Goal: Task Accomplishment & Management: Use online tool/utility

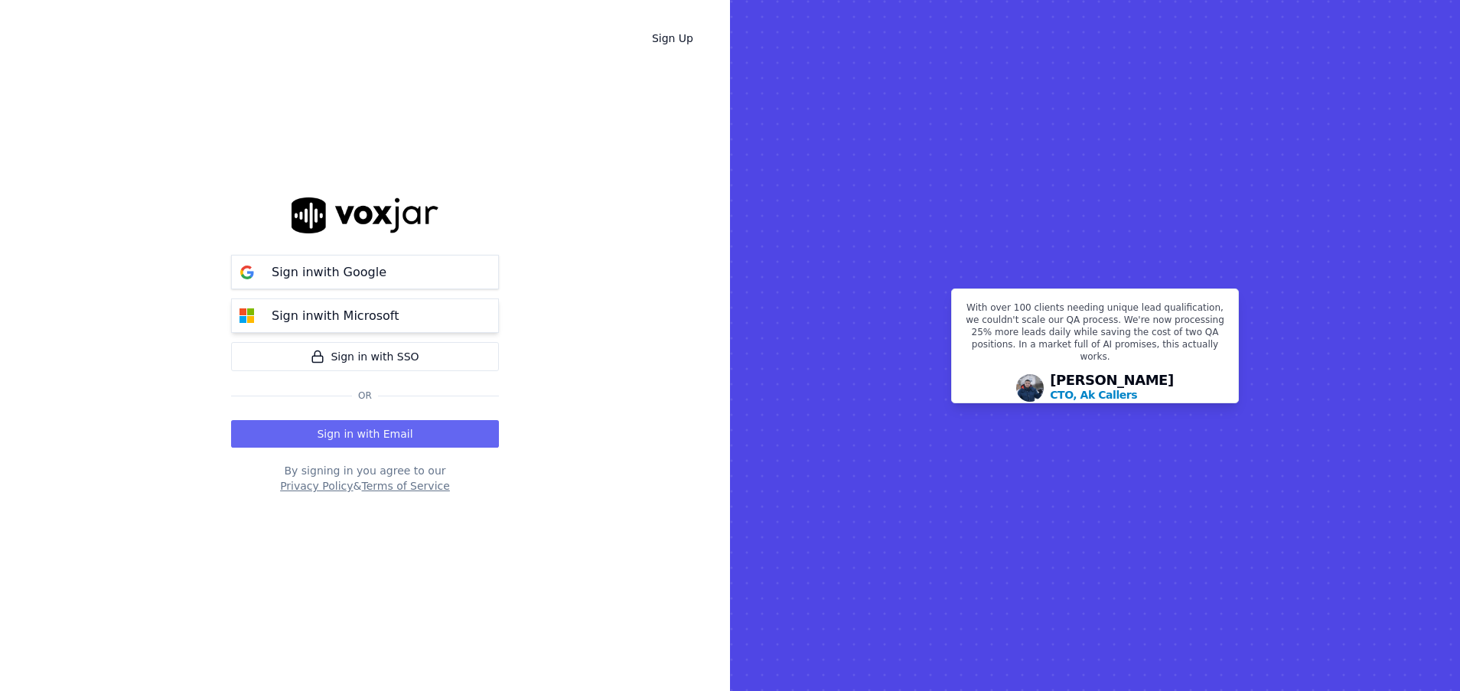
click at [322, 328] on button "Sign in with Microsoft" at bounding box center [365, 315] width 268 height 34
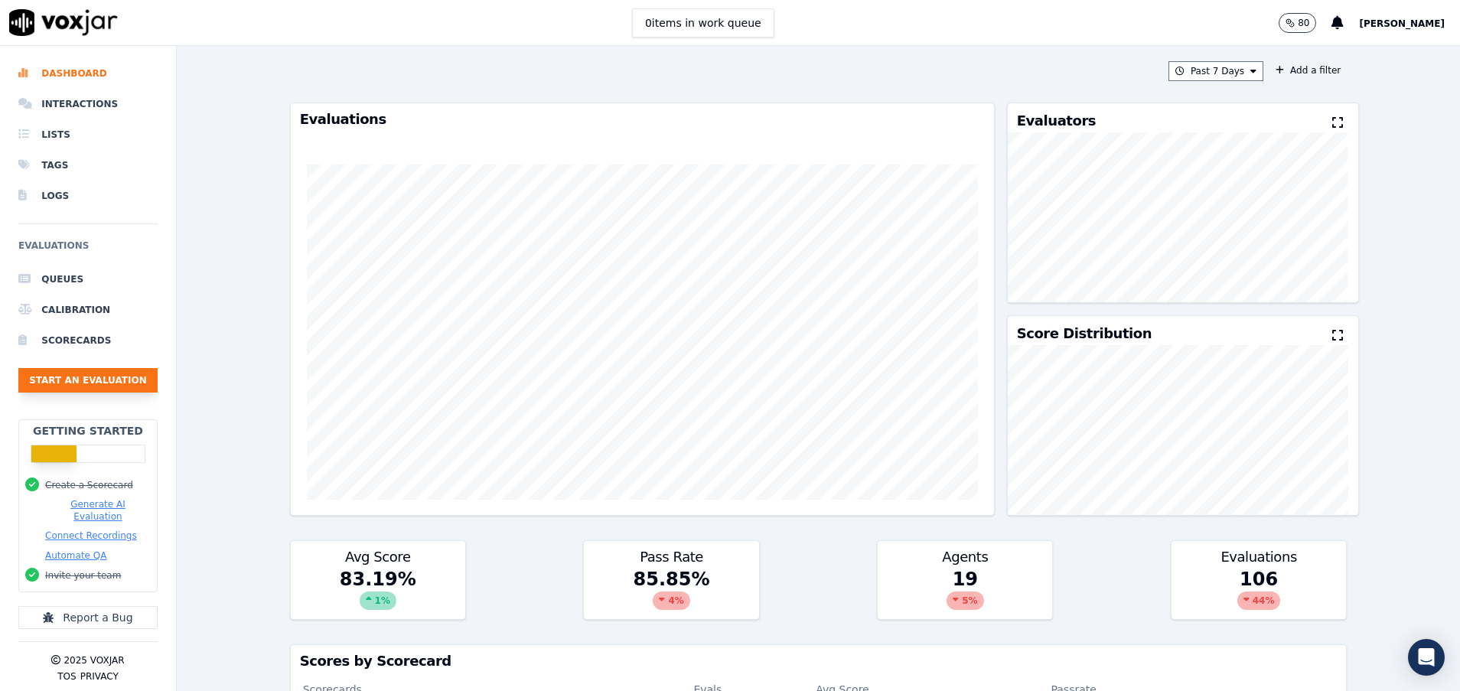
click at [94, 383] on button "Start an Evaluation" at bounding box center [87, 380] width 139 height 24
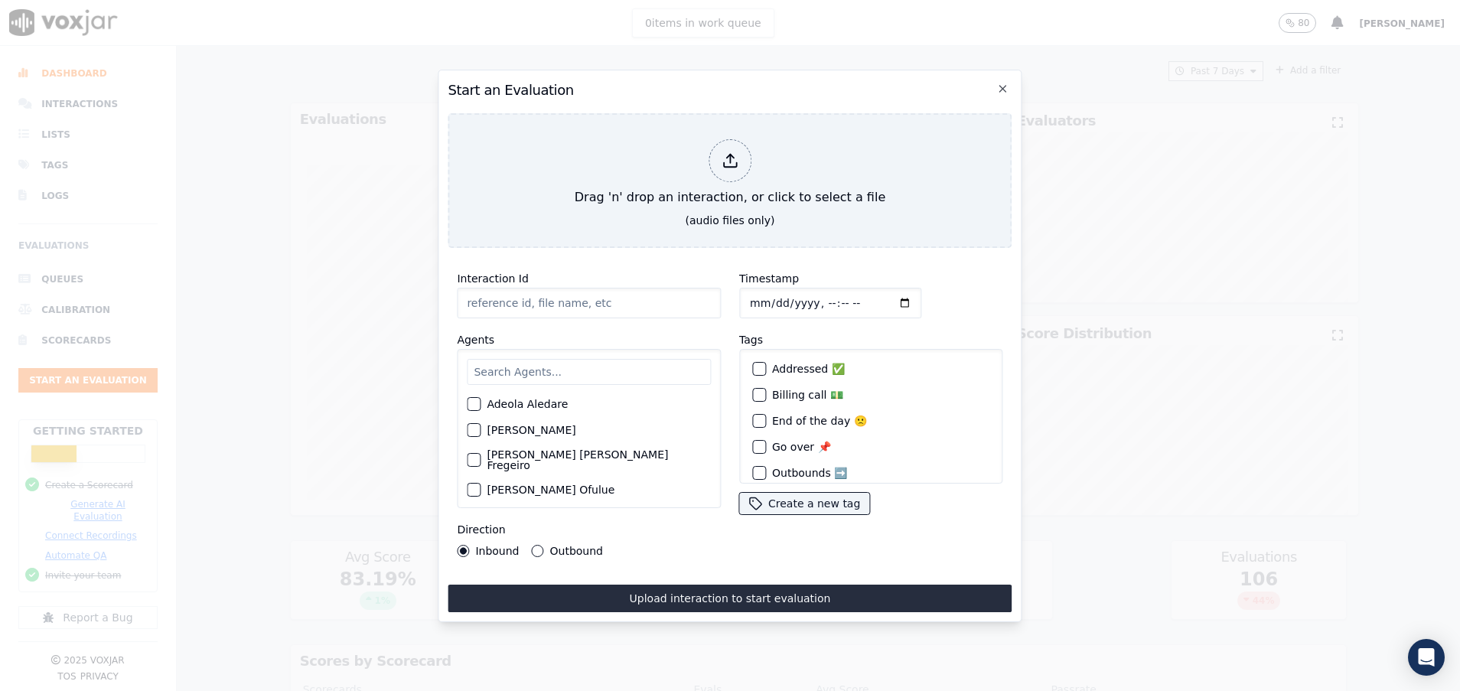
paste input "357071162"
type input "357071162"
click at [549, 363] on input "text" at bounding box center [589, 372] width 244 height 26
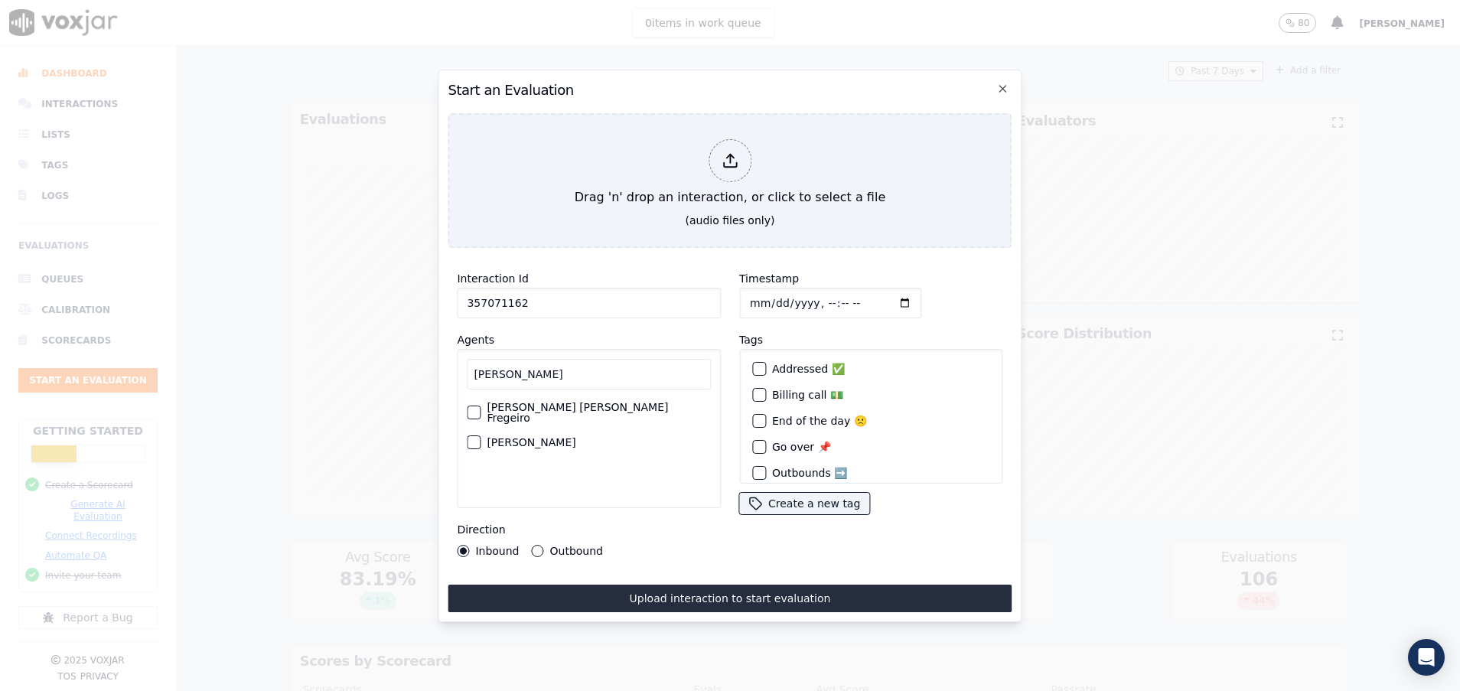
type input "[PERSON_NAME]"
click at [480, 406] on button "[PERSON_NAME] [PERSON_NAME] Fregeiro" at bounding box center [474, 413] width 14 height 14
click at [536, 545] on button "Outbound" at bounding box center [538, 551] width 12 height 12
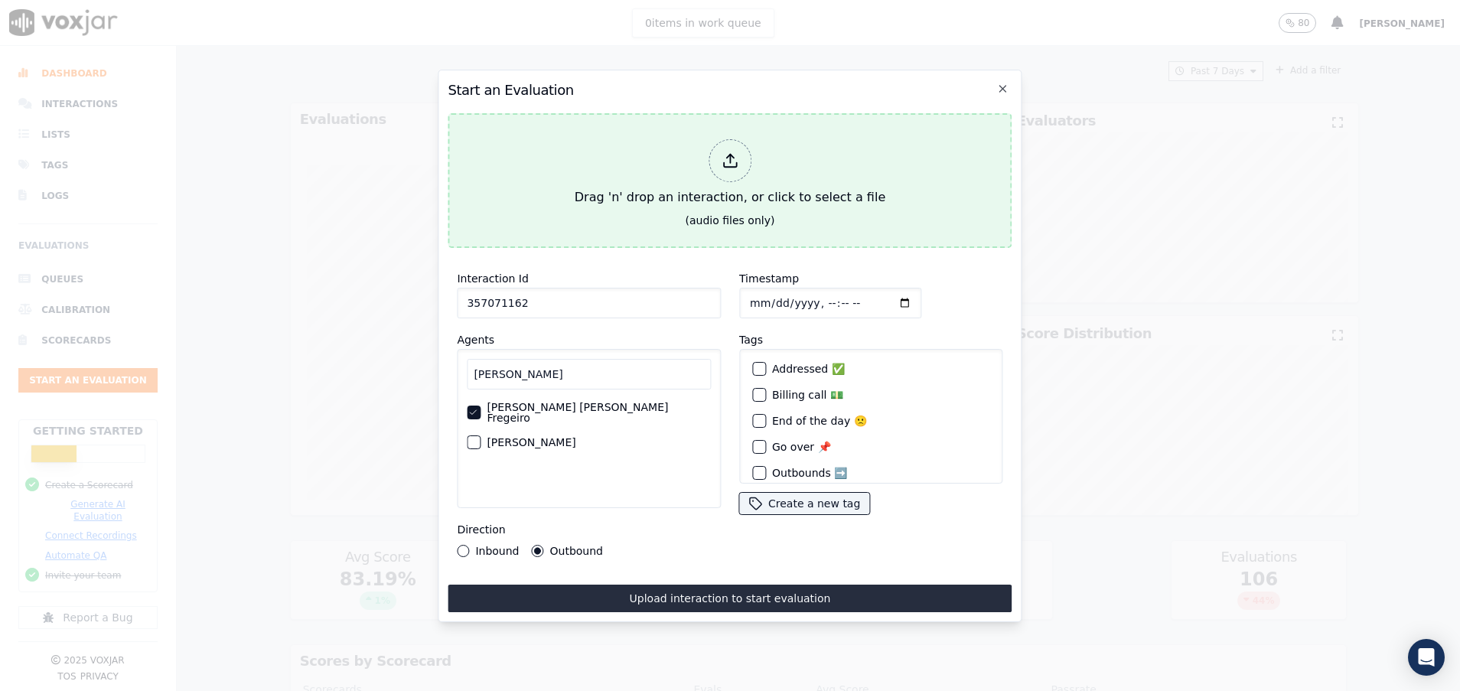
click at [602, 189] on div "Drag 'n' drop an interaction, or click to select a file" at bounding box center [730, 173] width 323 height 80
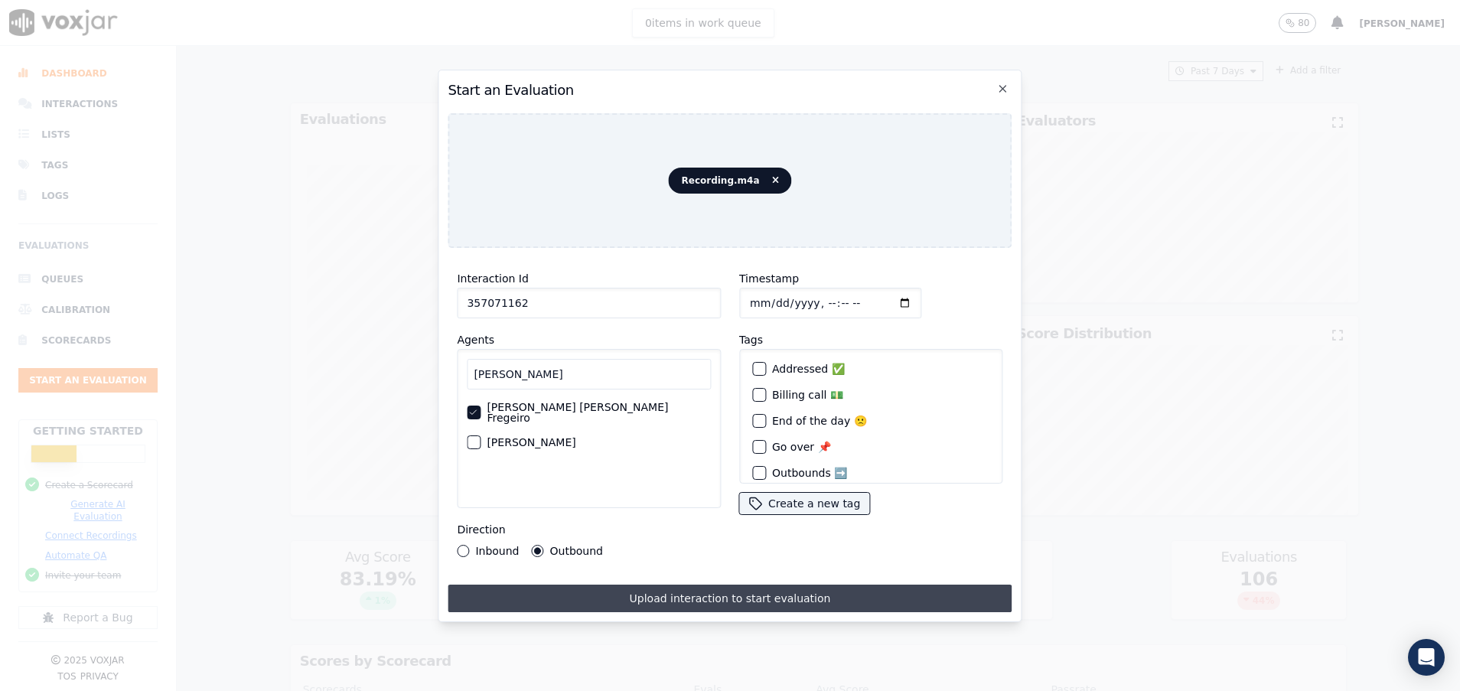
click at [681, 585] on button "Upload interaction to start evaluation" at bounding box center [730, 599] width 564 height 28
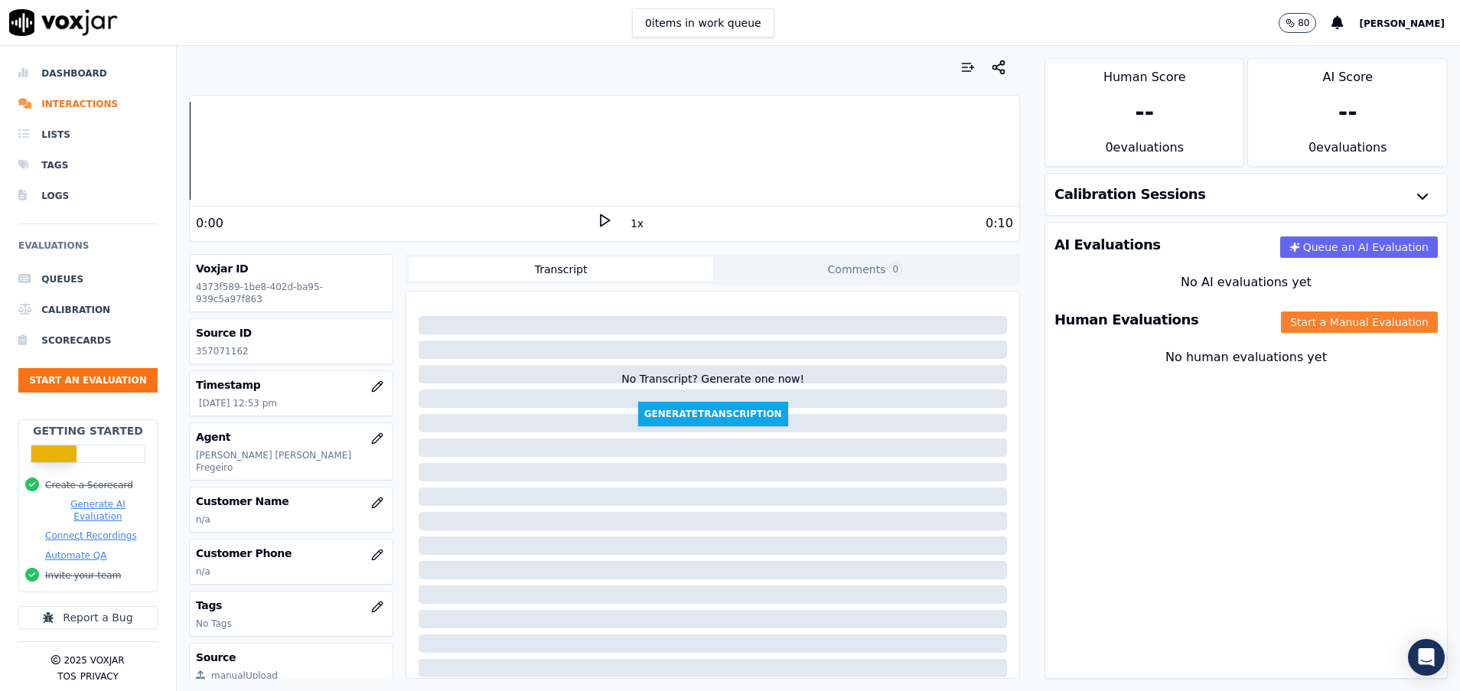
click at [1309, 320] on button "Start a Manual Evaluation" at bounding box center [1359, 321] width 157 height 21
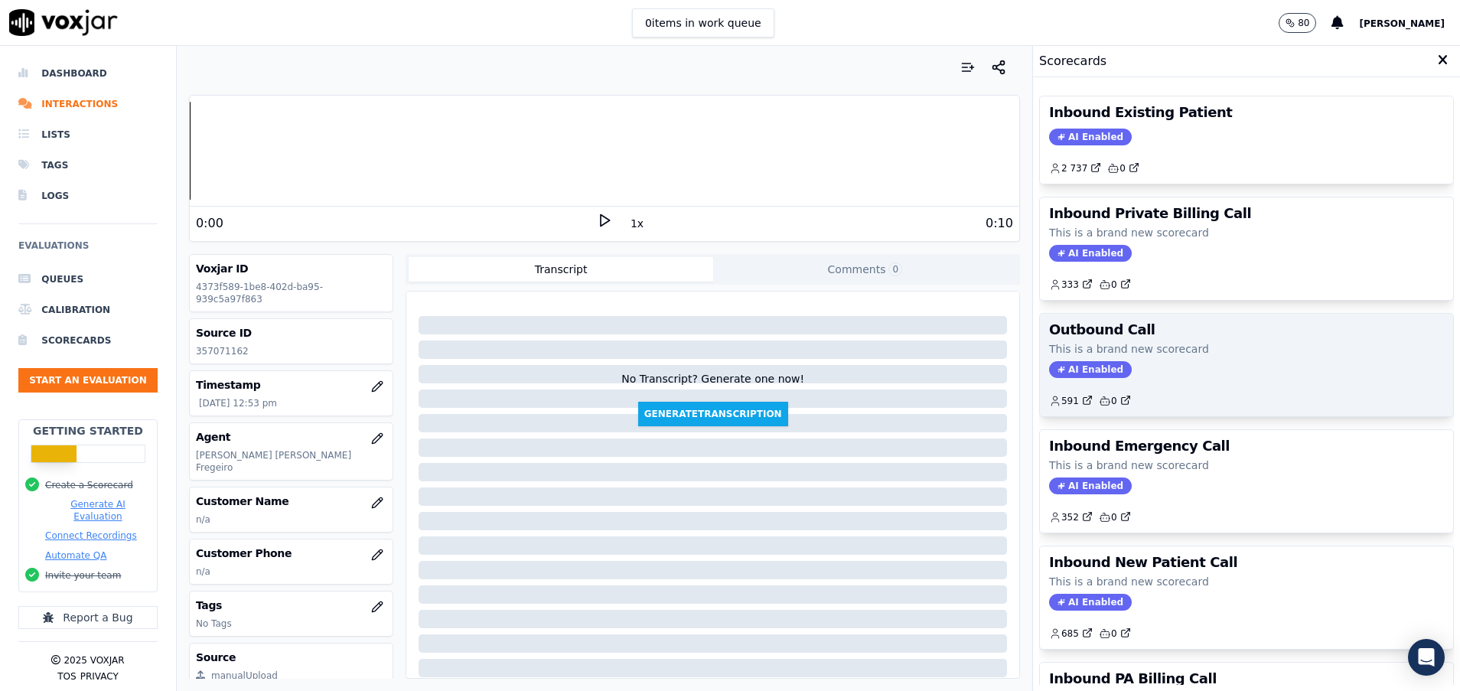
click at [1117, 345] on p "This is a brand new scorecard" at bounding box center [1246, 348] width 395 height 15
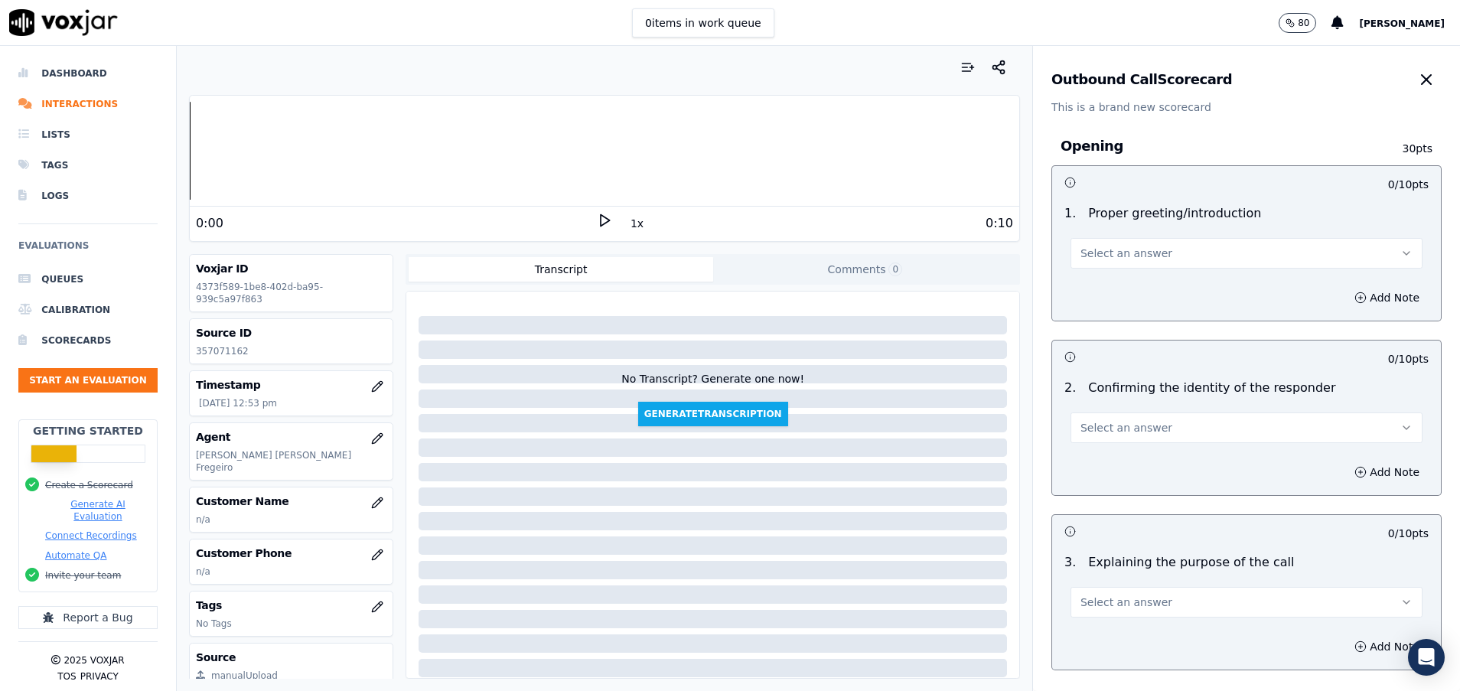
click at [1096, 253] on span "Select an answer" at bounding box center [1126, 253] width 92 height 15
click at [1096, 279] on div "Yes" at bounding box center [1208, 287] width 315 height 24
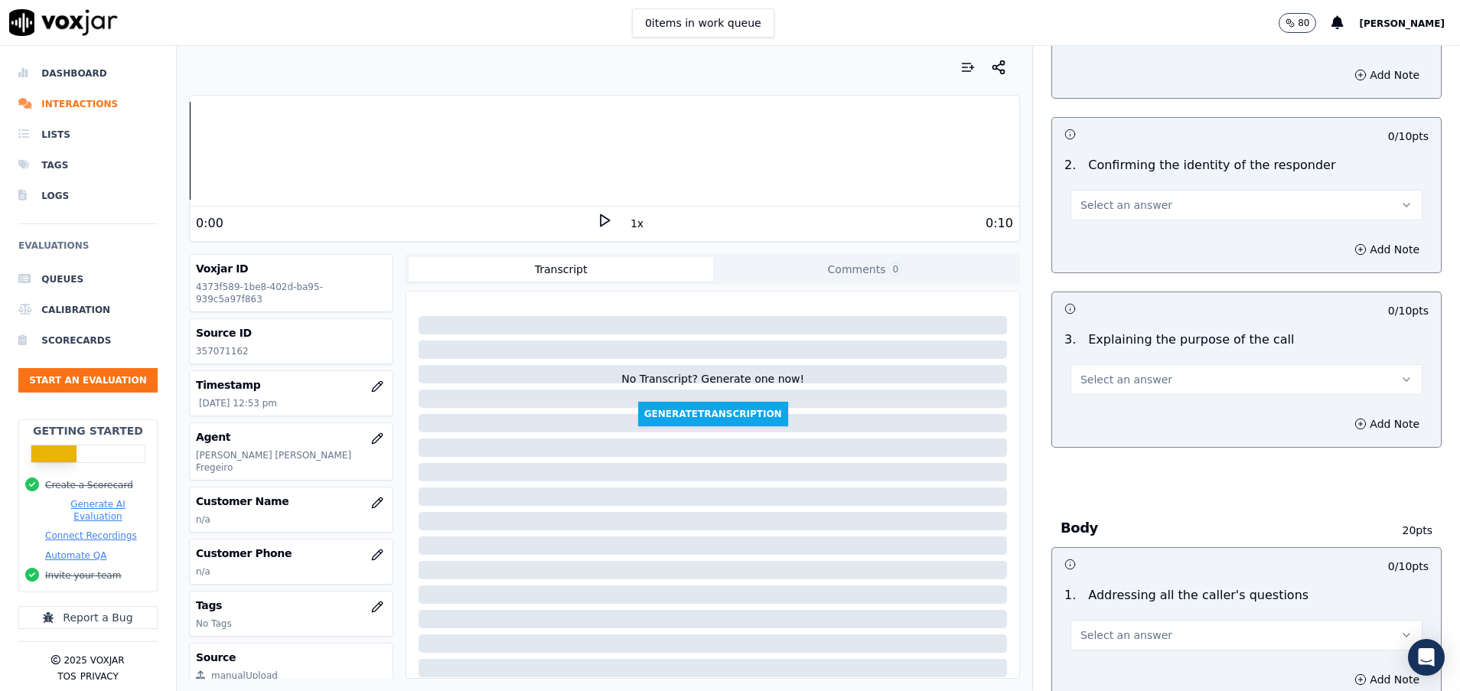
scroll to position [230, 0]
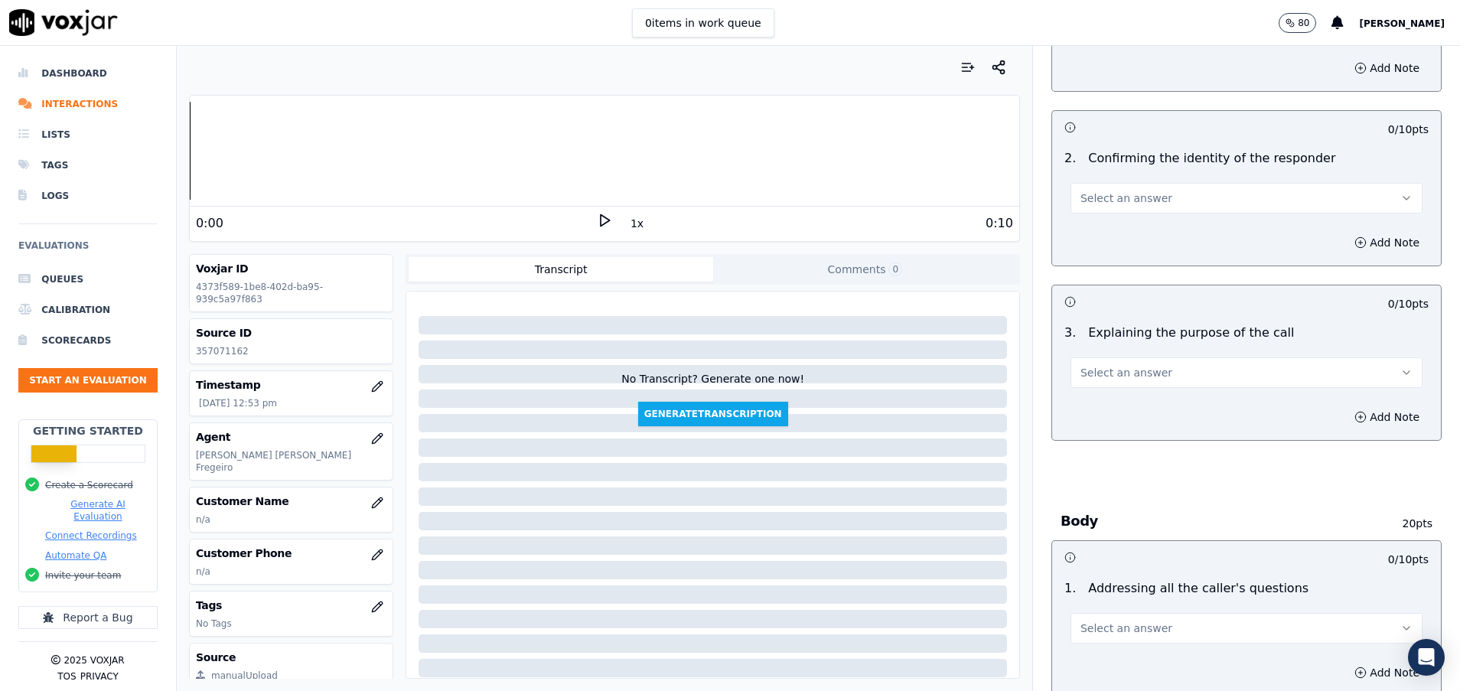
click at [1095, 210] on button "Select an answer" at bounding box center [1247, 198] width 352 height 31
click at [1095, 277] on div "N/A" at bounding box center [1208, 281] width 315 height 24
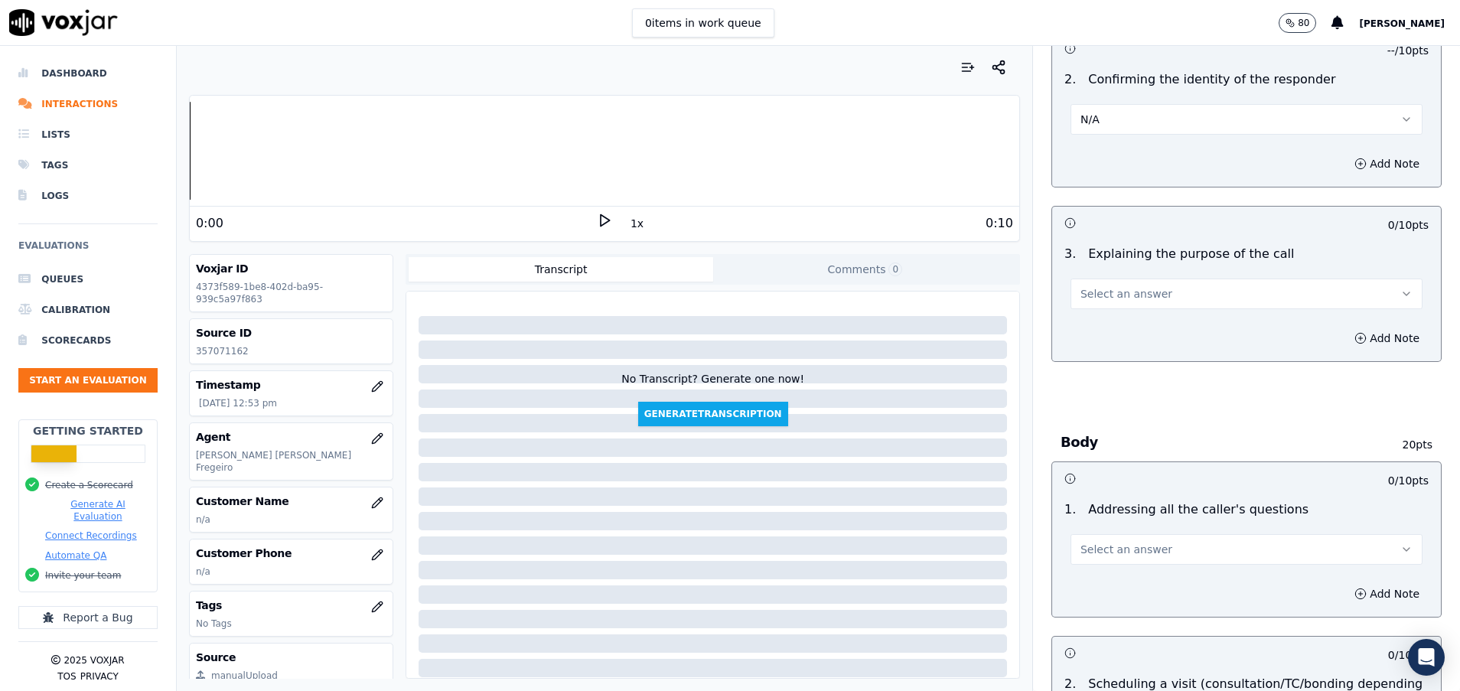
scroll to position [344, 0]
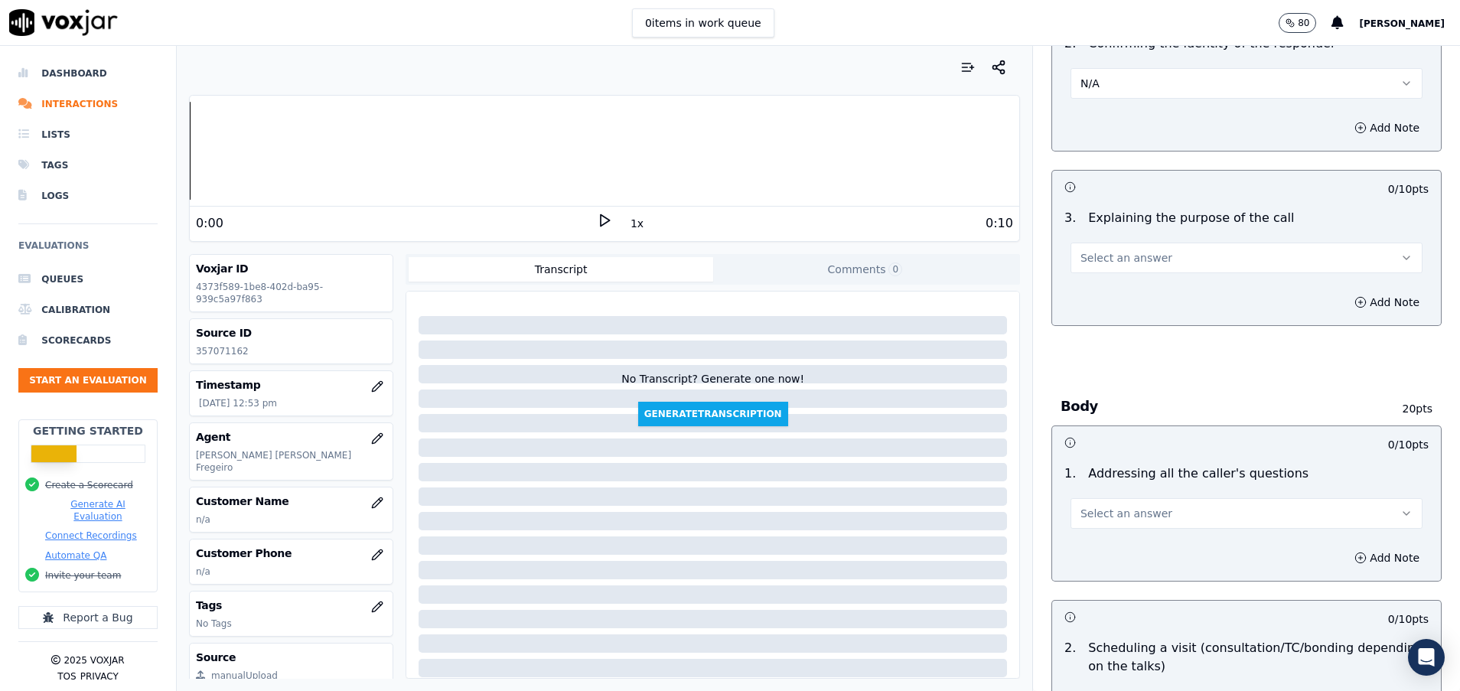
click at [1095, 264] on button "Select an answer" at bounding box center [1247, 258] width 352 height 31
click at [1102, 292] on div "Yes" at bounding box center [1208, 292] width 315 height 24
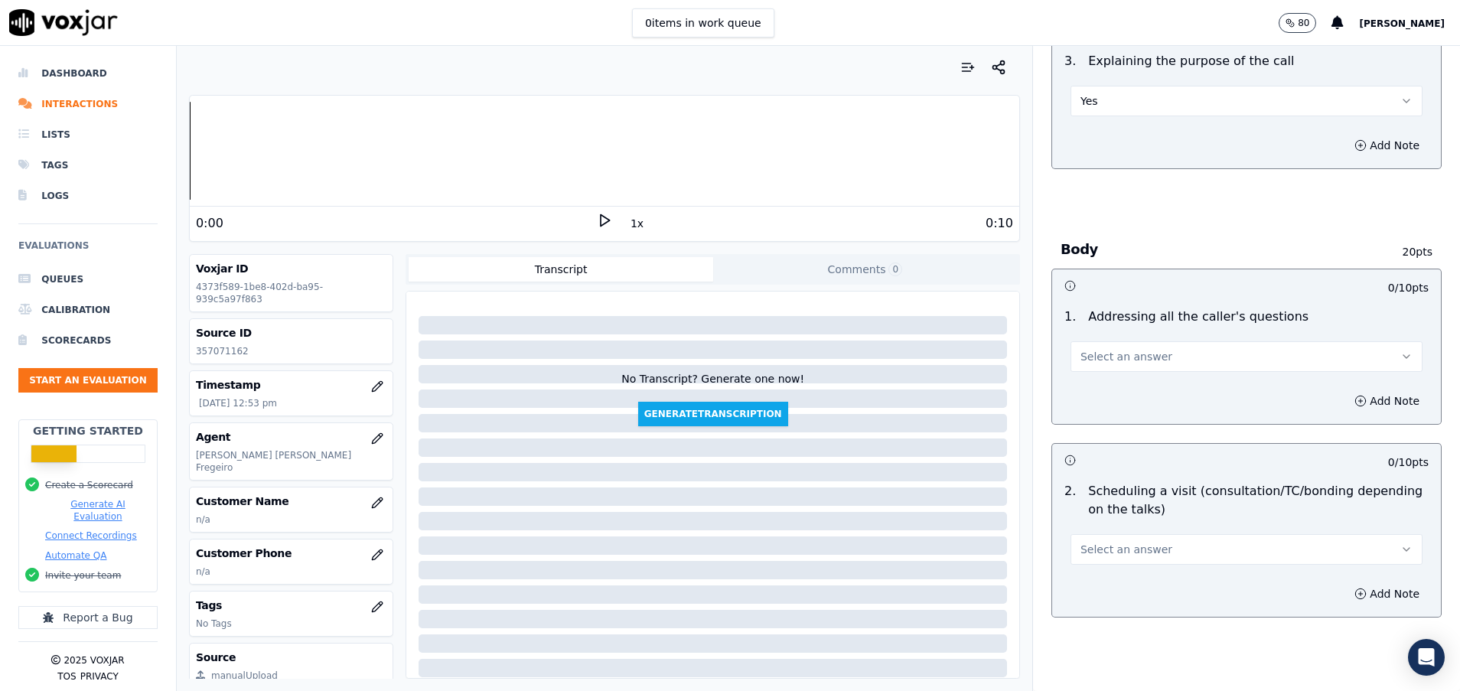
scroll to position [574, 0]
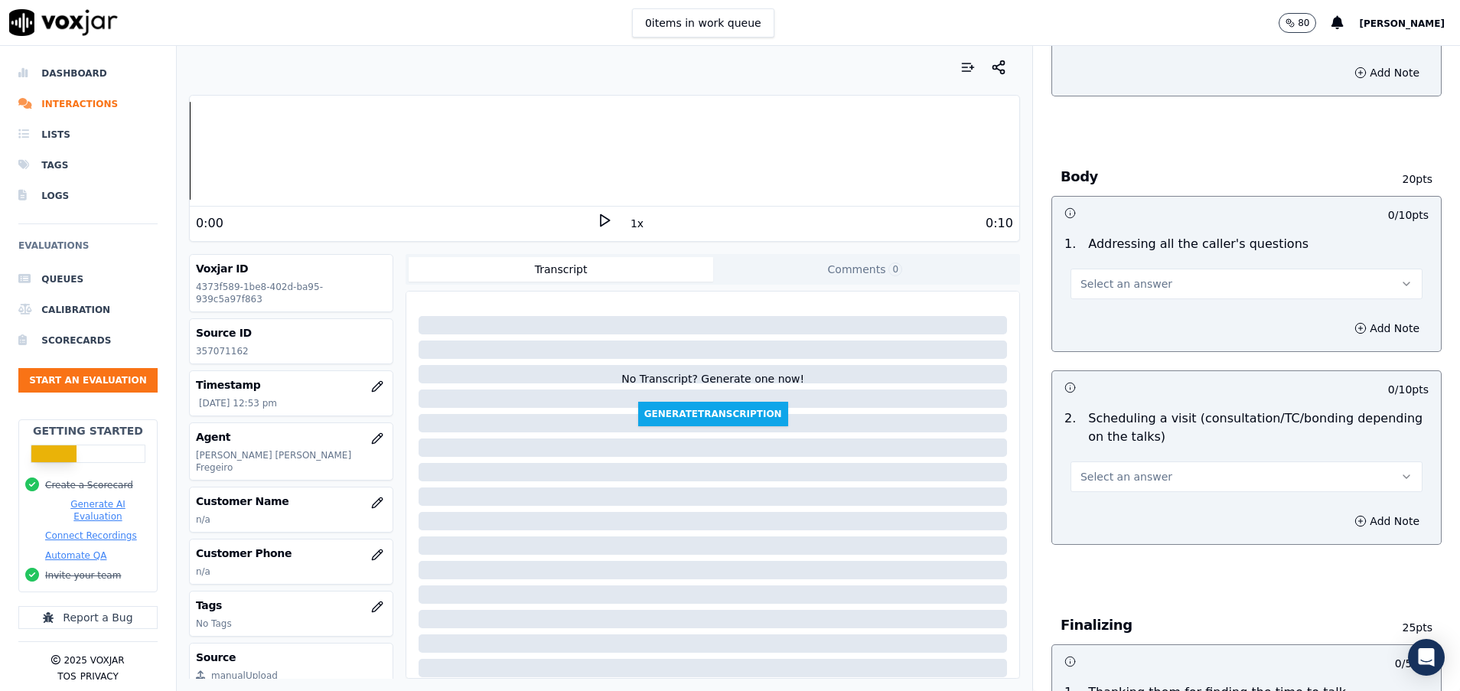
click at [1086, 282] on span "Select an answer" at bounding box center [1126, 283] width 92 height 15
click at [1087, 368] on div "N/A" at bounding box center [1208, 367] width 315 height 24
click at [1097, 479] on span "Select an answer" at bounding box center [1126, 476] width 92 height 15
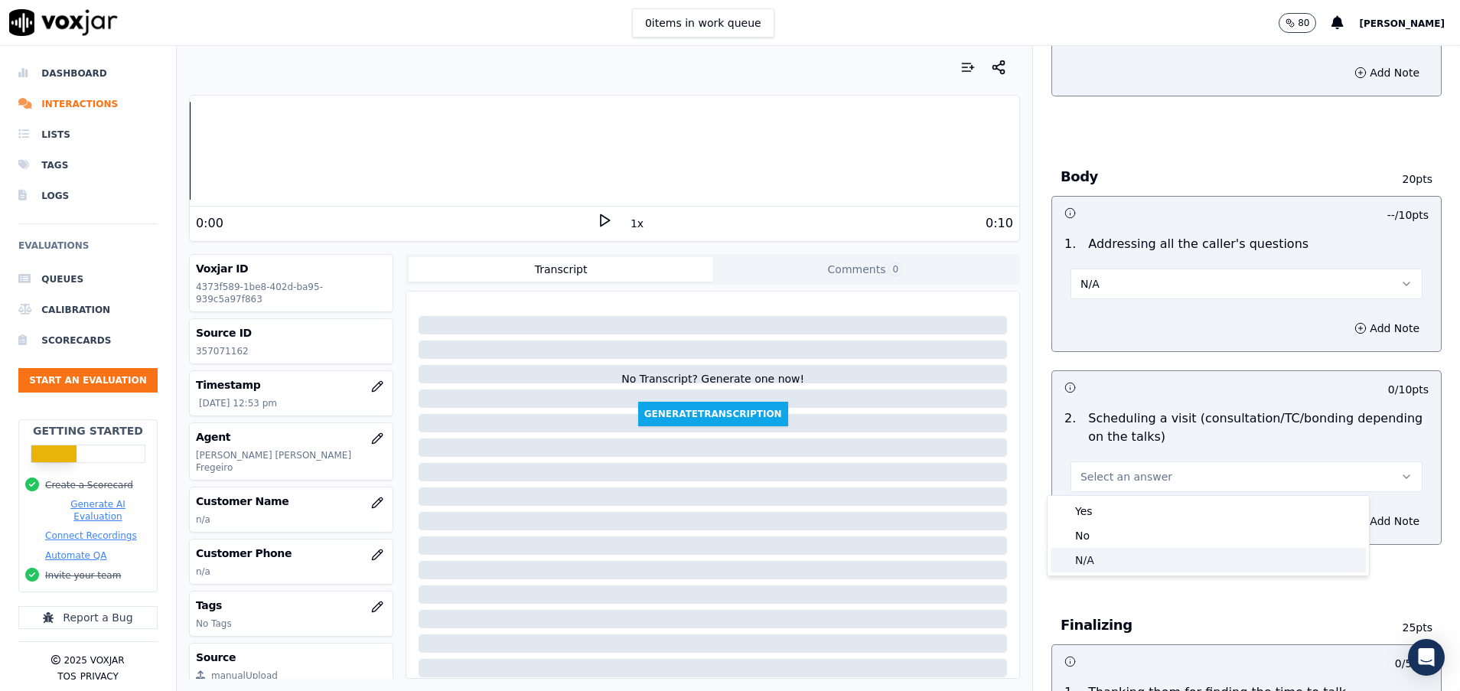
click at [1102, 555] on div "N/A" at bounding box center [1208, 560] width 315 height 24
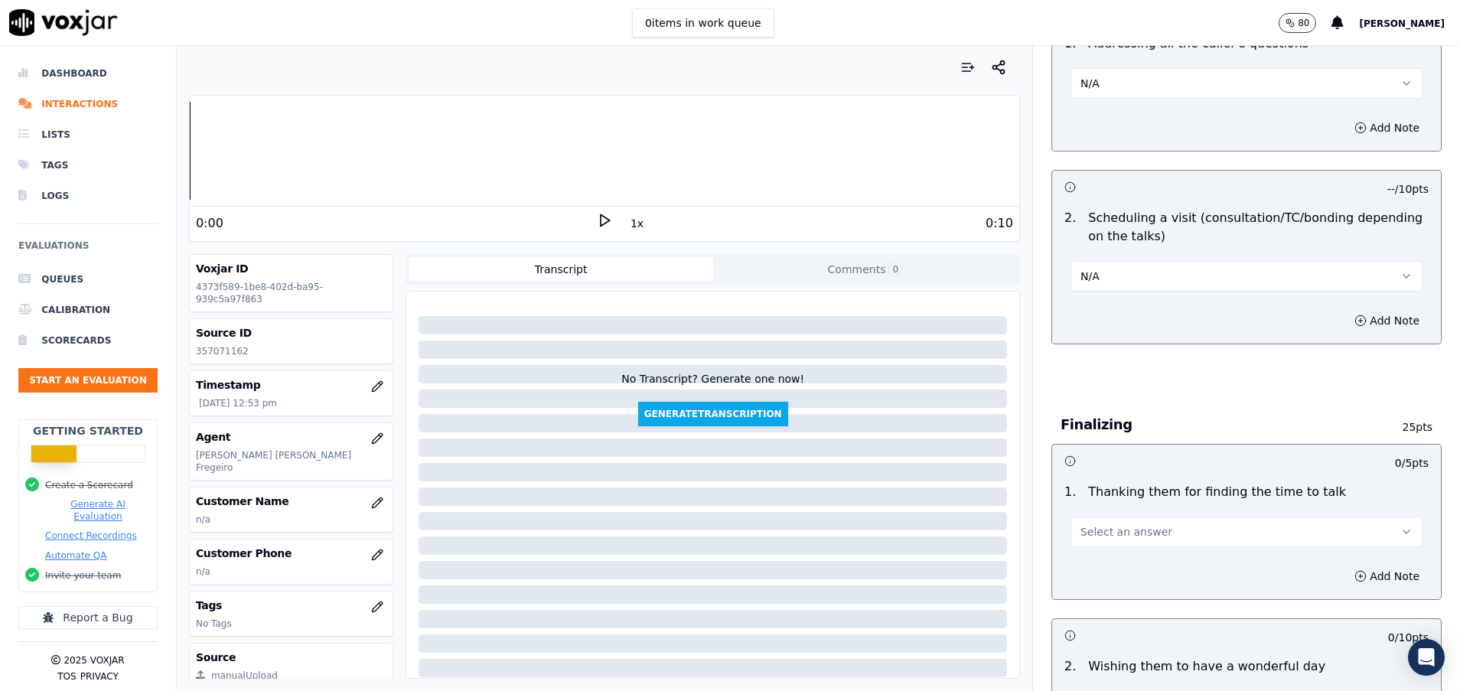
scroll to position [918, 0]
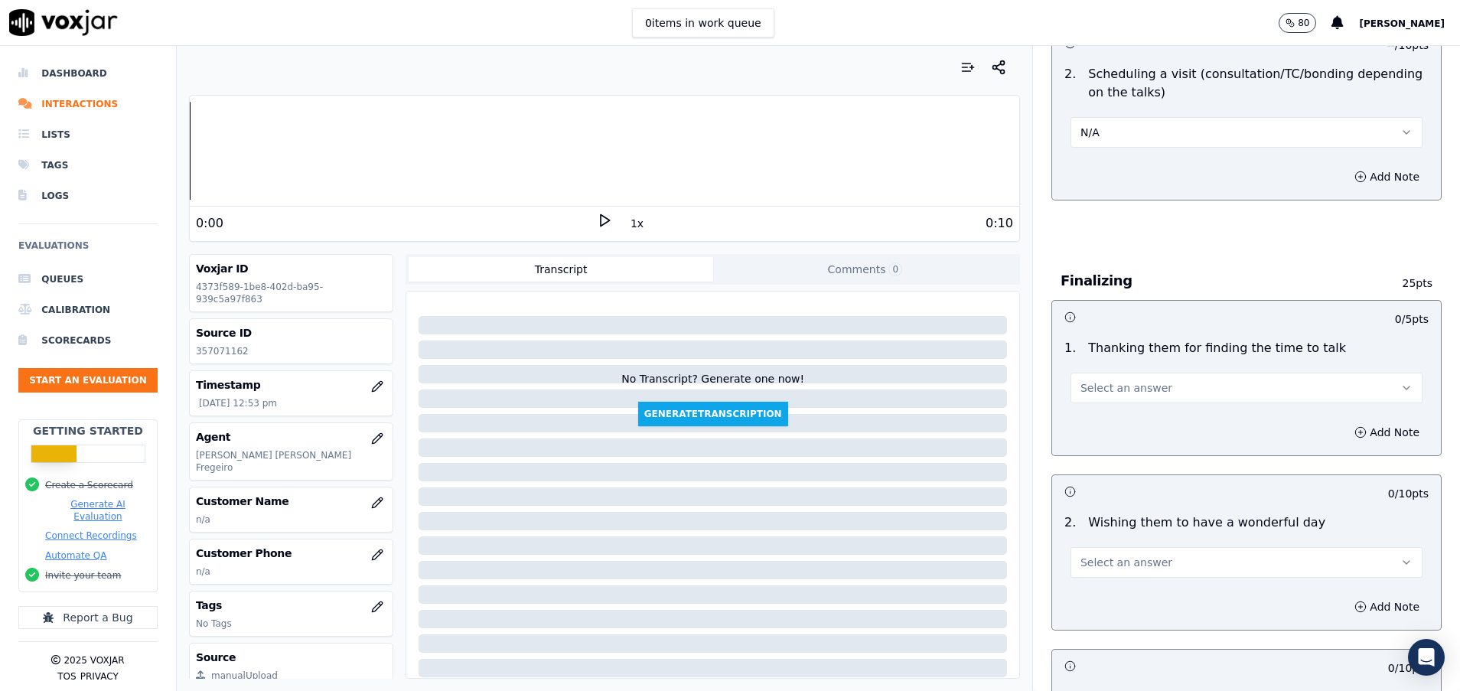
click at [1098, 394] on span "Select an answer" at bounding box center [1126, 387] width 92 height 15
click at [1107, 418] on div "Yes" at bounding box center [1208, 422] width 315 height 24
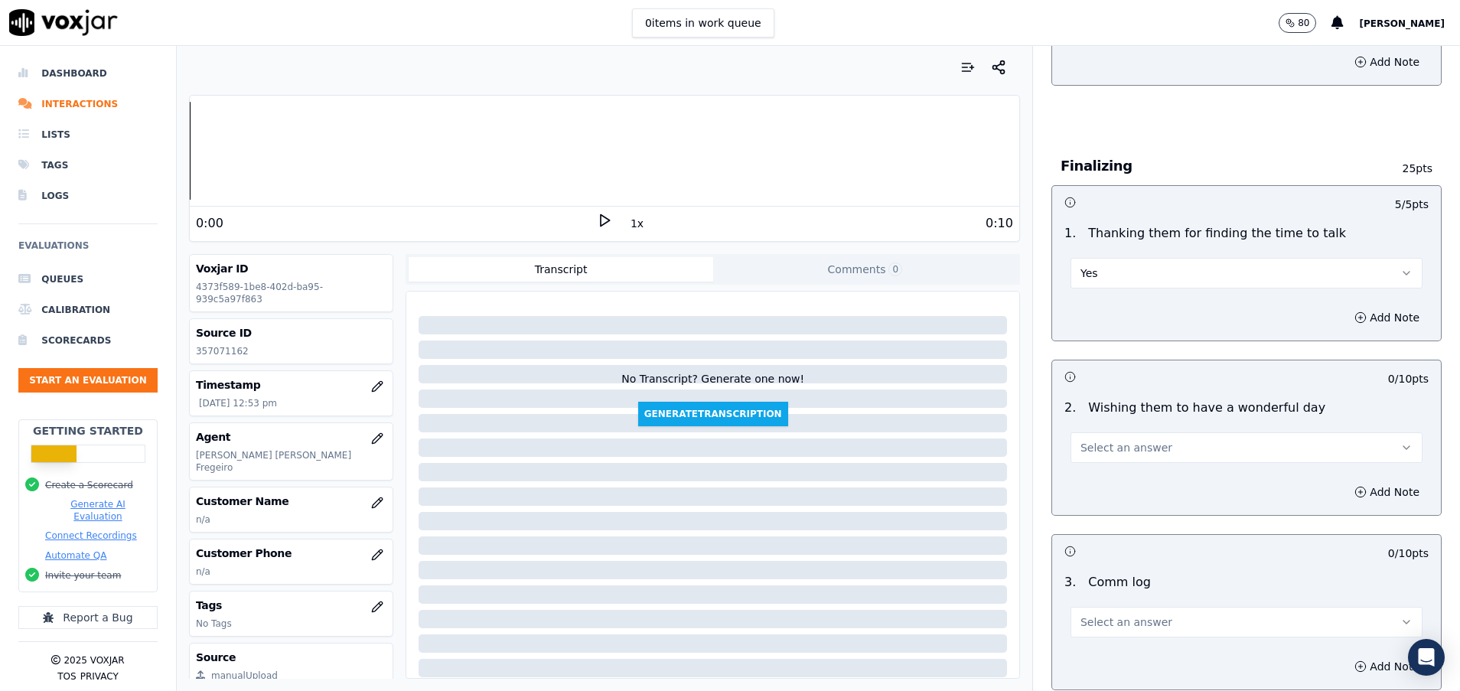
click at [1107, 446] on span "Select an answer" at bounding box center [1126, 447] width 92 height 15
click at [1109, 515] on div "No" at bounding box center [1208, 506] width 315 height 24
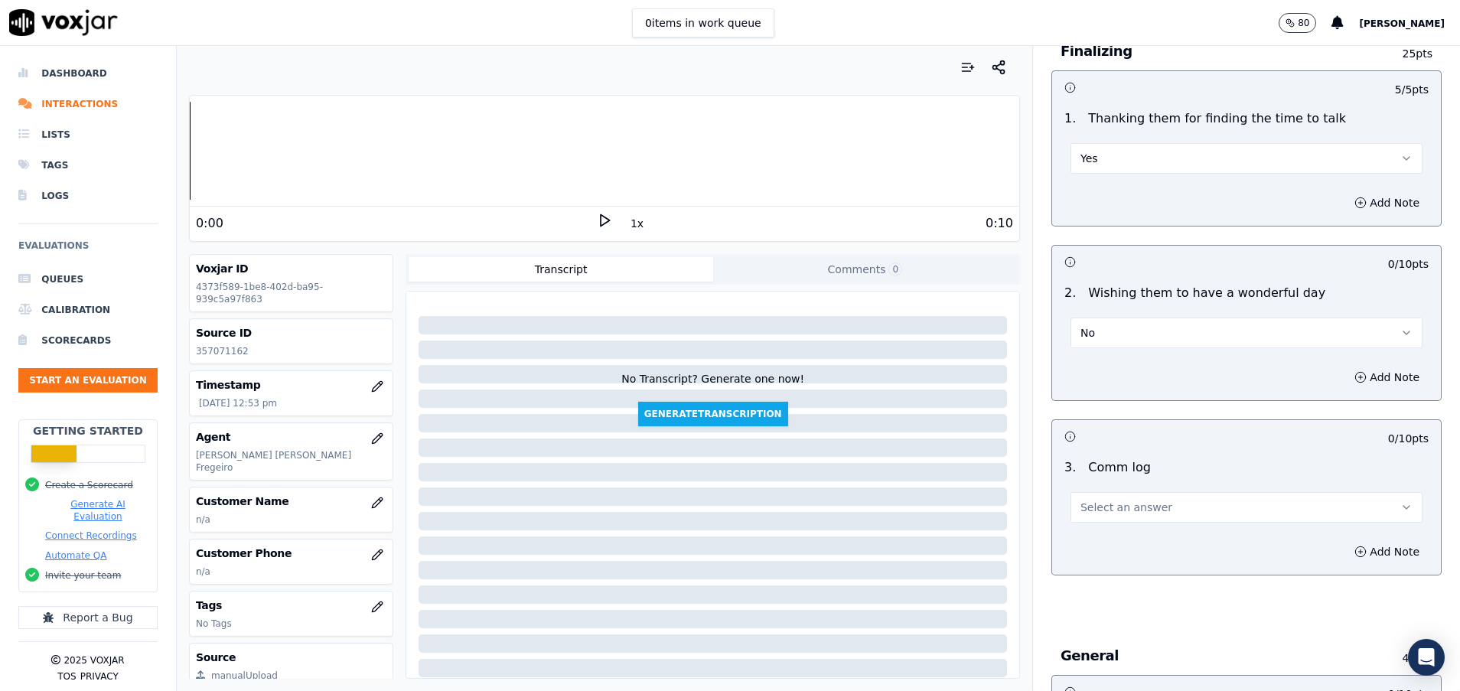
scroll to position [1263, 0]
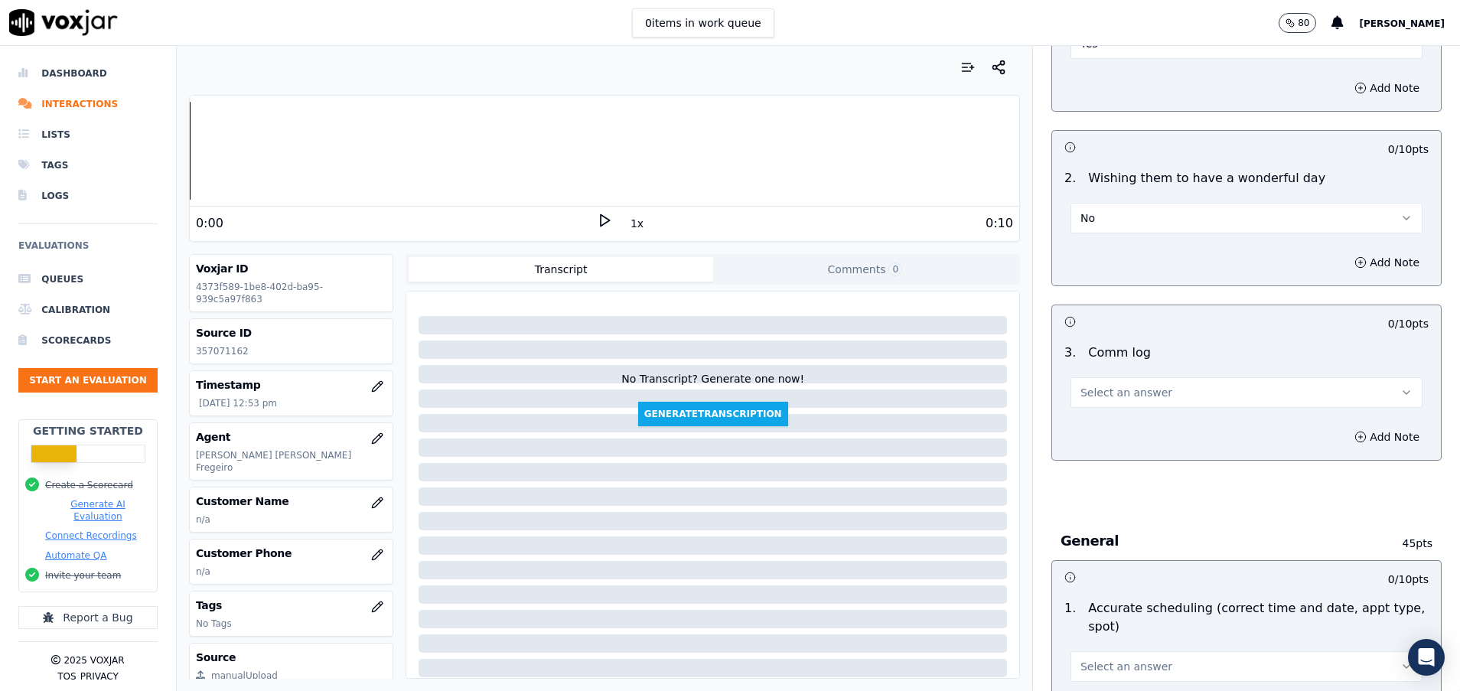
click at [1092, 407] on button "Select an answer" at bounding box center [1247, 392] width 352 height 31
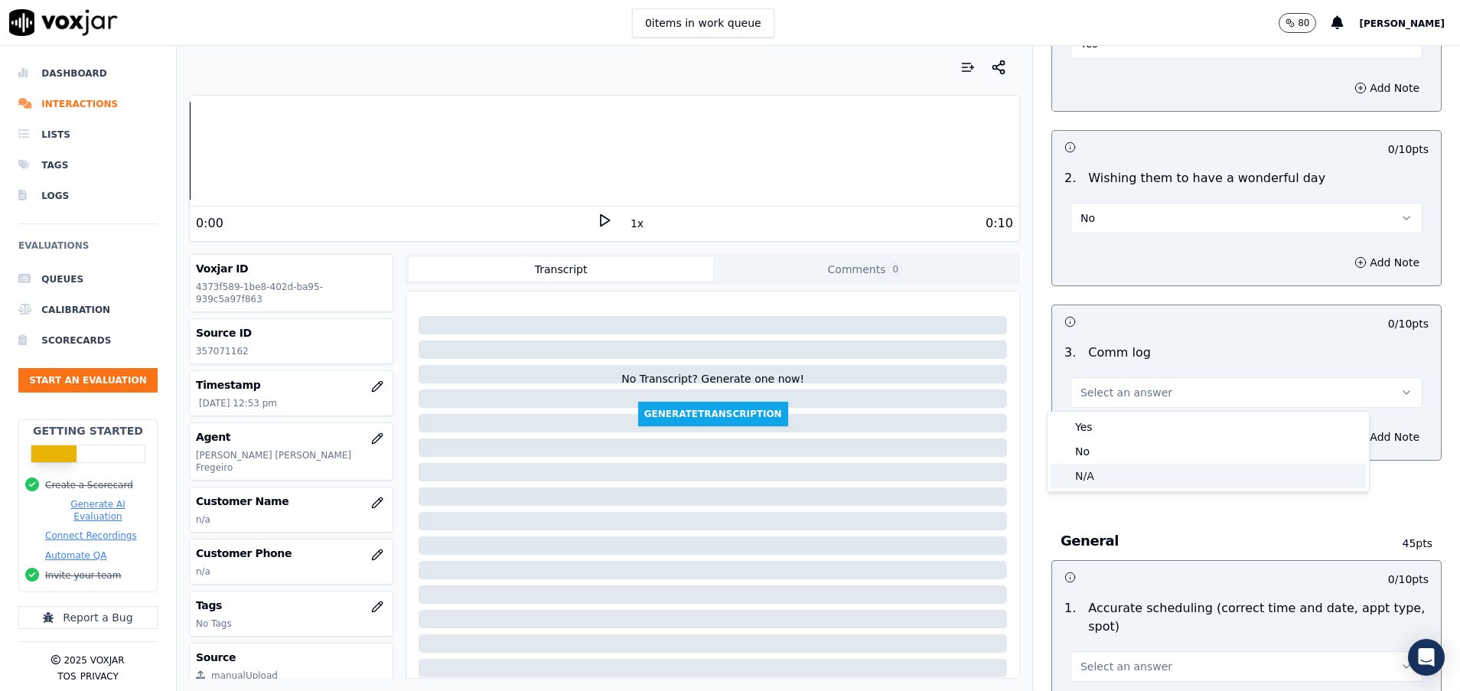
click at [1097, 477] on div "N/A" at bounding box center [1208, 476] width 315 height 24
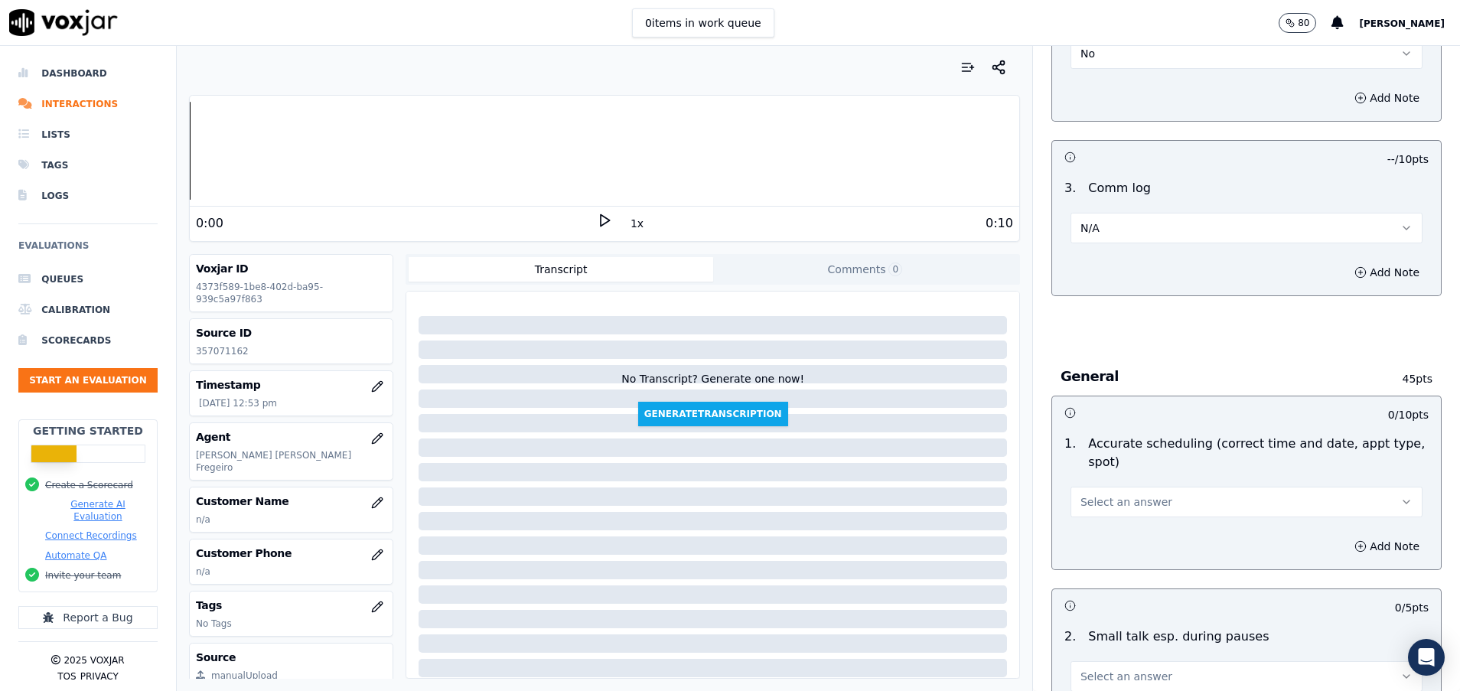
scroll to position [1492, 0]
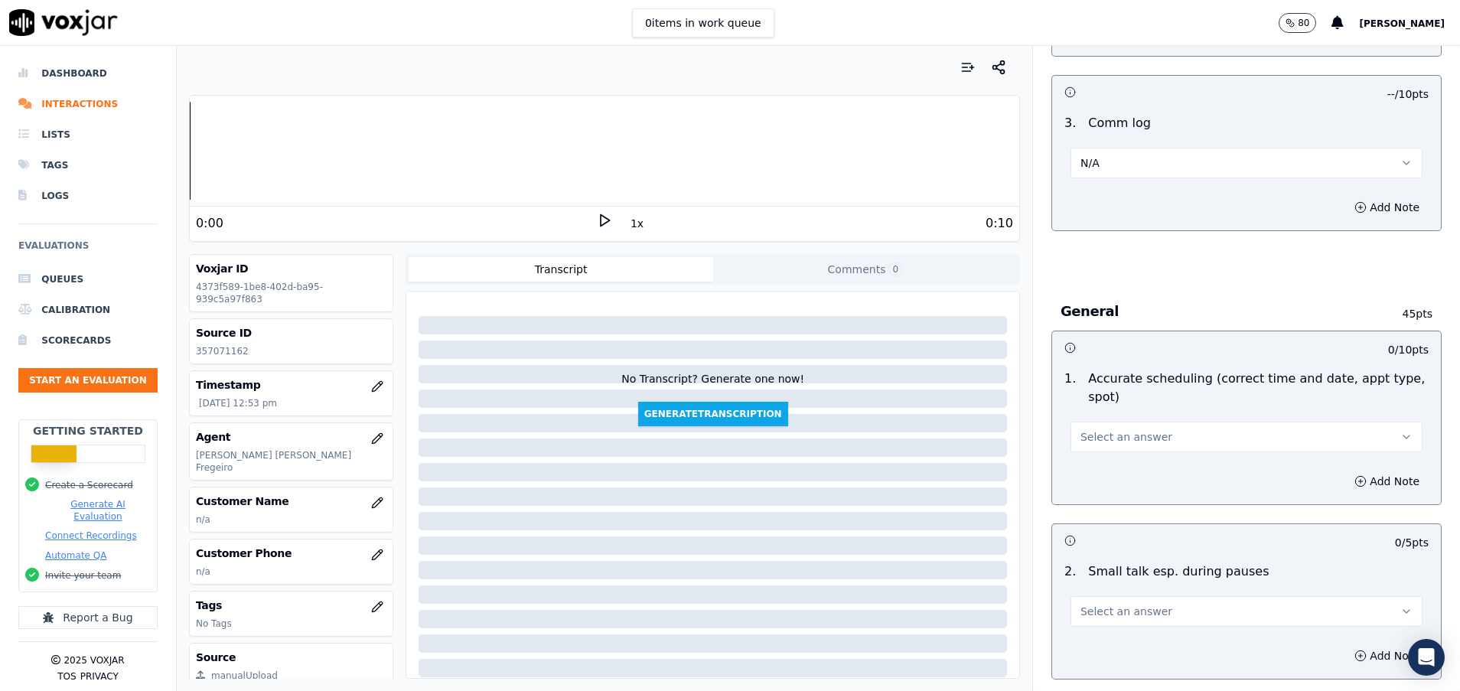
click at [1097, 445] on button "Select an answer" at bounding box center [1247, 437] width 352 height 31
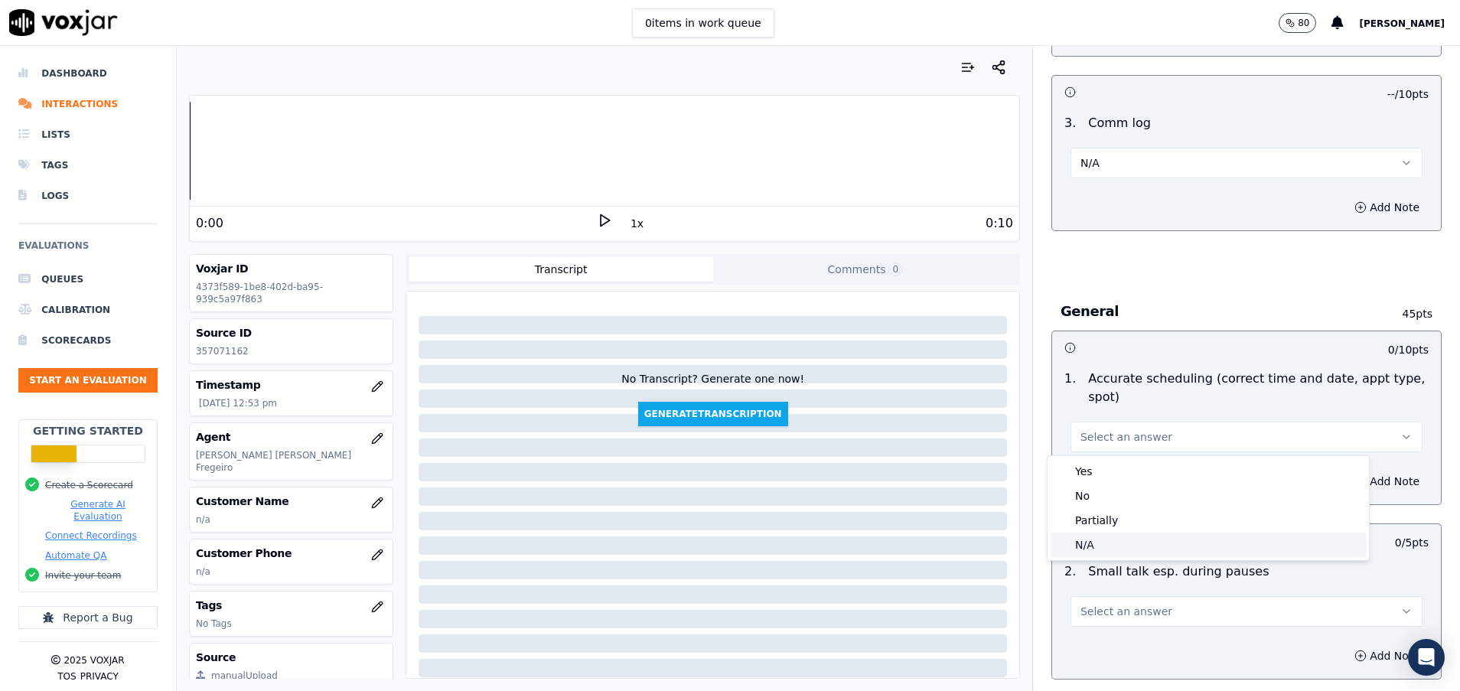
click at [1103, 536] on div "N/A" at bounding box center [1208, 545] width 315 height 24
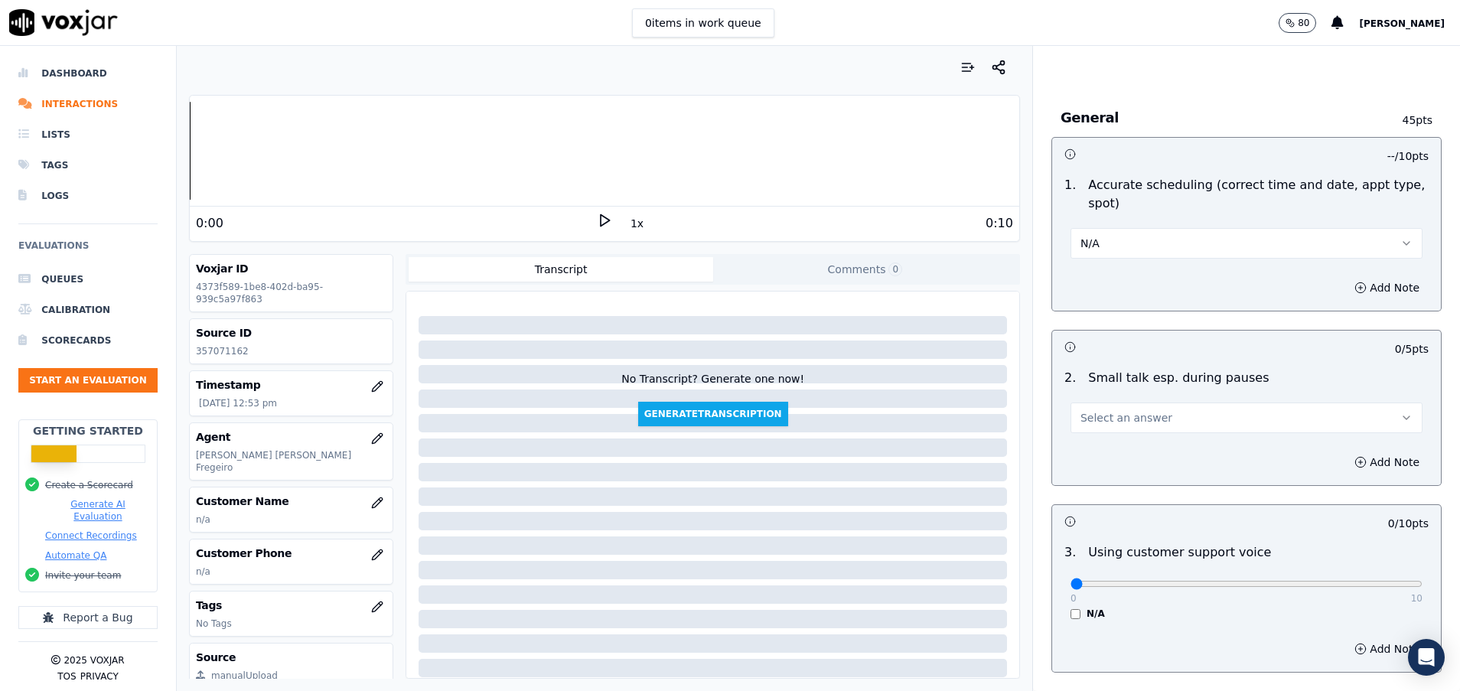
scroll to position [1722, 0]
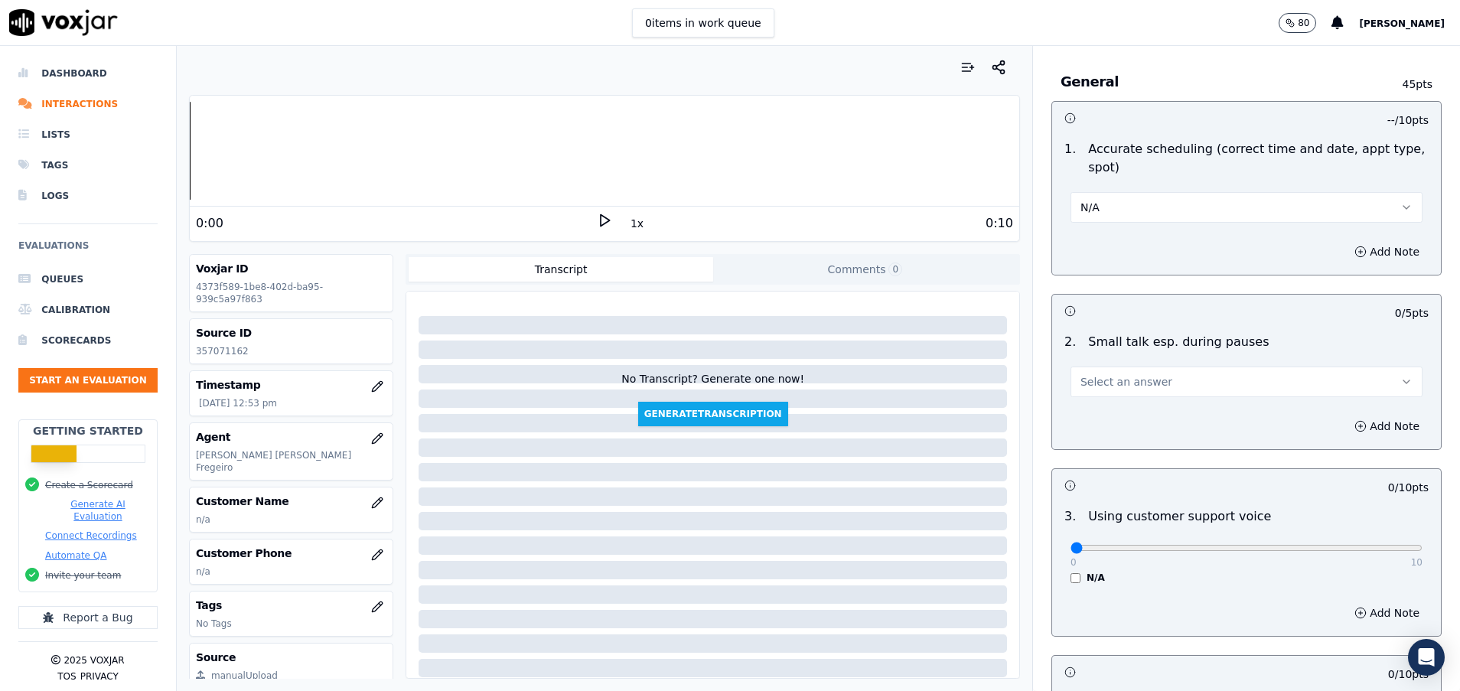
click at [1088, 390] on button "Select an answer" at bounding box center [1247, 382] width 352 height 31
click at [1100, 471] on div "N/A" at bounding box center [1208, 465] width 315 height 24
type input "10"
click at [1363, 551] on input "range" at bounding box center [1247, 548] width 352 height 6
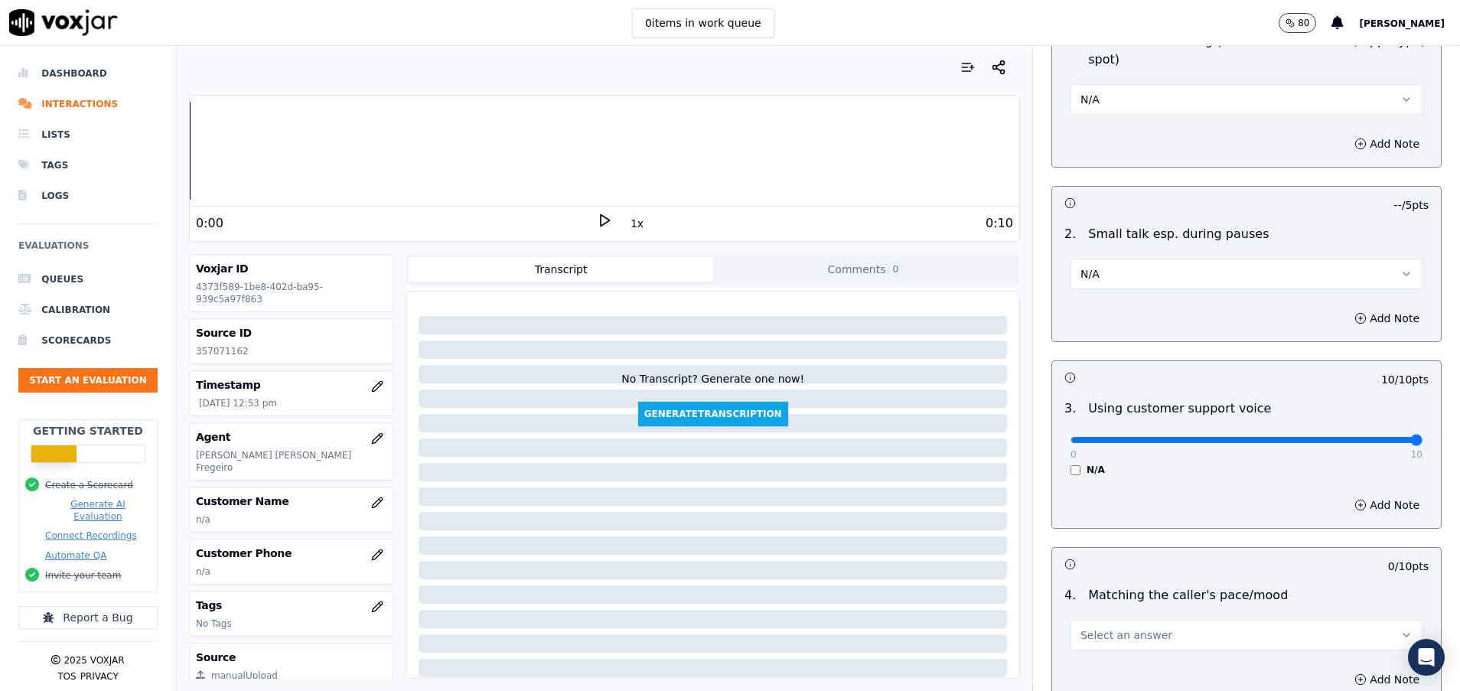
scroll to position [1951, 0]
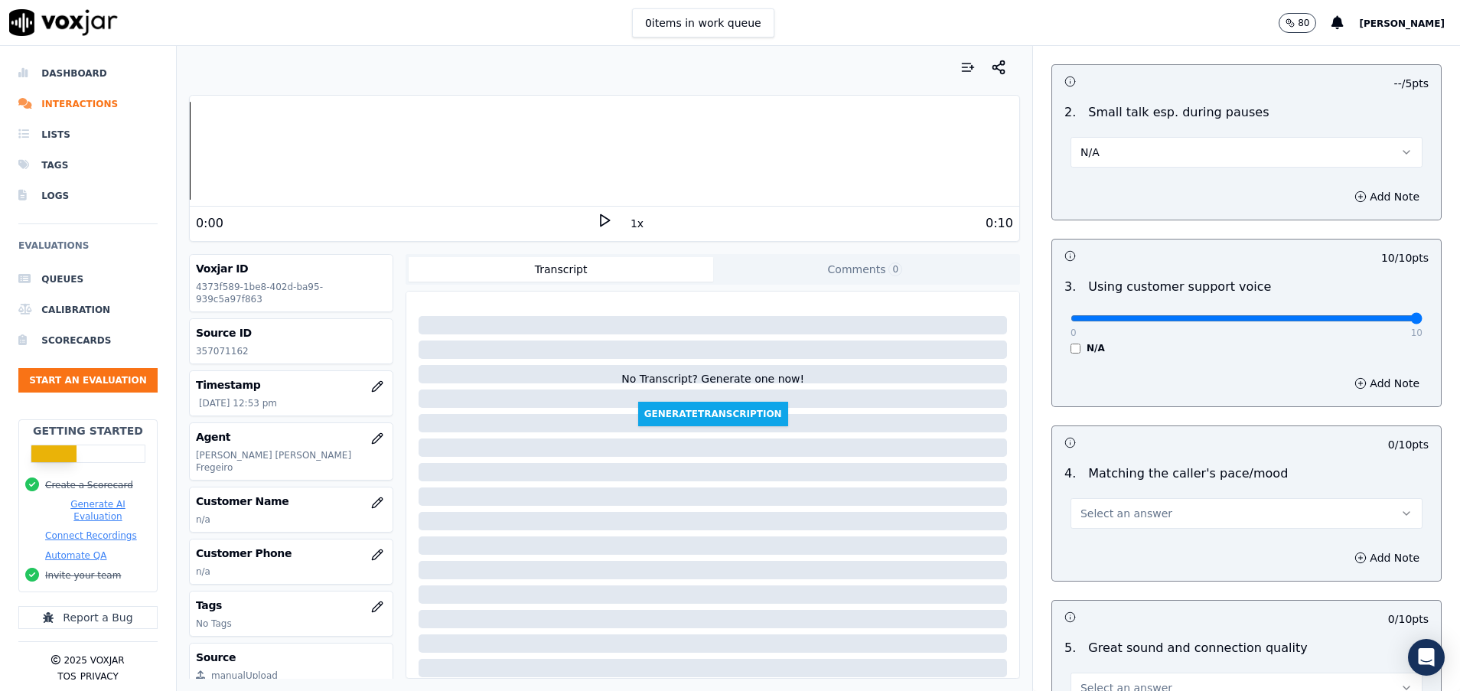
click at [1153, 517] on button "Select an answer" at bounding box center [1247, 513] width 352 height 31
click at [1111, 592] on div "N/A" at bounding box center [1208, 597] width 315 height 24
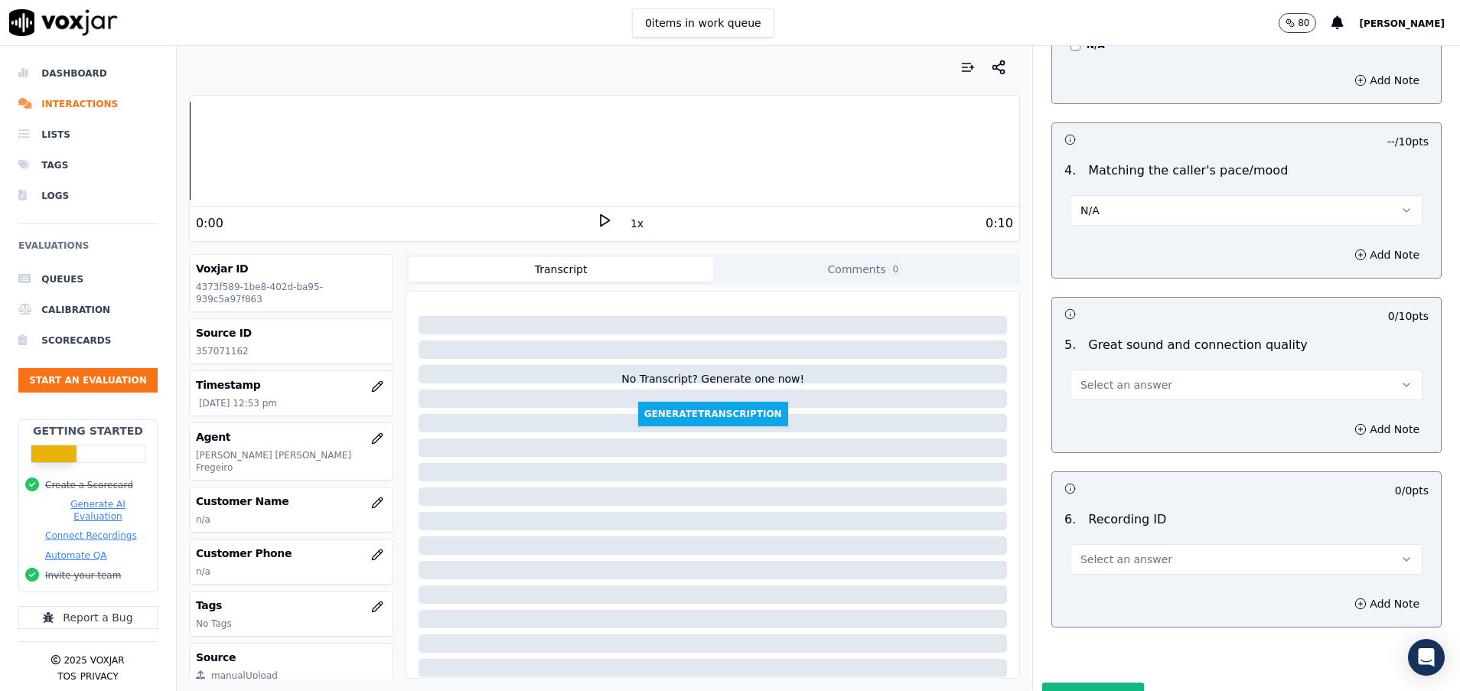
scroll to position [2296, 0]
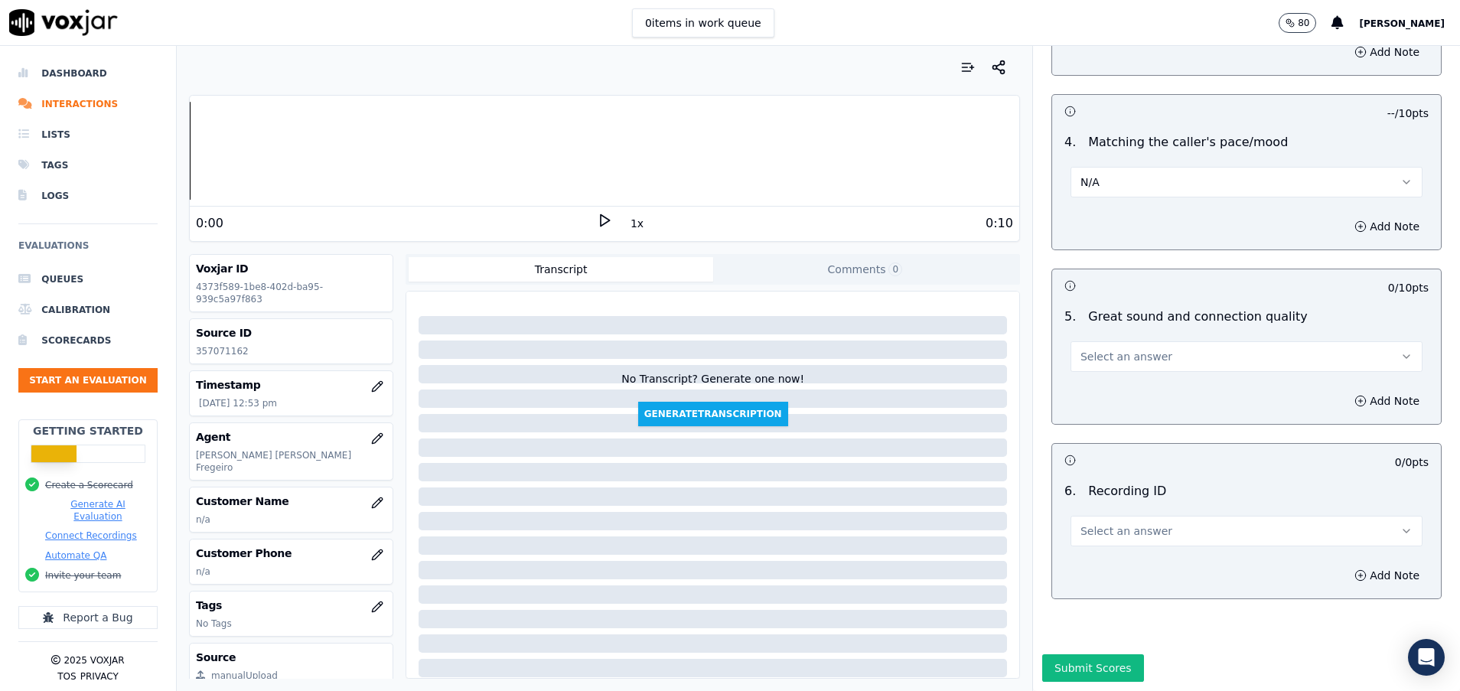
click at [1137, 345] on button "Select an answer" at bounding box center [1247, 356] width 352 height 31
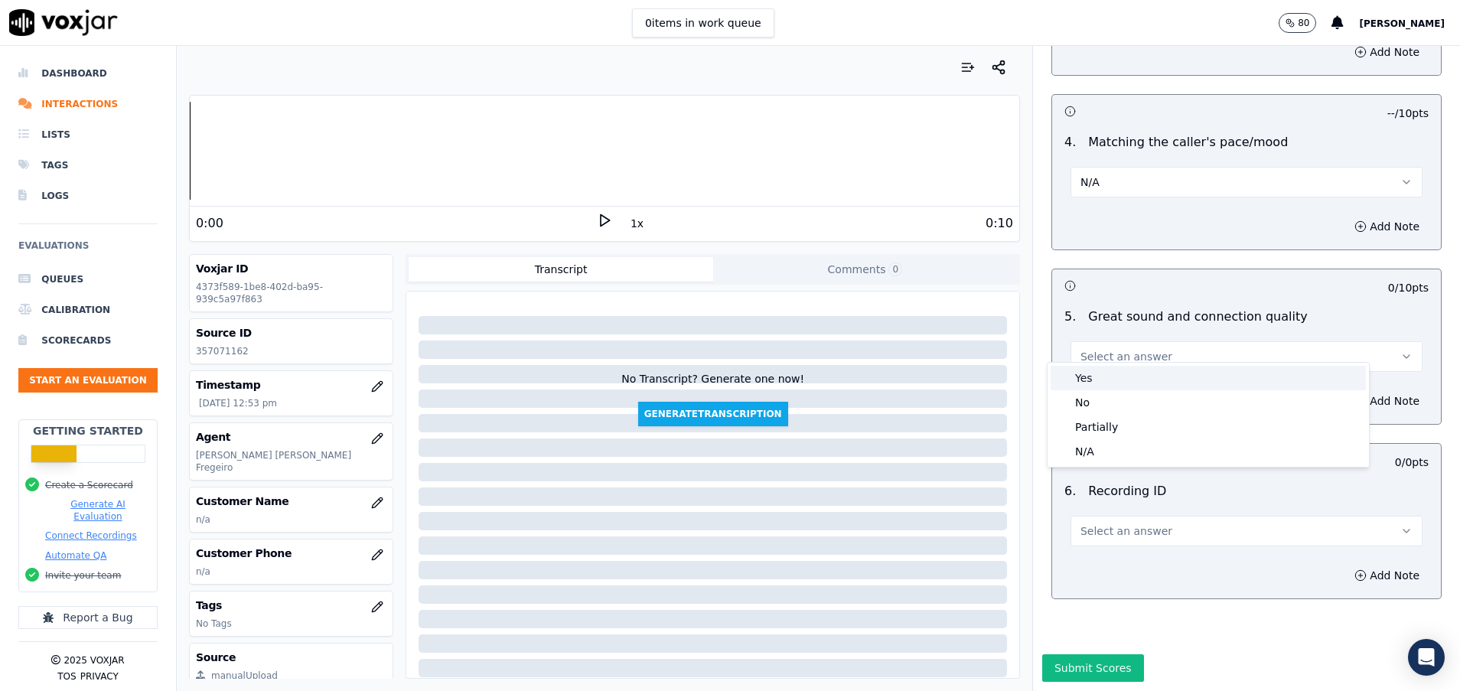
click at [1142, 373] on div "Yes" at bounding box center [1208, 378] width 315 height 24
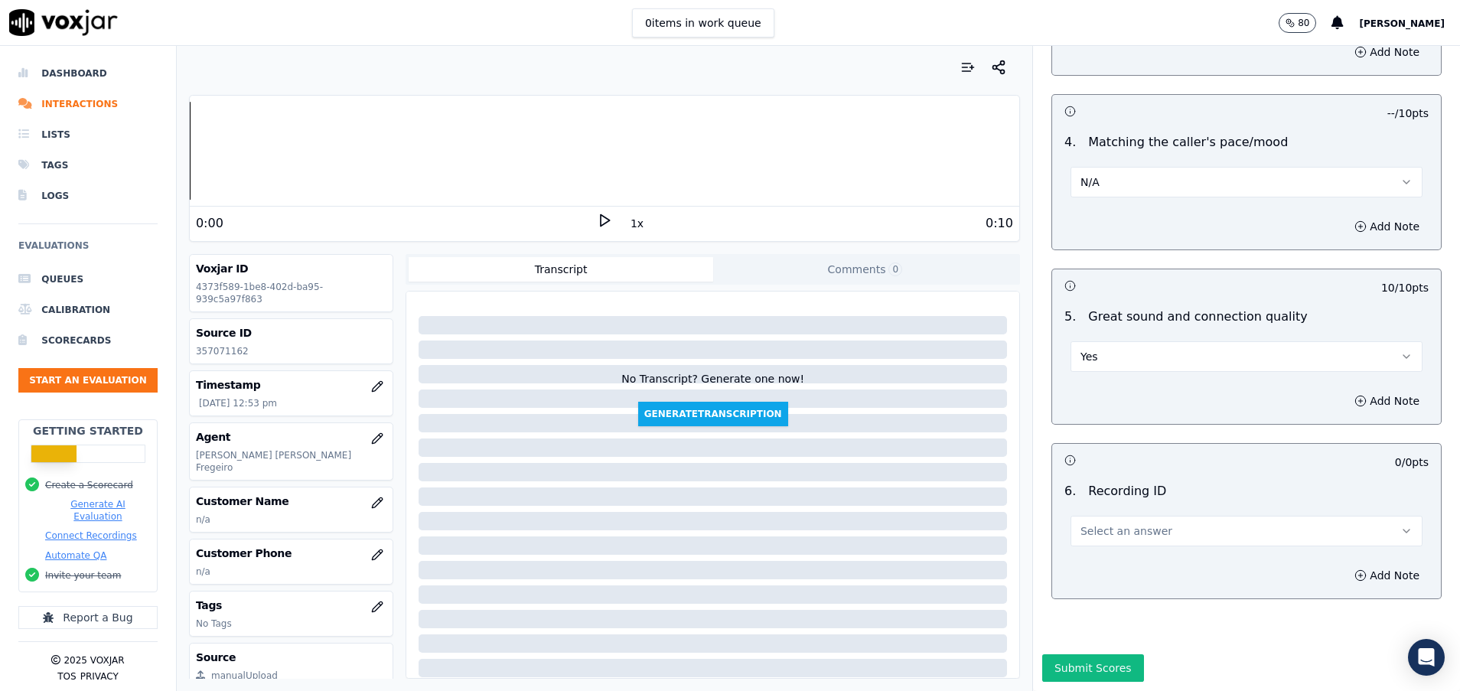
scroll to position [2335, 0]
click at [1107, 516] on button "Select an answer" at bounding box center [1247, 531] width 352 height 31
click at [1097, 533] on div "N/A" at bounding box center [1208, 522] width 315 height 24
click at [1097, 552] on div "Add Note" at bounding box center [1246, 575] width 389 height 46
click at [1087, 654] on button "Submit Scores" at bounding box center [1093, 668] width 102 height 28
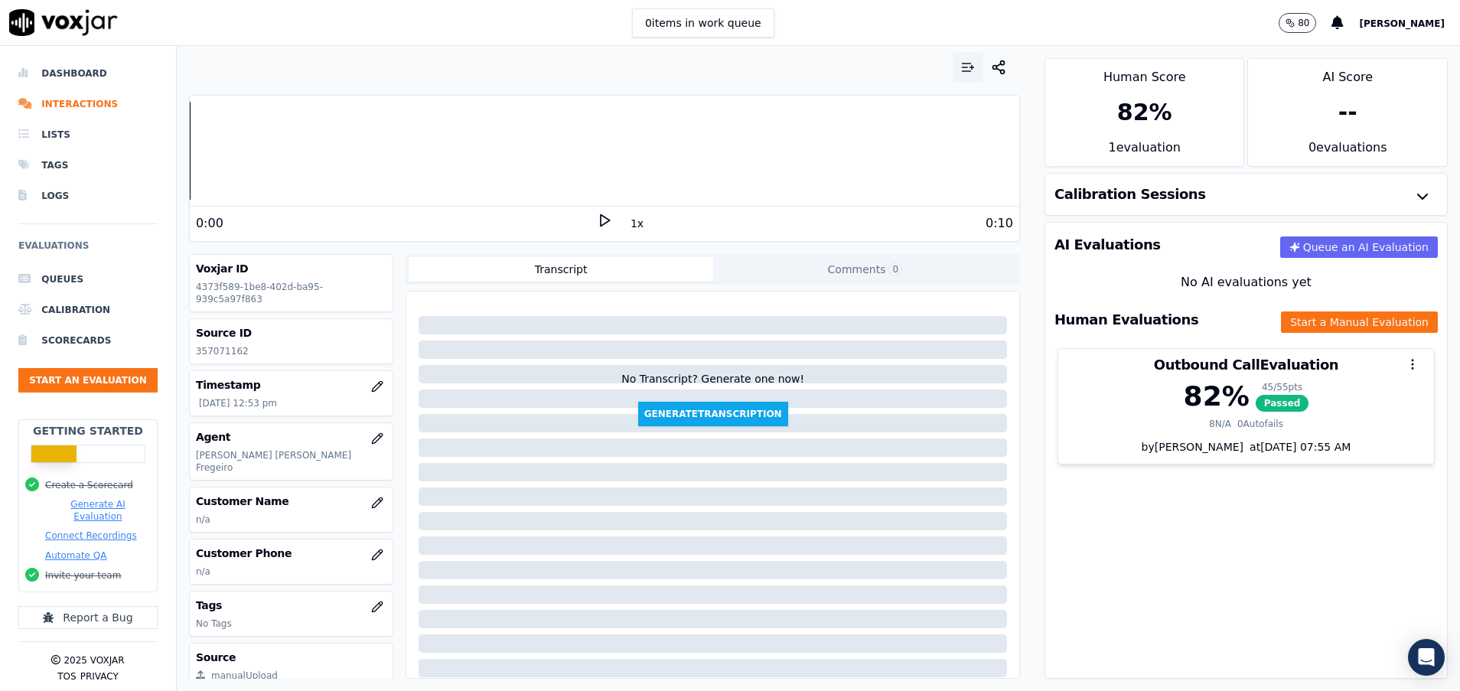
click at [960, 65] on icon "button" at bounding box center [967, 67] width 15 height 15
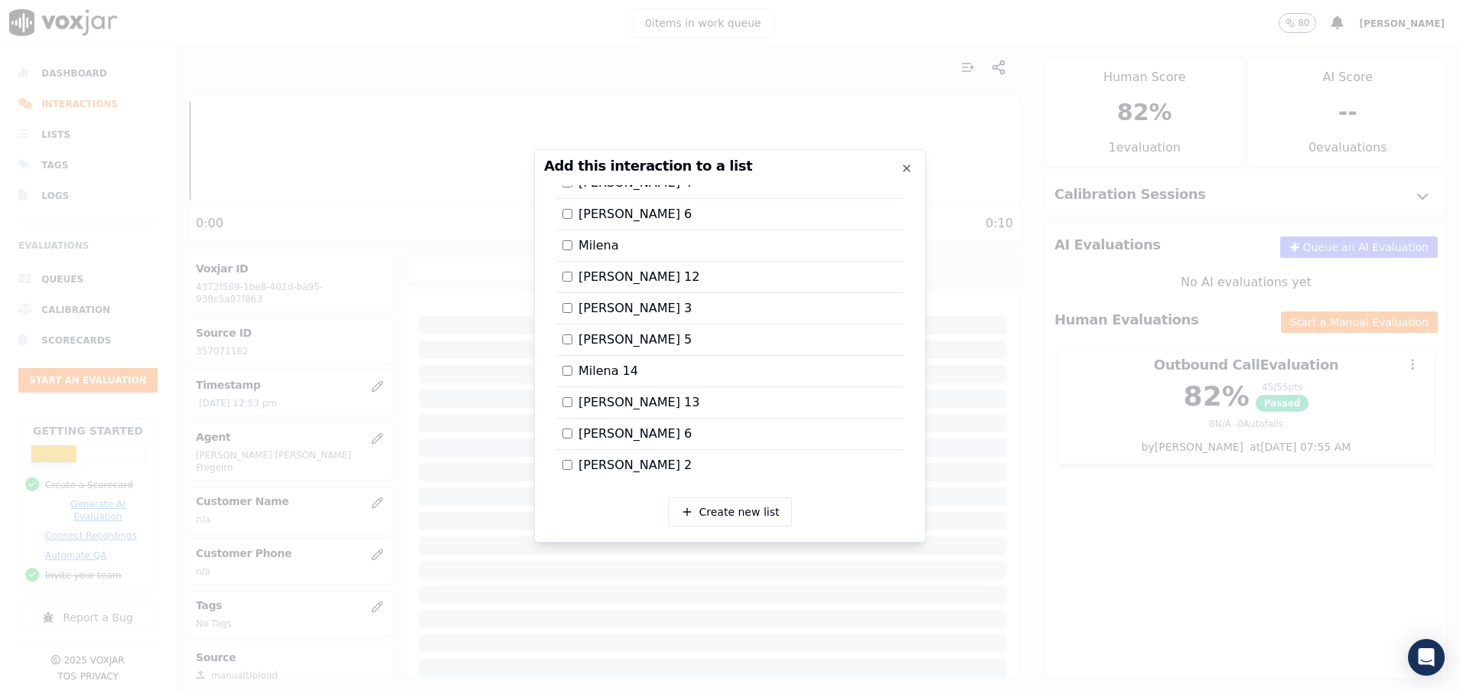
scroll to position [1462, 0]
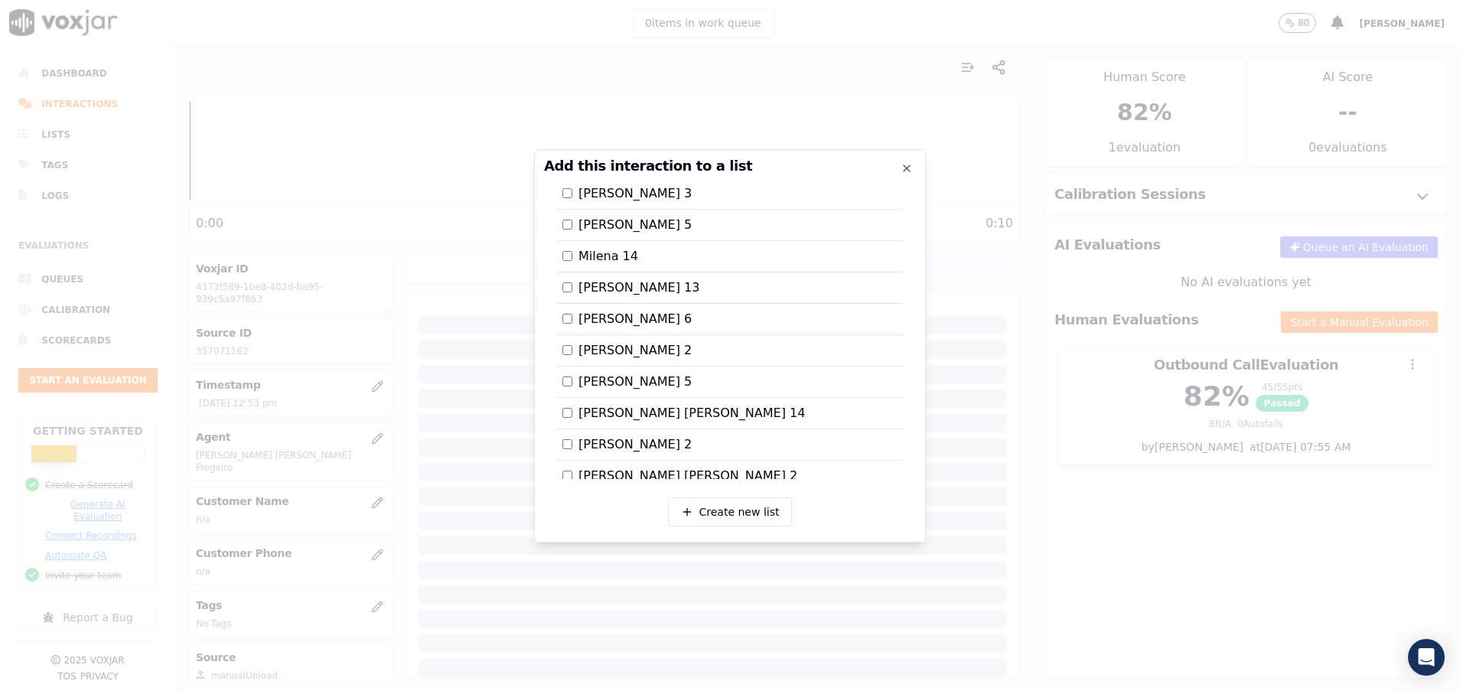
click at [567, 400] on div "[PERSON_NAME] [PERSON_NAME] 14" at bounding box center [729, 413] width 347 height 31
click at [1084, 508] on div at bounding box center [730, 345] width 1460 height 691
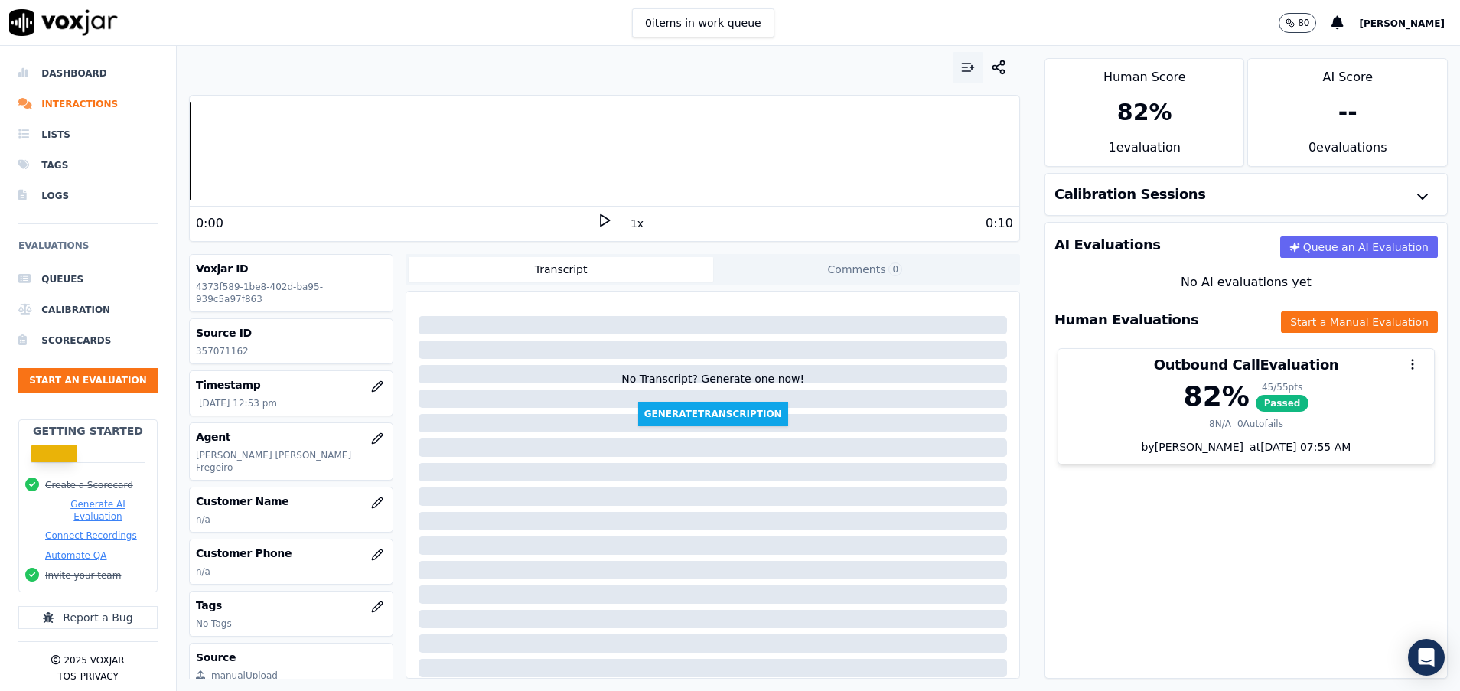
click at [960, 73] on icon "button" at bounding box center [967, 67] width 15 height 15
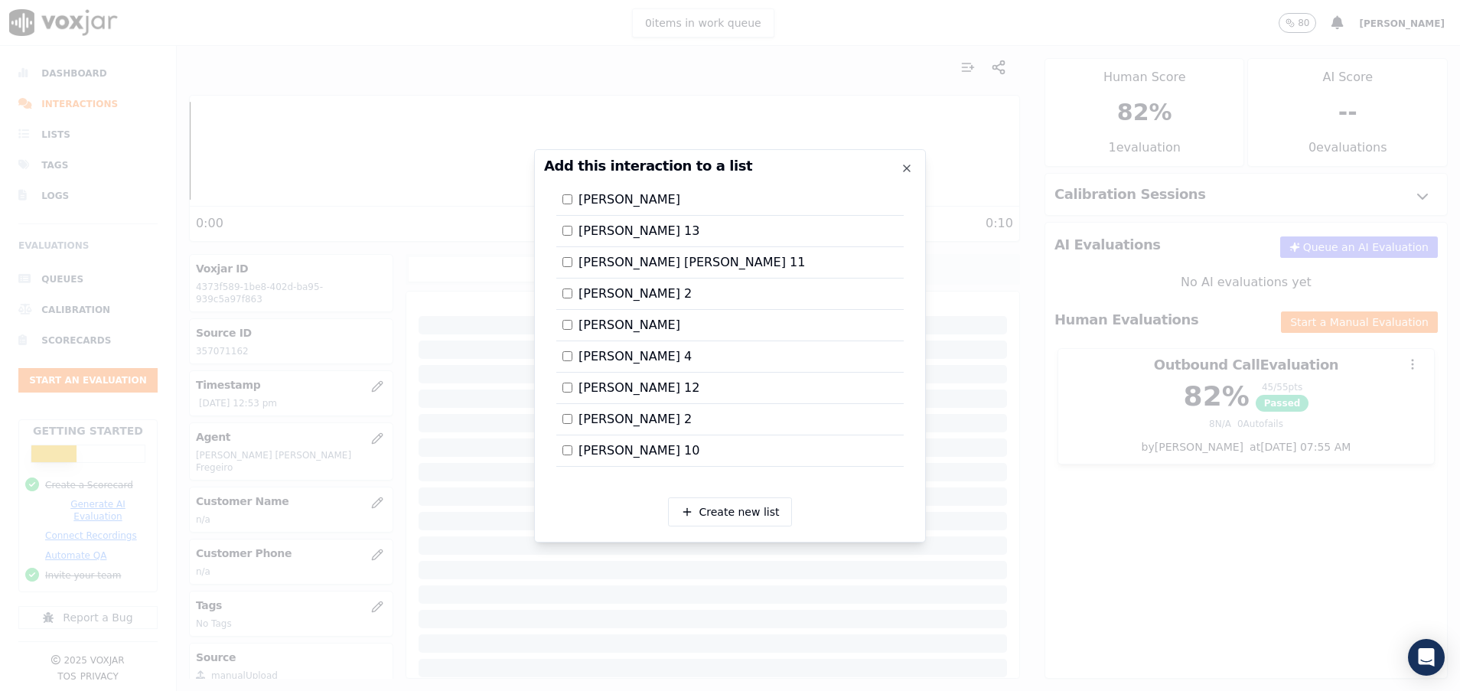
scroll to position [2917, 0]
click at [1107, 567] on div at bounding box center [730, 345] width 1460 height 691
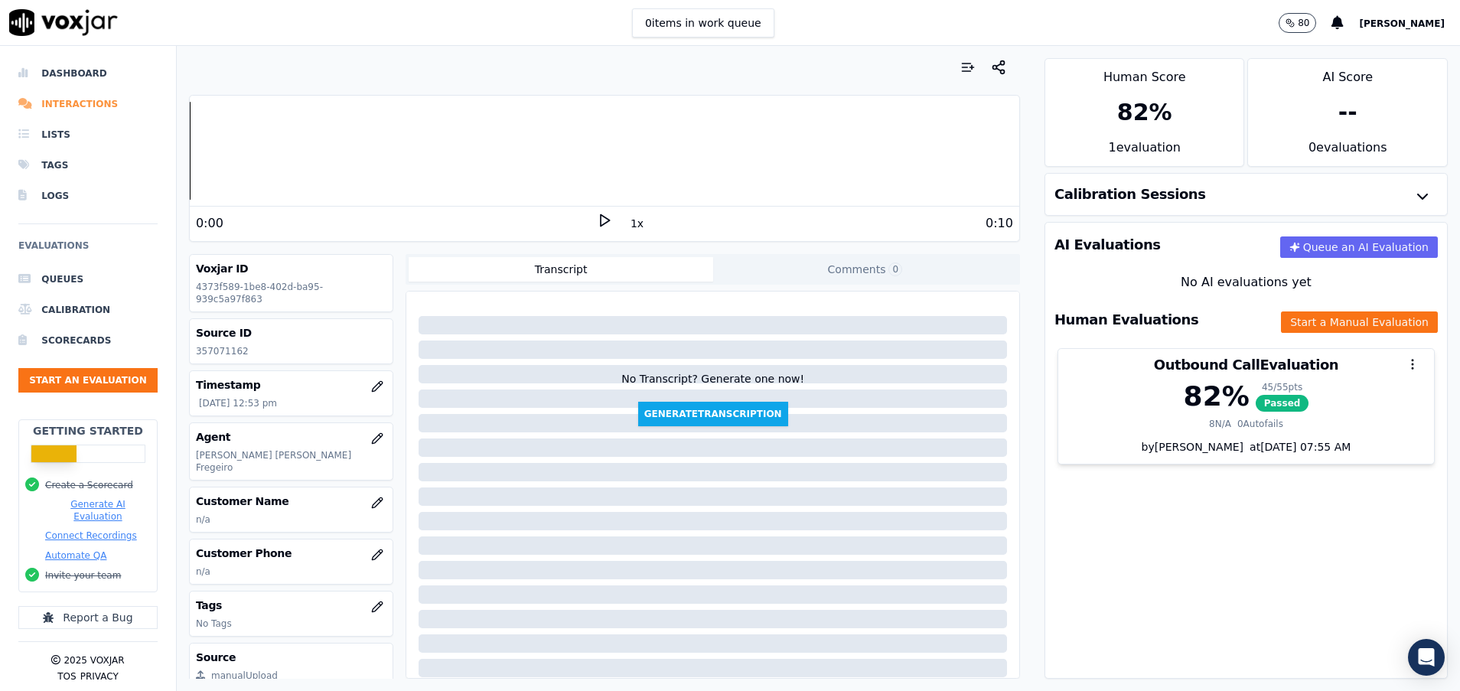
click at [96, 97] on li "Interactions" at bounding box center [87, 104] width 139 height 31
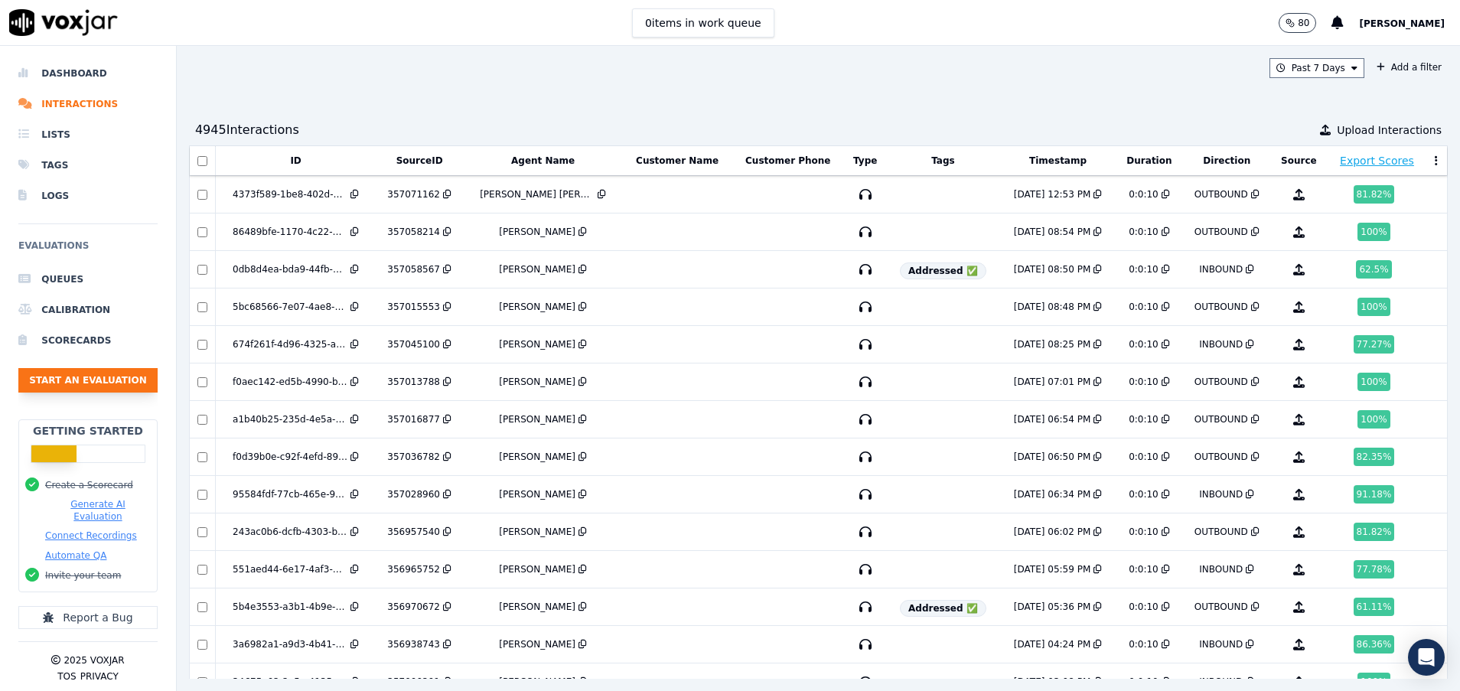
click at [81, 380] on button "Start an Evaluation" at bounding box center [87, 380] width 139 height 24
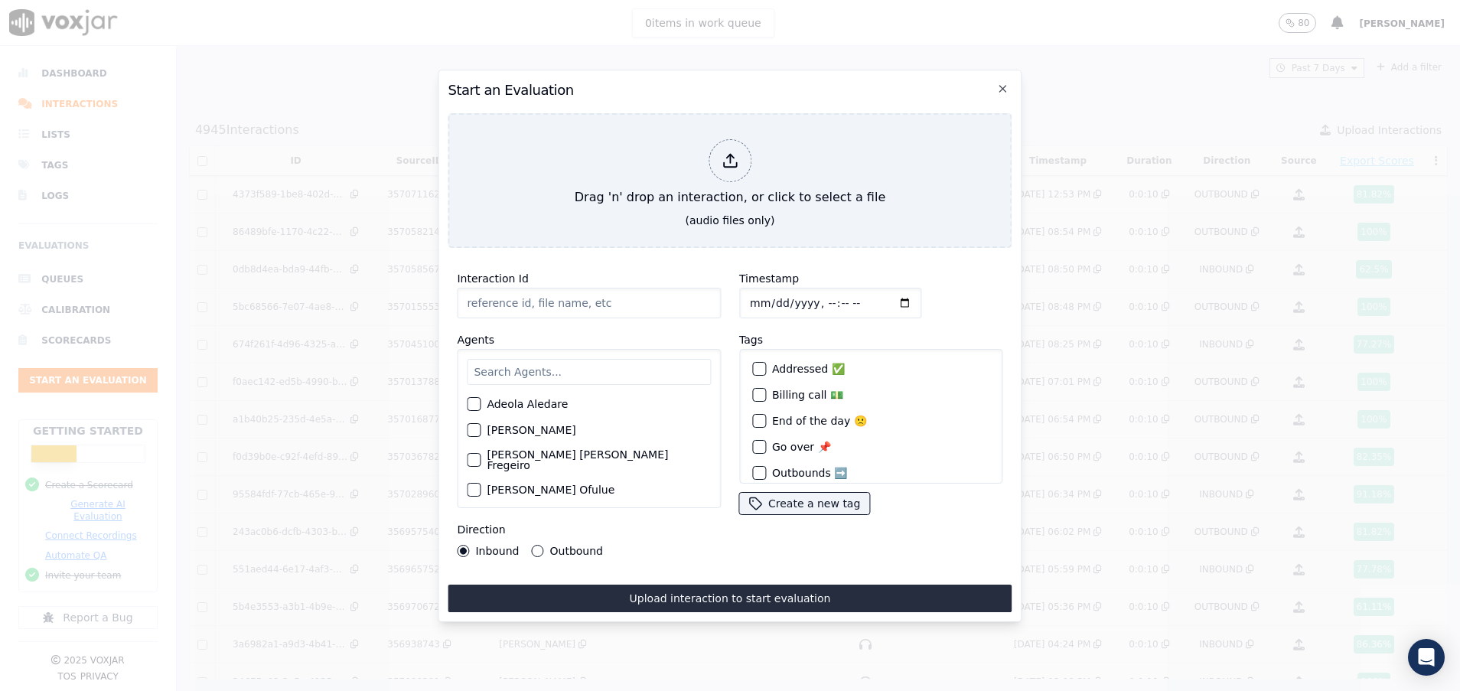
paste input "357066109"
type input "357066109"
click at [527, 360] on input "text" at bounding box center [589, 372] width 244 height 26
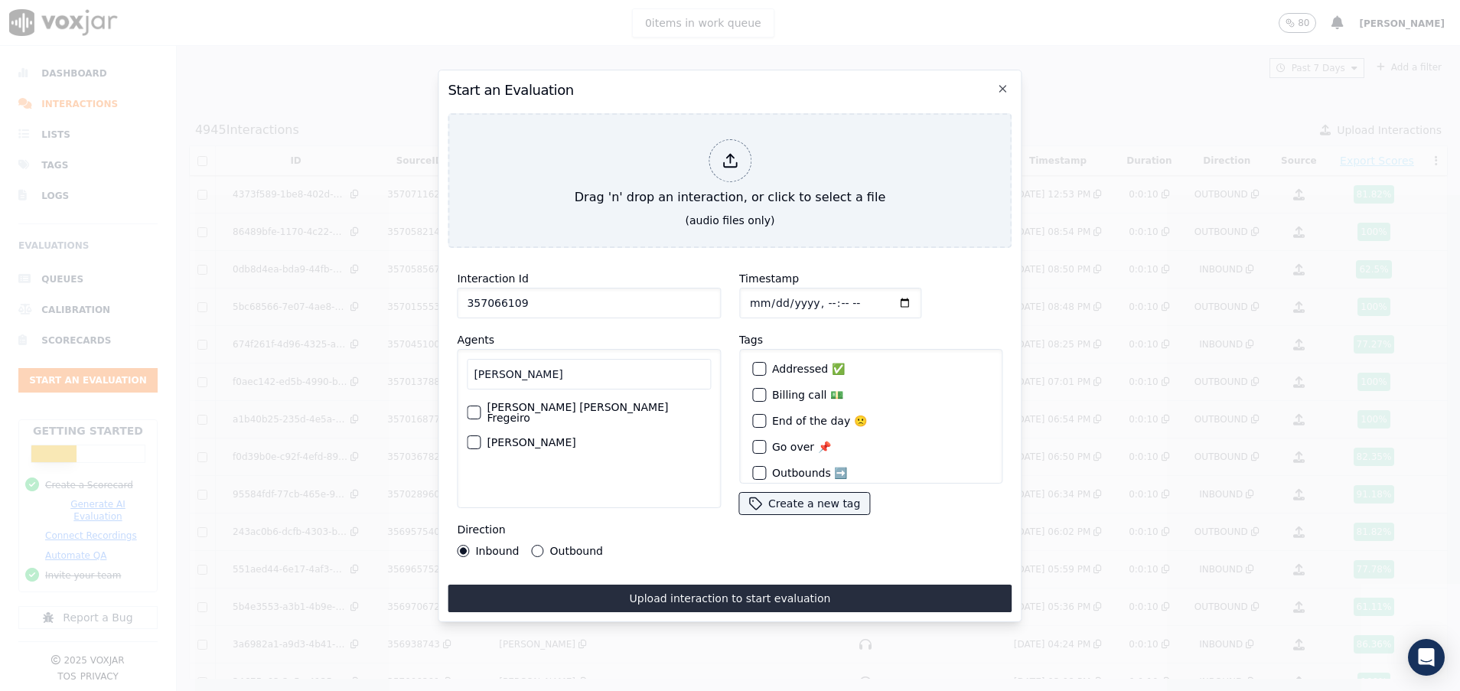
type input "[PERSON_NAME]"
click at [474, 407] on div "button" at bounding box center [473, 412] width 11 height 11
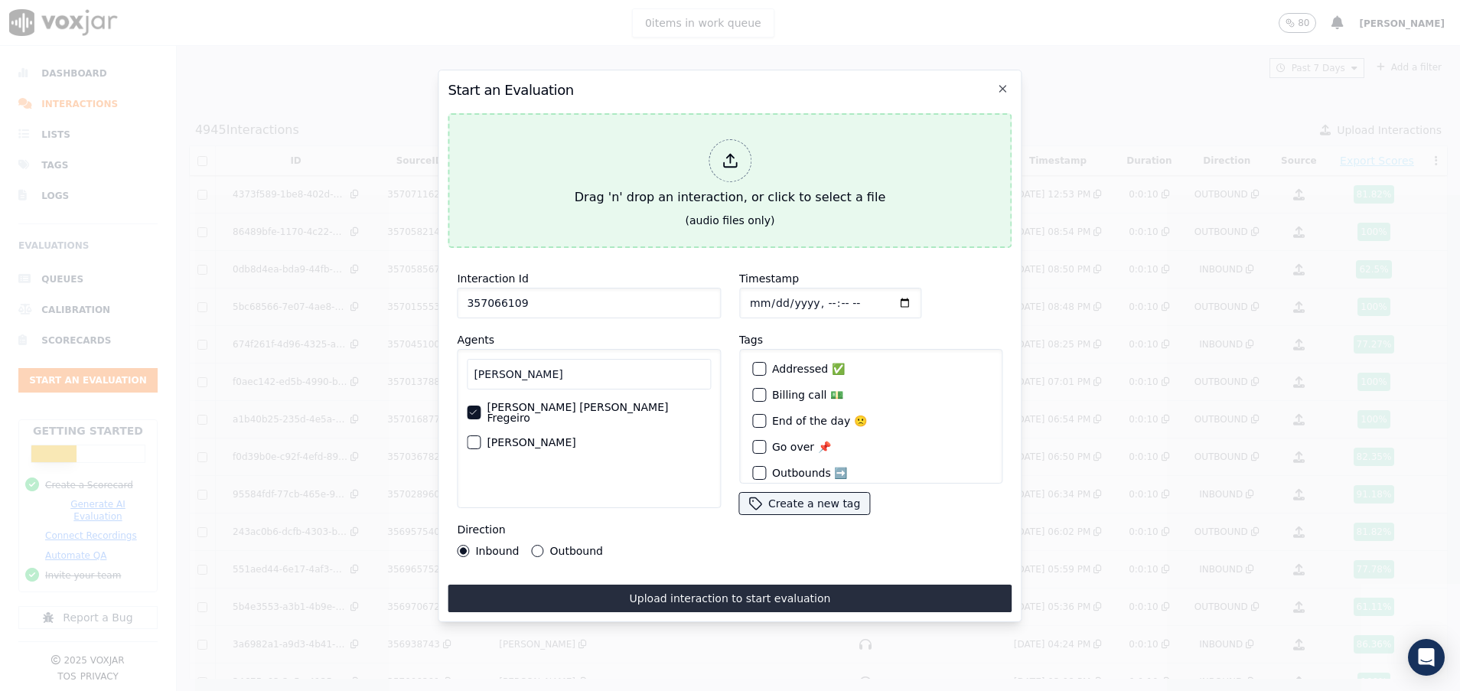
click at [634, 191] on div "Drag 'n' drop an interaction, or click to select a file" at bounding box center [730, 173] width 323 height 80
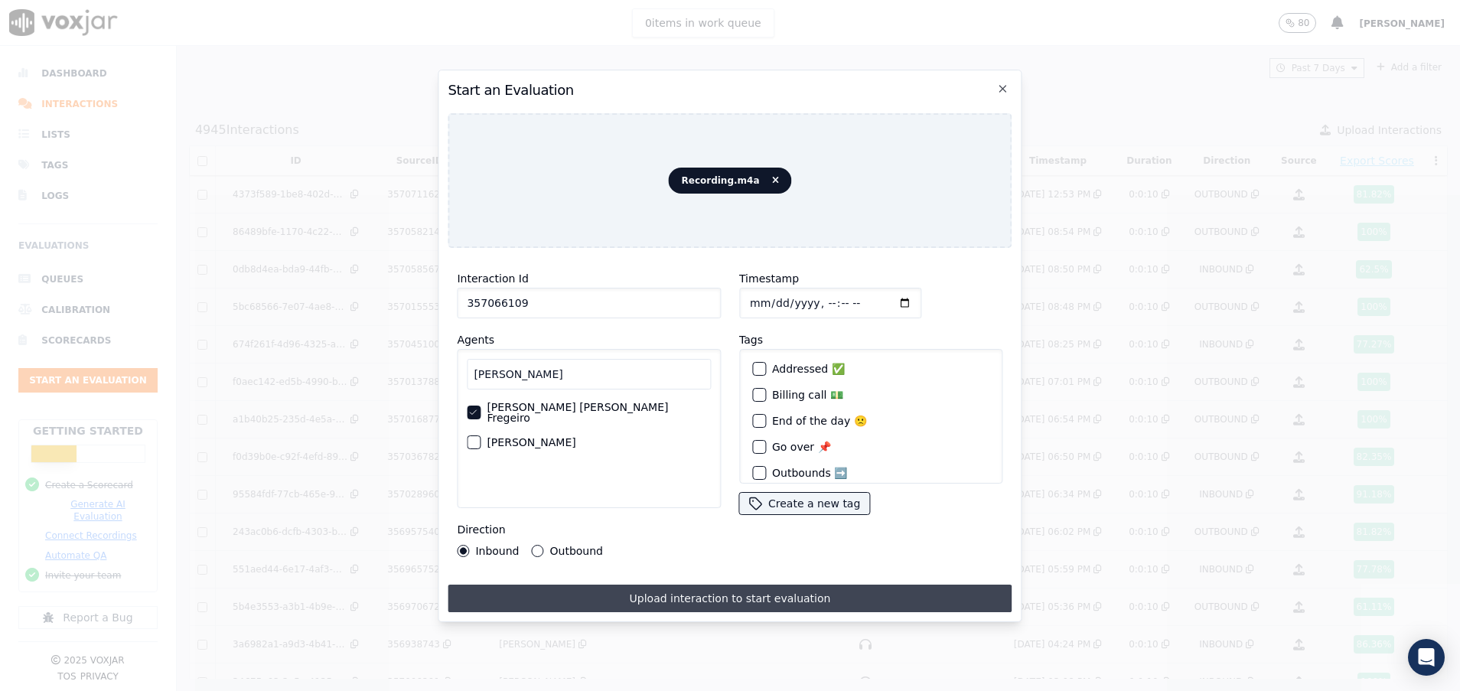
click at [678, 592] on button "Upload interaction to start evaluation" at bounding box center [730, 599] width 564 height 28
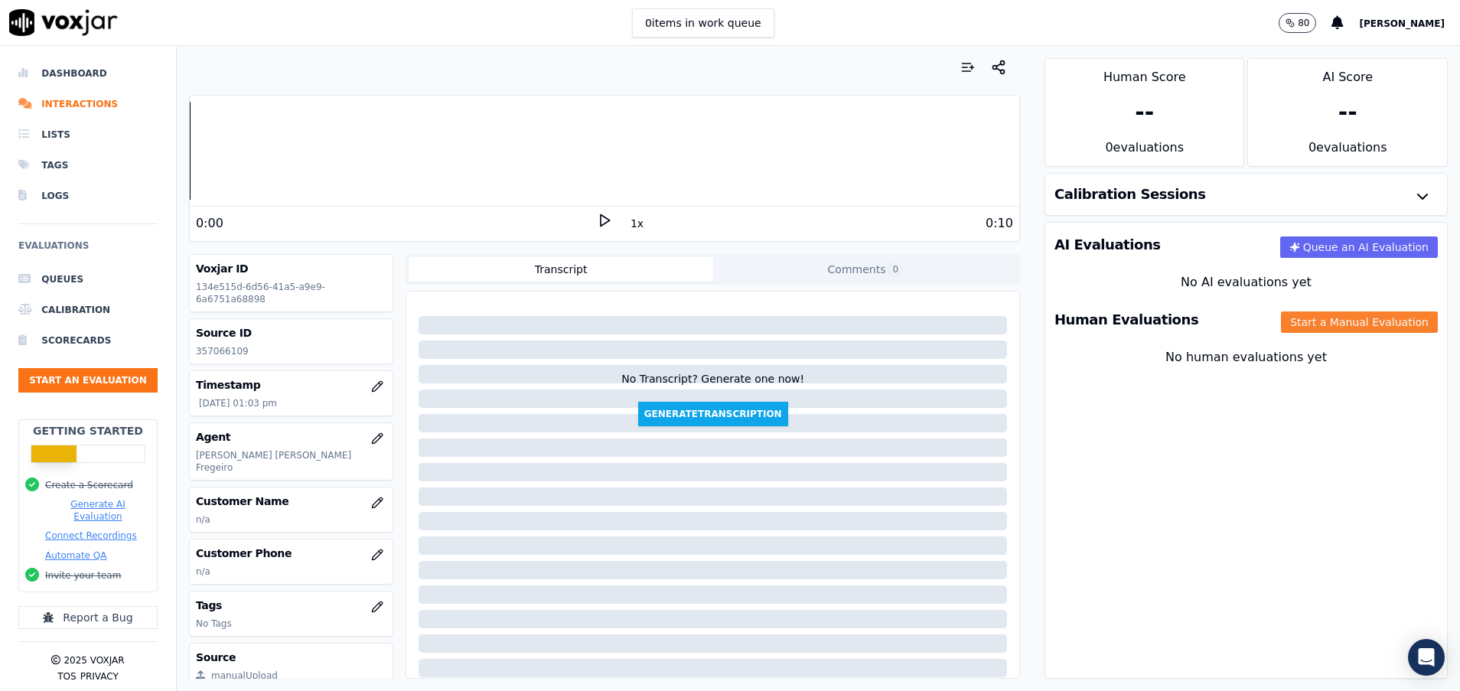
click at [1281, 321] on button "Start a Manual Evaluation" at bounding box center [1359, 321] width 157 height 21
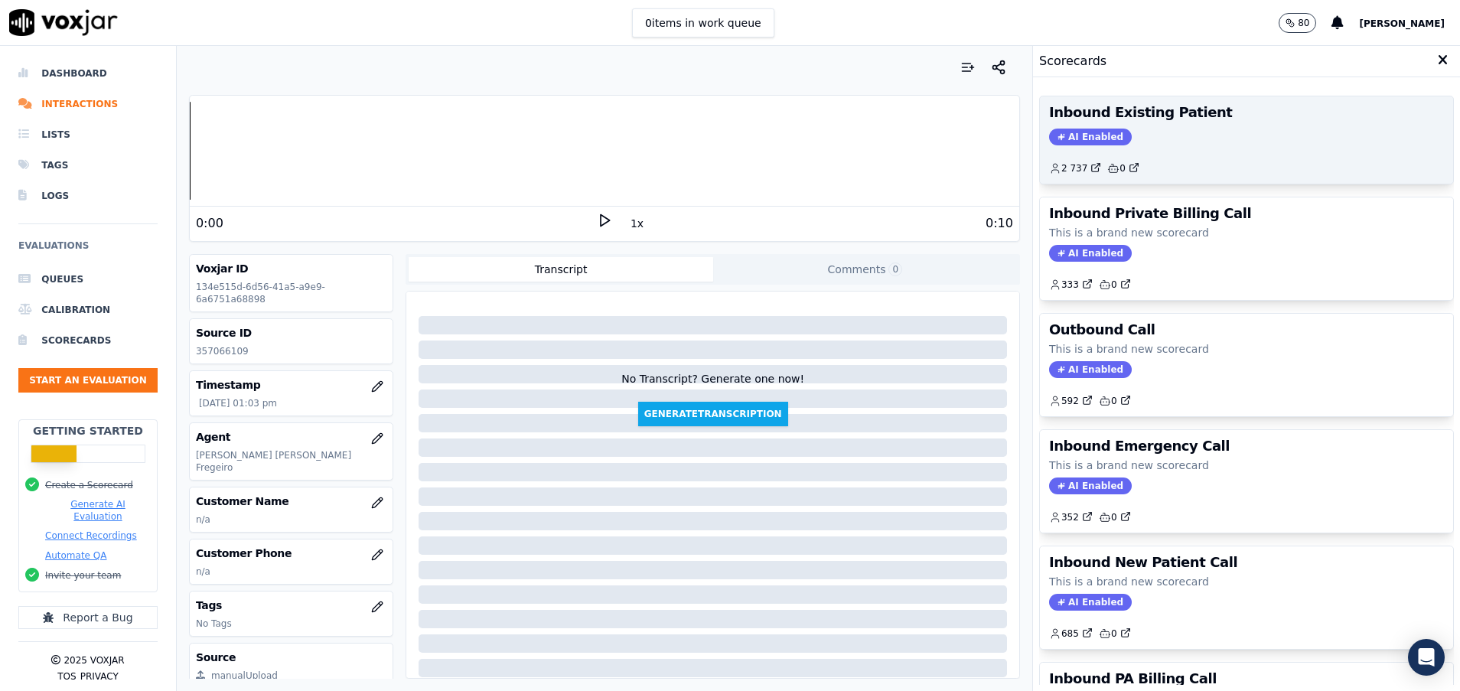
click at [1148, 131] on div "AI Enabled" at bounding box center [1246, 137] width 395 height 17
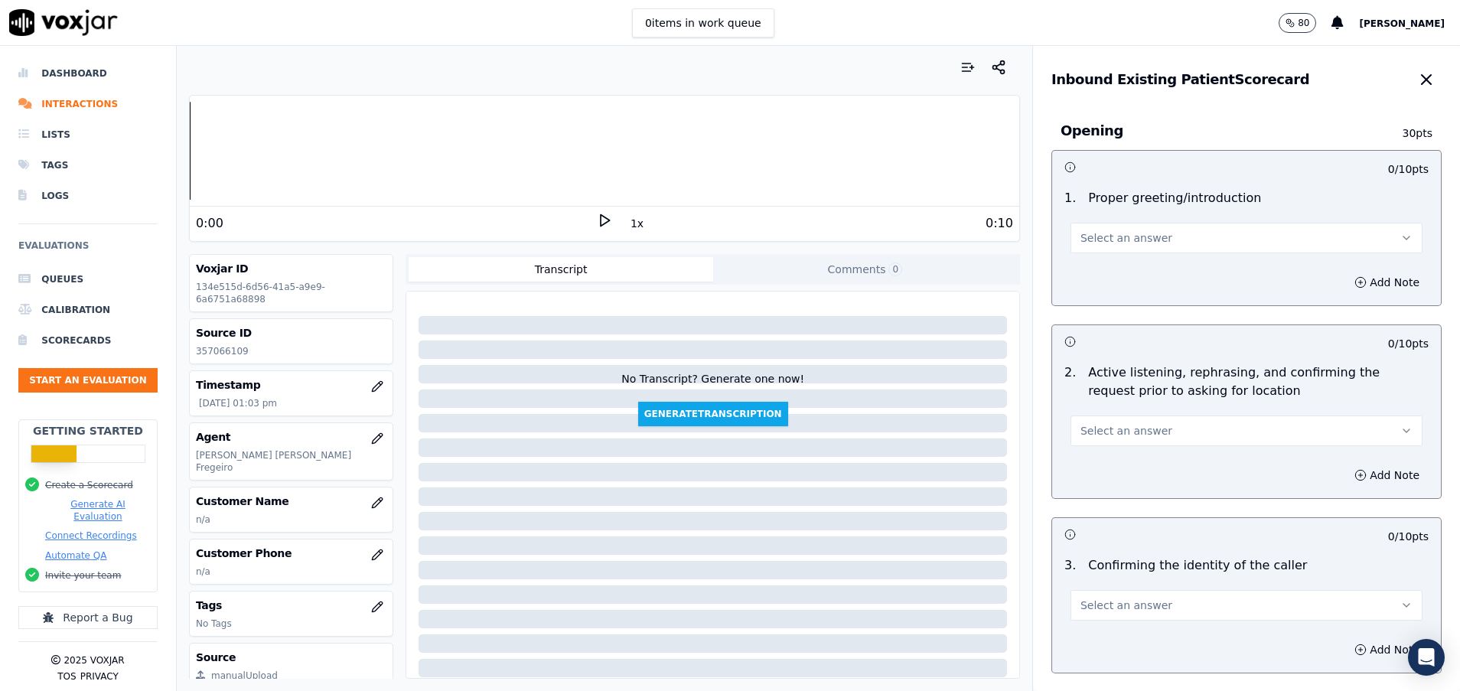
click at [1169, 236] on button "Select an answer" at bounding box center [1247, 238] width 352 height 31
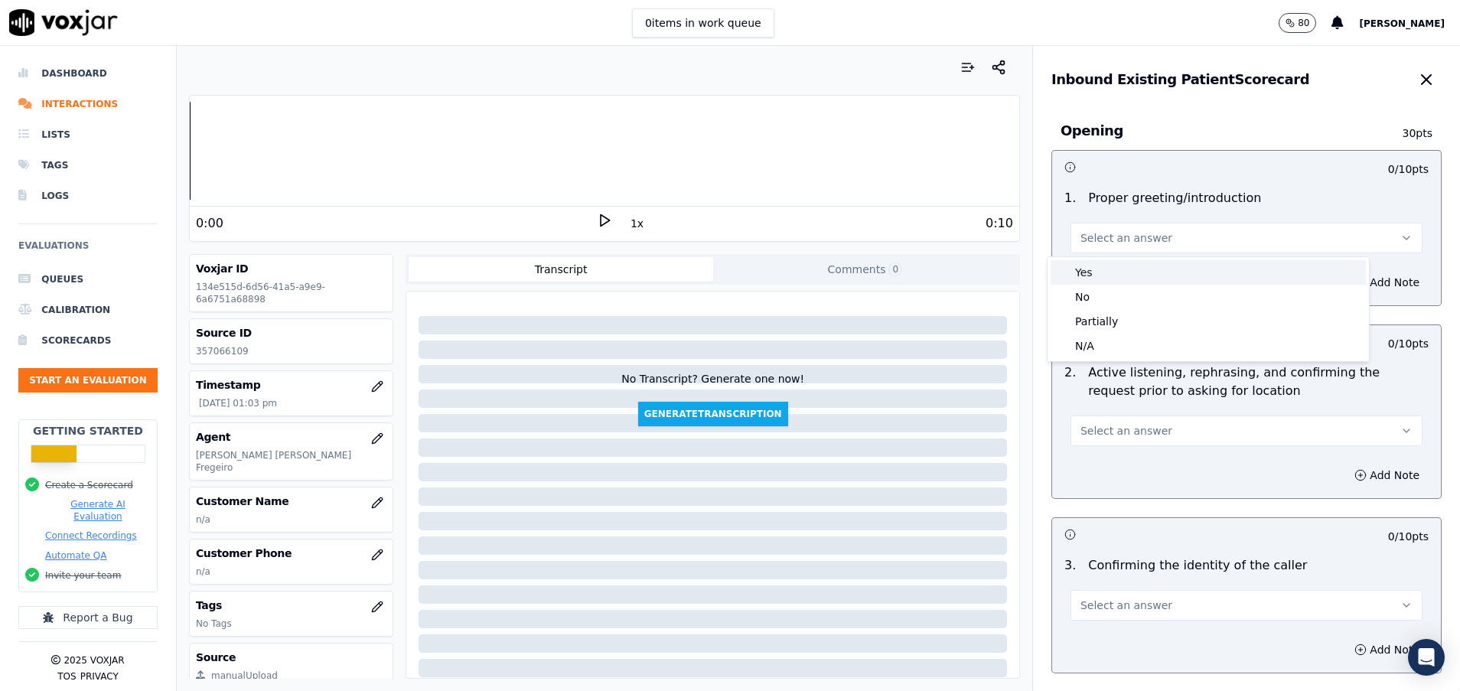
click at [1126, 267] on div "Yes" at bounding box center [1208, 272] width 315 height 24
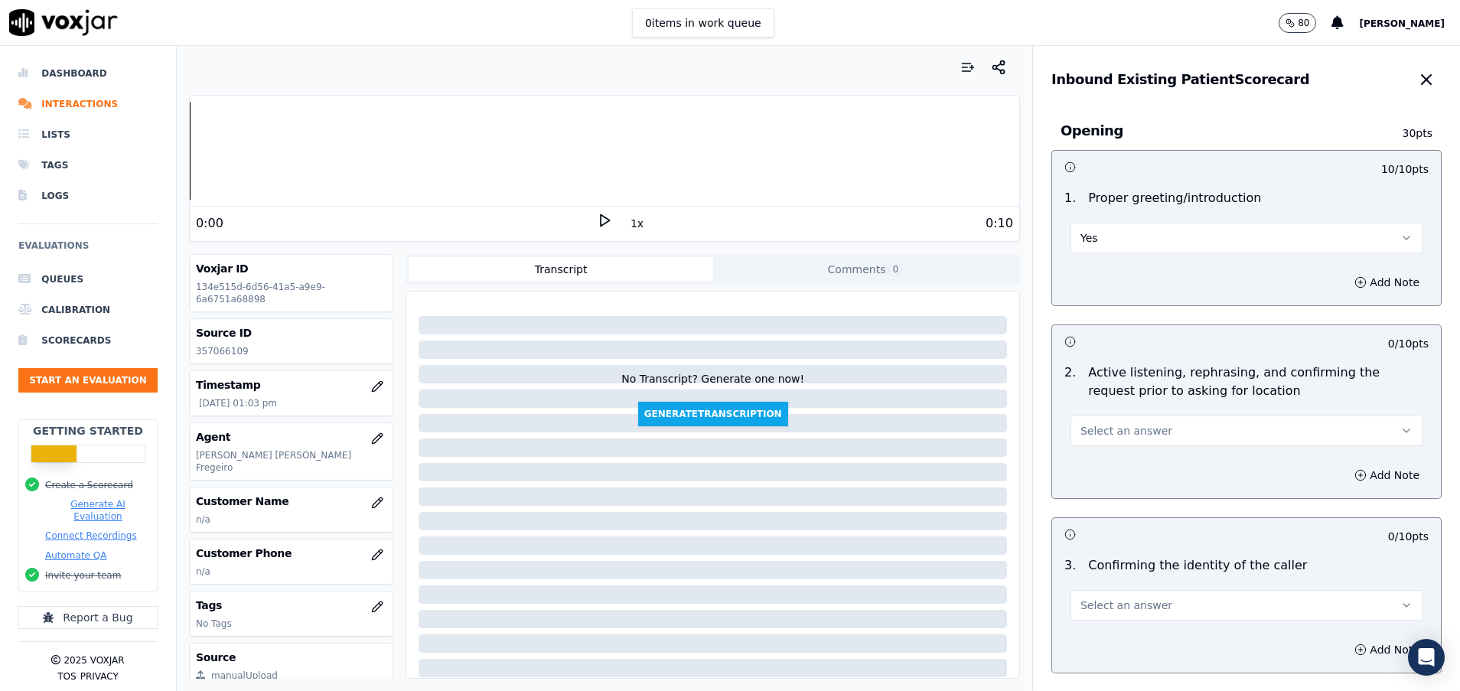
click at [1138, 428] on button "Select an answer" at bounding box center [1247, 431] width 352 height 31
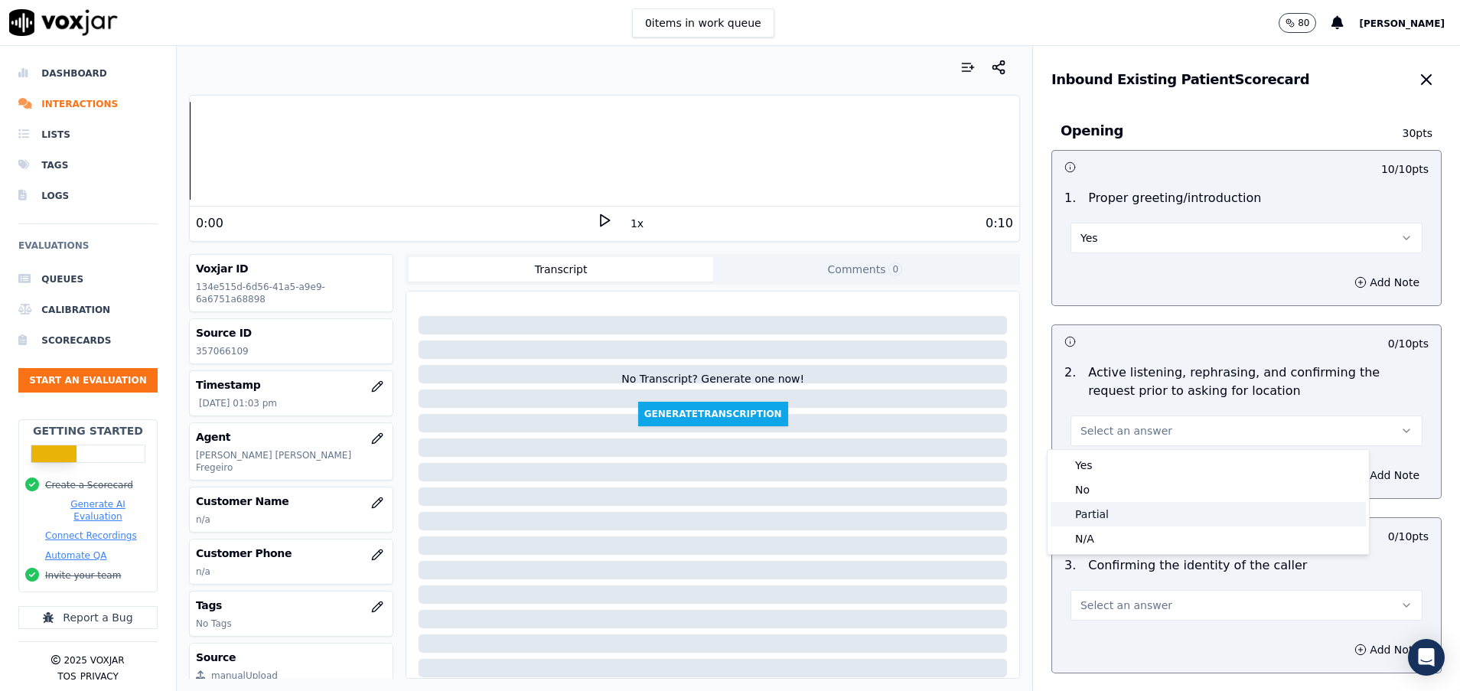
click at [1123, 513] on div "Partial" at bounding box center [1208, 514] width 315 height 24
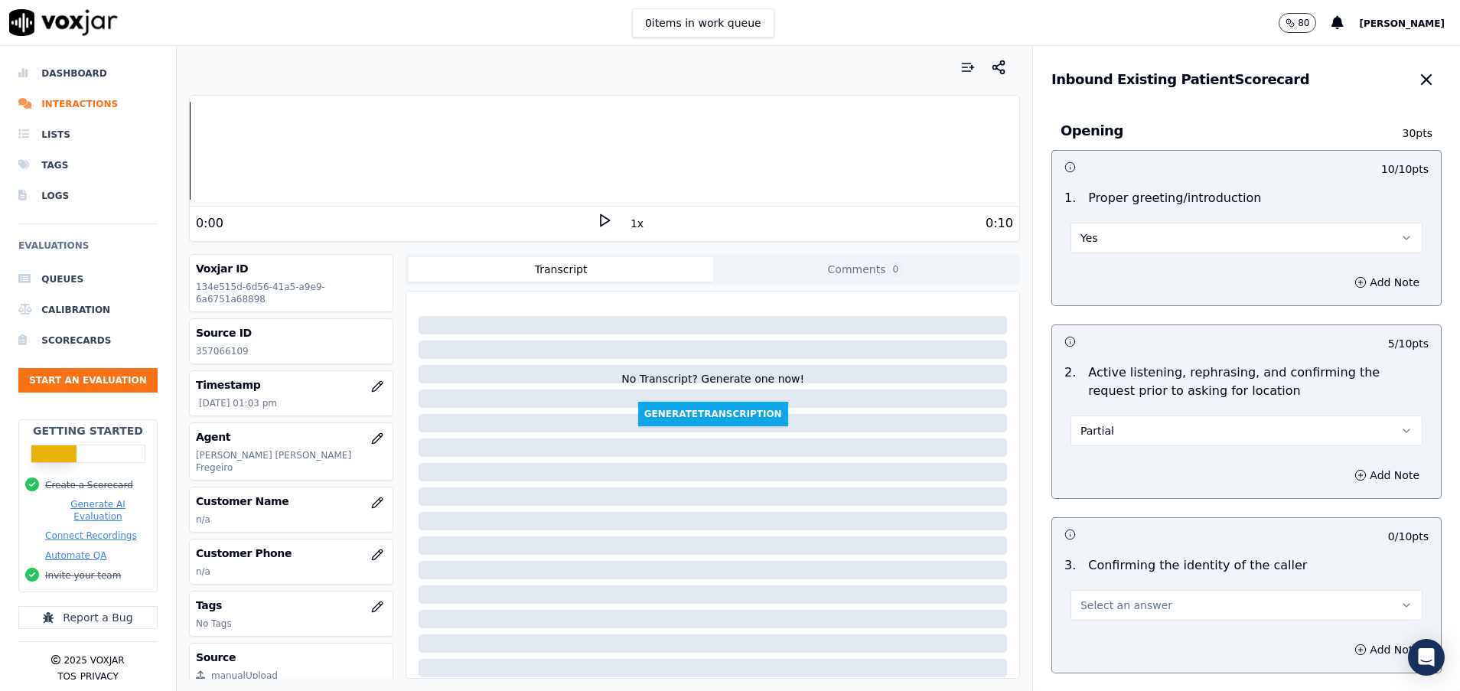
scroll to position [115, 0]
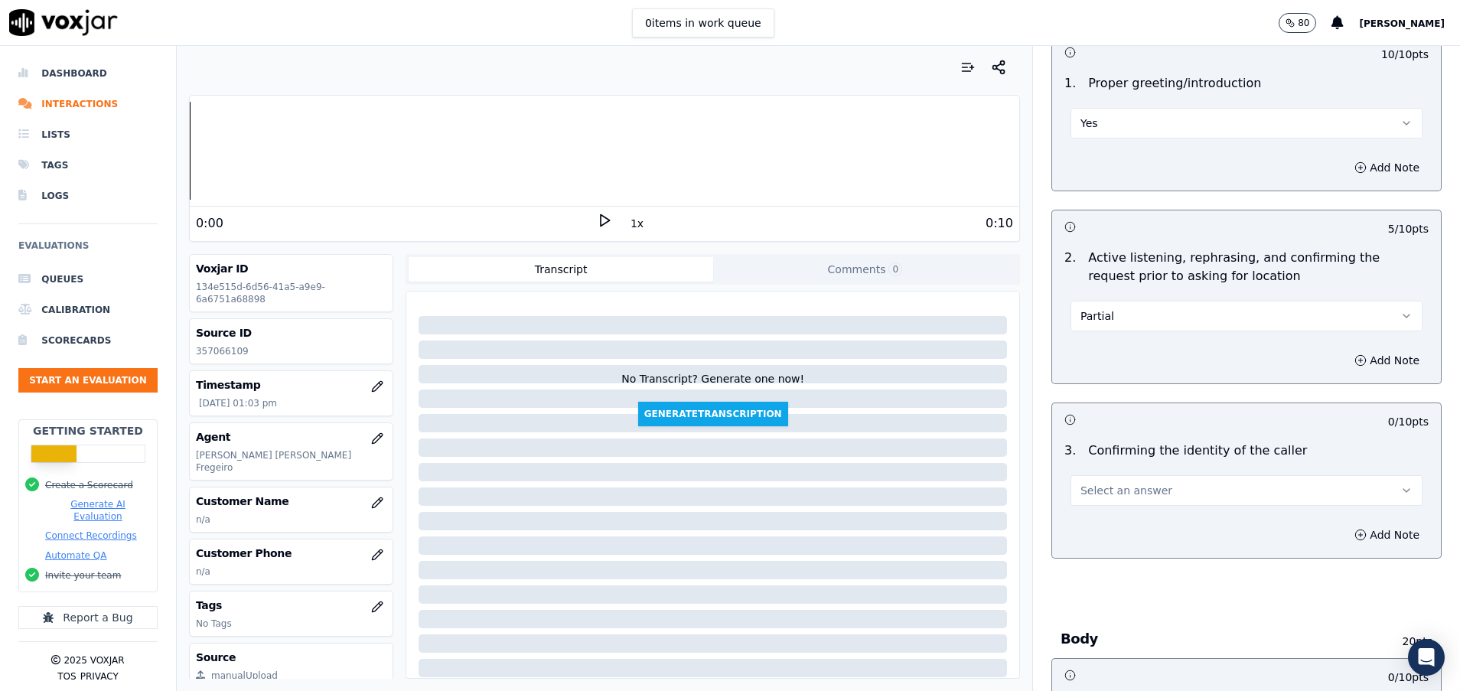
click at [1148, 496] on button "Select an answer" at bounding box center [1247, 490] width 352 height 31
click at [1124, 532] on div "Yes" at bounding box center [1208, 525] width 315 height 24
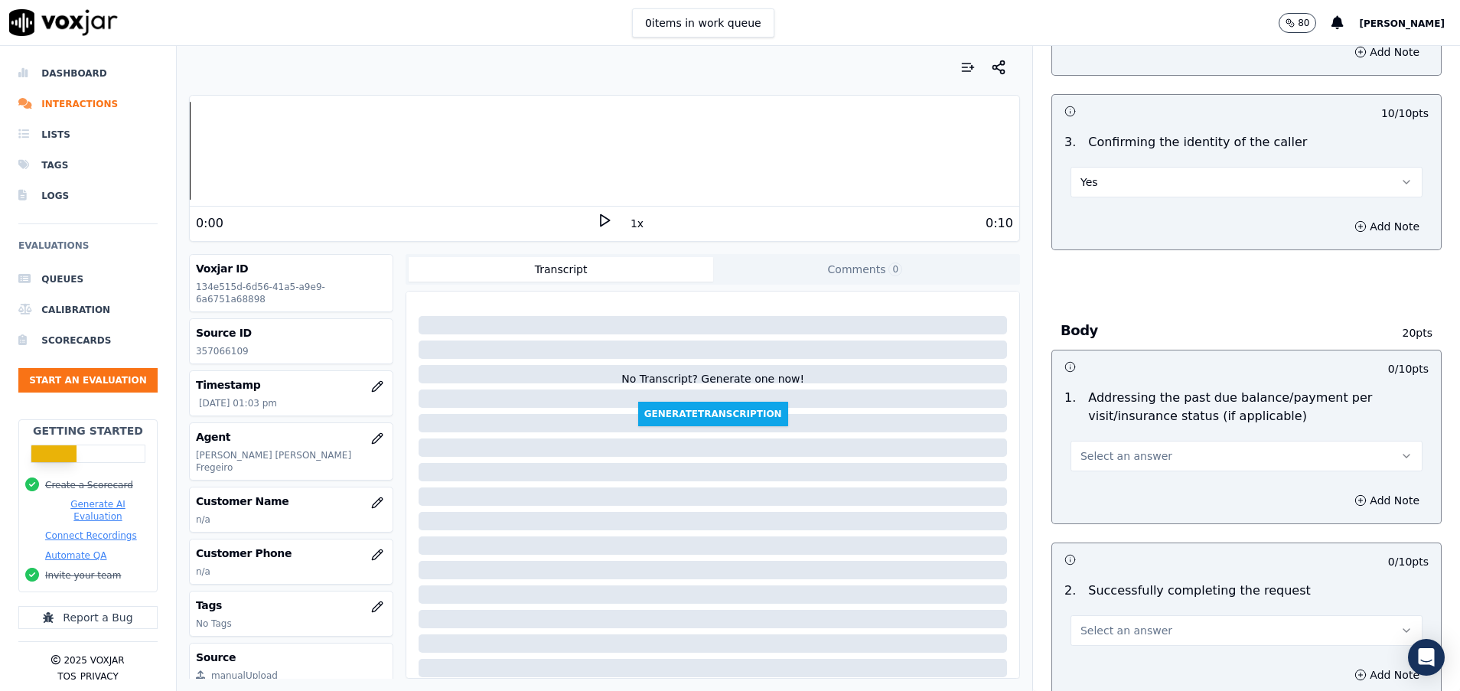
scroll to position [459, 0]
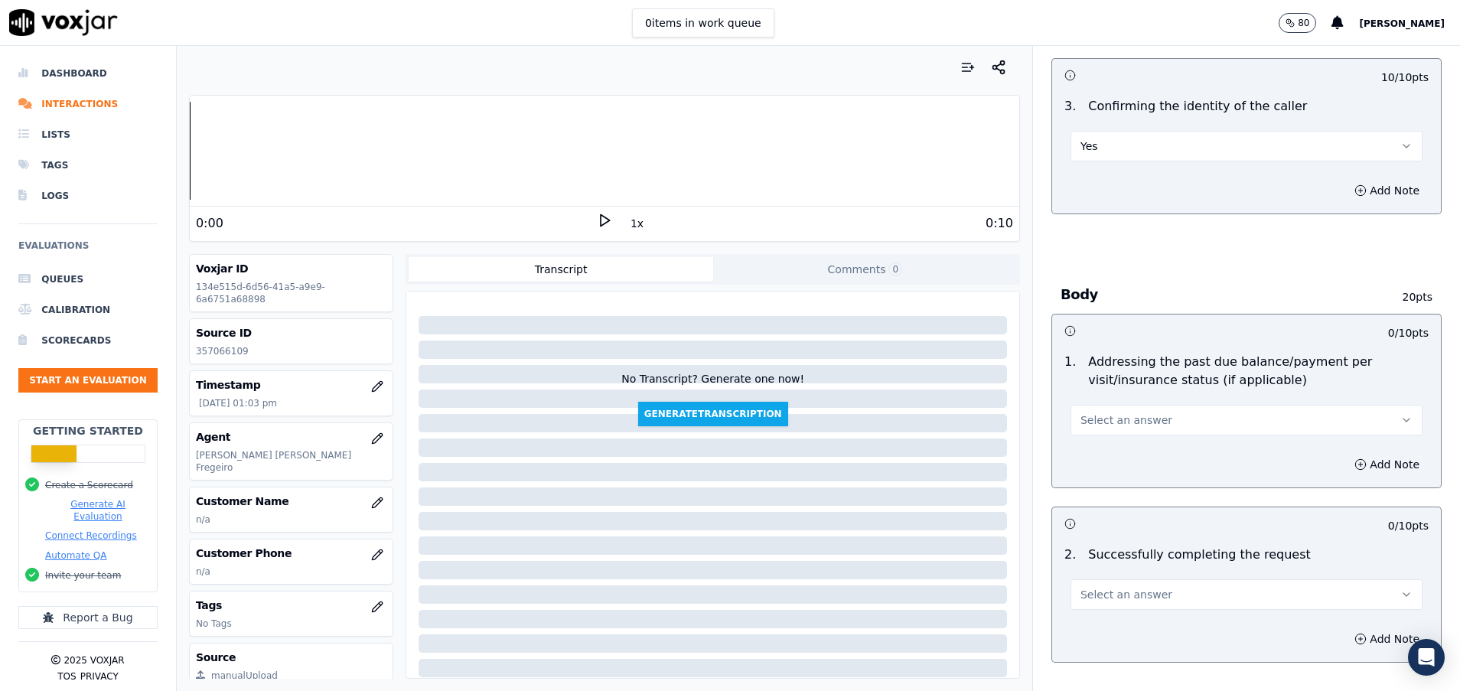
click at [1240, 422] on button "Select an answer" at bounding box center [1247, 420] width 352 height 31
click at [1110, 503] on div "N/A" at bounding box center [1208, 503] width 315 height 24
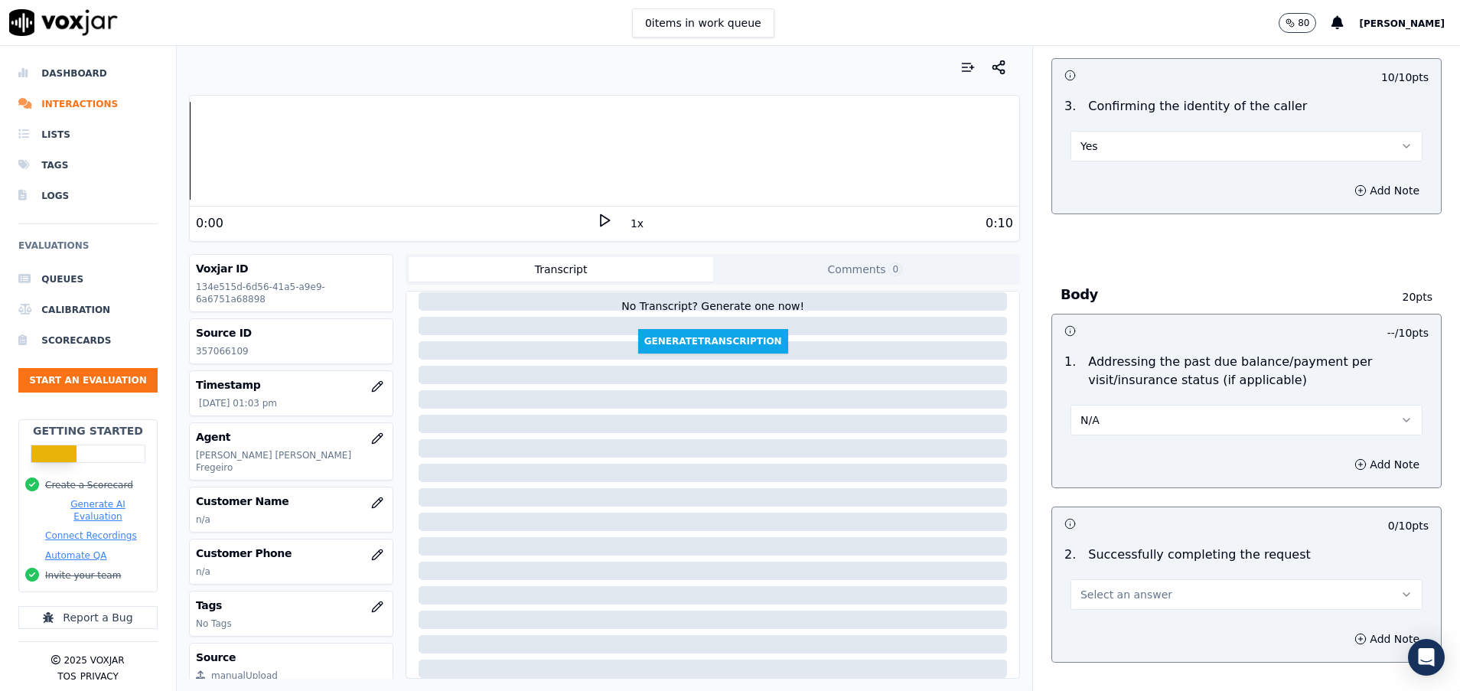
scroll to position [574, 0]
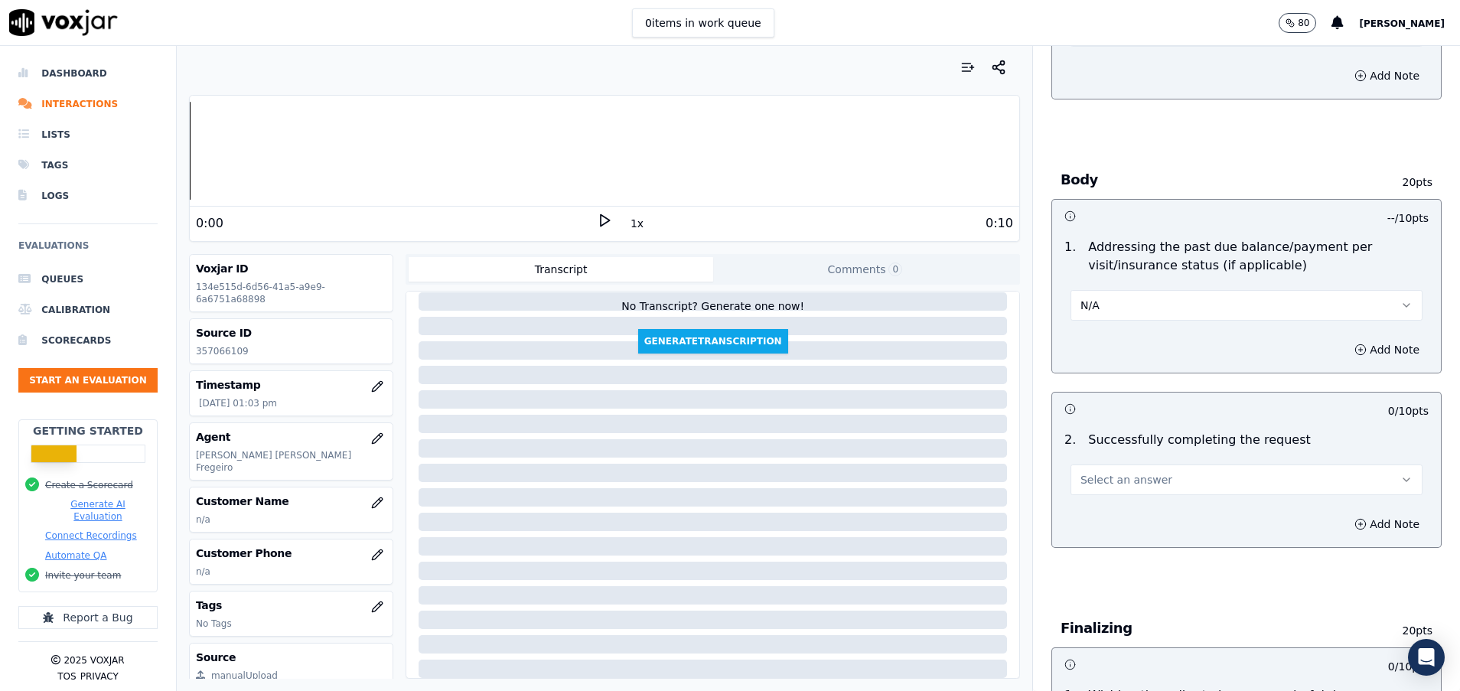
click at [1182, 484] on button "Select an answer" at bounding box center [1247, 479] width 352 height 31
click at [1138, 507] on div "Yes" at bounding box center [1208, 514] width 315 height 24
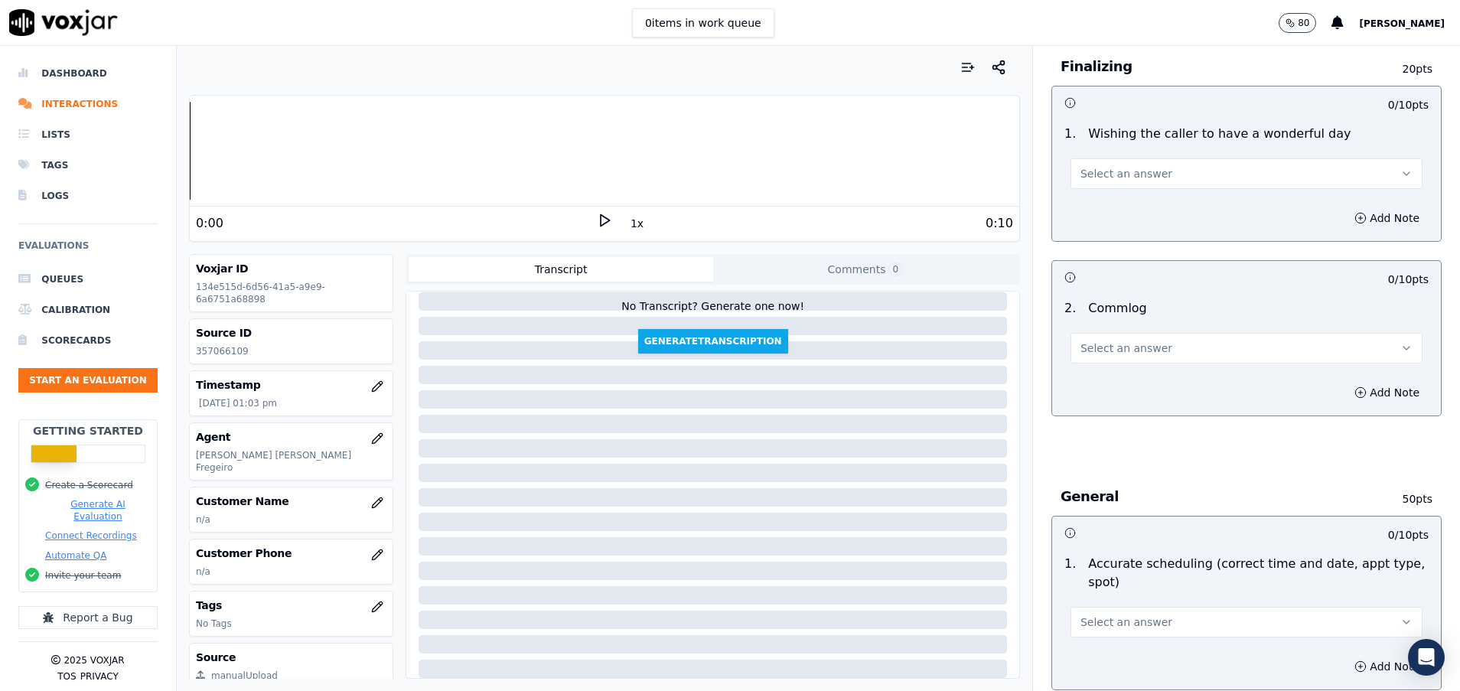
scroll to position [1148, 0]
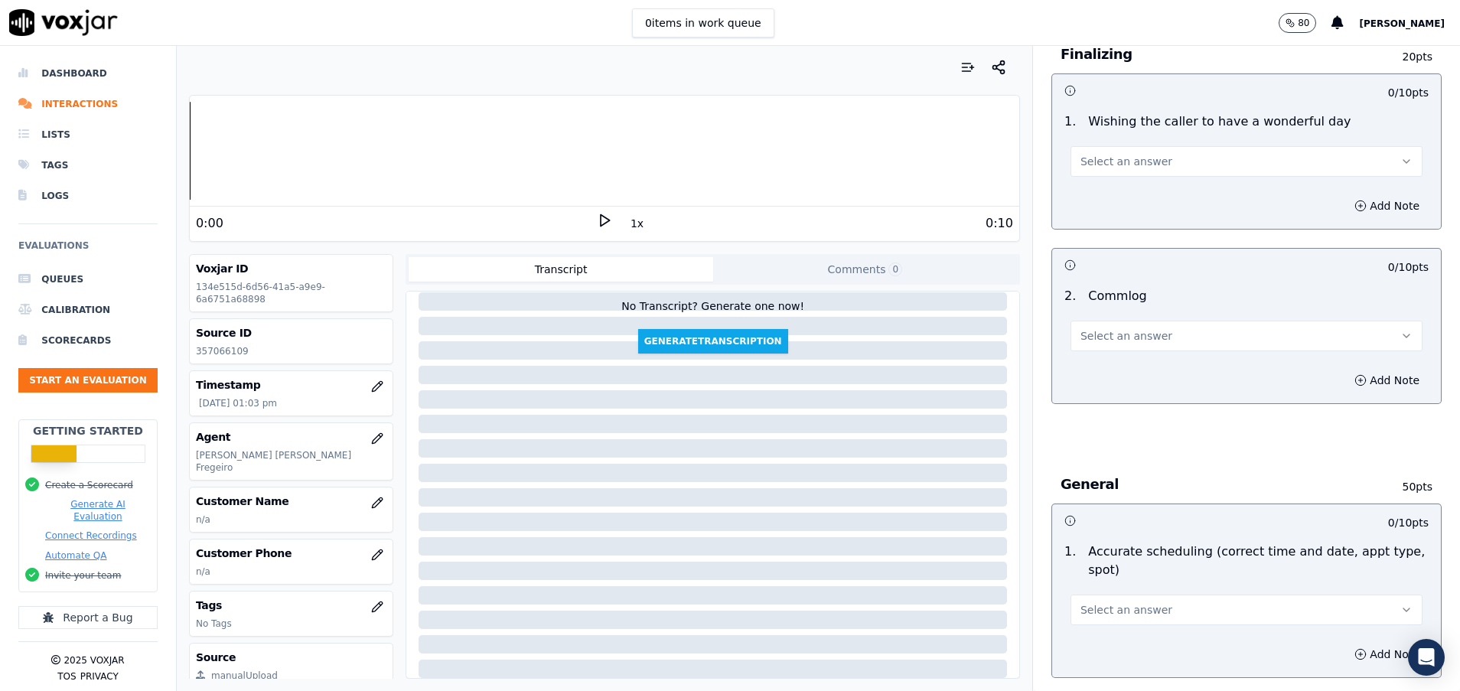
click at [1139, 334] on button "Select an answer" at bounding box center [1247, 336] width 352 height 31
click at [1118, 363] on div "Yes" at bounding box center [1208, 370] width 315 height 24
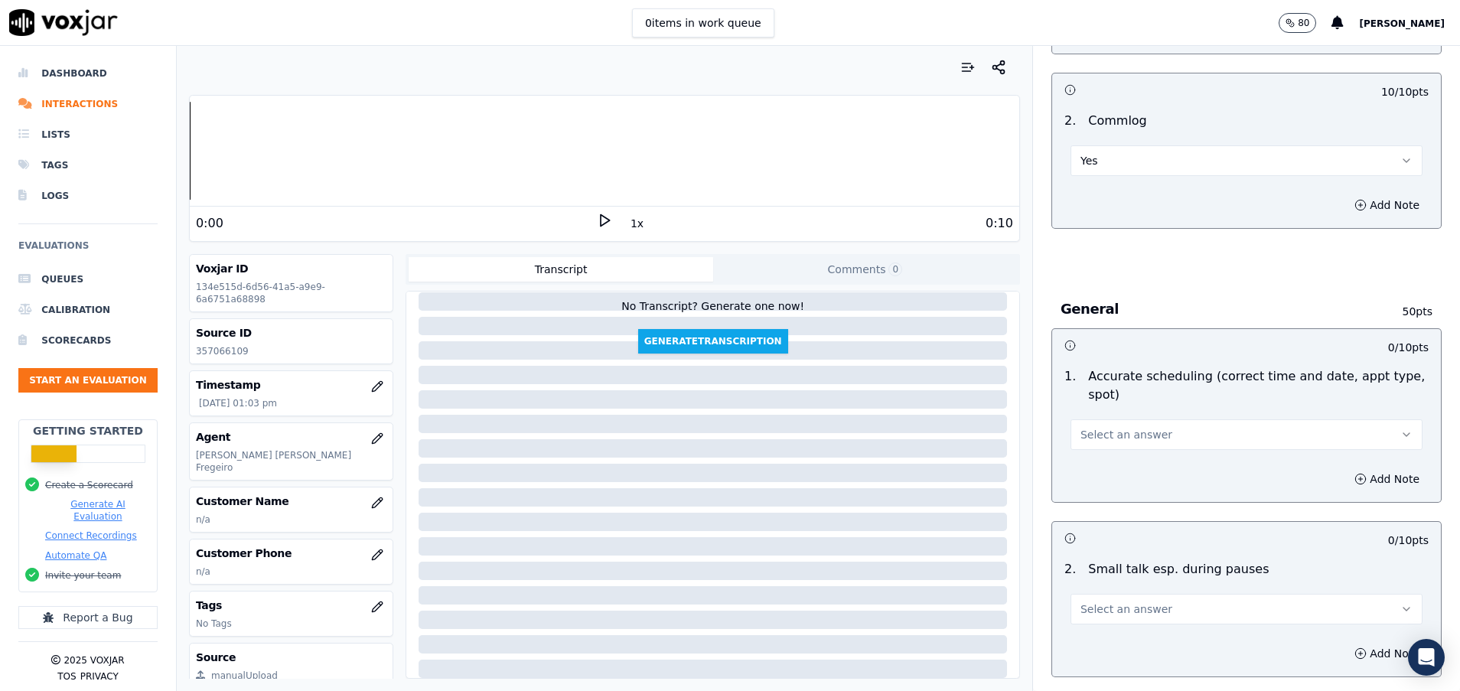
scroll to position [1377, 0]
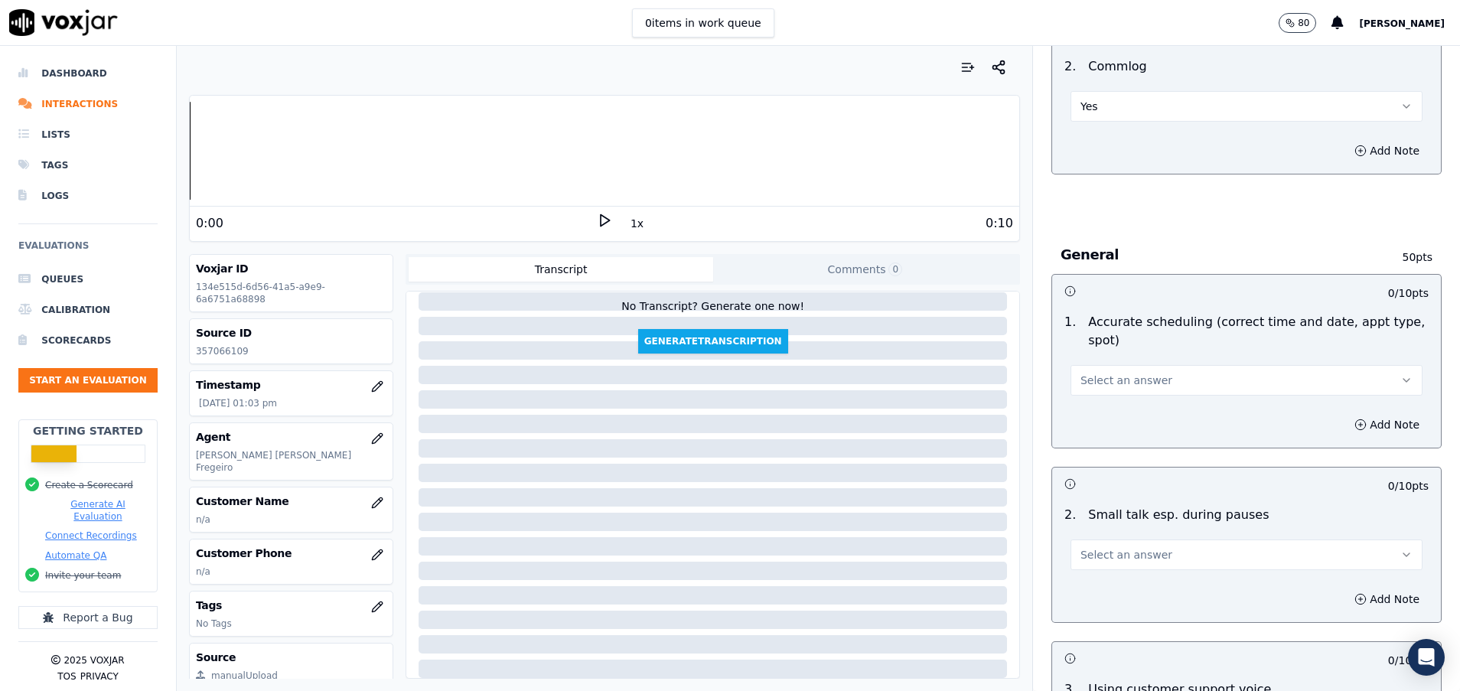
click at [1119, 376] on span "Select an answer" at bounding box center [1126, 380] width 92 height 15
click at [1119, 412] on div "Yes" at bounding box center [1208, 415] width 315 height 24
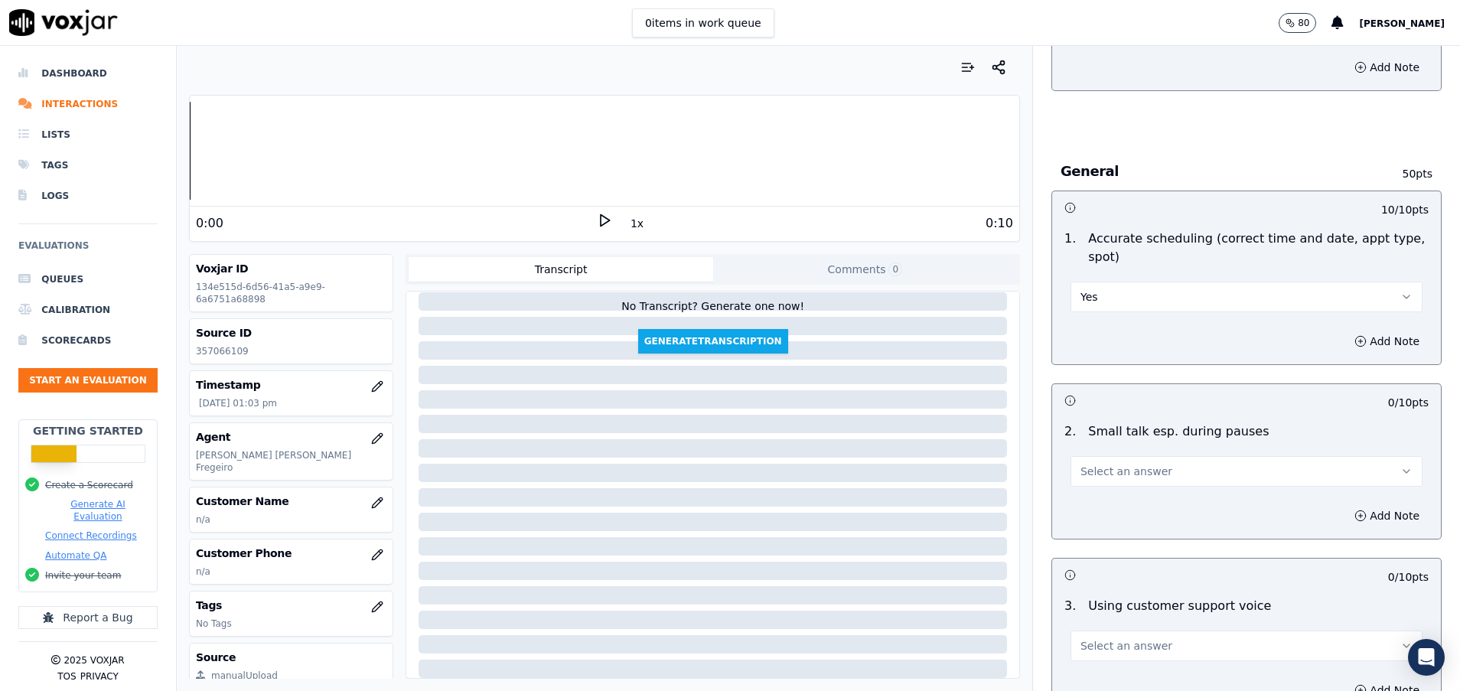
scroll to position [1492, 0]
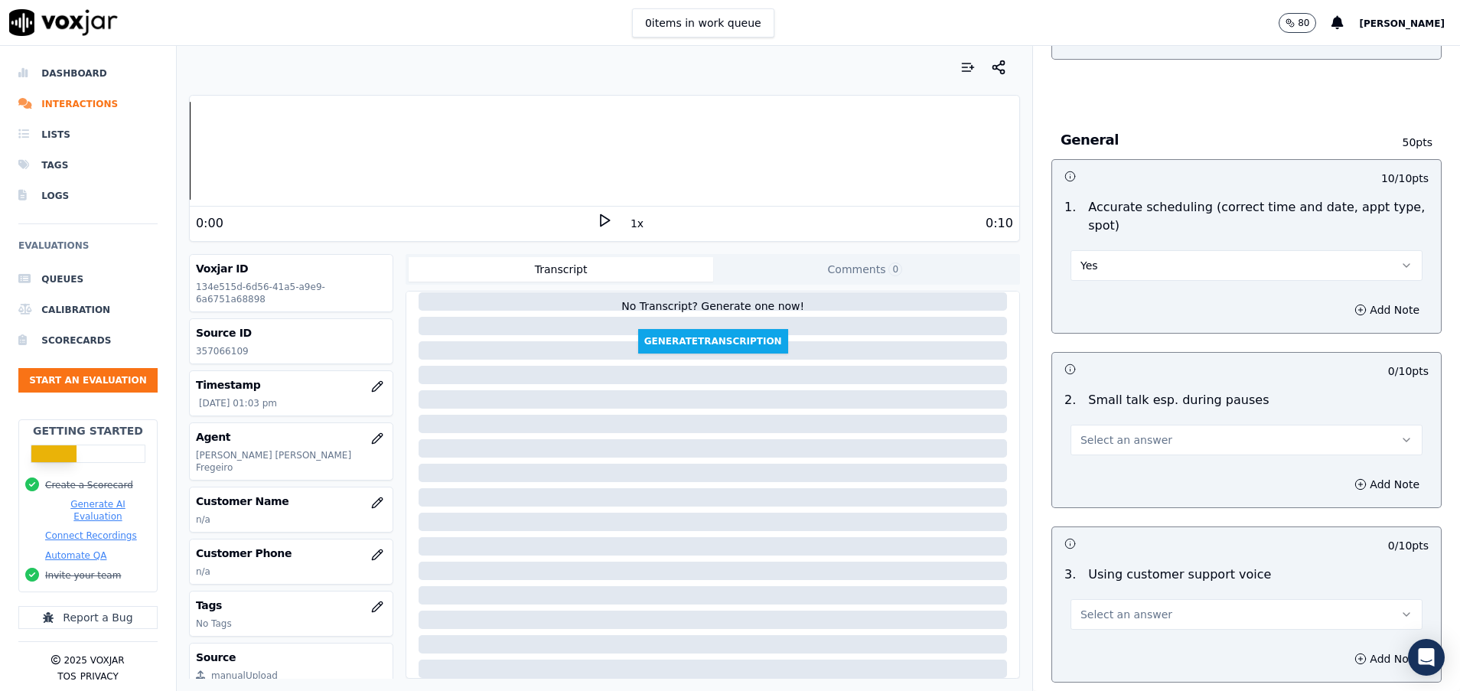
click at [1113, 446] on span "Select an answer" at bounding box center [1126, 439] width 92 height 15
click at [1109, 523] on div "N/A" at bounding box center [1208, 523] width 315 height 24
click at [1107, 442] on button "N/A" at bounding box center [1247, 440] width 352 height 31
click at [1107, 468] on div "Yes" at bounding box center [1208, 474] width 315 height 24
click at [1107, 436] on button "Yes" at bounding box center [1247, 440] width 352 height 31
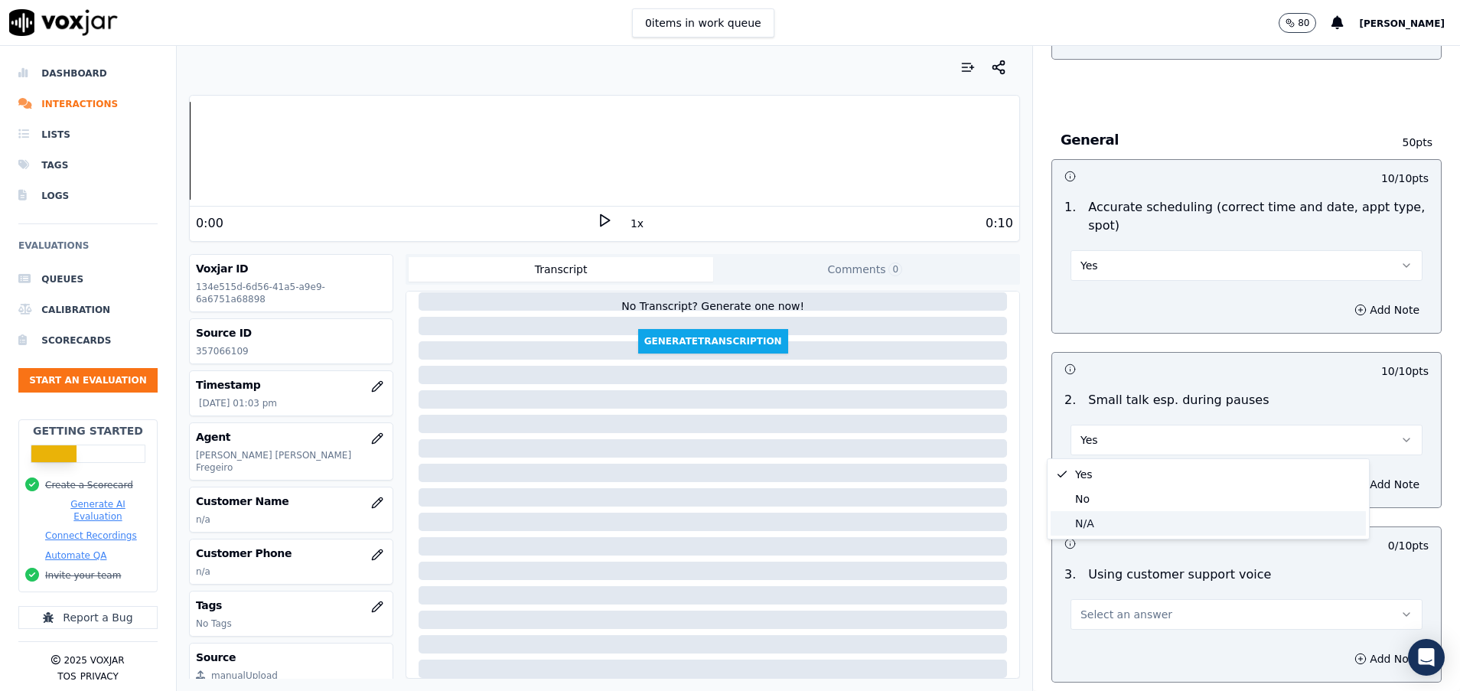
click at [1103, 519] on div "N/A" at bounding box center [1208, 523] width 315 height 24
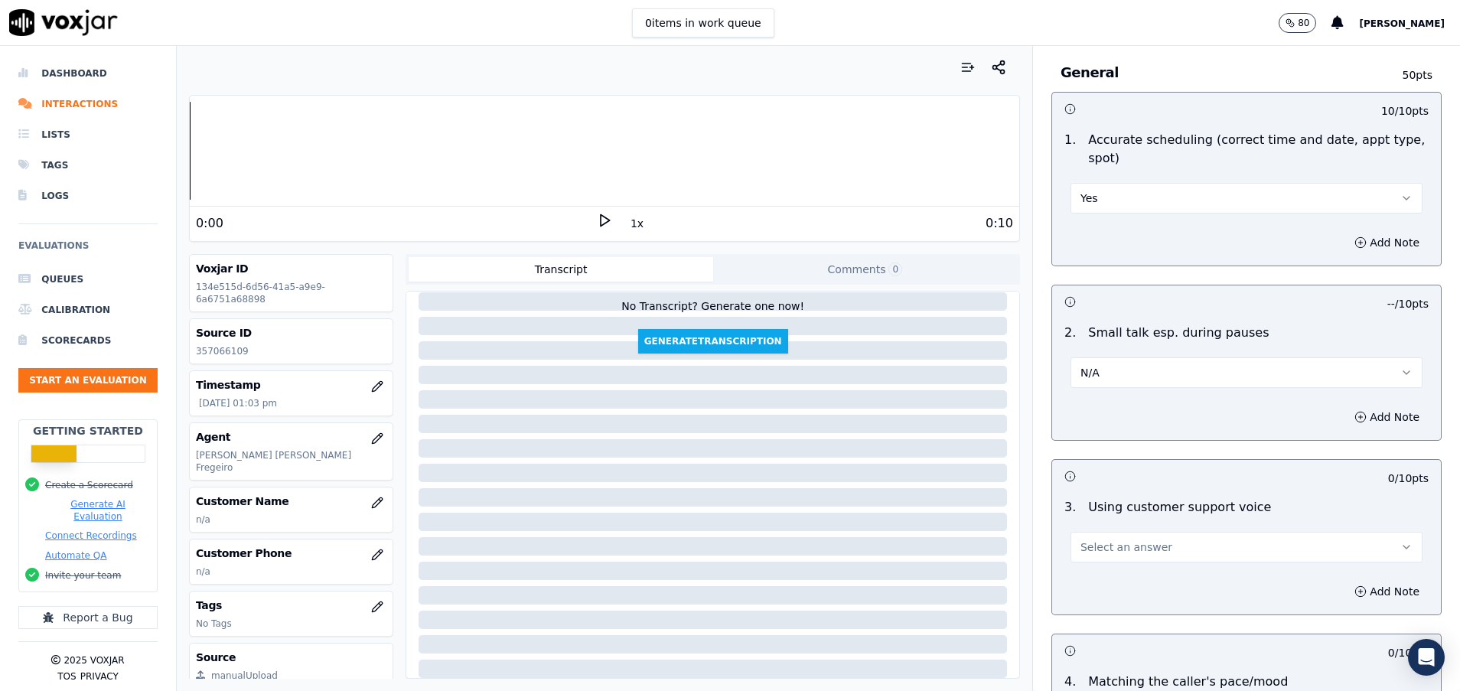
scroll to position [1607, 0]
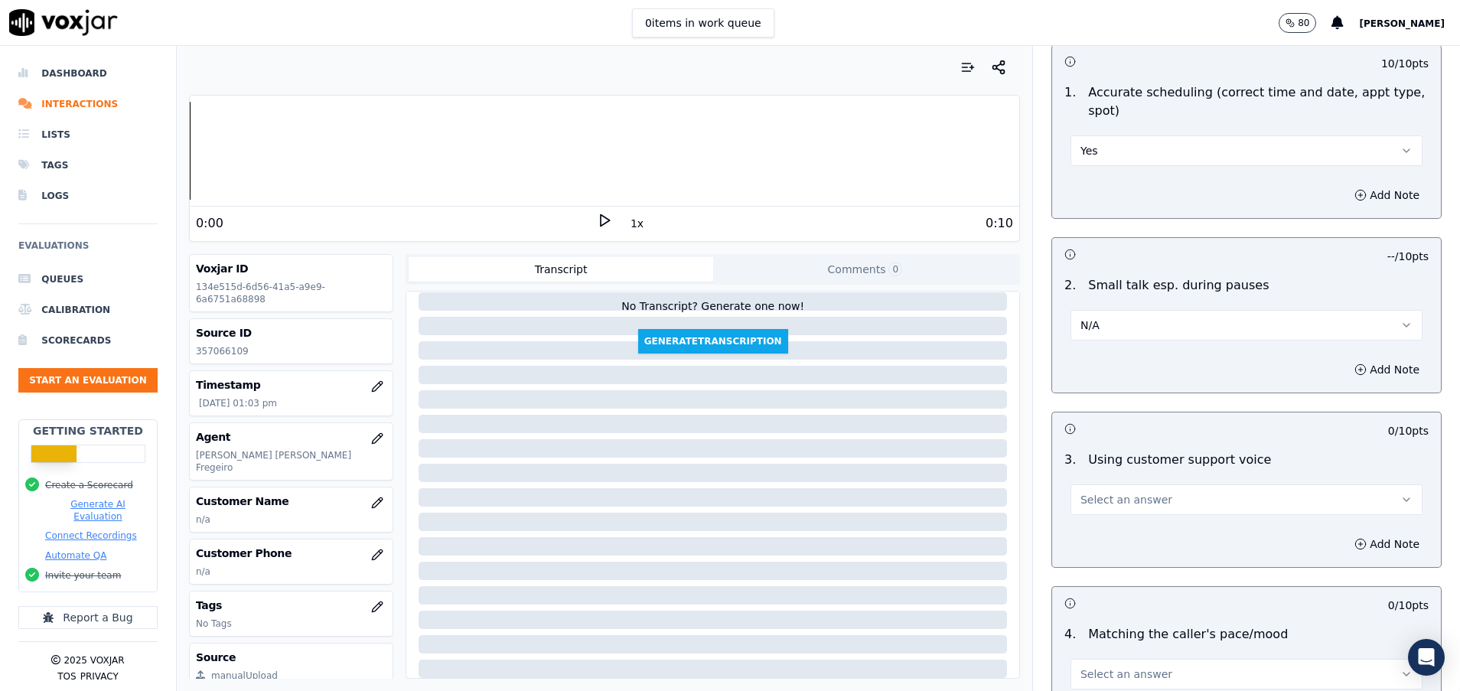
click at [1099, 503] on span "Select an answer" at bounding box center [1126, 499] width 92 height 15
click at [1090, 541] on div "Yes" at bounding box center [1208, 534] width 315 height 24
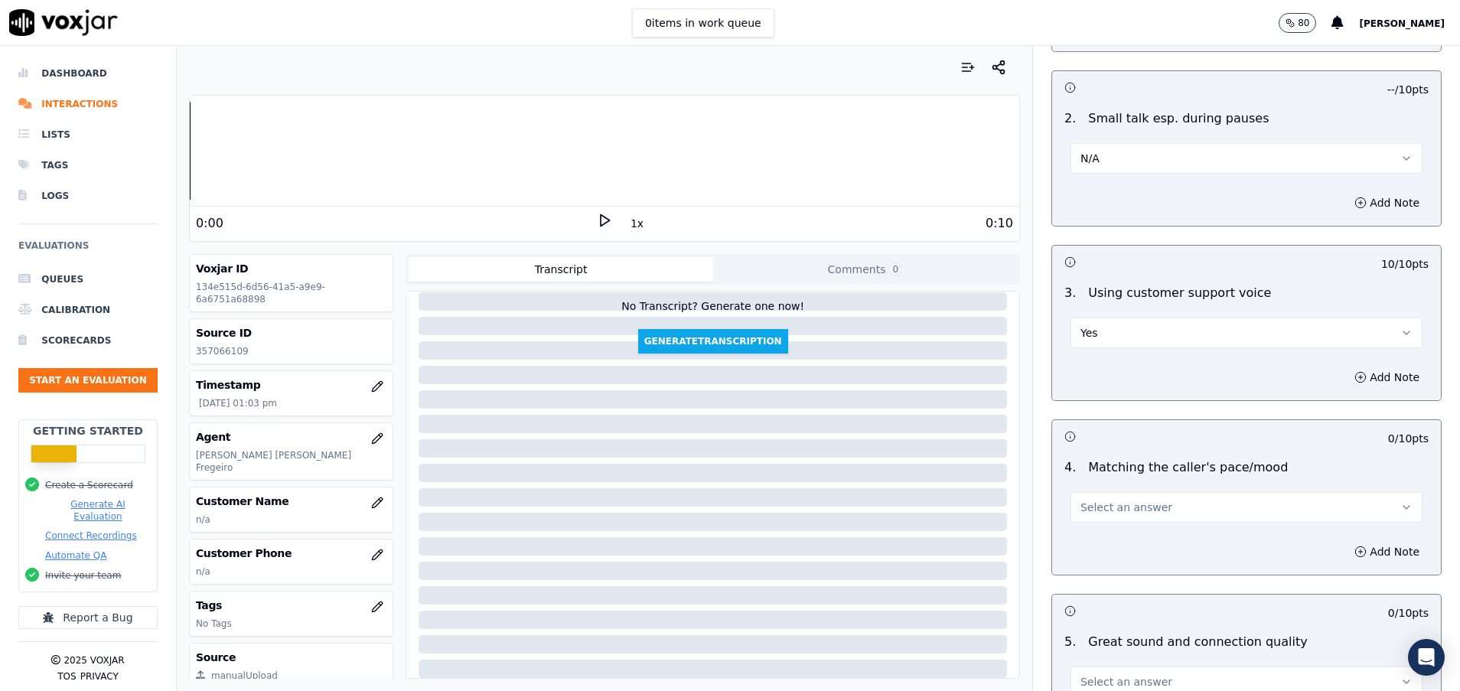
scroll to position [1837, 0]
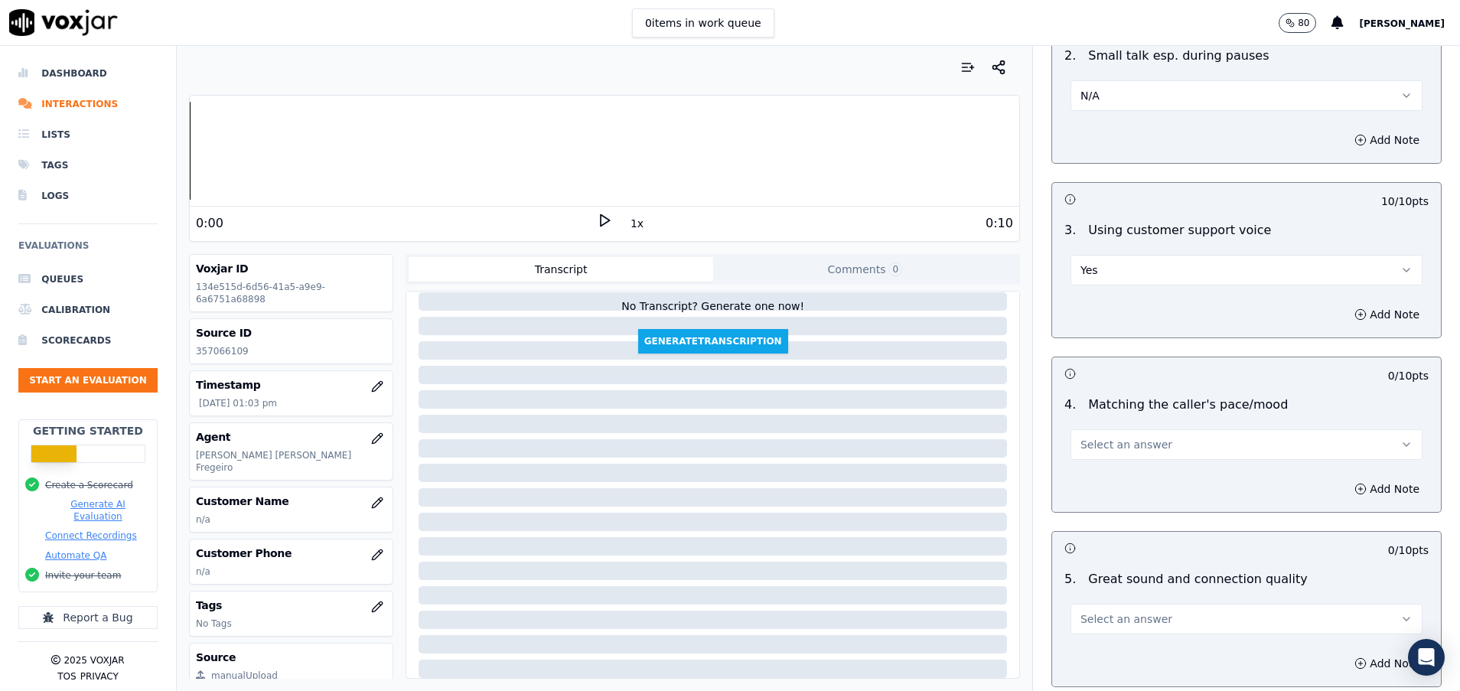
click at [1101, 440] on span "Select an answer" at bounding box center [1126, 444] width 92 height 15
click at [1101, 482] on div "Yes" at bounding box center [1208, 479] width 315 height 24
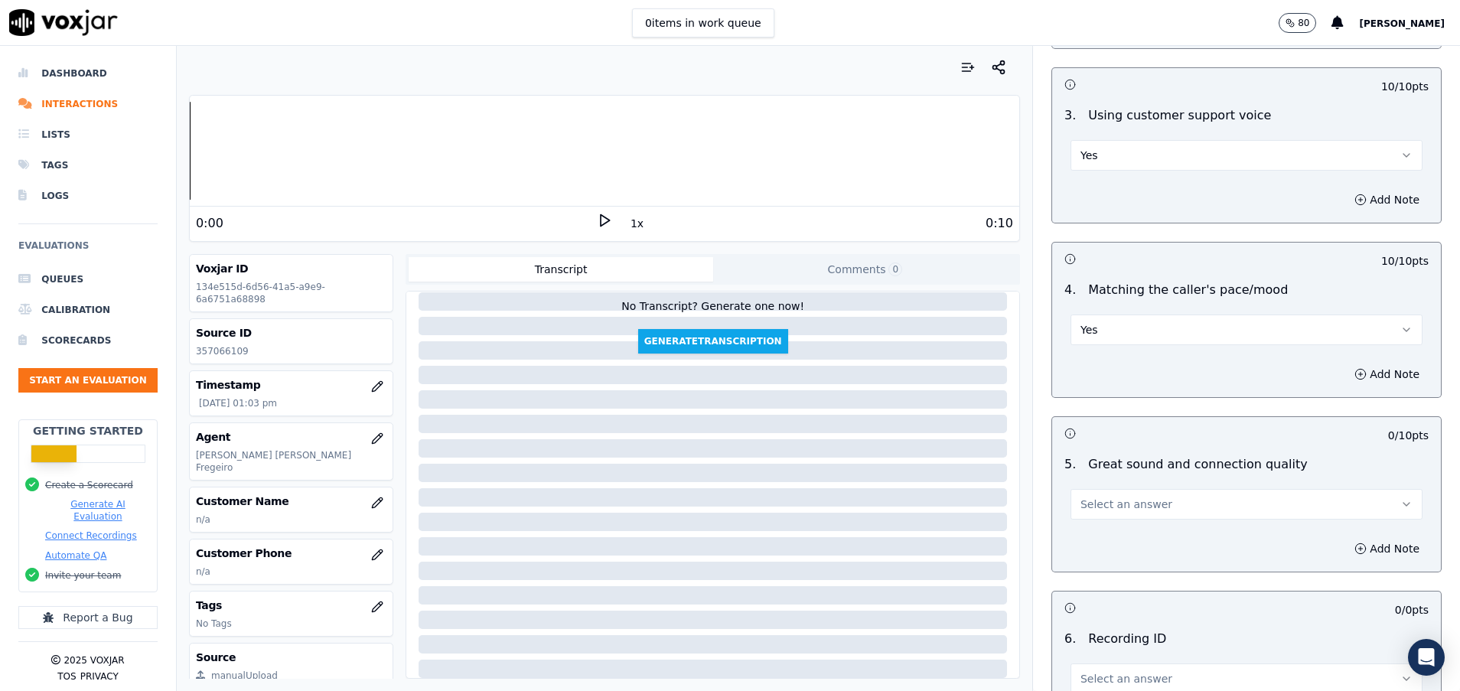
click at [1103, 500] on span "Select an answer" at bounding box center [1126, 504] width 92 height 15
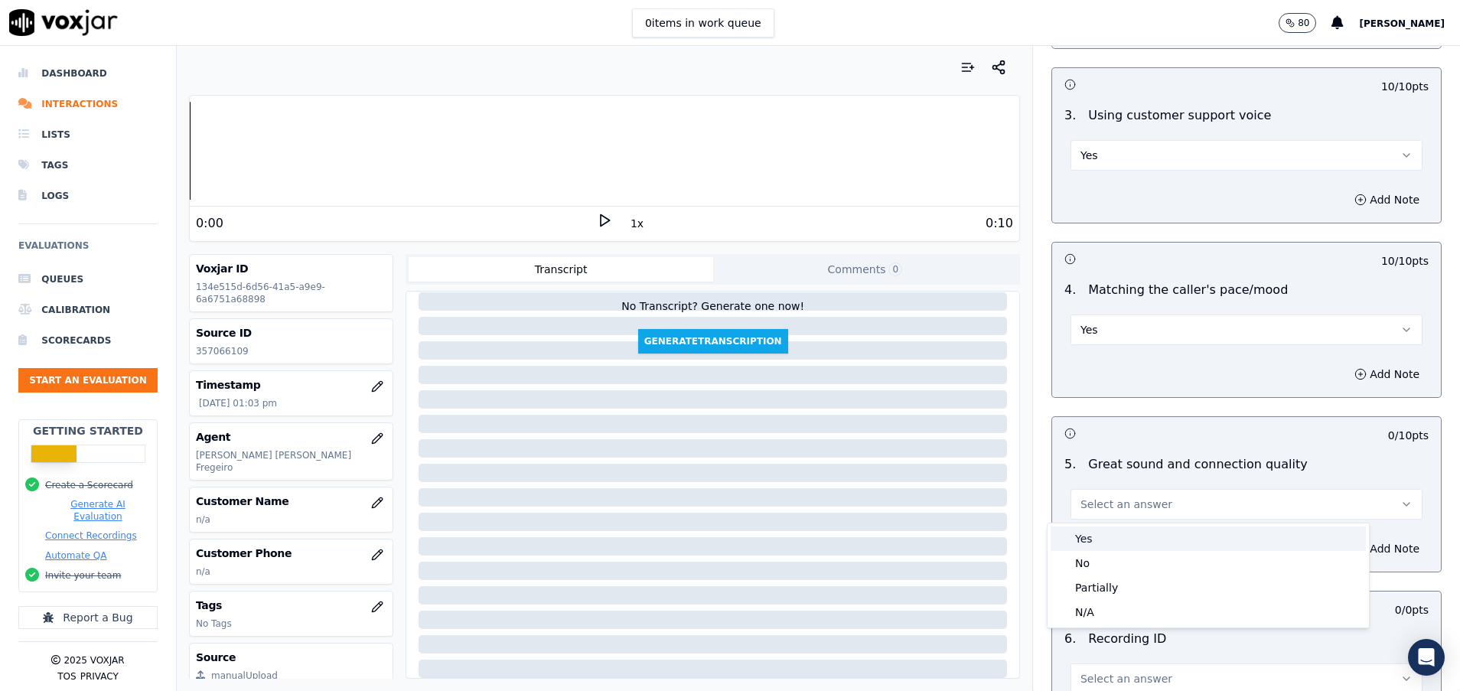
click at [1105, 531] on div "Yes" at bounding box center [1208, 538] width 315 height 24
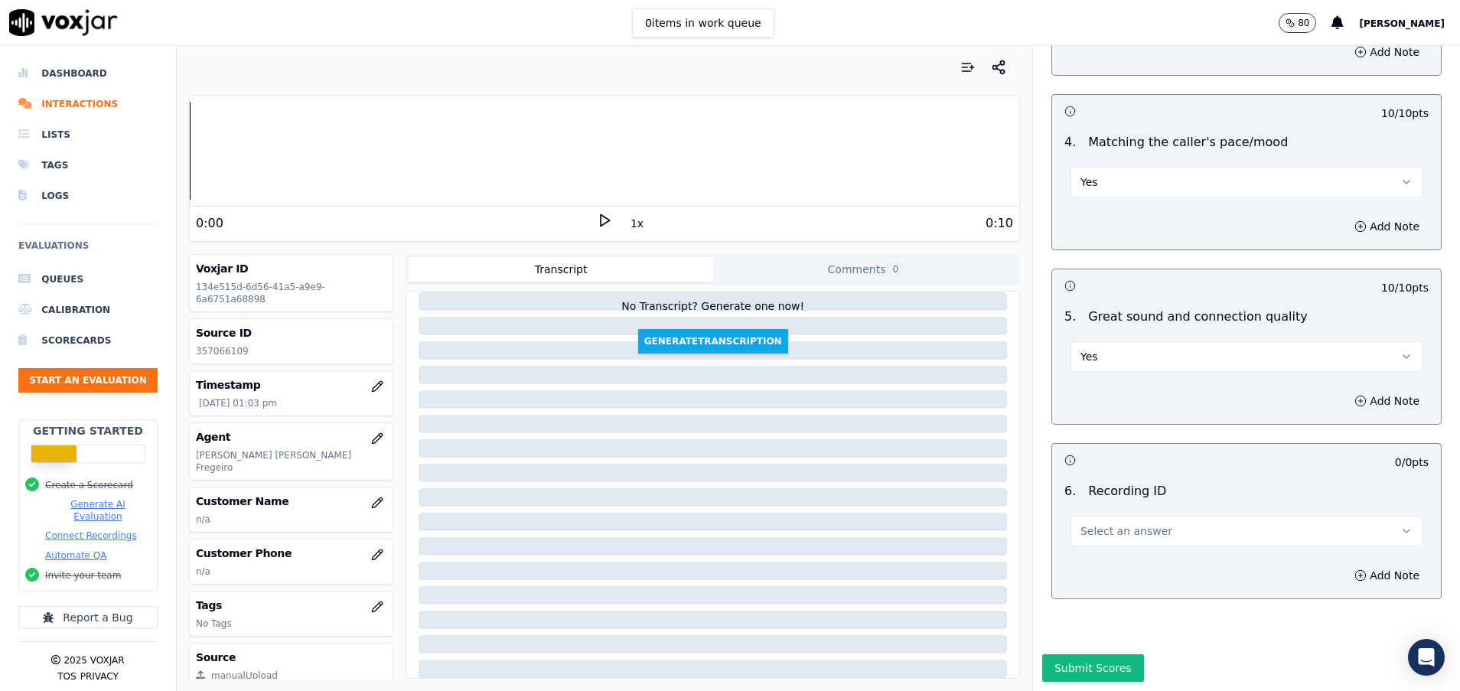
scroll to position [2152, 0]
click at [1105, 523] on span "Select an answer" at bounding box center [1126, 530] width 92 height 15
click at [1102, 521] on div "N/A" at bounding box center [1208, 522] width 315 height 24
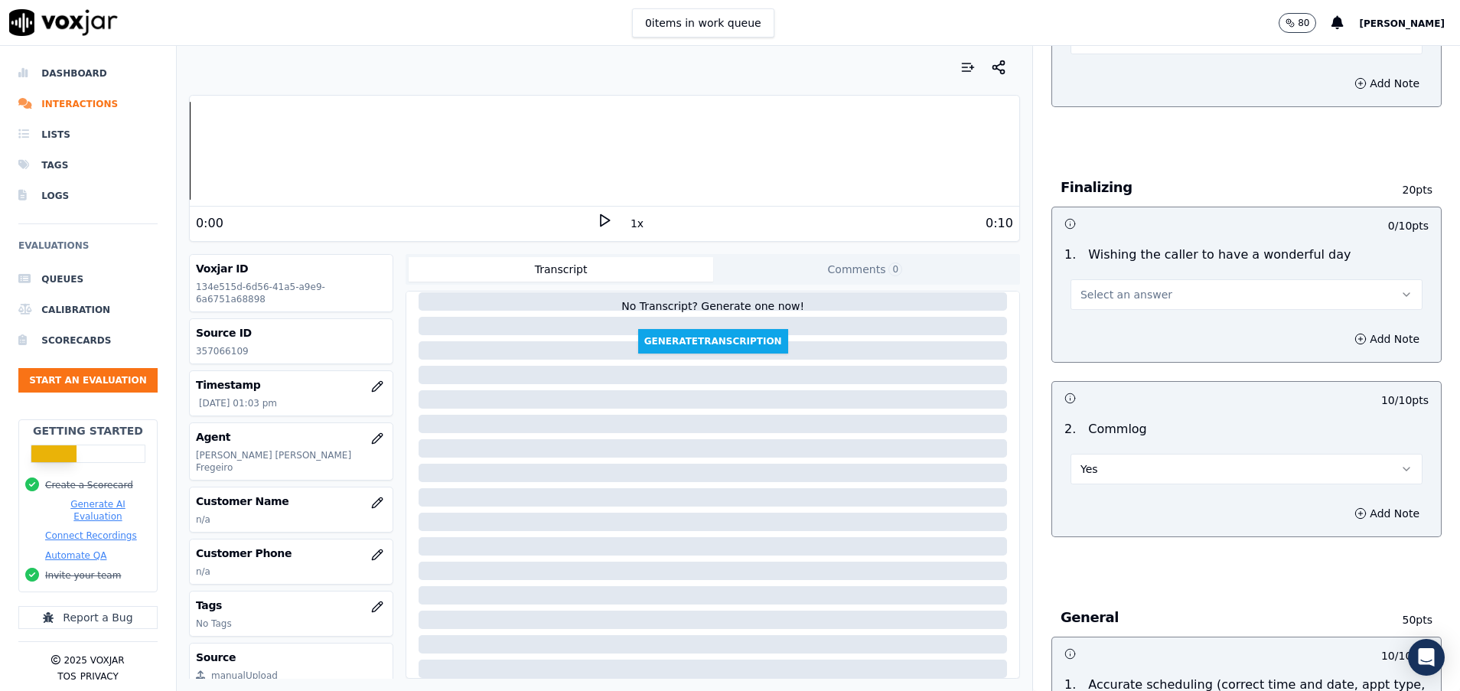
scroll to position [1004, 0]
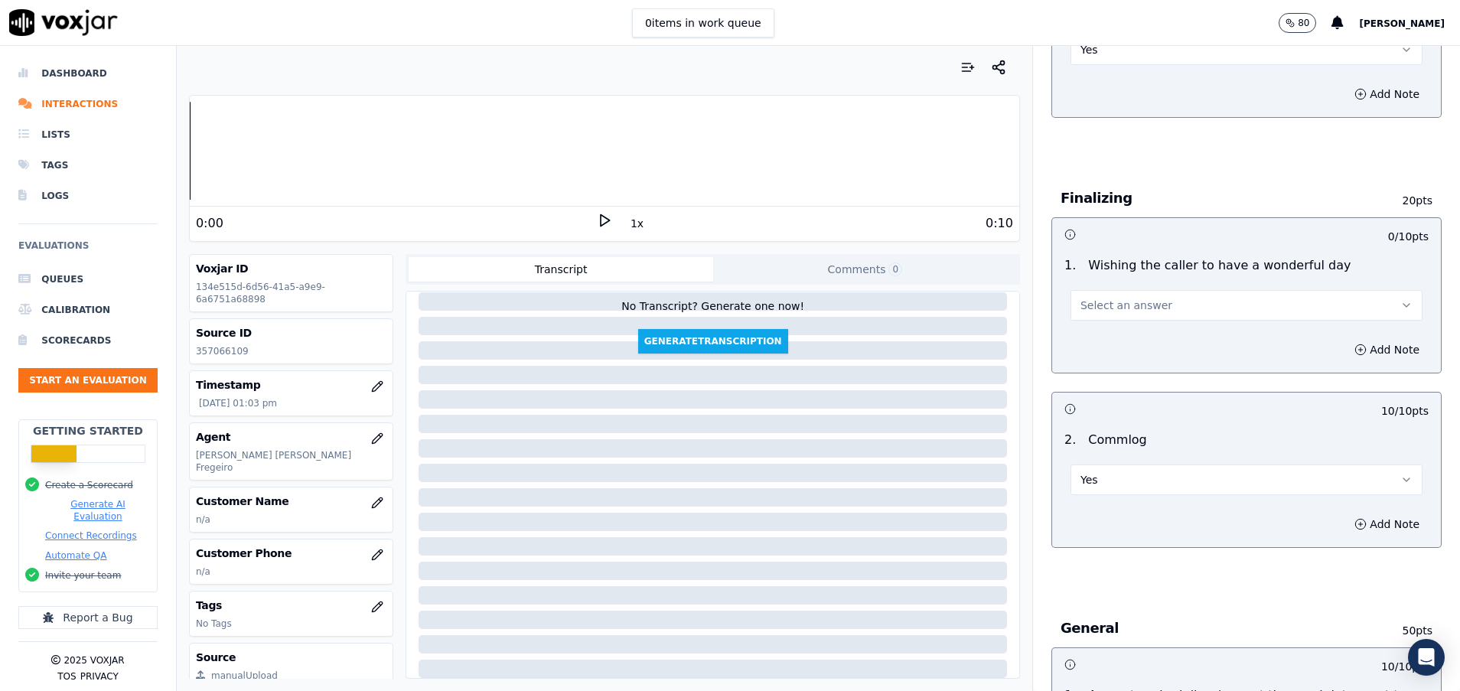
click at [1071, 315] on button "Select an answer" at bounding box center [1247, 305] width 352 height 31
click at [1065, 344] on span at bounding box center [1062, 339] width 11 height 11
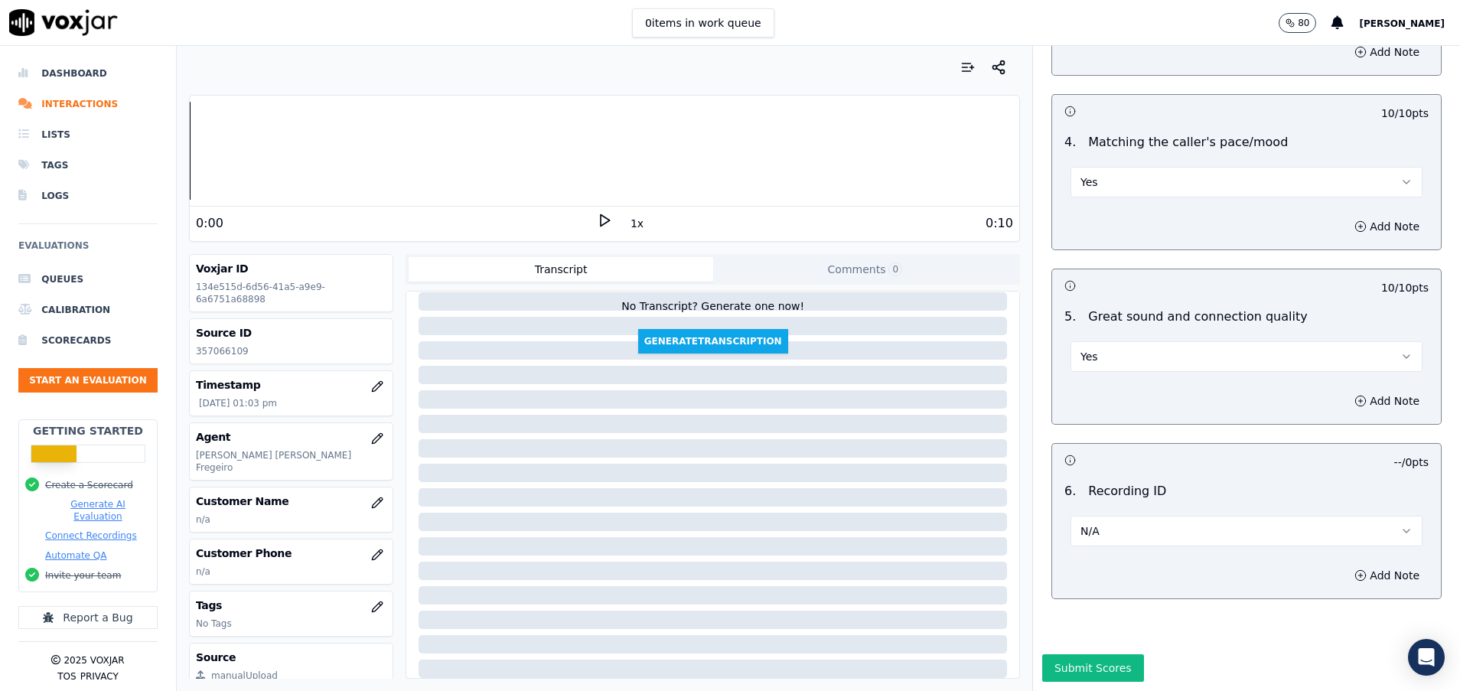
scroll to position [2152, 0]
click at [1345, 390] on button "Add Note" at bounding box center [1386, 400] width 83 height 21
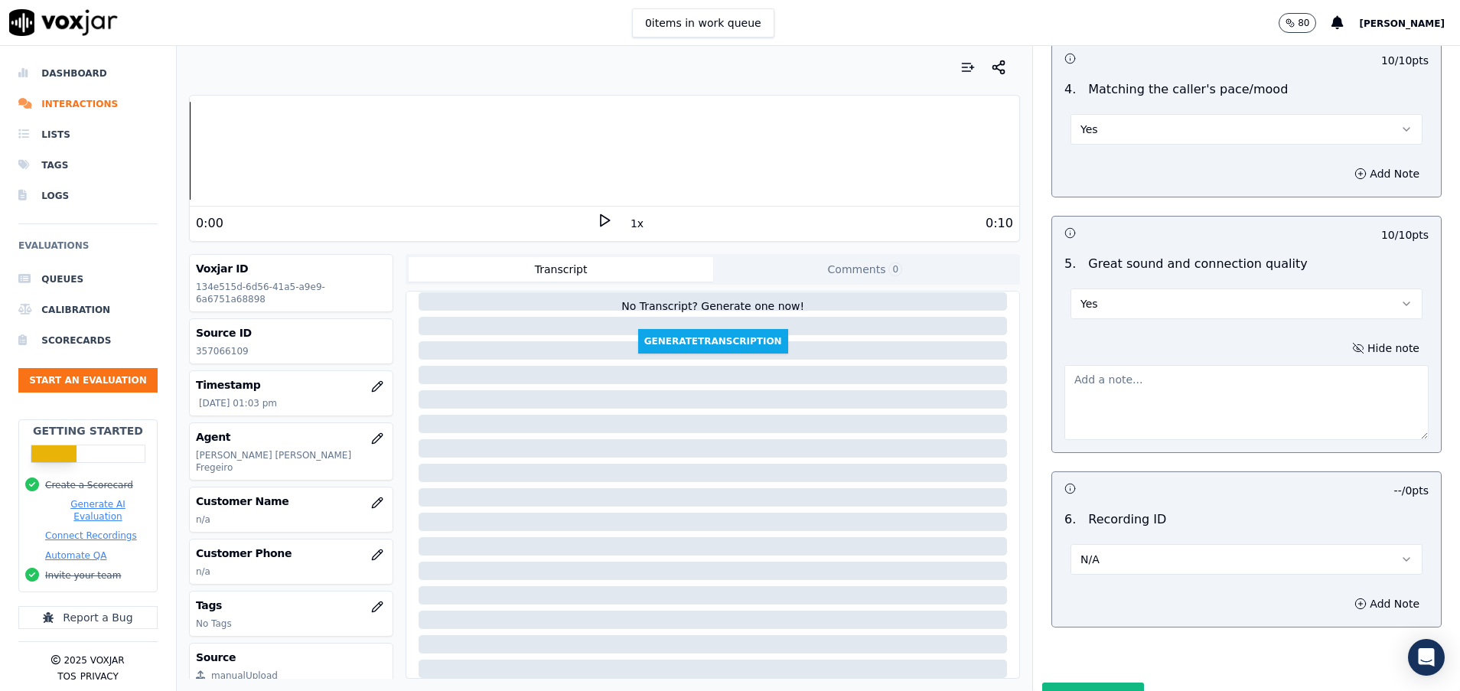
click at [1181, 383] on textarea at bounding box center [1246, 402] width 364 height 75
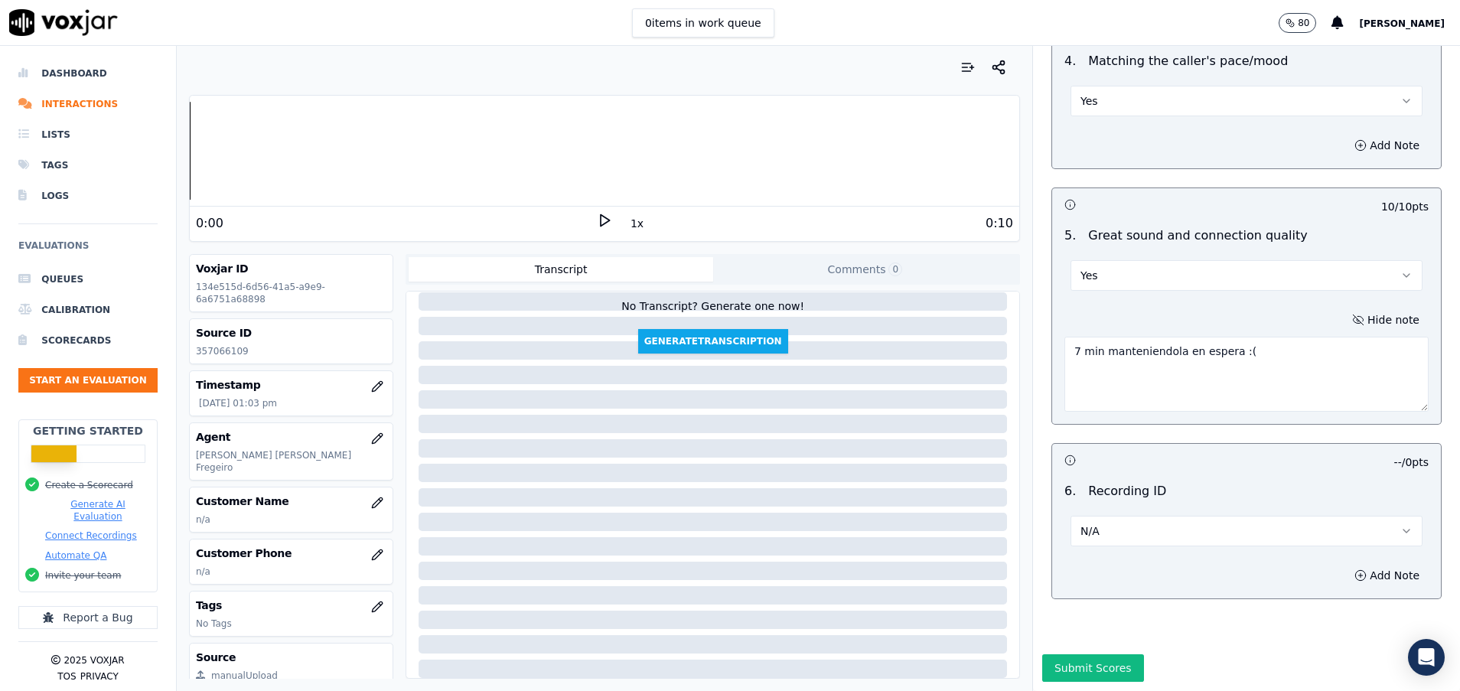
type textarea "7 min manteniendola en espera :("
drag, startPoint x: 1221, startPoint y: 305, endPoint x: 1038, endPoint y: 321, distance: 182.9
click at [1052, 321] on div "Hide note 7 min manteniendola en espera :(" at bounding box center [1246, 360] width 389 height 127
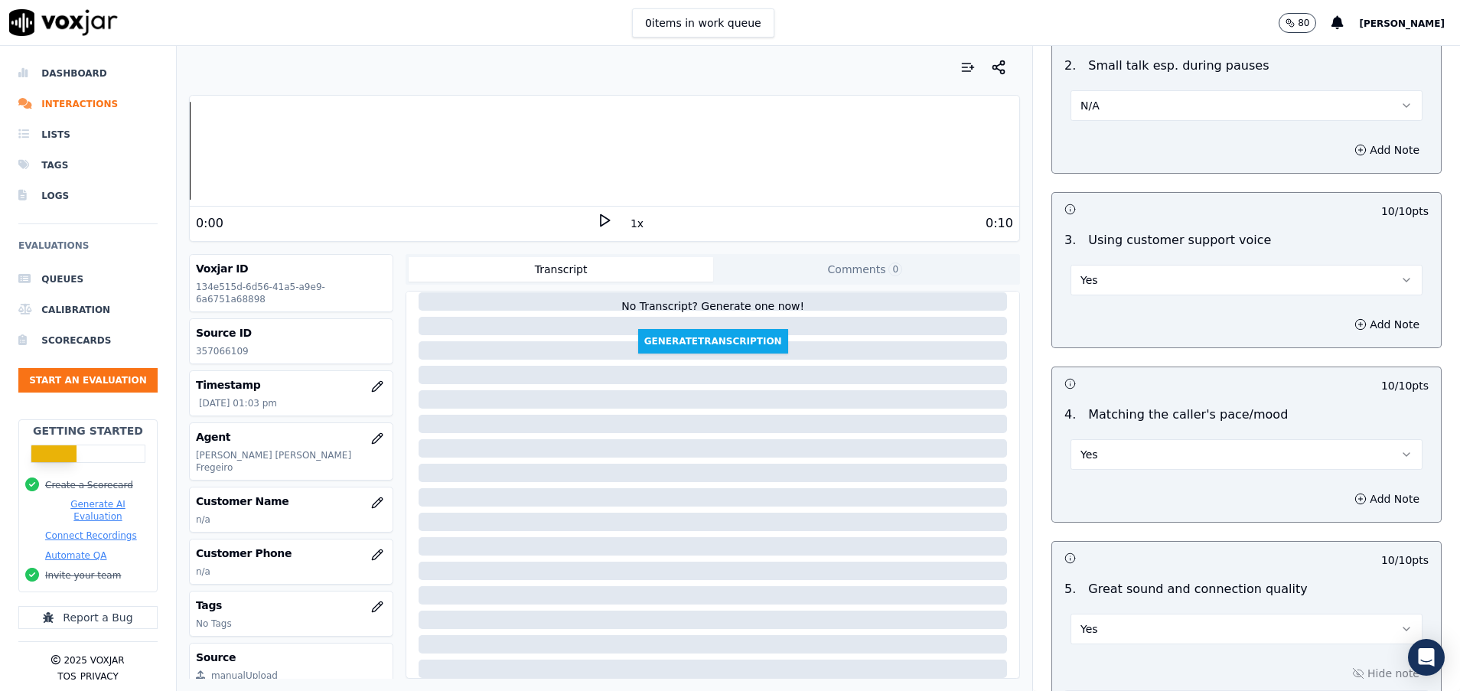
scroll to position [1659, 0]
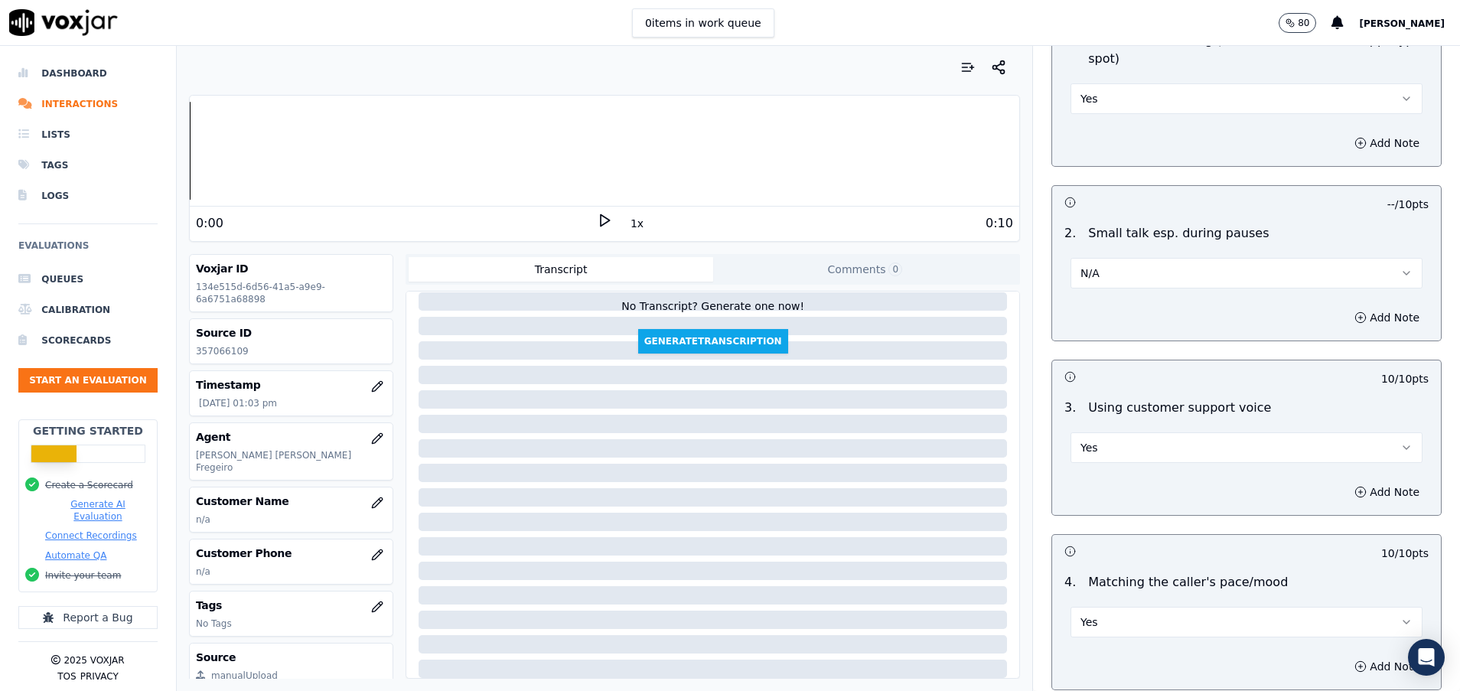
click at [1214, 274] on button "N/A" at bounding box center [1247, 273] width 352 height 31
click at [1152, 334] on div "No" at bounding box center [1208, 332] width 315 height 24
click at [1345, 315] on button "Add Note" at bounding box center [1386, 317] width 83 height 21
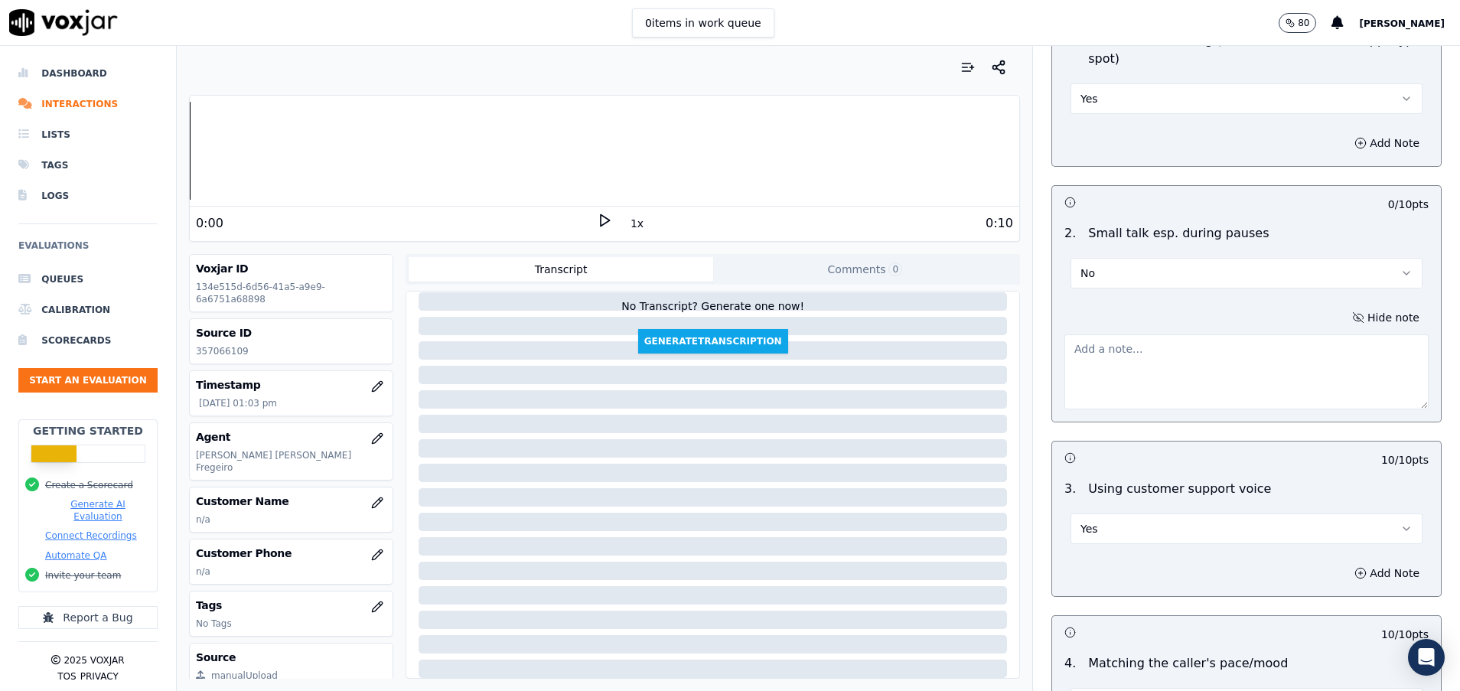
drag, startPoint x: 1139, startPoint y: 360, endPoint x: 1124, endPoint y: 362, distance: 15.5
click at [1138, 360] on textarea at bounding box center [1246, 371] width 364 height 75
paste textarea "7 min manteniendola en espera :("
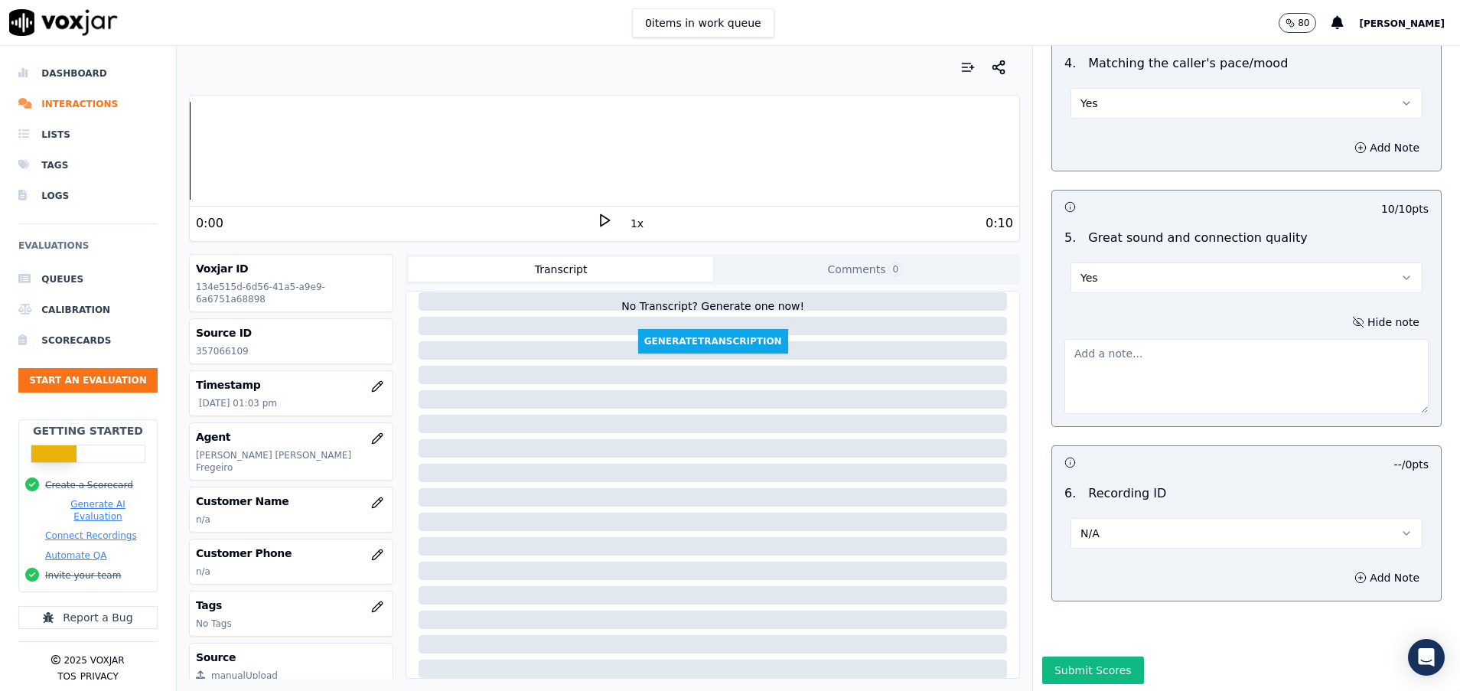
scroll to position [2314, 0]
type textarea "7 min manteniendola en espera :("
click at [1080, 654] on button "Submit Scores" at bounding box center [1093, 668] width 102 height 28
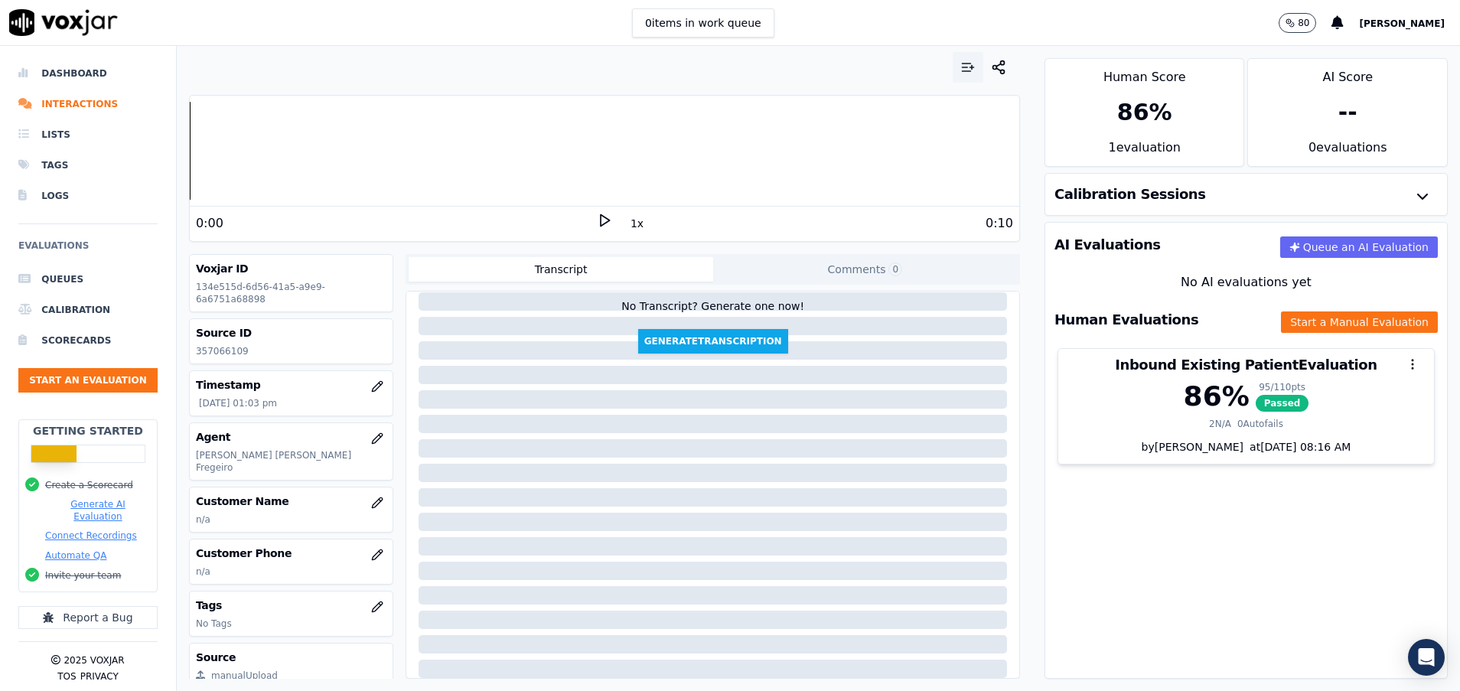
click at [960, 72] on icon "button" at bounding box center [967, 67] width 15 height 15
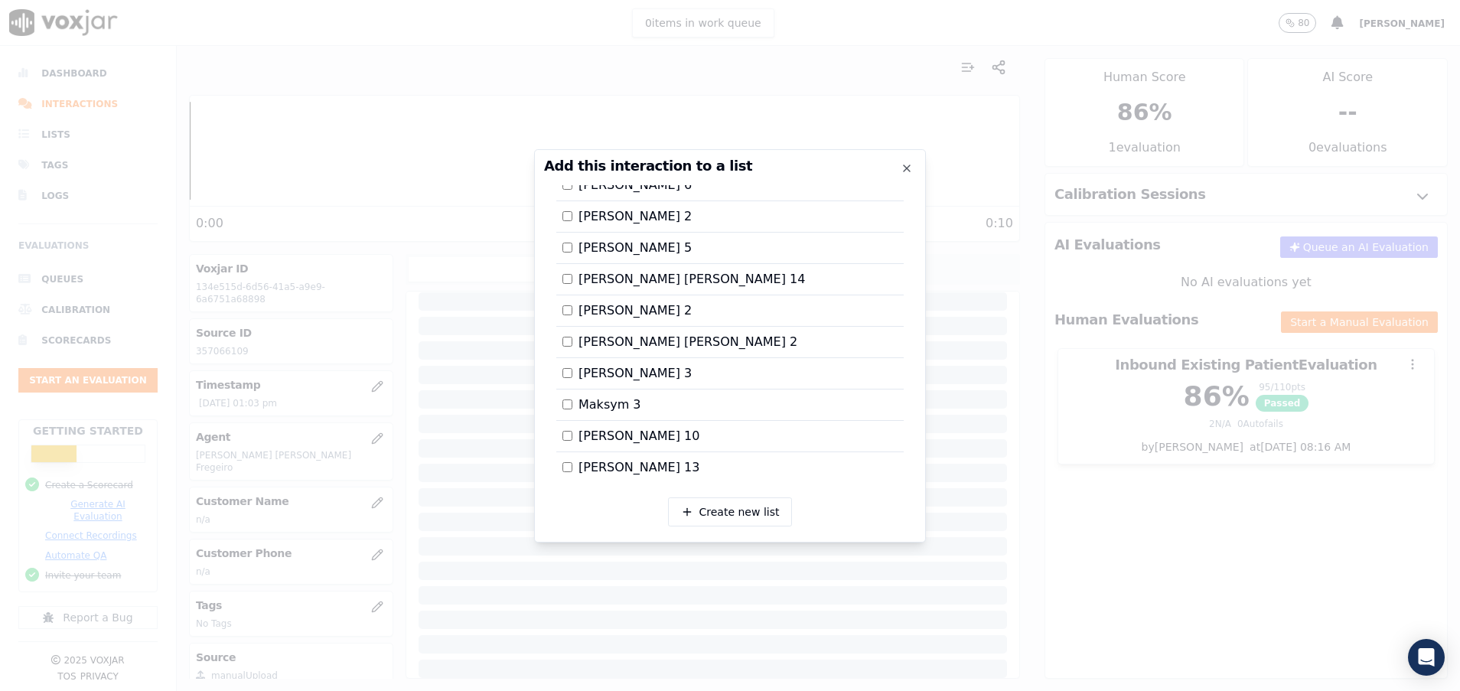
scroll to position [1610, 0]
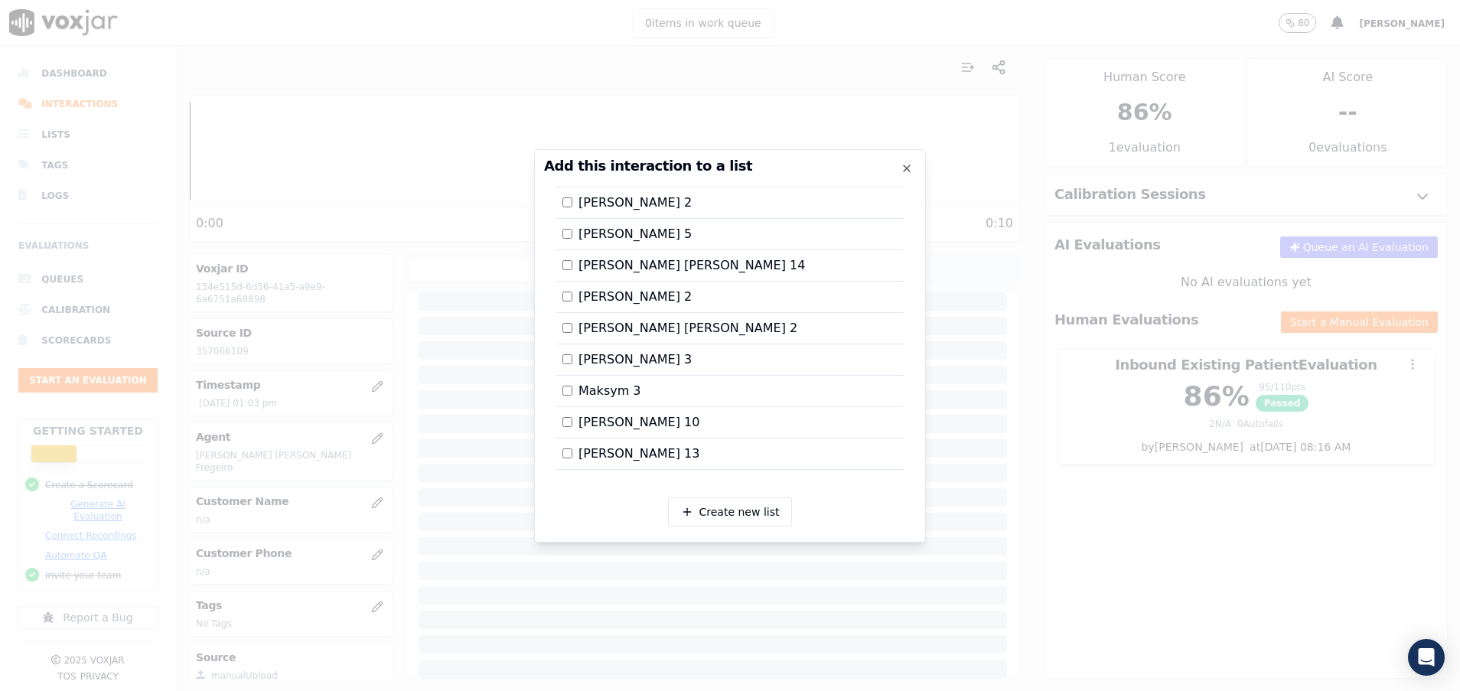
click at [1066, 566] on div at bounding box center [730, 345] width 1460 height 691
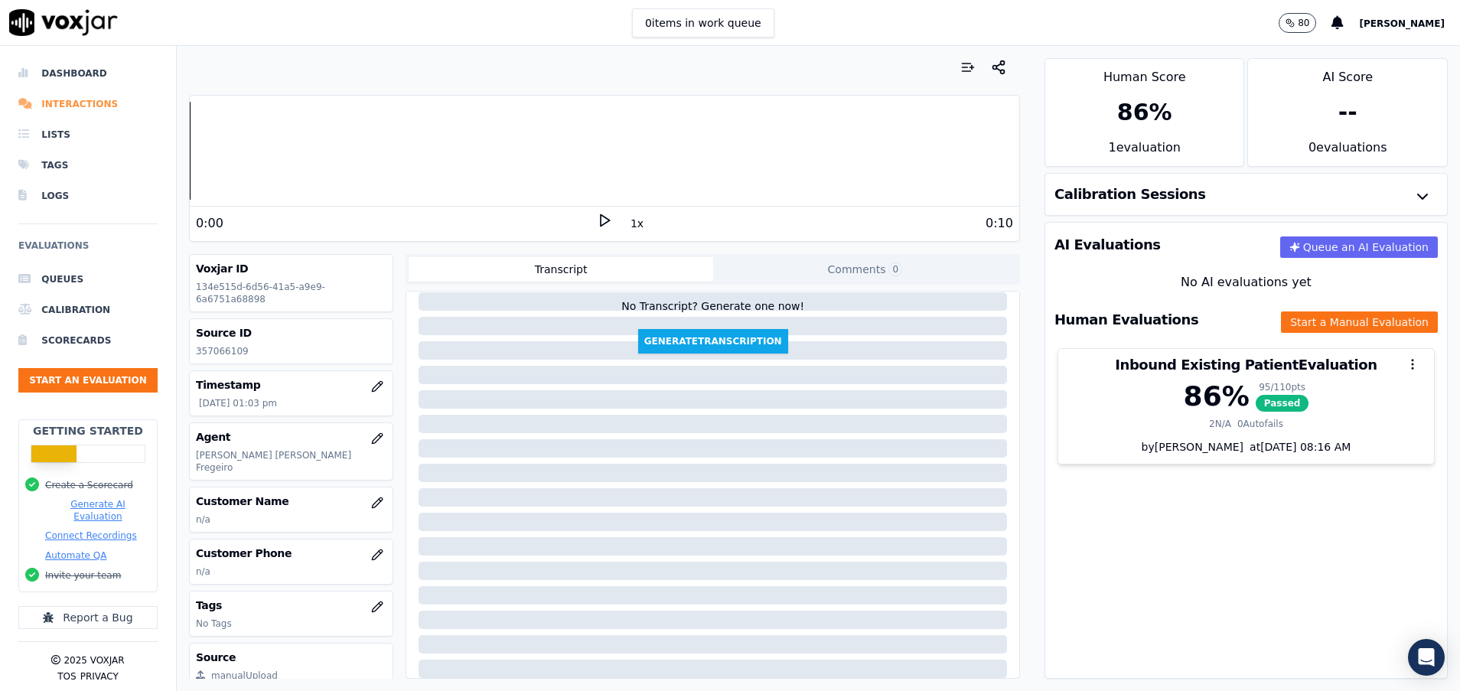
click at [83, 99] on li "Interactions" at bounding box center [87, 104] width 139 height 31
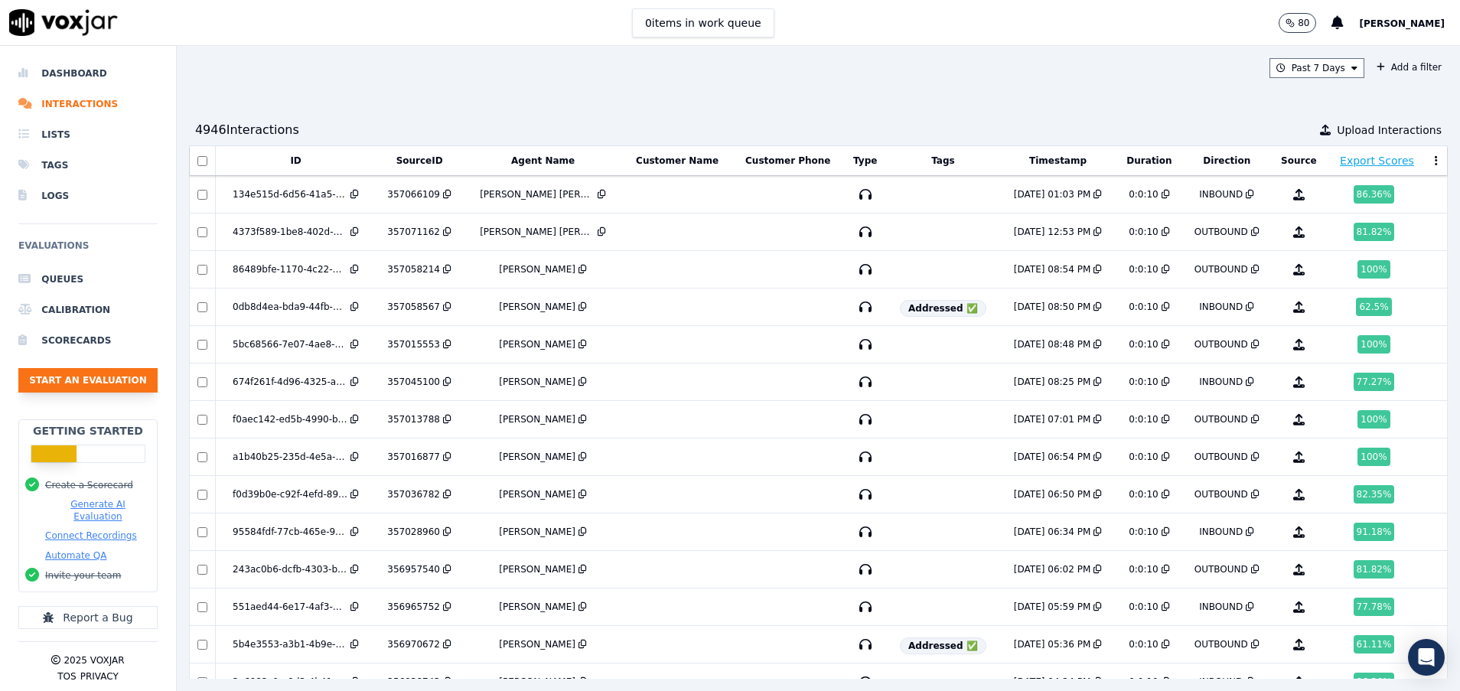
click at [109, 381] on button "Start an Evaluation" at bounding box center [87, 380] width 139 height 24
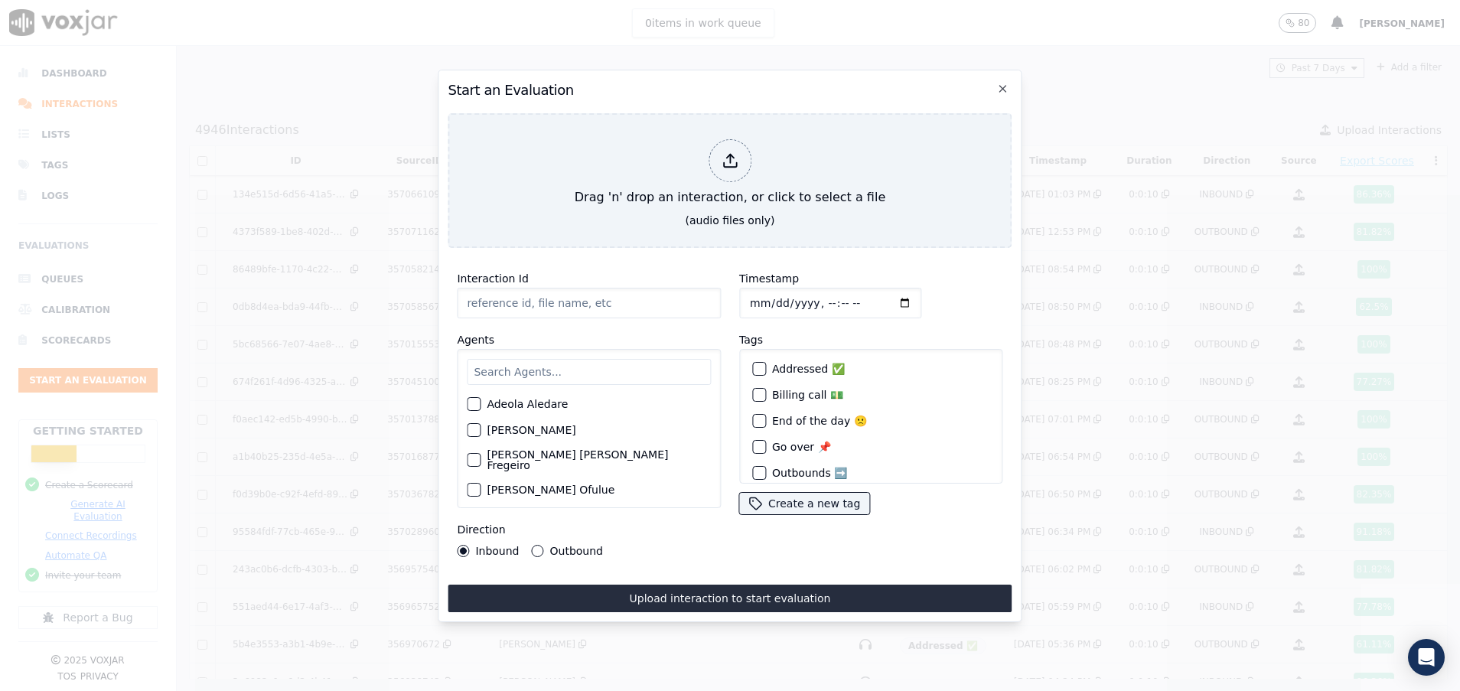
paste input "357067969"
type input "357067969"
click at [540, 359] on input "text" at bounding box center [589, 372] width 244 height 26
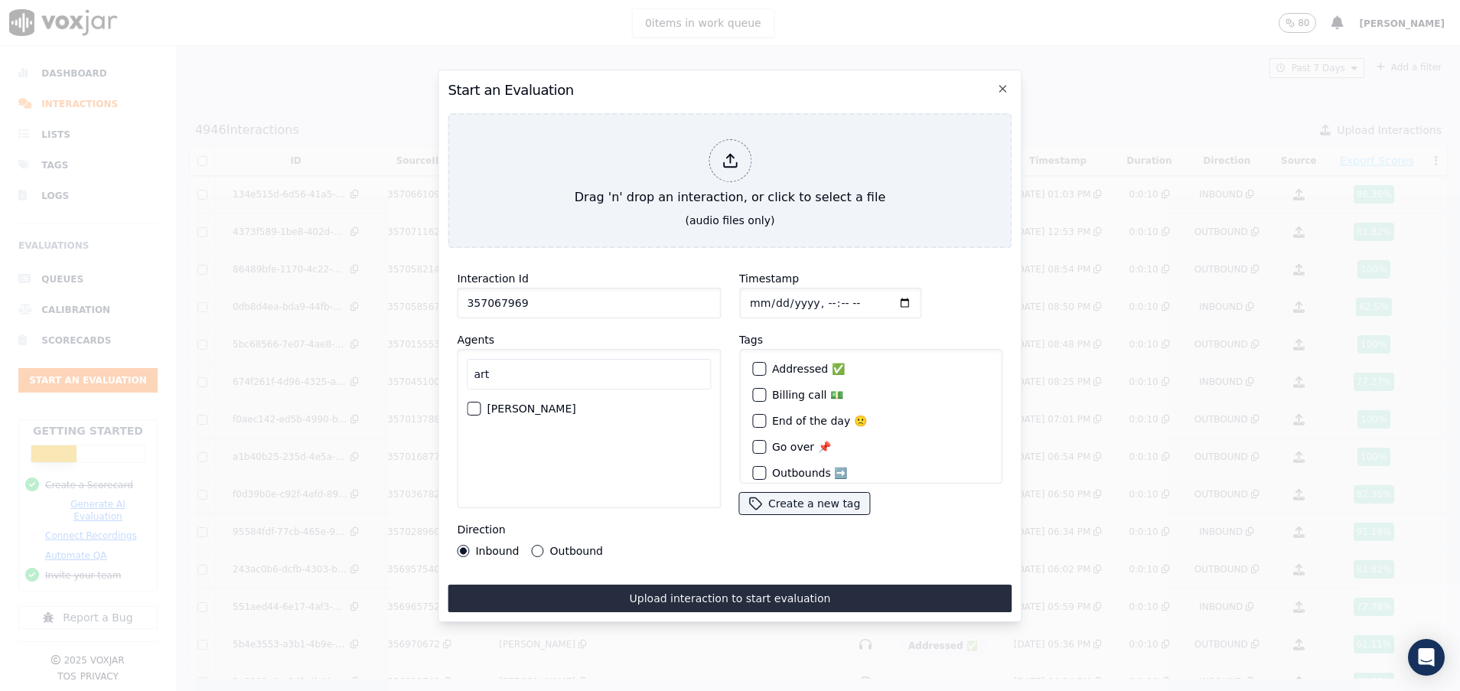
type input "art"
click at [471, 403] on div "button" at bounding box center [473, 408] width 11 height 11
click at [536, 545] on button "Outbound" at bounding box center [538, 551] width 12 height 12
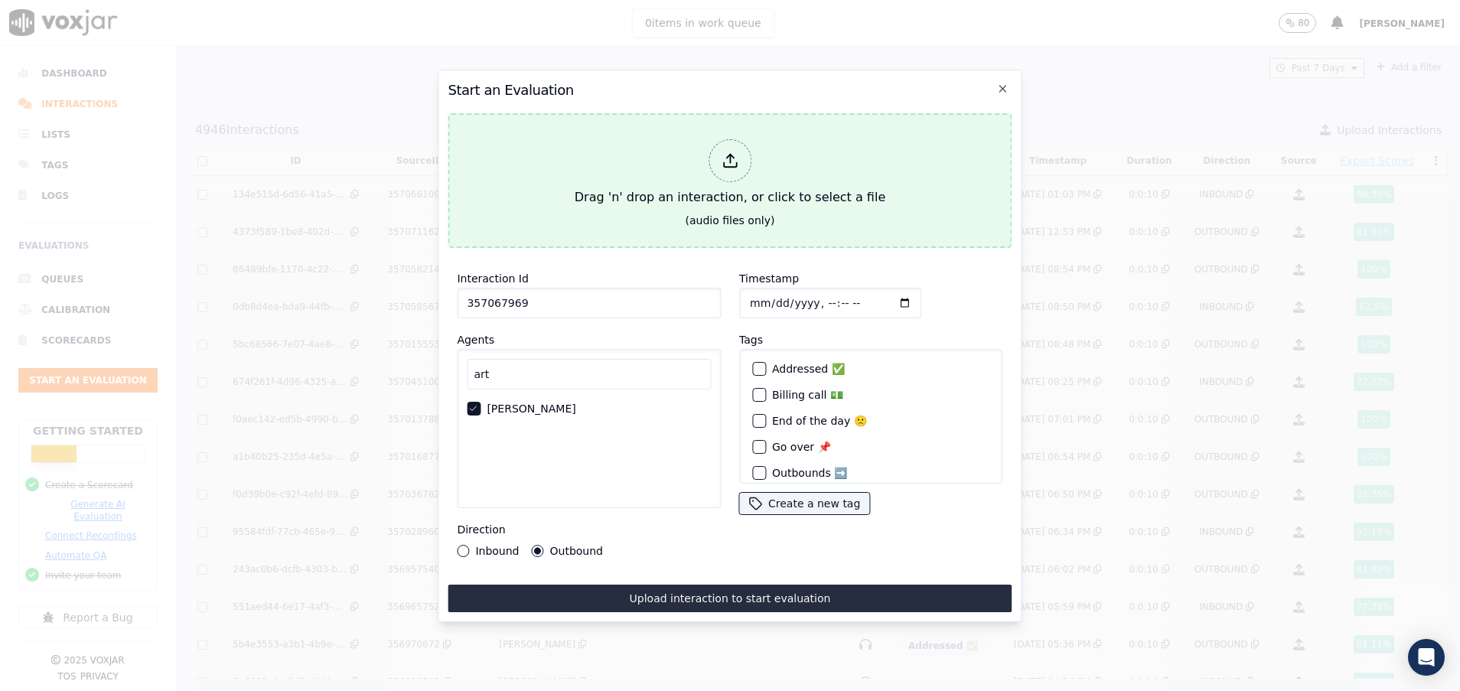
click at [650, 184] on div "Drag 'n' drop an interaction, or click to select a file" at bounding box center [730, 173] width 323 height 80
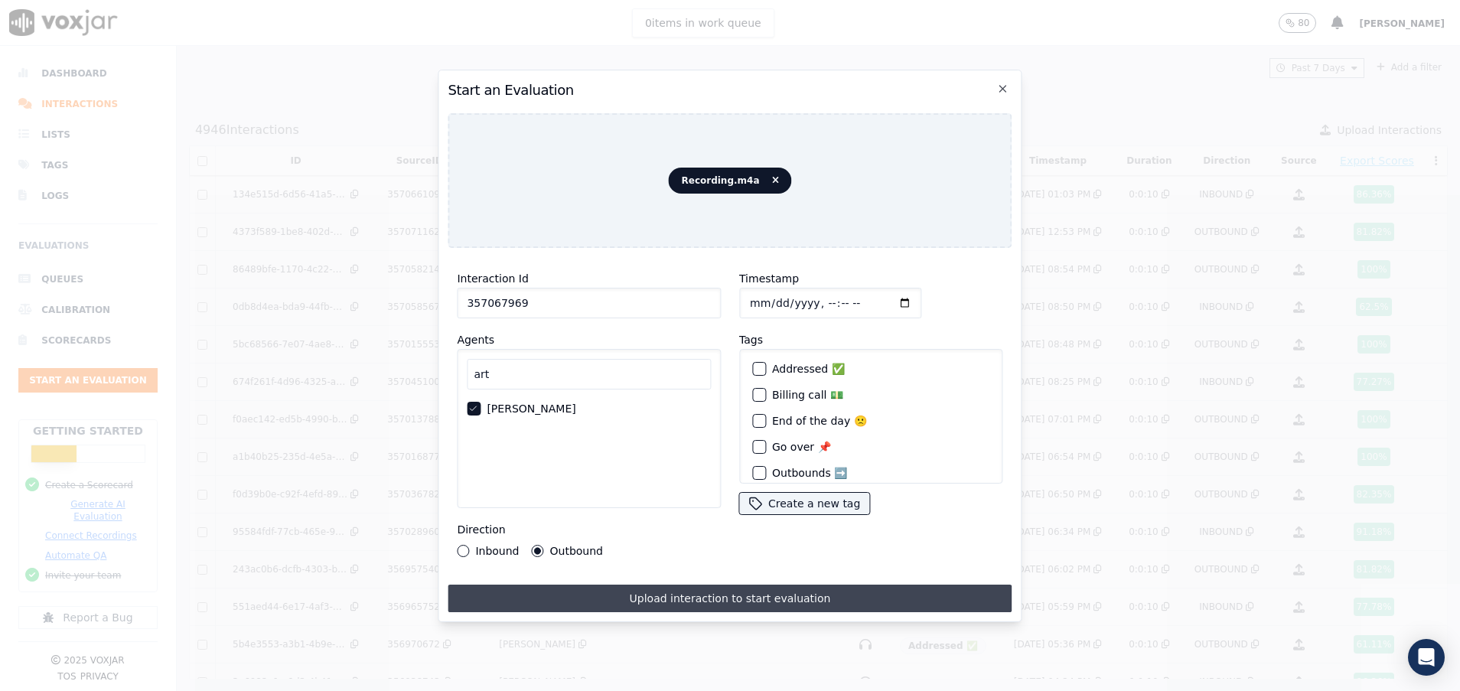
click at [647, 585] on button "Upload interaction to start evaluation" at bounding box center [730, 599] width 564 height 28
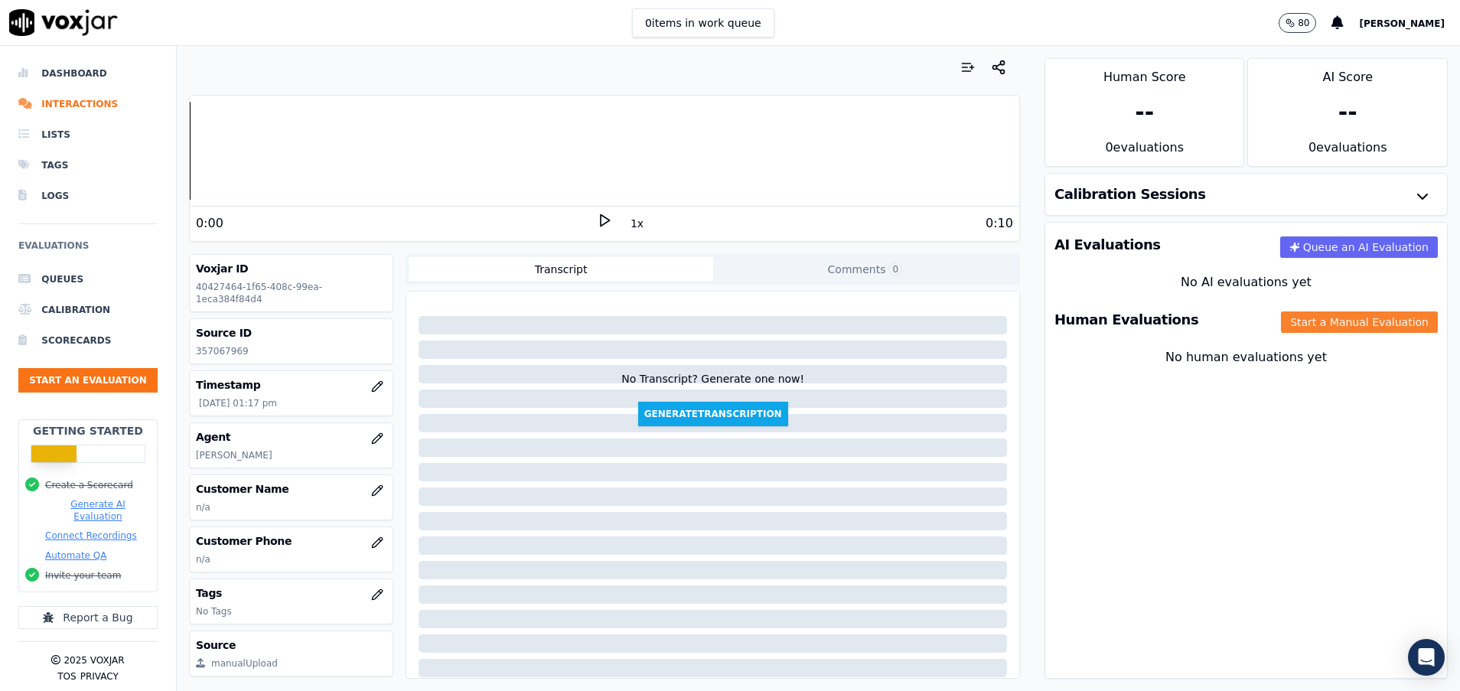
click at [1305, 320] on button "Start a Manual Evaluation" at bounding box center [1359, 321] width 157 height 21
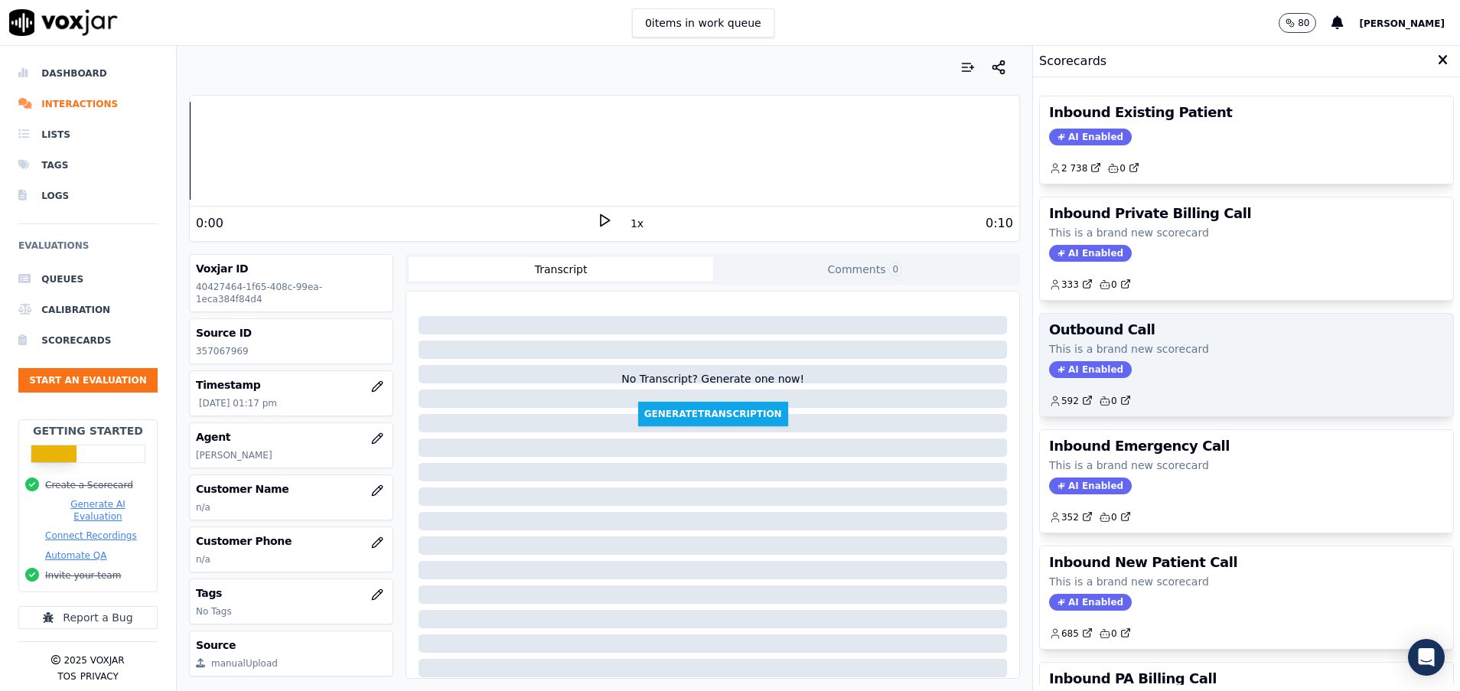
click at [1223, 371] on div "AI Enabled" at bounding box center [1246, 369] width 395 height 17
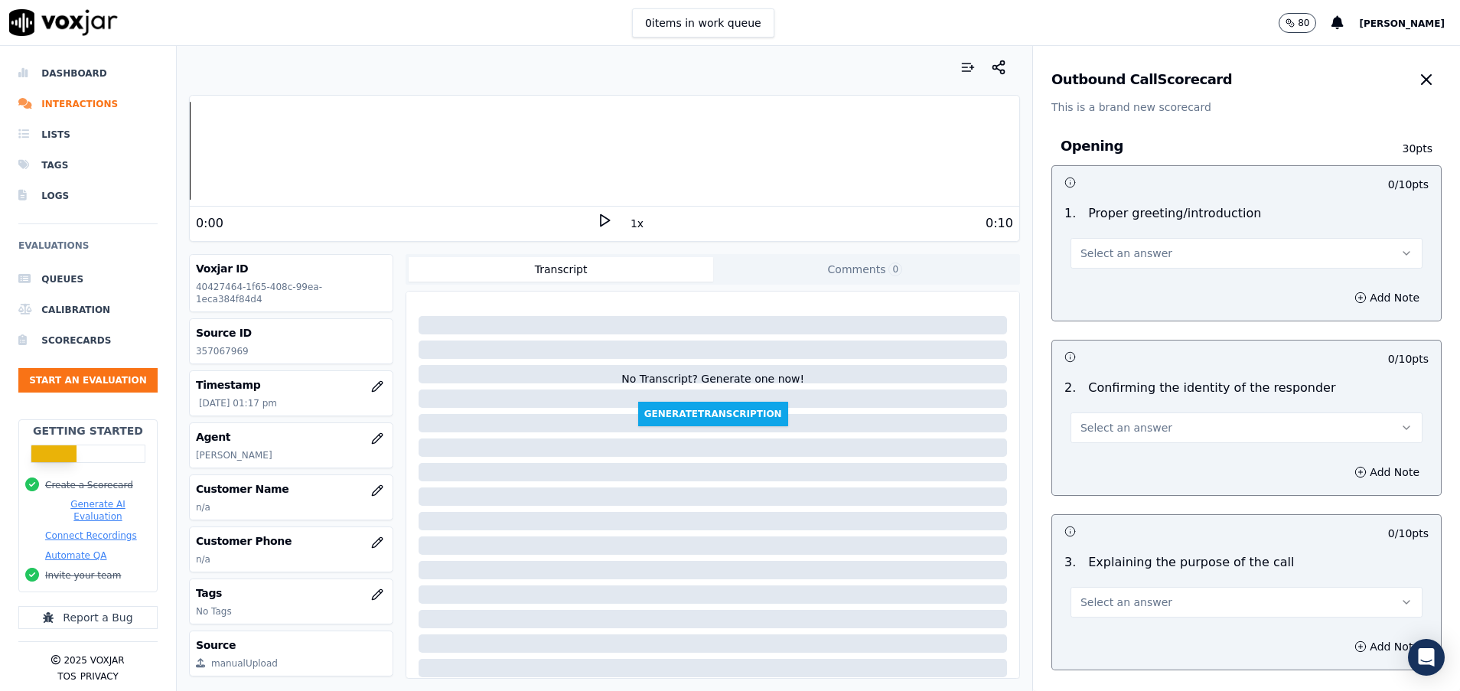
click at [1175, 262] on button "Select an answer" at bounding box center [1247, 253] width 352 height 31
click at [1113, 313] on div "No" at bounding box center [1208, 312] width 315 height 24
click at [1354, 298] on icon "button" at bounding box center [1360, 298] width 12 height 12
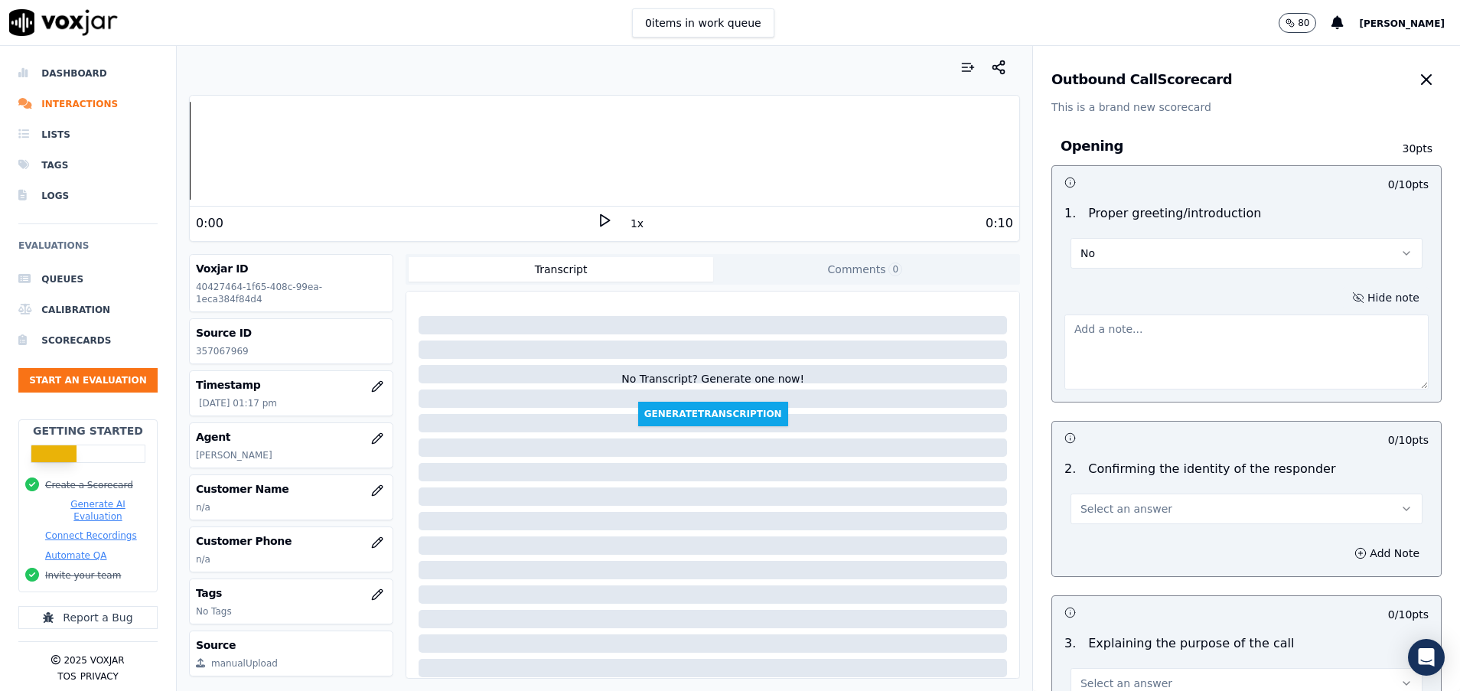
click at [1133, 379] on textarea at bounding box center [1246, 352] width 364 height 75
type textarea "N"
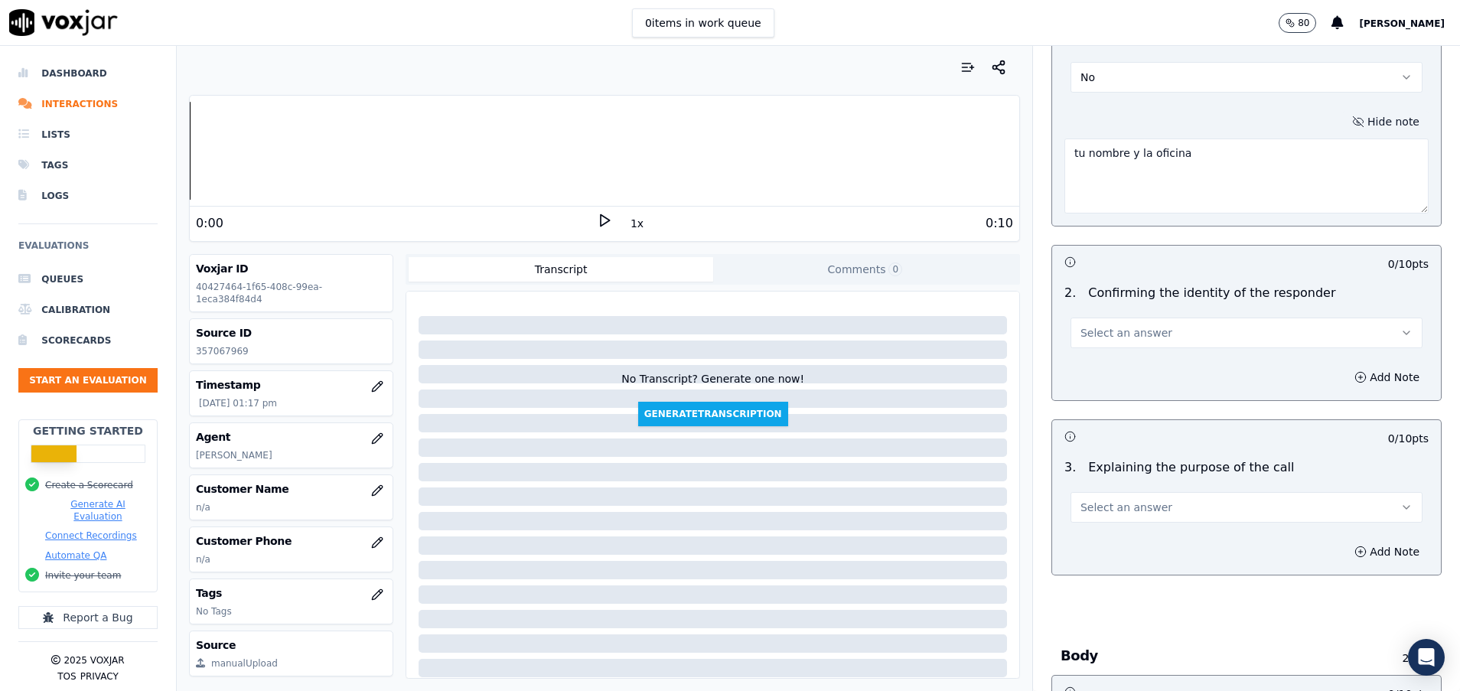
scroll to position [230, 0]
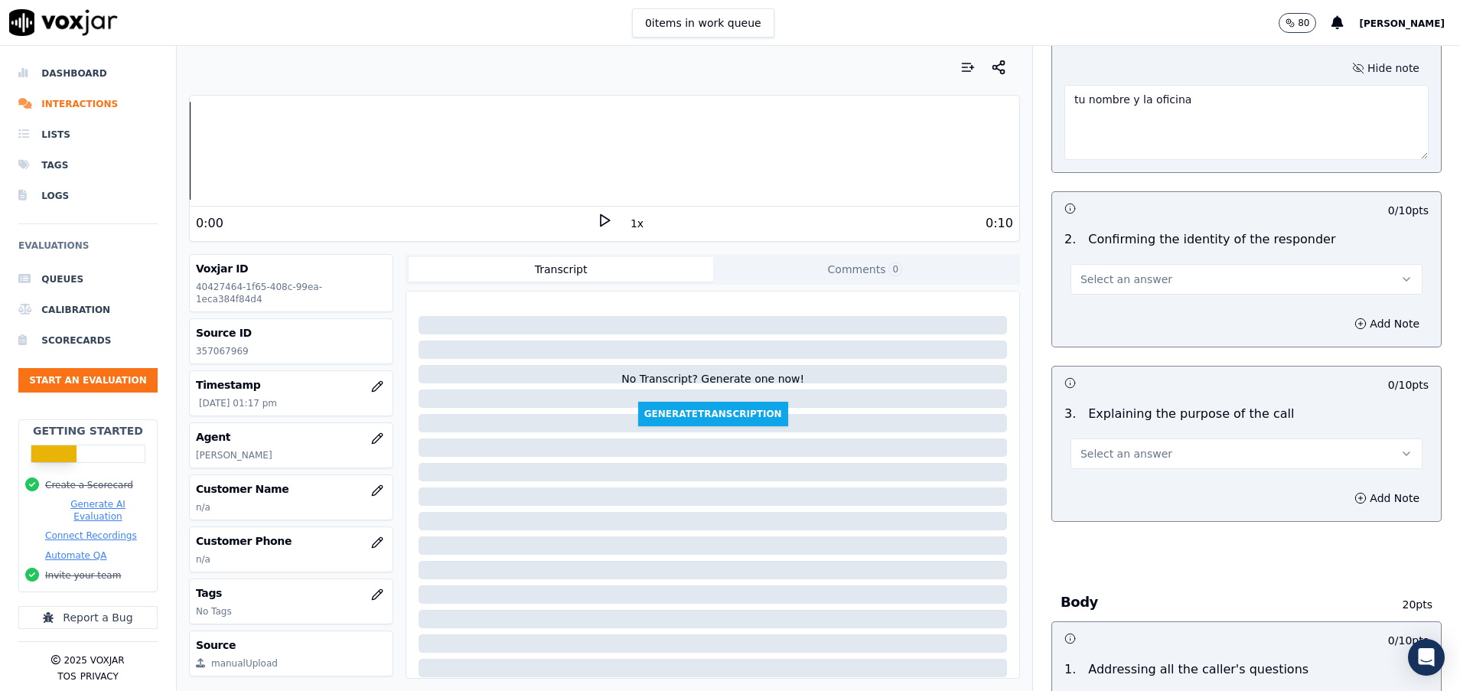
type textarea "tu nombre y la oficina"
click at [1114, 284] on span "Select an answer" at bounding box center [1126, 279] width 92 height 15
click at [1114, 367] on div "N/A" at bounding box center [1208, 362] width 315 height 24
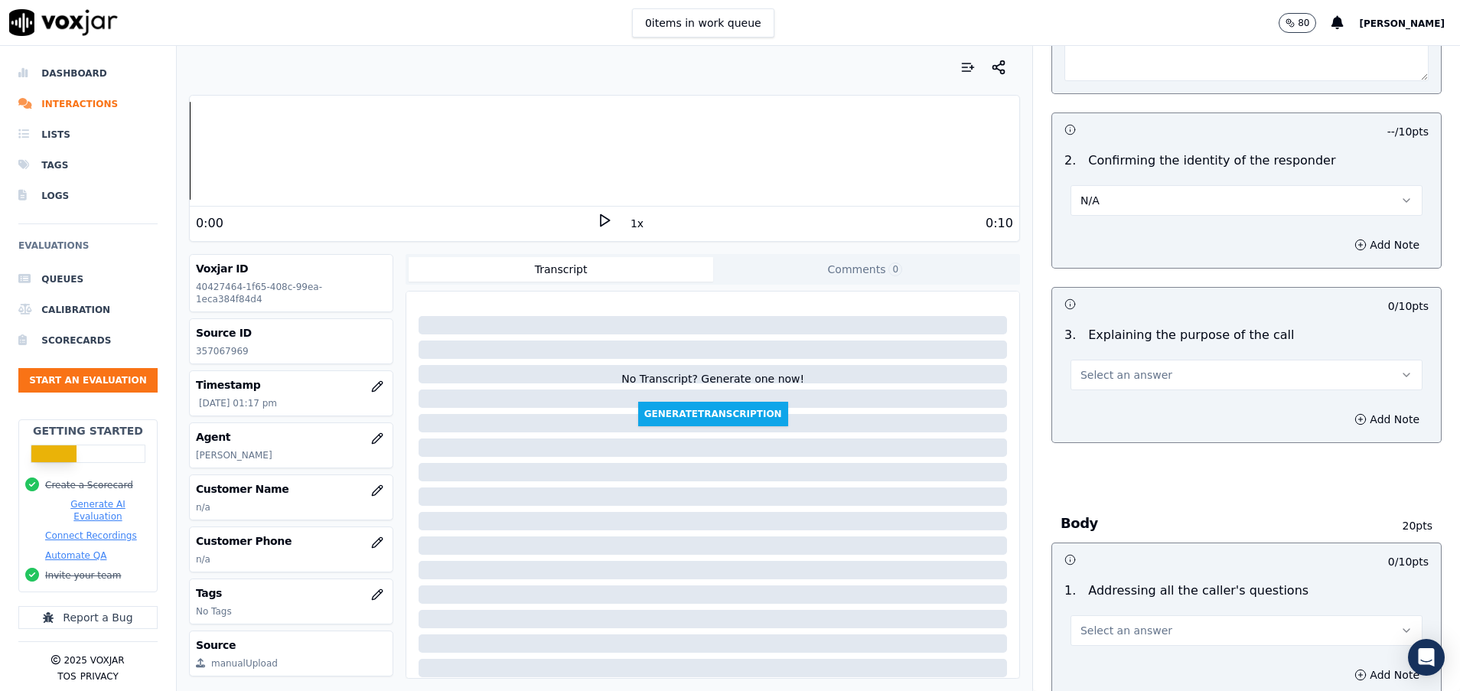
scroll to position [344, 0]
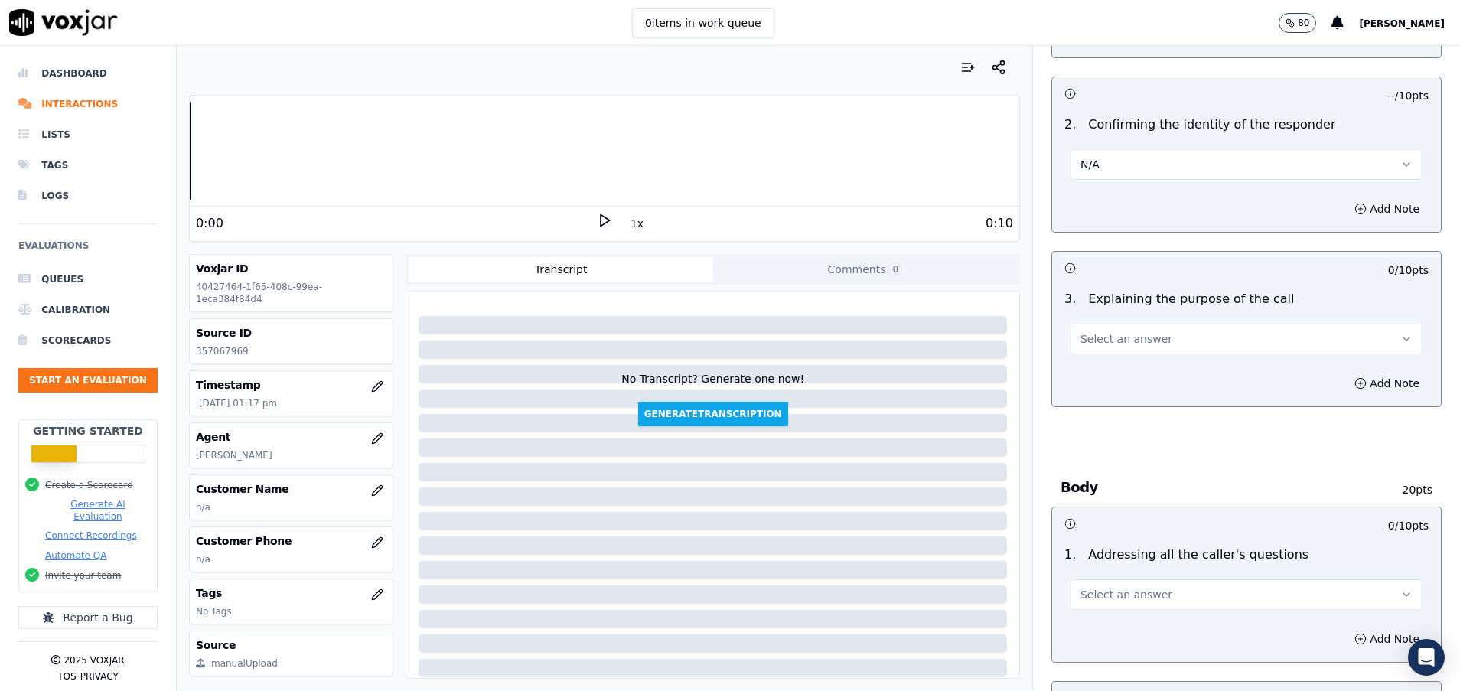
click at [1123, 338] on span "Select an answer" at bounding box center [1126, 338] width 92 height 15
click at [1125, 372] on div "Yes" at bounding box center [1208, 373] width 315 height 24
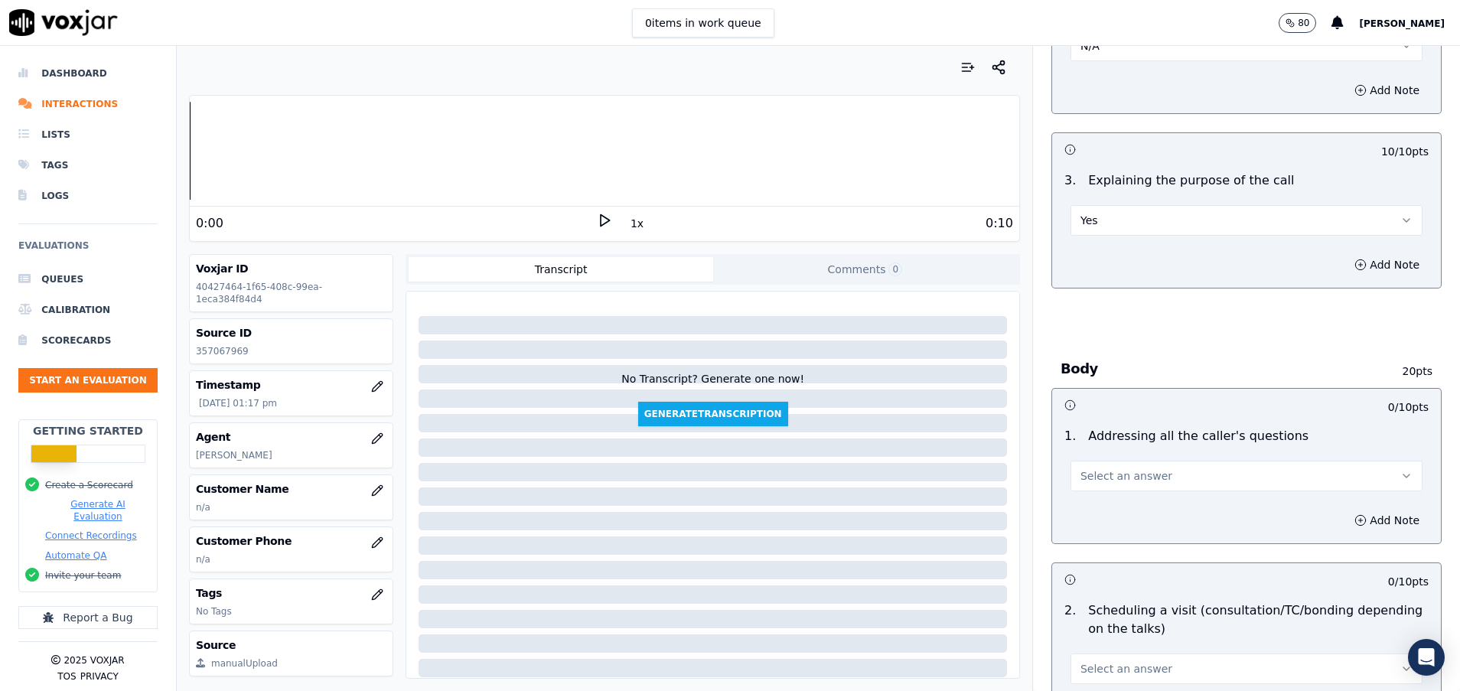
scroll to position [574, 0]
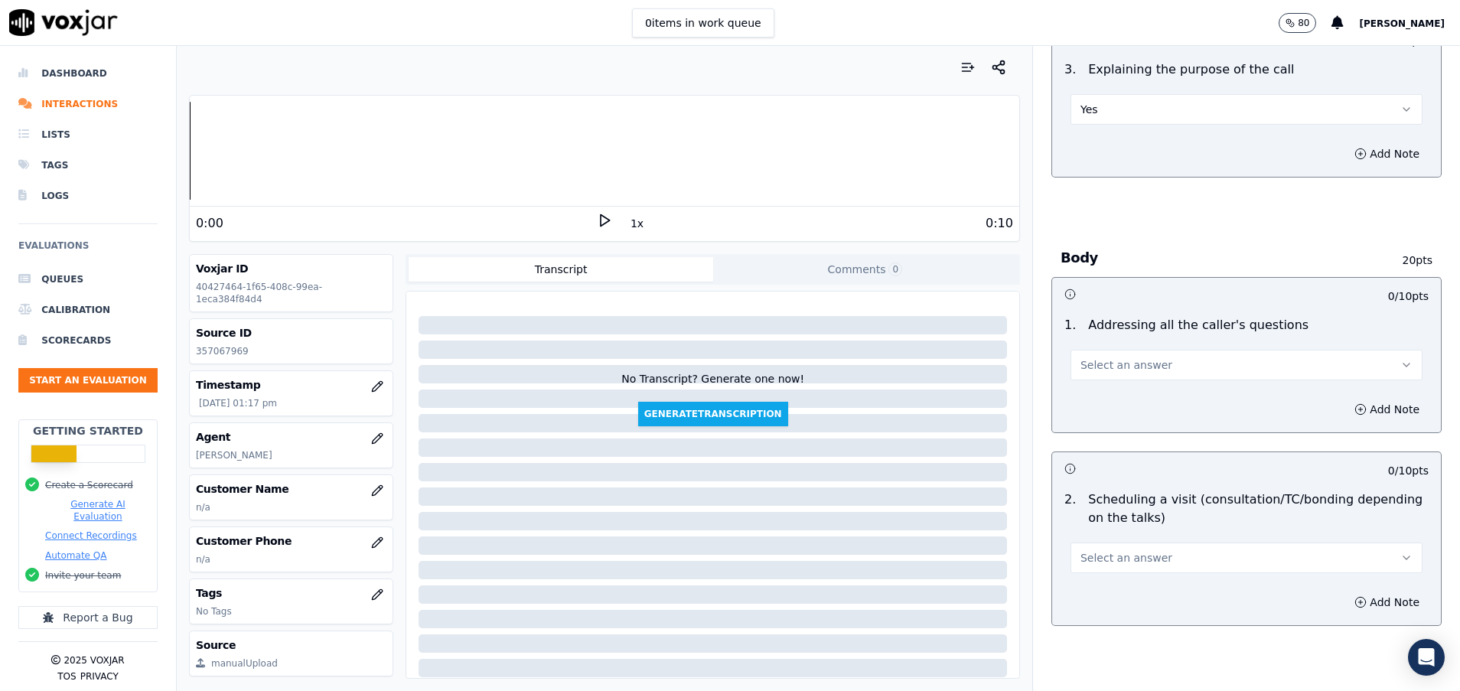
click at [1116, 362] on span "Select an answer" at bounding box center [1126, 364] width 92 height 15
click at [1117, 448] on div "N/A" at bounding box center [1208, 448] width 315 height 24
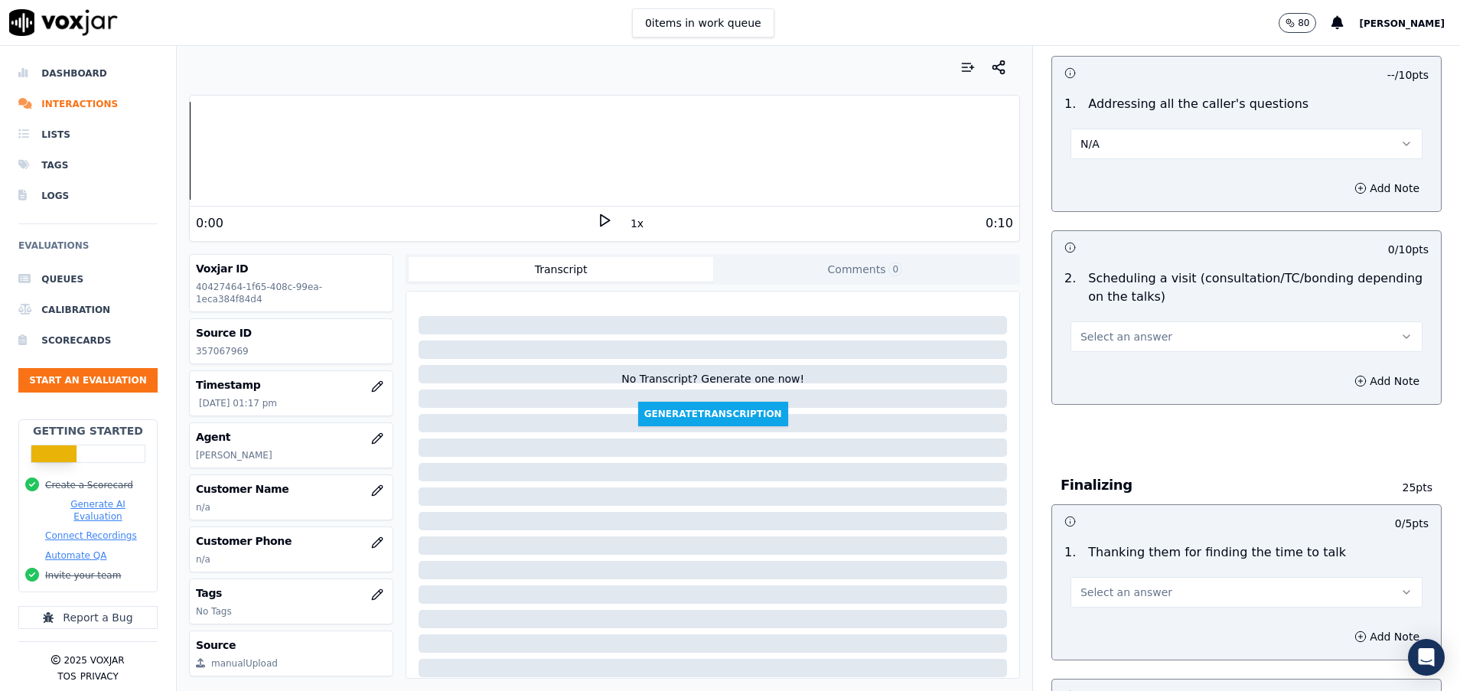
scroll to position [803, 0]
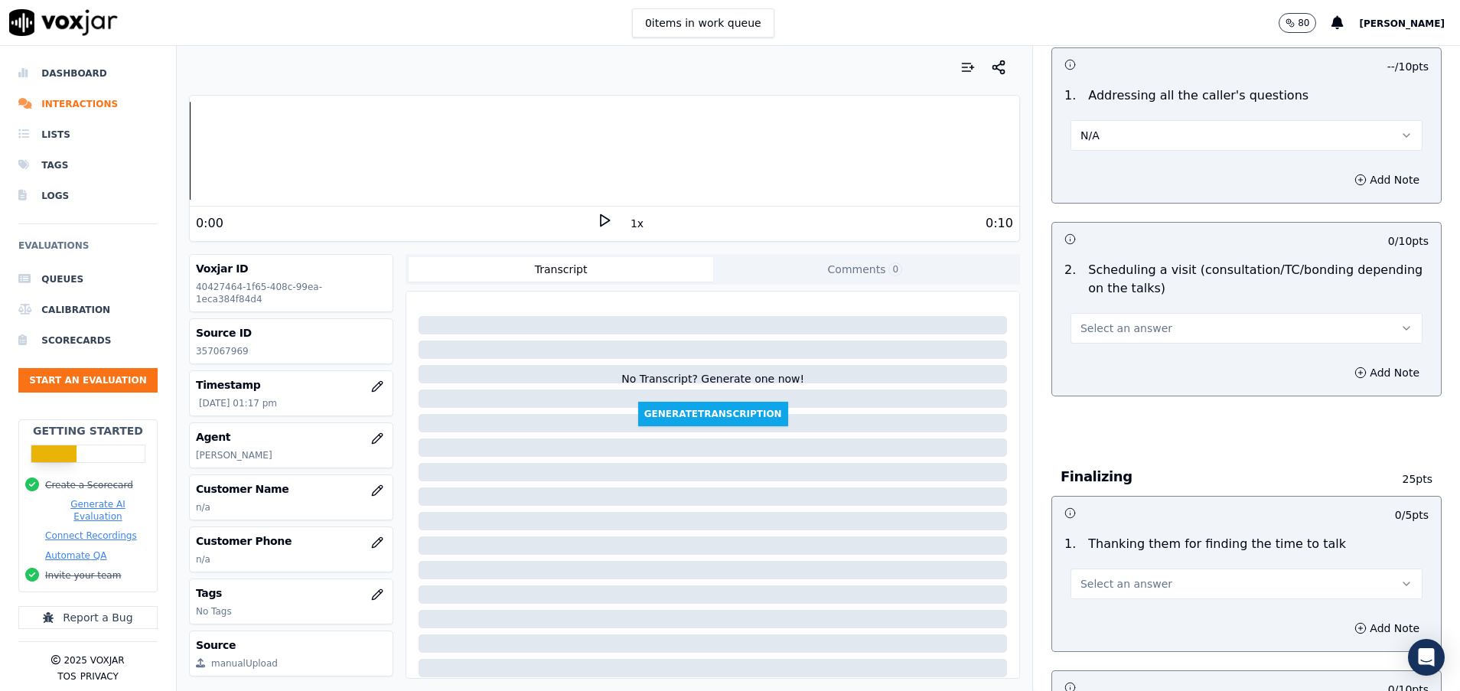
click at [1101, 338] on button "Select an answer" at bounding box center [1247, 328] width 352 height 31
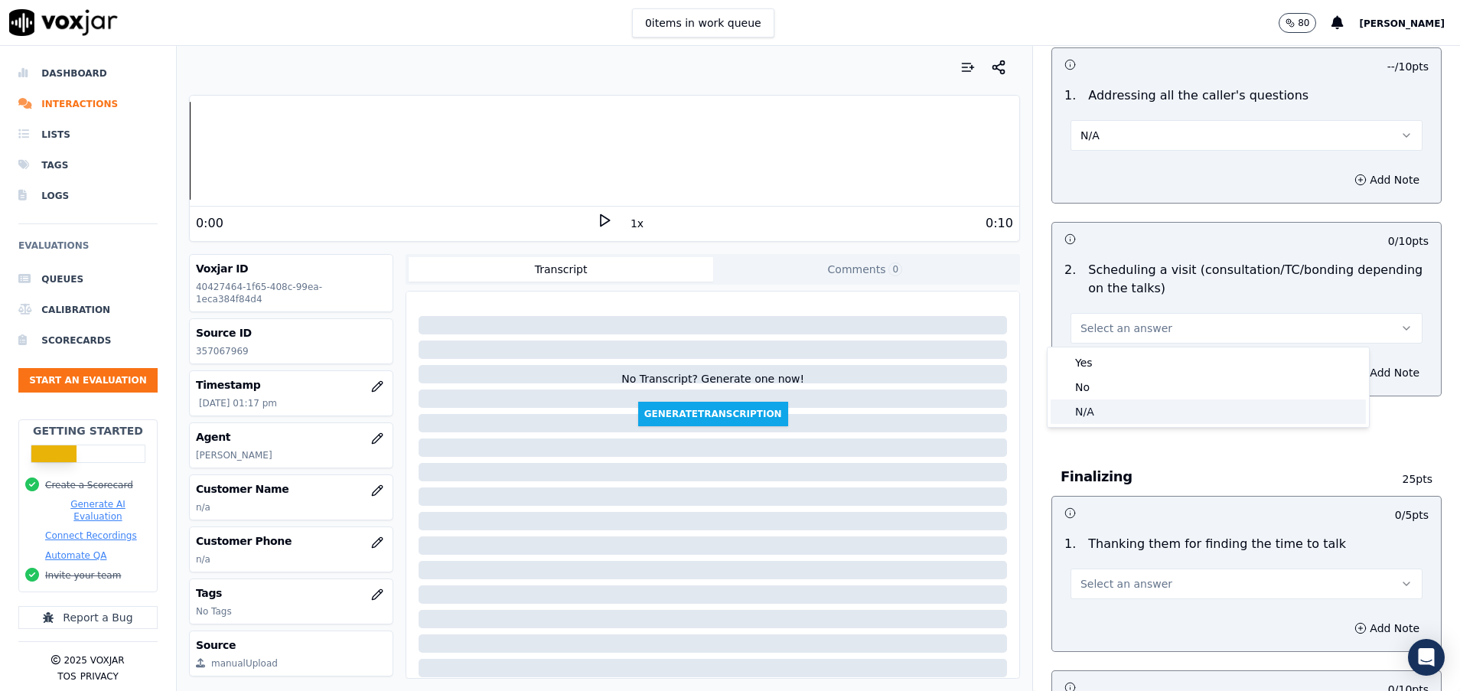
click at [1103, 406] on div "N/A" at bounding box center [1208, 411] width 315 height 24
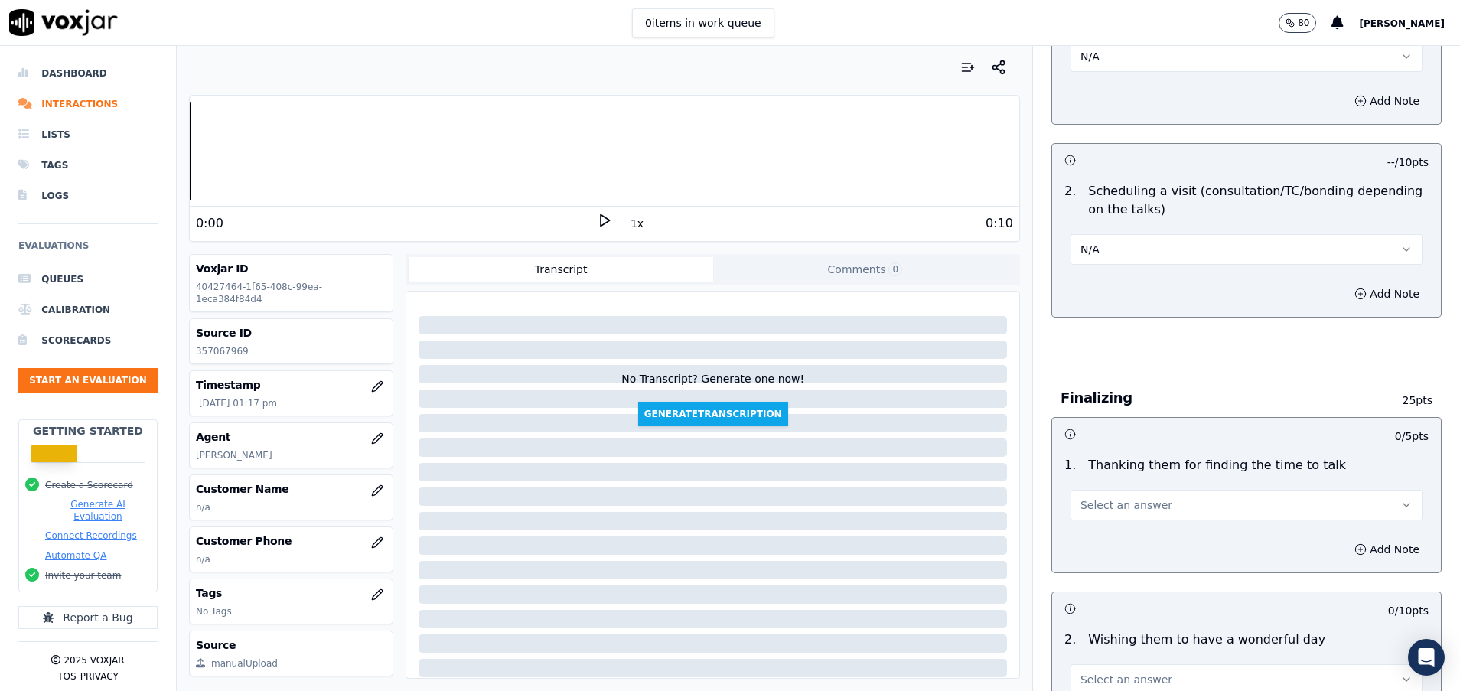
scroll to position [918, 0]
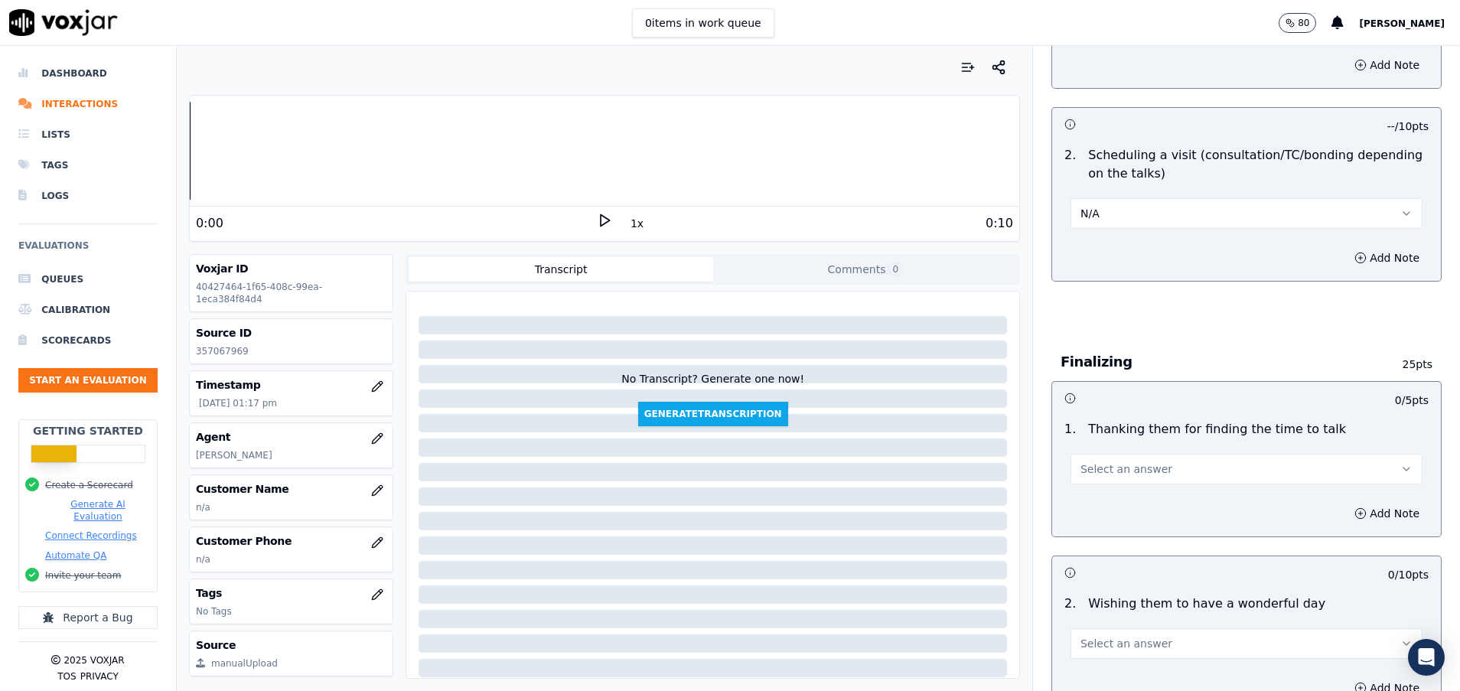
click at [1103, 469] on span "Select an answer" at bounding box center [1126, 468] width 92 height 15
click at [1097, 556] on div "N/A" at bounding box center [1208, 552] width 315 height 24
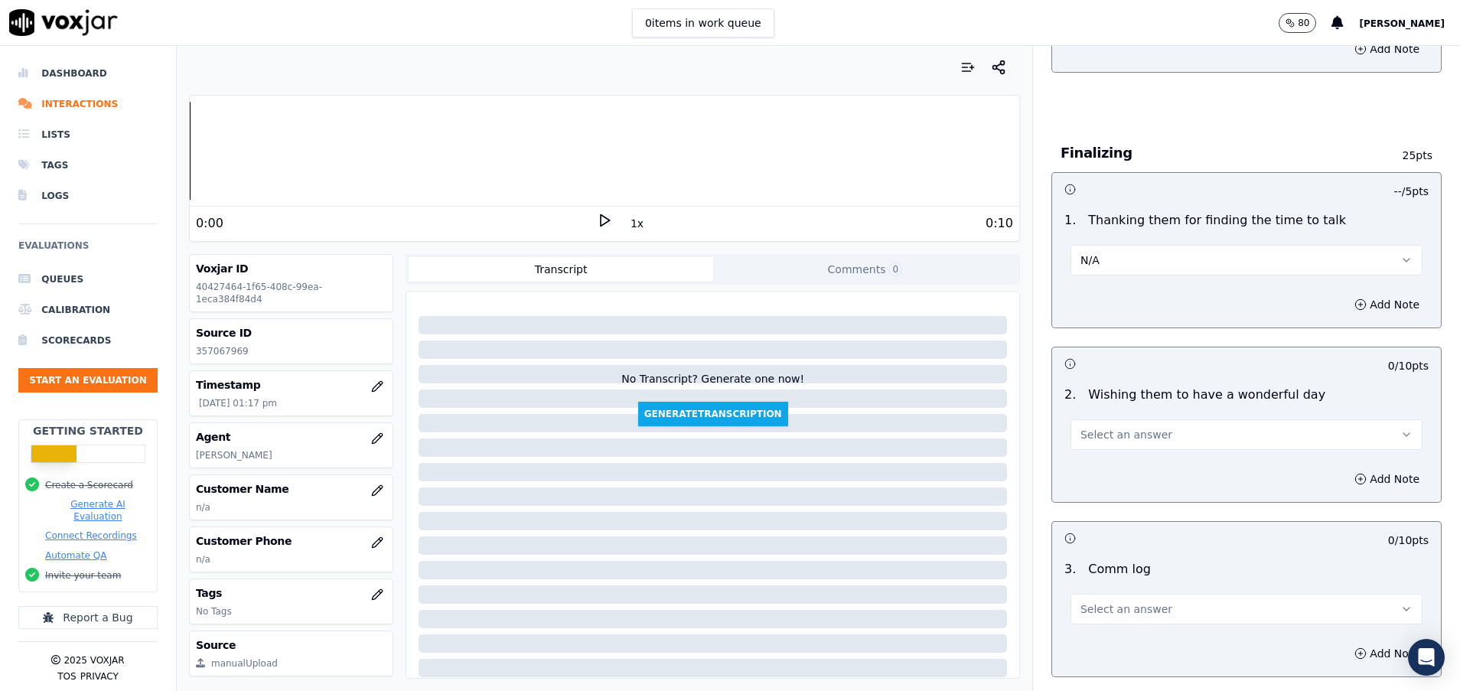
scroll to position [1148, 0]
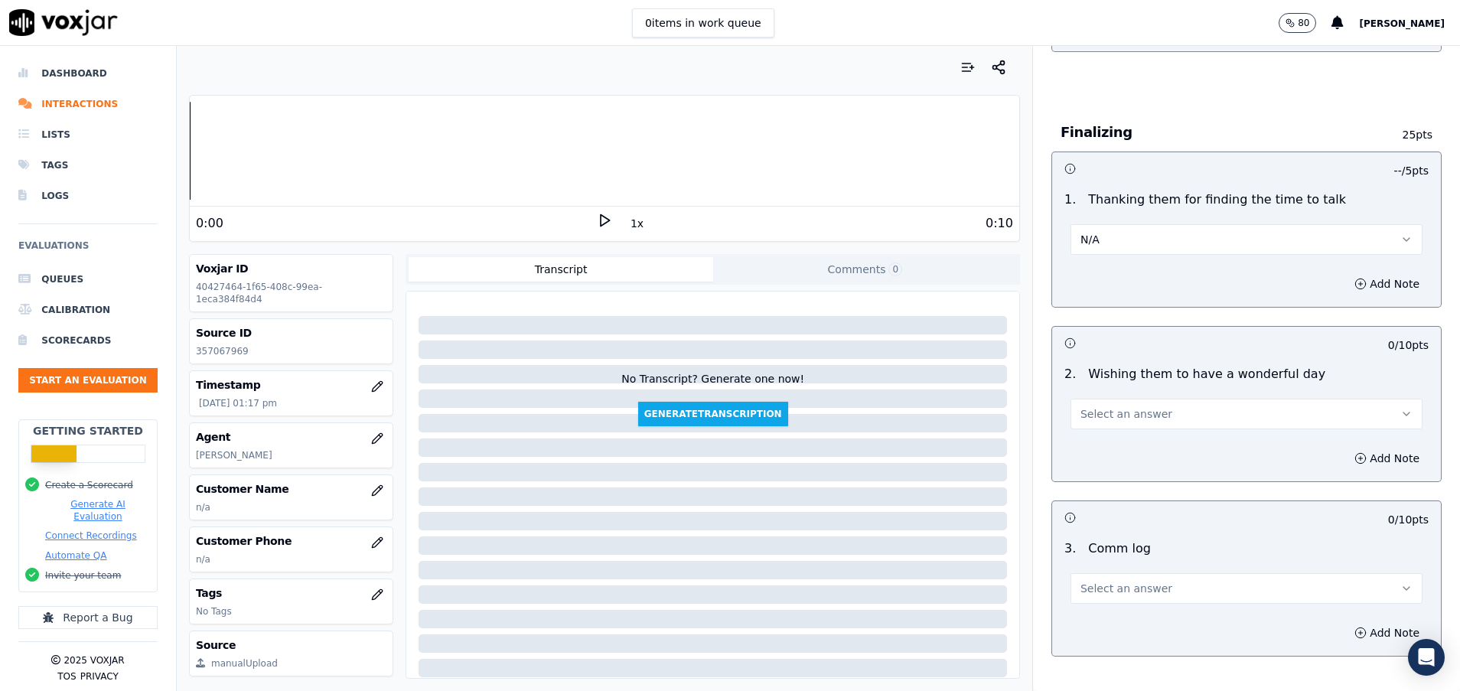
click at [1125, 396] on div "Select an answer" at bounding box center [1247, 413] width 352 height 34
click at [1134, 426] on button "Select an answer" at bounding box center [1247, 414] width 352 height 31
click at [1110, 454] on div "Yes" at bounding box center [1208, 448] width 315 height 24
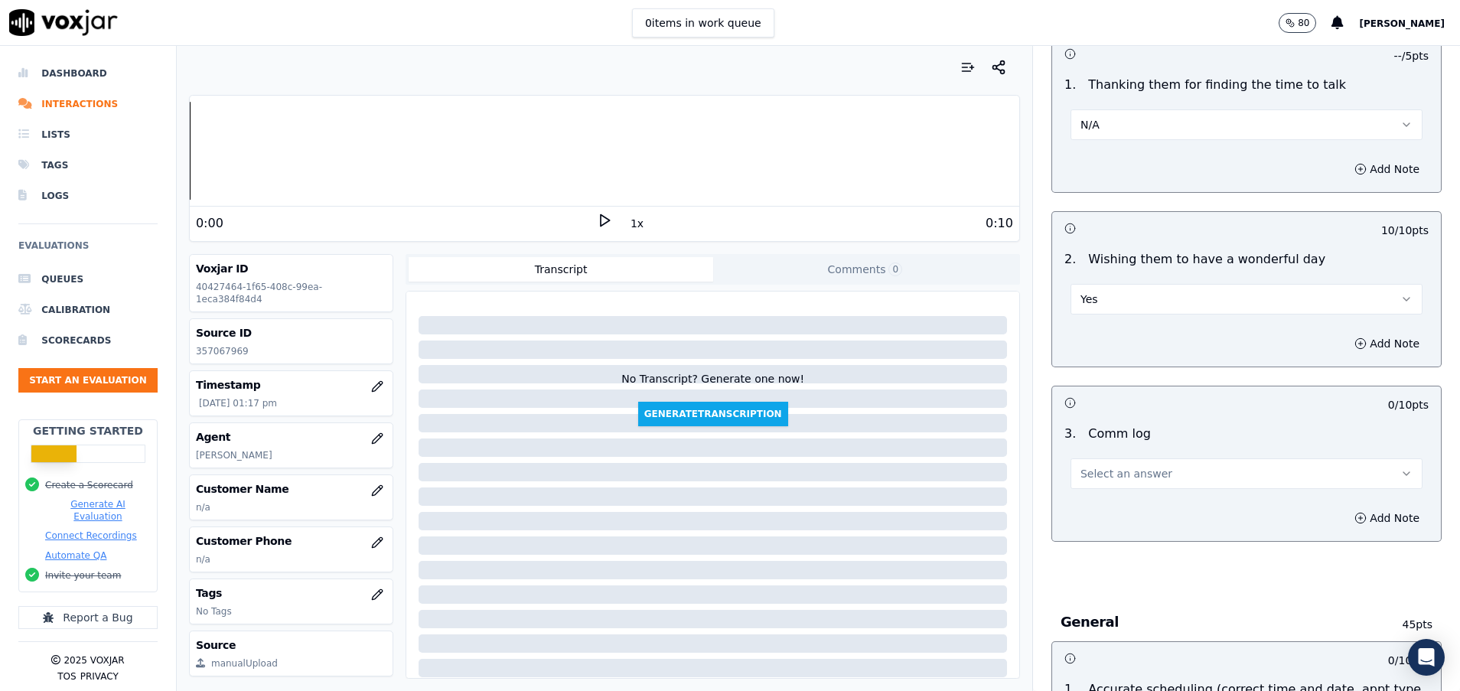
click at [1109, 472] on span "Select an answer" at bounding box center [1126, 473] width 92 height 15
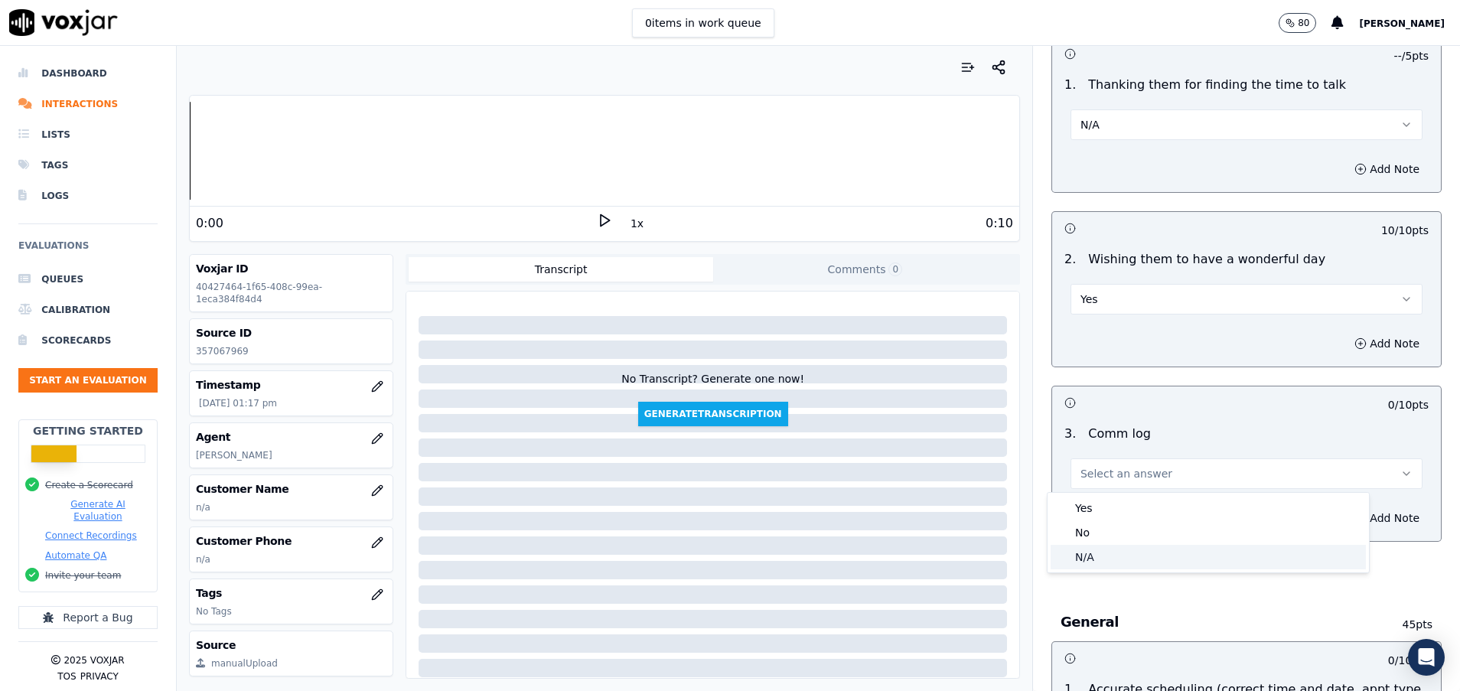
click at [1109, 549] on div "N/A" at bounding box center [1208, 557] width 315 height 24
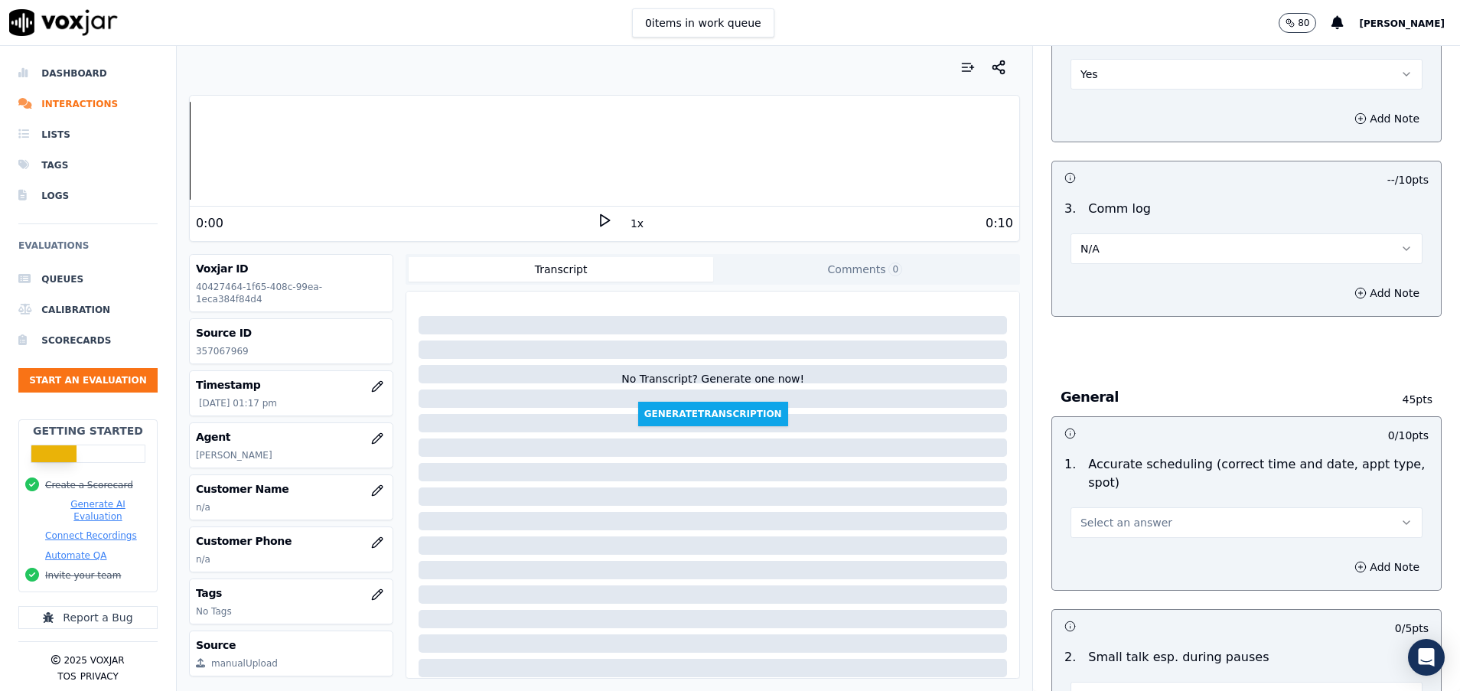
scroll to position [1607, 0]
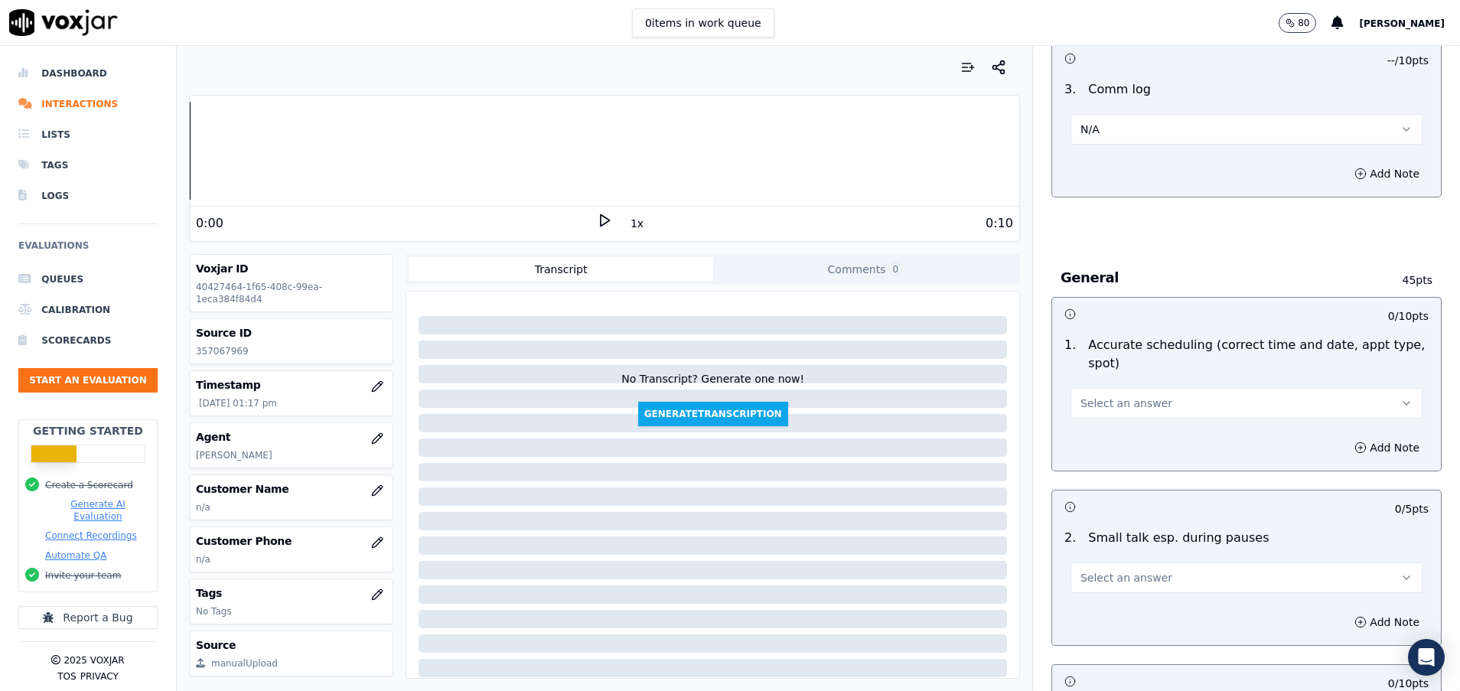
click at [1091, 396] on span "Select an answer" at bounding box center [1126, 403] width 92 height 15
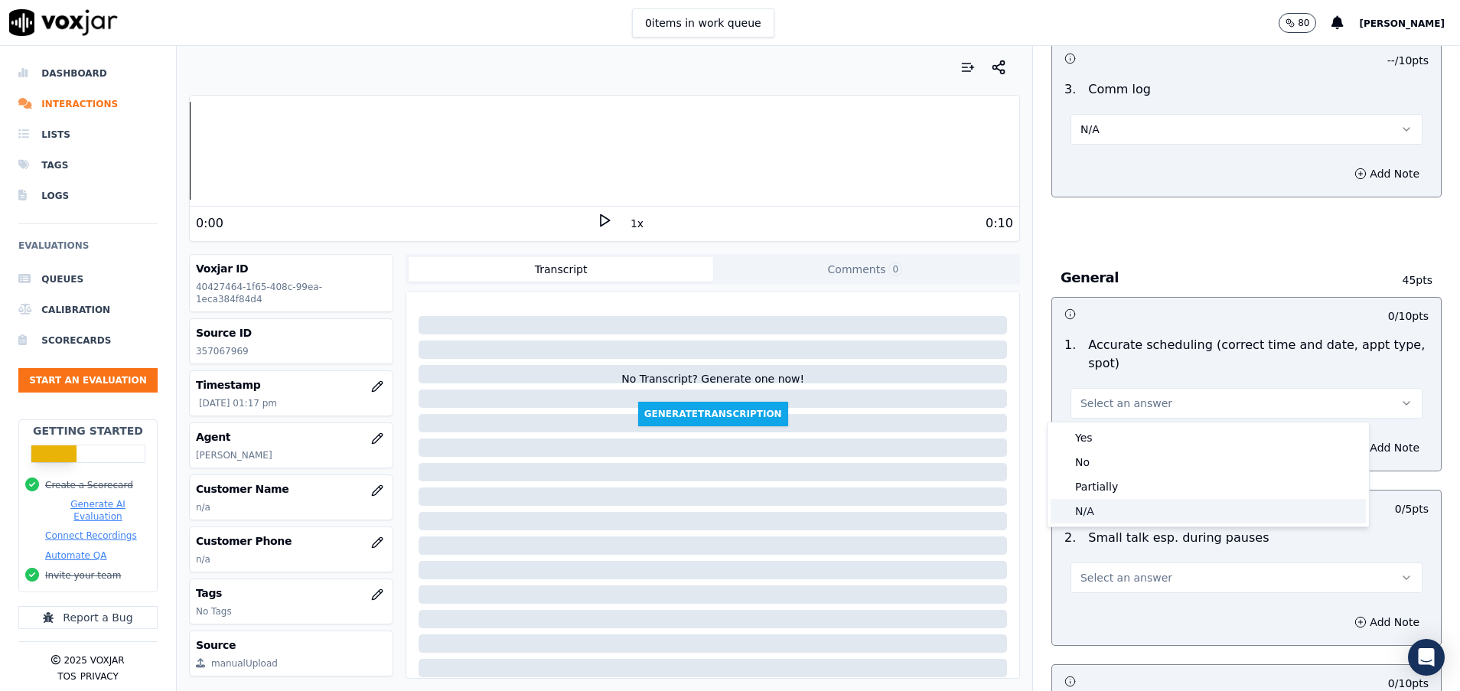
click at [1093, 503] on div "N/A" at bounding box center [1208, 511] width 315 height 24
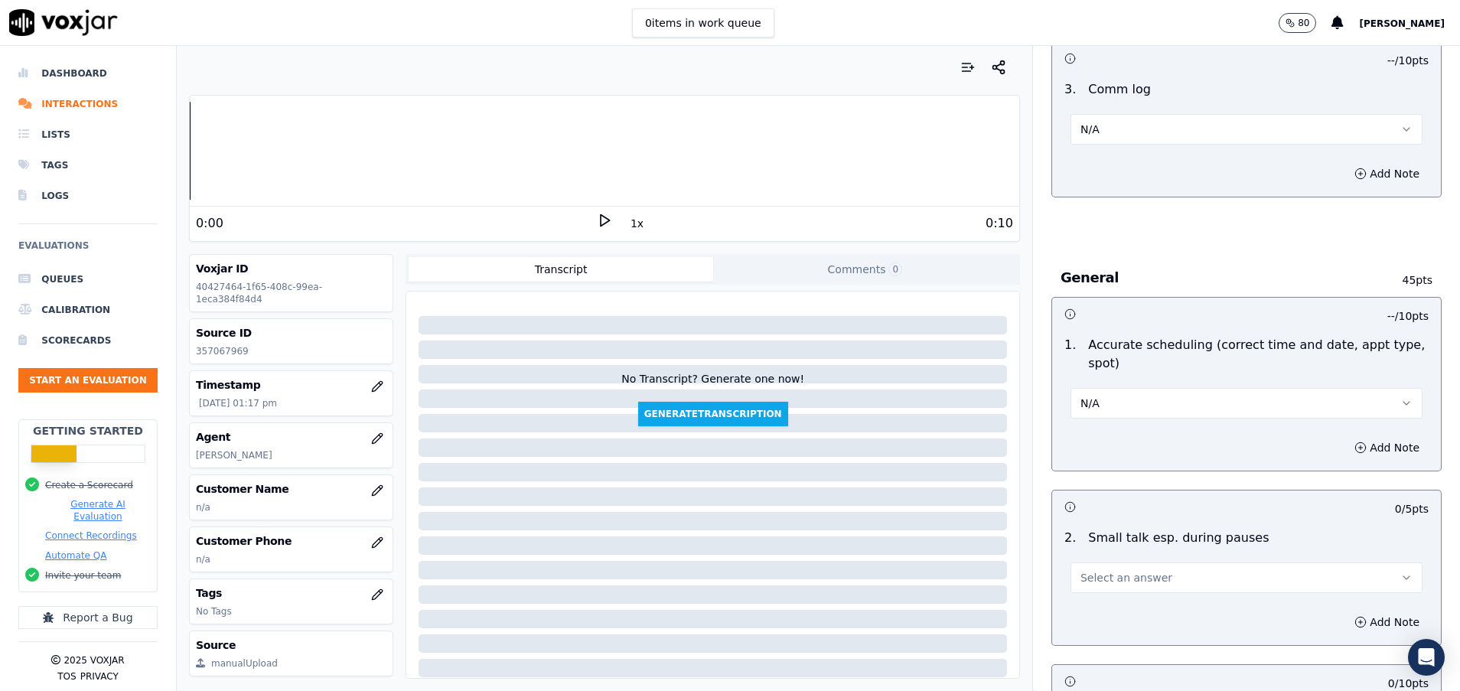
click at [1111, 592] on button "Select an answer" at bounding box center [1247, 577] width 352 height 31
click at [1102, 651] on div "N/A" at bounding box center [1208, 661] width 315 height 24
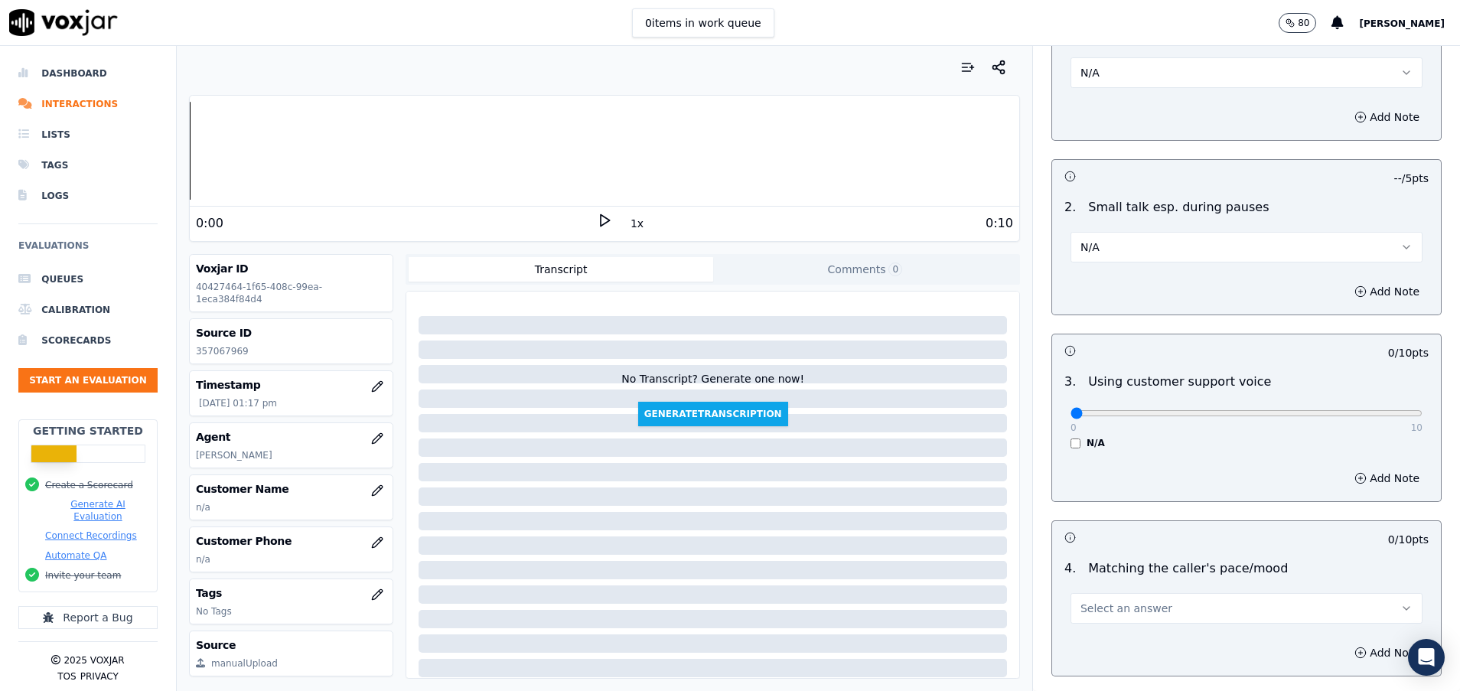
scroll to position [1951, 0]
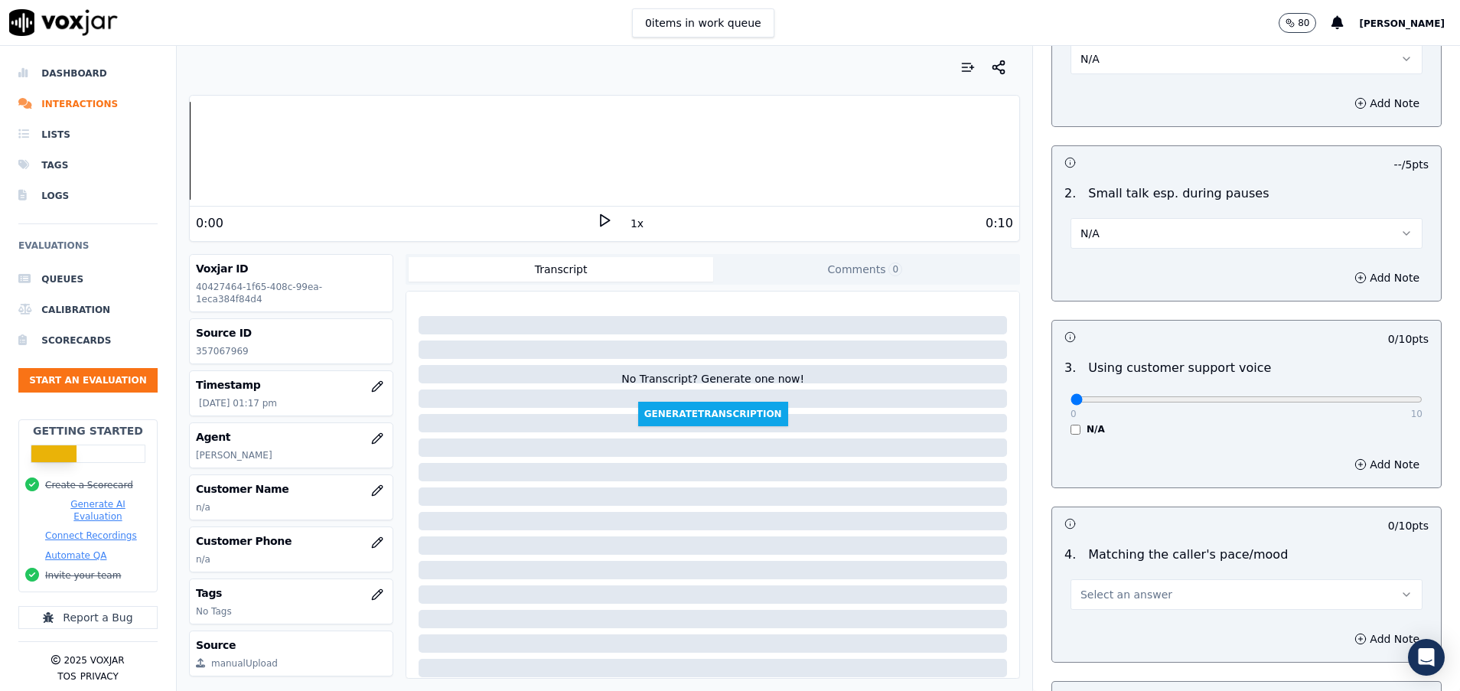
click at [1151, 392] on div "0 10" at bounding box center [1247, 398] width 352 height 18
click at [1168, 396] on input "range" at bounding box center [1247, 399] width 352 height 6
drag, startPoint x: 1181, startPoint y: 394, endPoint x: 1208, endPoint y: 397, distance: 26.2
click at [1186, 396] on input "range" at bounding box center [1247, 399] width 352 height 6
type input "5"
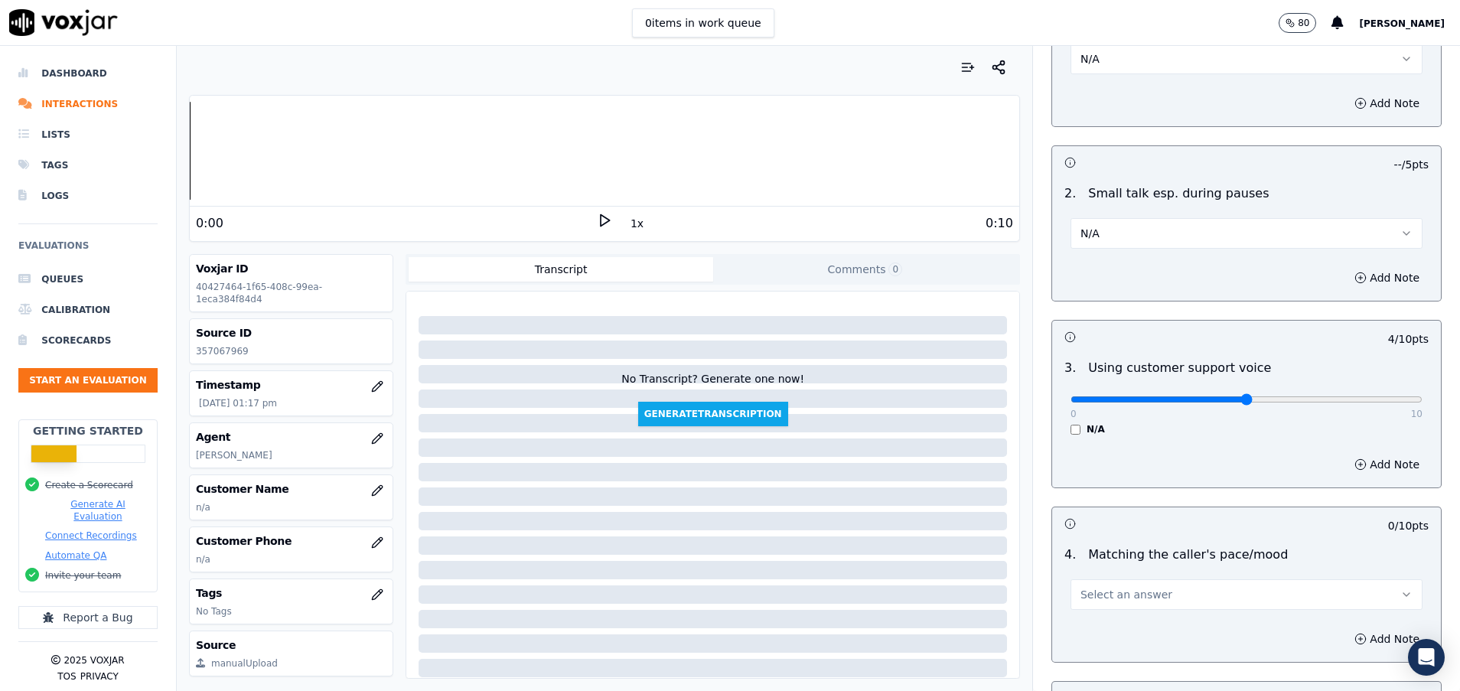
click at [1208, 397] on input "range" at bounding box center [1247, 399] width 352 height 6
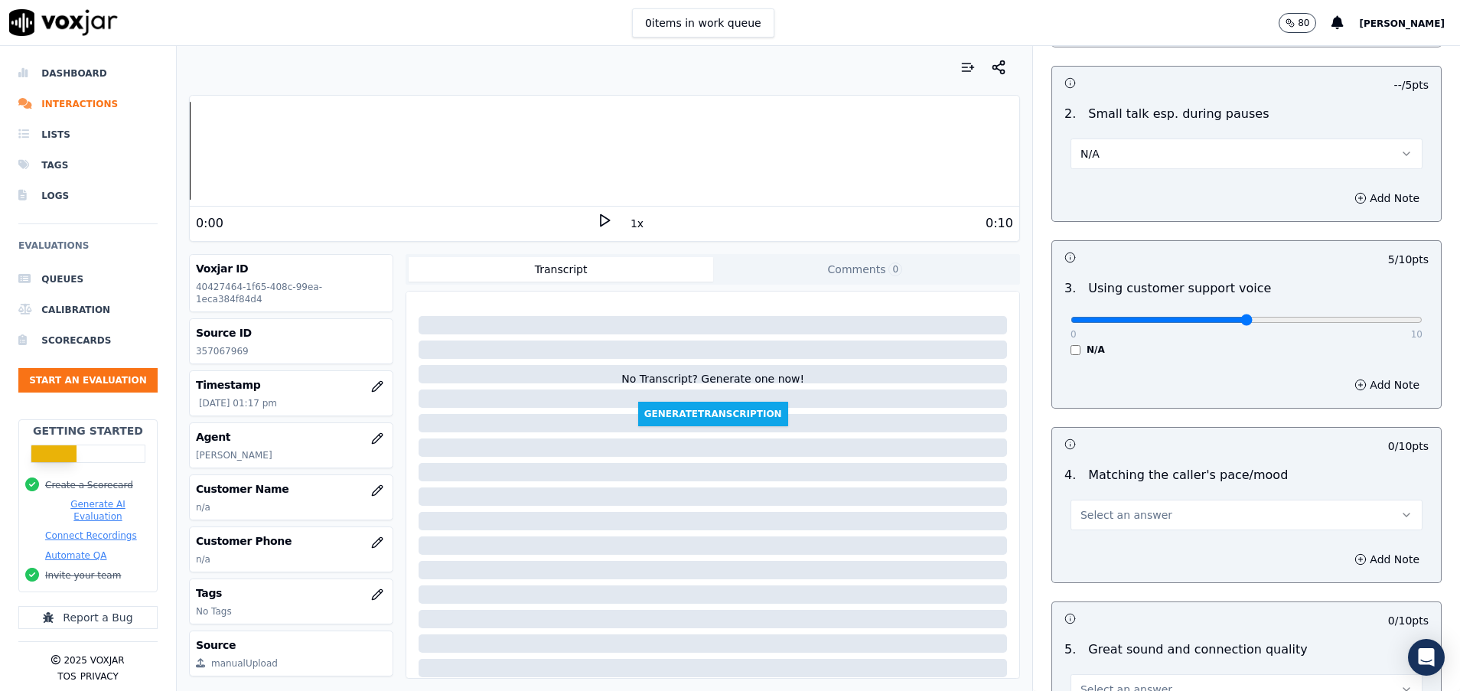
scroll to position [2066, 0]
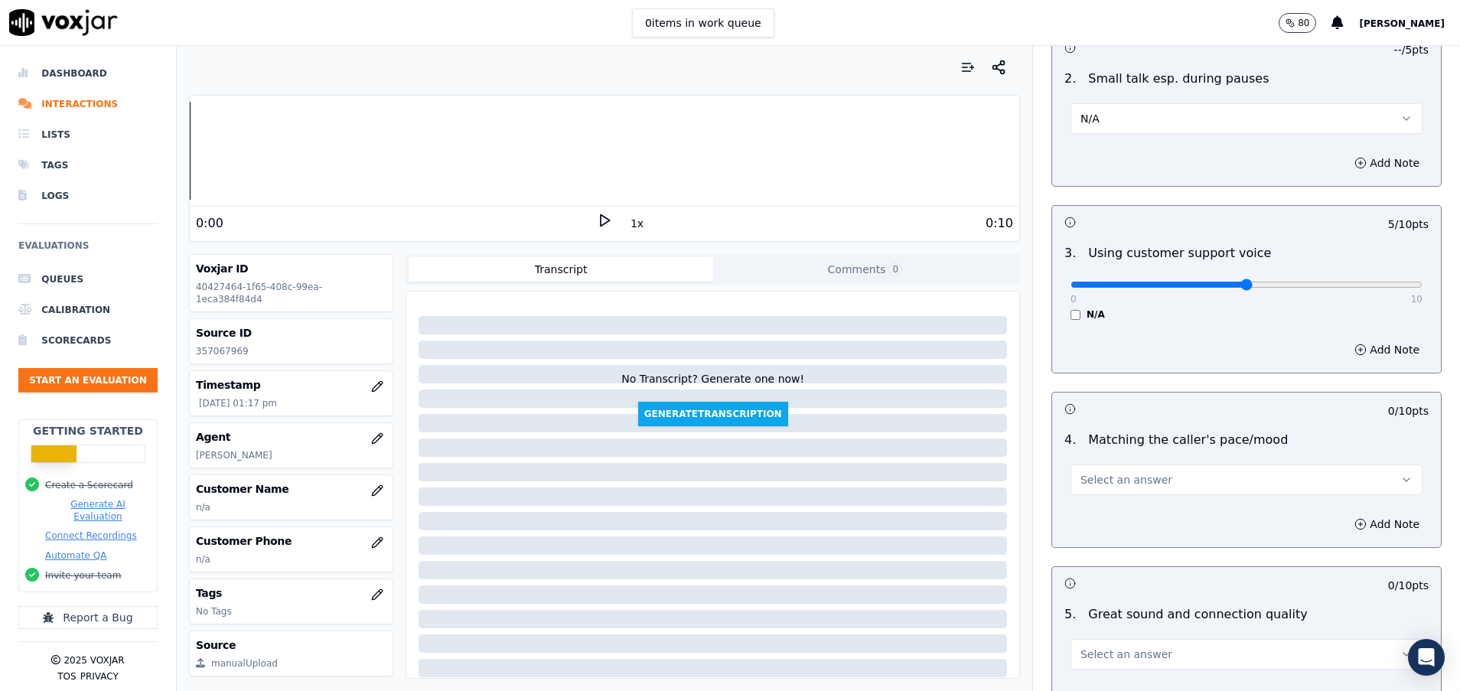
click at [1181, 492] on button "Select an answer" at bounding box center [1247, 479] width 352 height 31
click at [1145, 567] on div "N/A" at bounding box center [1208, 563] width 315 height 24
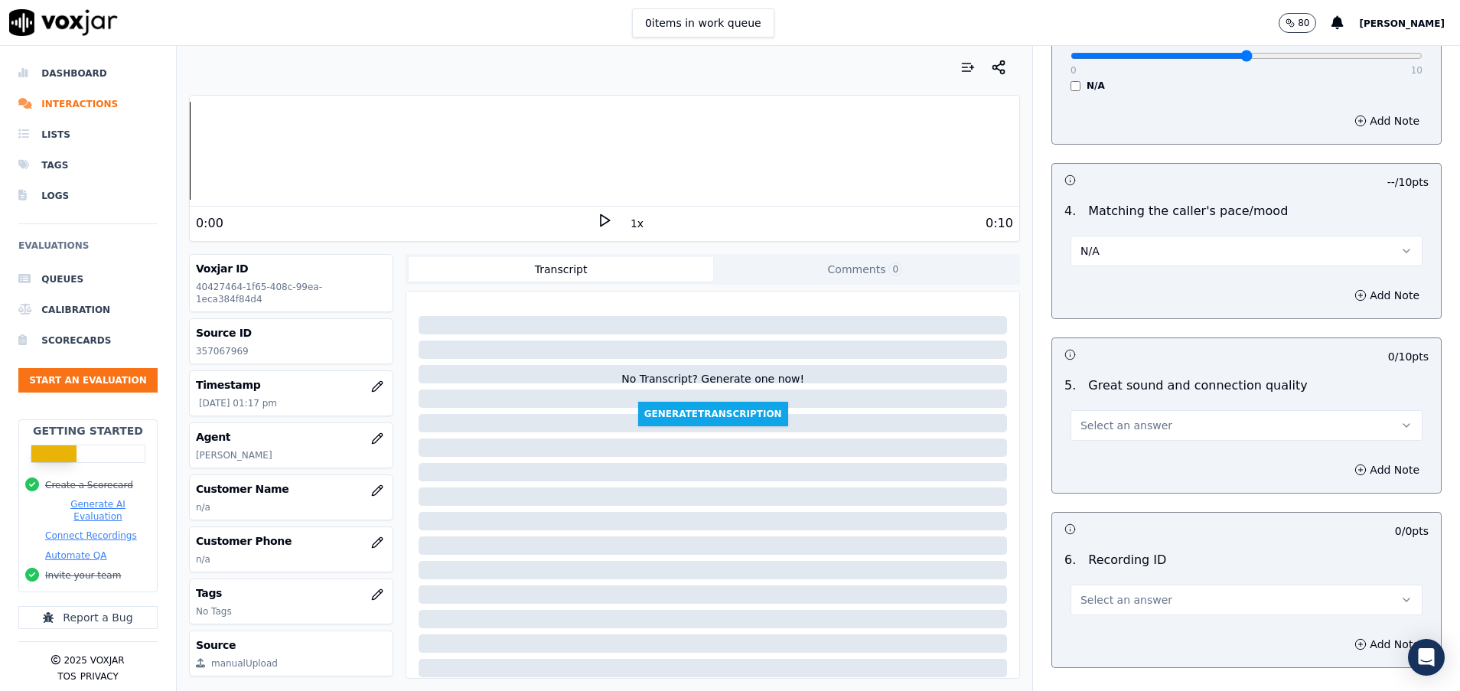
scroll to position [2296, 0]
click at [1172, 433] on button "Select an answer" at bounding box center [1247, 424] width 352 height 31
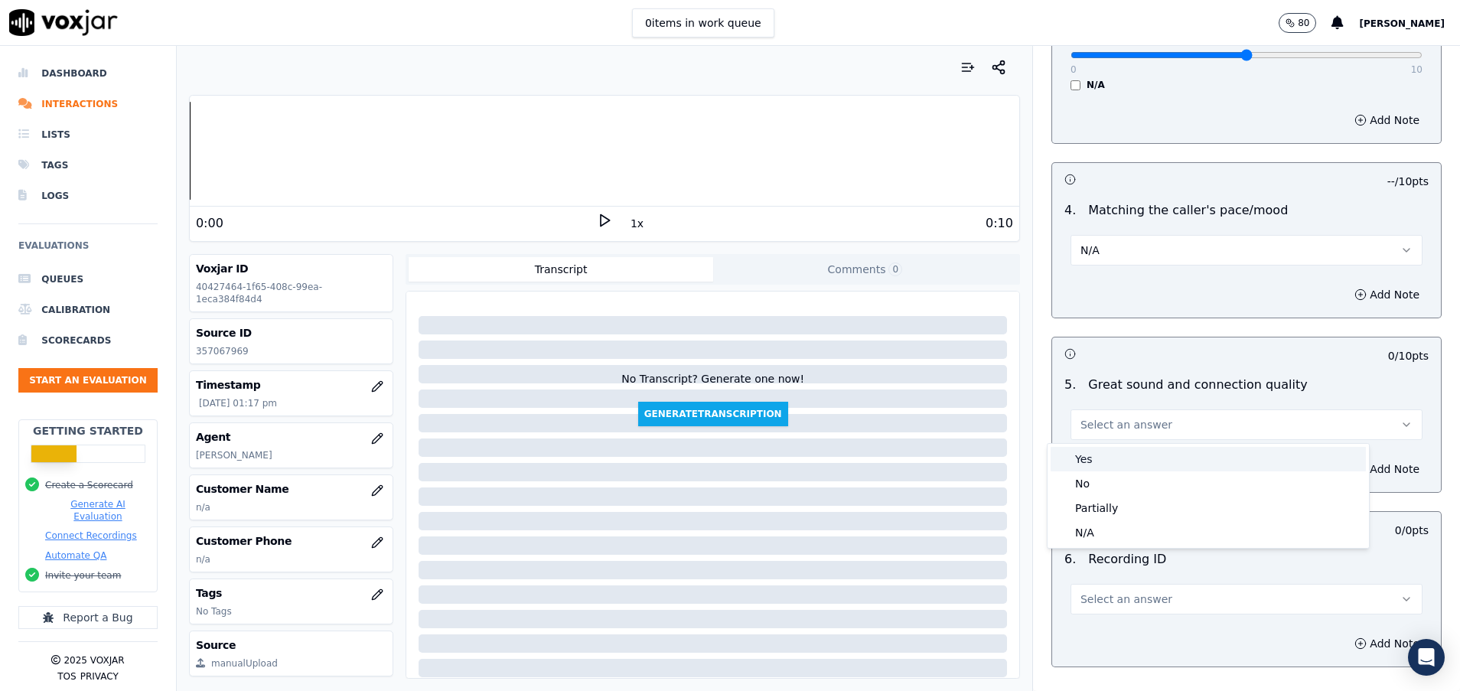
click at [1109, 464] on div "Yes" at bounding box center [1208, 459] width 315 height 24
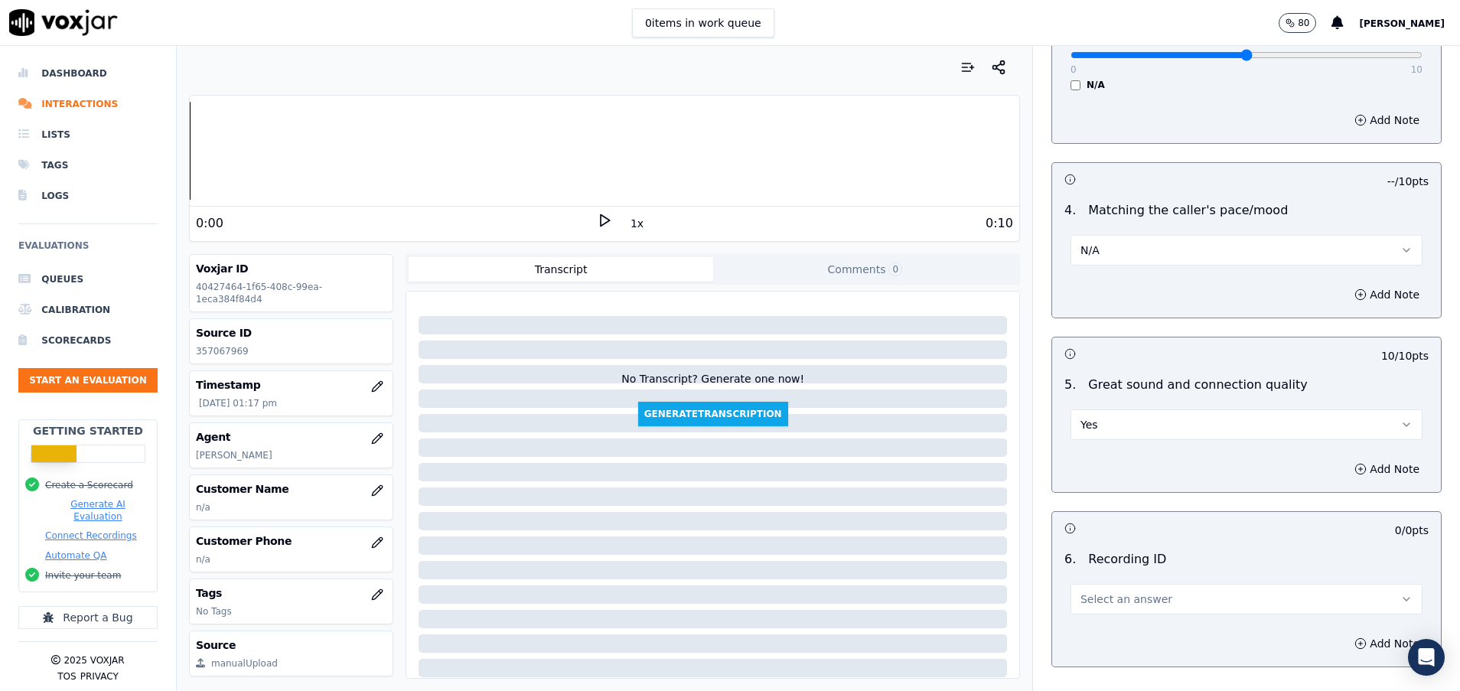
scroll to position [2417, 0]
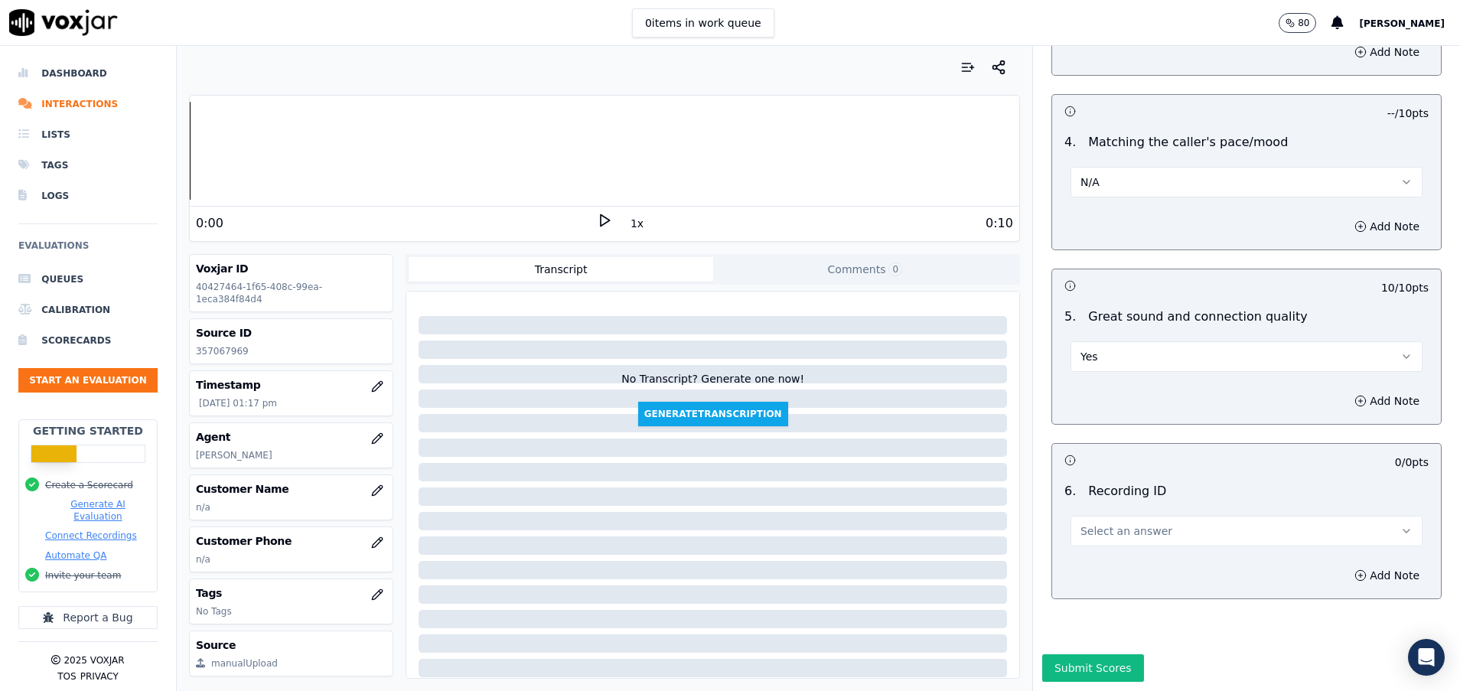
click at [1094, 552] on div "Add Note" at bounding box center [1246, 575] width 389 height 46
click at [1091, 523] on span "Select an answer" at bounding box center [1126, 530] width 92 height 15
click at [1091, 518] on div "N/A" at bounding box center [1208, 522] width 315 height 24
click at [1062, 654] on button "Submit Scores" at bounding box center [1093, 668] width 102 height 28
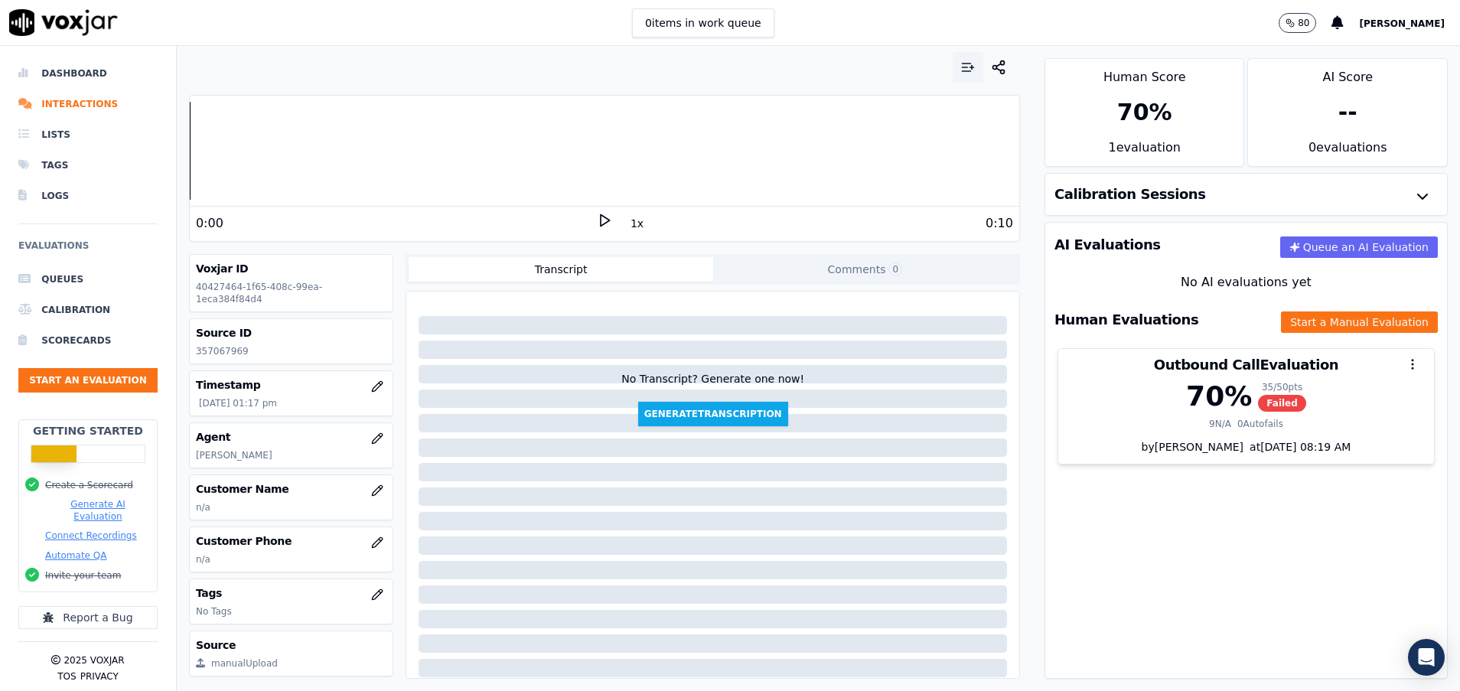
click at [960, 74] on icon "button" at bounding box center [967, 67] width 15 height 15
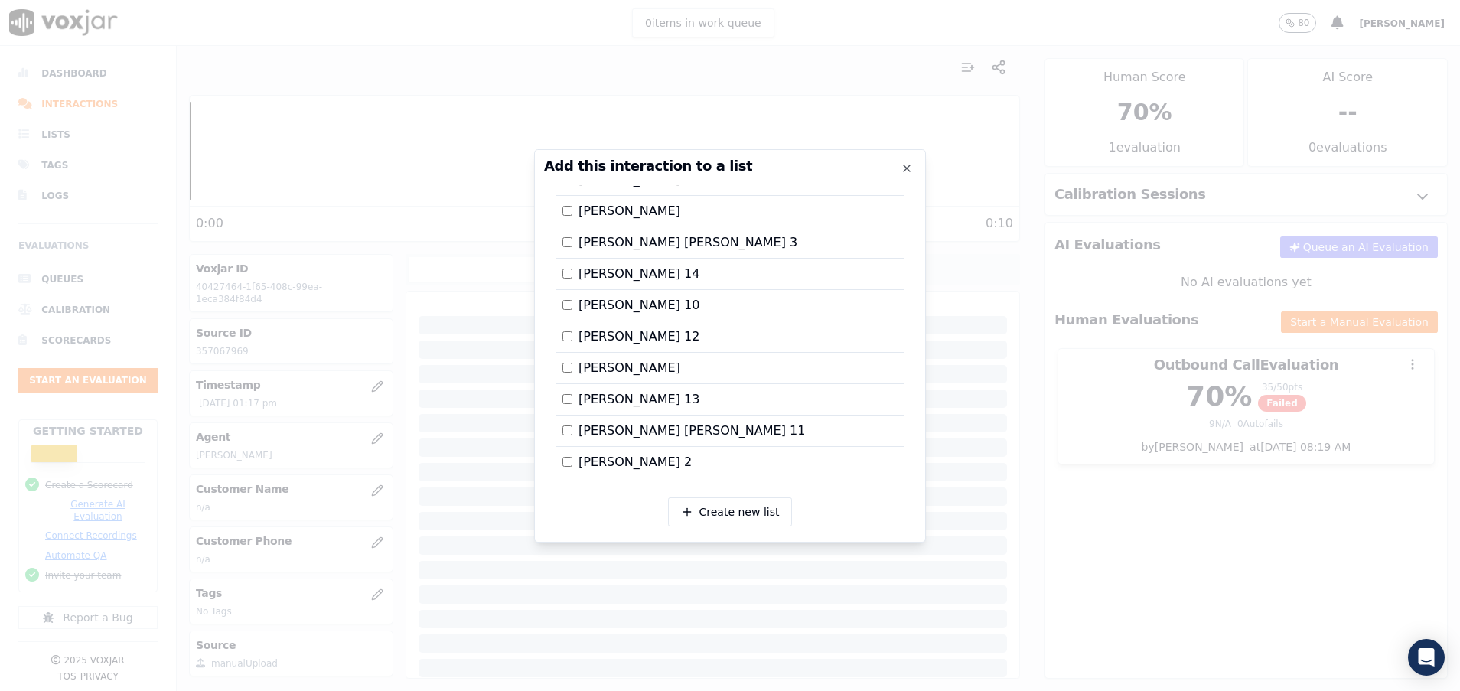
scroll to position [2573, 0]
click at [1136, 542] on div at bounding box center [730, 345] width 1460 height 691
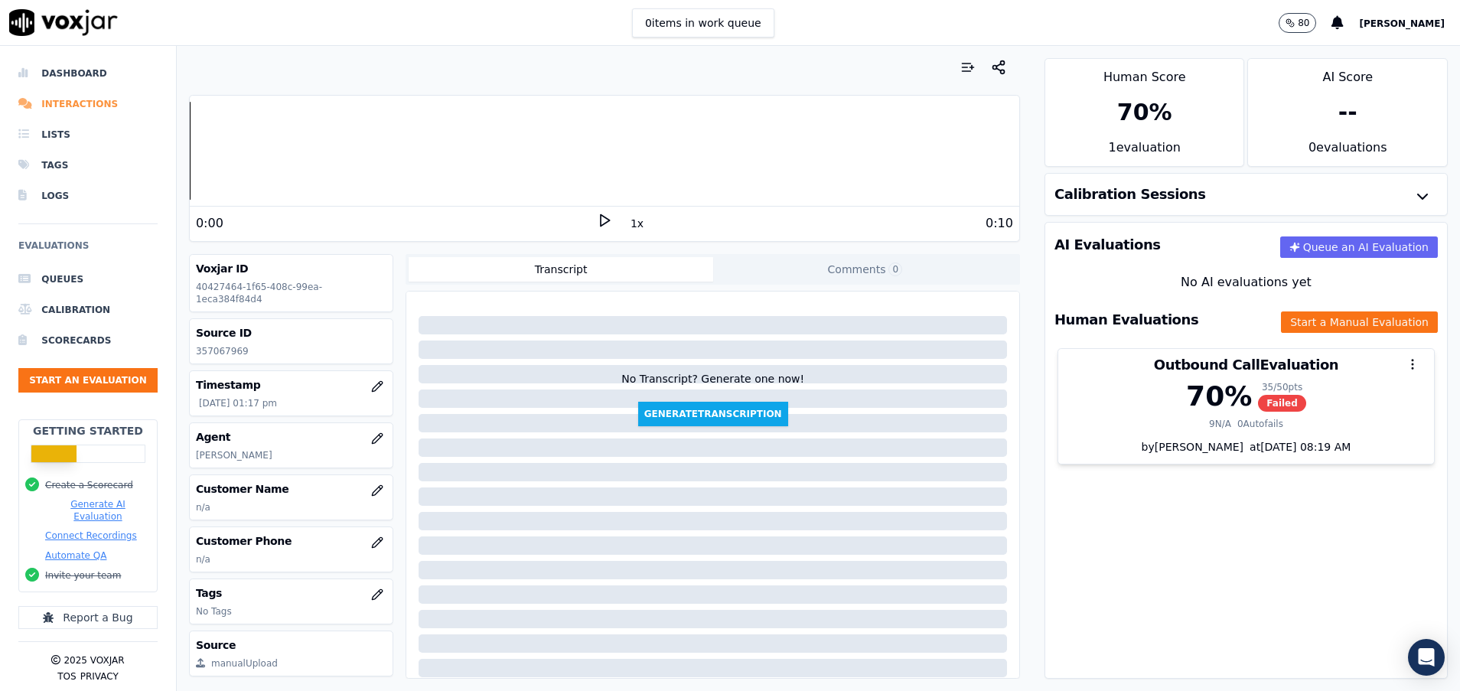
click at [71, 108] on li "Interactions" at bounding box center [87, 104] width 139 height 31
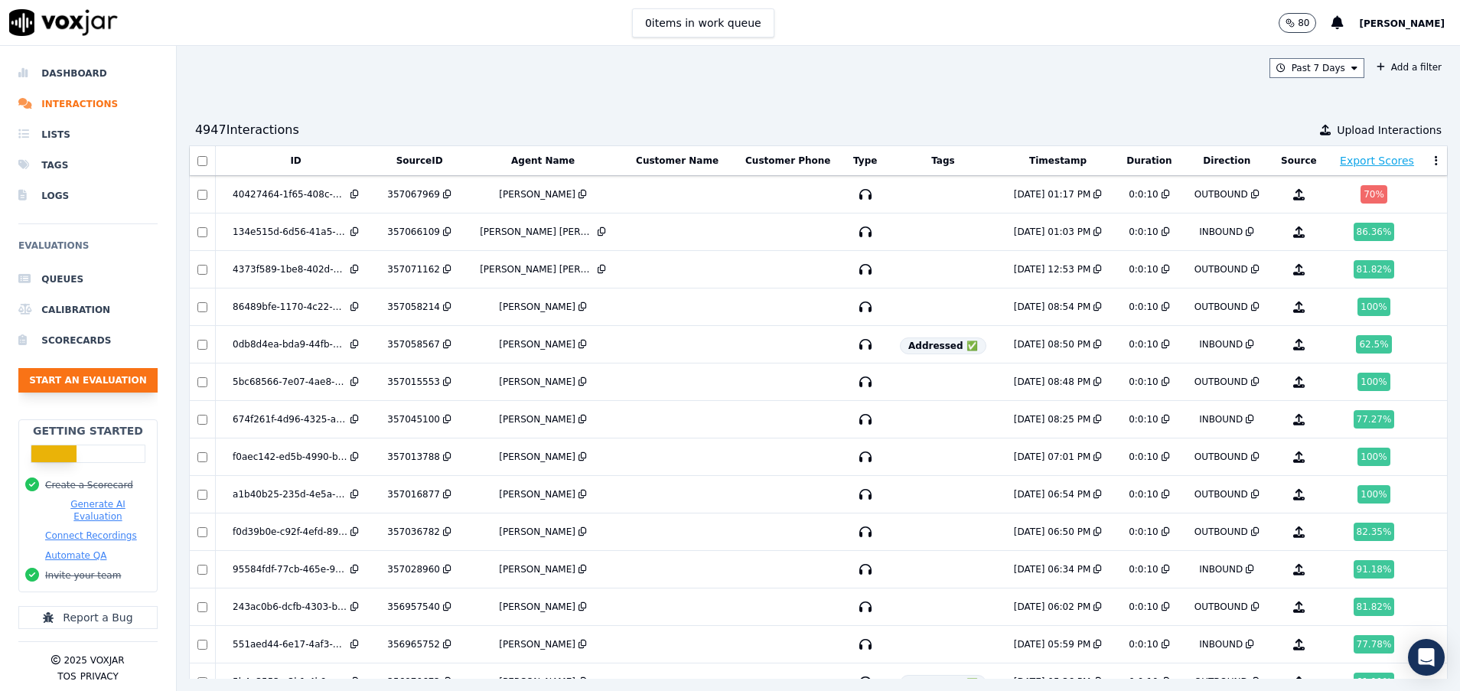
click at [69, 380] on button "Start an Evaluation" at bounding box center [87, 380] width 139 height 24
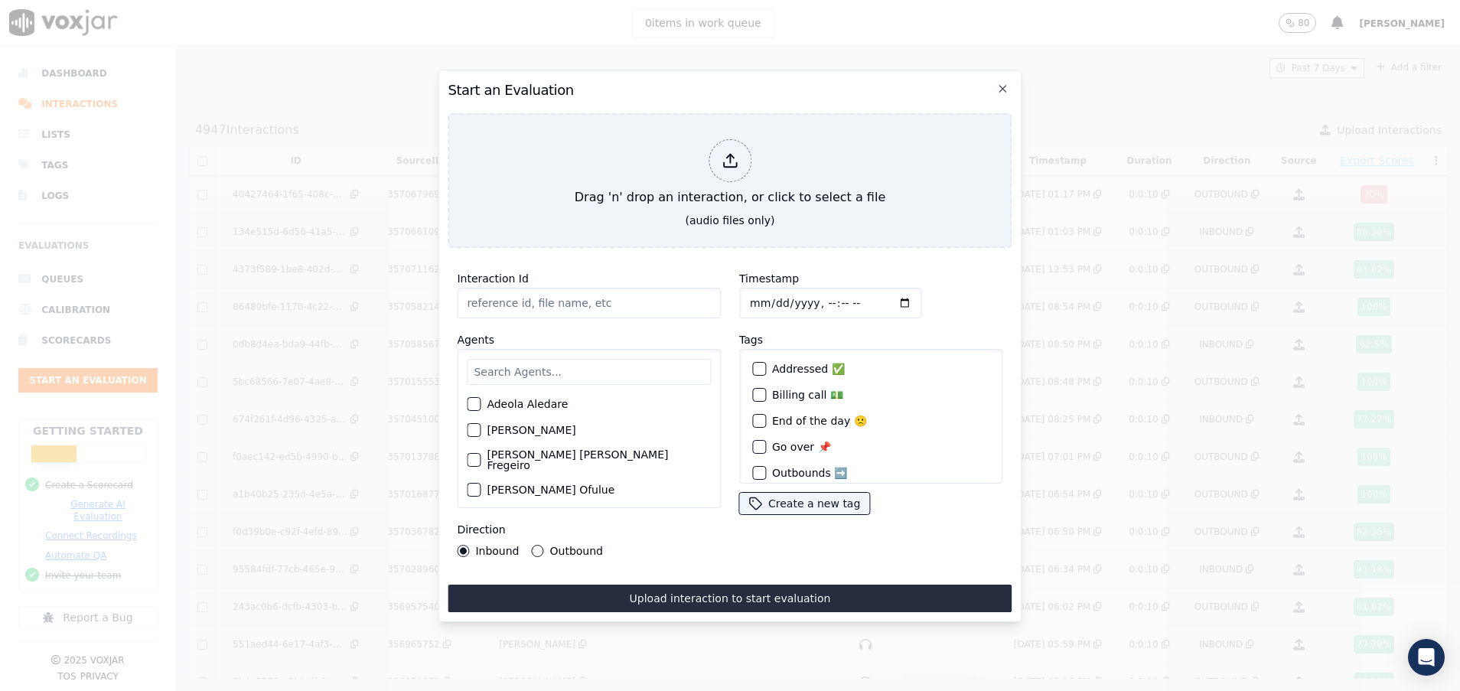
paste input "357065076"
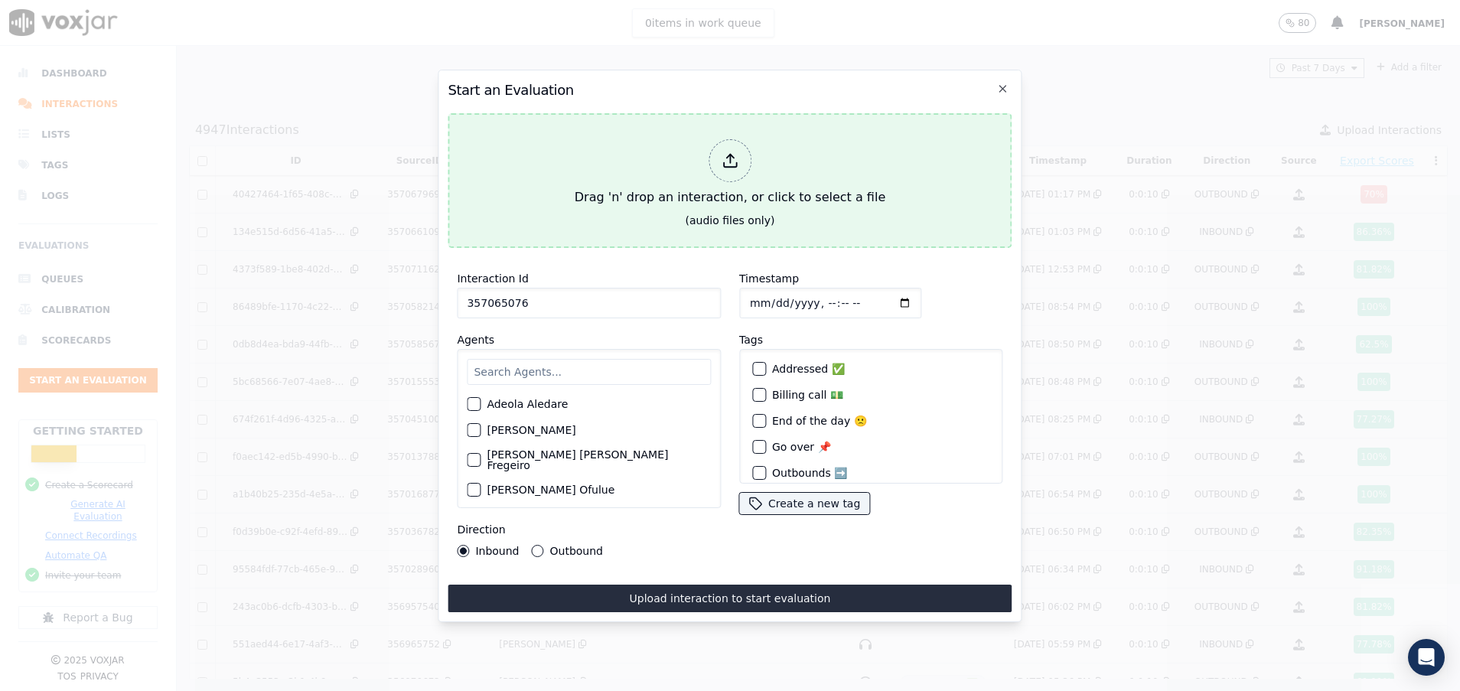
type input "357065076"
click at [592, 172] on div "Drag 'n' drop an interaction, or click to select a file" at bounding box center [730, 173] width 323 height 80
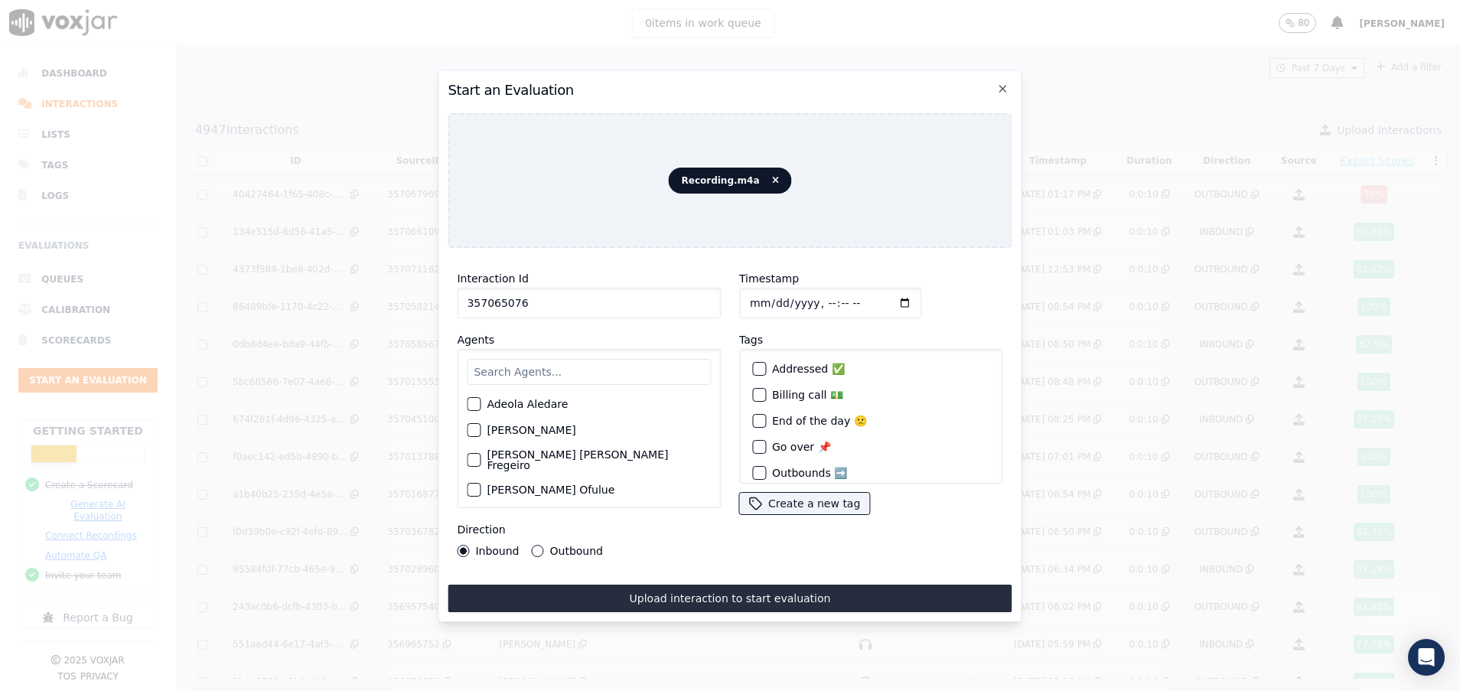
click at [491, 360] on input "text" at bounding box center [589, 372] width 244 height 26
type input "art"
click at [474, 403] on div "button" at bounding box center [473, 408] width 11 height 11
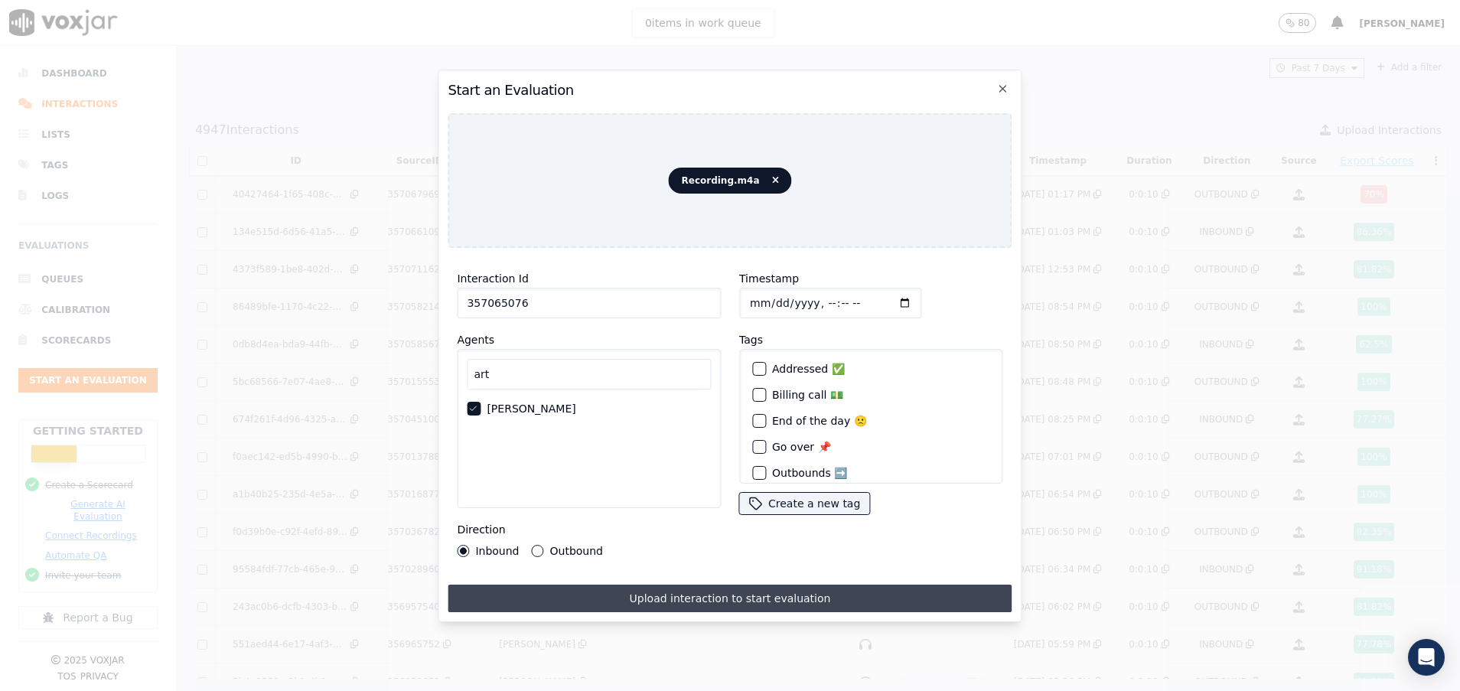
click at [686, 590] on button "Upload interaction to start evaluation" at bounding box center [730, 599] width 564 height 28
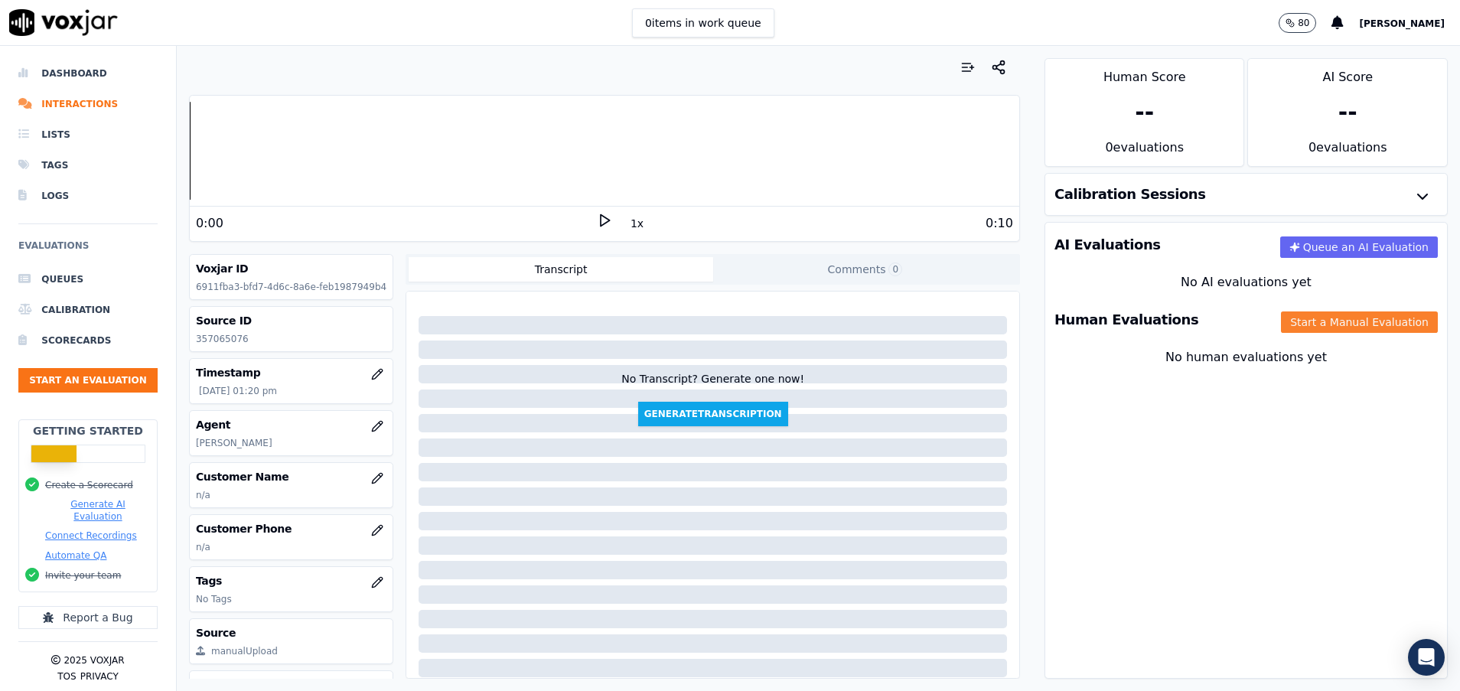
click at [1325, 324] on button "Start a Manual Evaluation" at bounding box center [1359, 321] width 157 height 21
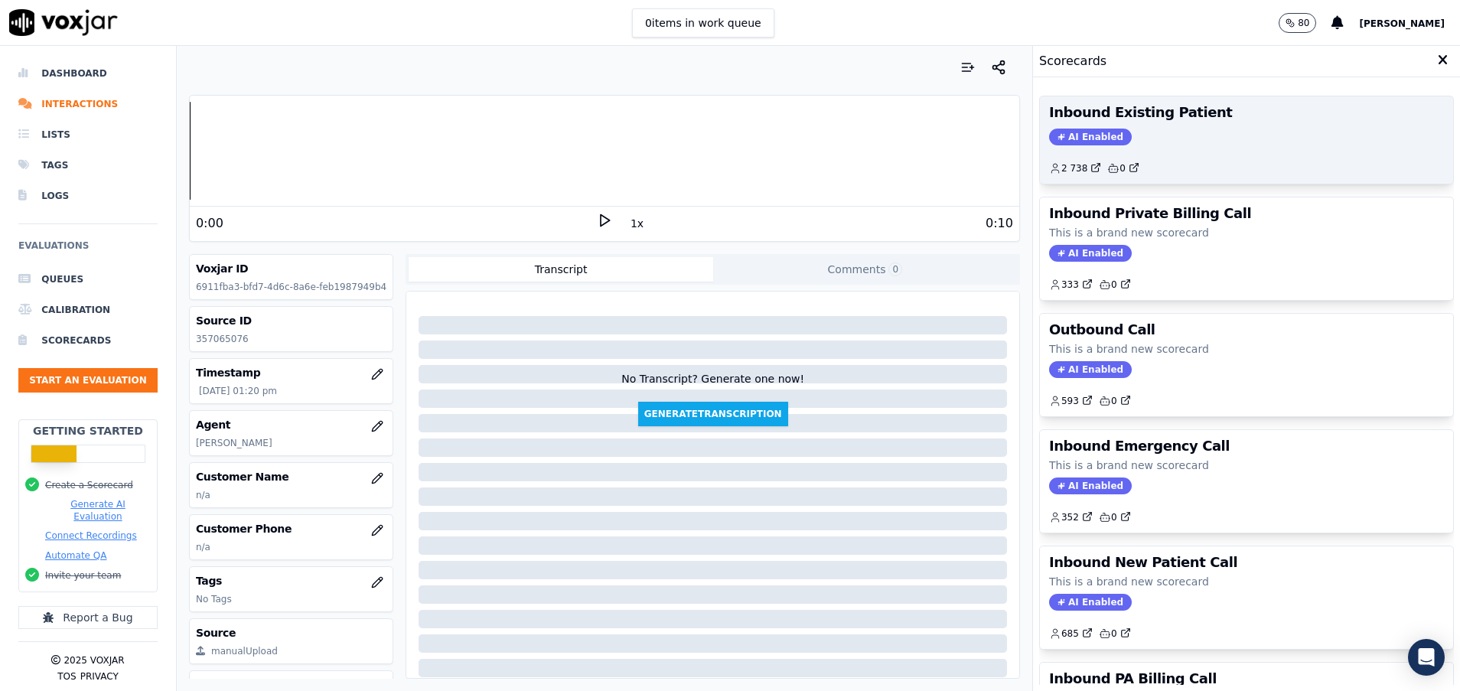
click at [1152, 119] on h3 "Inbound Existing Patient" at bounding box center [1246, 113] width 395 height 14
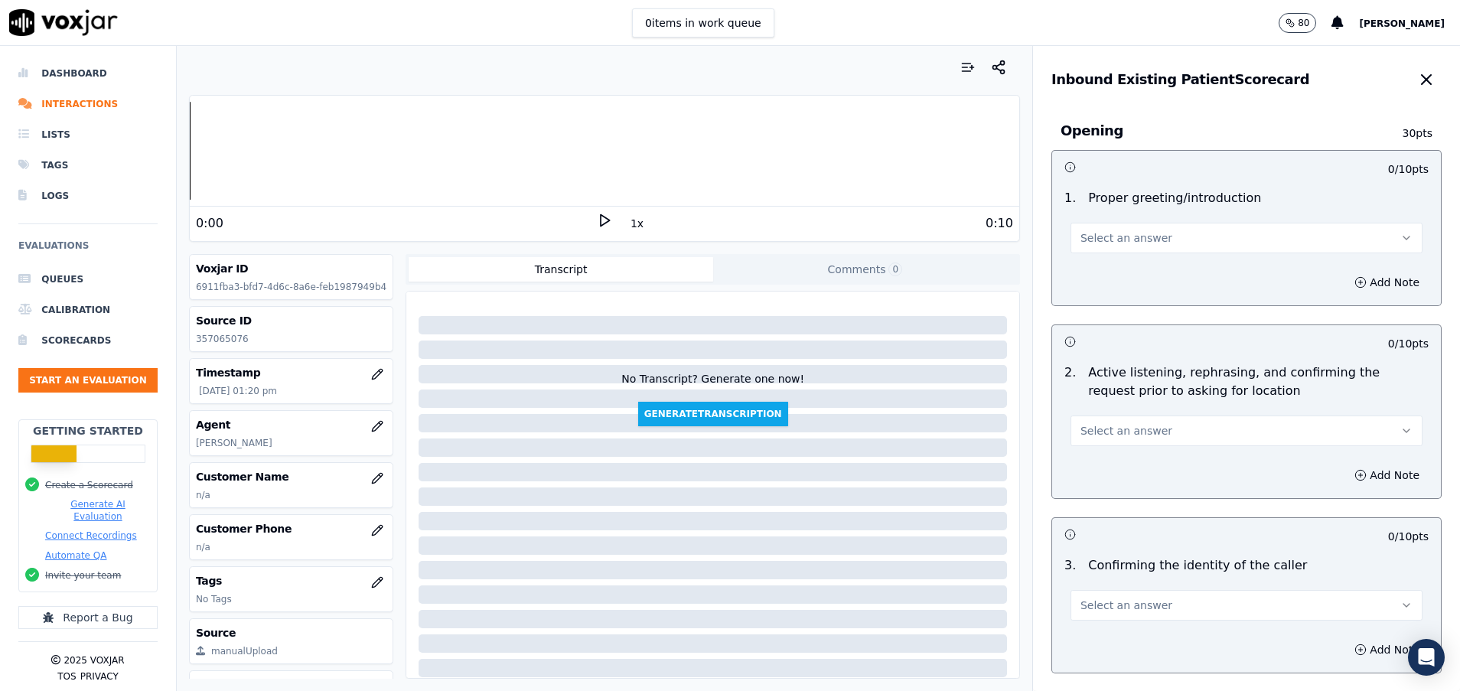
click at [1118, 242] on span "Select an answer" at bounding box center [1126, 237] width 92 height 15
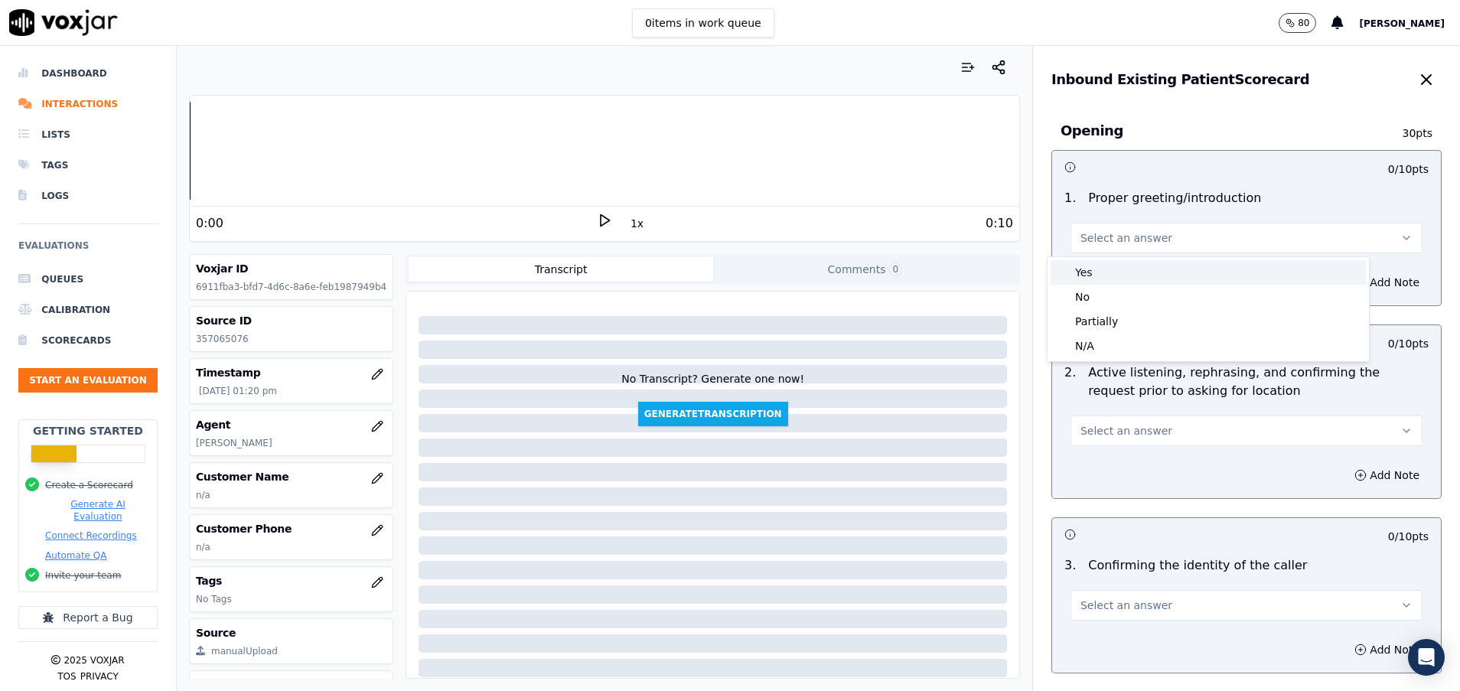
click at [1114, 269] on div "Yes" at bounding box center [1208, 272] width 315 height 24
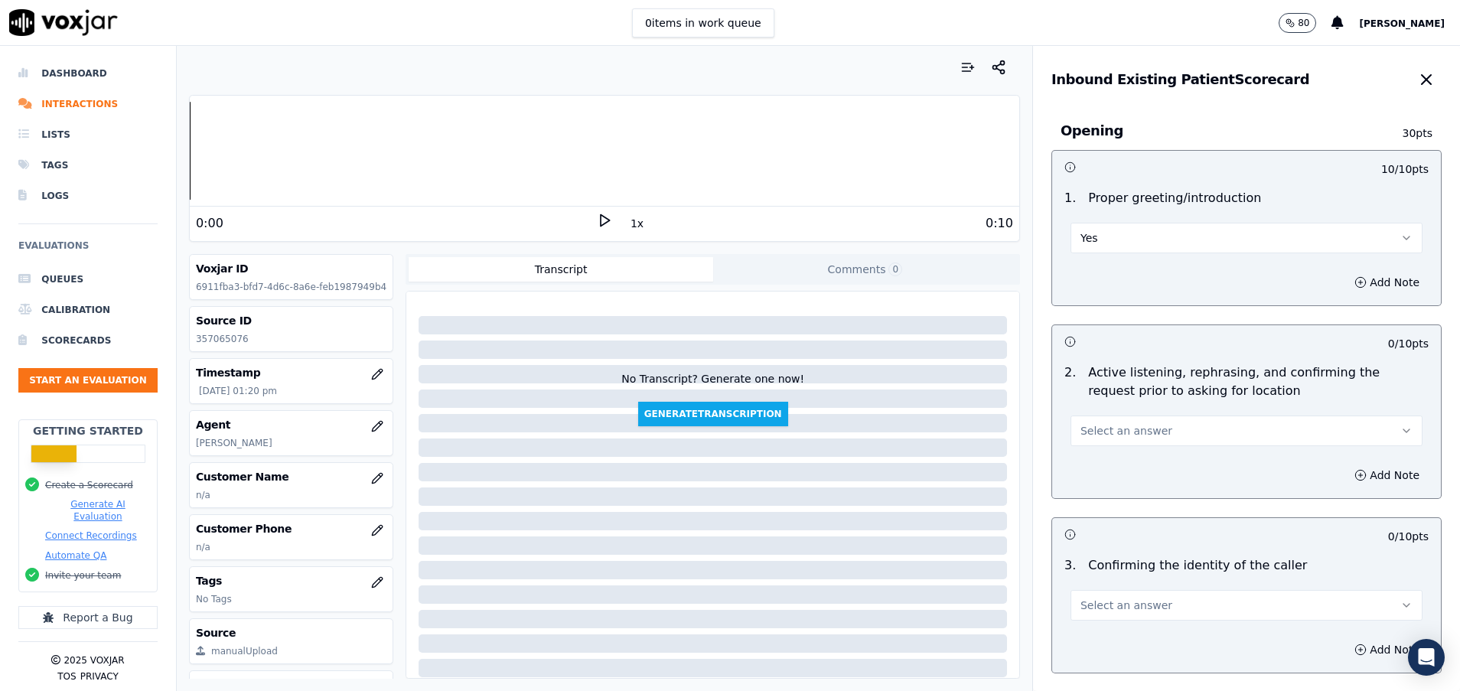
click at [1125, 429] on span "Select an answer" at bounding box center [1126, 430] width 92 height 15
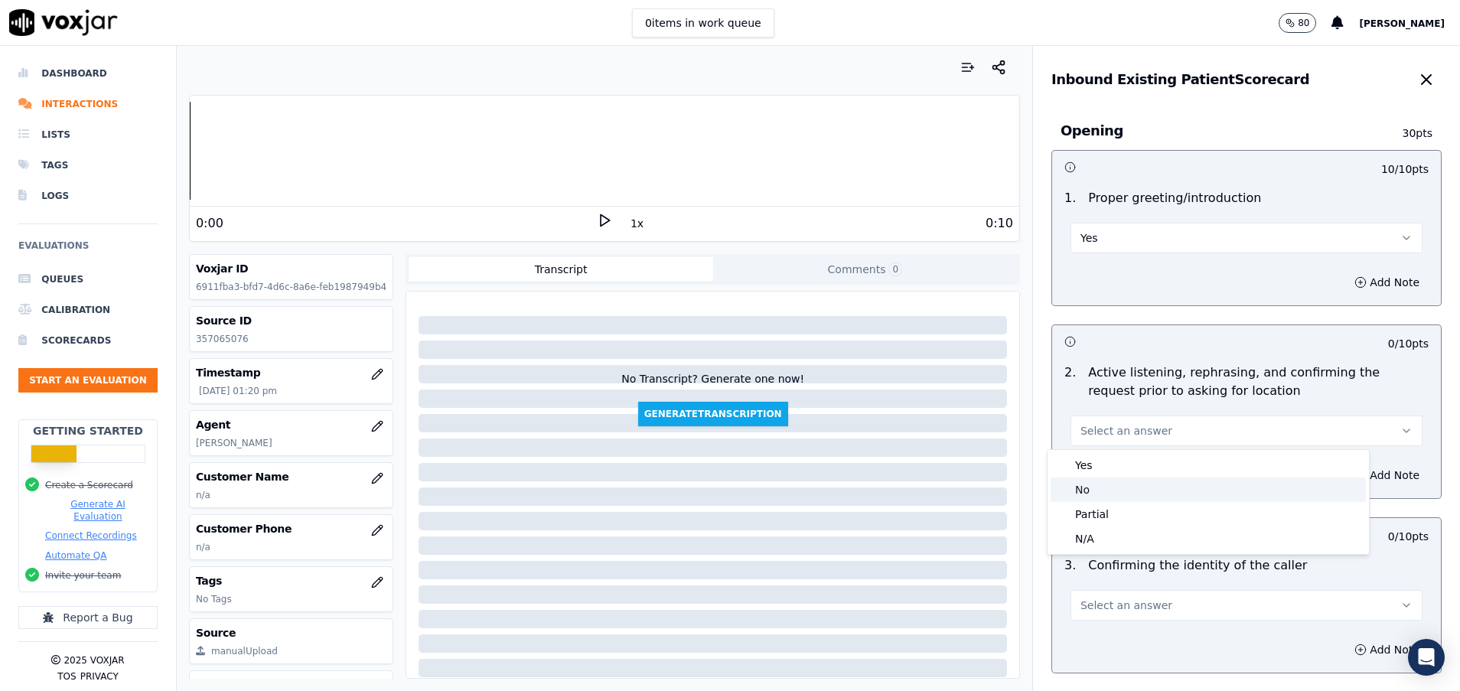
click at [1093, 481] on div "No" at bounding box center [1208, 489] width 315 height 24
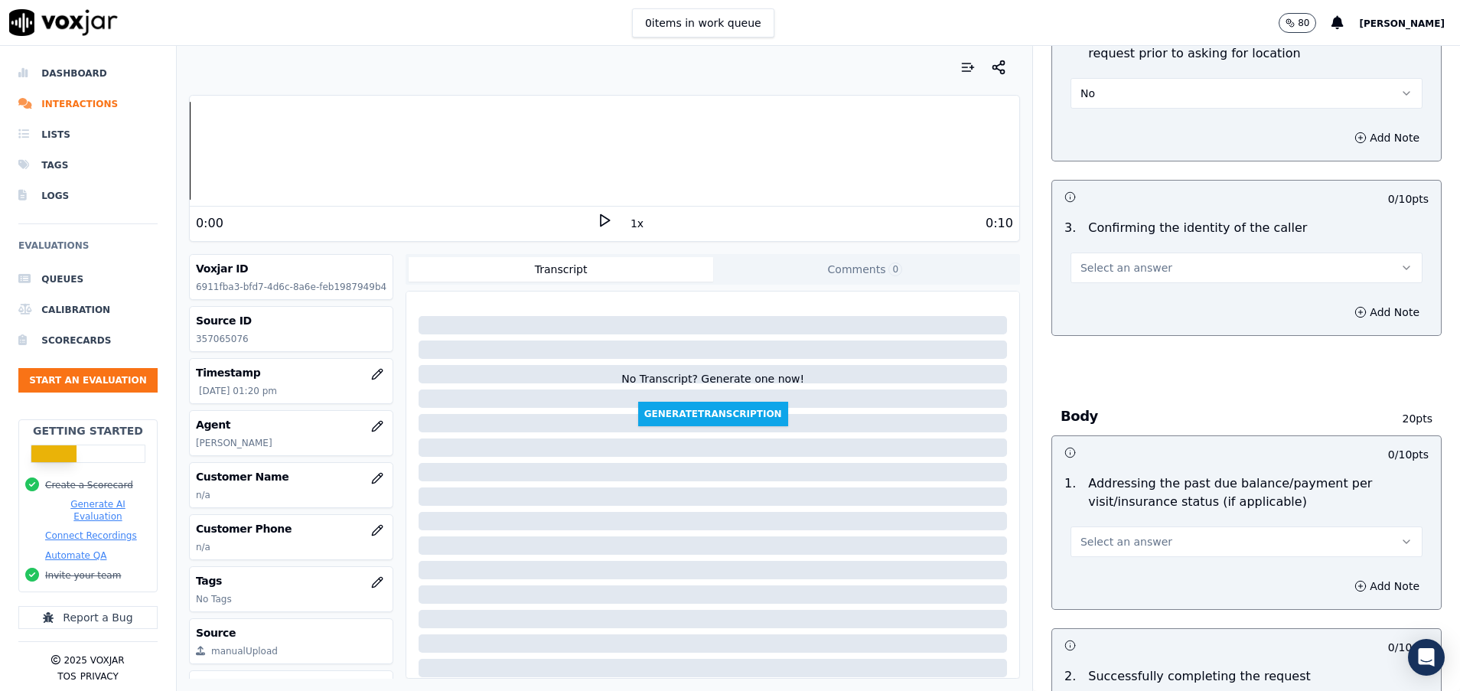
scroll to position [344, 0]
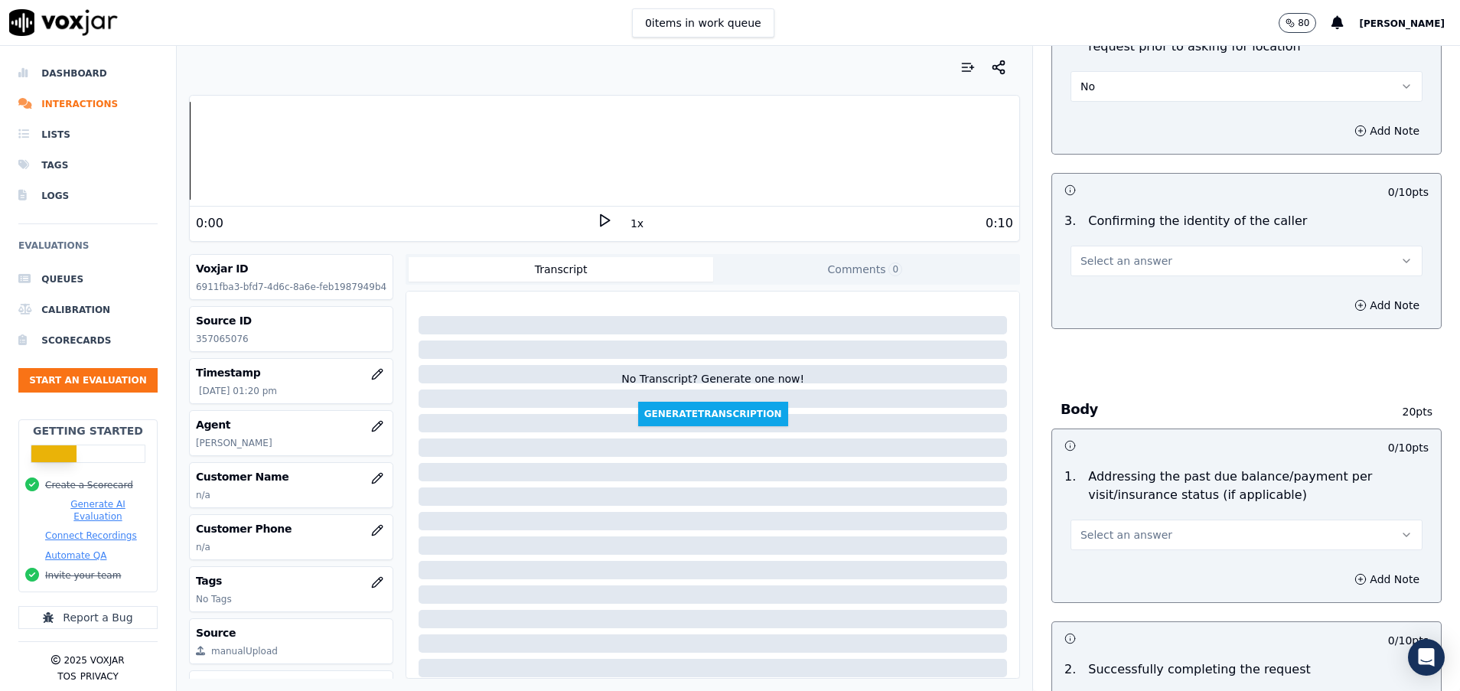
click at [1137, 266] on button "Select an answer" at bounding box center [1247, 261] width 352 height 31
click at [1121, 288] on div "Yes" at bounding box center [1208, 295] width 315 height 24
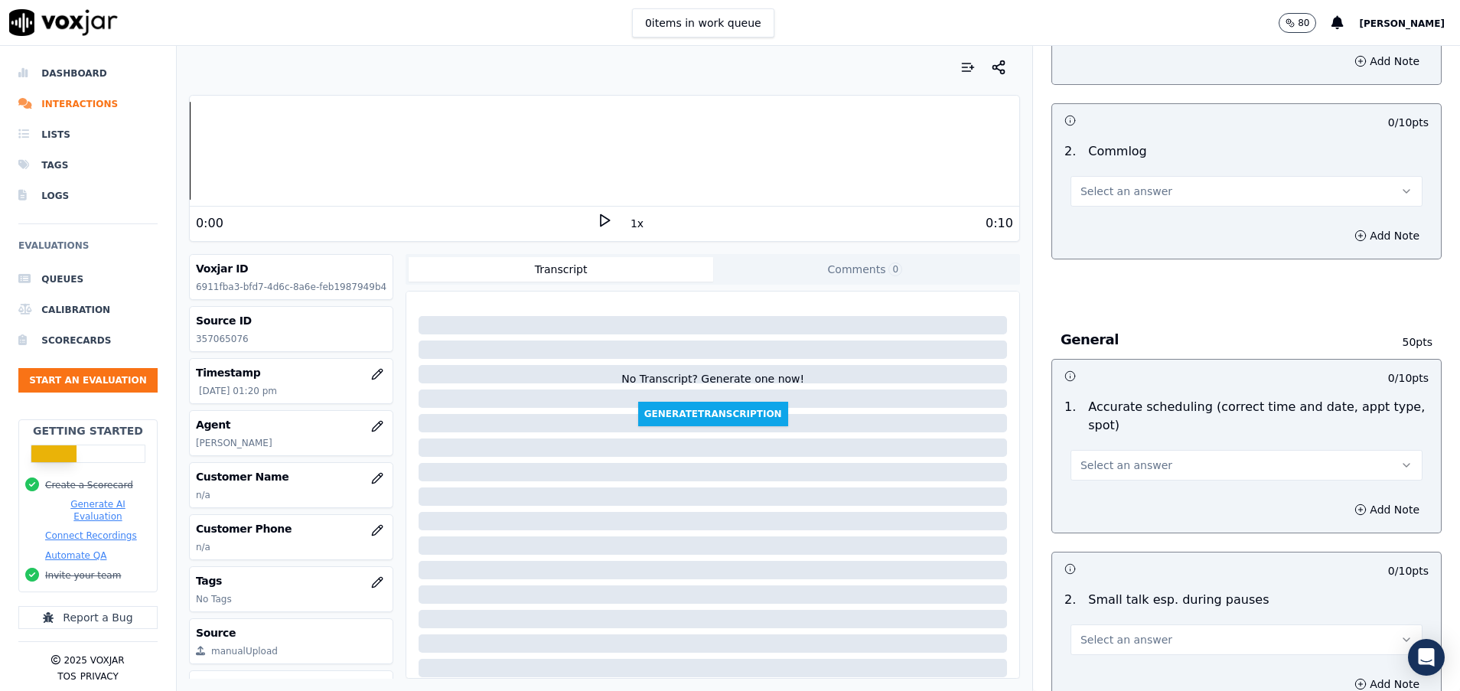
scroll to position [1377, 0]
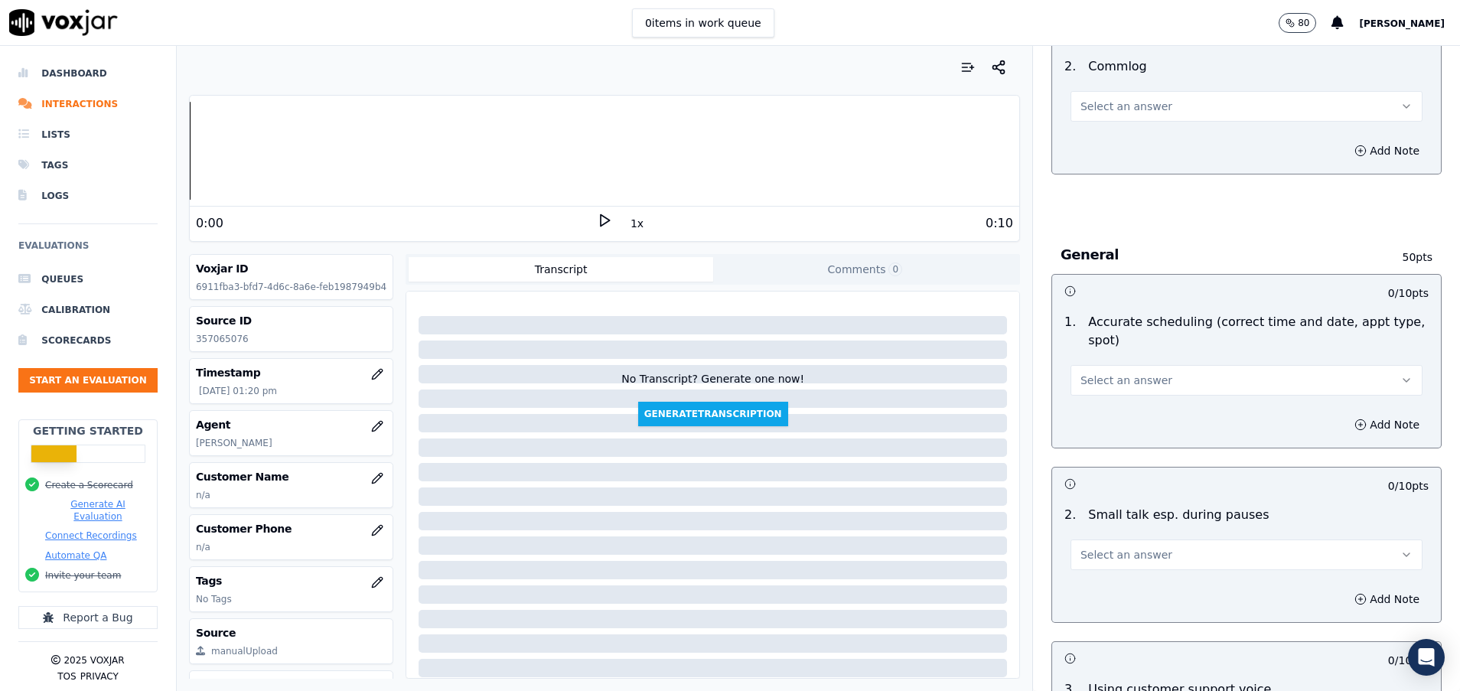
drag, startPoint x: 1099, startPoint y: 107, endPoint x: 1102, endPoint y: 117, distance: 10.4
click at [1099, 107] on span "Select an answer" at bounding box center [1126, 106] width 92 height 15
click at [1102, 135] on div "Yes" at bounding box center [1208, 141] width 315 height 24
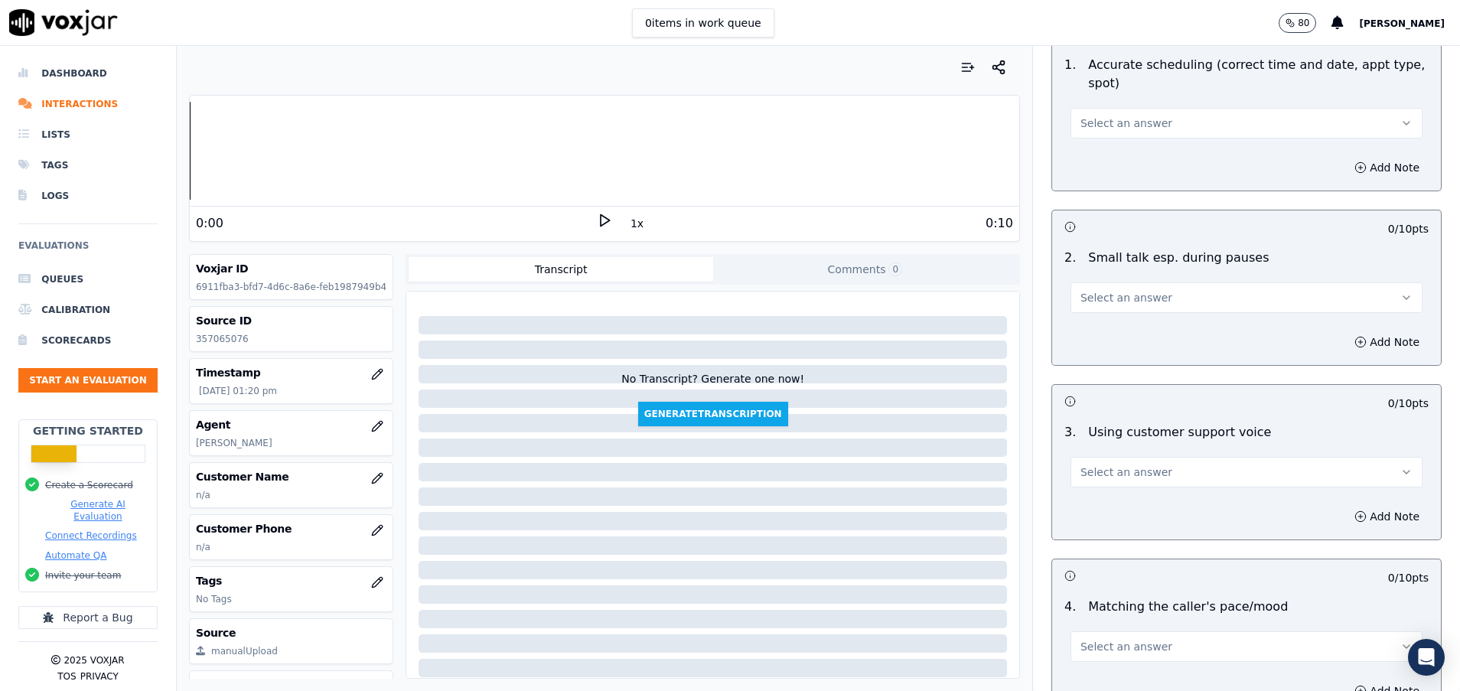
scroll to position [1722, 0]
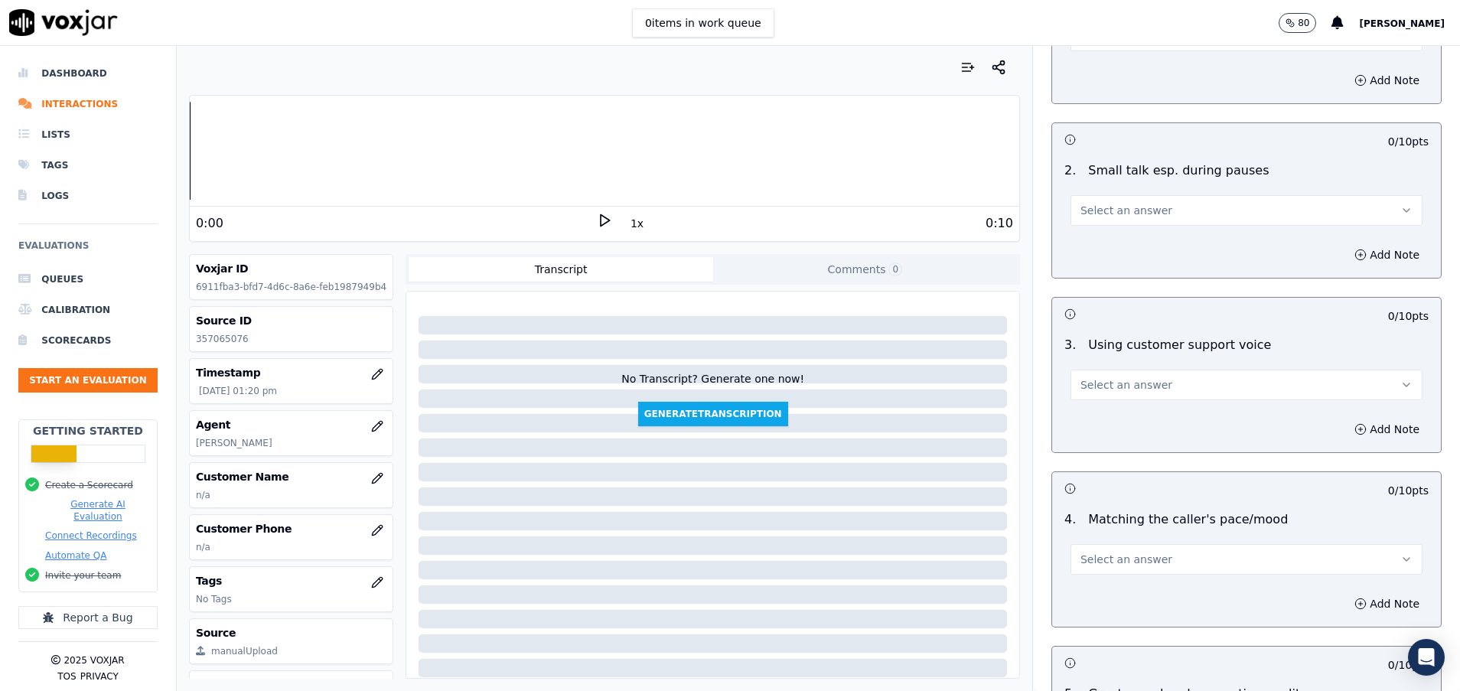
click at [1110, 217] on span "Select an answer" at bounding box center [1126, 210] width 92 height 15
click at [1118, 264] on div "No" at bounding box center [1208, 269] width 315 height 24
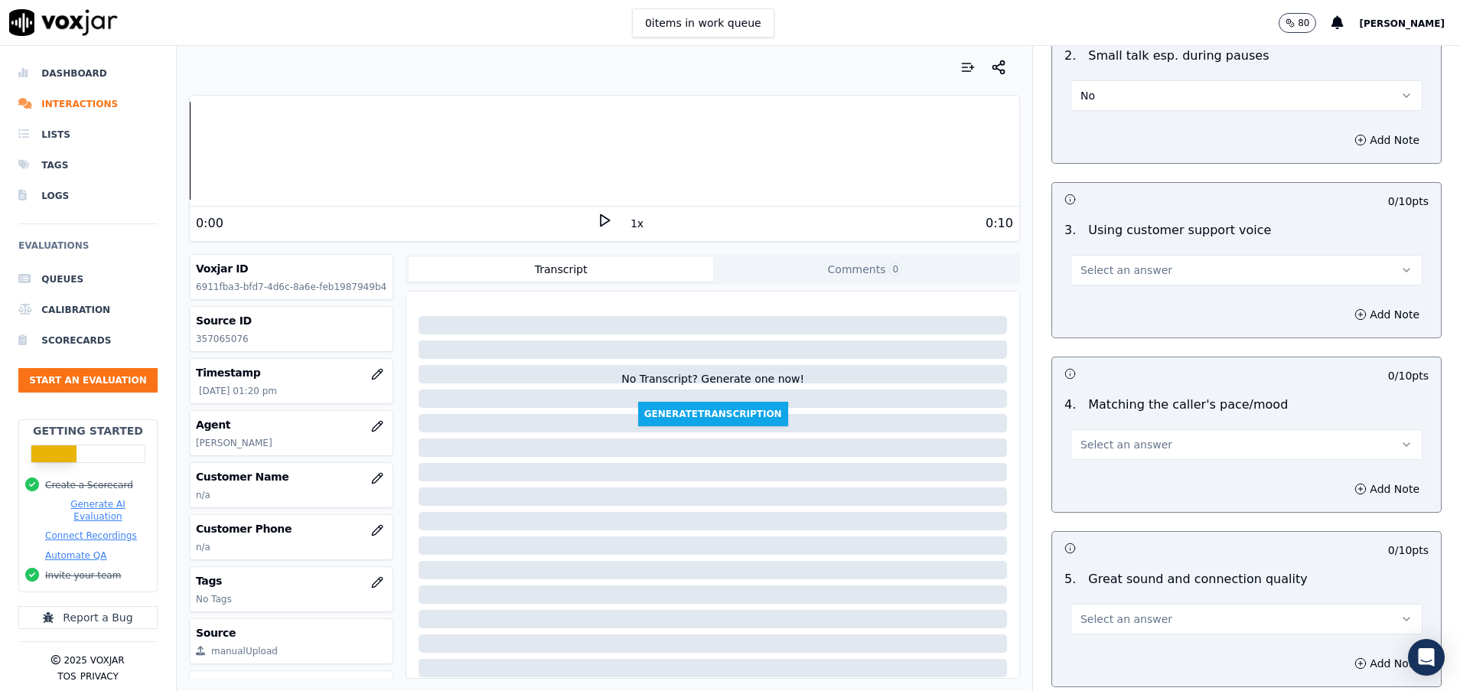
click at [1129, 269] on span "Select an answer" at bounding box center [1126, 269] width 92 height 15
click at [1149, 298] on div "Yes" at bounding box center [1208, 304] width 315 height 24
click at [1157, 439] on button "Select an answer" at bounding box center [1247, 444] width 352 height 31
click at [1160, 471] on div "Yes" at bounding box center [1208, 479] width 315 height 24
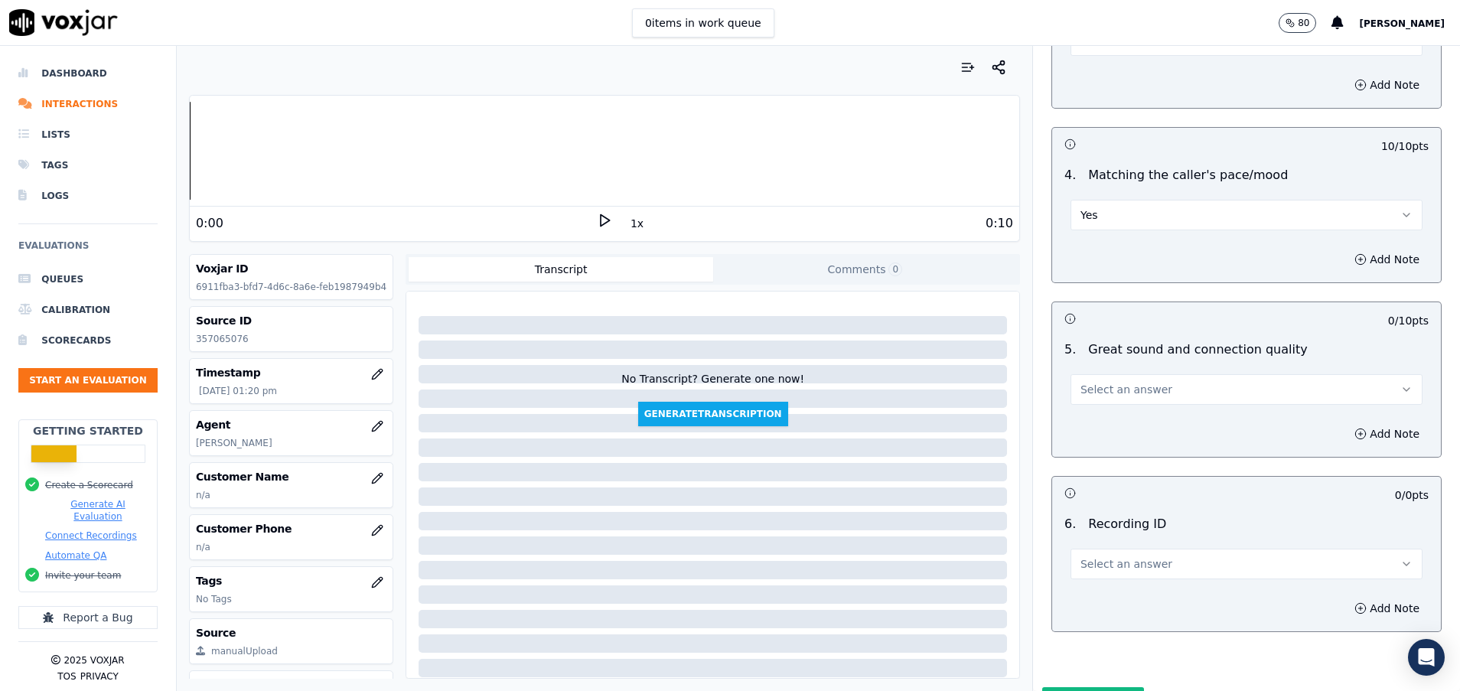
click at [1133, 396] on span "Select an answer" at bounding box center [1126, 389] width 92 height 15
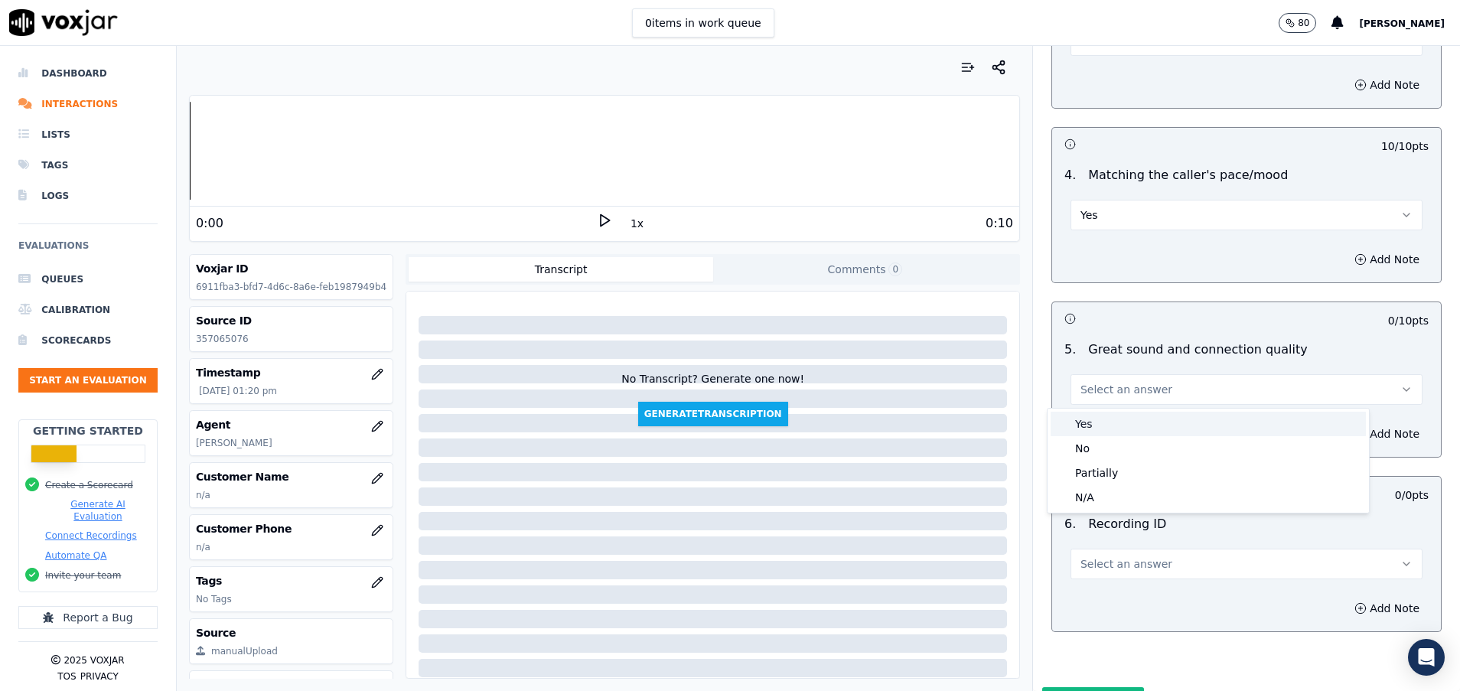
click at [1135, 420] on div "Yes" at bounding box center [1208, 424] width 315 height 24
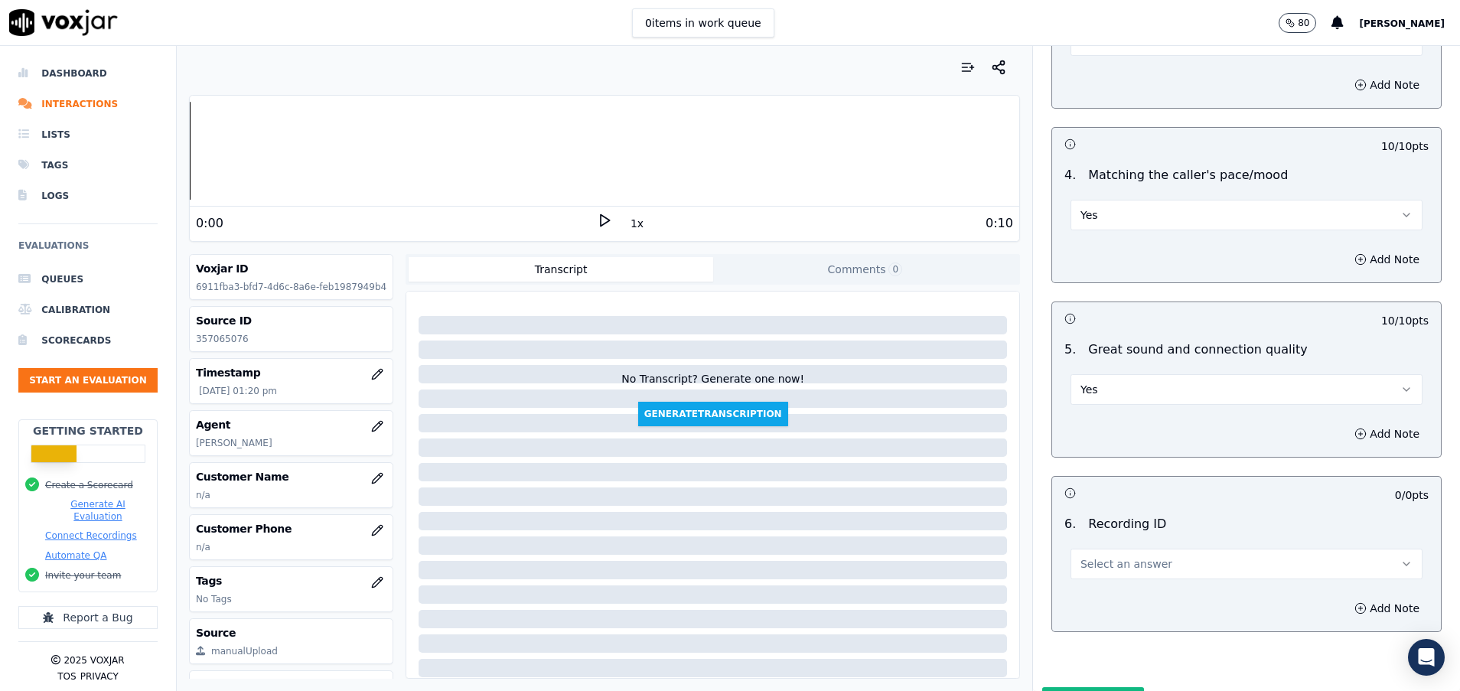
scroll to position [2152, 0]
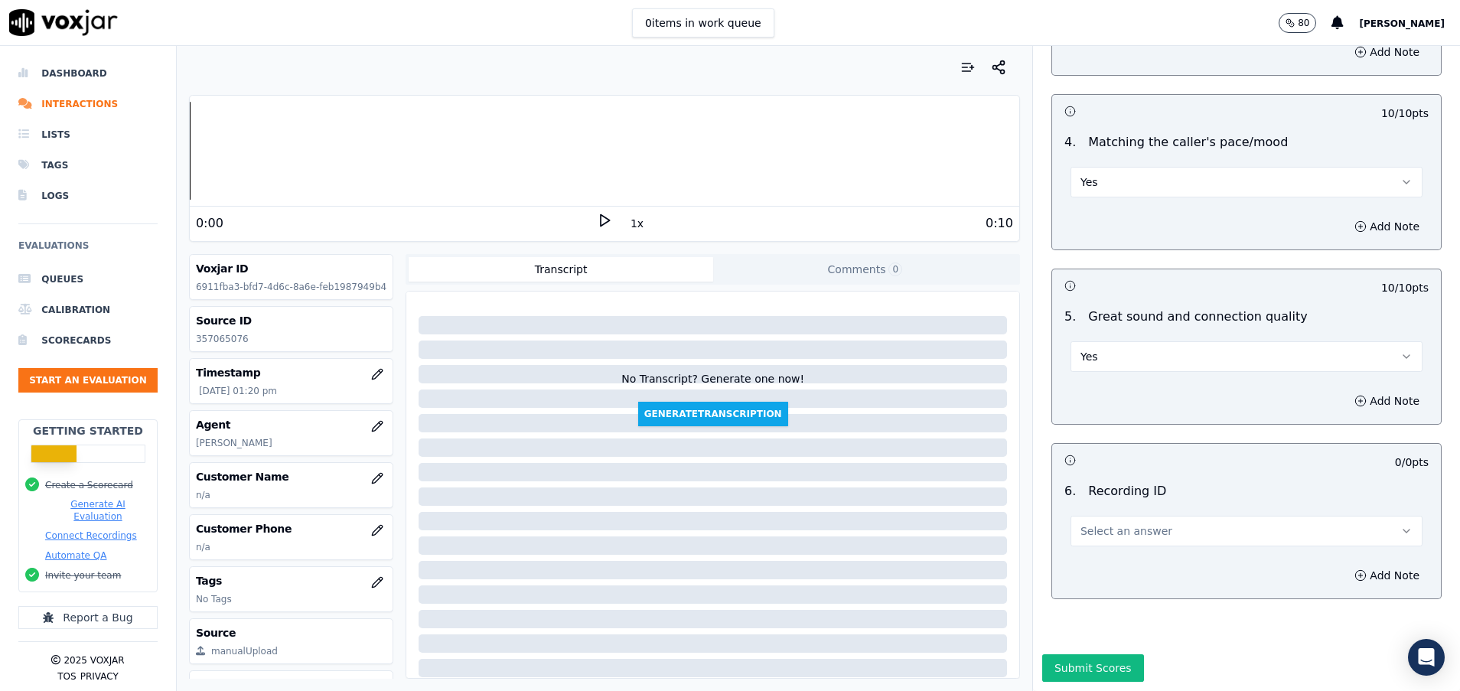
click at [1138, 516] on button "Select an answer" at bounding box center [1247, 531] width 352 height 31
click at [1143, 518] on div "N/A" at bounding box center [1208, 522] width 315 height 24
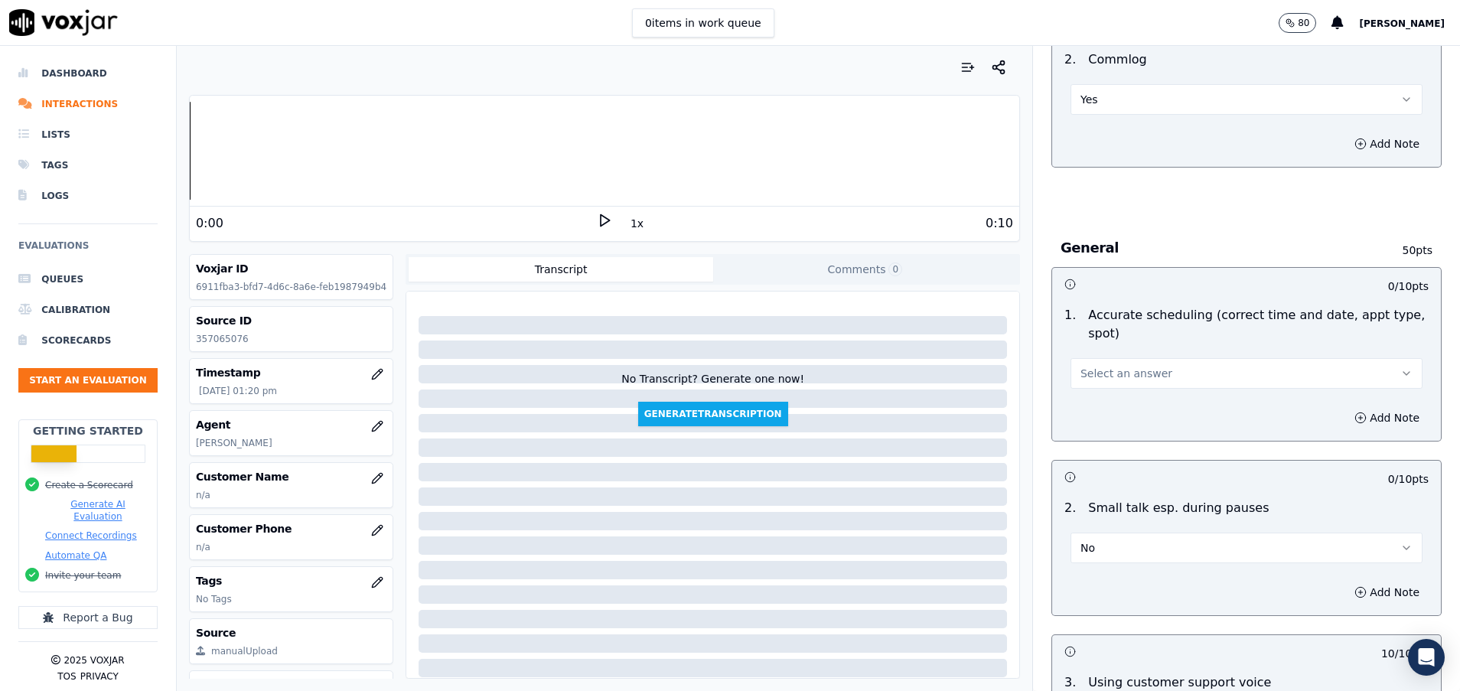
scroll to position [1348, 0]
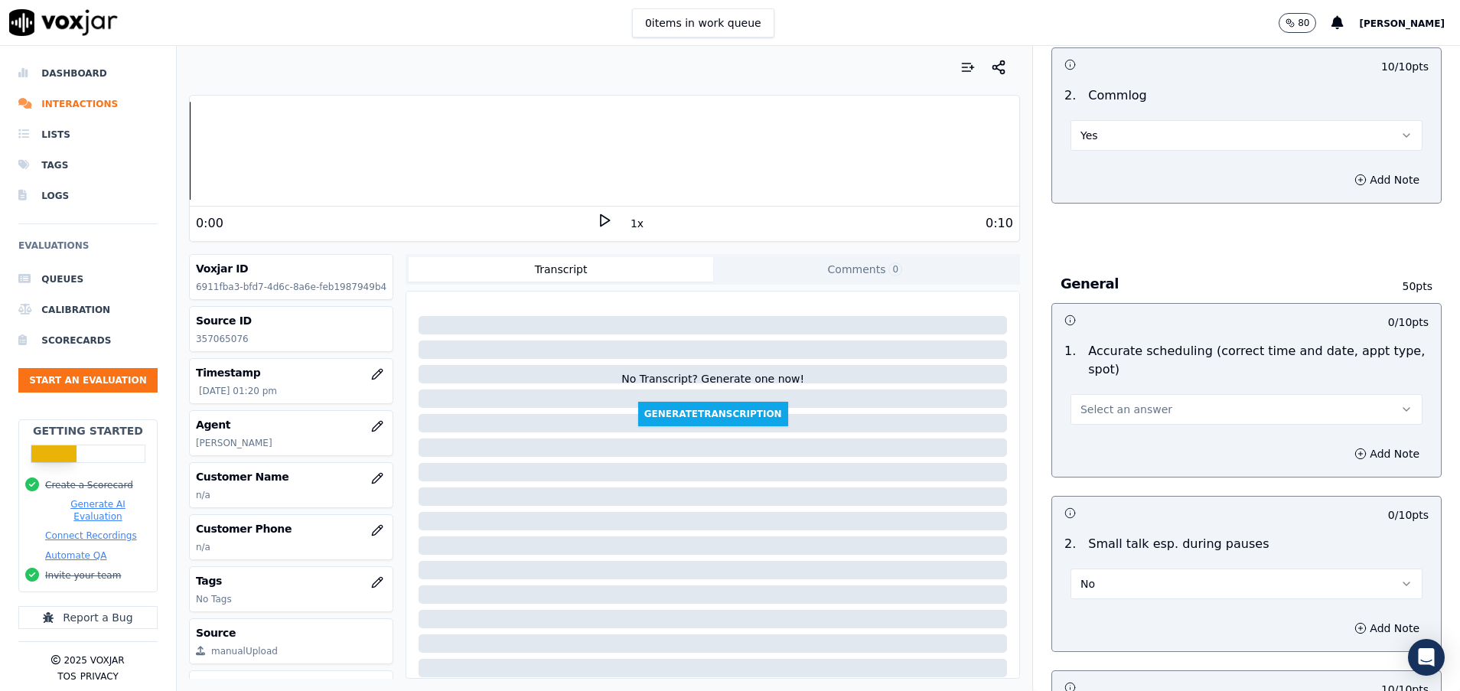
drag, startPoint x: 1181, startPoint y: 406, endPoint x: 1174, endPoint y: 413, distance: 10.3
click at [1181, 406] on button "Select an answer" at bounding box center [1247, 409] width 352 height 31
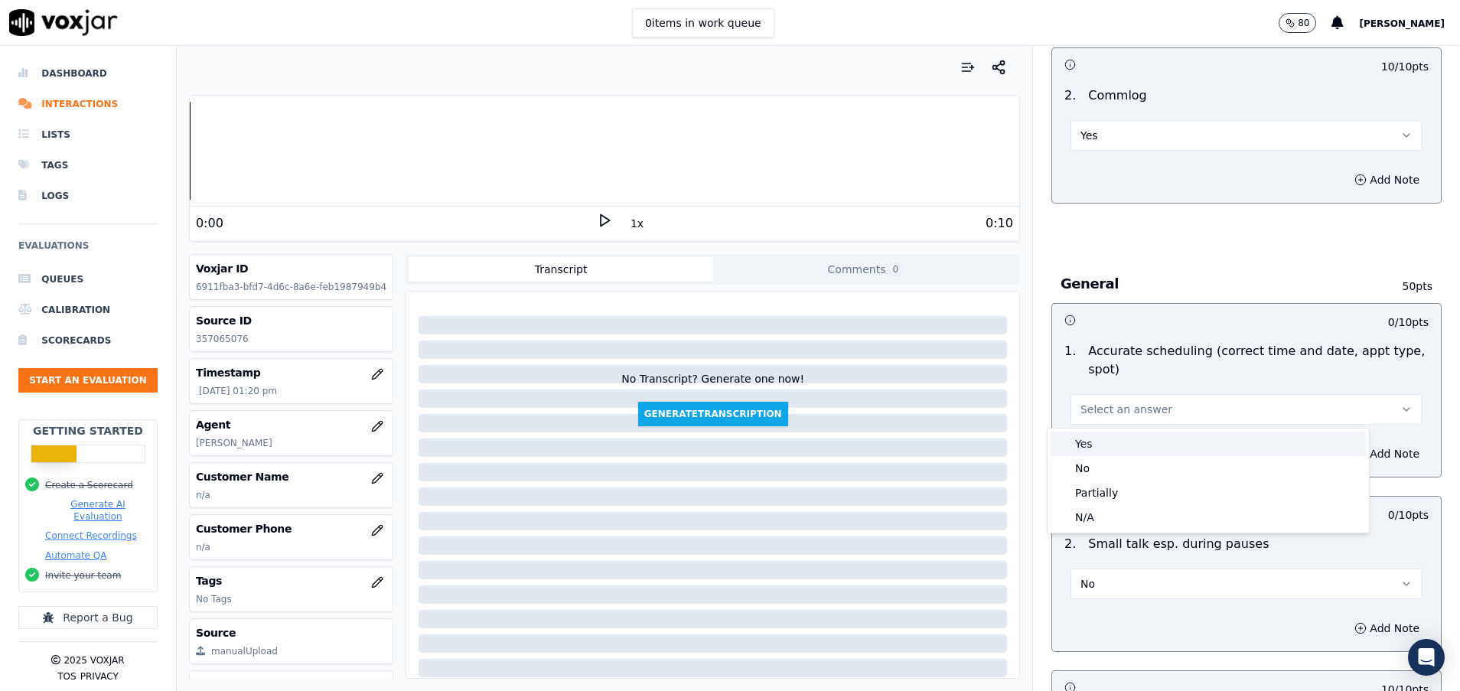
click at [1121, 436] on div "Yes" at bounding box center [1208, 444] width 315 height 24
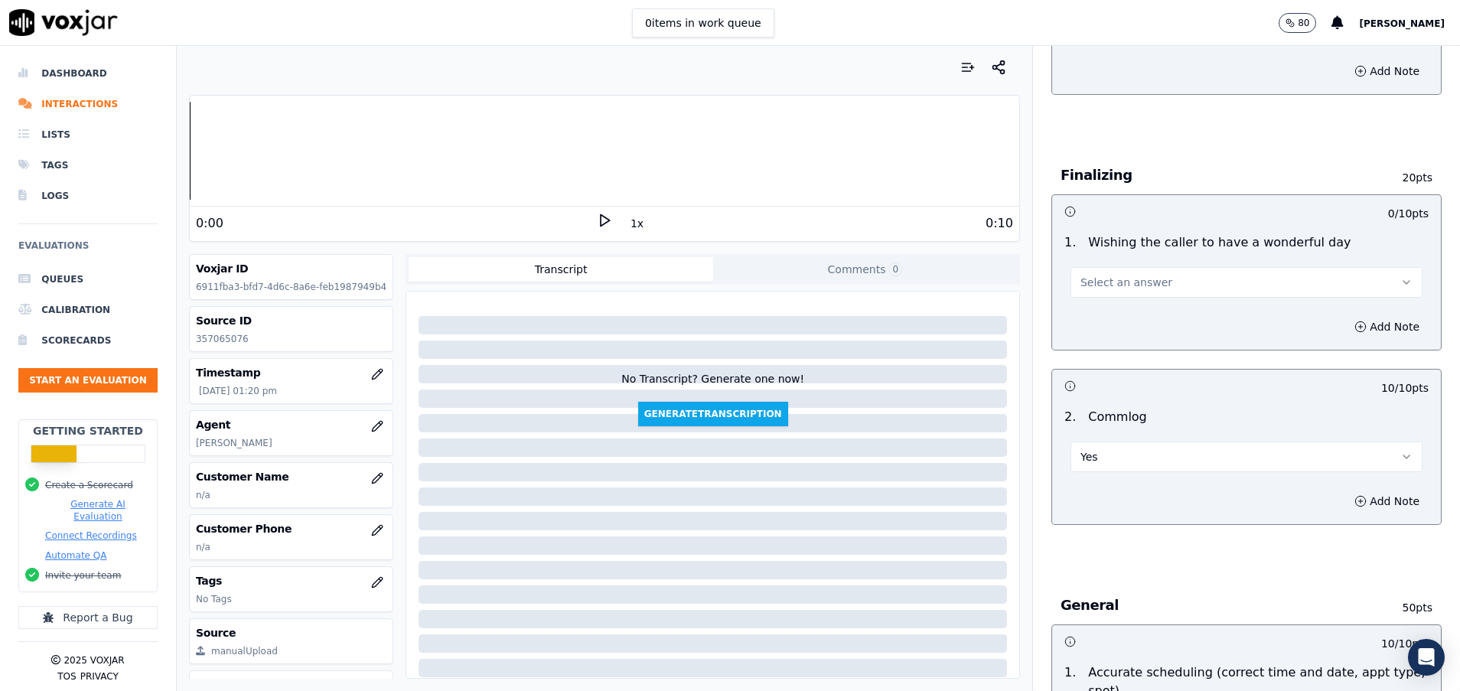
scroll to position [1004, 0]
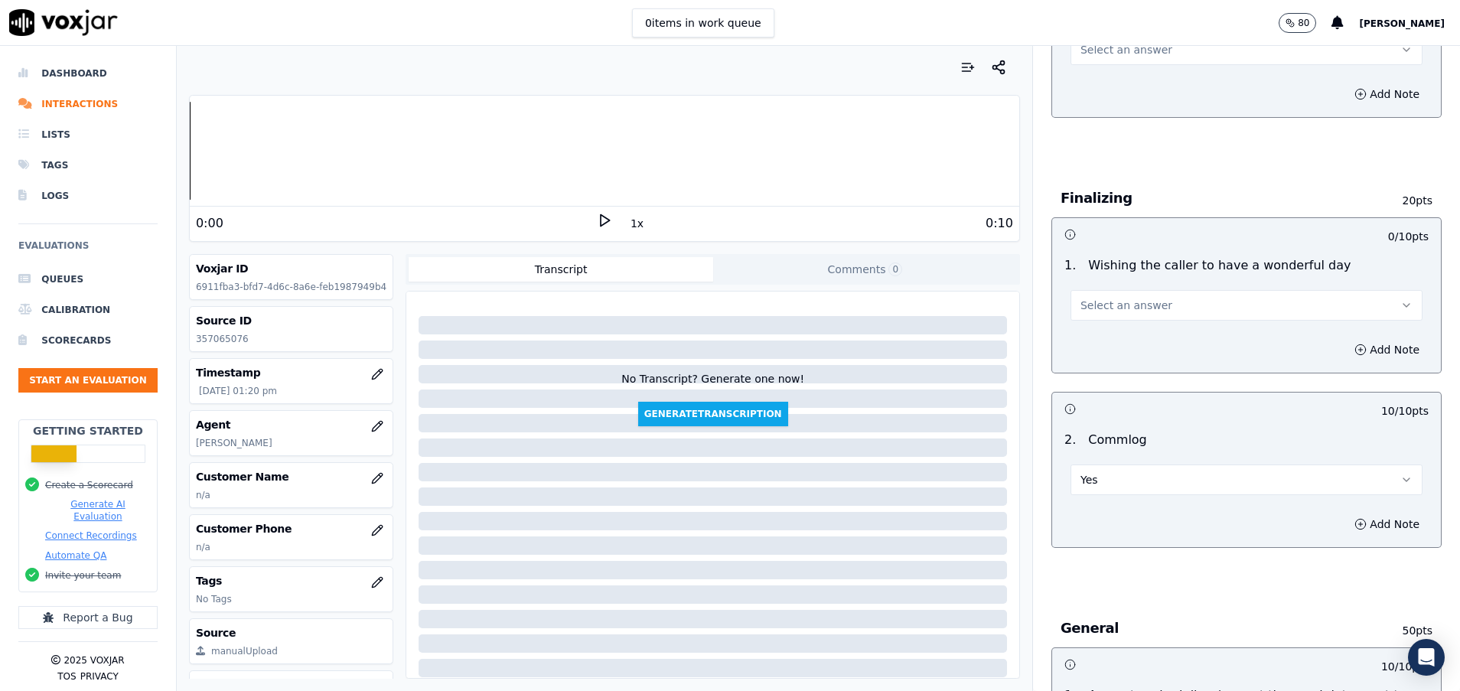
click at [1137, 308] on button "Select an answer" at bounding box center [1247, 305] width 352 height 31
click at [1119, 338] on div "Yes" at bounding box center [1208, 340] width 315 height 24
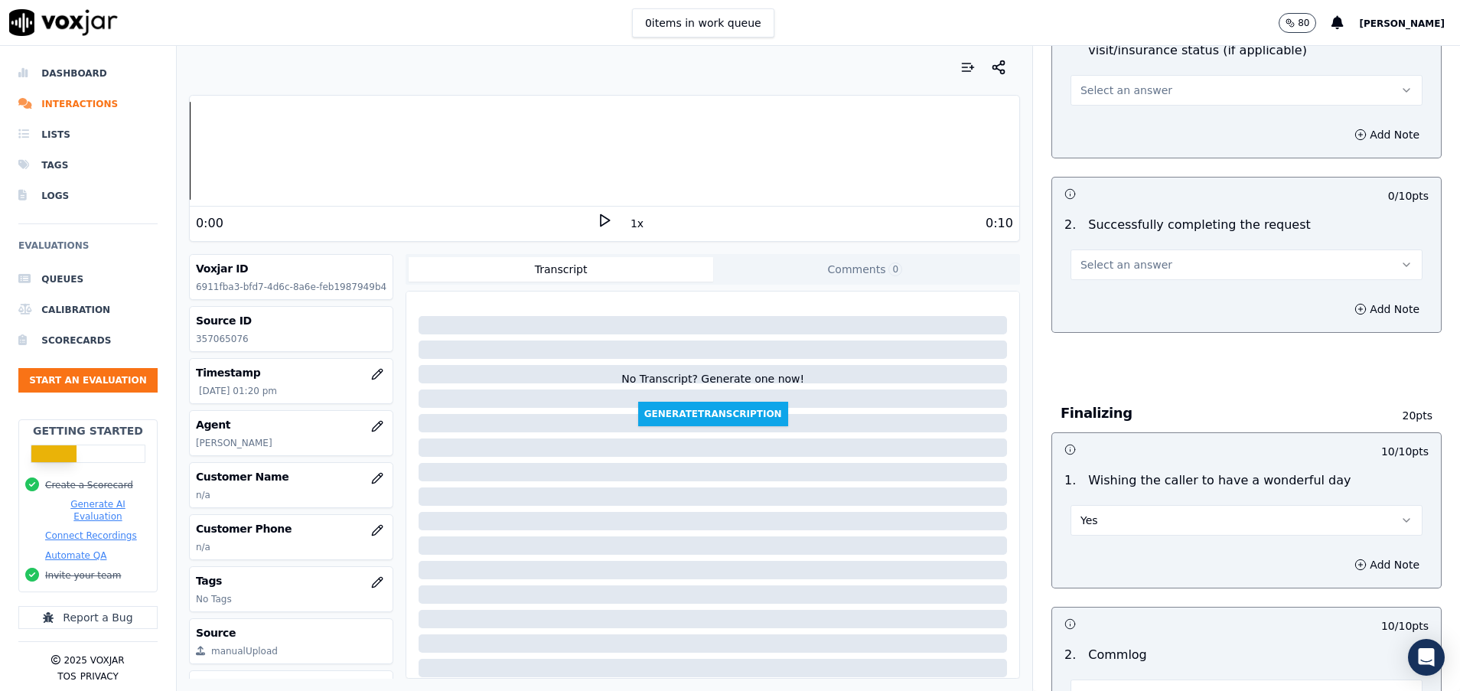
scroll to position [660, 0]
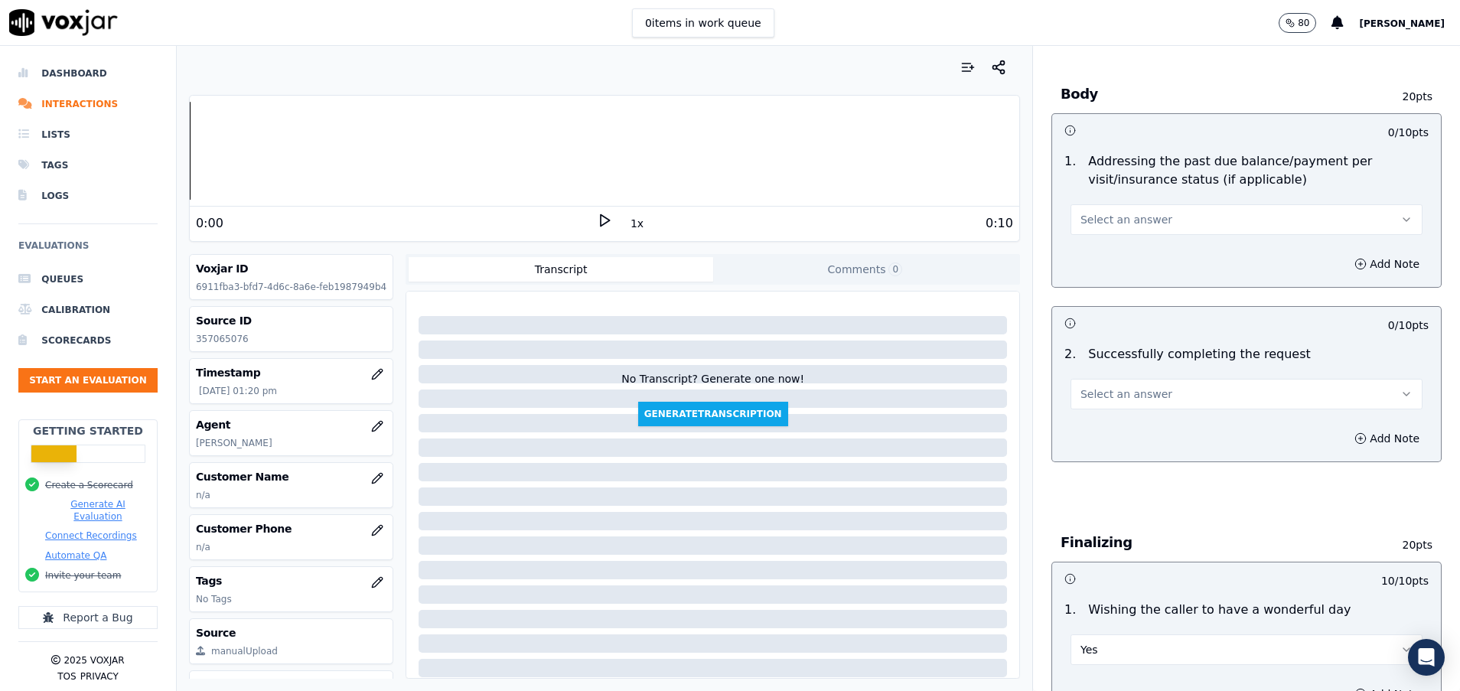
click at [1133, 399] on span "Select an answer" at bounding box center [1126, 393] width 92 height 15
click at [1127, 432] on div "Yes" at bounding box center [1208, 428] width 315 height 24
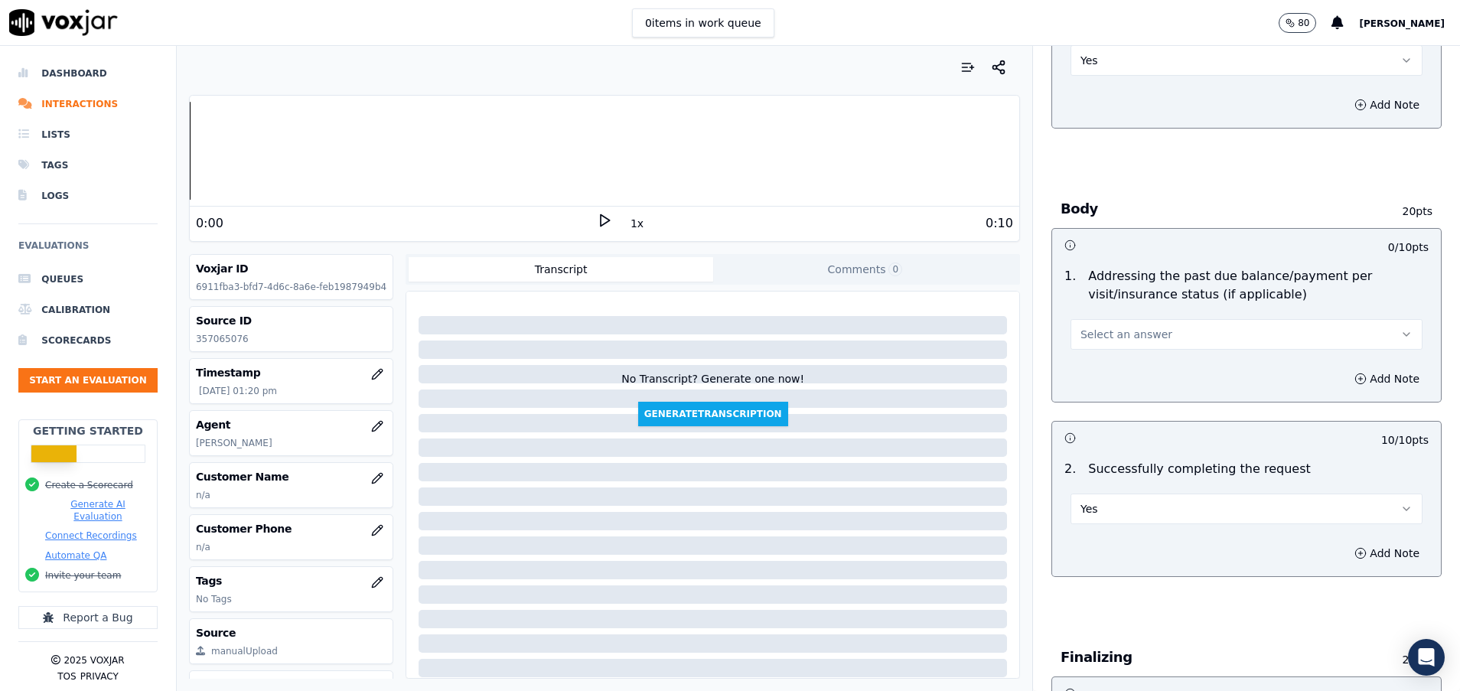
click at [1139, 328] on button "Select an answer" at bounding box center [1247, 334] width 352 height 31
click at [1124, 419] on div "N/A" at bounding box center [1208, 418] width 315 height 24
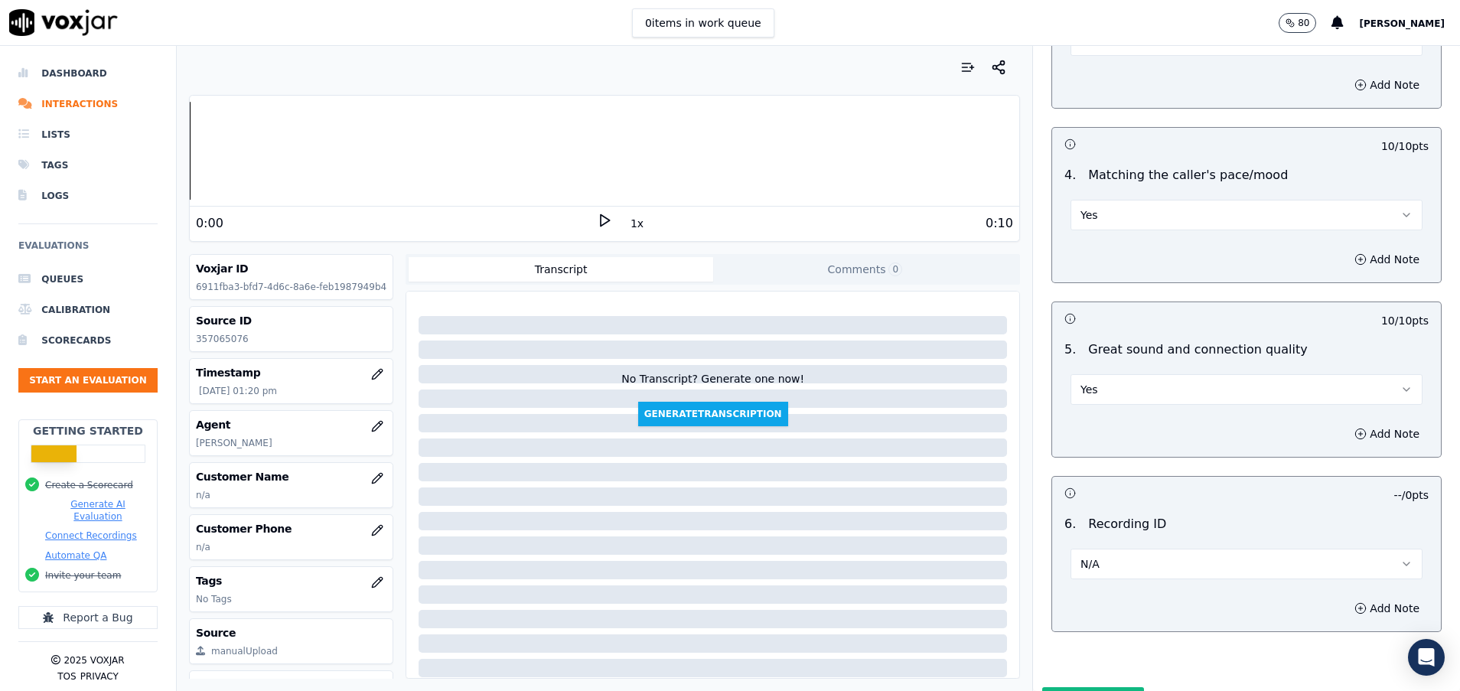
scroll to position [2152, 0]
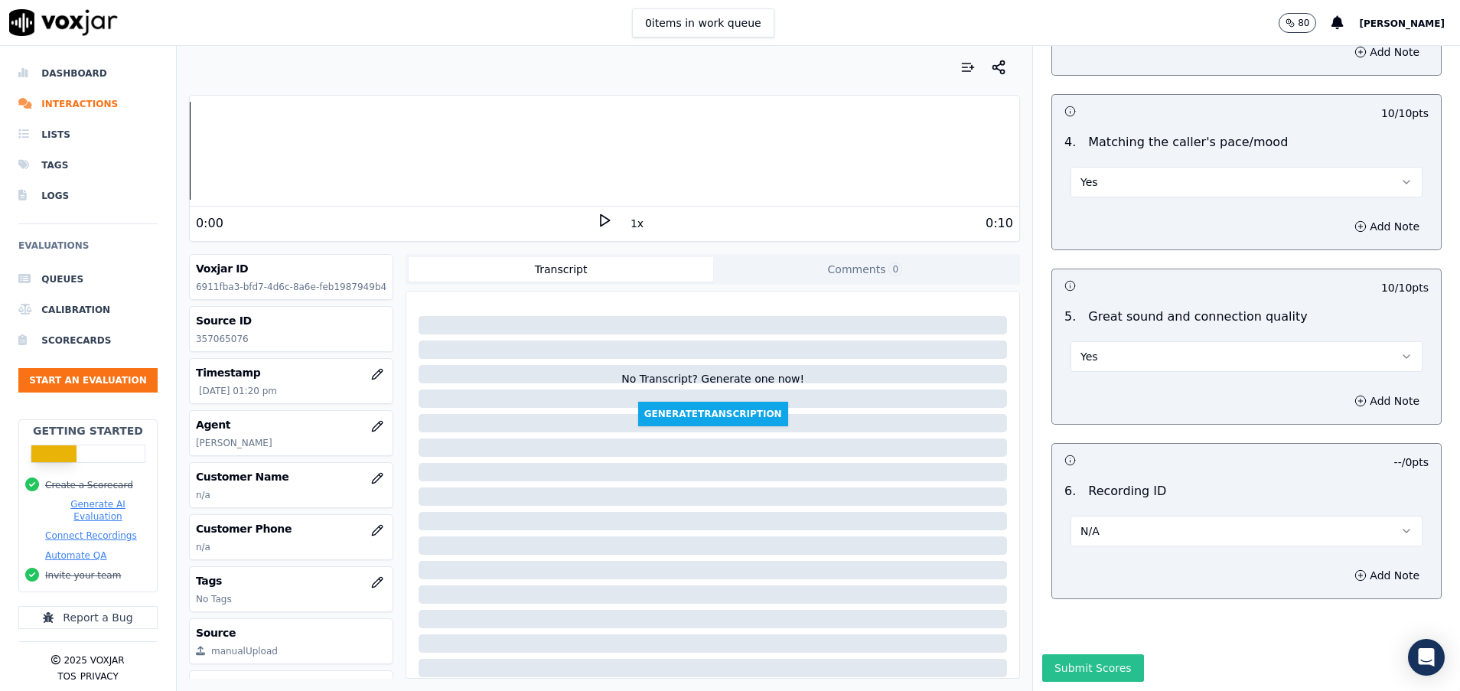
click at [1043, 654] on button "Submit Scores" at bounding box center [1093, 668] width 102 height 28
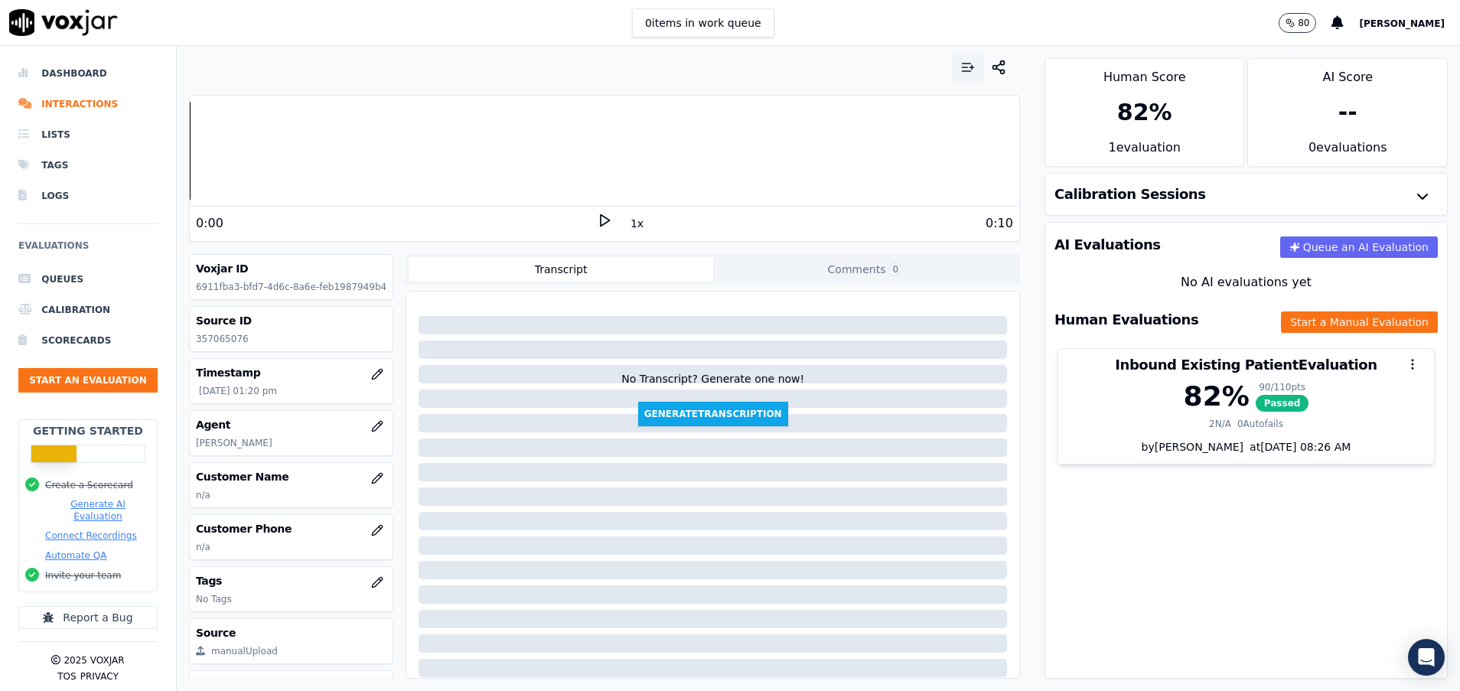
click at [960, 70] on icon "button" at bounding box center [967, 67] width 15 height 15
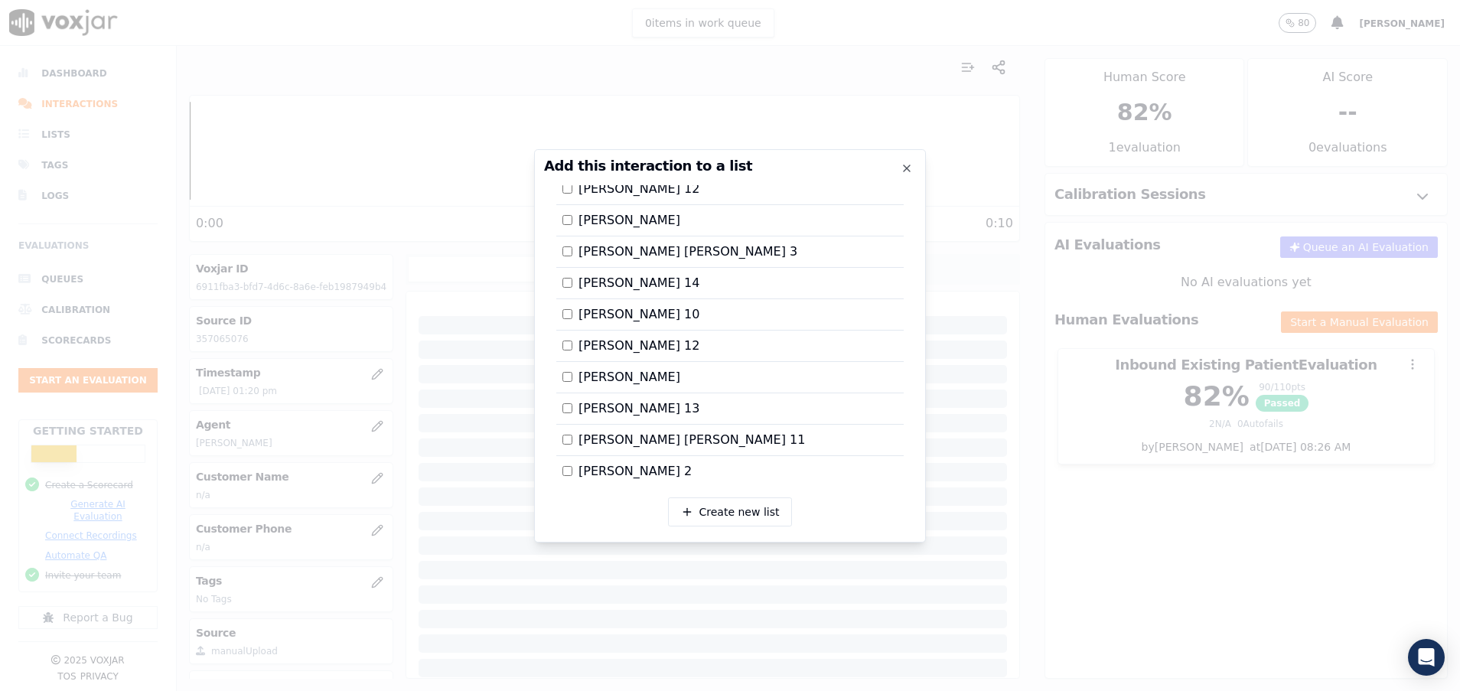
scroll to position [2687, 0]
click at [1158, 543] on div at bounding box center [730, 345] width 1460 height 691
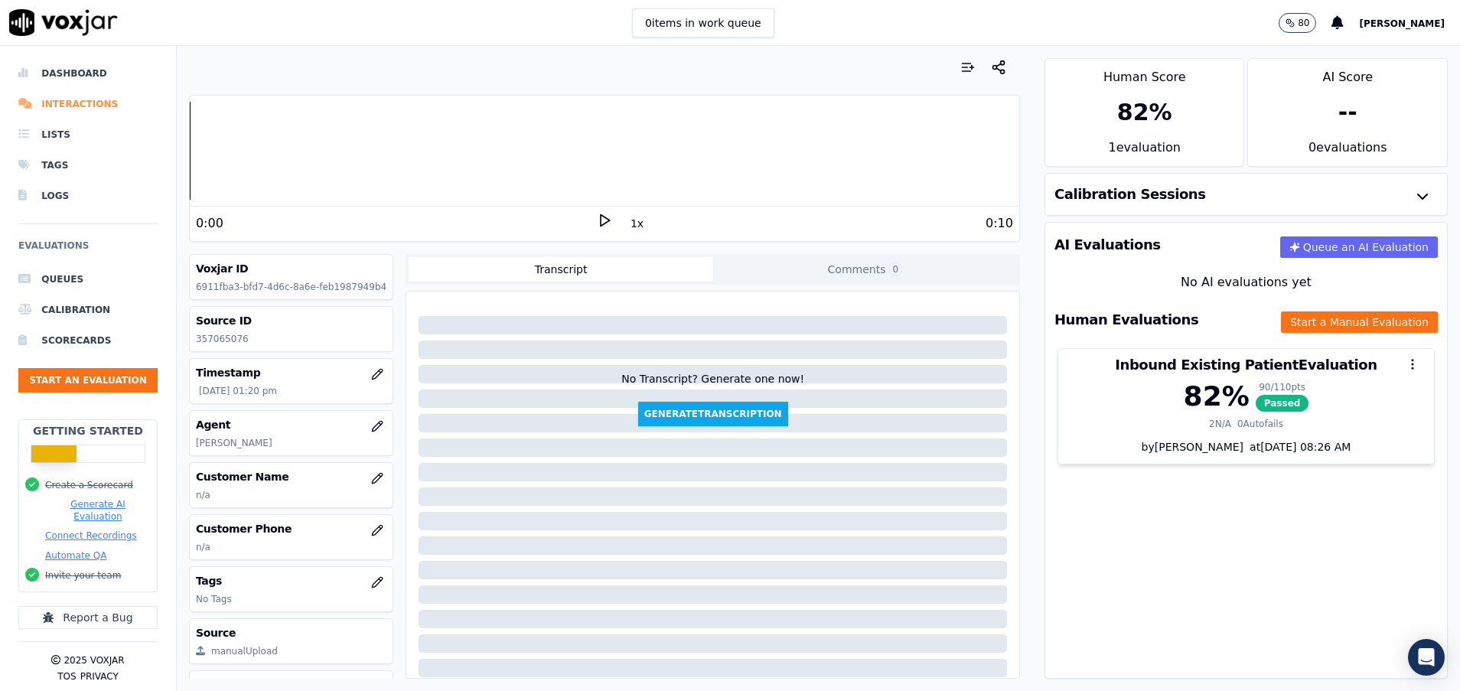
click at [103, 103] on li "Interactions" at bounding box center [87, 104] width 139 height 31
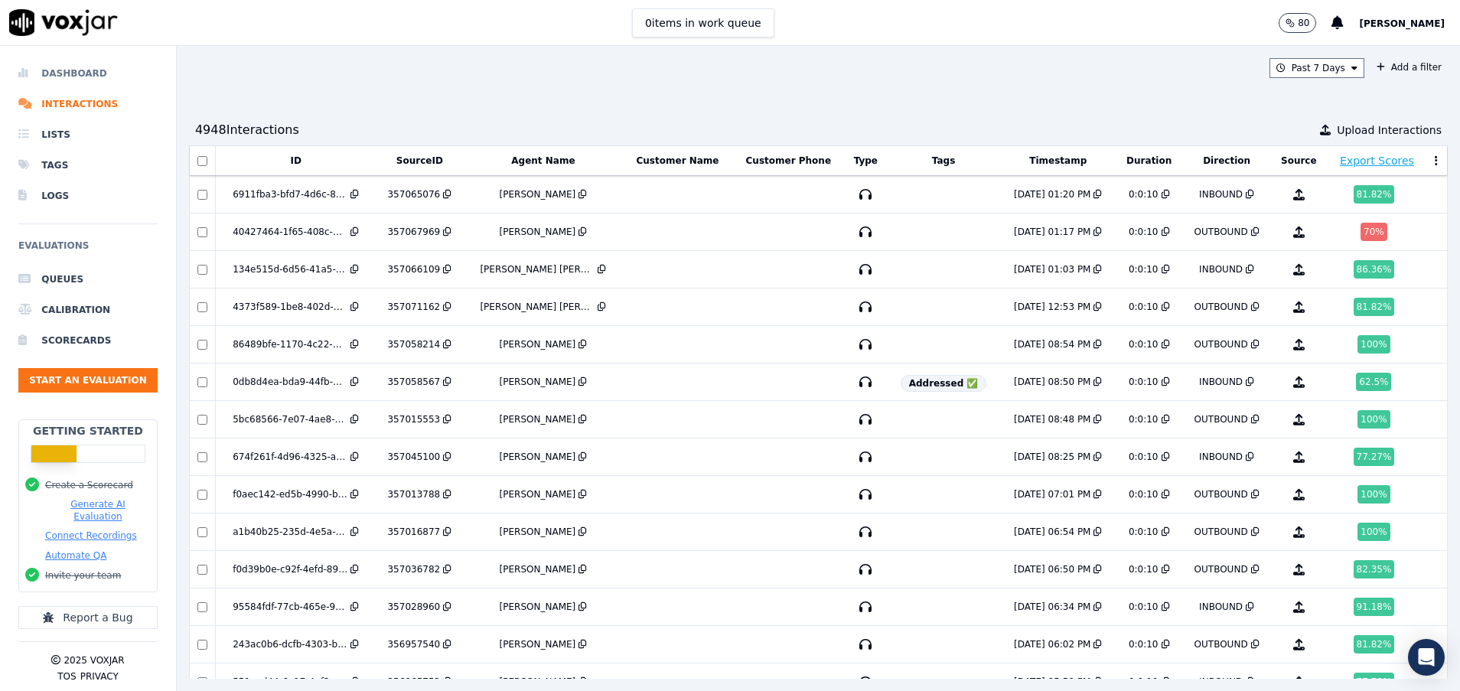
click at [74, 70] on li "Dashboard" at bounding box center [87, 73] width 139 height 31
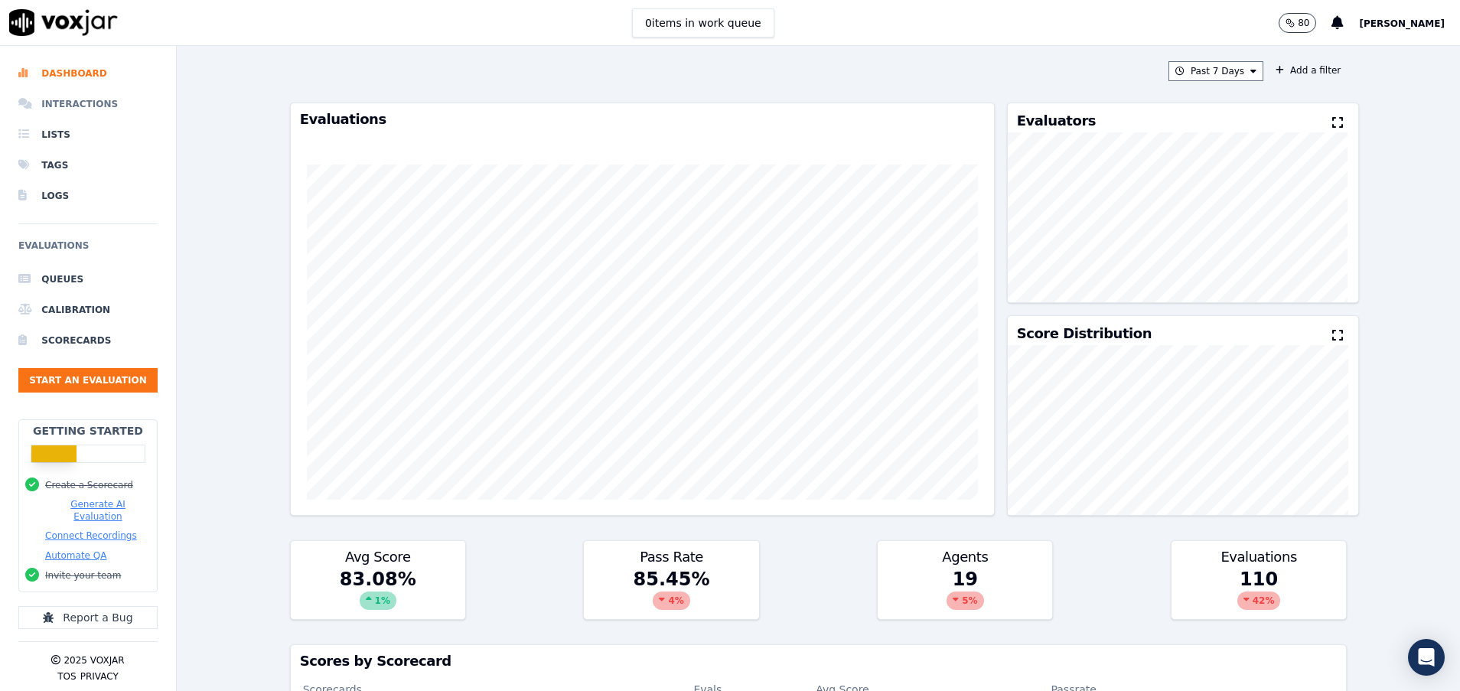
click at [70, 103] on li "Interactions" at bounding box center [87, 104] width 139 height 31
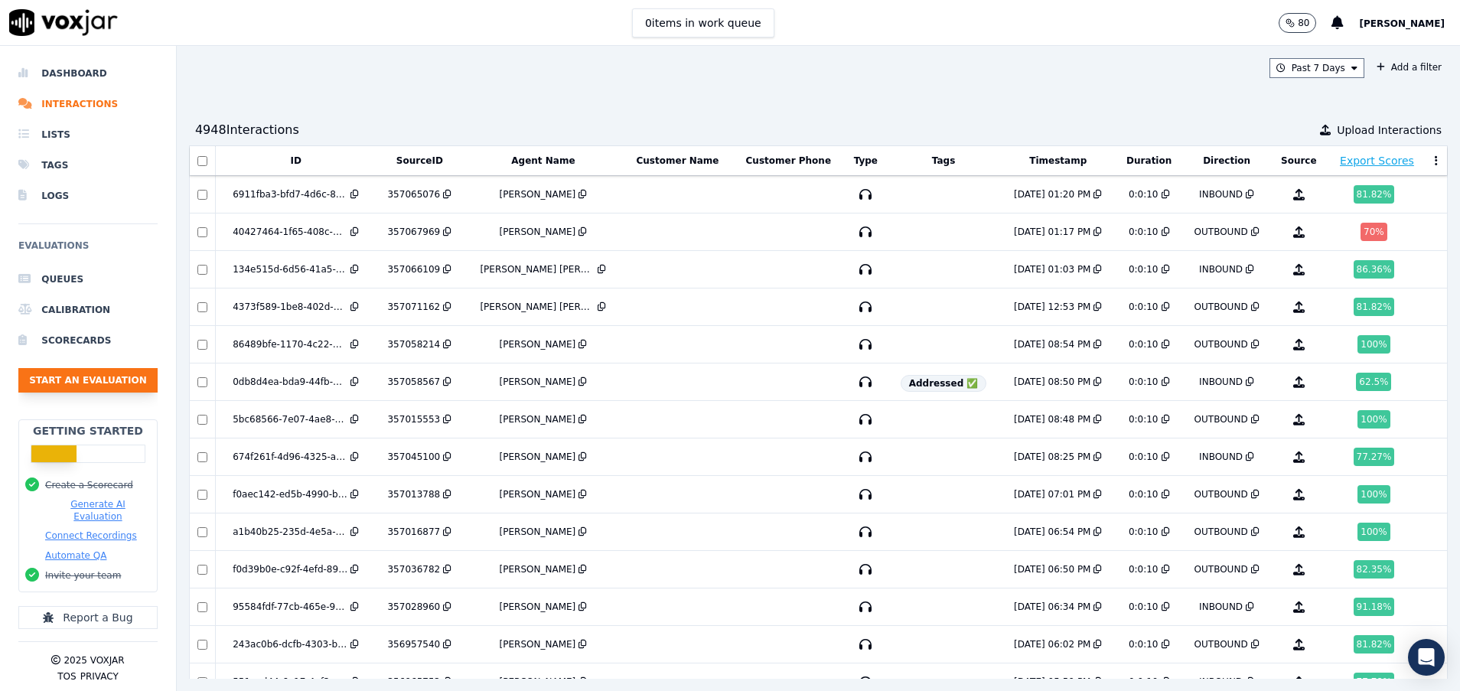
click at [113, 383] on button "Start an Evaluation" at bounding box center [87, 380] width 139 height 24
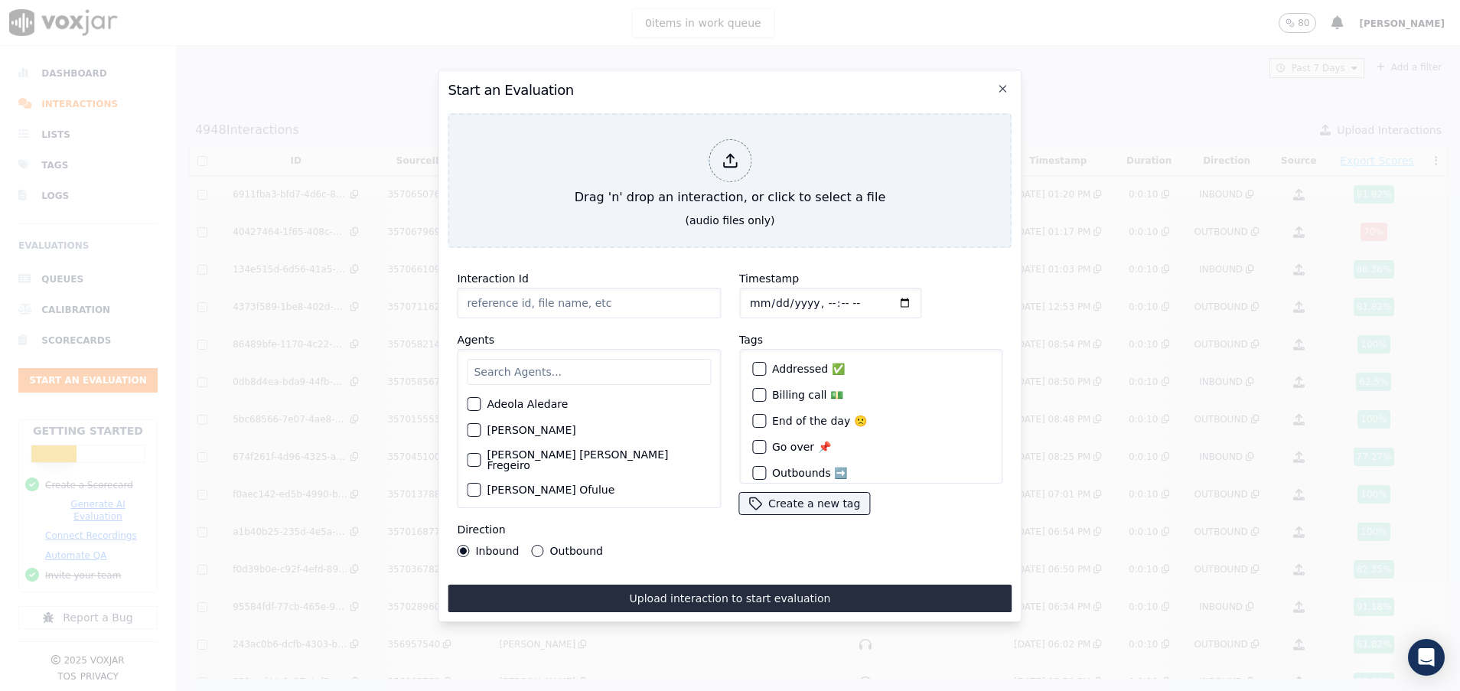
click at [493, 293] on input "Interaction Id" at bounding box center [589, 303] width 264 height 31
paste input "357044828"
type input "357044828"
click at [503, 364] on input "text" at bounding box center [589, 372] width 244 height 26
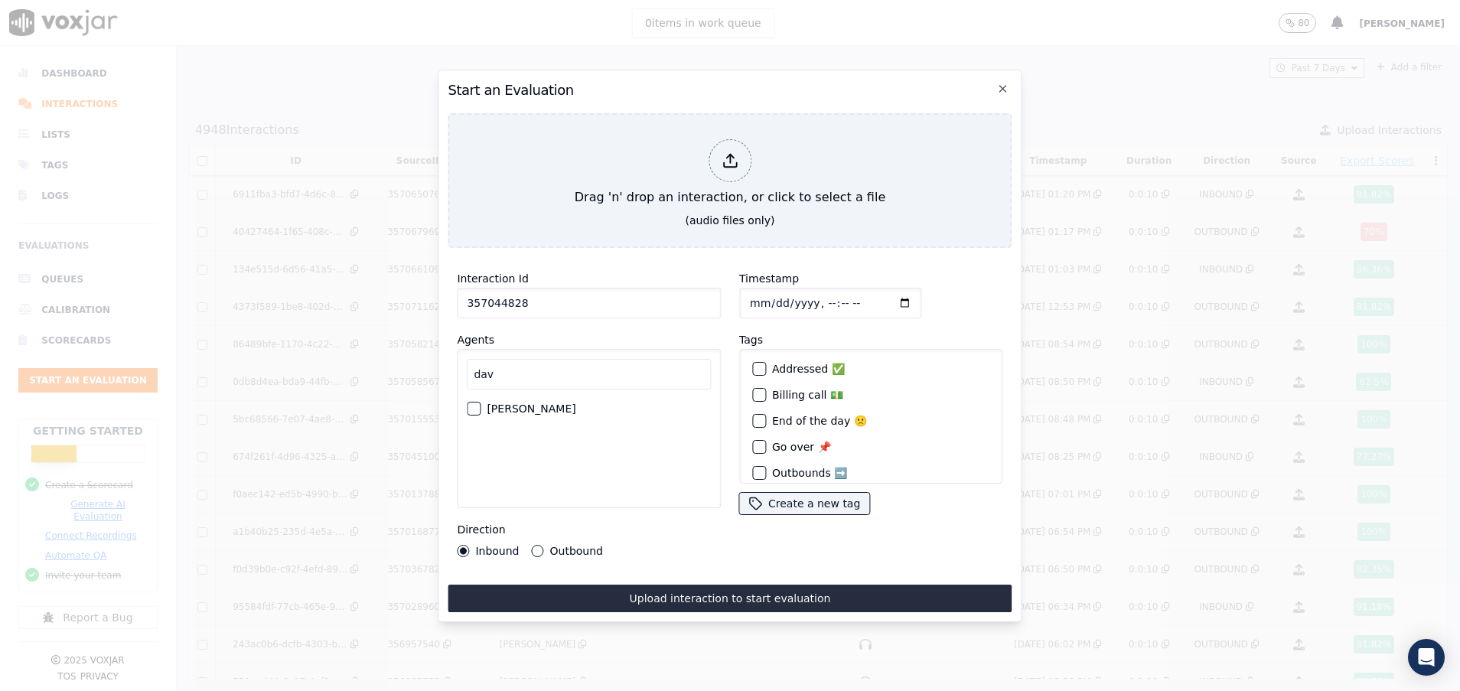
type input "dav"
click at [472, 403] on div "button" at bounding box center [473, 408] width 11 height 11
click at [536, 545] on button "Outbound" at bounding box center [538, 551] width 12 height 12
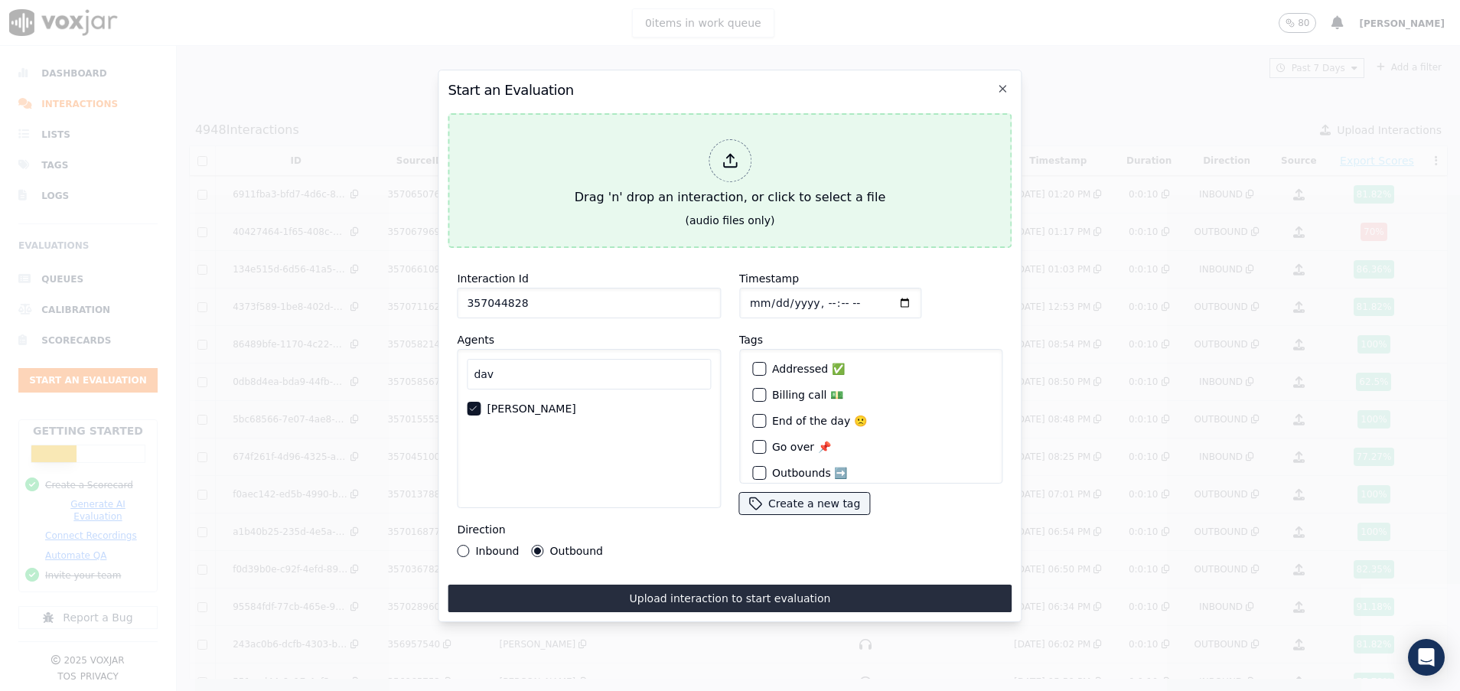
click at [614, 178] on div "Drag 'n' drop an interaction, or click to select a file" at bounding box center [730, 173] width 323 height 80
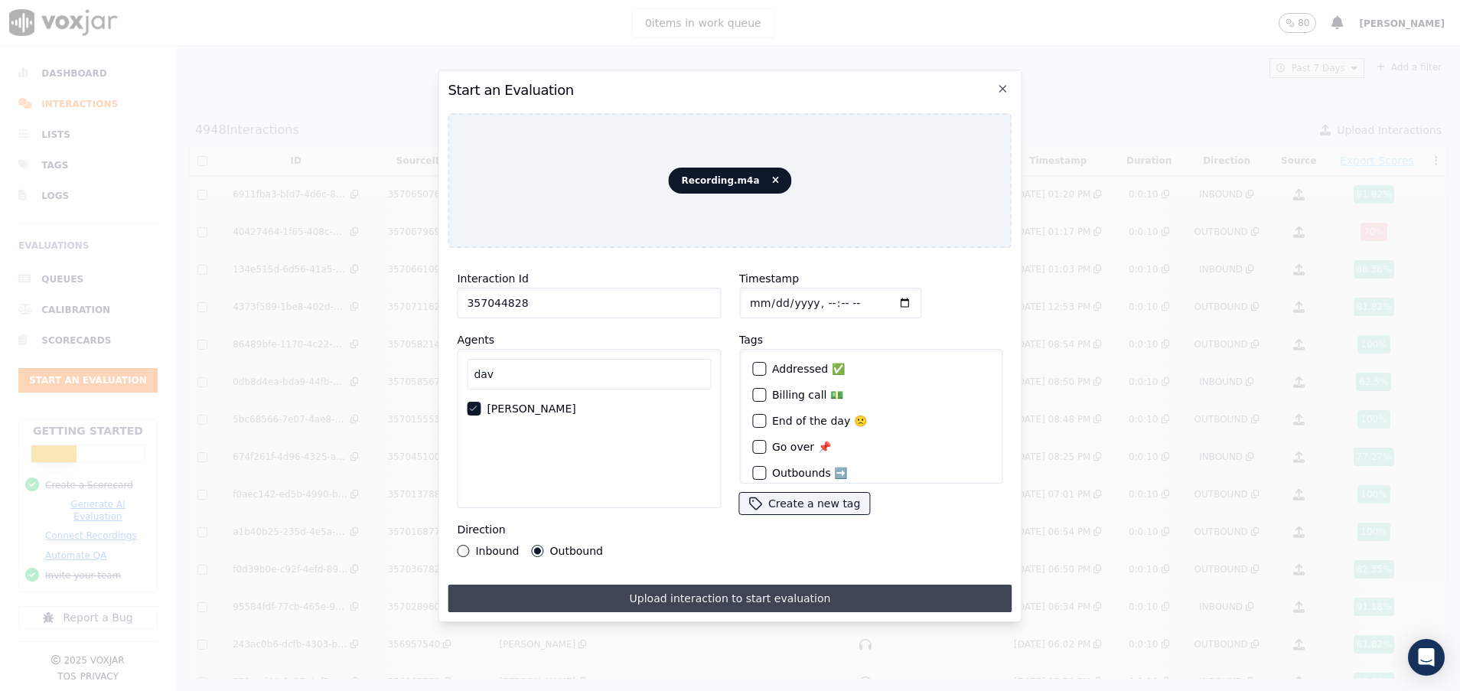
click at [694, 589] on button "Upload interaction to start evaluation" at bounding box center [730, 599] width 564 height 28
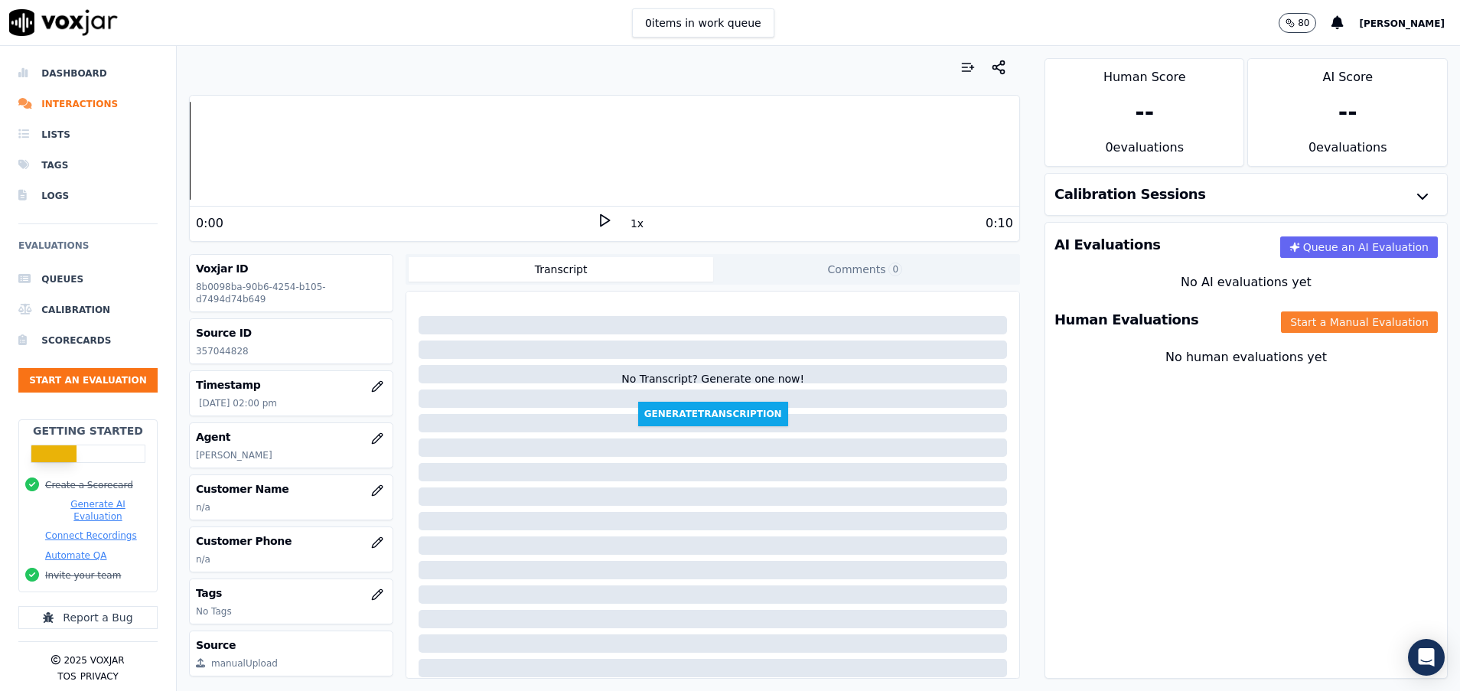
click at [1316, 325] on button "Start a Manual Evaluation" at bounding box center [1359, 321] width 157 height 21
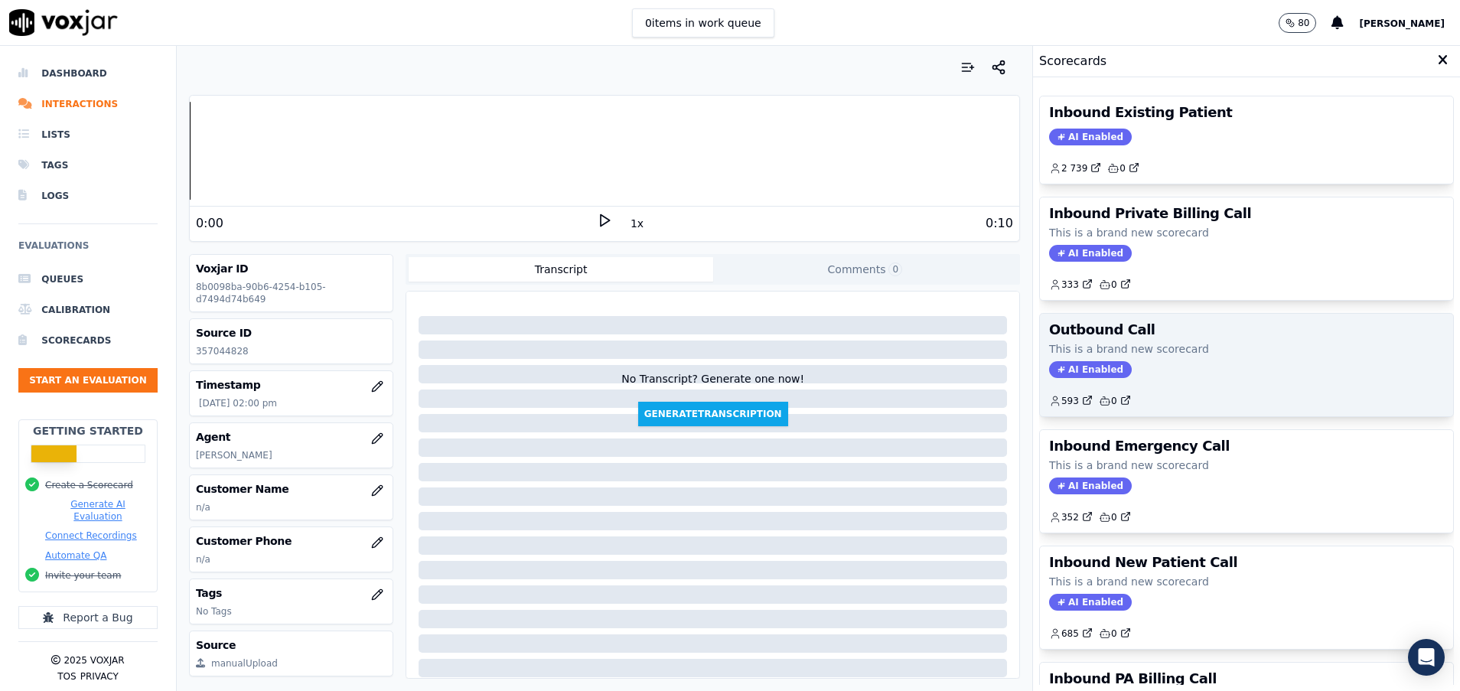
click at [1141, 360] on div "Outbound Call This is a brand new scorecard AI Enabled 593 0" at bounding box center [1246, 365] width 413 height 103
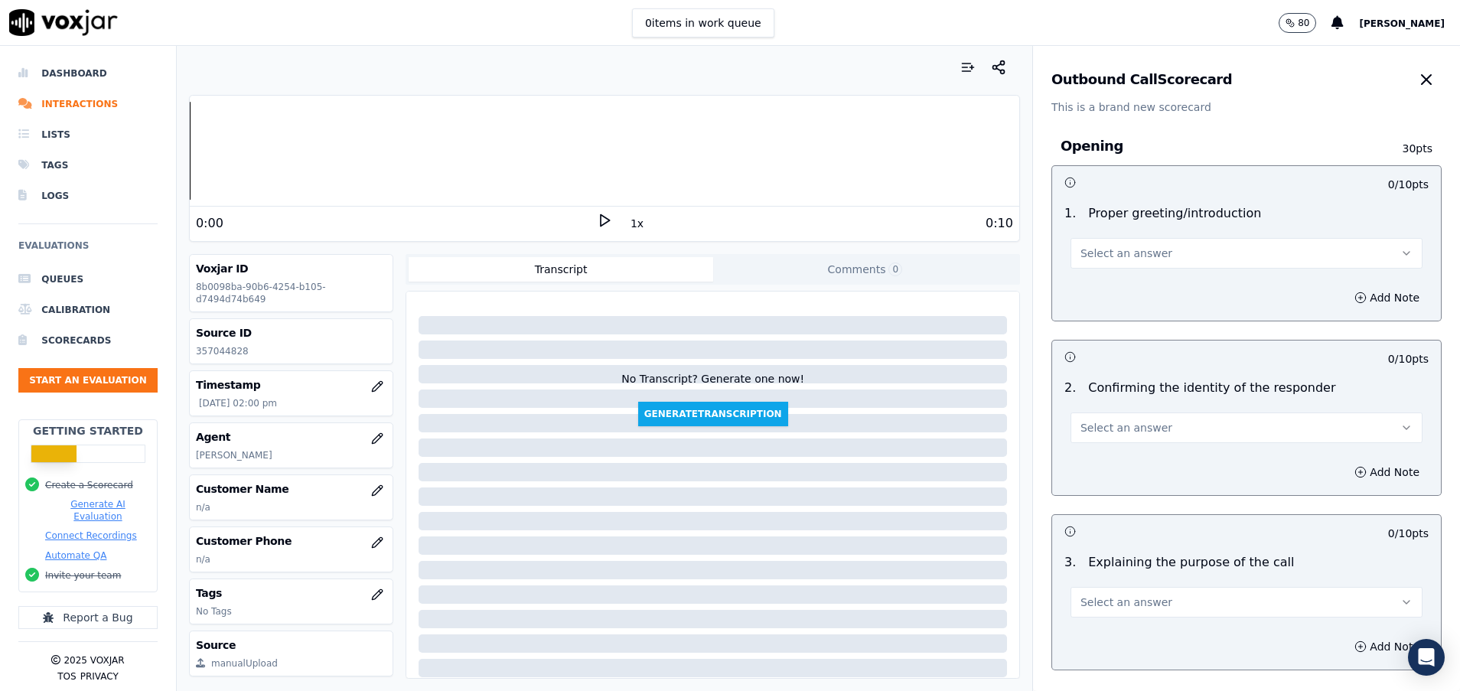
click at [1112, 259] on span "Select an answer" at bounding box center [1126, 253] width 92 height 15
click at [1120, 289] on div "Yes" at bounding box center [1208, 287] width 315 height 24
click at [1106, 430] on span "Select an answer" at bounding box center [1126, 427] width 92 height 15
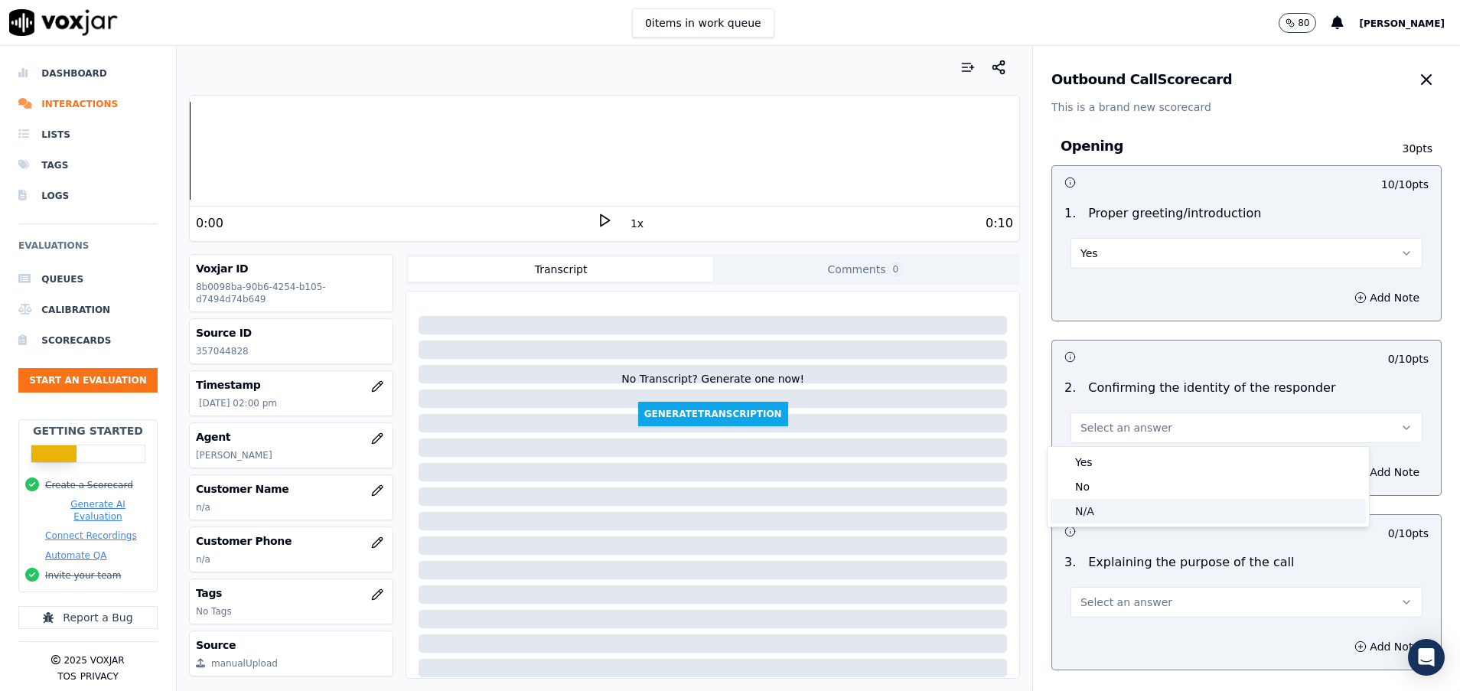
click at [1118, 507] on div "N/A" at bounding box center [1208, 511] width 315 height 24
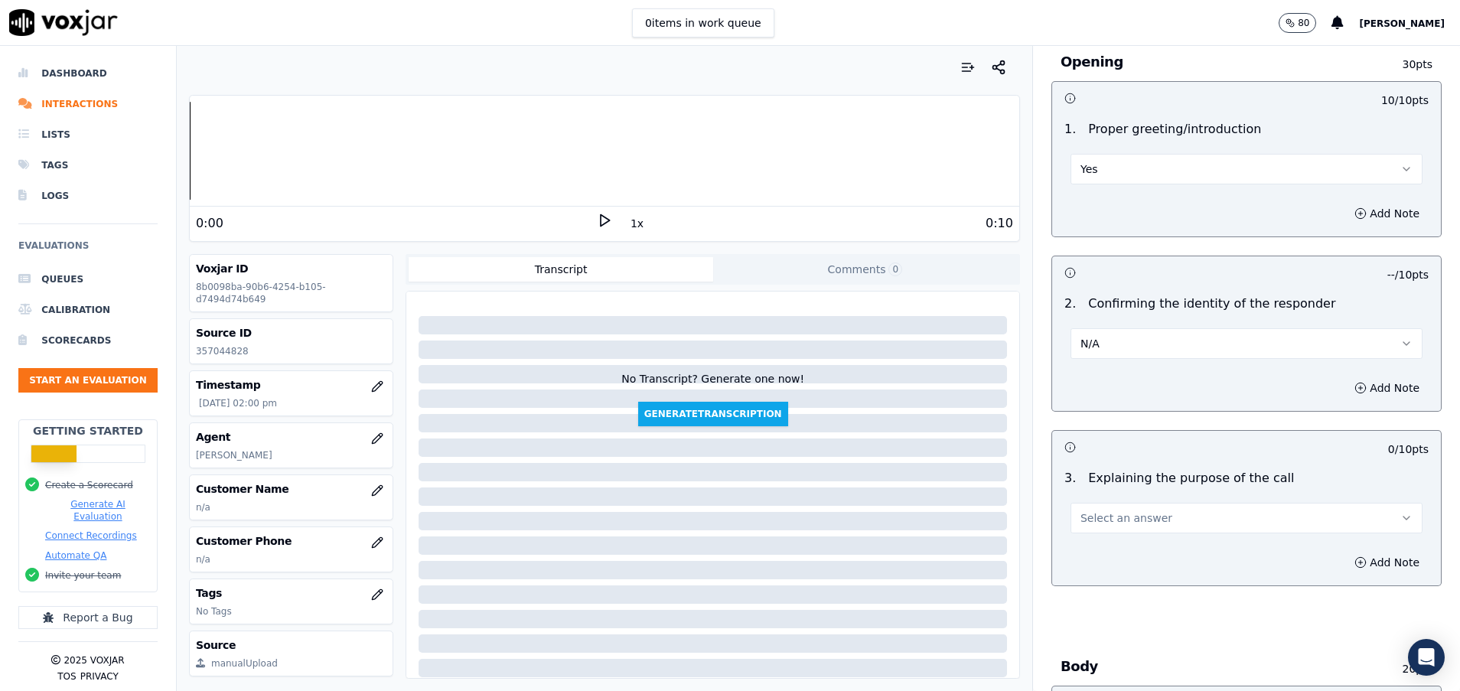
scroll to position [115, 0]
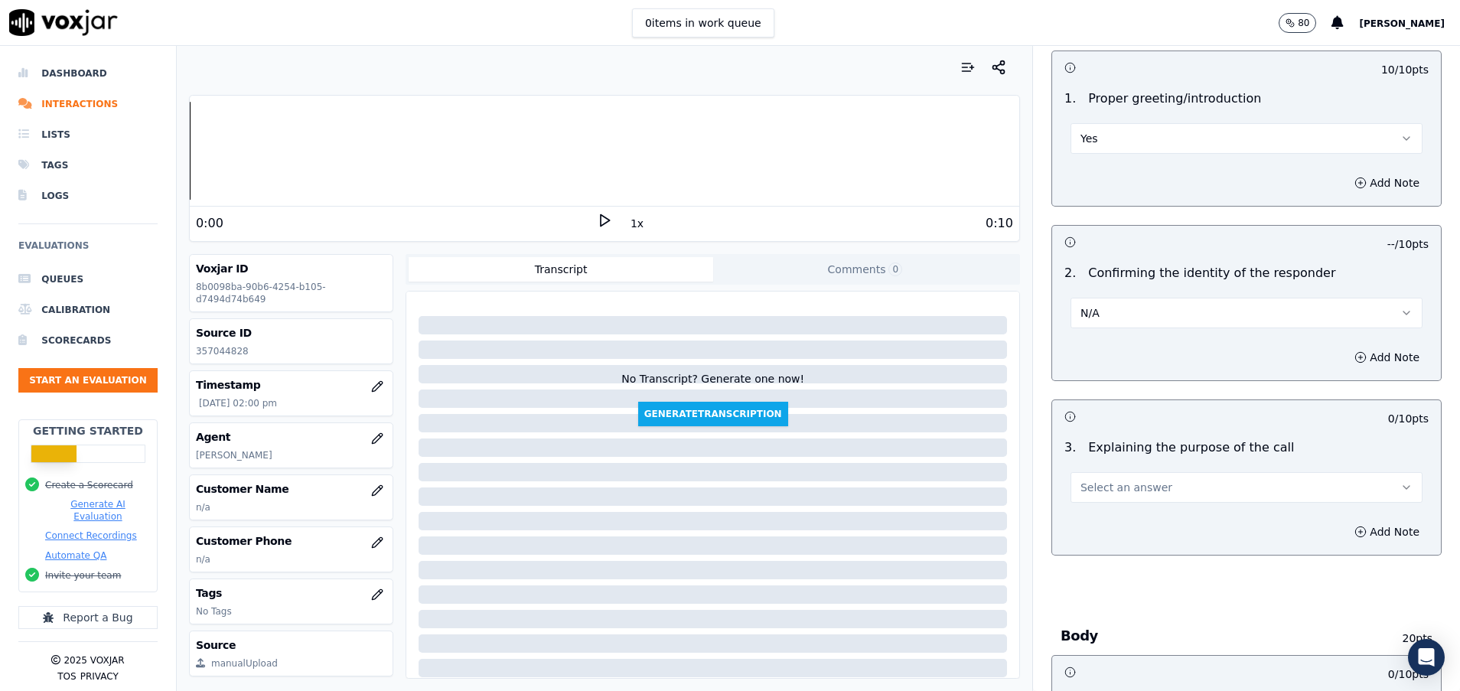
click at [1115, 483] on span "Select an answer" at bounding box center [1126, 487] width 92 height 15
click at [1115, 510] on div "Yes" at bounding box center [1208, 522] width 315 height 24
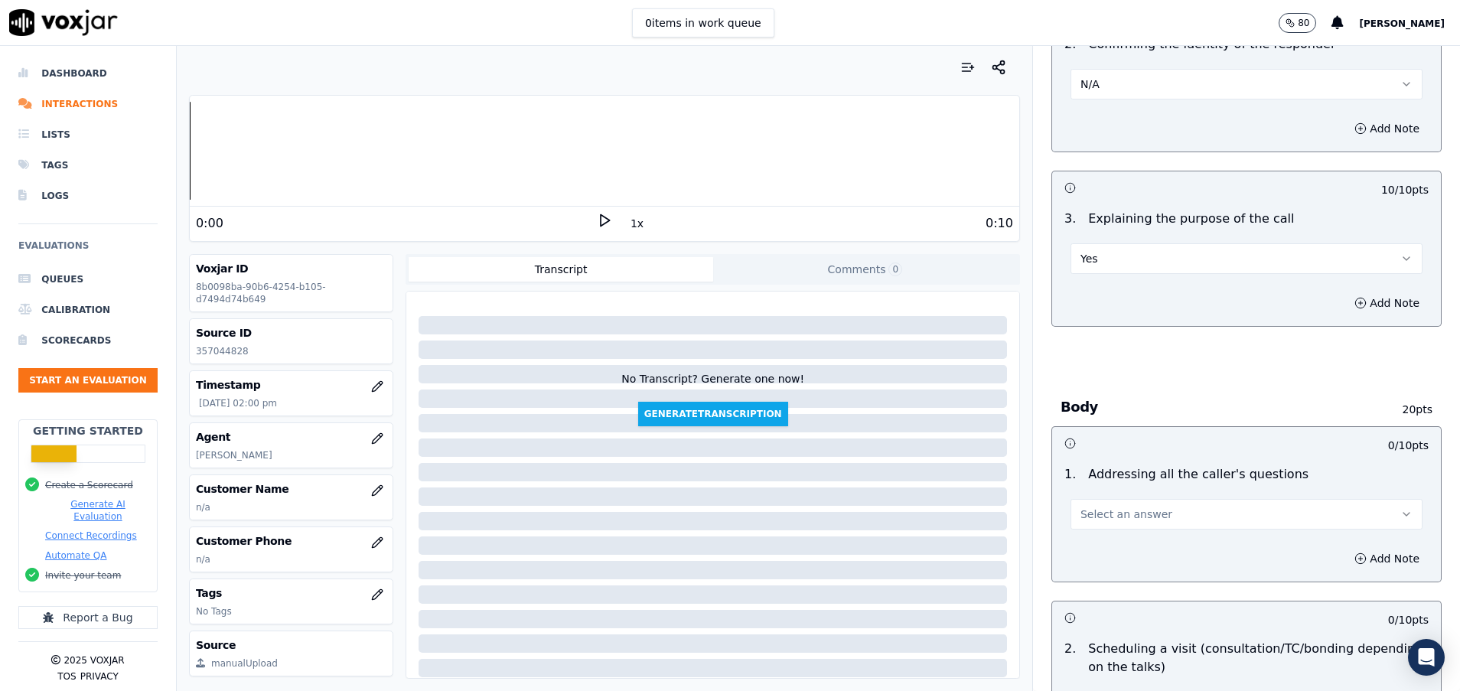
scroll to position [344, 0]
click at [1115, 509] on span "Select an answer" at bounding box center [1126, 513] width 92 height 15
click at [1107, 611] on div "Yes No N/A" at bounding box center [1208, 573] width 321 height 80
click at [1107, 602] on div "N/A" at bounding box center [1208, 597] width 315 height 24
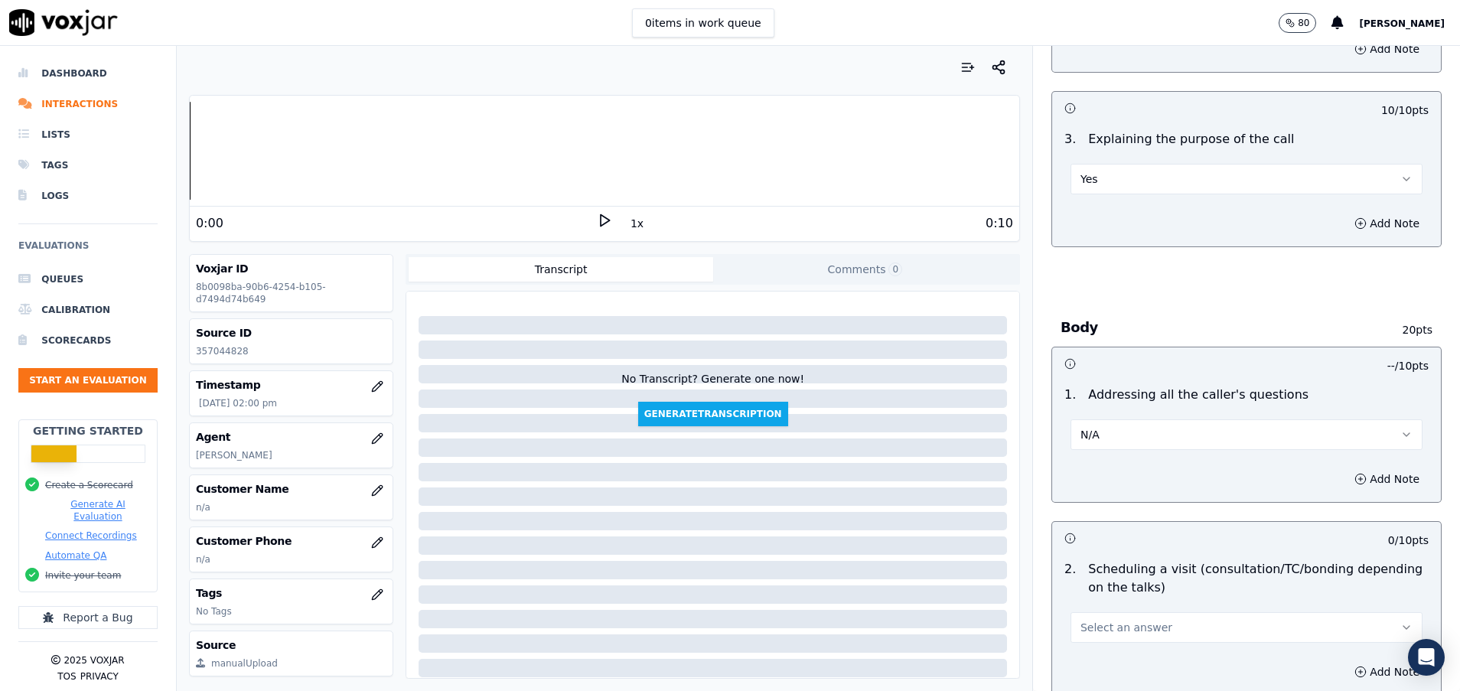
scroll to position [459, 0]
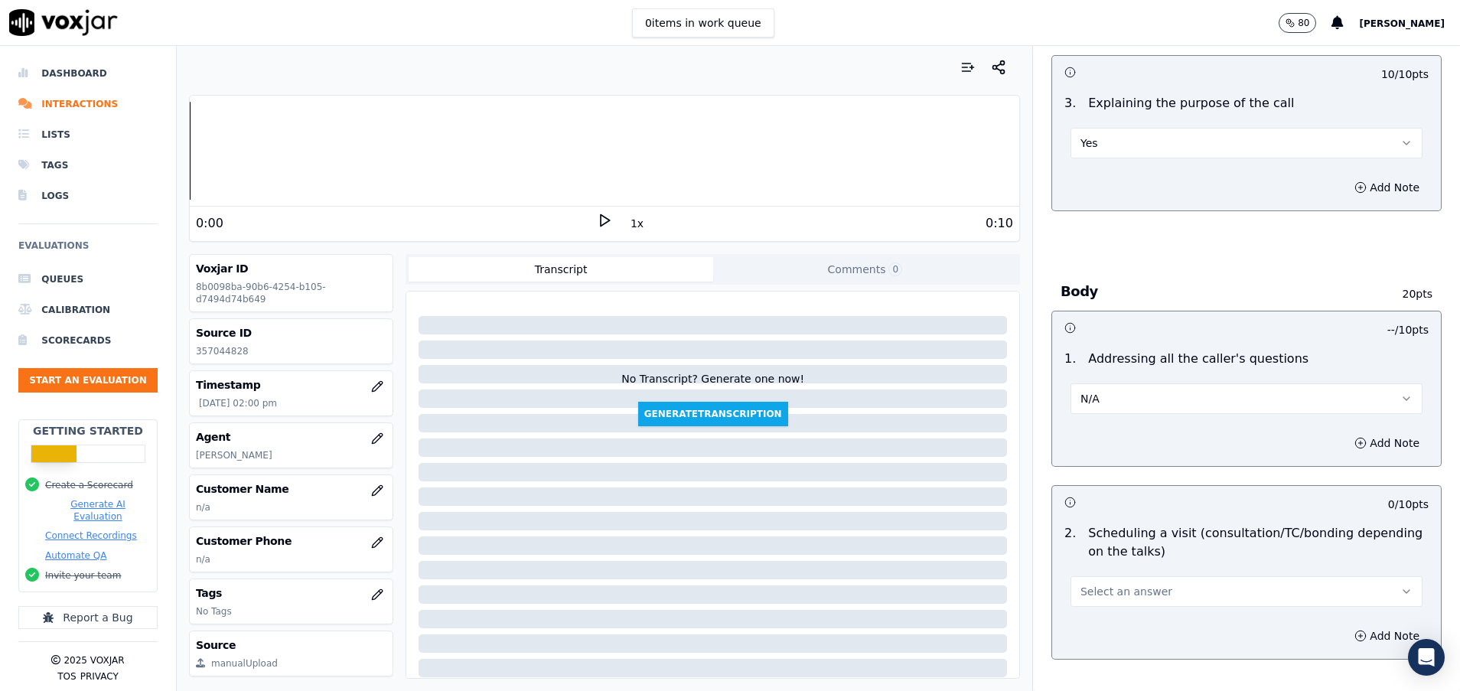
click at [1109, 584] on span "Select an answer" at bounding box center [1126, 591] width 92 height 15
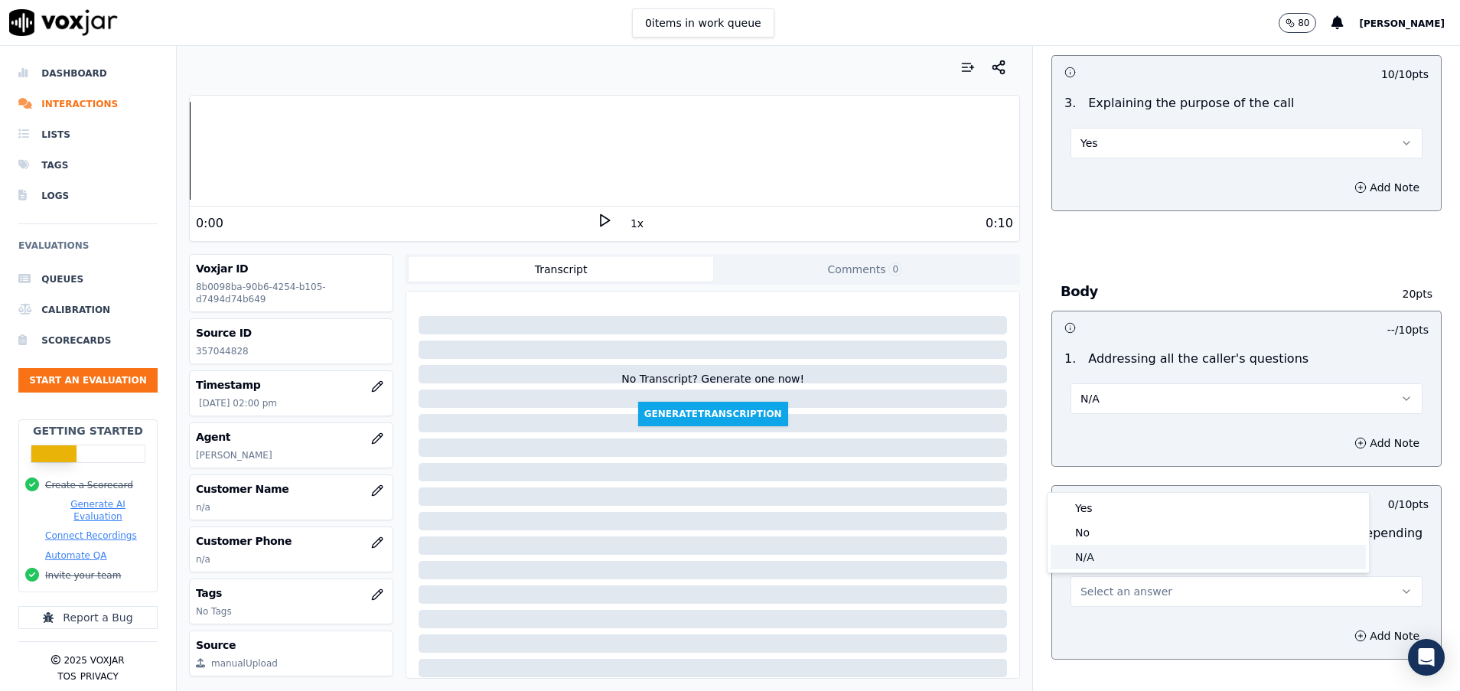
click at [1111, 564] on div "N/A" at bounding box center [1208, 557] width 315 height 24
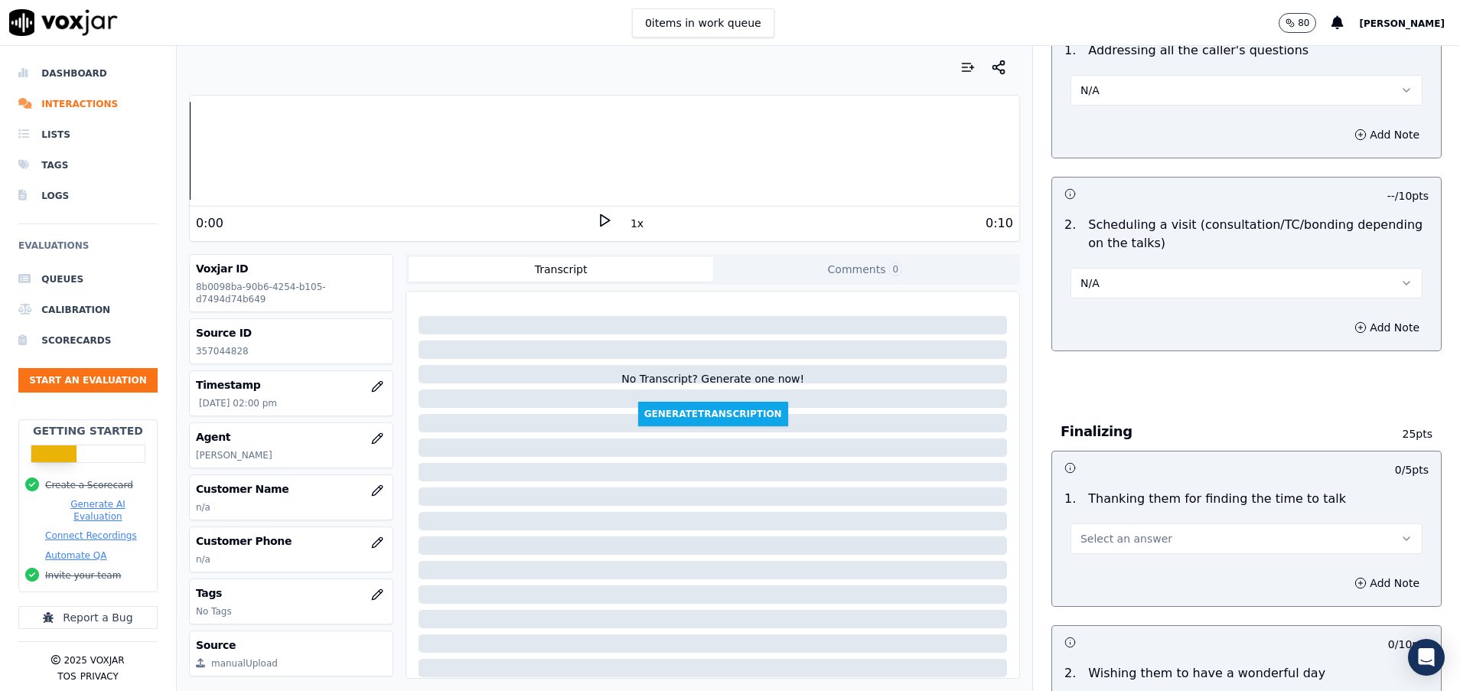
scroll to position [803, 0]
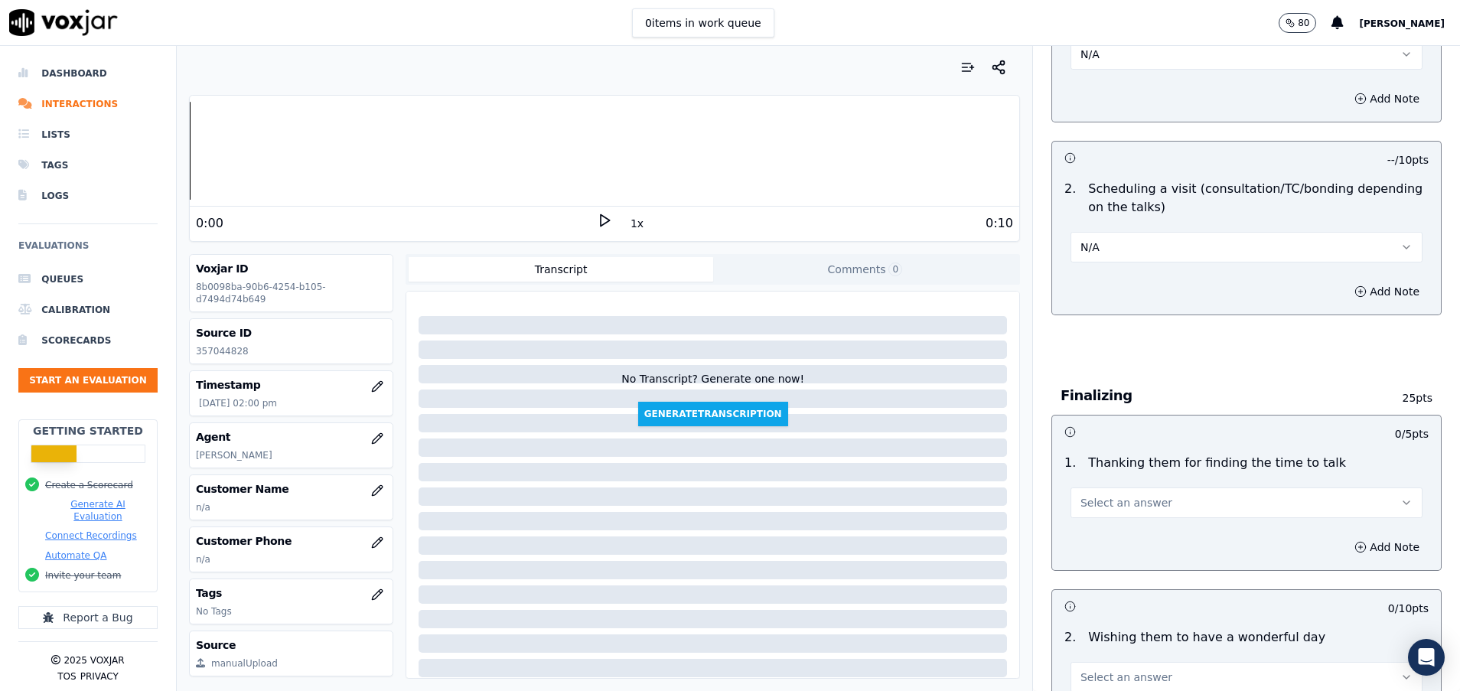
click at [1129, 501] on span "Select an answer" at bounding box center [1126, 502] width 92 height 15
click at [1129, 528] on div "Yes" at bounding box center [1208, 537] width 315 height 24
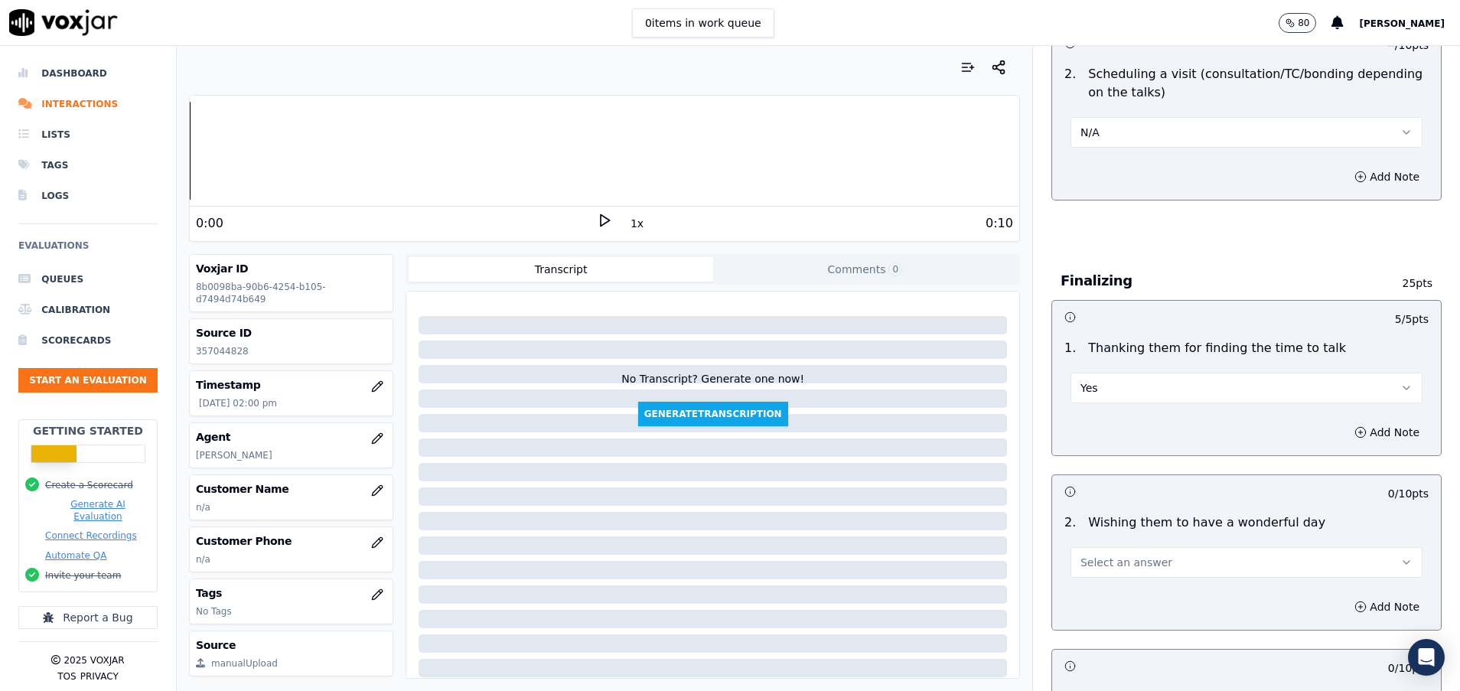
click at [1128, 564] on span "Select an answer" at bounding box center [1126, 562] width 92 height 15
click at [1121, 595] on div "Yes" at bounding box center [1208, 597] width 315 height 24
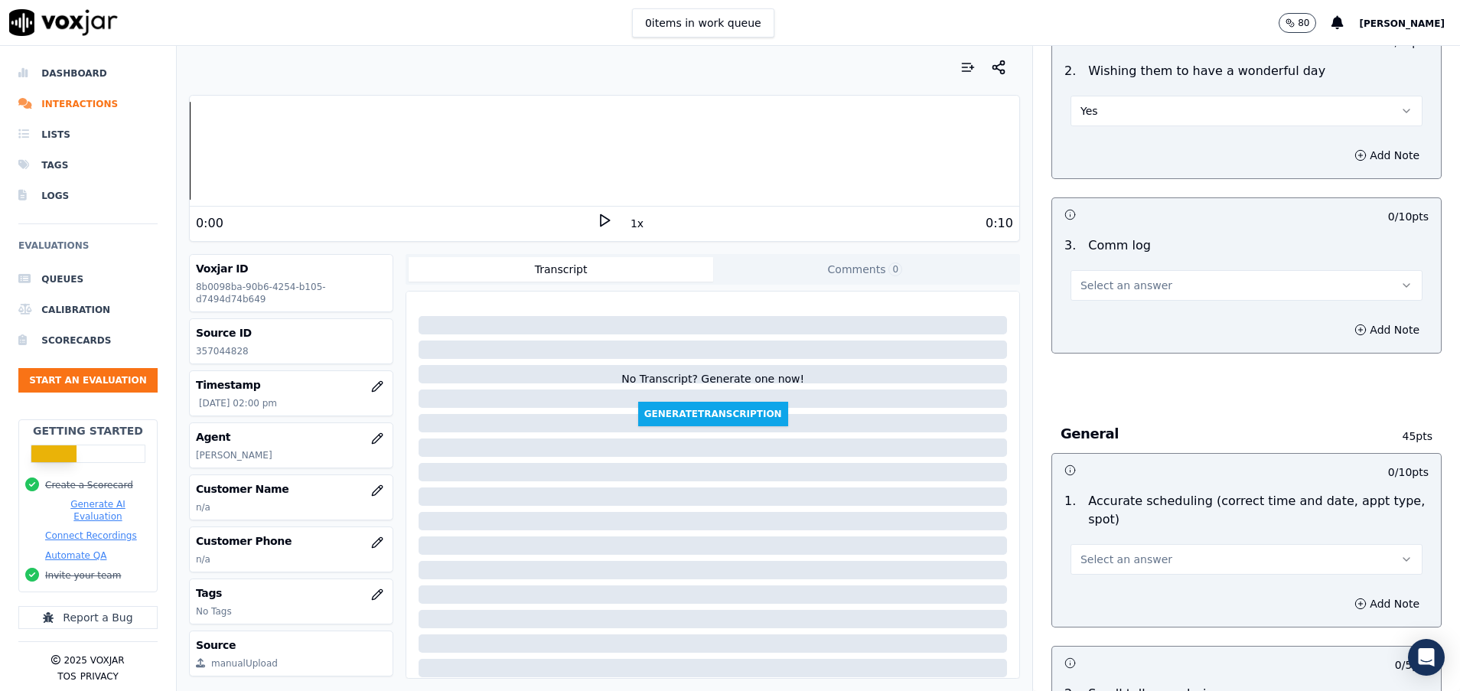
scroll to position [1492, 0]
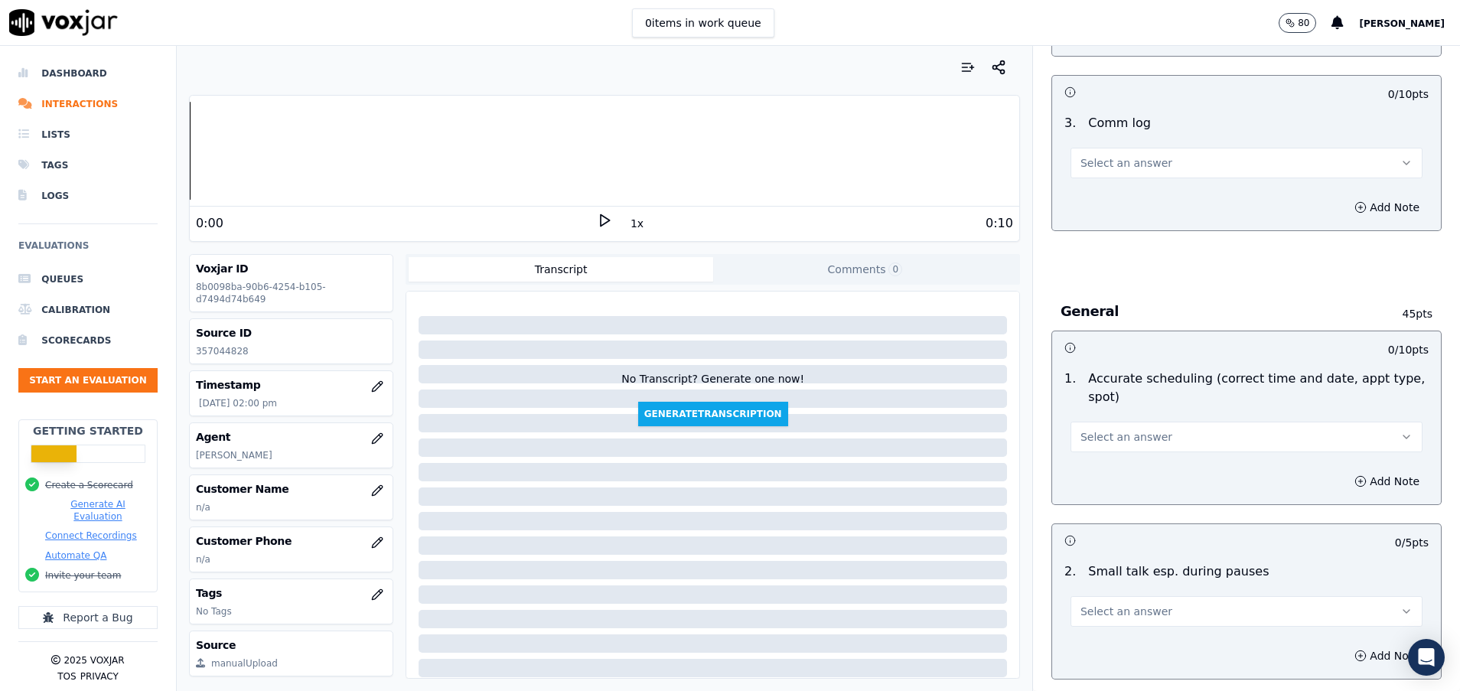
click at [1139, 444] on button "Select an answer" at bounding box center [1247, 437] width 352 height 31
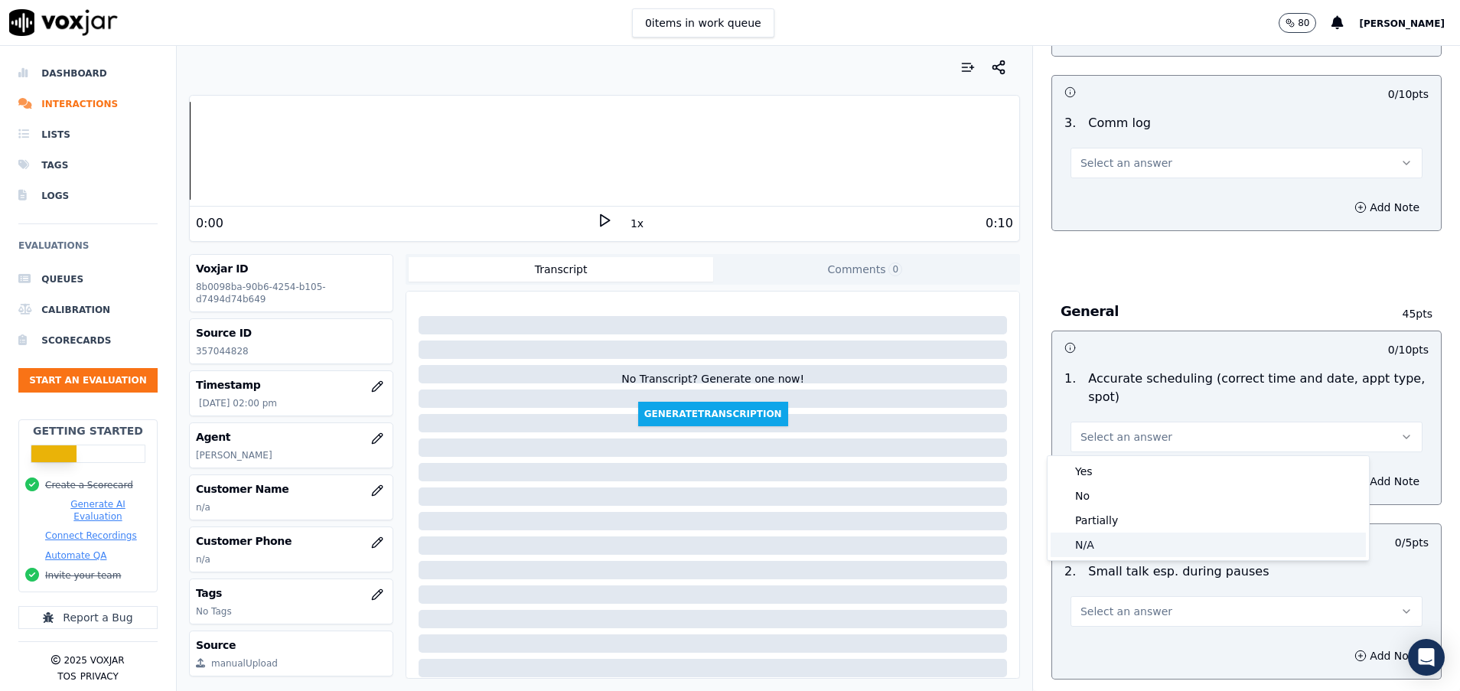
click at [1116, 552] on div "N/A" at bounding box center [1208, 545] width 315 height 24
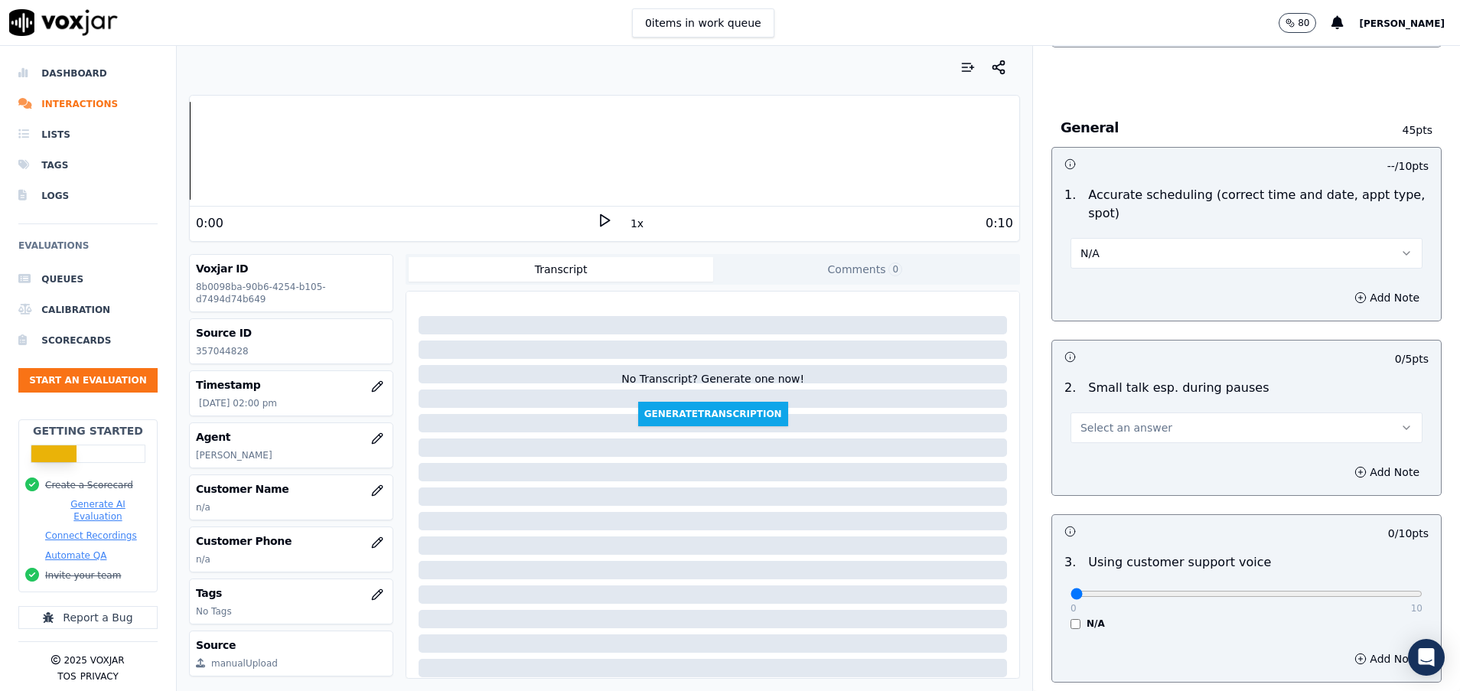
scroll to position [1722, 0]
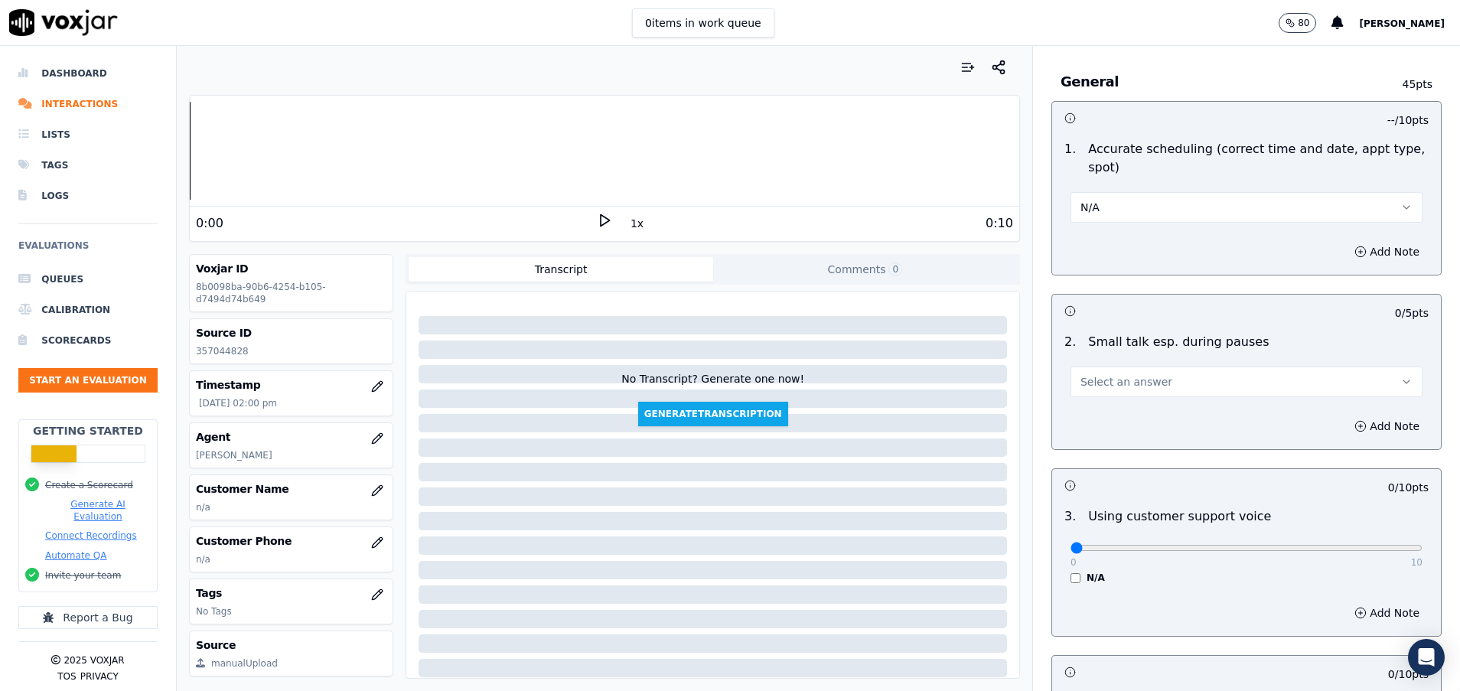
click at [1119, 382] on span "Select an answer" at bounding box center [1126, 381] width 92 height 15
click at [1116, 462] on div "N/A" at bounding box center [1208, 465] width 315 height 24
type input "10"
click at [1361, 549] on input "range" at bounding box center [1247, 548] width 352 height 6
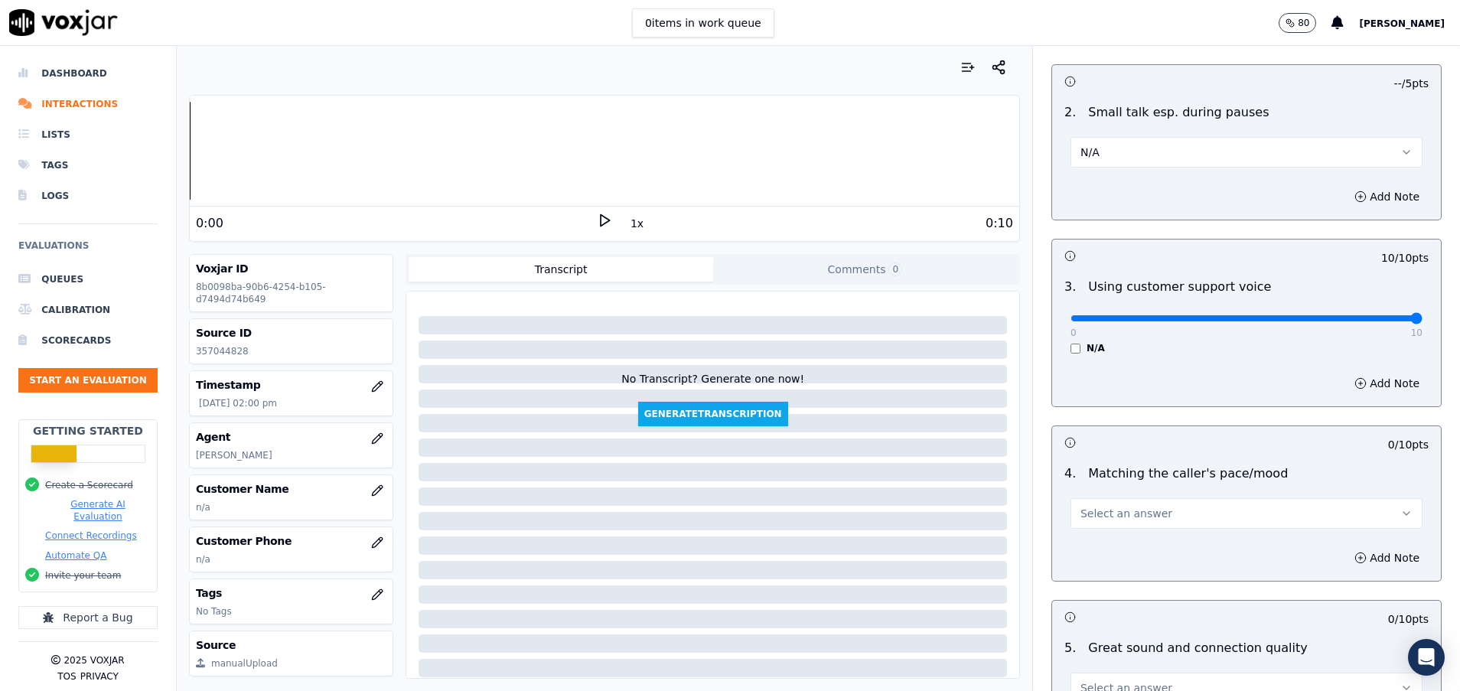
click at [1142, 513] on button "Select an answer" at bounding box center [1247, 513] width 352 height 31
click at [1121, 602] on div "N/A" at bounding box center [1208, 597] width 315 height 24
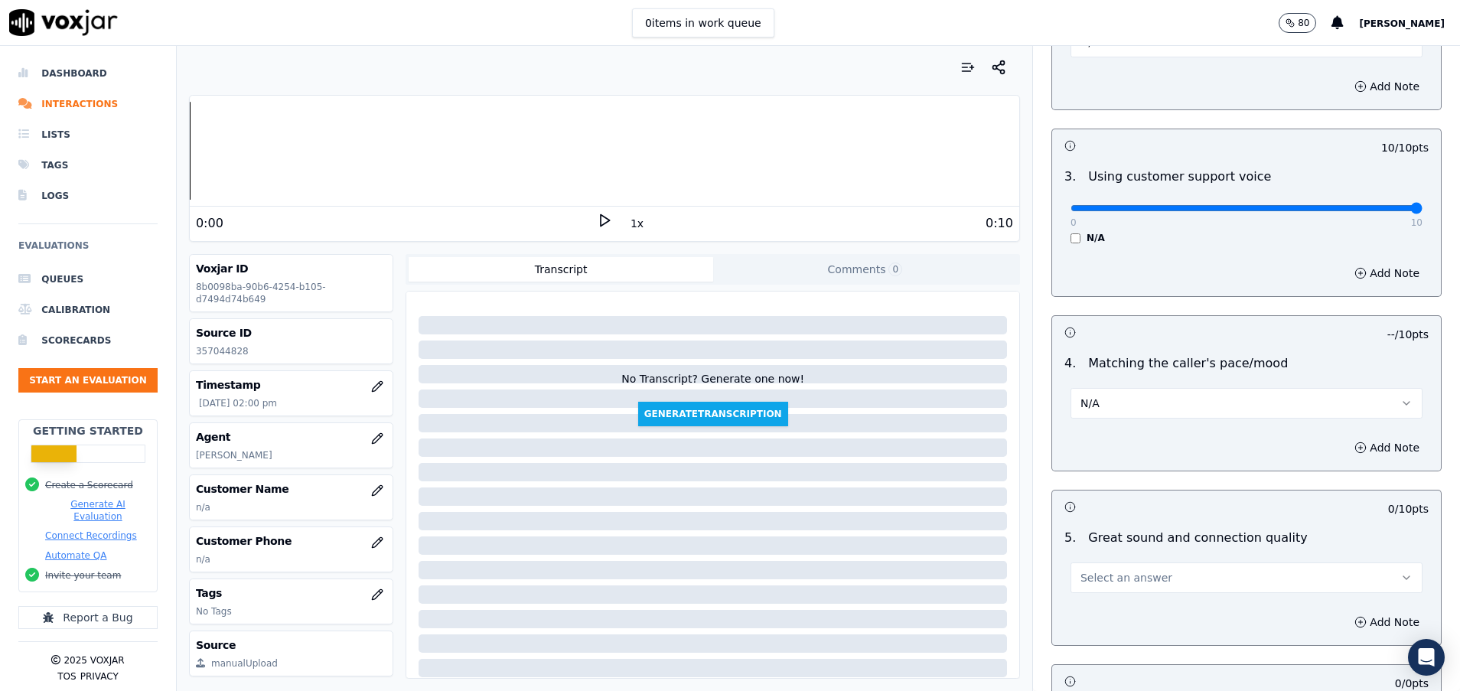
scroll to position [2181, 0]
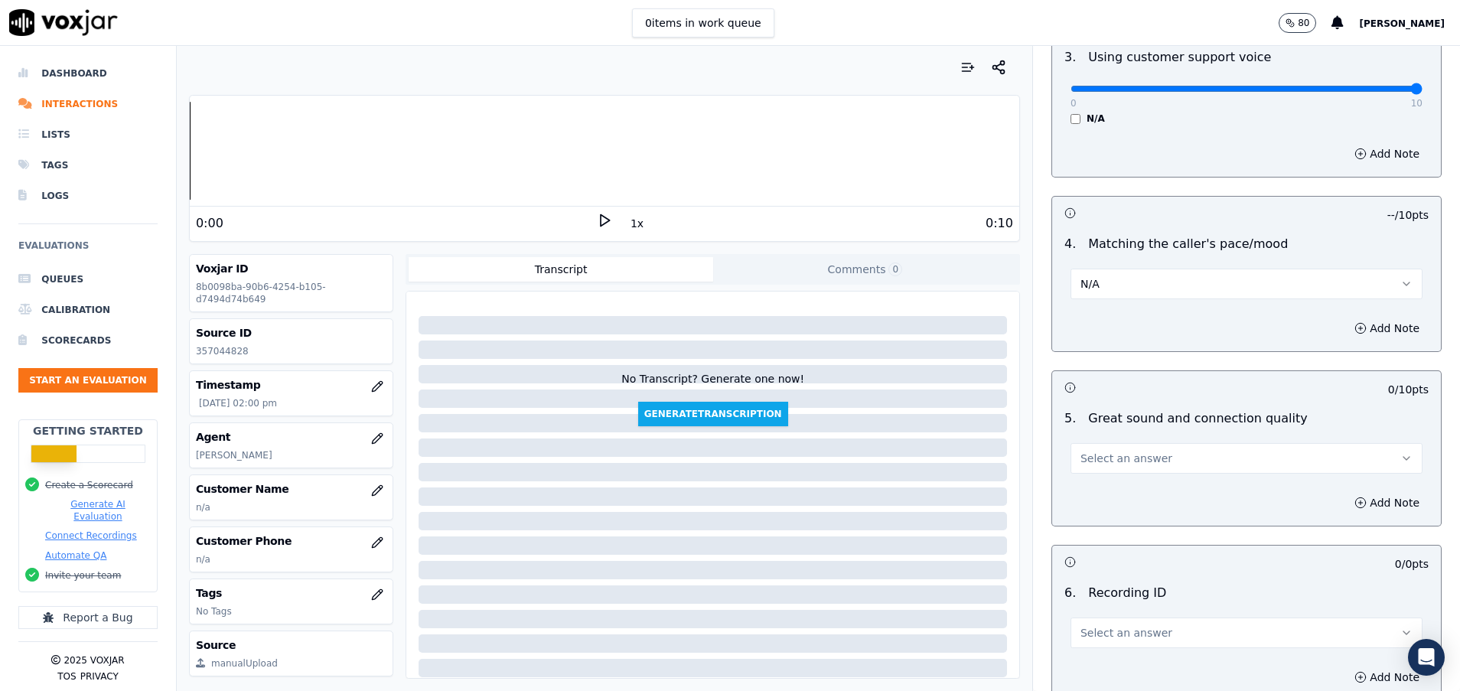
click at [1093, 461] on span "Select an answer" at bounding box center [1126, 458] width 92 height 15
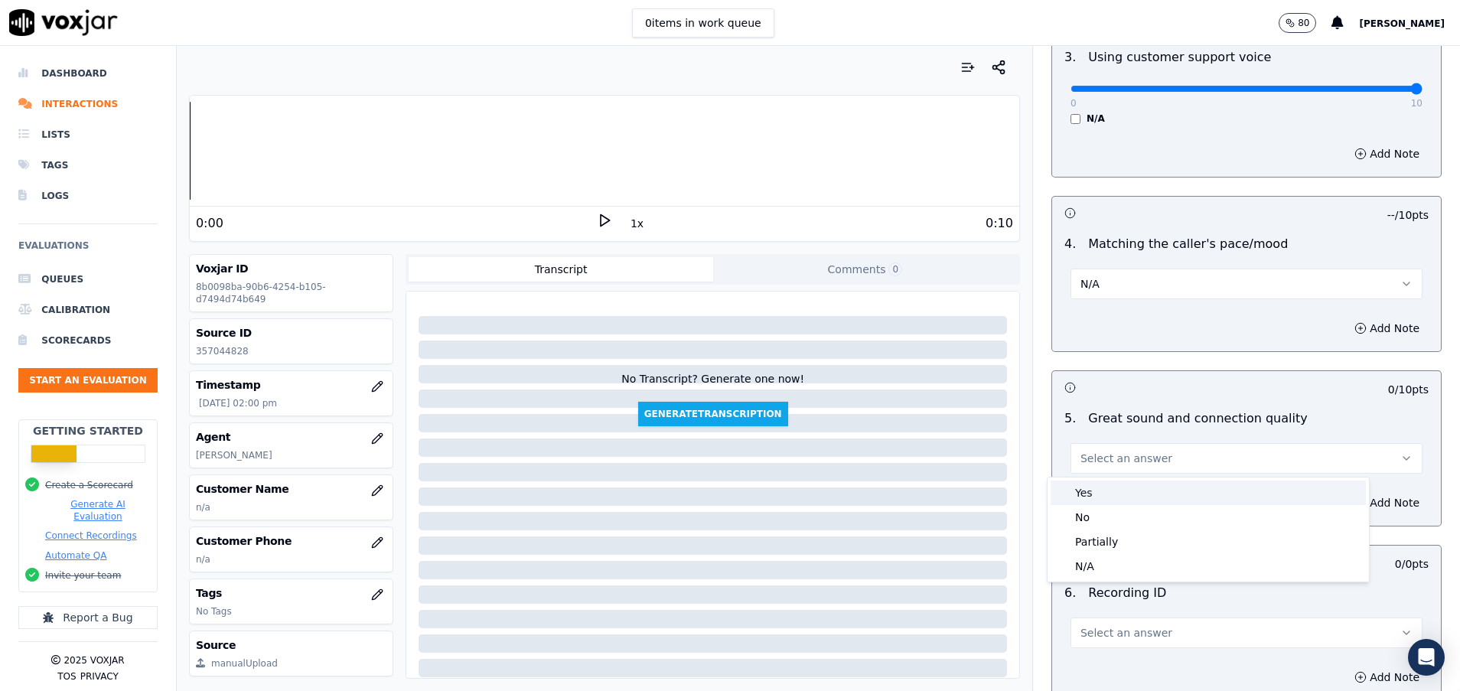
click at [1097, 484] on div "Yes" at bounding box center [1208, 493] width 315 height 24
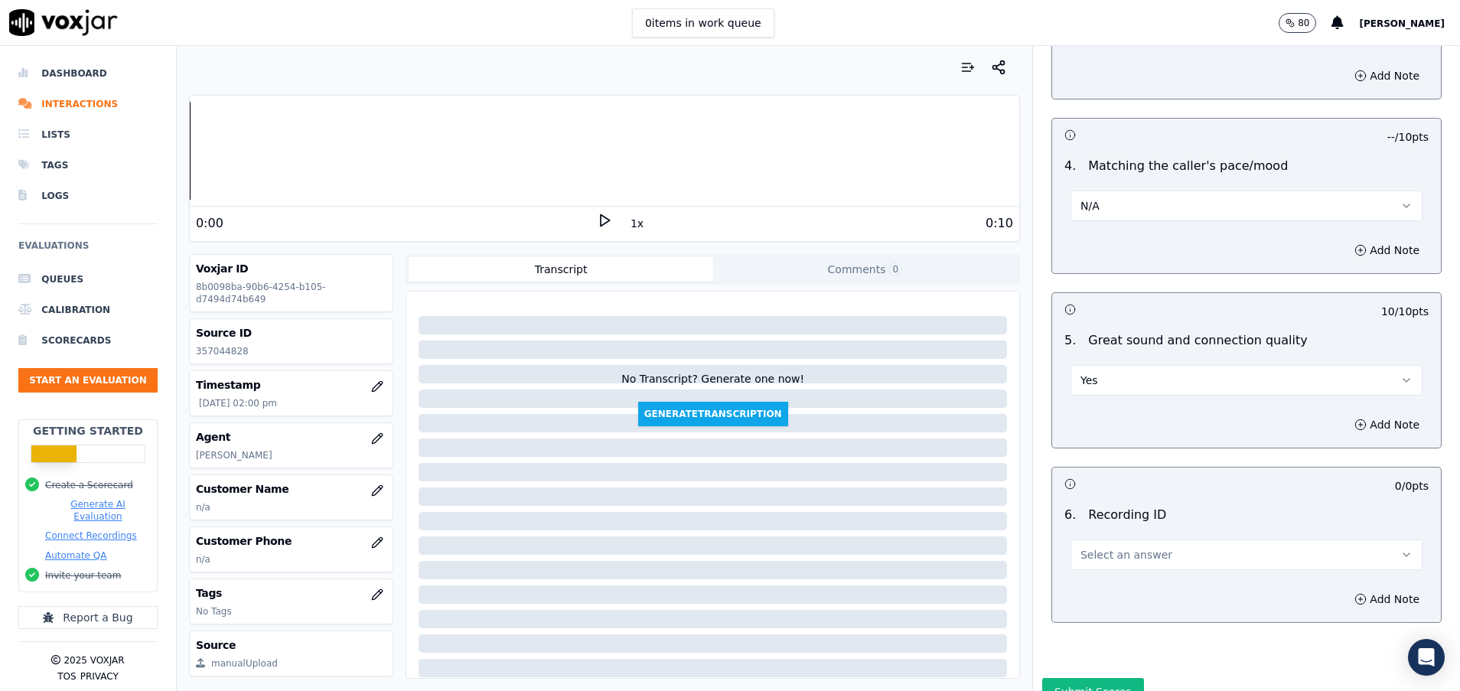
scroll to position [2335, 0]
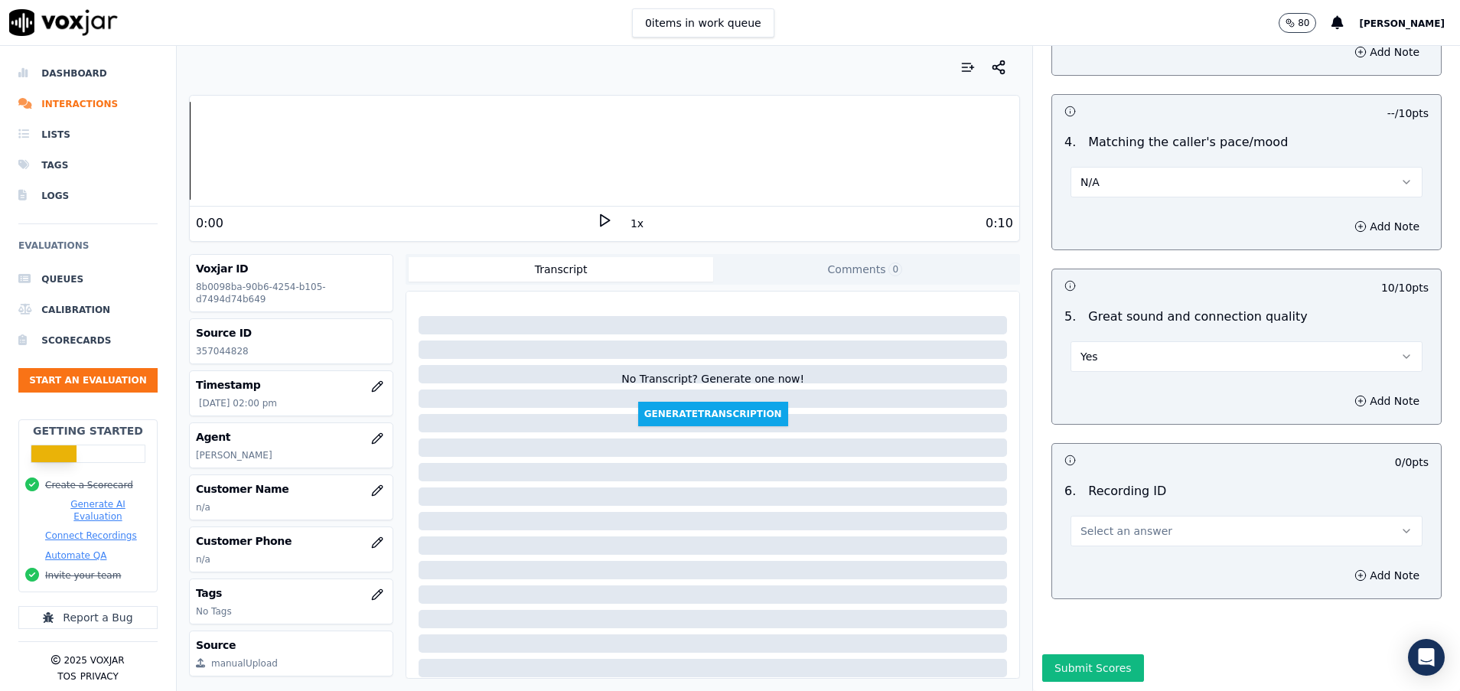
click at [1119, 523] on span "Select an answer" at bounding box center [1126, 530] width 92 height 15
click at [1119, 520] on div "N/A" at bounding box center [1208, 522] width 315 height 24
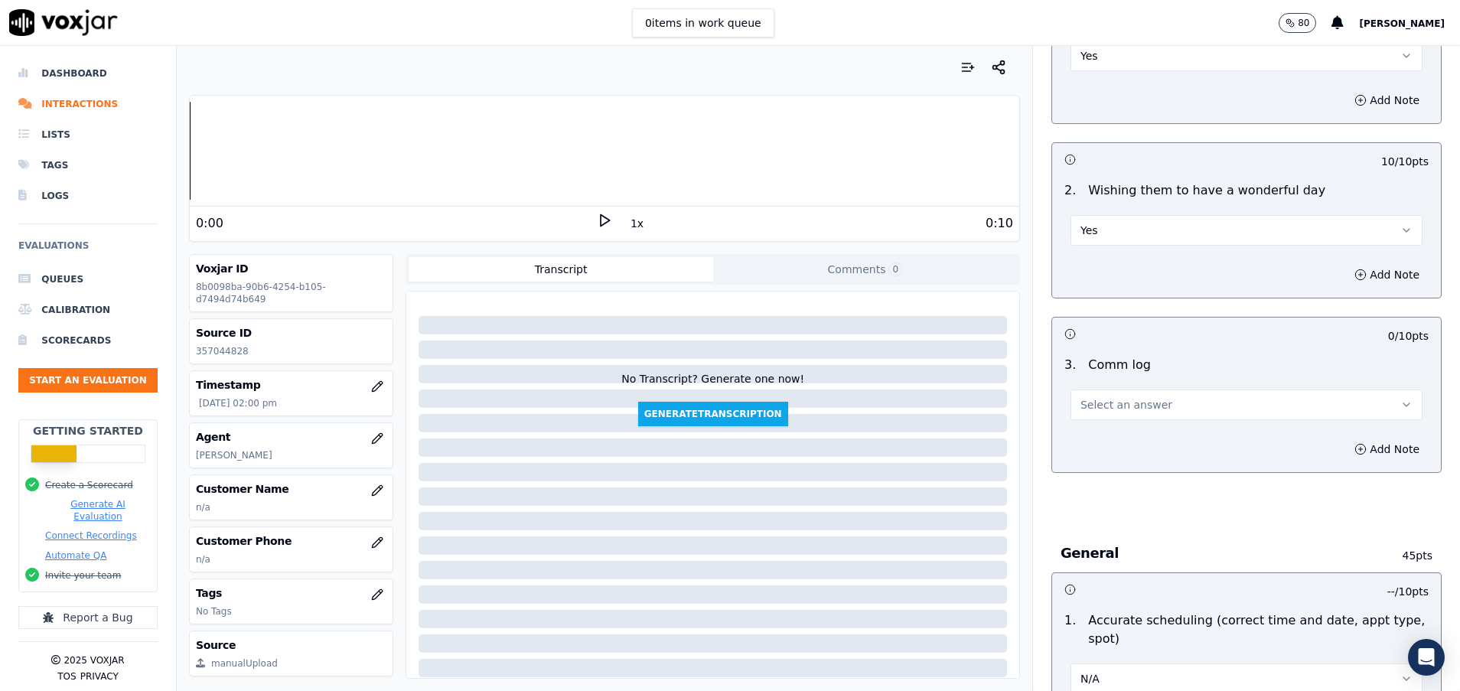
scroll to position [1188, 0]
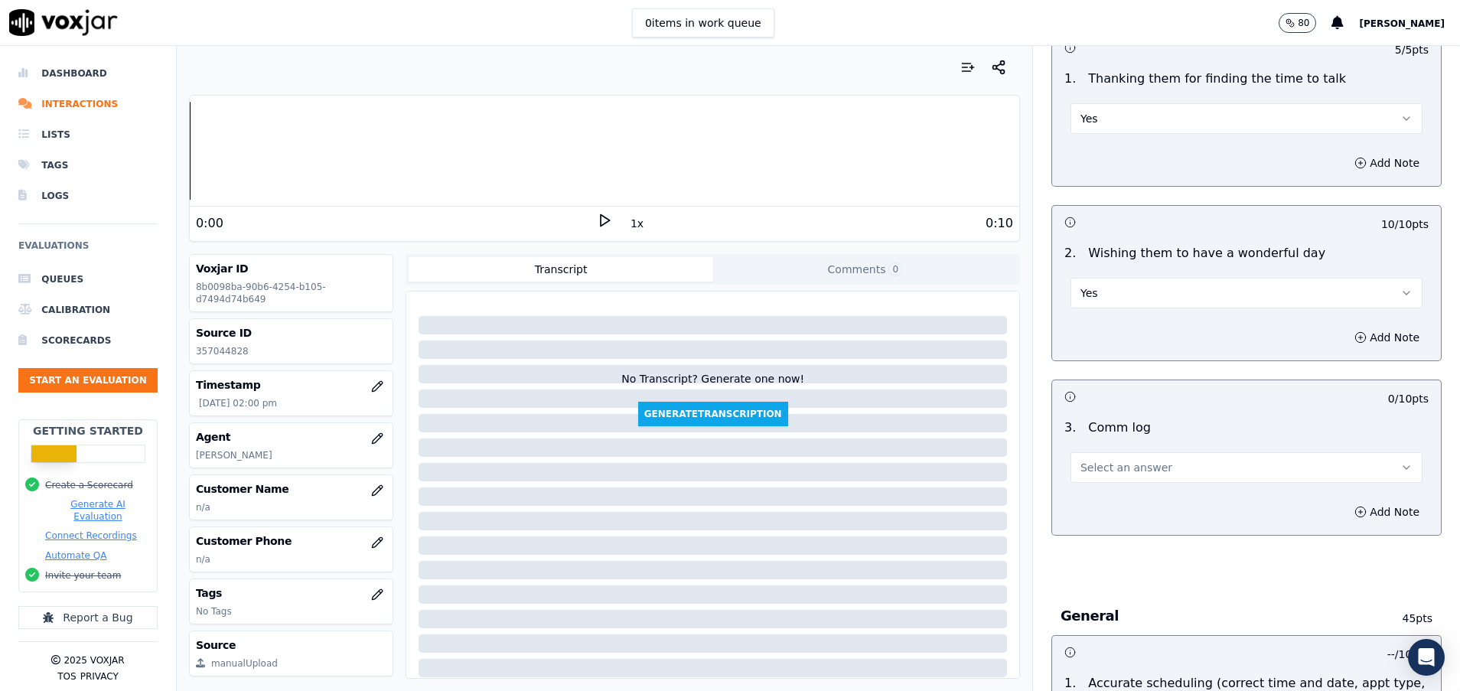
click at [1148, 476] on button "Select an answer" at bounding box center [1247, 467] width 352 height 31
click at [1139, 500] on div "Yes" at bounding box center [1208, 502] width 315 height 24
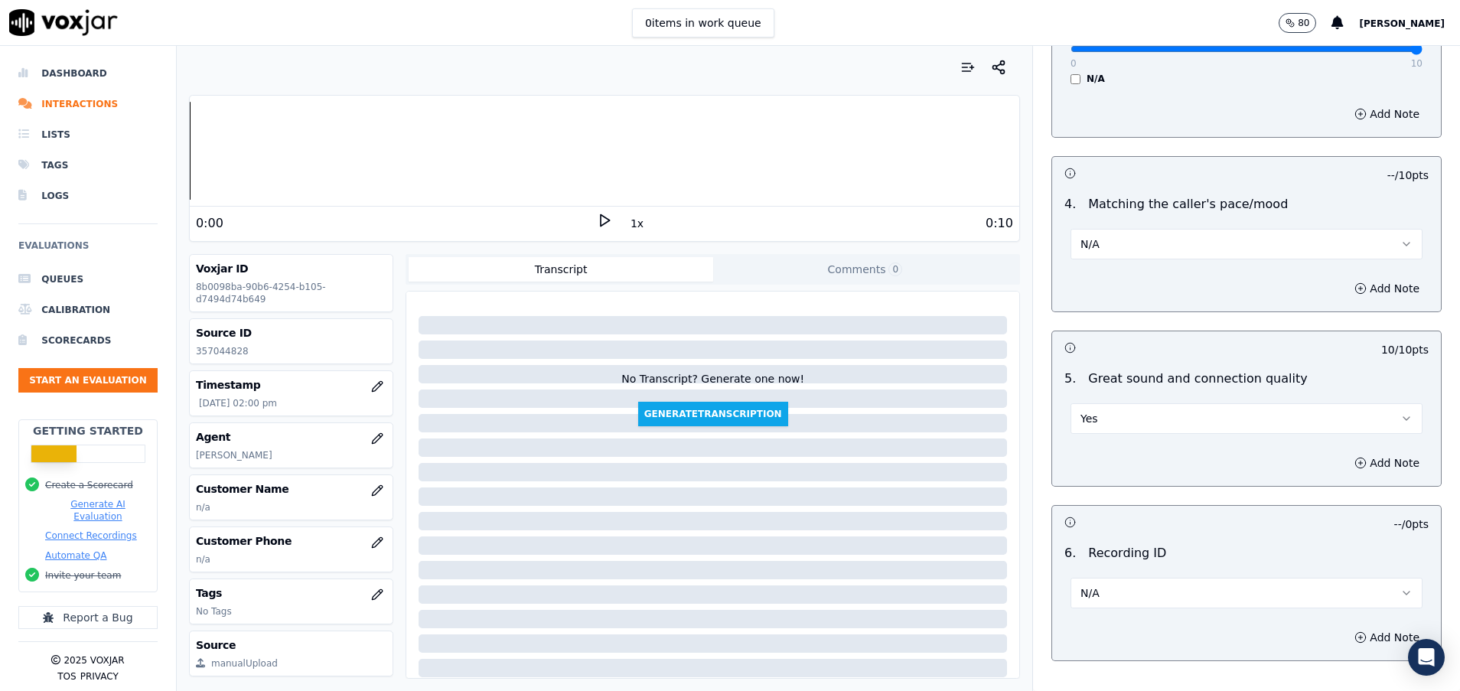
scroll to position [2335, 0]
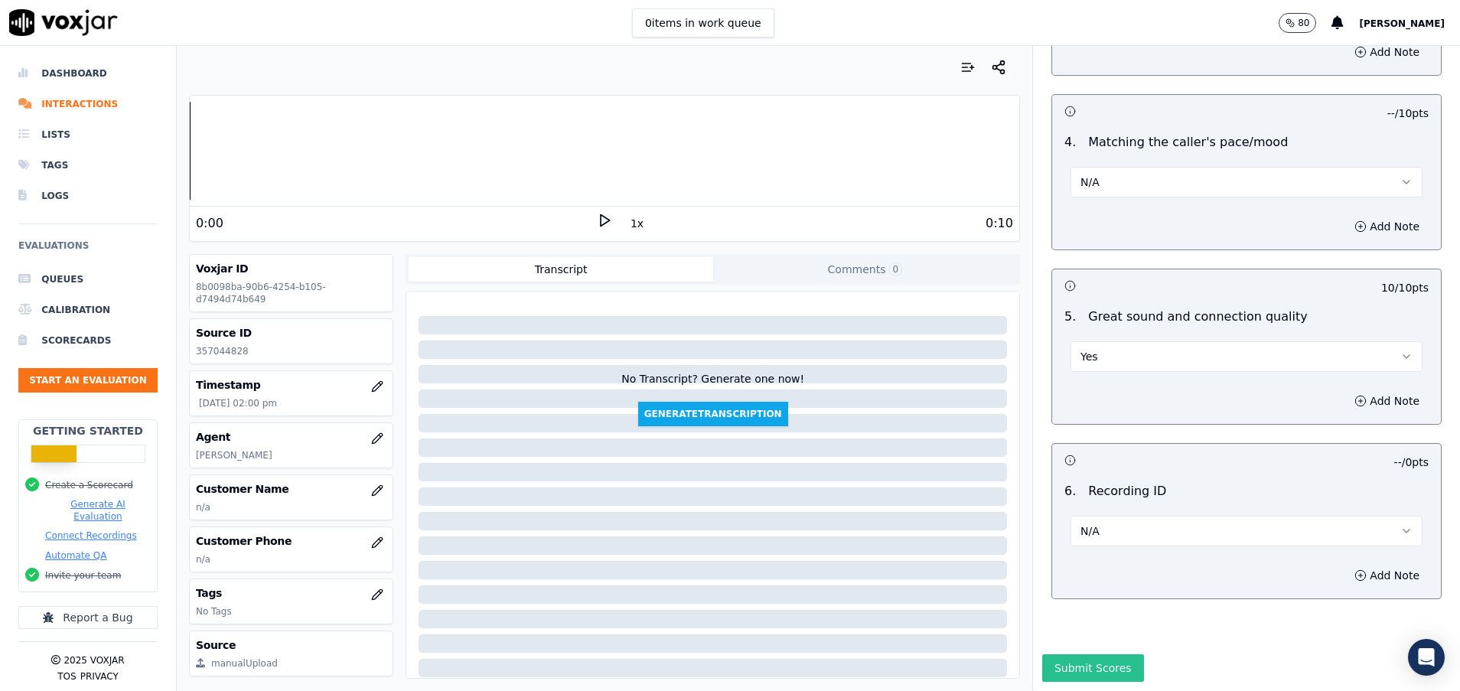
click at [1067, 654] on button "Submit Scores" at bounding box center [1093, 668] width 102 height 28
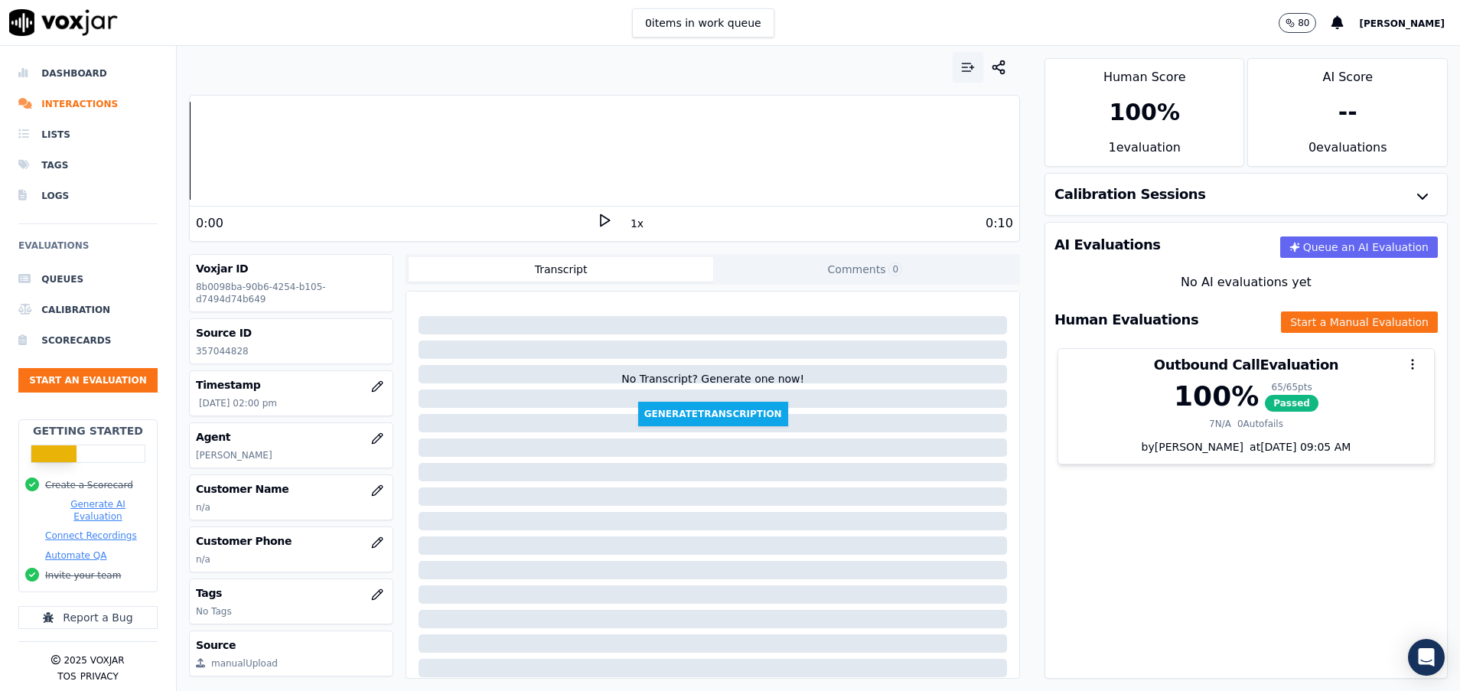
click at [960, 62] on icon "button" at bounding box center [967, 67] width 15 height 15
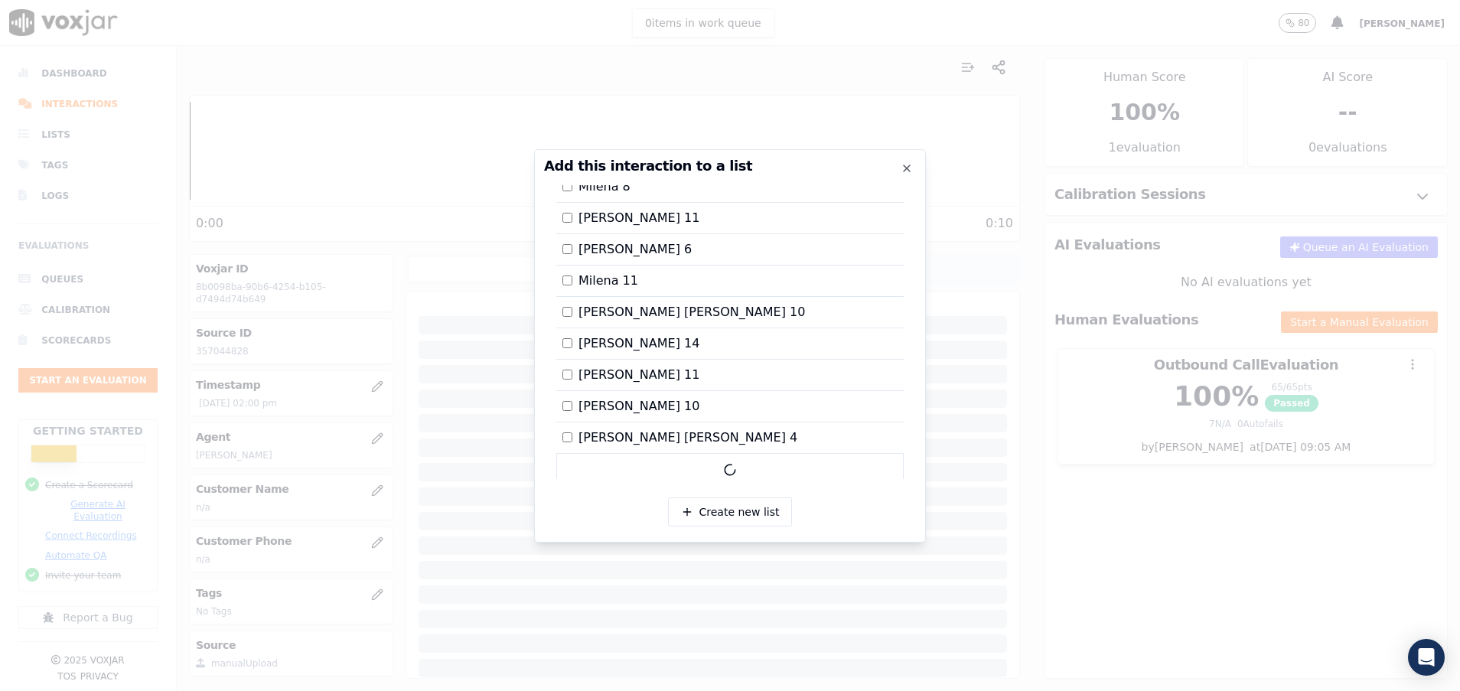
scroll to position [1003, 0]
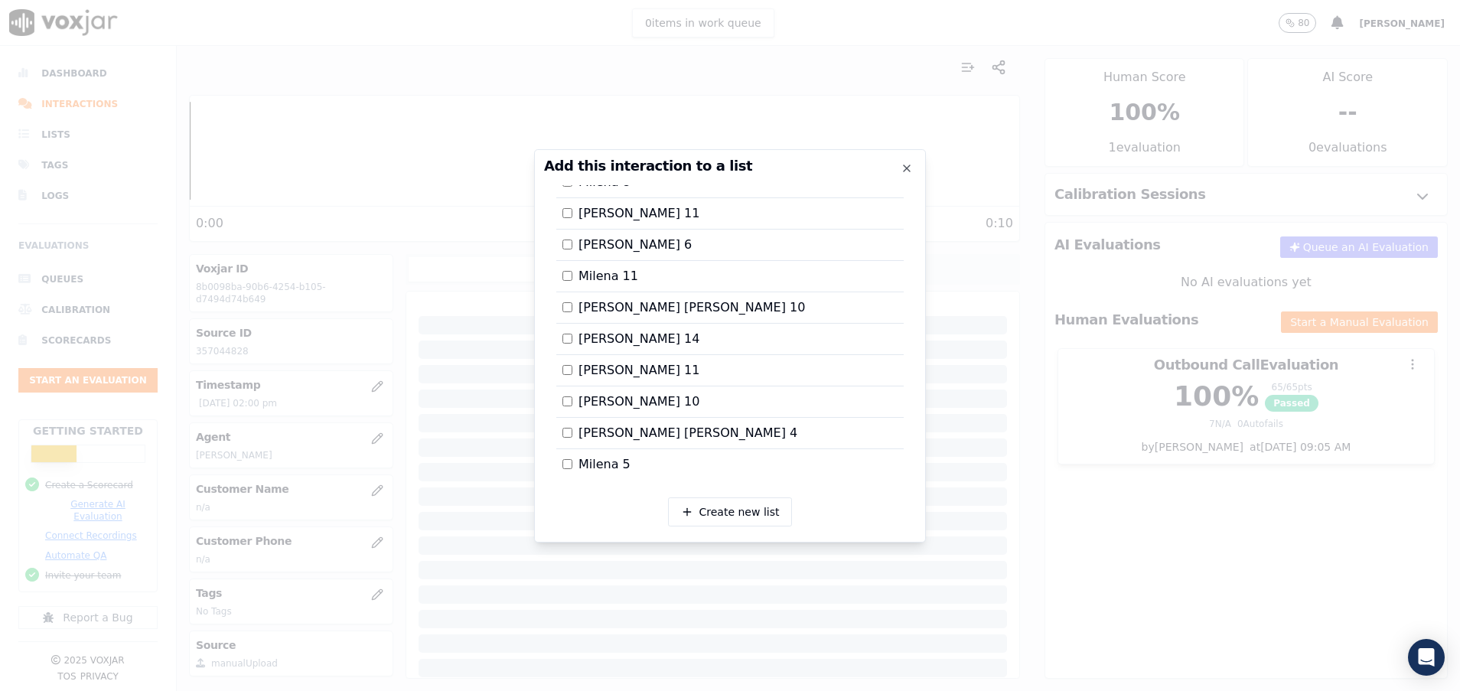
click at [1113, 541] on div at bounding box center [730, 345] width 1460 height 691
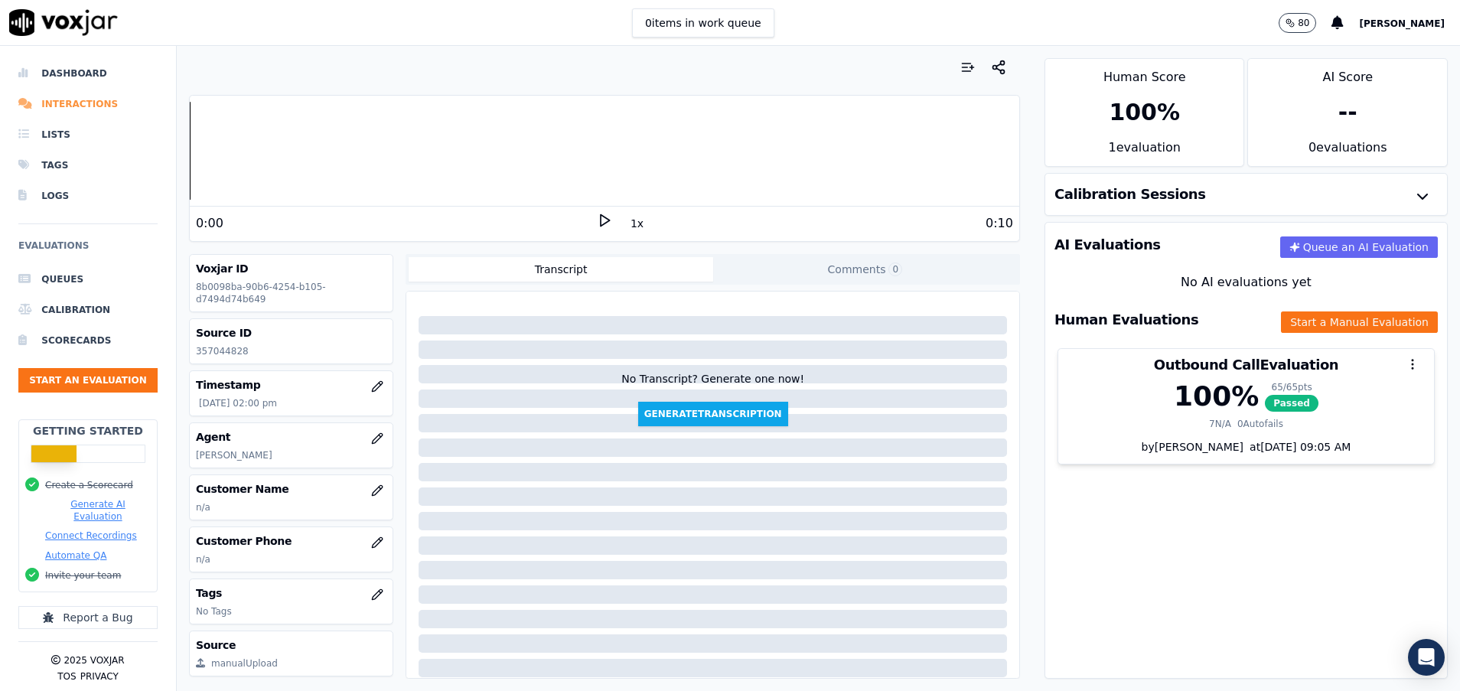
click at [96, 101] on li "Interactions" at bounding box center [87, 104] width 139 height 31
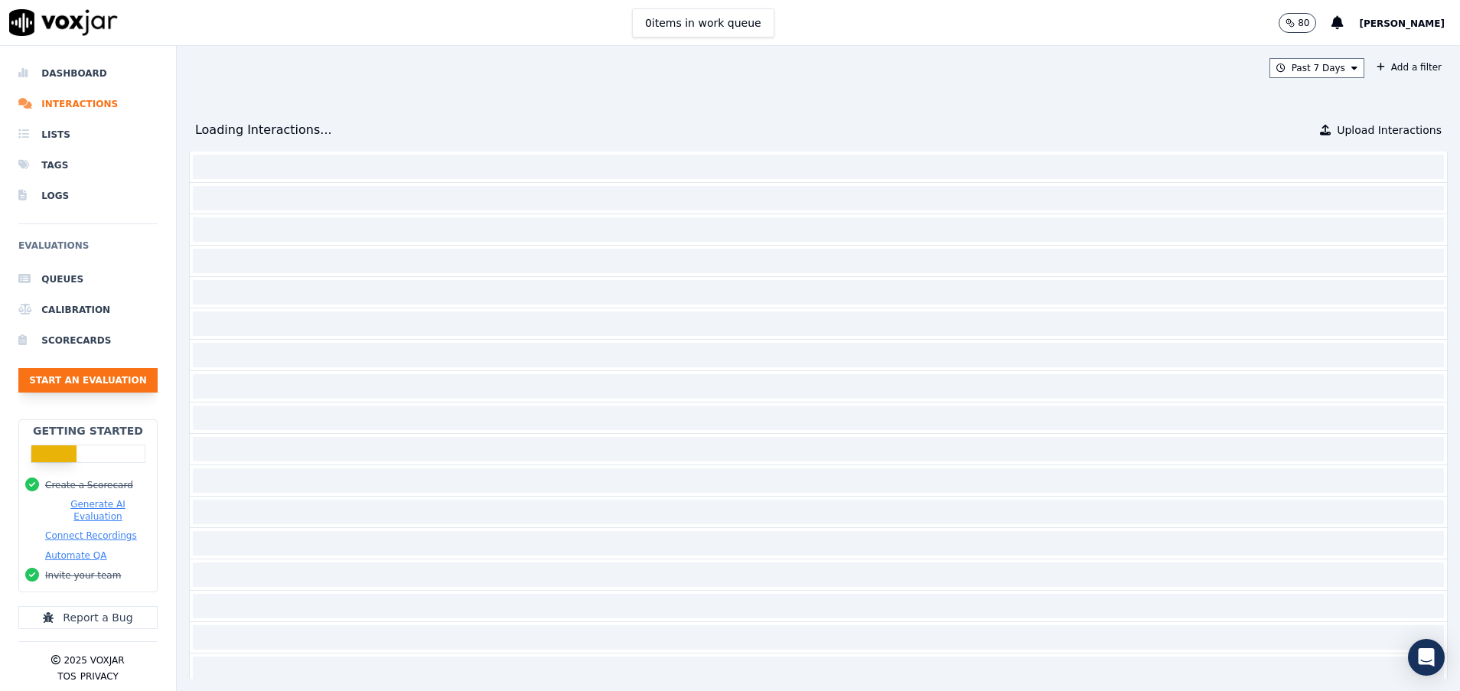
click at [103, 373] on button "Start an Evaluation" at bounding box center [87, 380] width 139 height 24
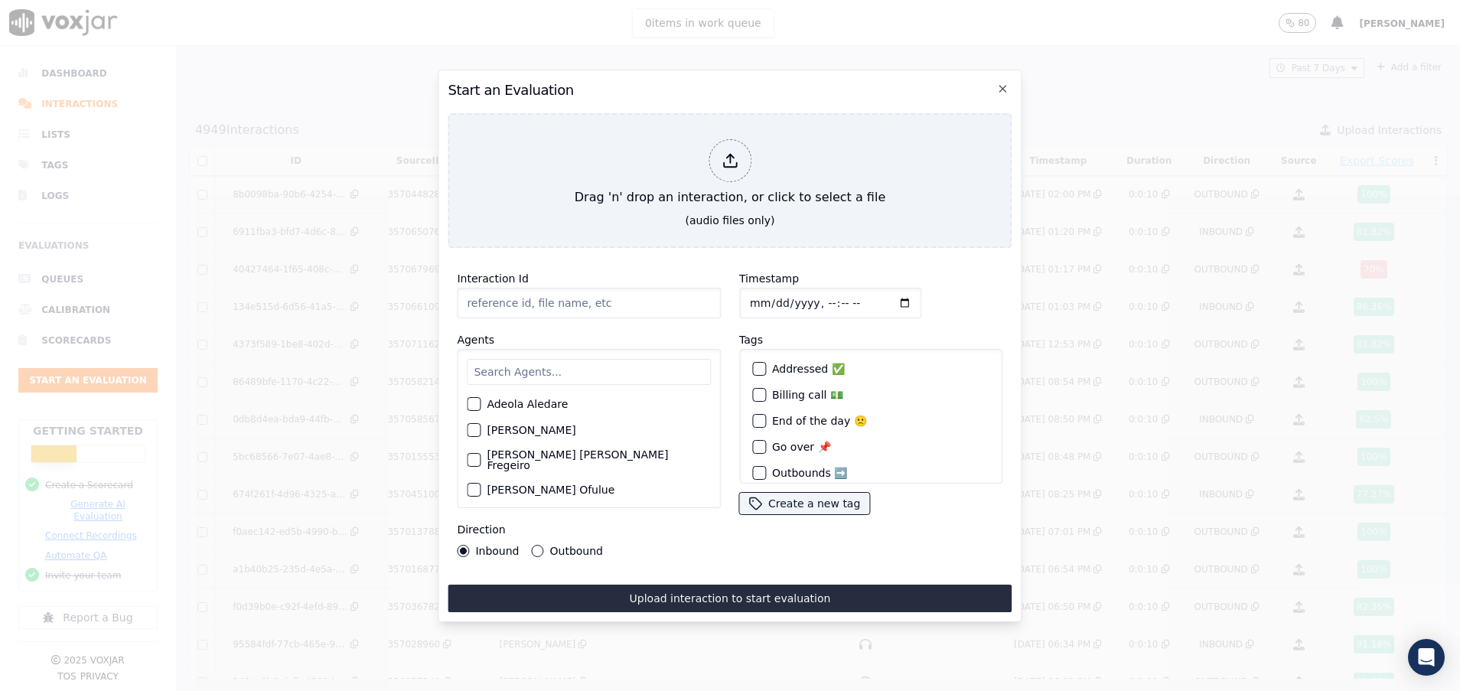
click at [510, 296] on input "Interaction Id" at bounding box center [589, 303] width 264 height 31
paste input "357036015"
type input "357036015"
click at [505, 369] on input "text" at bounding box center [589, 372] width 244 height 26
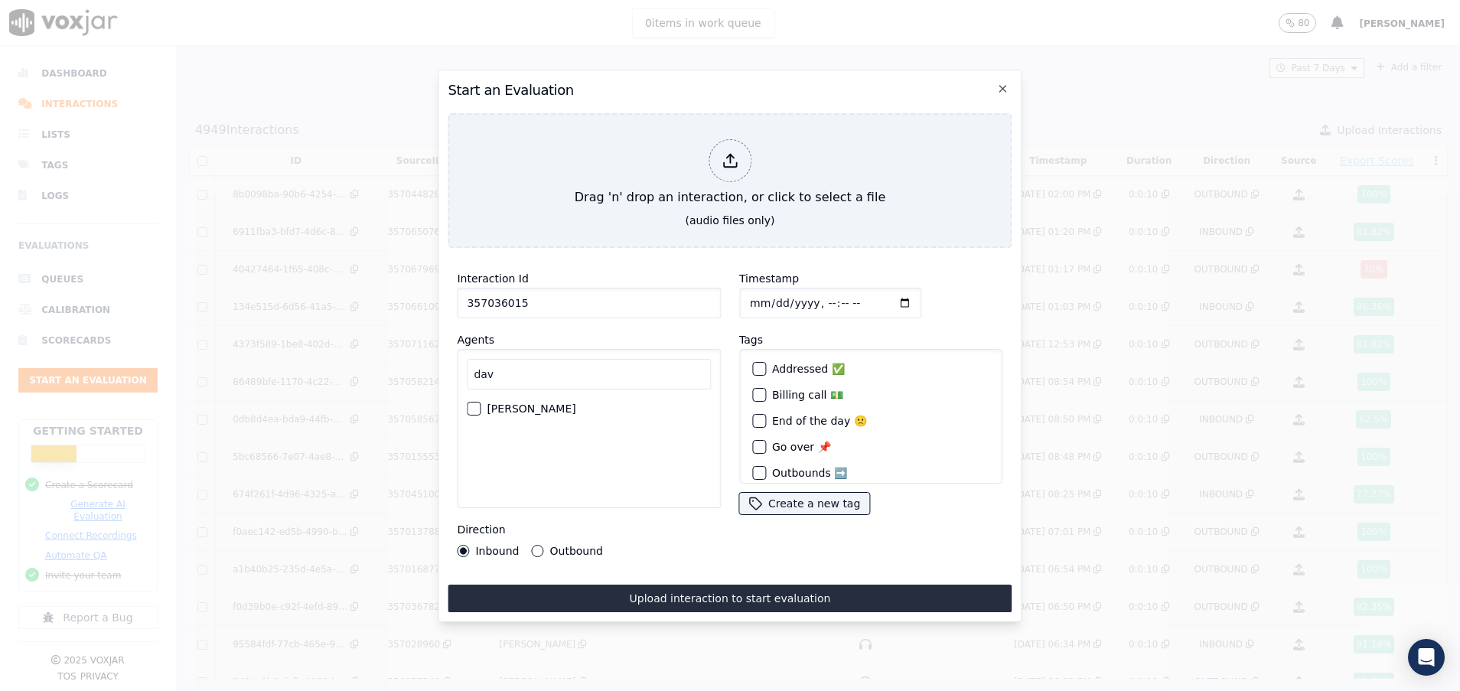
type input "dav"
click at [475, 403] on div "button" at bounding box center [473, 408] width 11 height 11
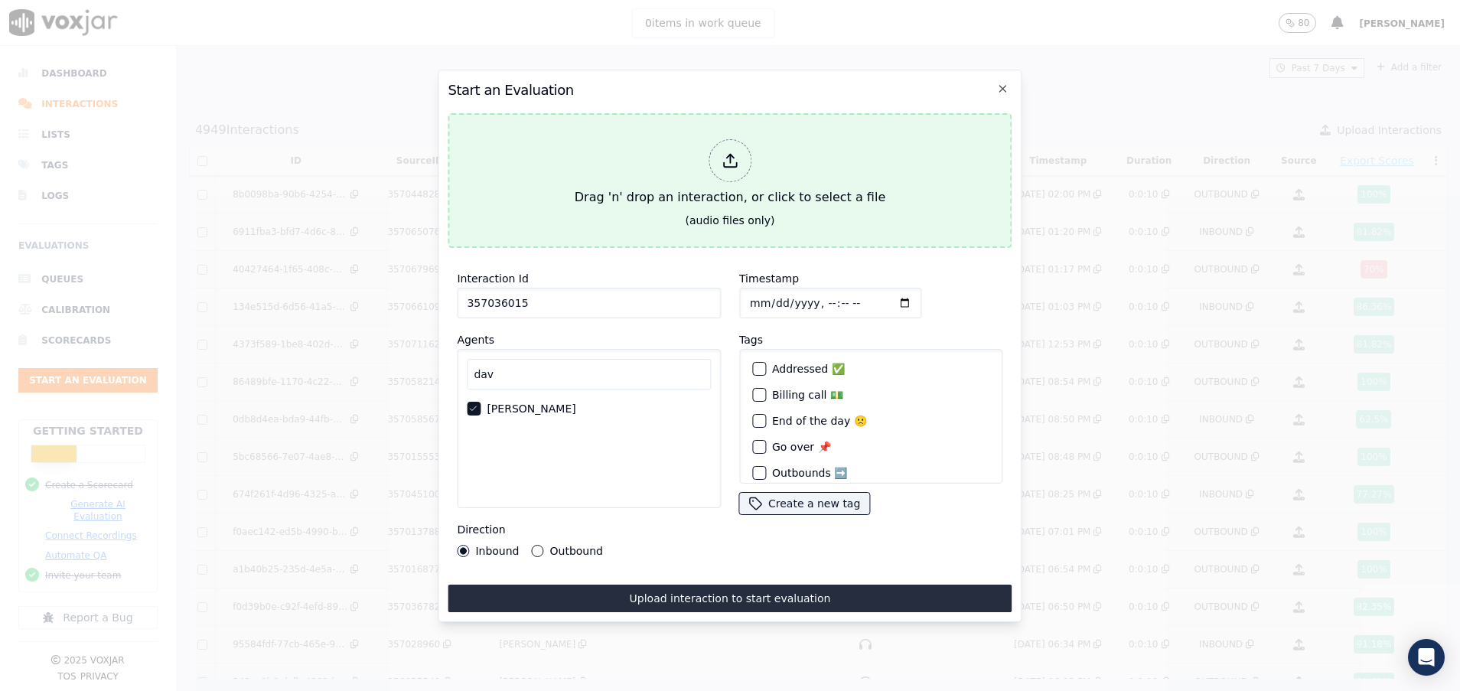
click at [561, 223] on button "Drag 'n' drop an interaction, or click to select a file (audio files only)" at bounding box center [730, 180] width 564 height 135
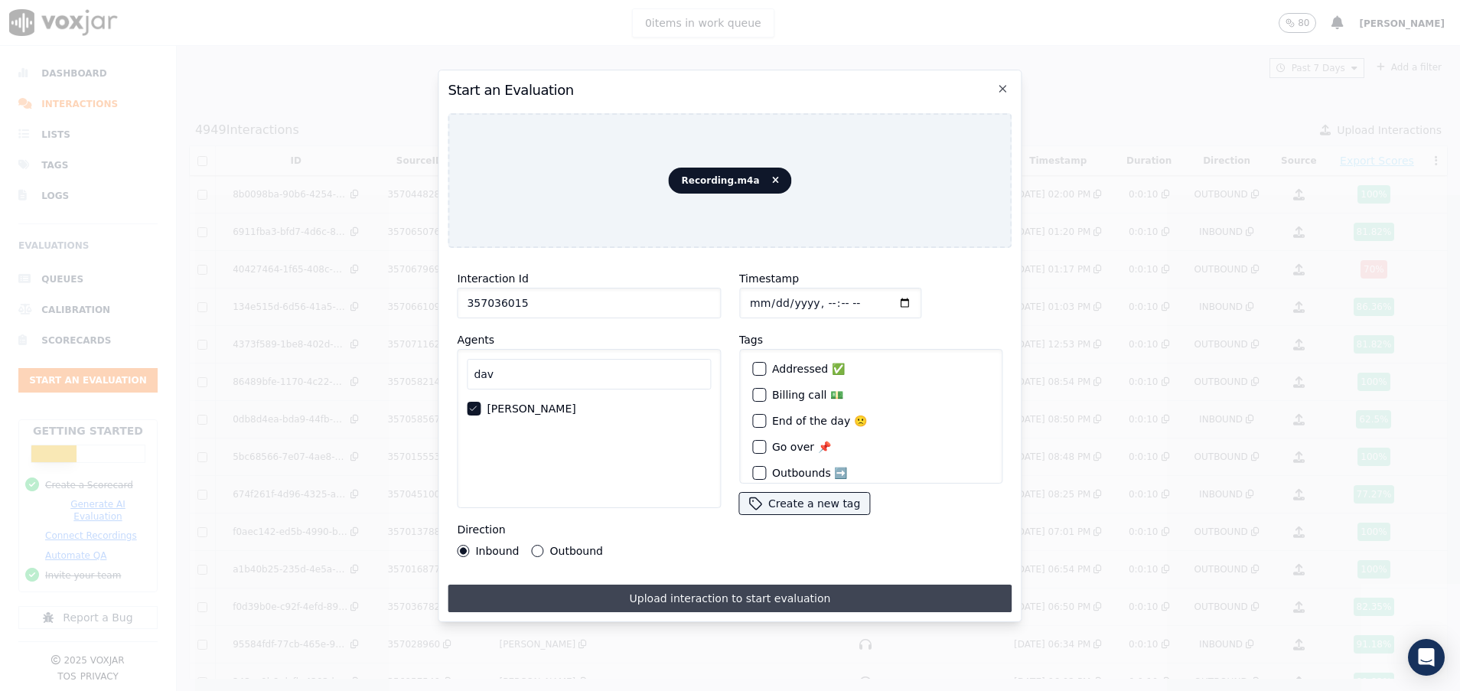
click at [710, 594] on button "Upload interaction to start evaluation" at bounding box center [730, 599] width 564 height 28
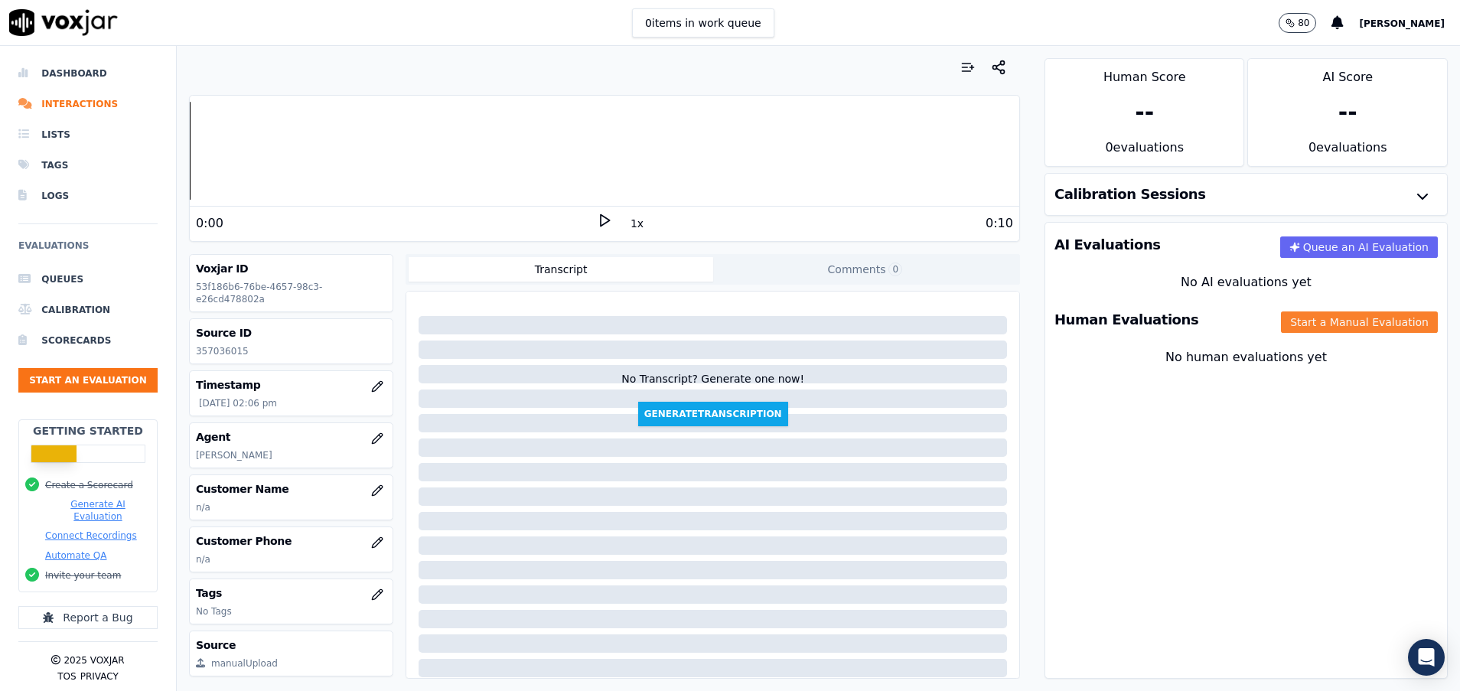
click at [1281, 323] on button "Start a Manual Evaluation" at bounding box center [1359, 321] width 157 height 21
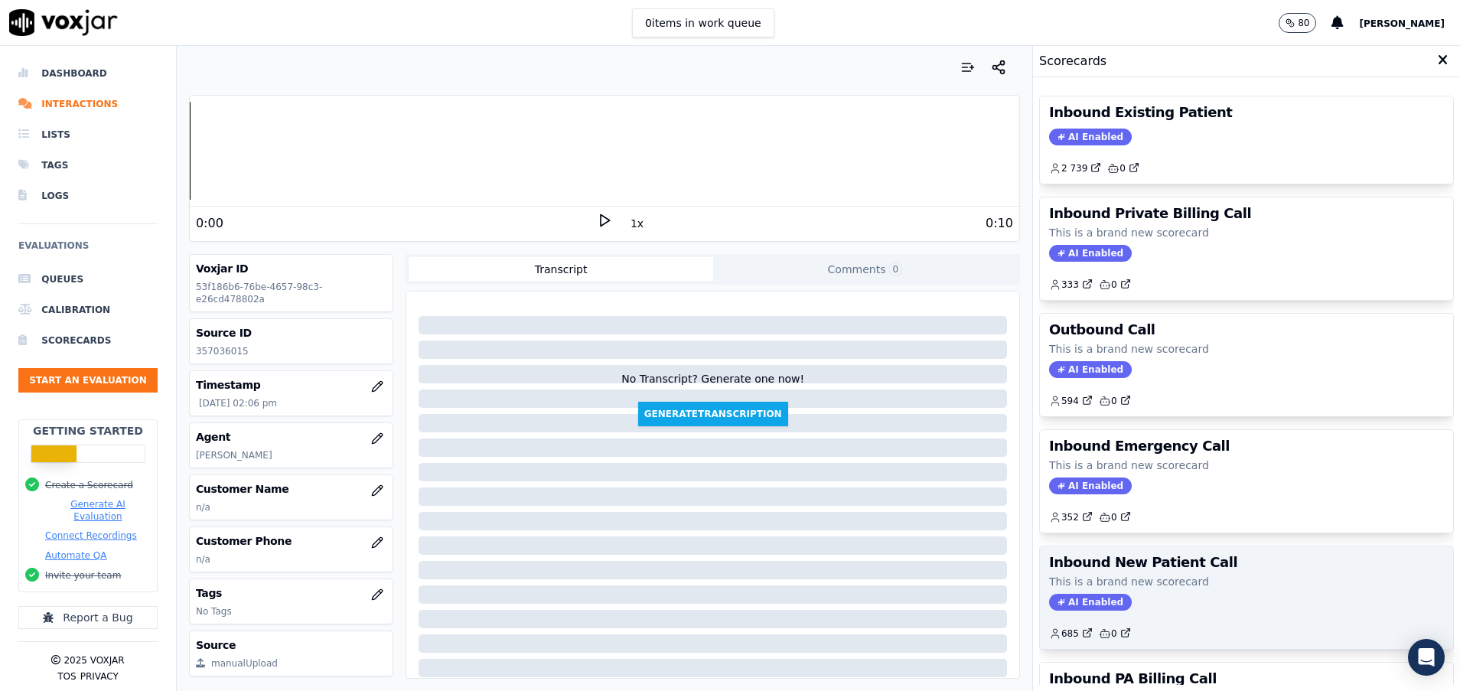
click at [1144, 580] on p "This is a brand new scorecard" at bounding box center [1246, 581] width 395 height 15
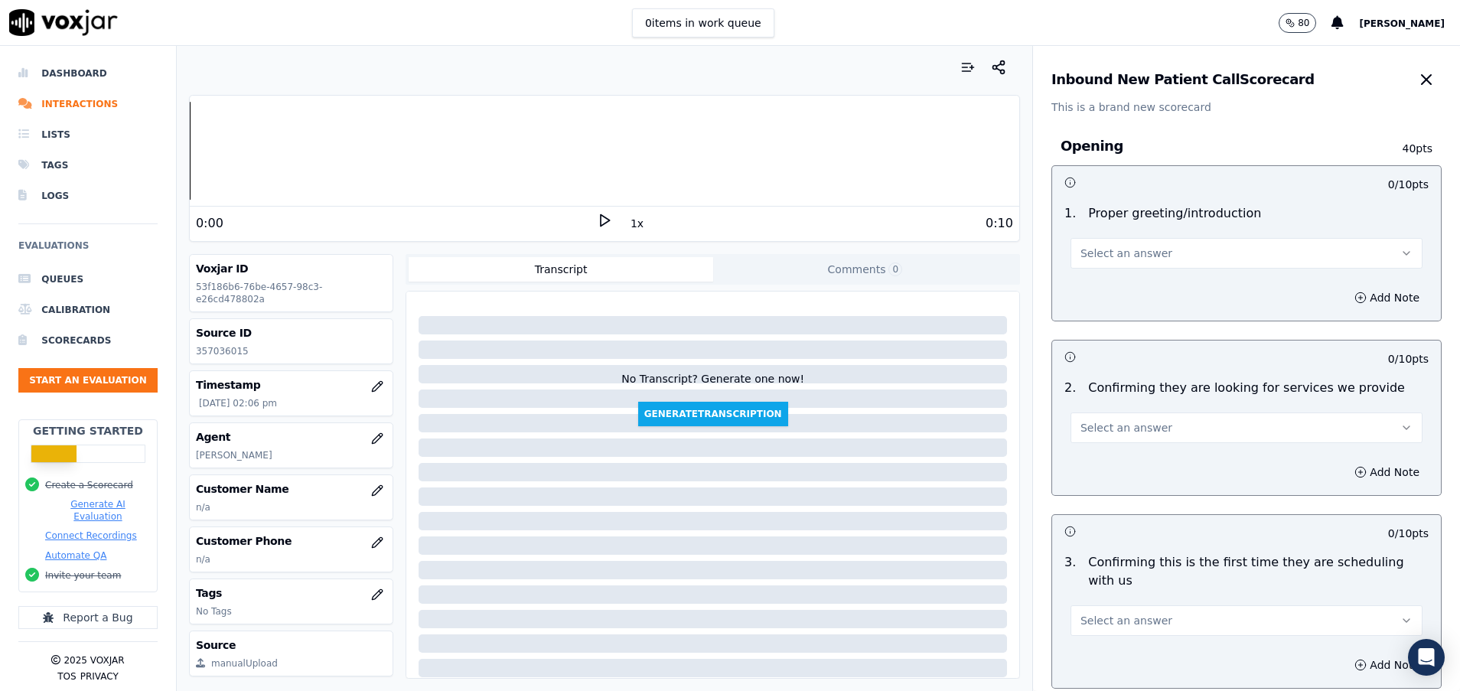
click at [1128, 259] on span "Select an answer" at bounding box center [1126, 253] width 92 height 15
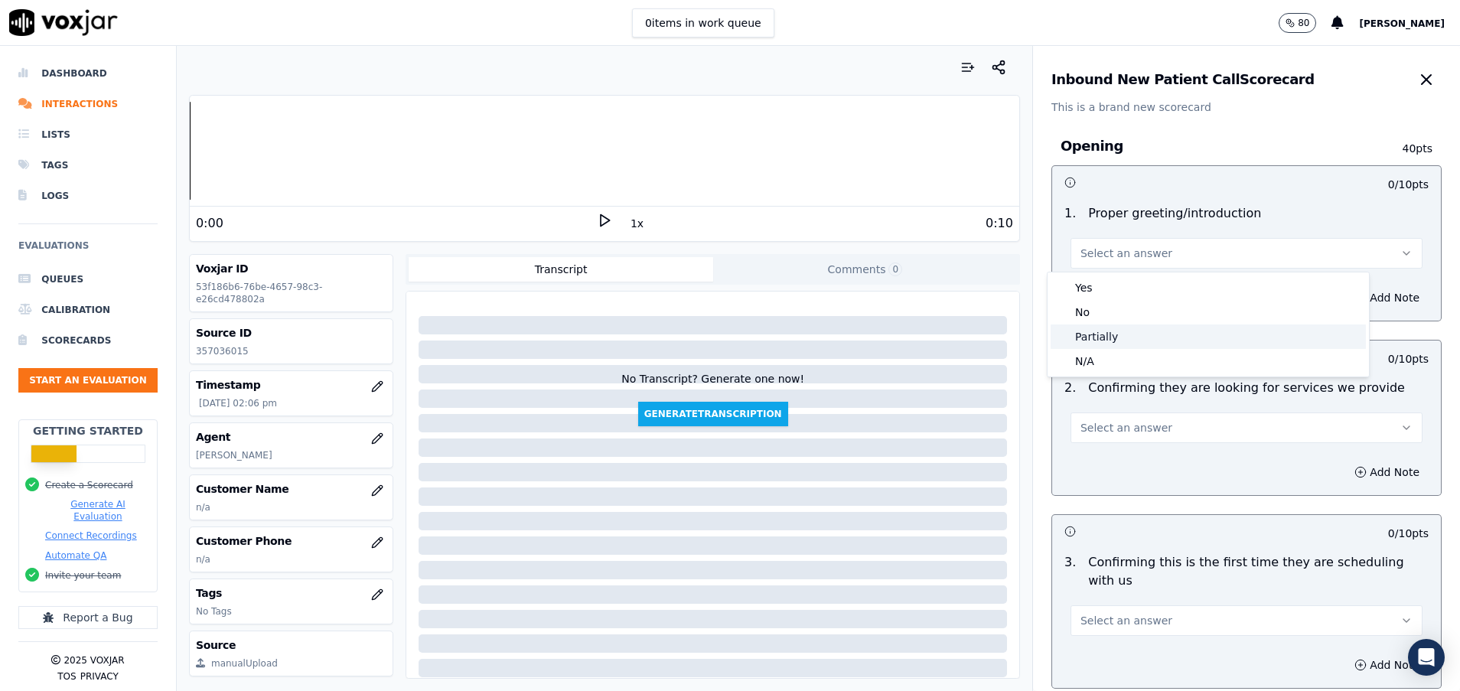
click at [1127, 335] on div "Partially" at bounding box center [1208, 336] width 315 height 24
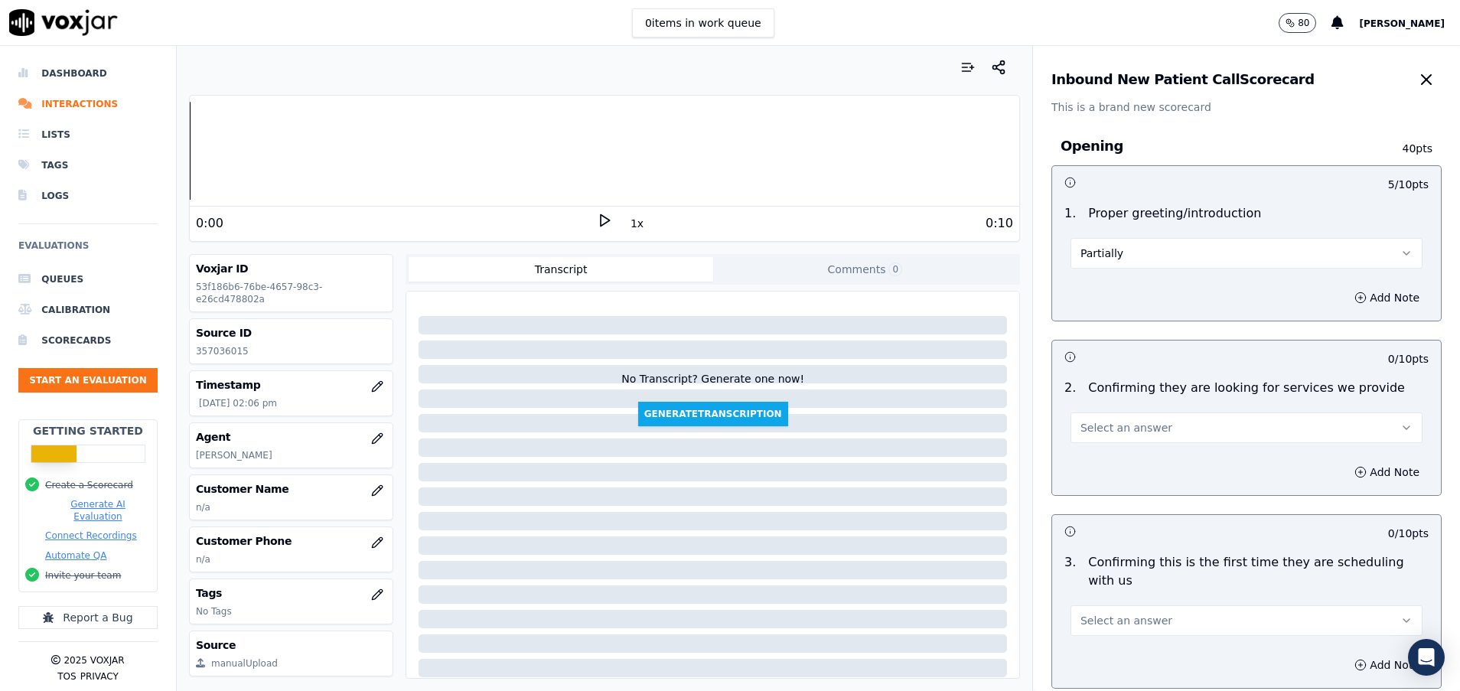
click at [1133, 429] on span "Select an answer" at bounding box center [1126, 427] width 92 height 15
click at [1126, 516] on div "N/A" at bounding box center [1208, 511] width 315 height 24
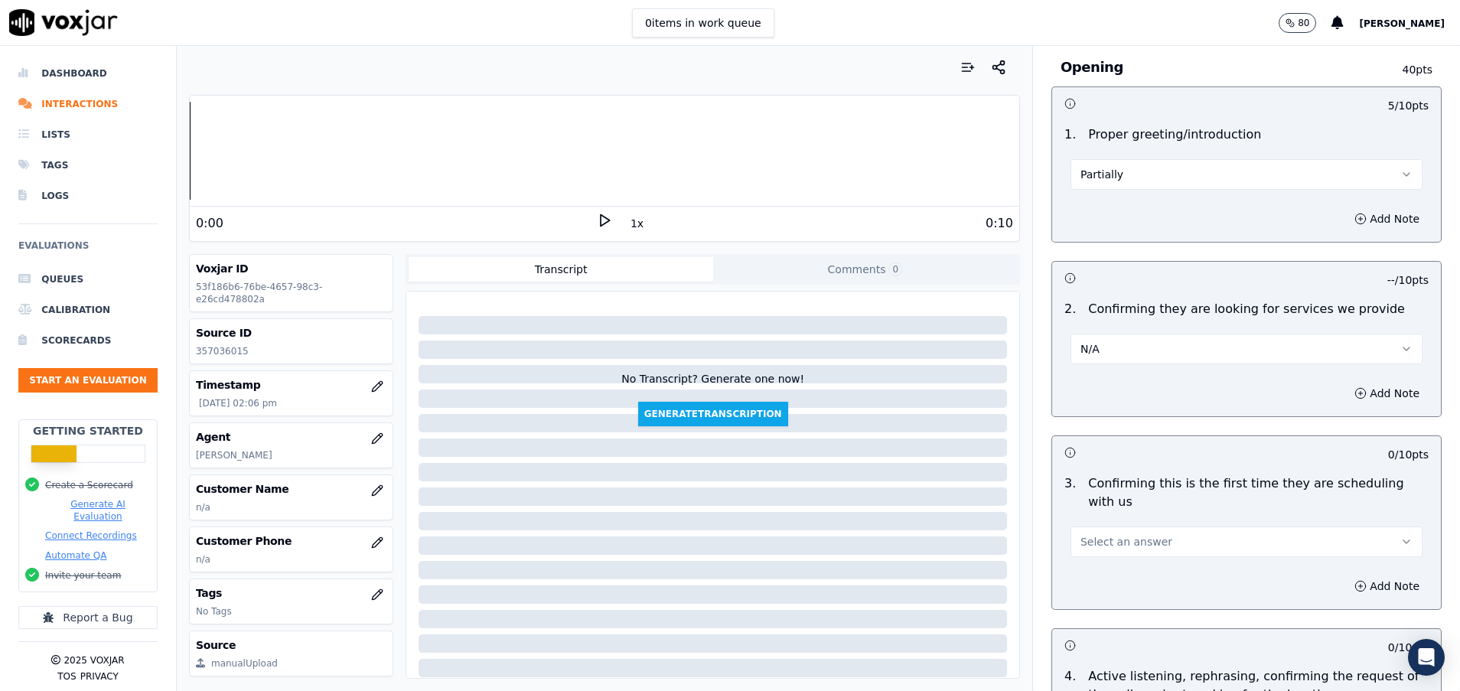
scroll to position [115, 0]
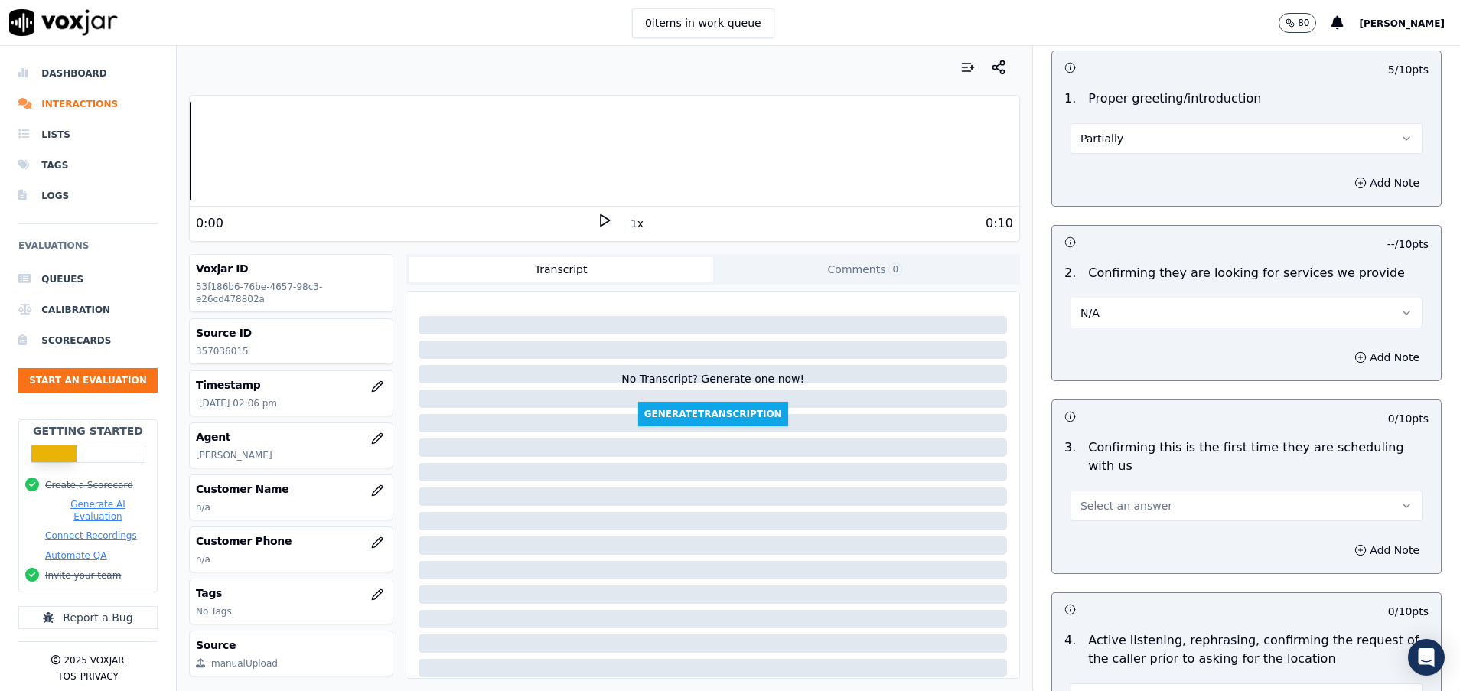
click at [1118, 502] on span "Select an answer" at bounding box center [1126, 505] width 92 height 15
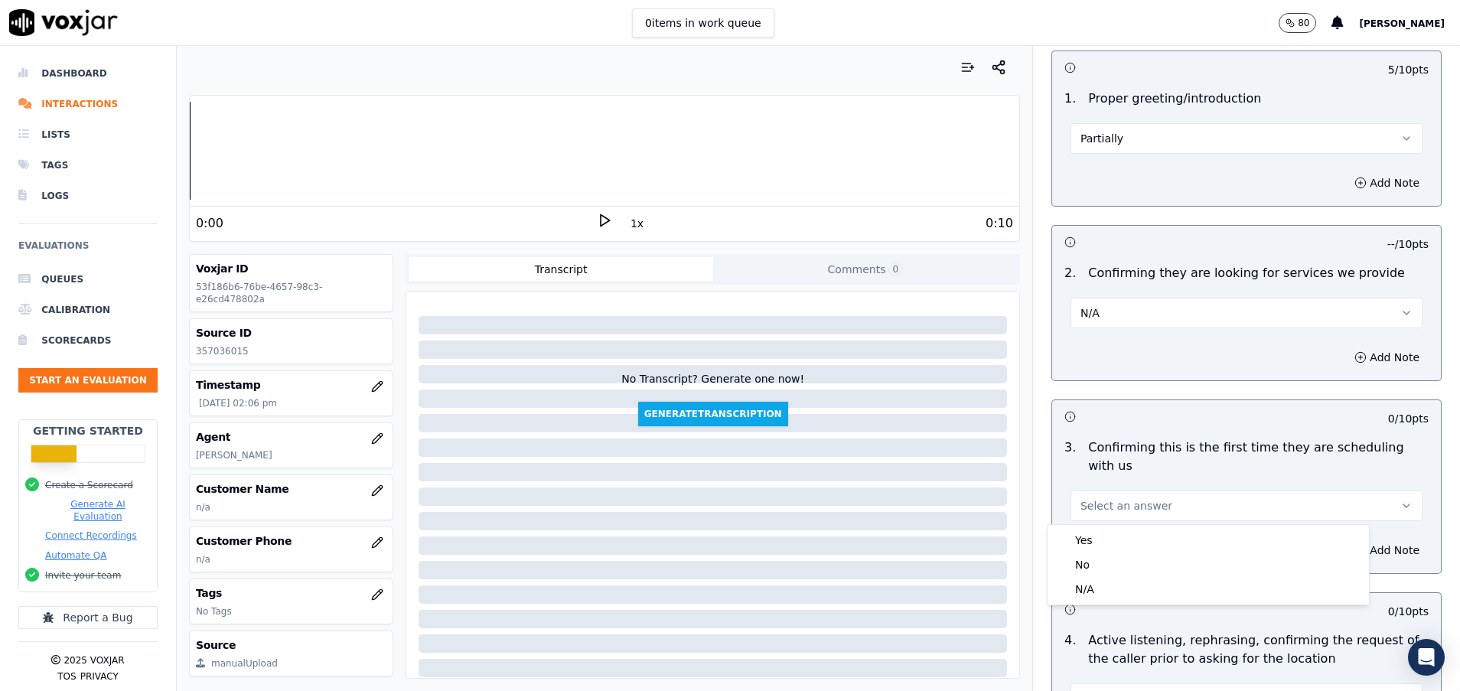
click at [1120, 526] on div "Yes No N/A" at bounding box center [1208, 565] width 321 height 80
click at [1120, 531] on div "Yes" at bounding box center [1208, 540] width 315 height 24
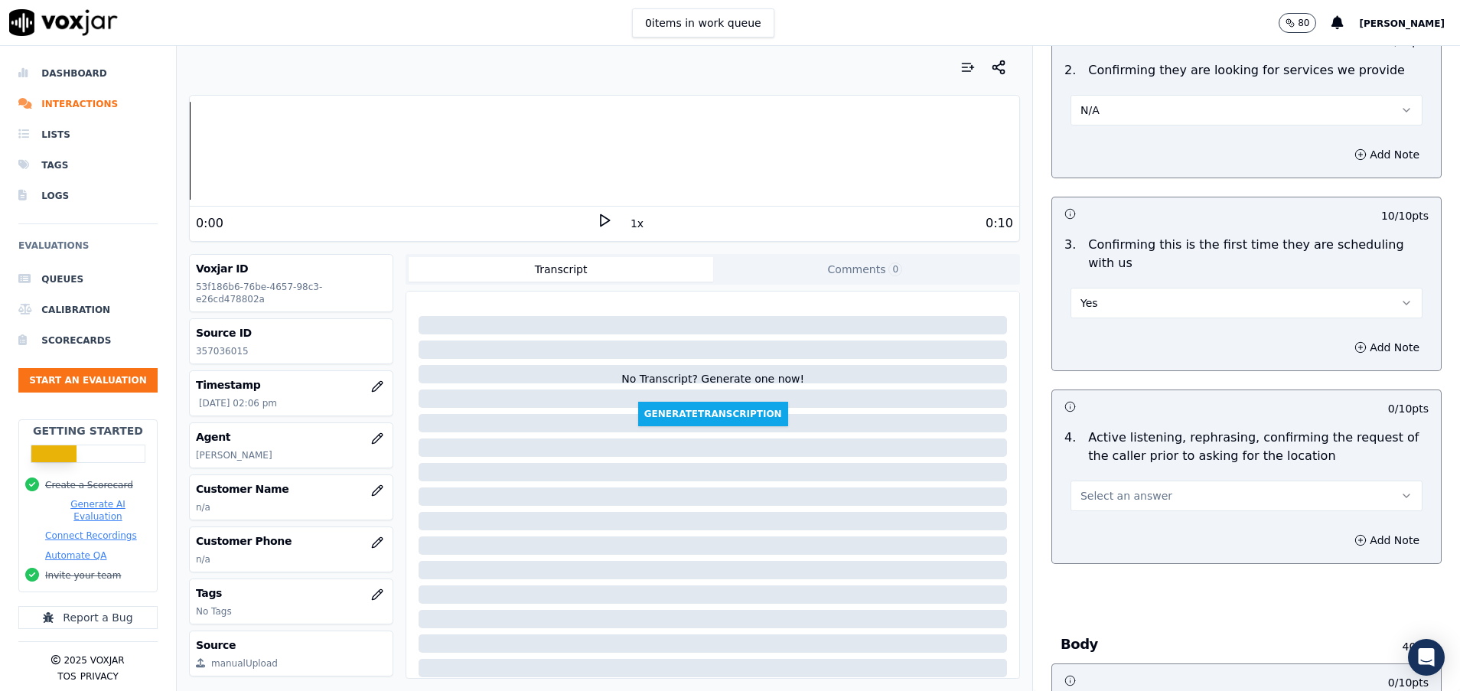
scroll to position [344, 0]
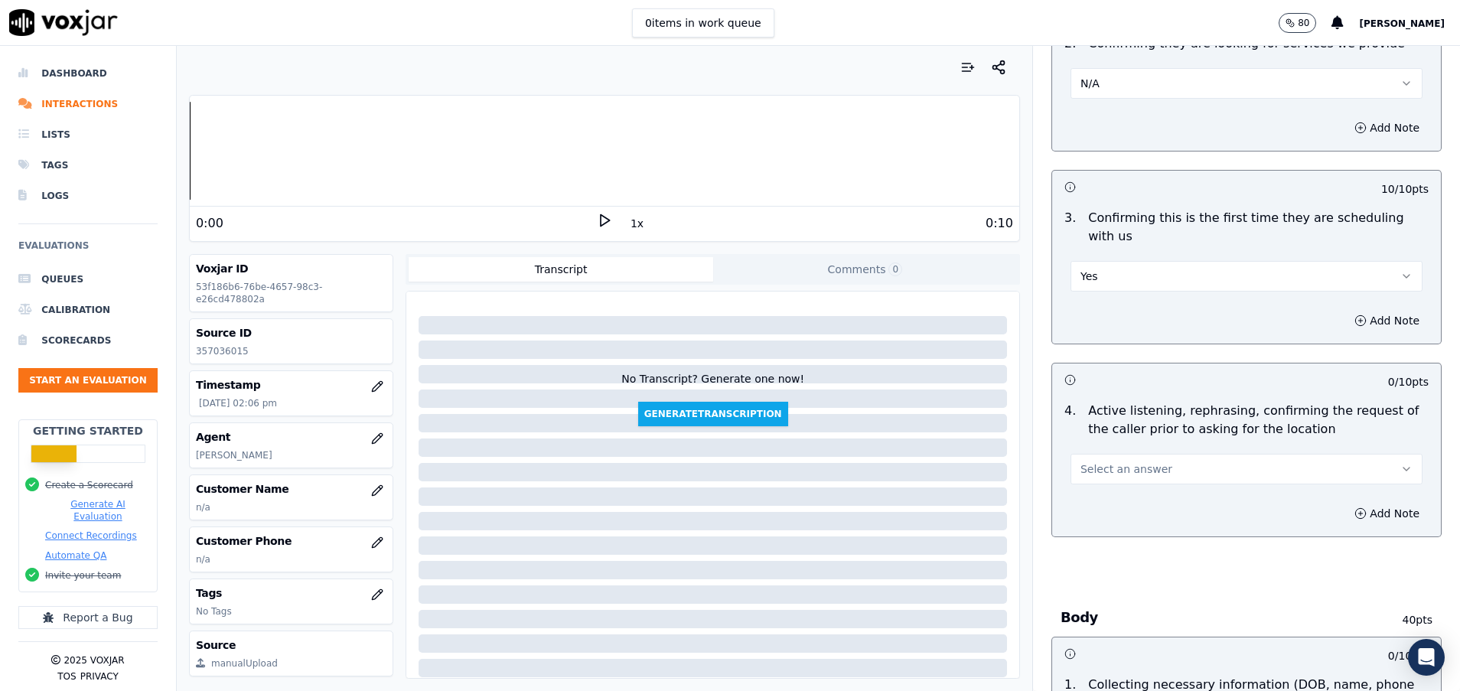
click at [1110, 468] on span "Select an answer" at bounding box center [1126, 468] width 92 height 15
click at [1112, 506] on div "Yes" at bounding box center [1208, 503] width 315 height 24
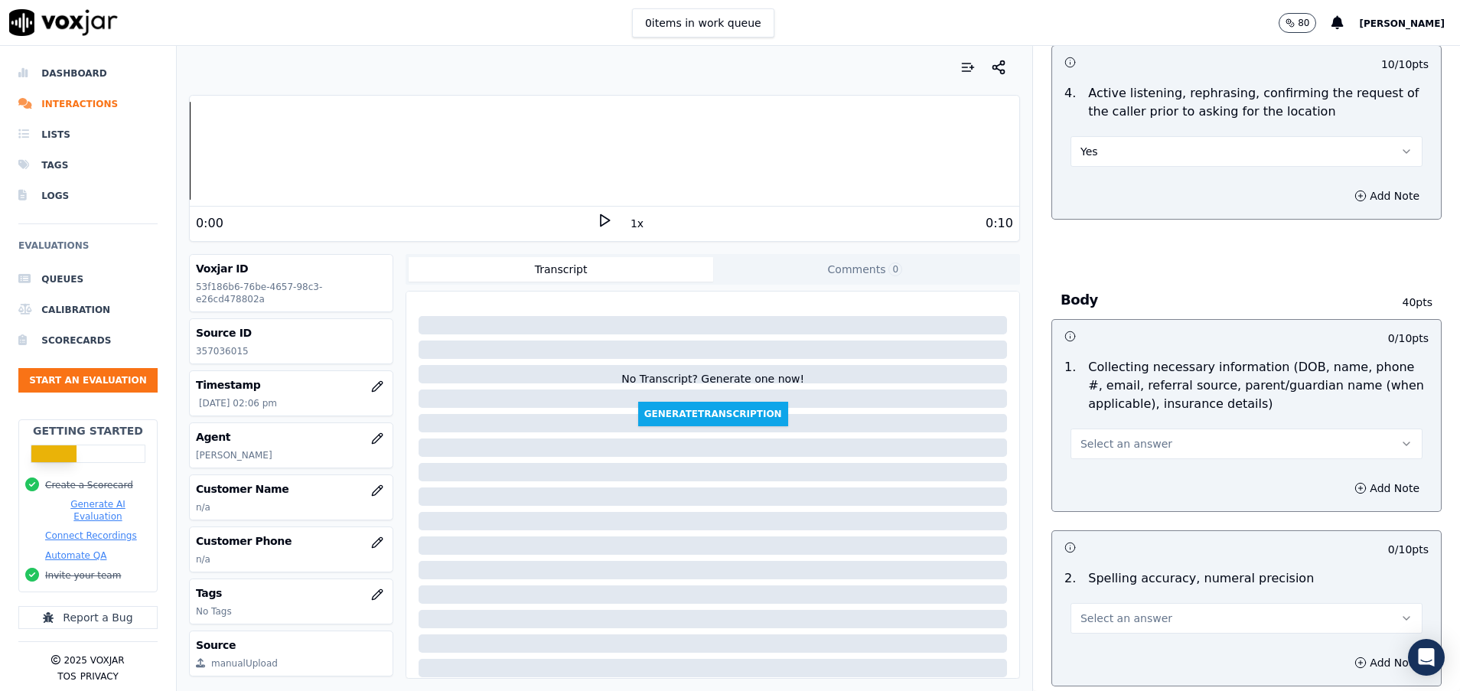
scroll to position [689, 0]
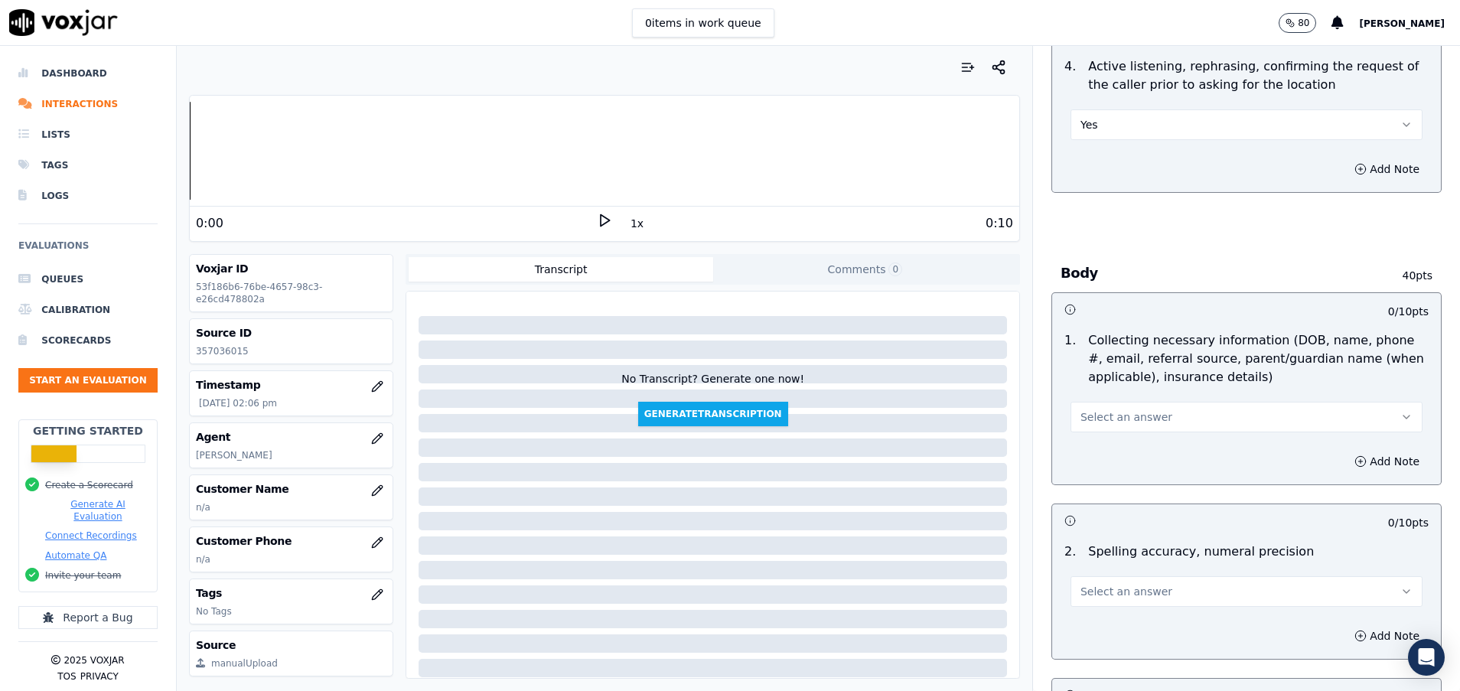
click at [1241, 418] on button "Select an answer" at bounding box center [1247, 417] width 352 height 31
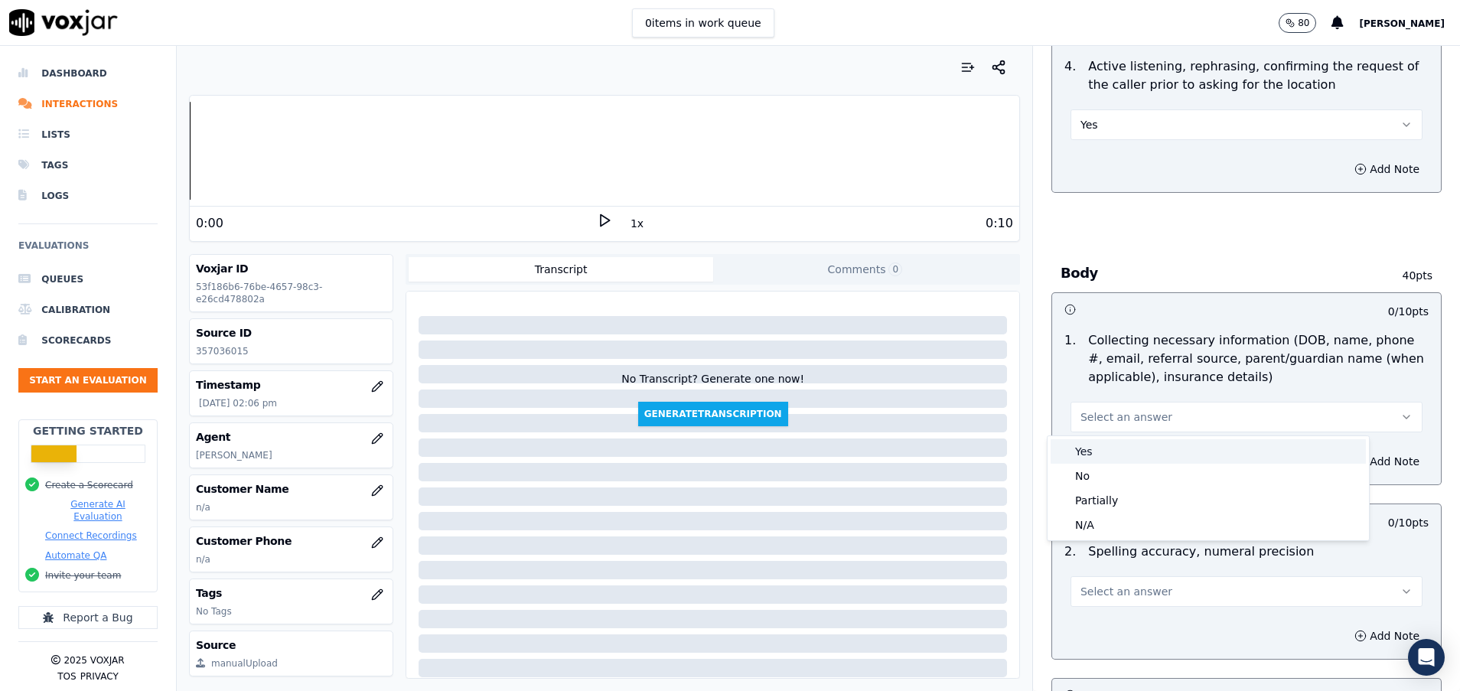
click at [1119, 460] on div "Yes" at bounding box center [1208, 451] width 315 height 24
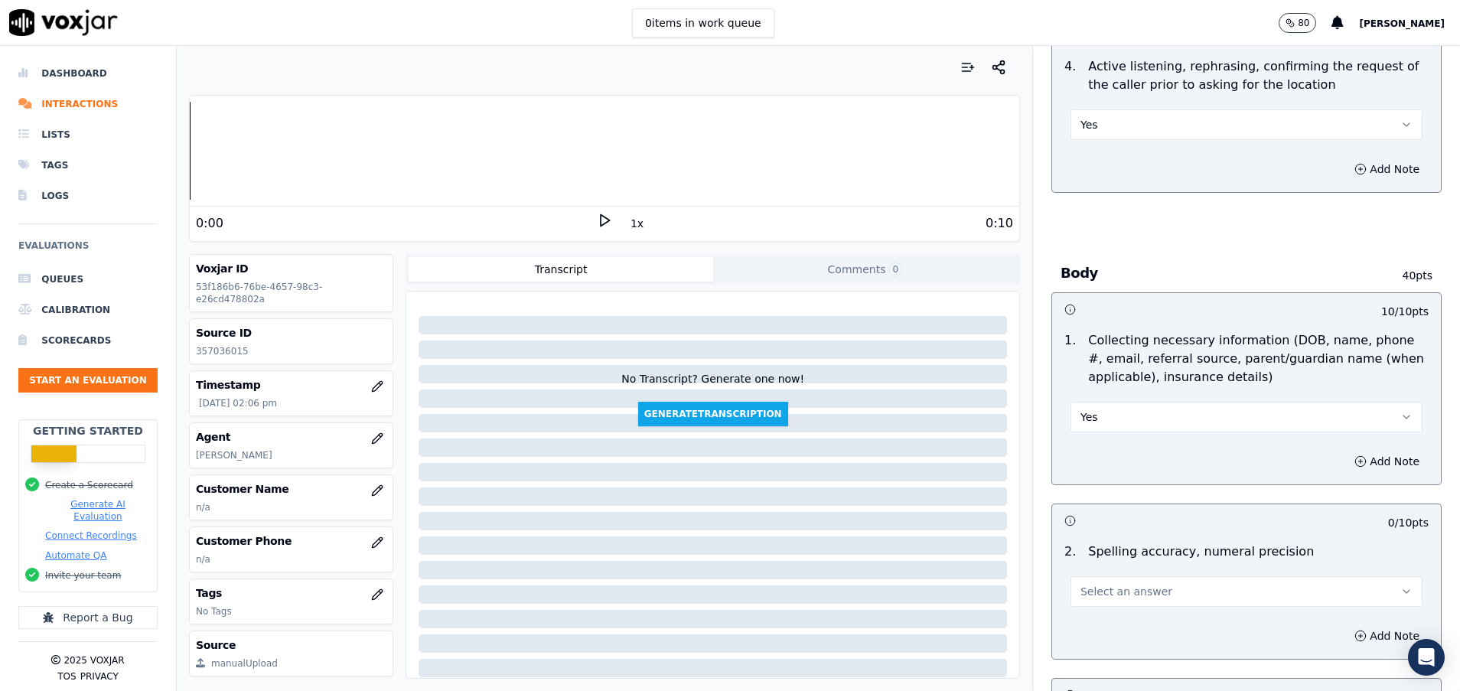
scroll to position [803, 0]
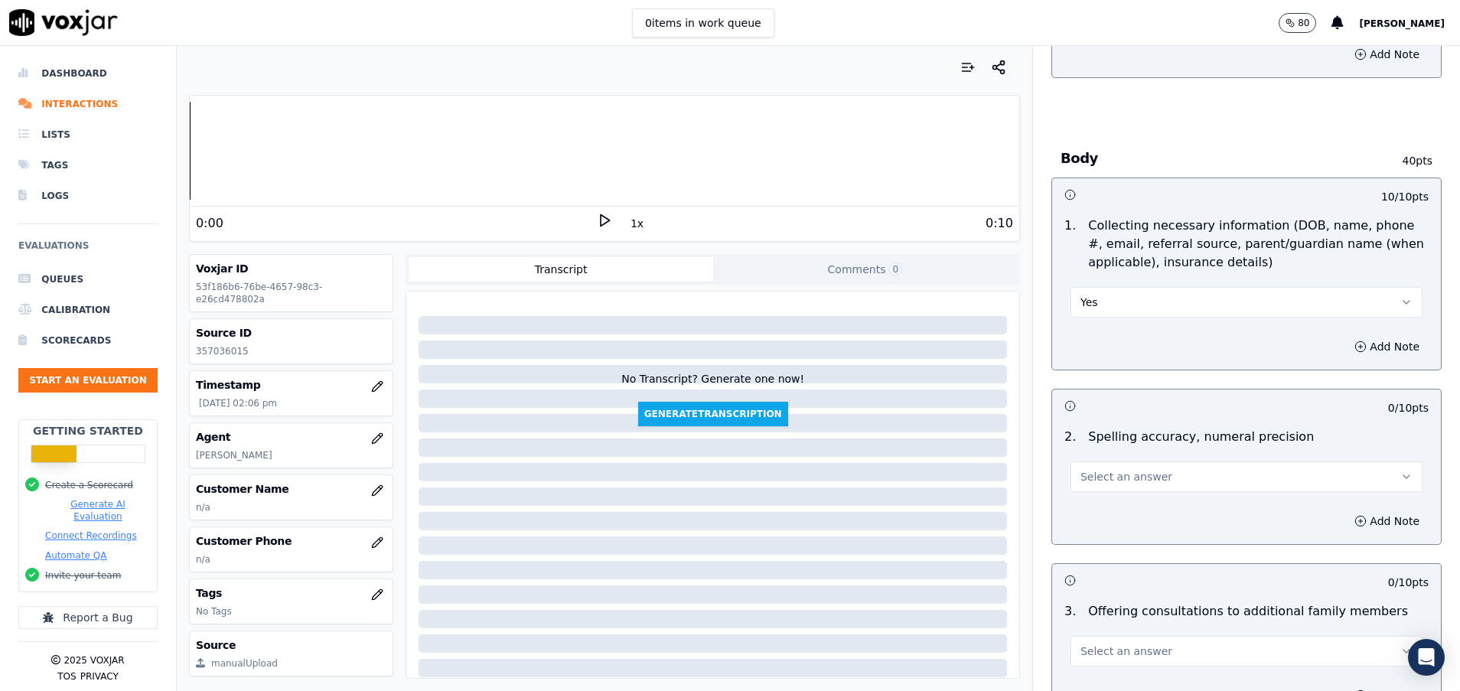
click at [1119, 481] on span "Select an answer" at bounding box center [1126, 476] width 92 height 15
click at [1112, 507] on div "Yes" at bounding box center [1208, 511] width 315 height 24
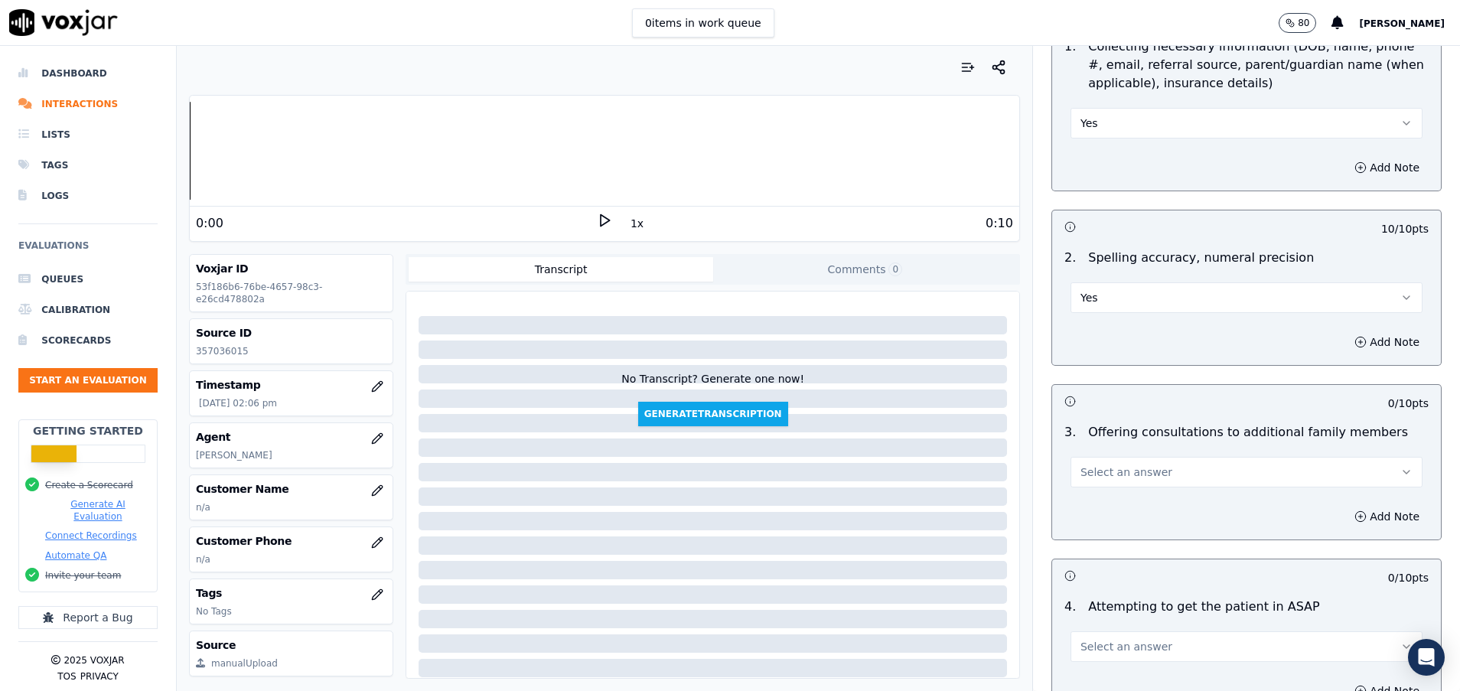
scroll to position [1033, 0]
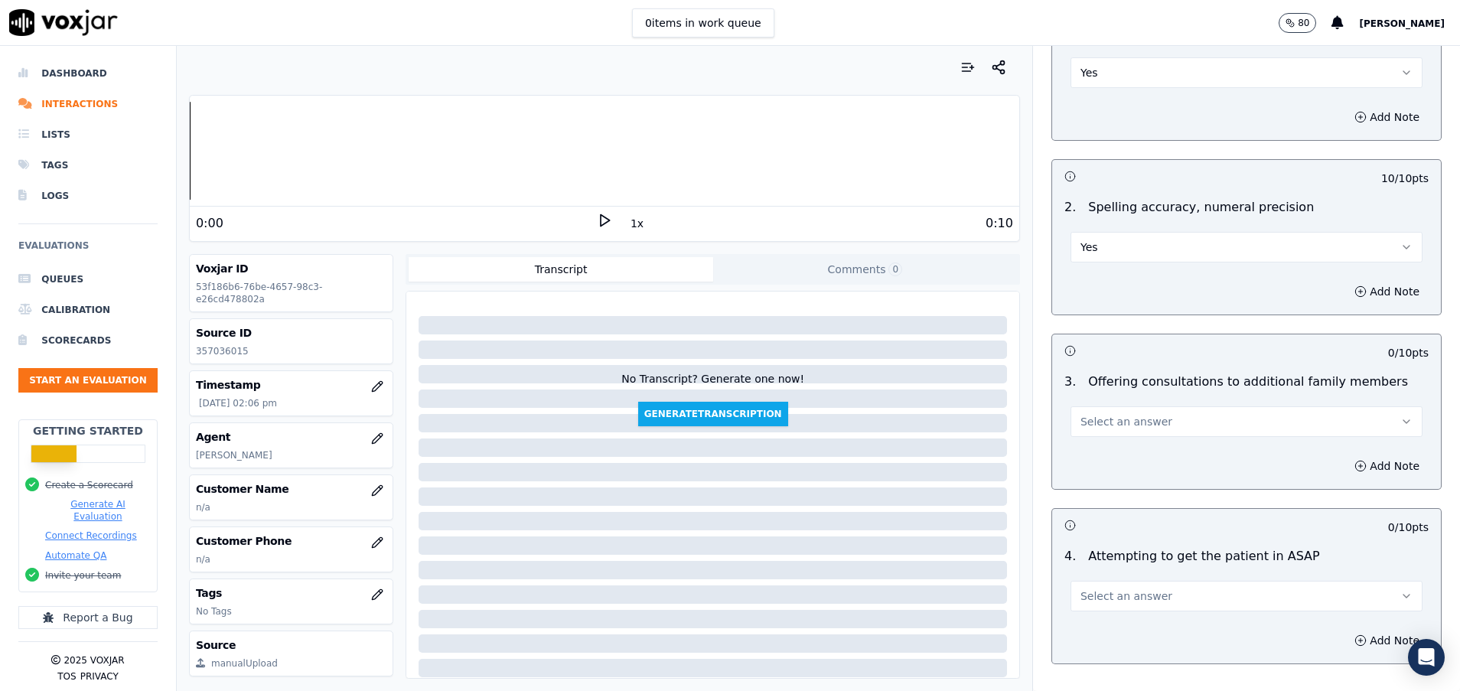
click at [1093, 425] on span "Select an answer" at bounding box center [1126, 421] width 92 height 15
click at [1096, 457] on div "Yes" at bounding box center [1208, 456] width 315 height 24
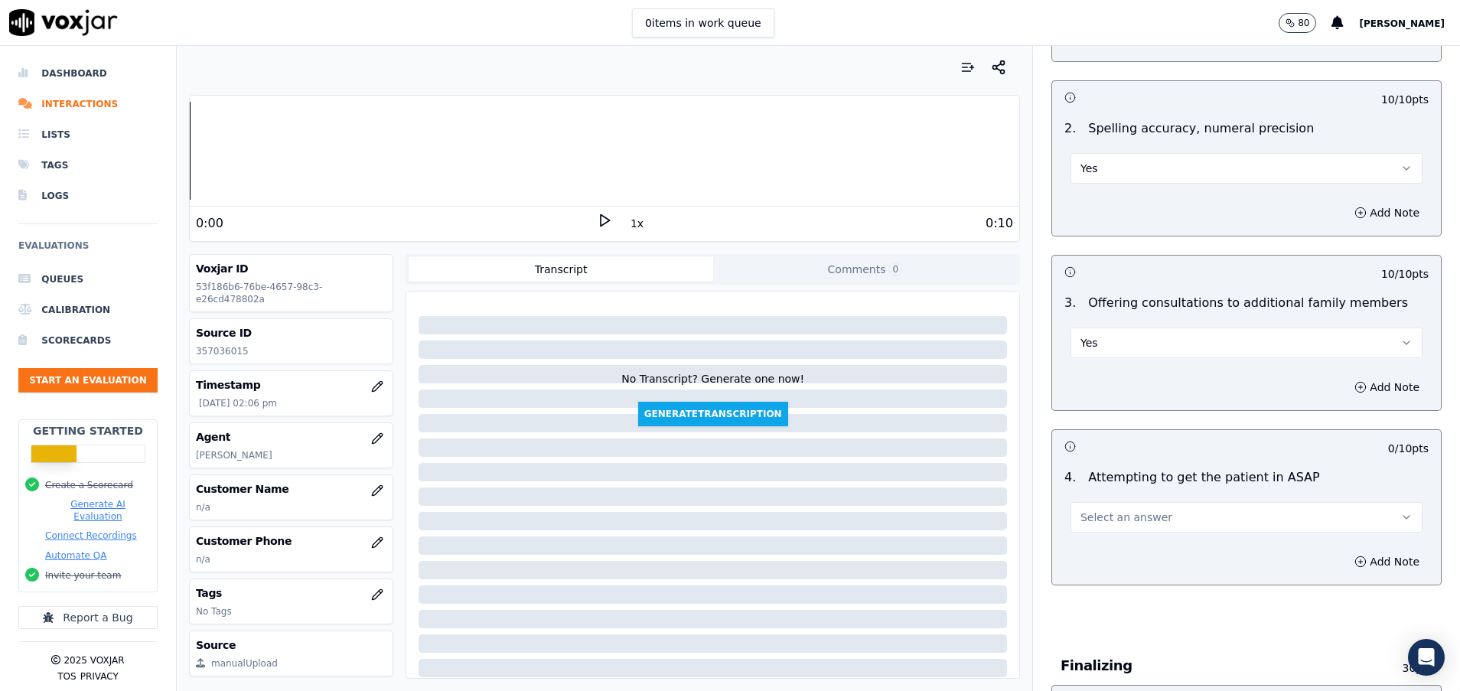
scroll to position [1148, 0]
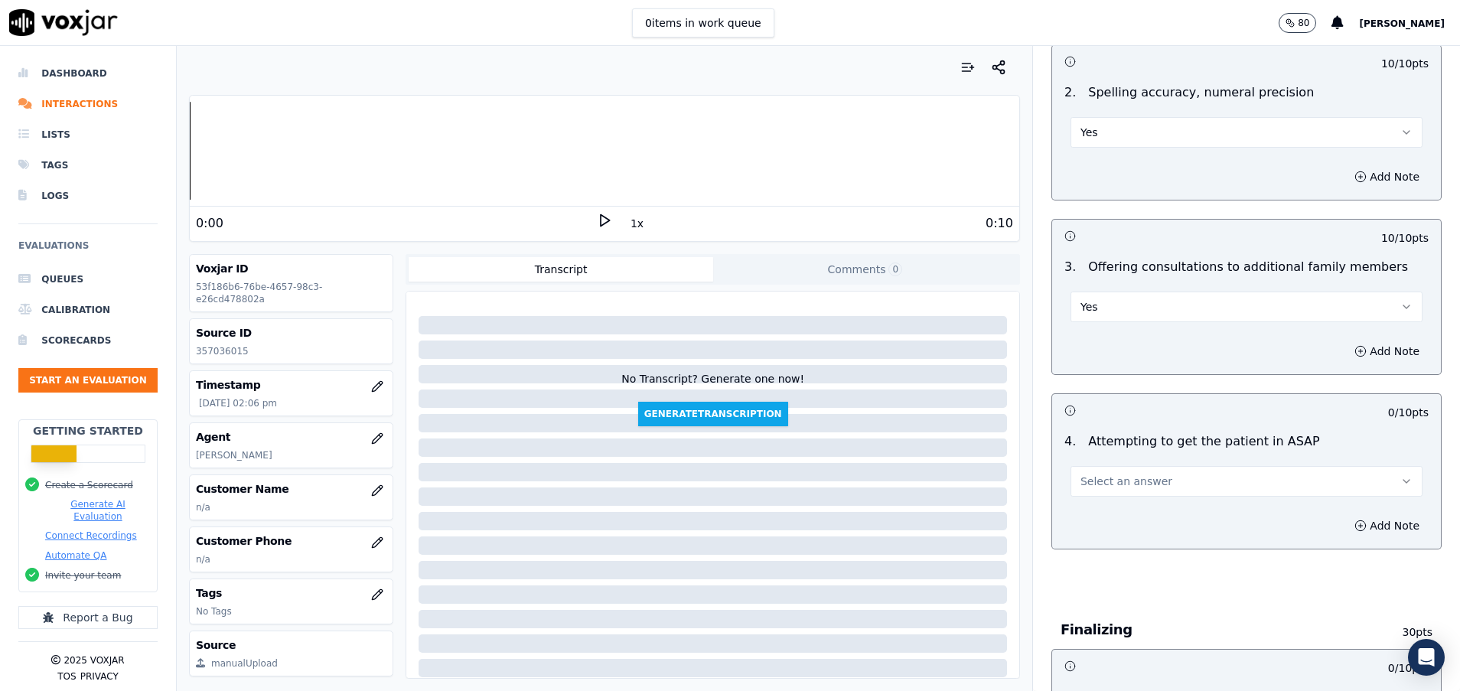
click at [1100, 490] on button "Select an answer" at bounding box center [1247, 481] width 352 height 31
click at [1108, 512] on div "Yes" at bounding box center [1208, 516] width 315 height 24
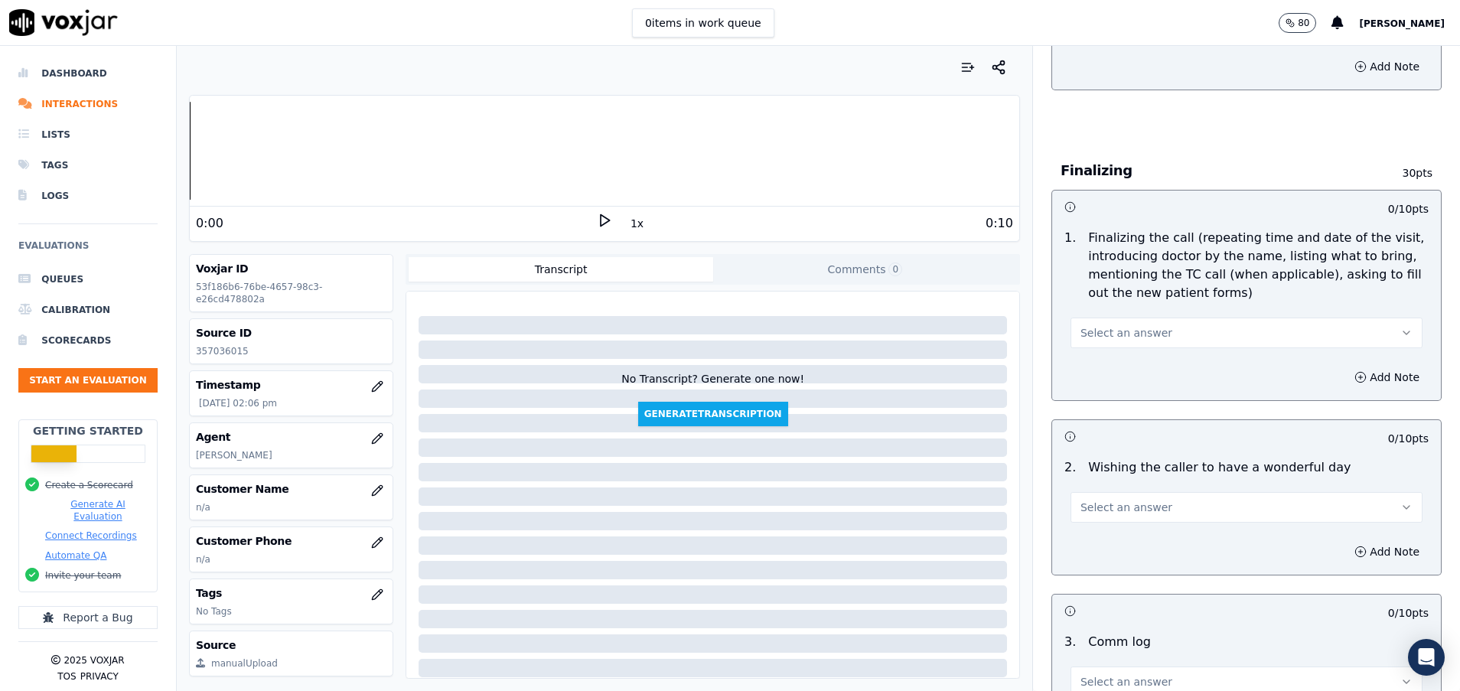
scroll to position [1837, 0]
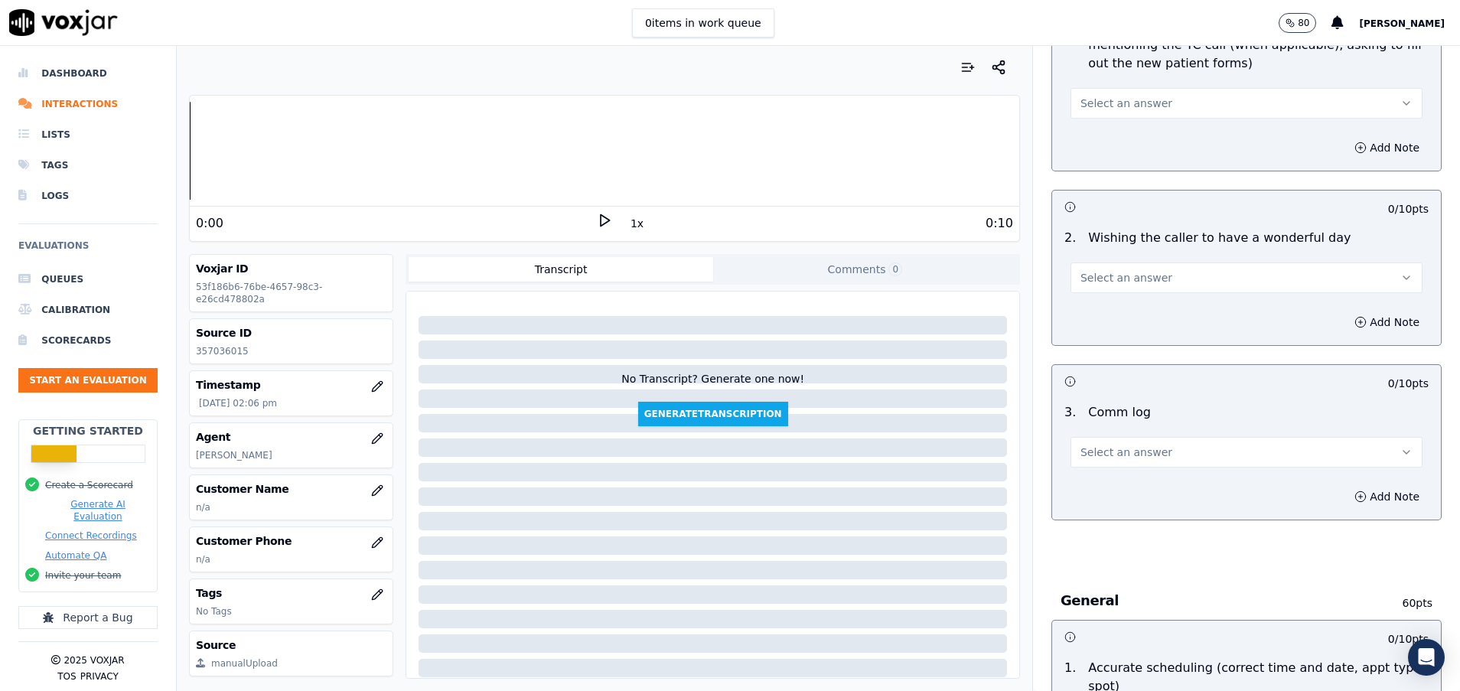
click at [1109, 453] on span "Select an answer" at bounding box center [1126, 452] width 92 height 15
click at [1109, 480] on div "Yes" at bounding box center [1208, 486] width 315 height 24
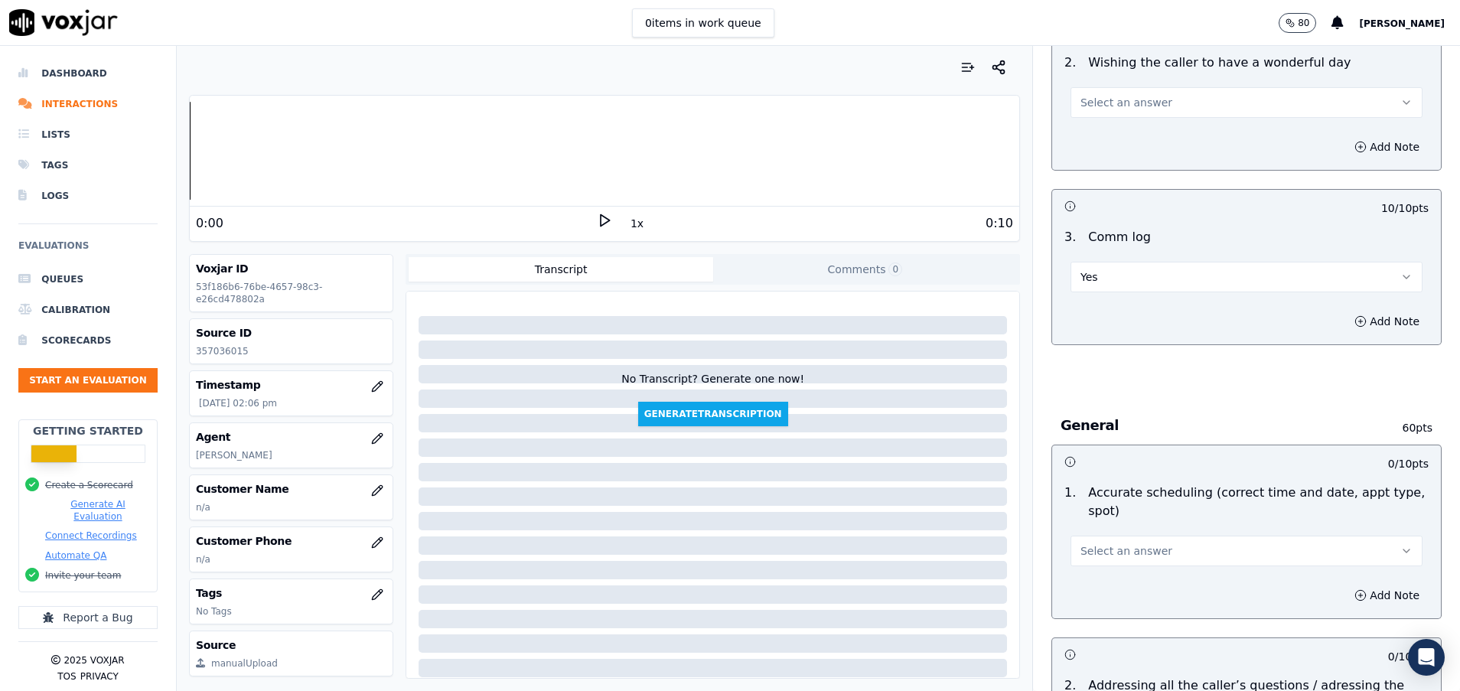
scroll to position [2066, 0]
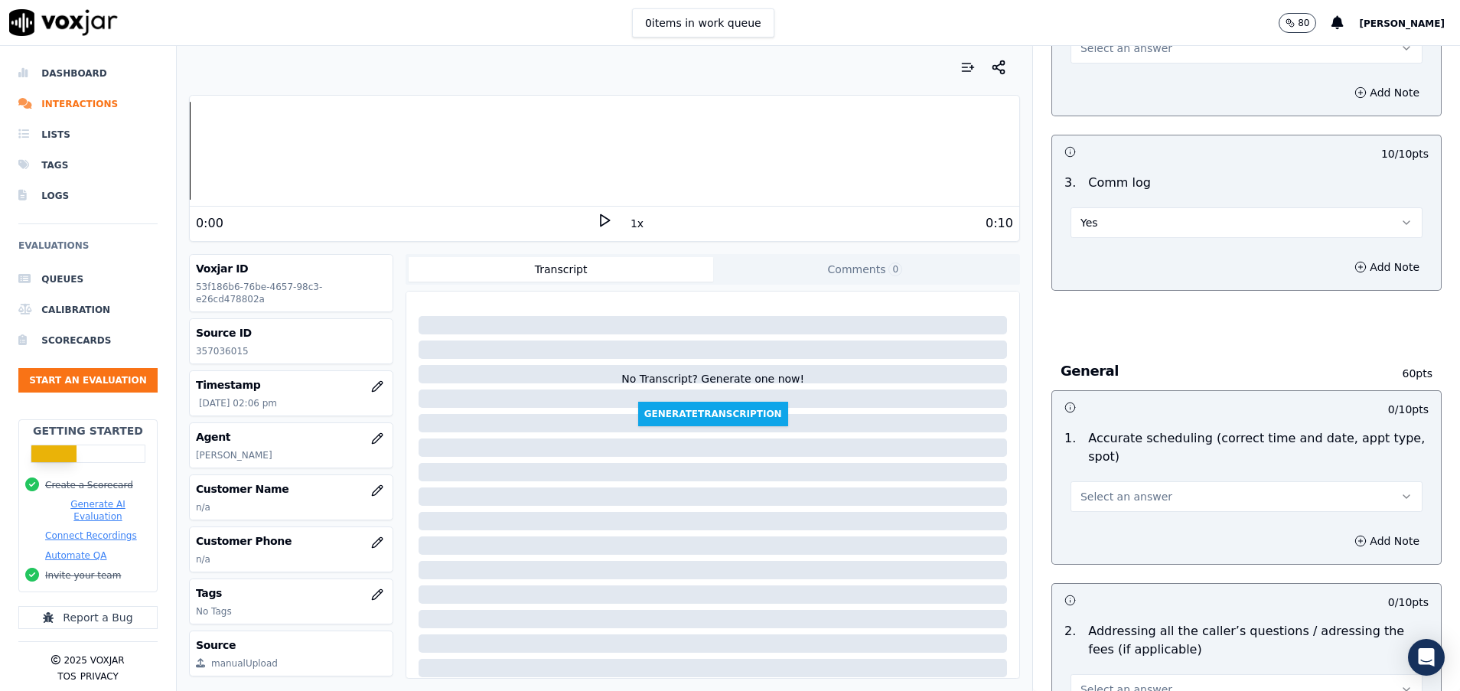
click at [1110, 490] on span "Select an answer" at bounding box center [1126, 496] width 92 height 15
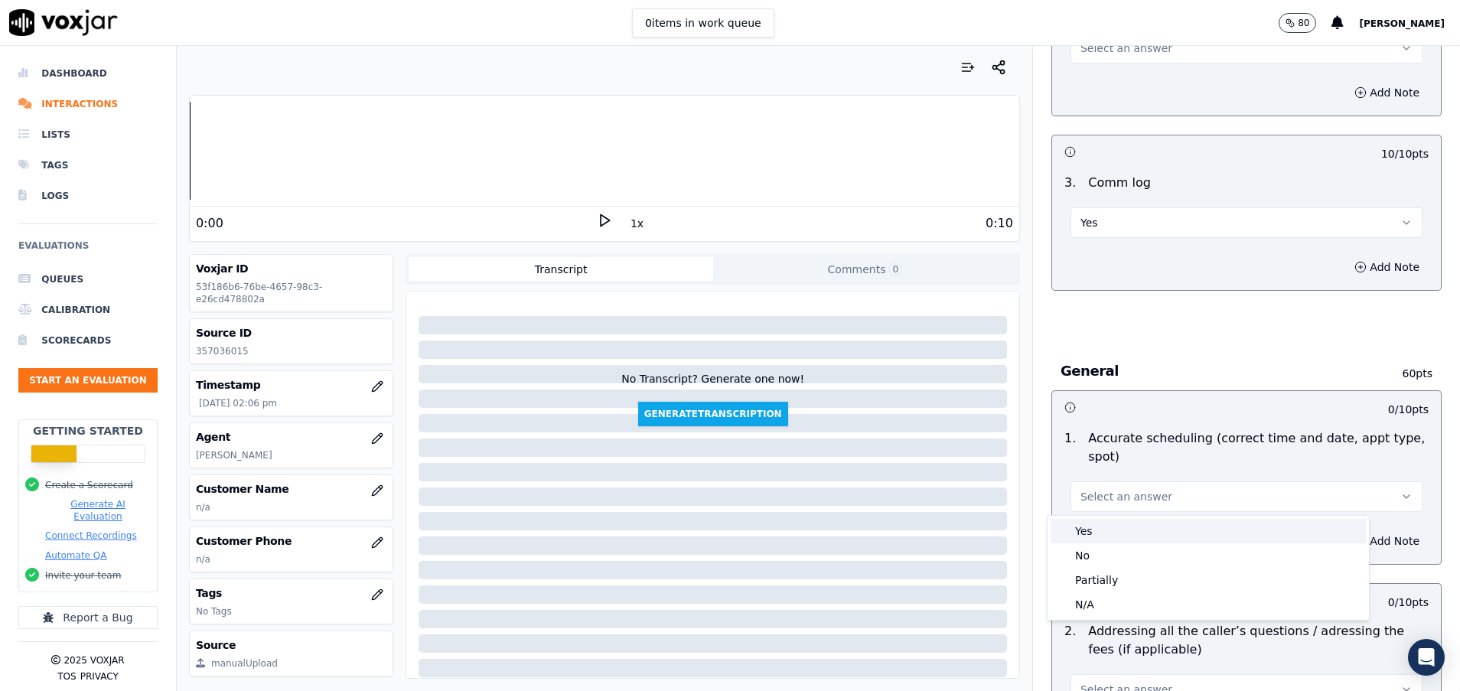
click at [1120, 531] on div "Yes" at bounding box center [1208, 531] width 315 height 24
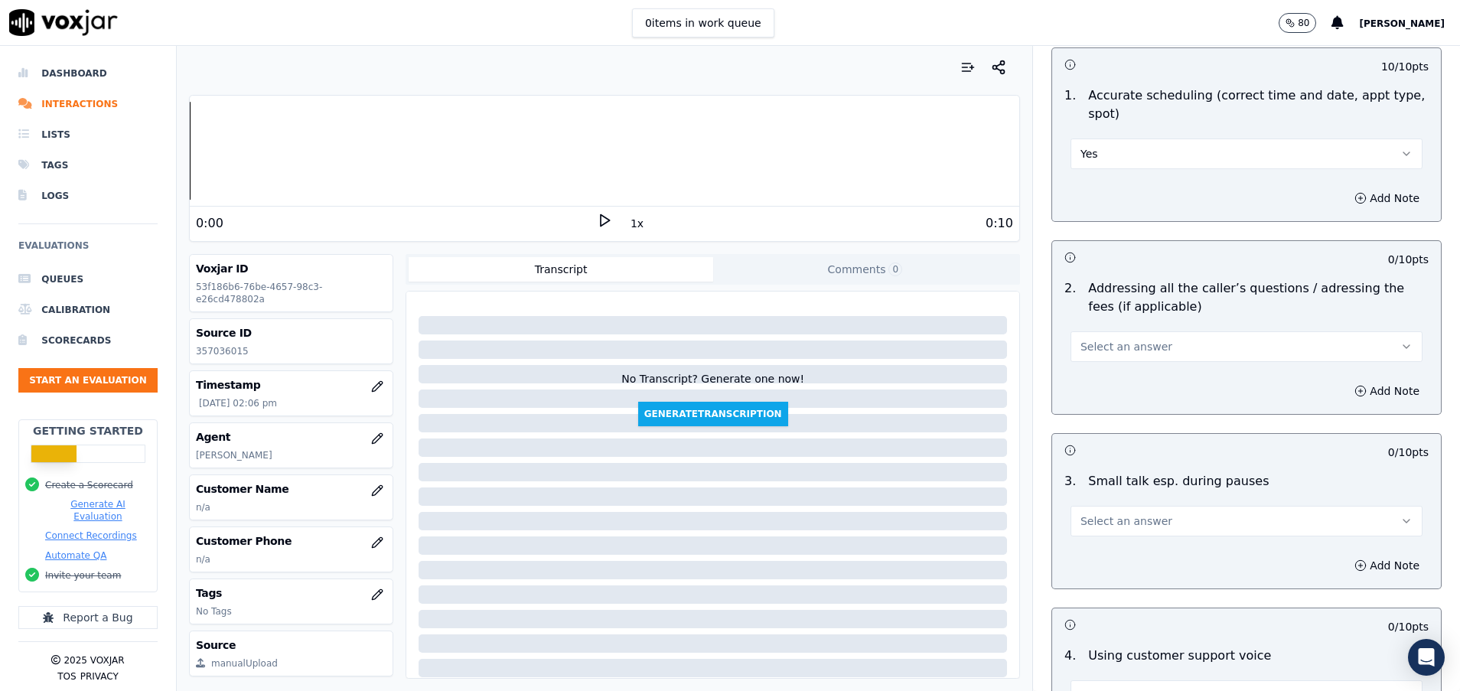
scroll to position [2410, 0]
click at [1138, 344] on button "Select an answer" at bounding box center [1247, 345] width 352 height 31
click at [1115, 429] on div "N/A" at bounding box center [1208, 428] width 315 height 24
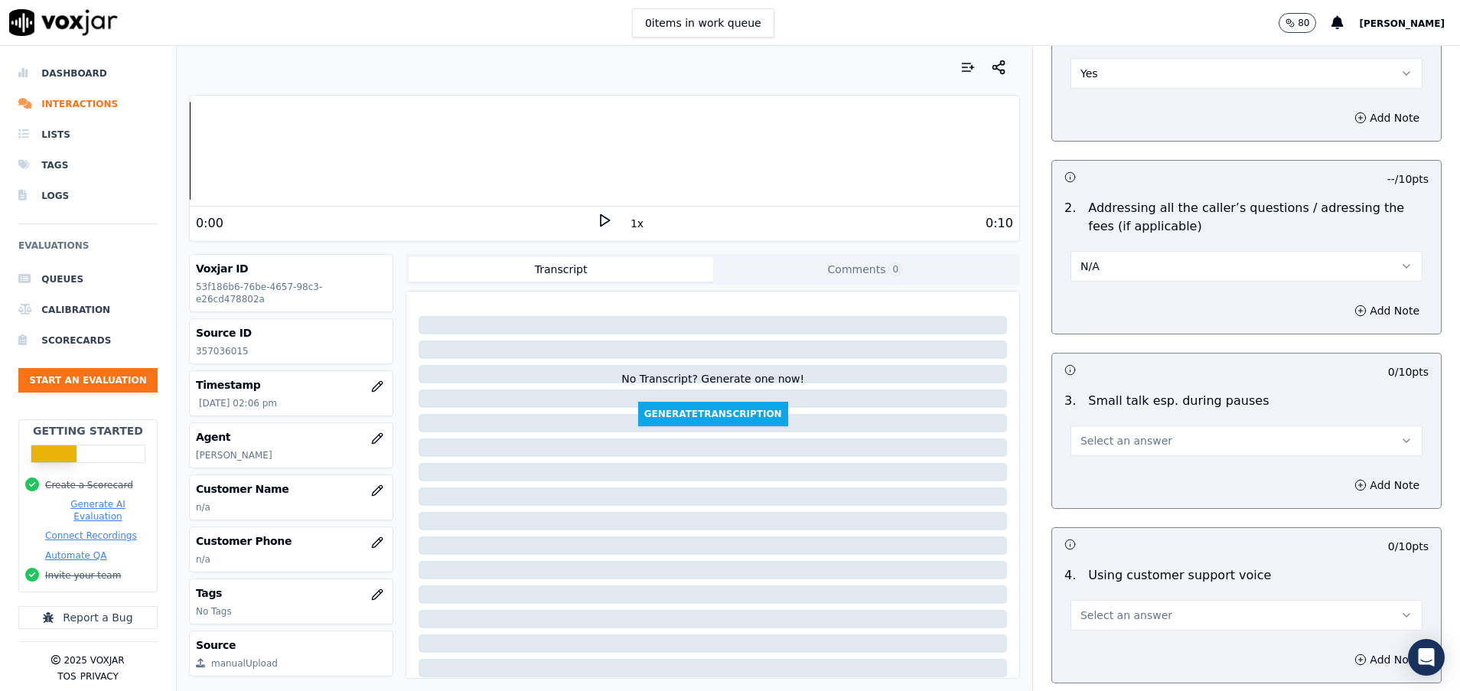
scroll to position [2525, 0]
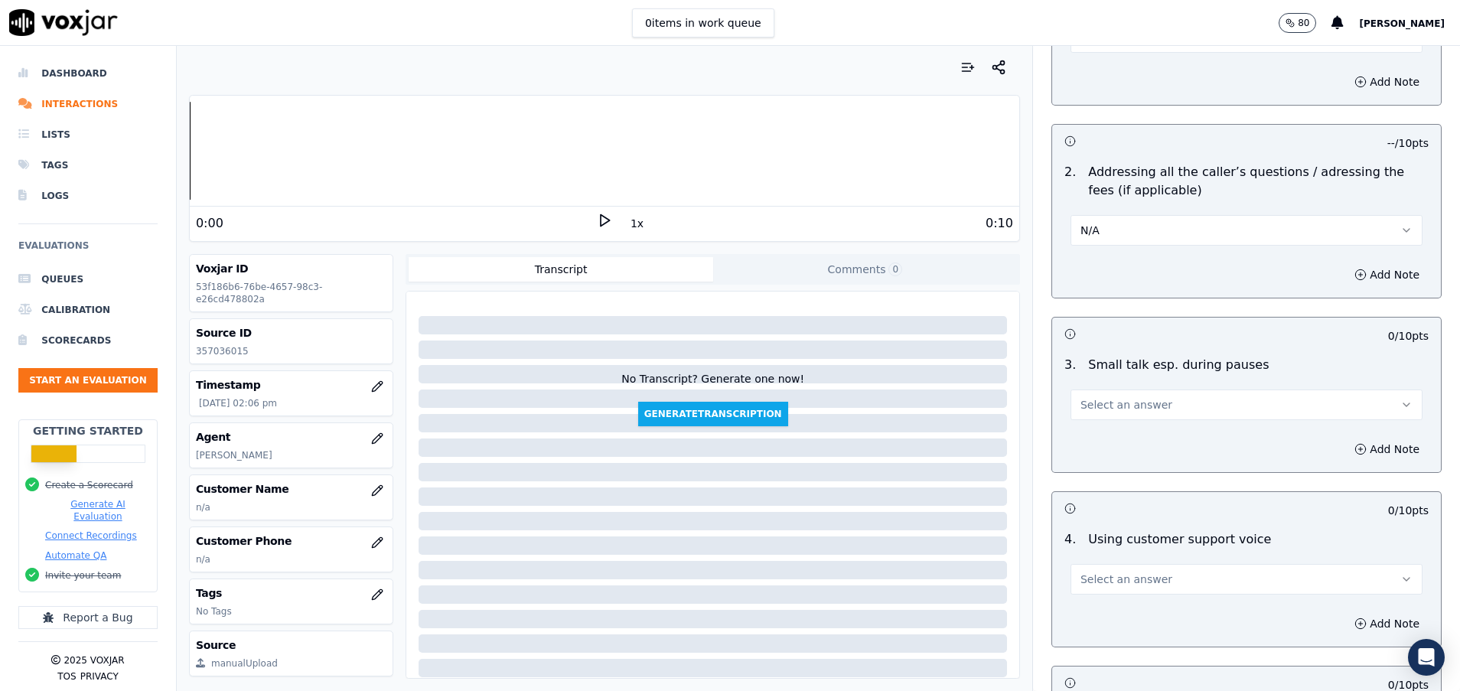
click at [1117, 406] on span "Select an answer" at bounding box center [1126, 404] width 92 height 15
click at [1104, 435] on div "Yes" at bounding box center [1208, 439] width 315 height 24
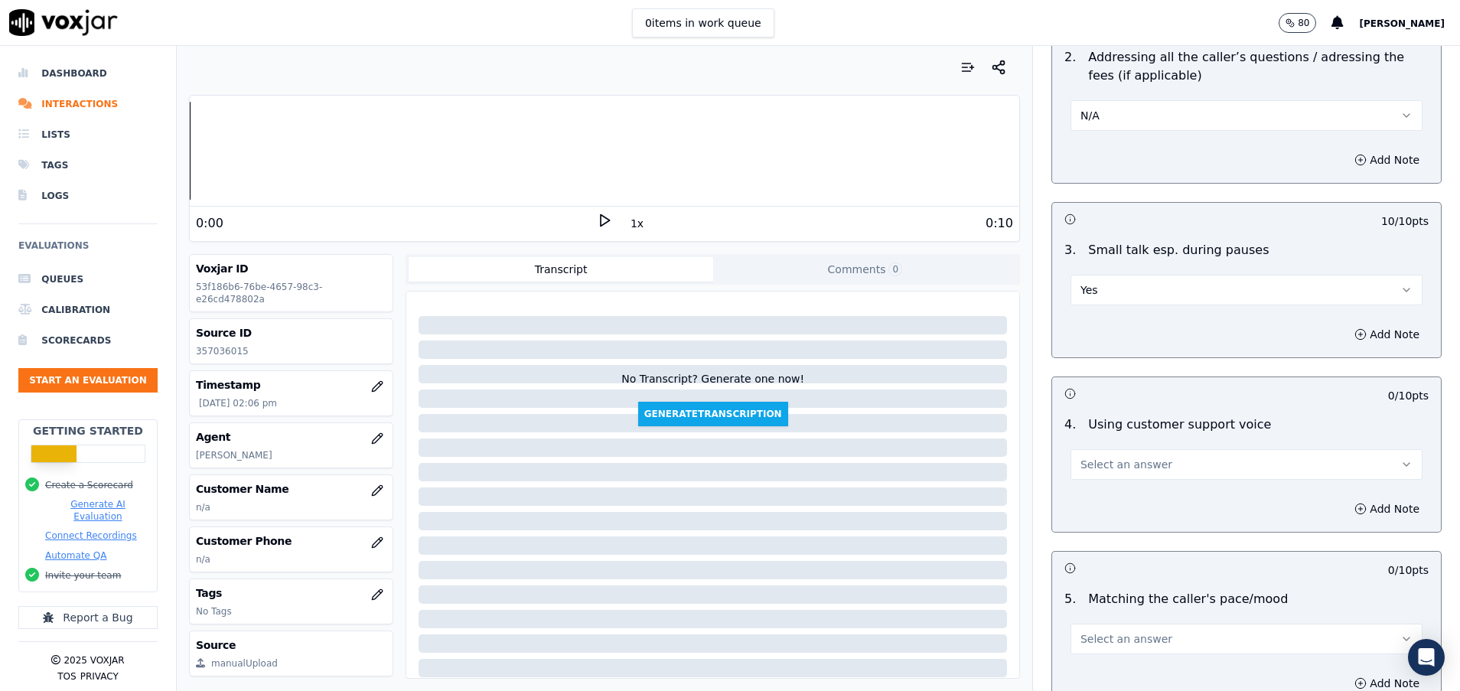
click at [1117, 468] on span "Select an answer" at bounding box center [1126, 464] width 92 height 15
click at [1131, 491] on div "Yes" at bounding box center [1208, 499] width 315 height 24
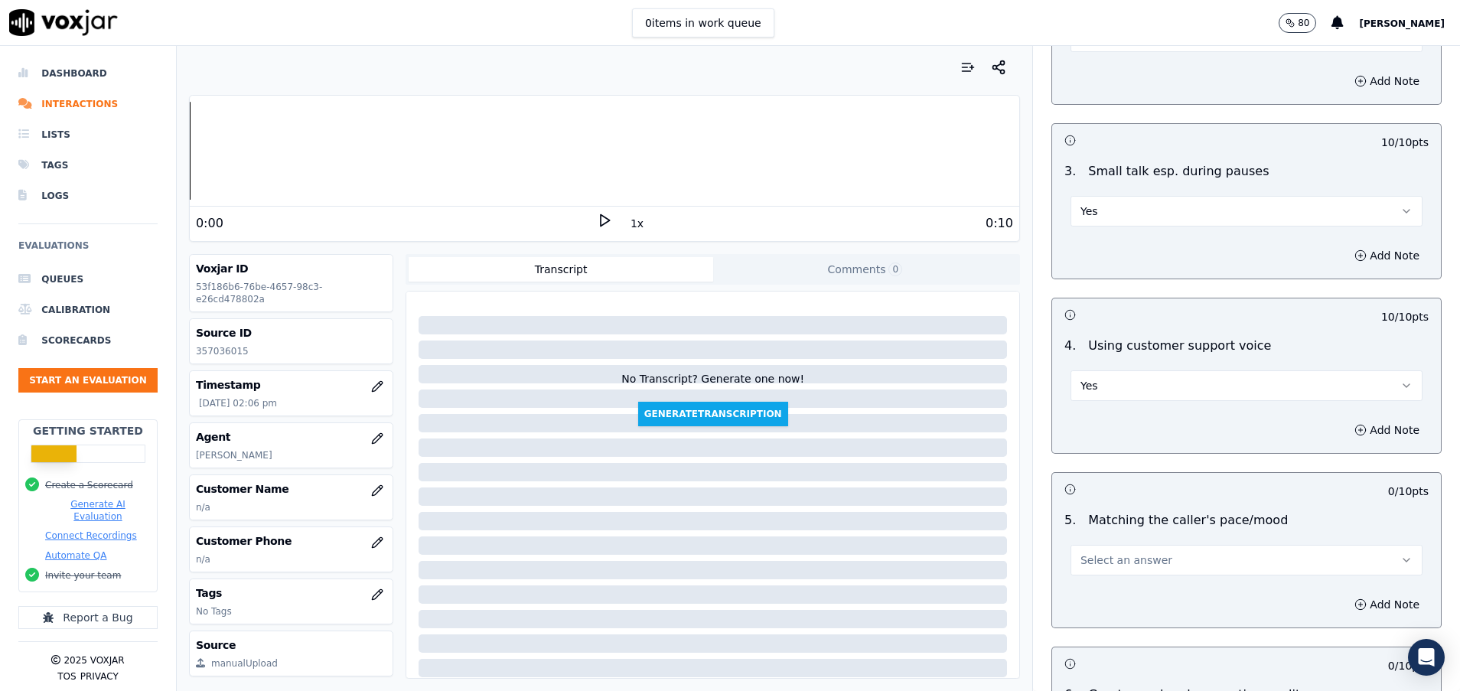
scroll to position [2755, 0]
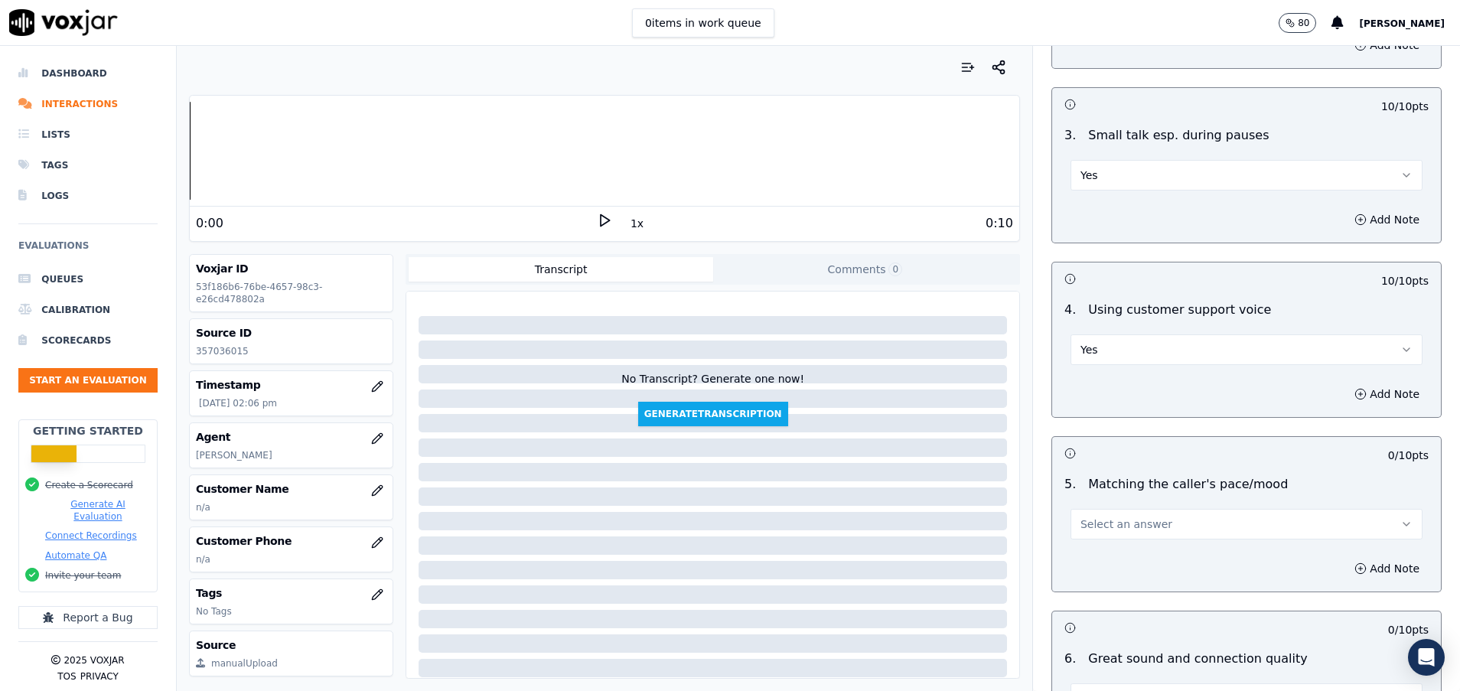
click at [1124, 513] on button "Select an answer" at bounding box center [1247, 524] width 352 height 31
click at [1119, 550] on div "Yes" at bounding box center [1208, 558] width 315 height 24
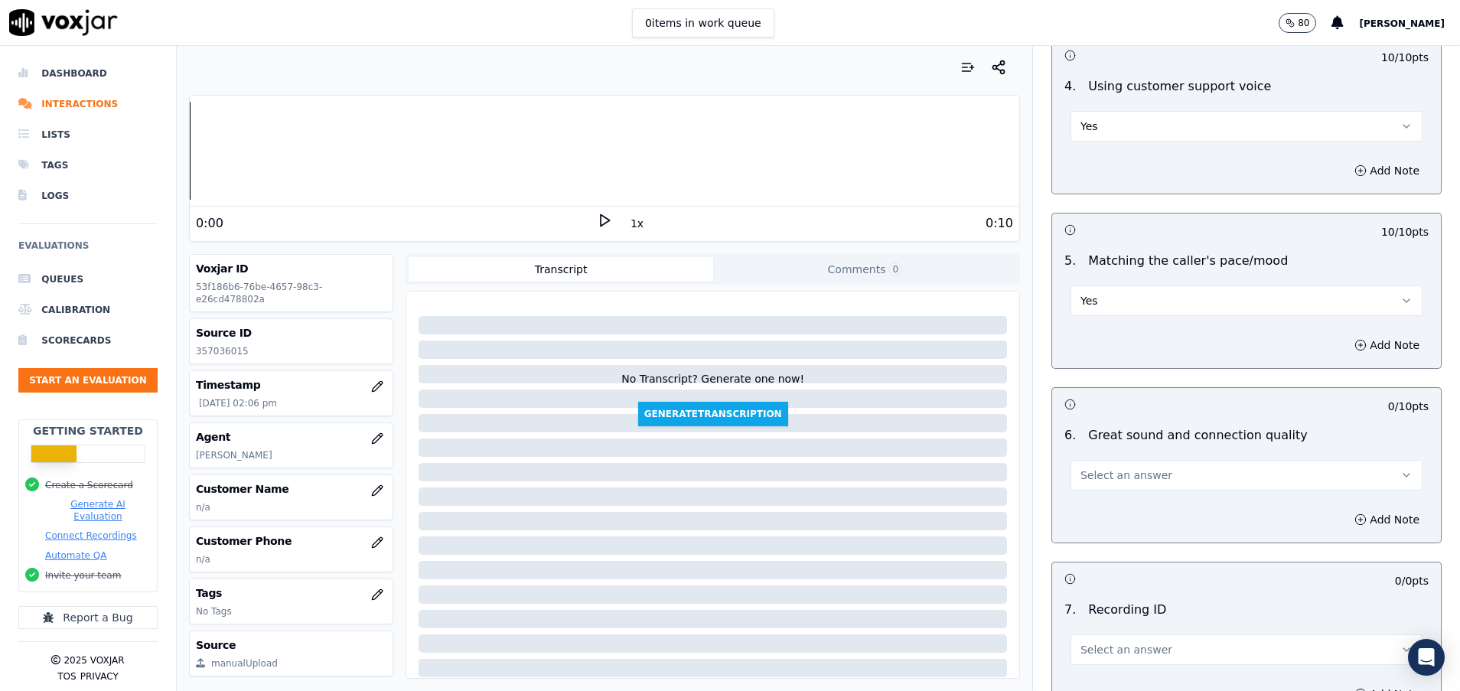
scroll to position [2984, 0]
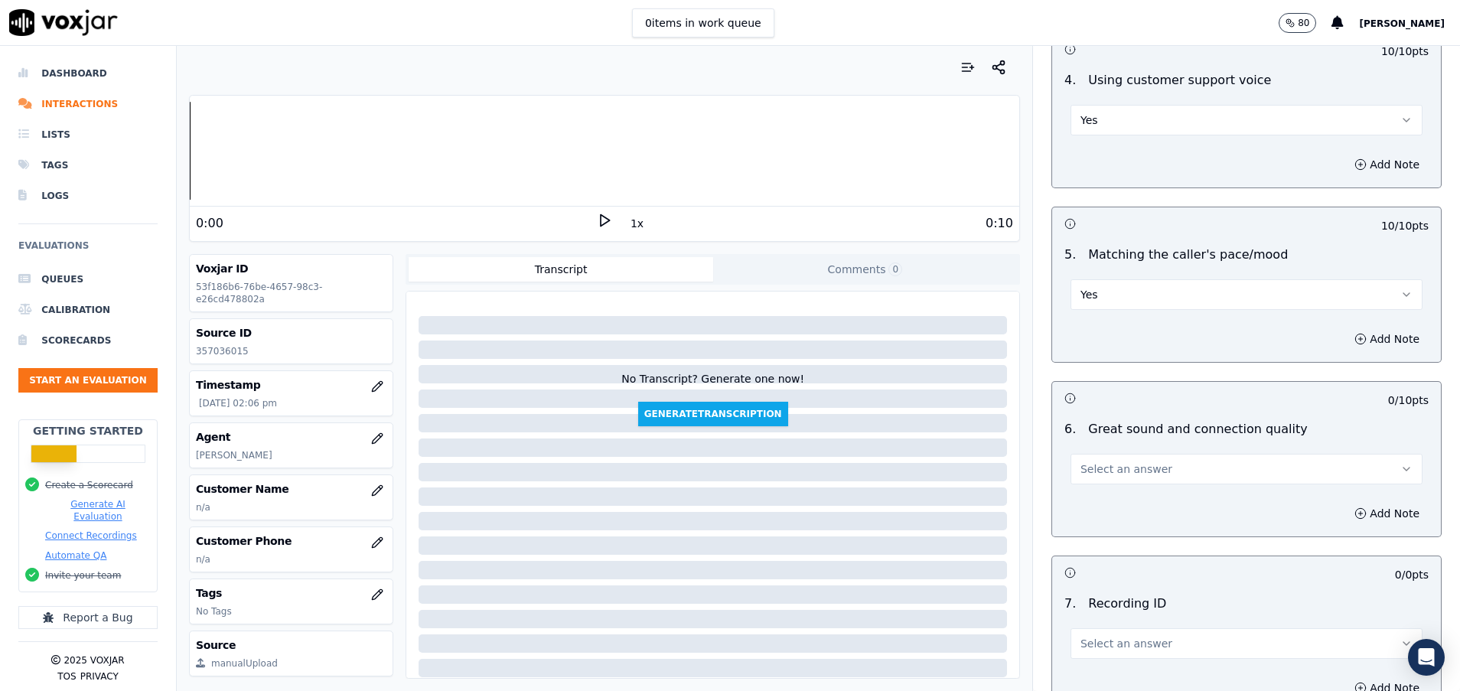
click at [1115, 466] on span "Select an answer" at bounding box center [1126, 468] width 92 height 15
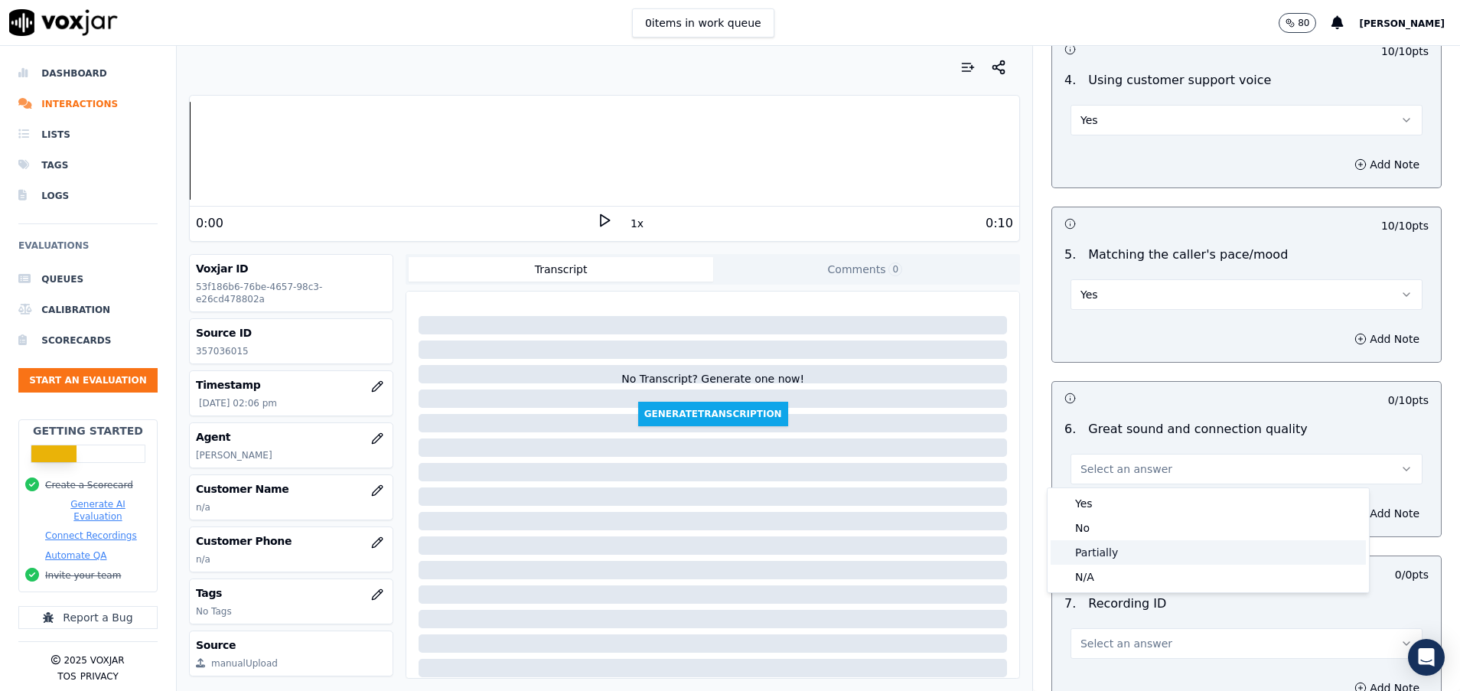
click at [1110, 549] on div "Partially" at bounding box center [1208, 552] width 315 height 24
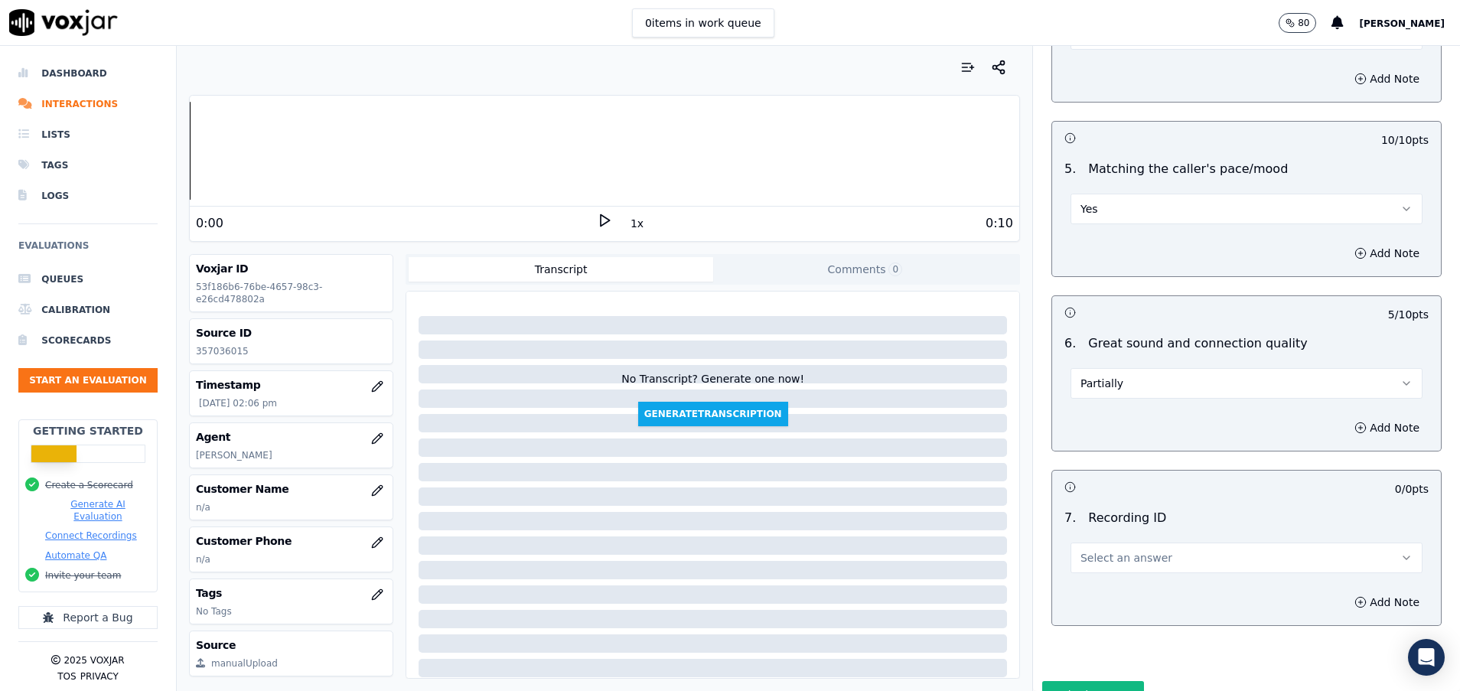
scroll to position [3099, 0]
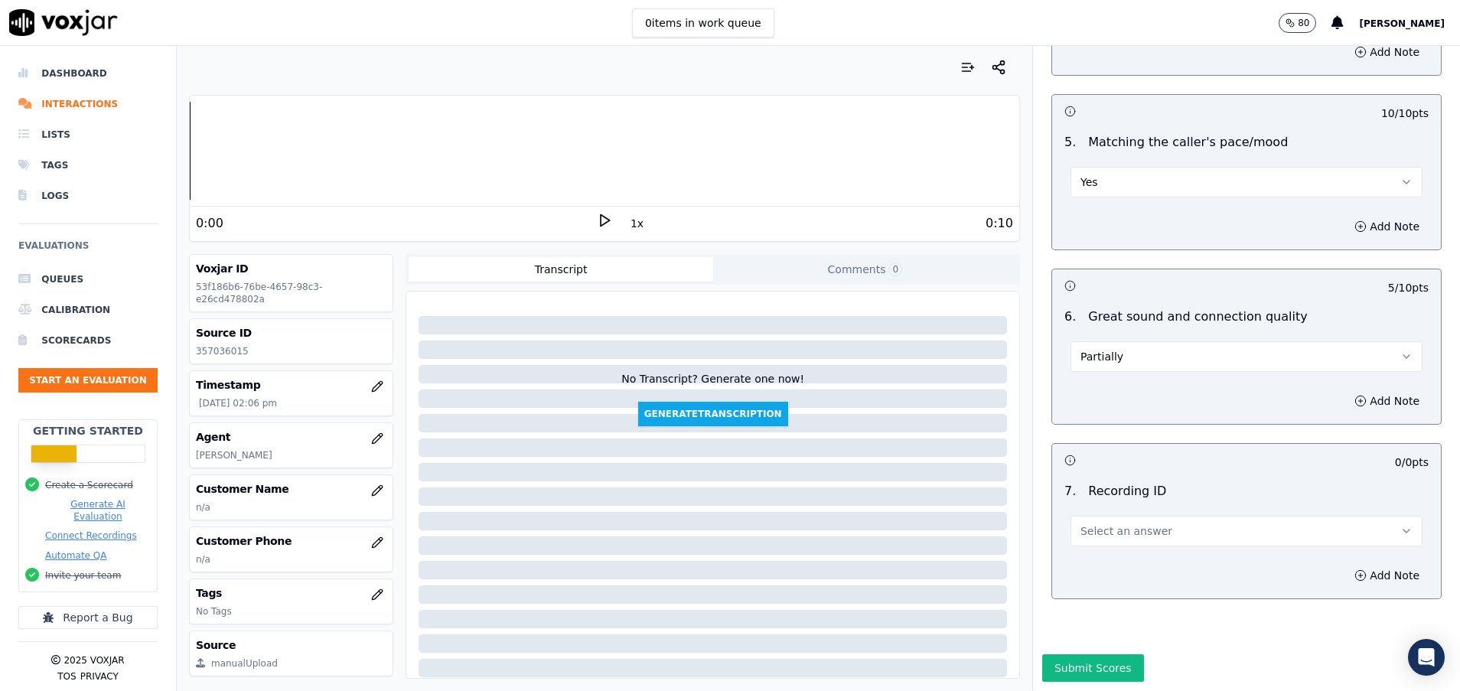
click at [1115, 523] on span "Select an answer" at bounding box center [1126, 530] width 92 height 15
click at [1112, 565] on div "N/A" at bounding box center [1208, 572] width 315 height 24
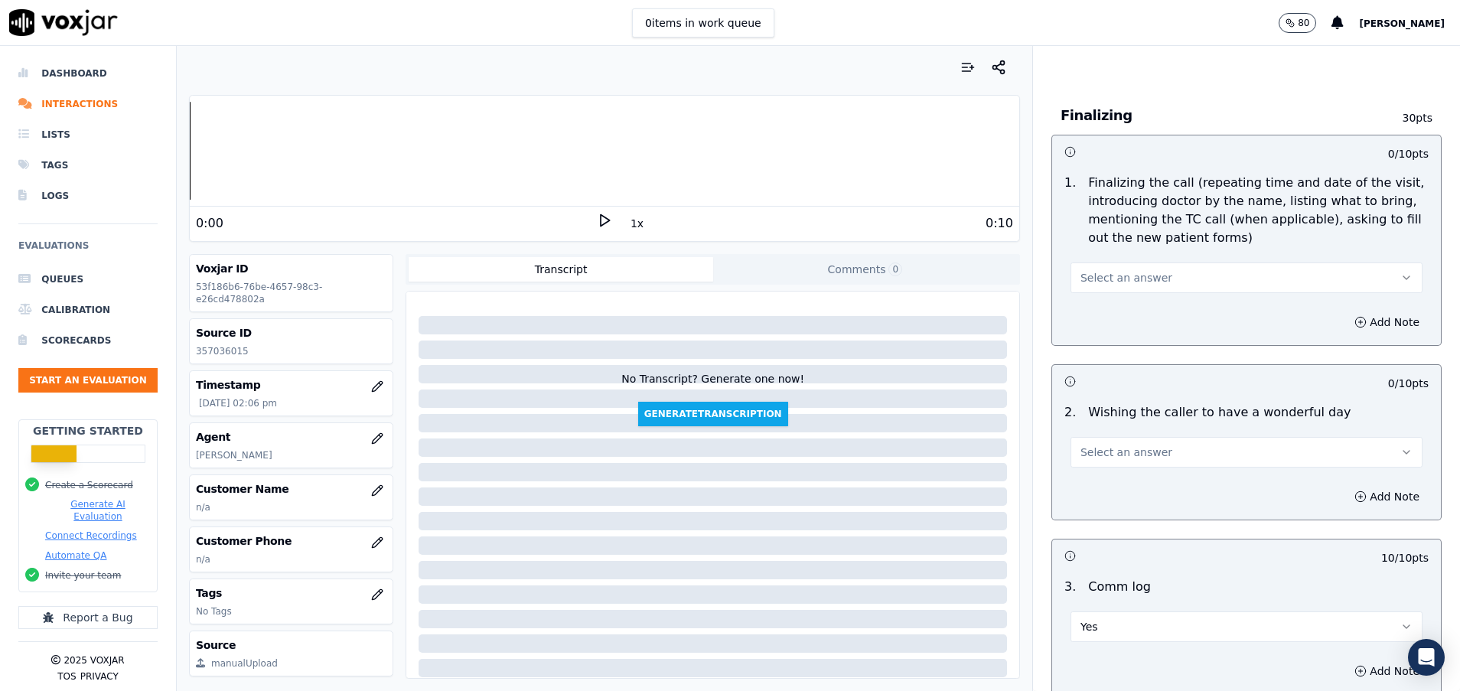
scroll to position [1607, 0]
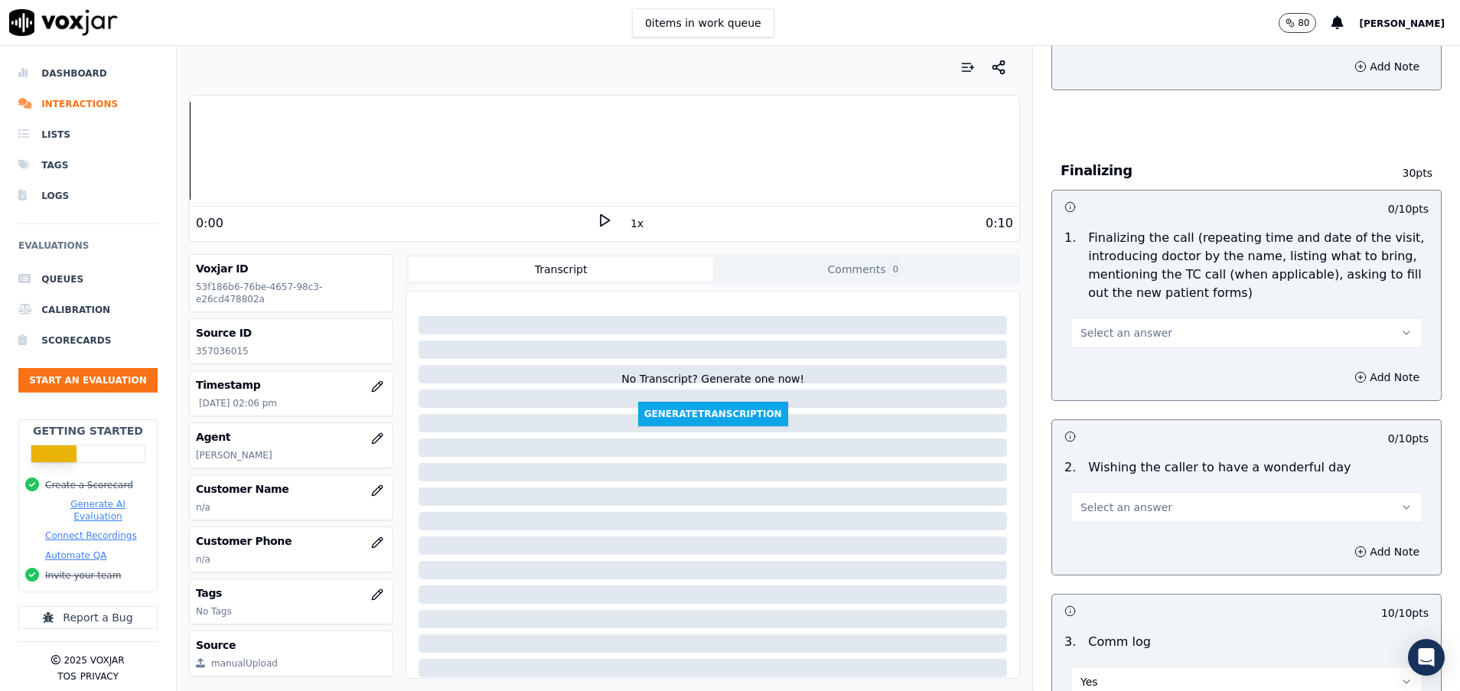
click at [1220, 334] on button "Select an answer" at bounding box center [1247, 333] width 352 height 31
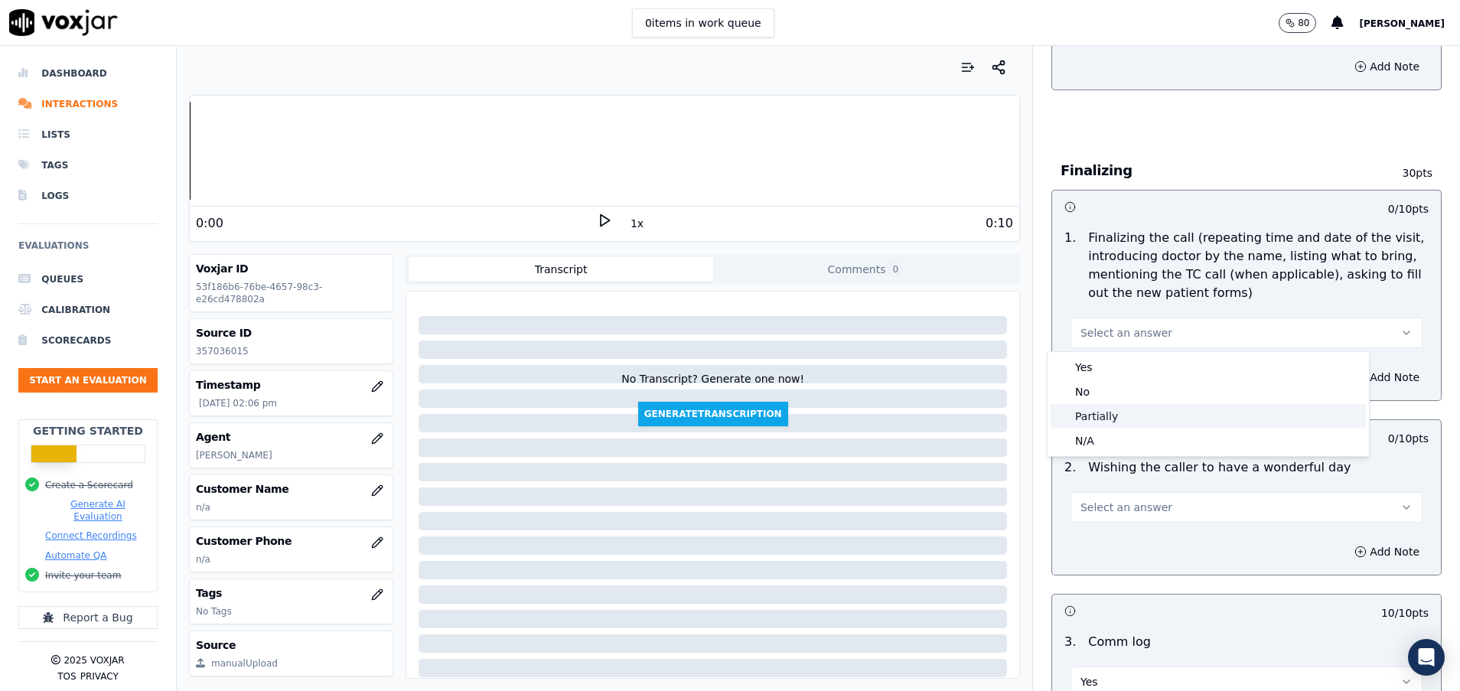
click at [1142, 418] on div "Partially" at bounding box center [1208, 416] width 315 height 24
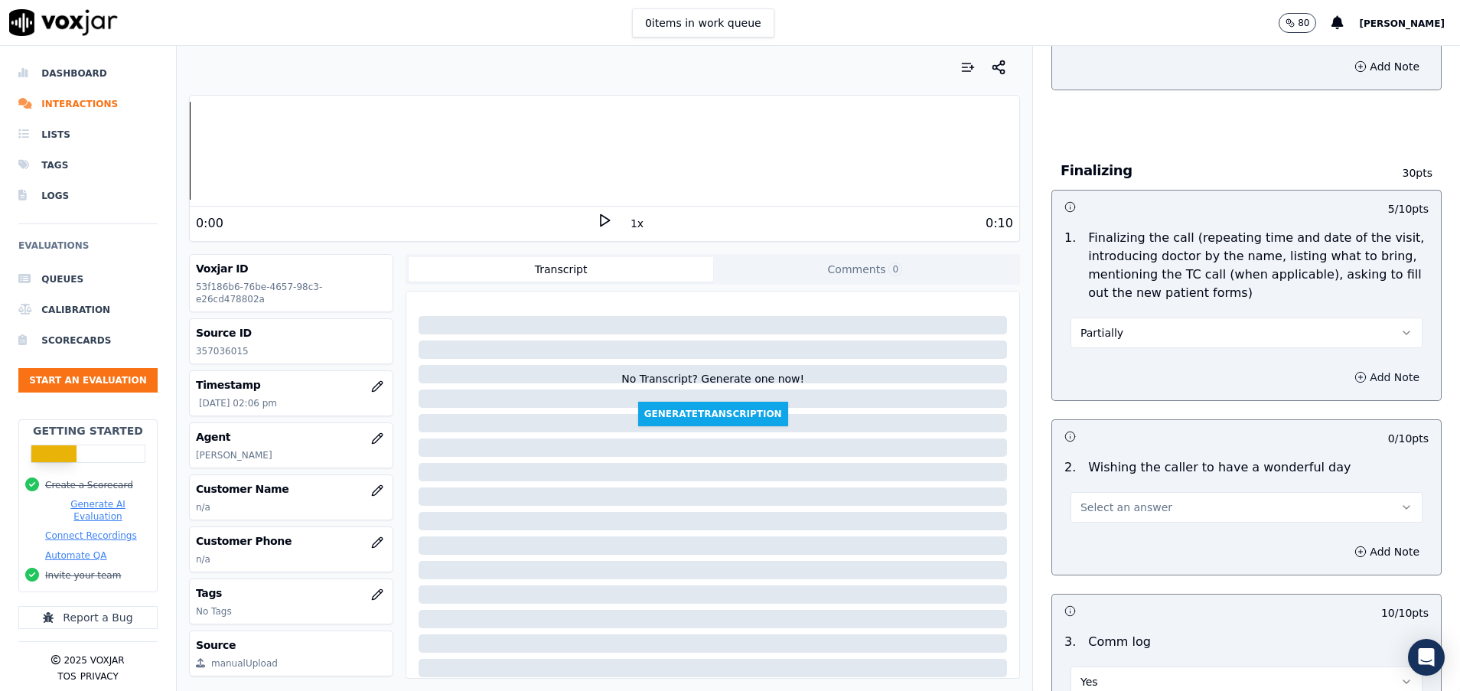
click at [1345, 373] on button "Add Note" at bounding box center [1386, 377] width 83 height 21
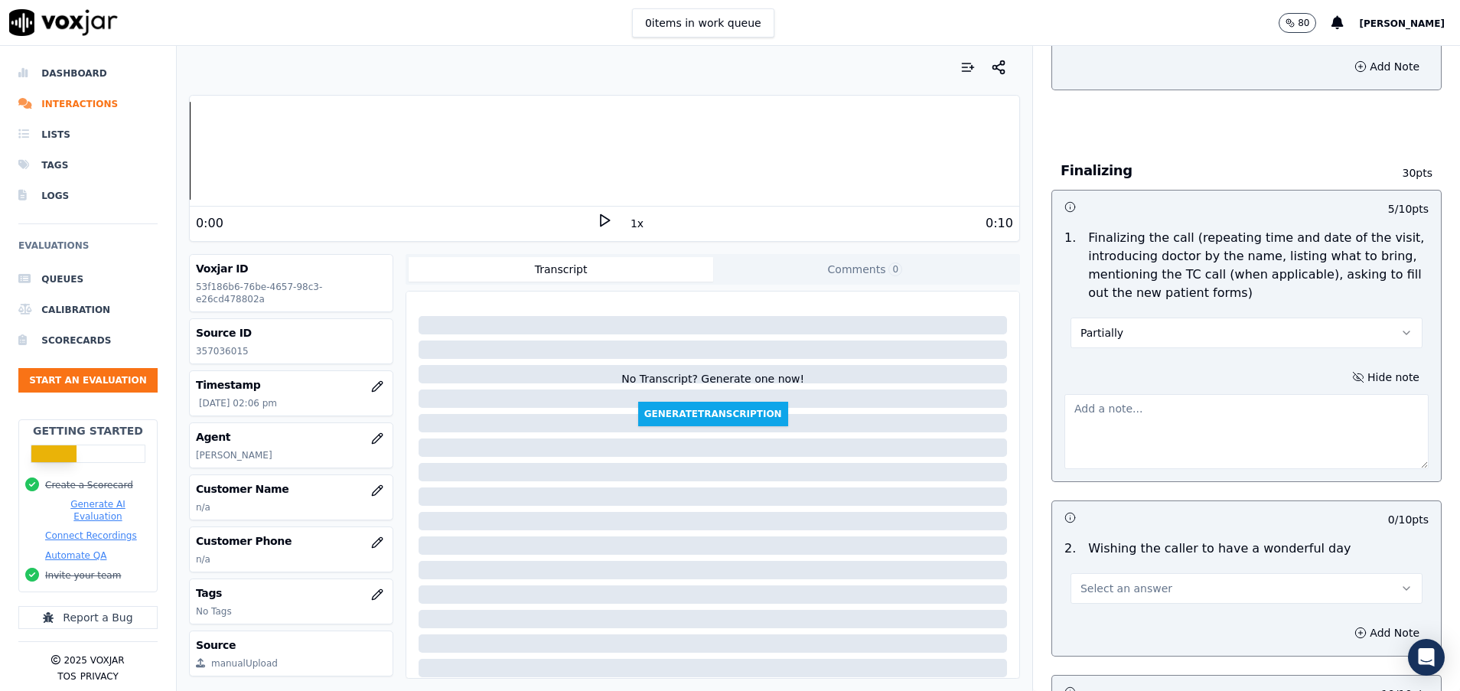
click at [1193, 402] on textarea at bounding box center [1246, 431] width 364 height 75
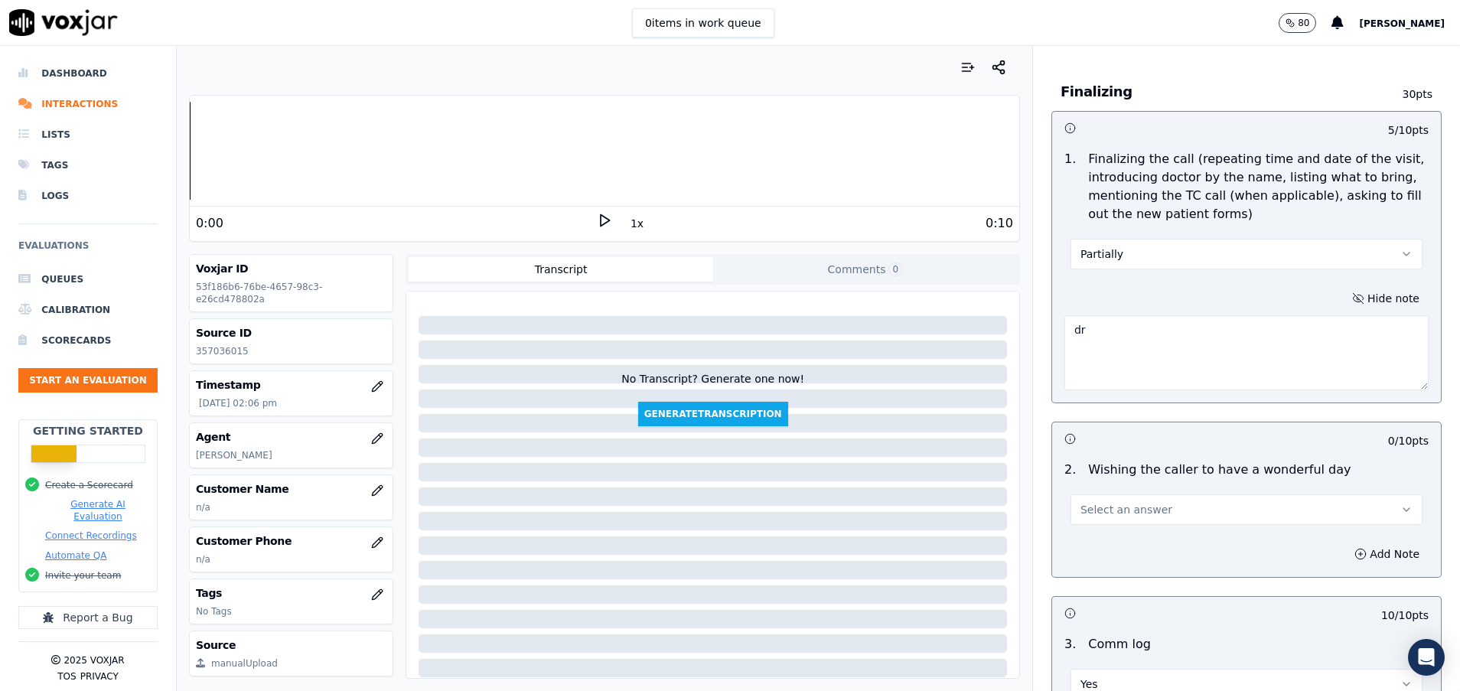
scroll to position [1722, 0]
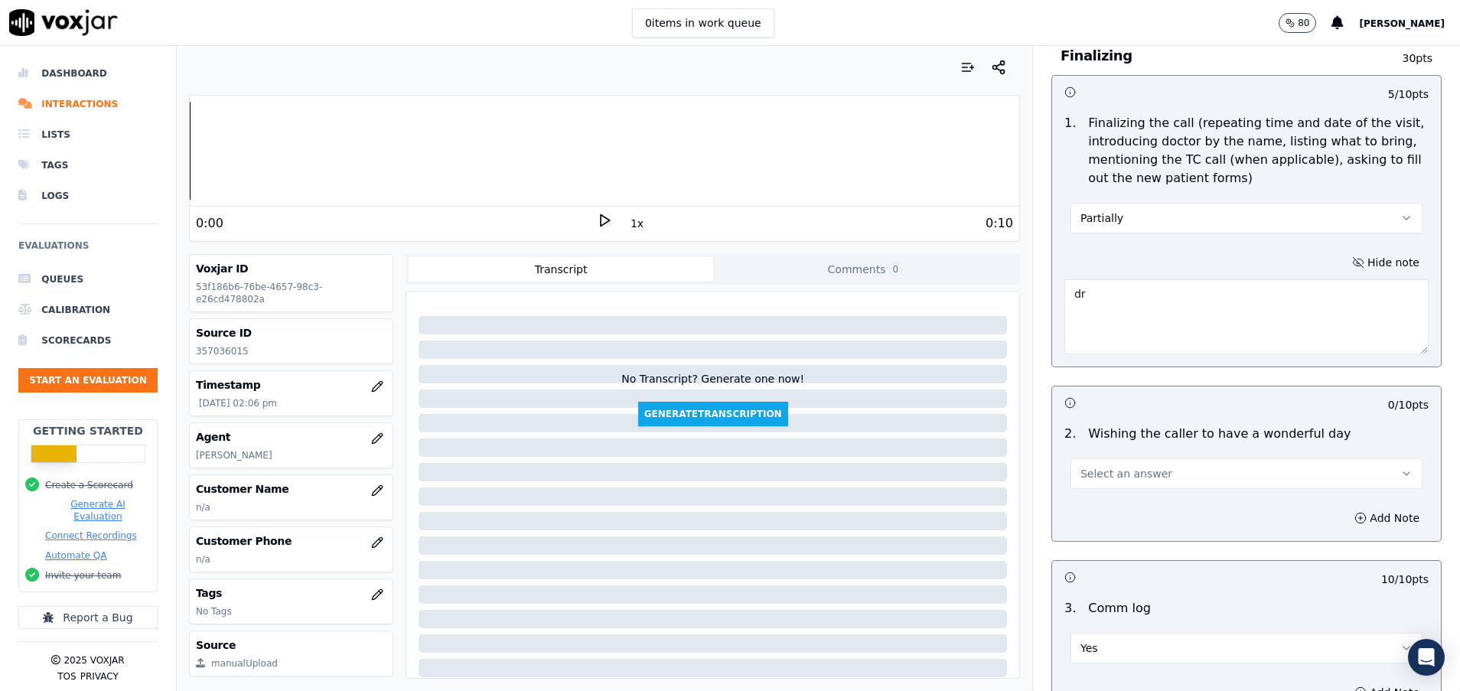
type textarea "dr"
click at [1080, 480] on span "Select an answer" at bounding box center [1126, 473] width 92 height 15
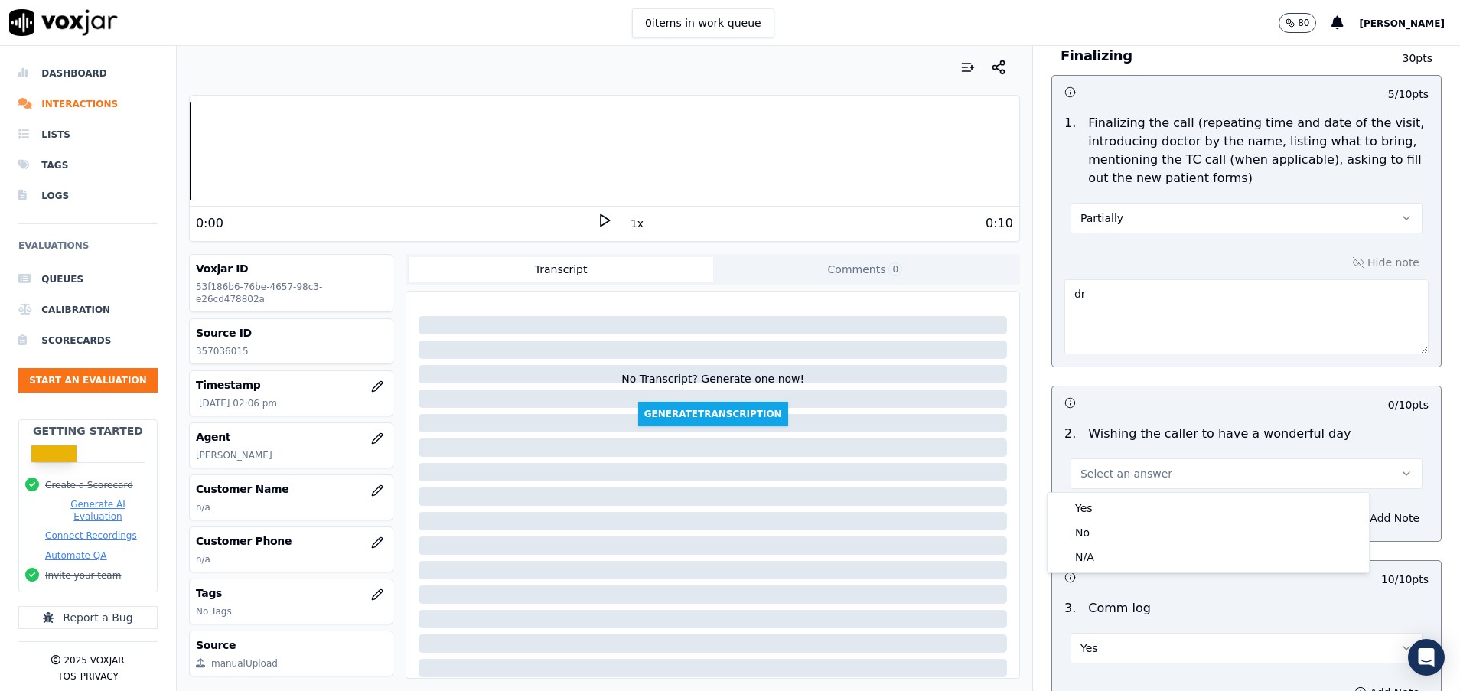
click at [1185, 390] on div "0 / 10 pts" at bounding box center [1246, 402] width 389 height 32
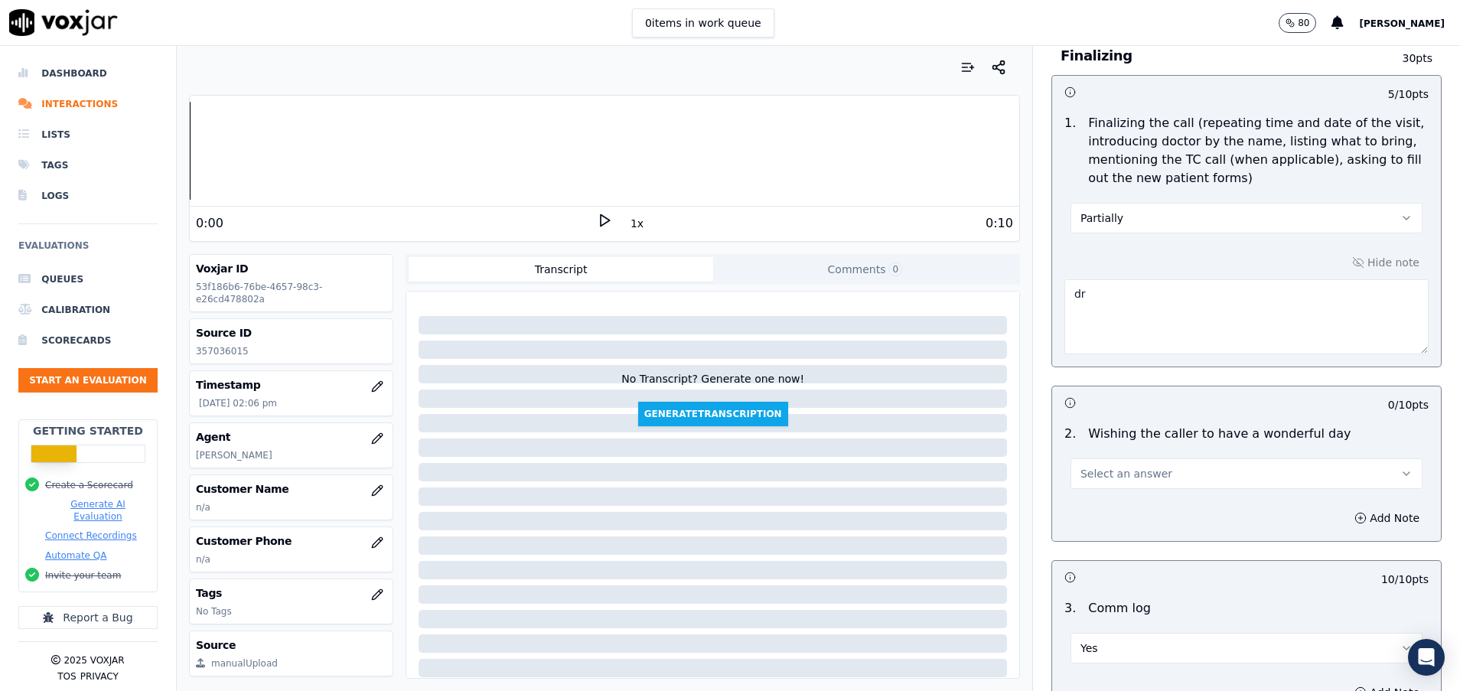
click at [1155, 479] on button "Select an answer" at bounding box center [1247, 473] width 352 height 31
click at [1142, 534] on div "No" at bounding box center [1208, 532] width 315 height 24
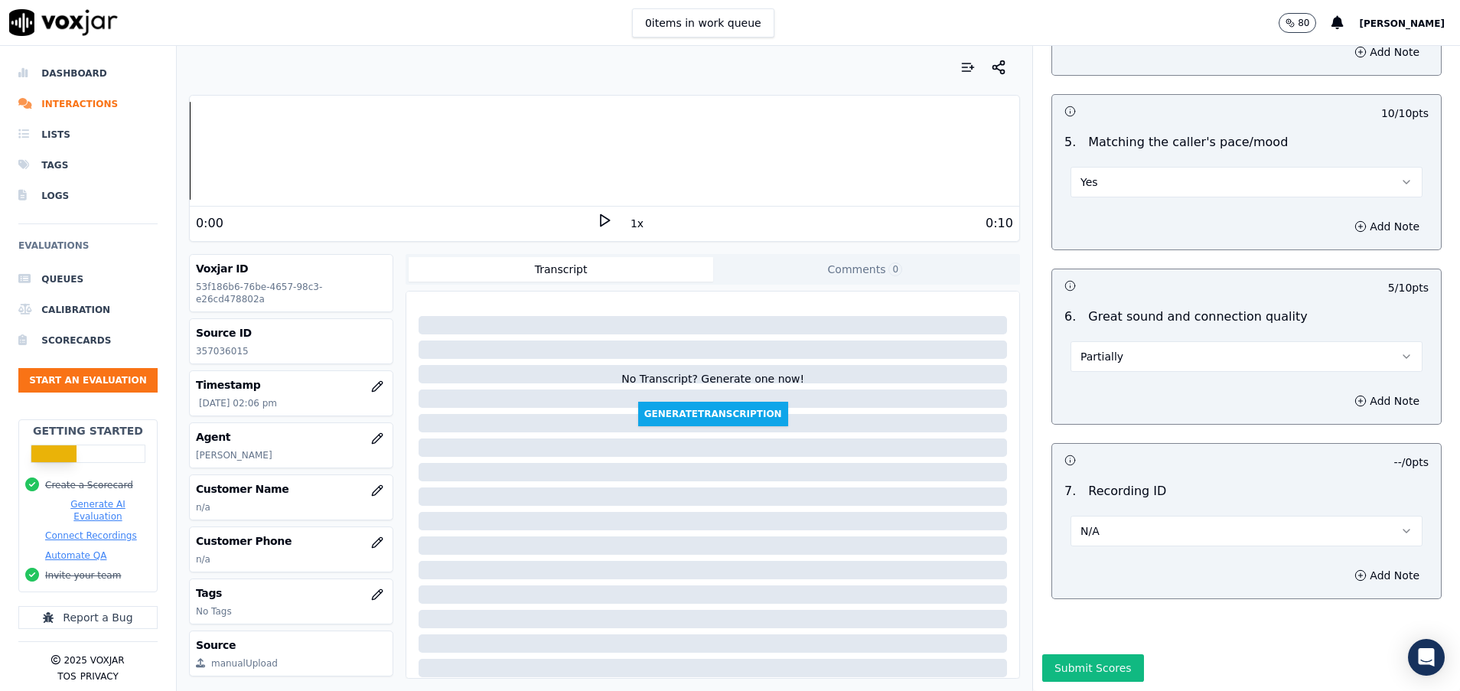
scroll to position [3231, 0]
click at [1044, 654] on button "Submit Scores" at bounding box center [1093, 668] width 102 height 28
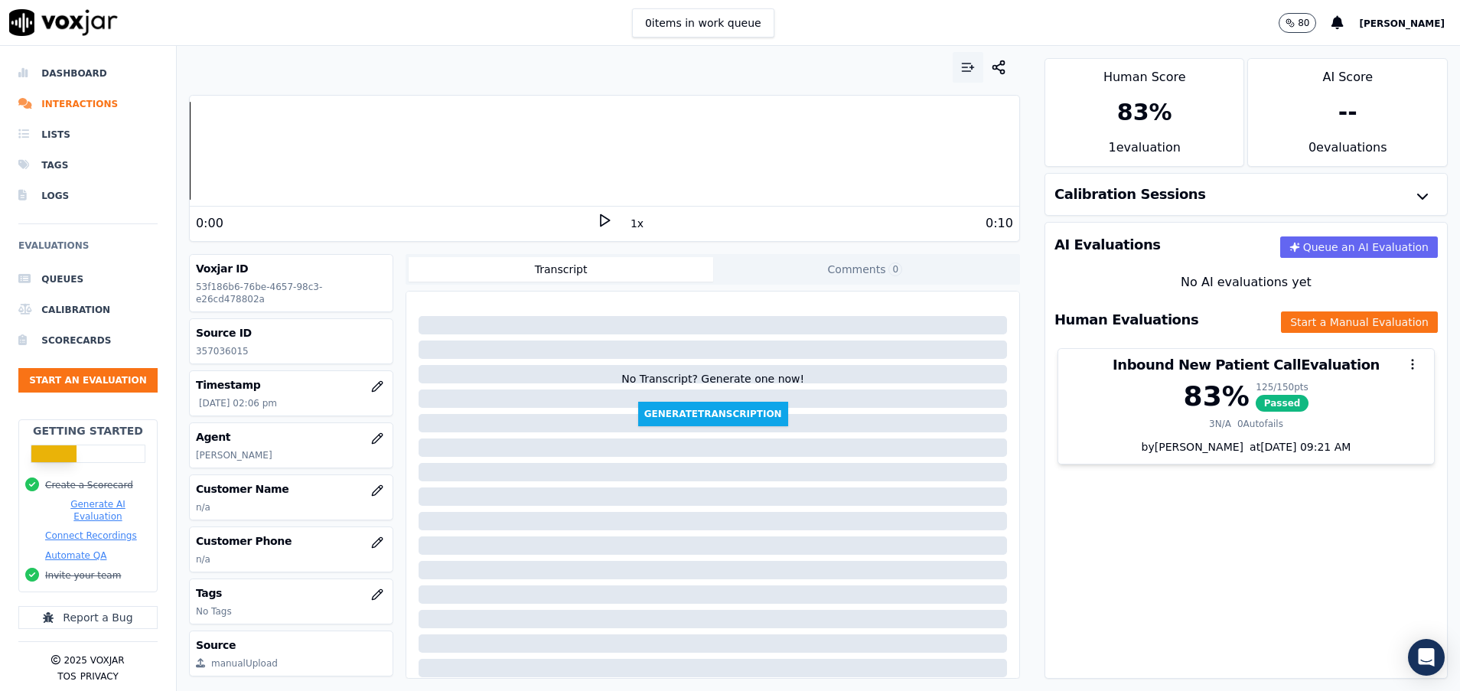
click at [960, 60] on icon "button" at bounding box center [967, 67] width 15 height 15
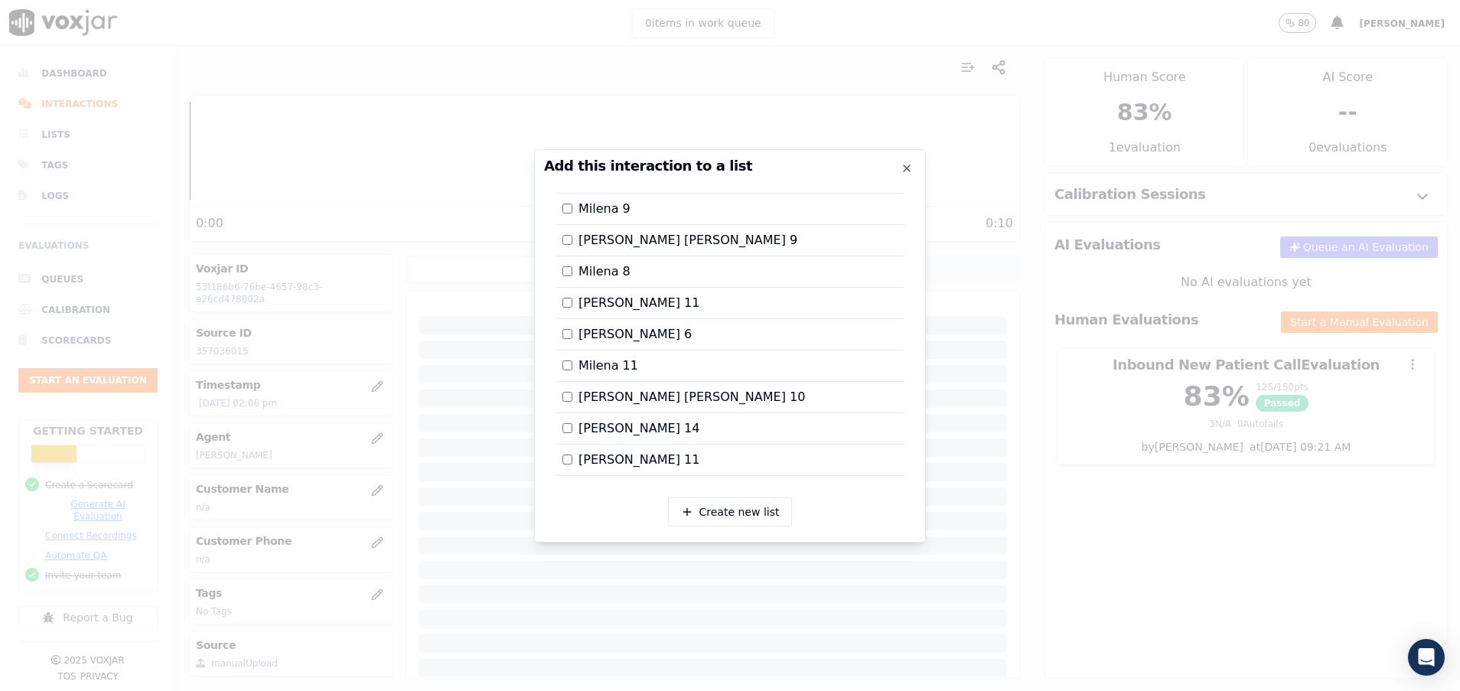
scroll to position [950, 0]
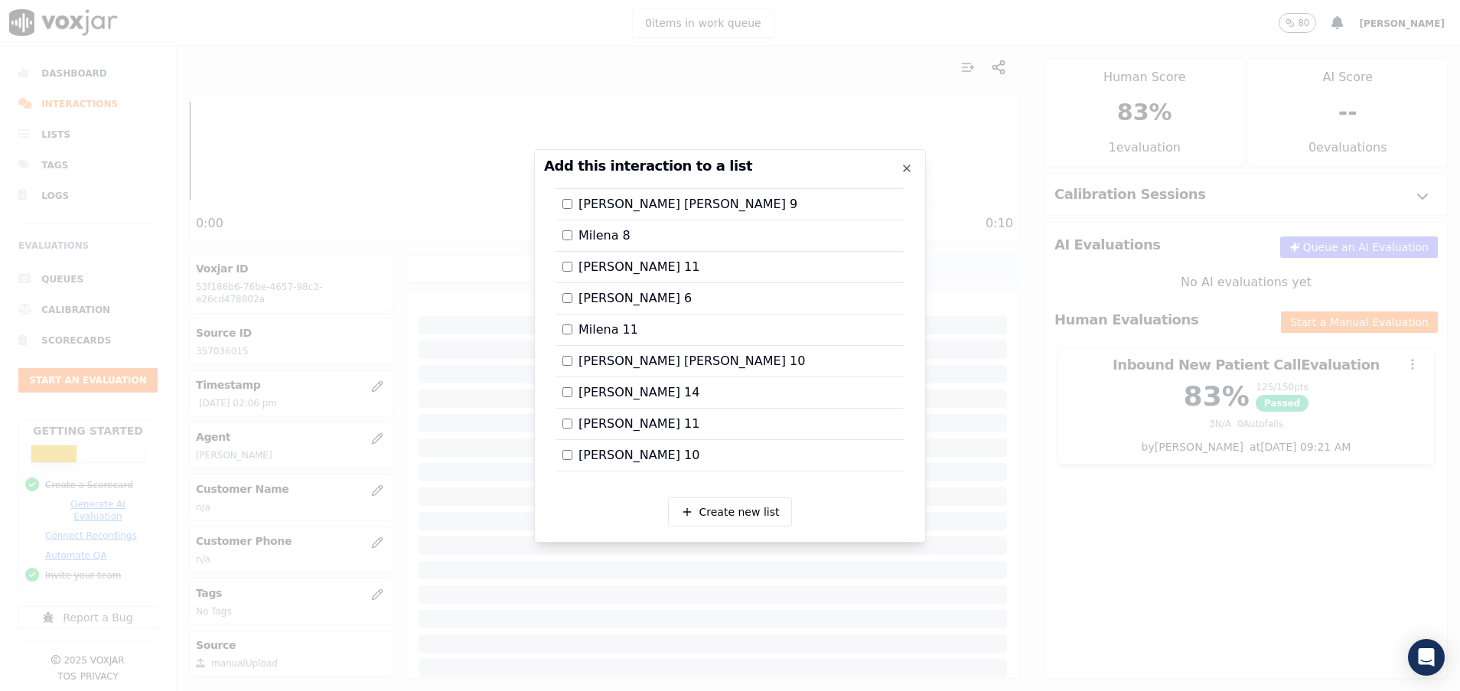
click at [1090, 473] on div at bounding box center [730, 345] width 1460 height 691
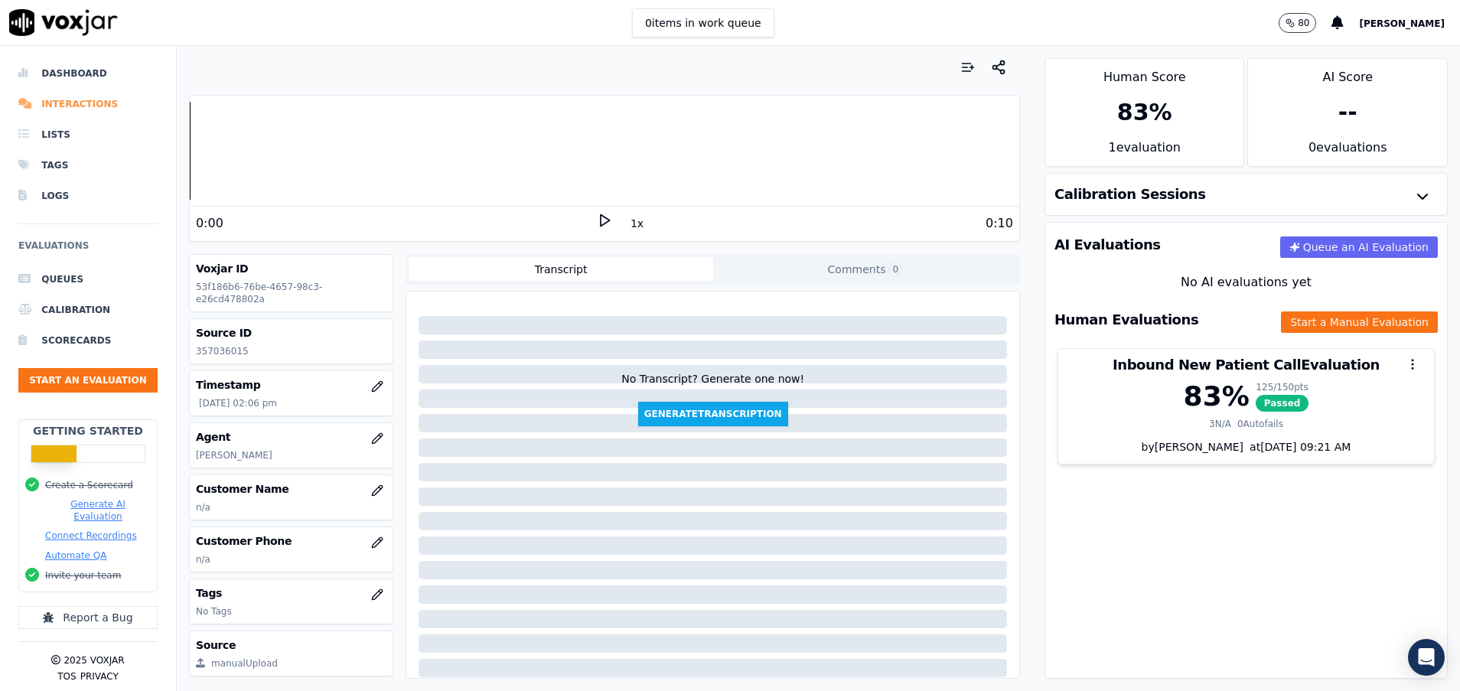
click at [64, 105] on li "Interactions" at bounding box center [87, 104] width 139 height 31
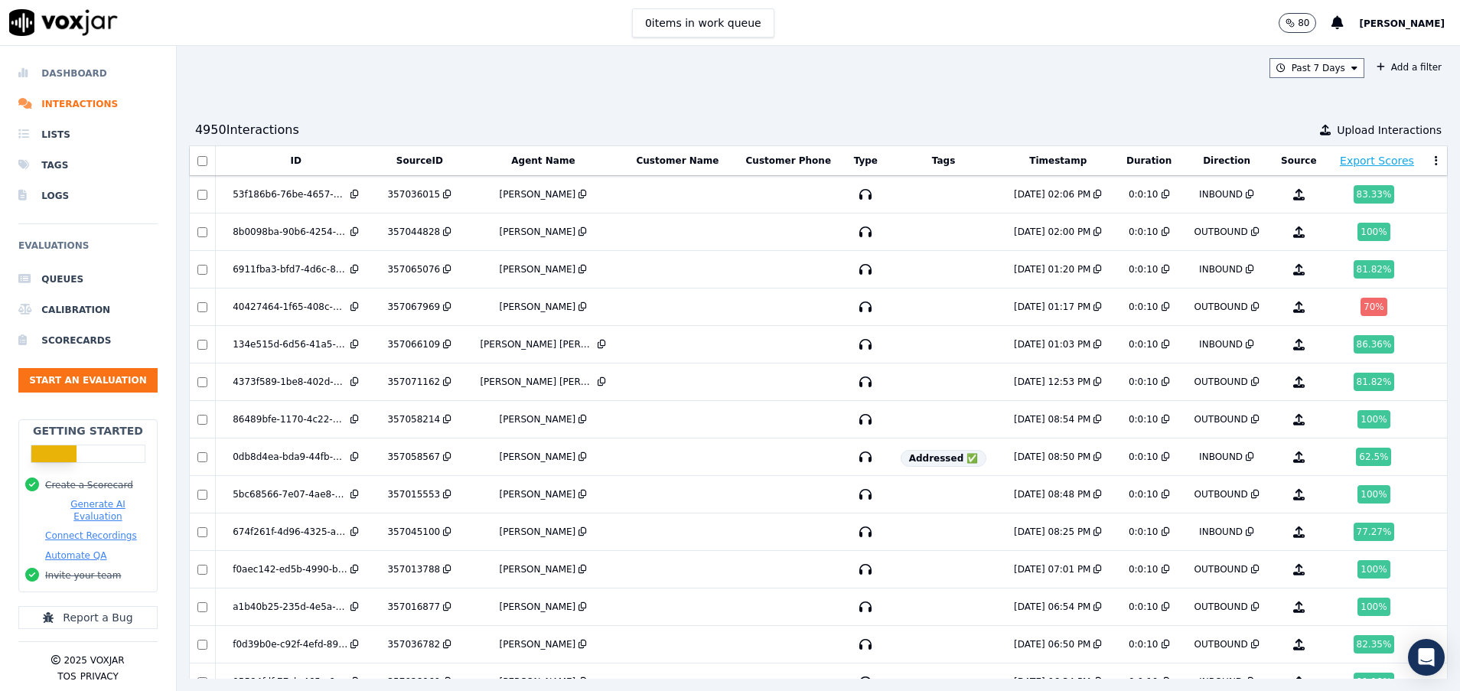
click at [57, 64] on li "Dashboard" at bounding box center [87, 73] width 139 height 31
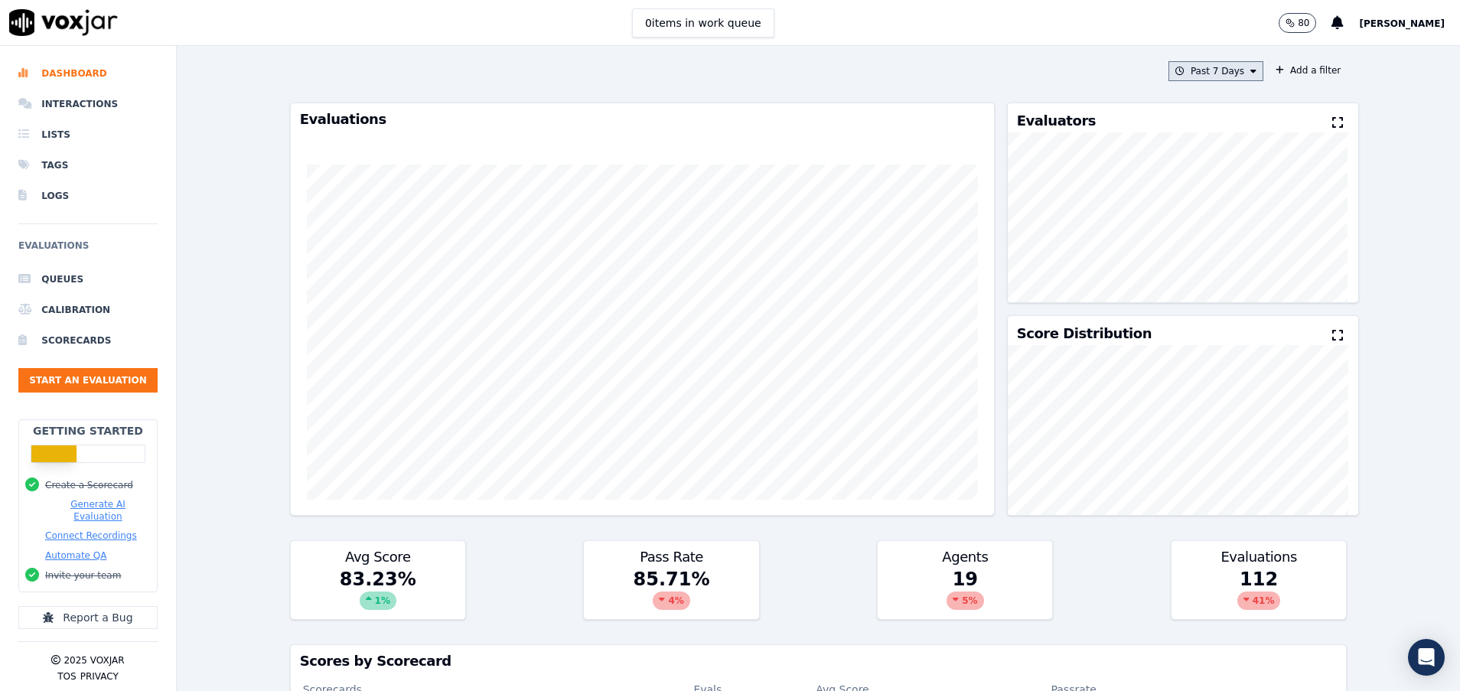
click at [1204, 65] on button "Past 7 Days" at bounding box center [1215, 71] width 95 height 20
click at [1193, 113] on div "[DATE]" at bounding box center [1208, 118] width 31 height 12
click at [1226, 259] on button "Add" at bounding box center [1241, 247] width 30 height 24
click at [86, 106] on li "Interactions" at bounding box center [87, 104] width 139 height 31
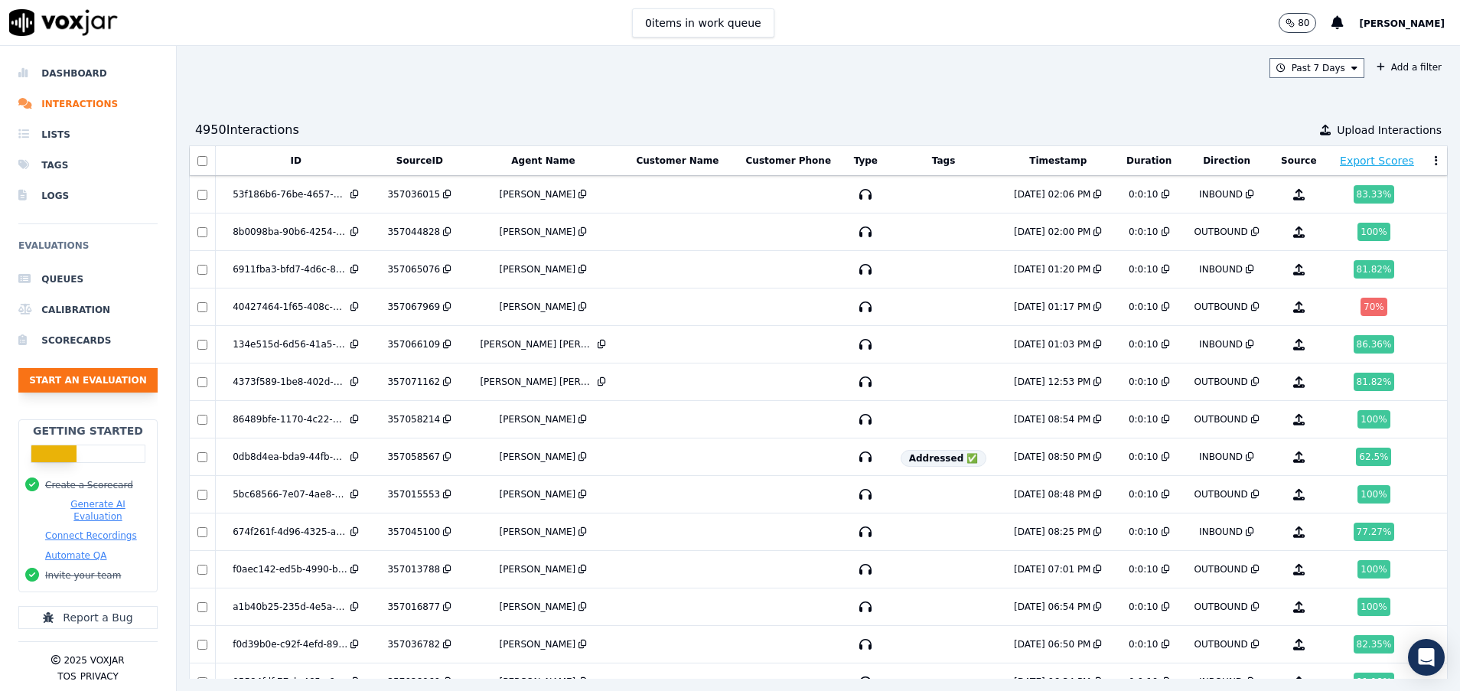
click at [104, 376] on button "Start an Evaluation" at bounding box center [87, 380] width 139 height 24
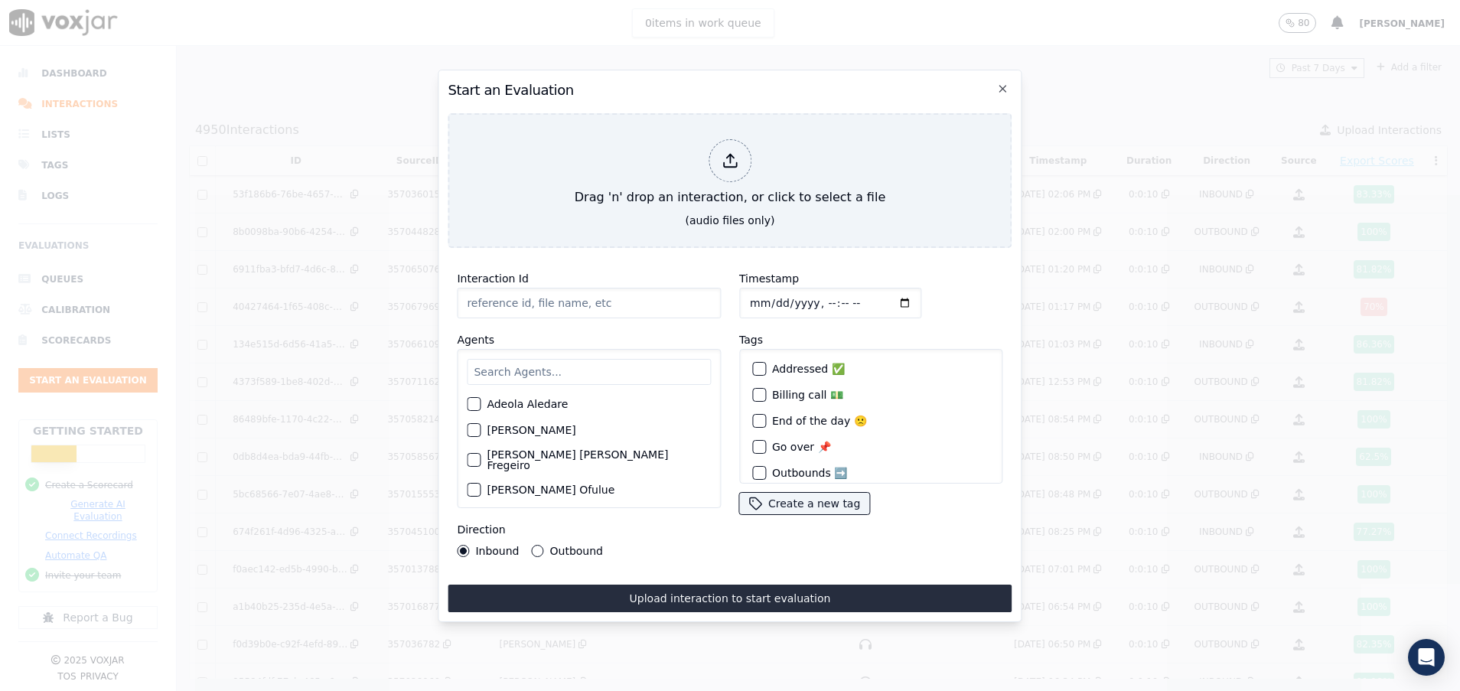
paste input "357062184"
type input "357062184"
click at [546, 369] on input "text" at bounding box center [589, 372] width 244 height 26
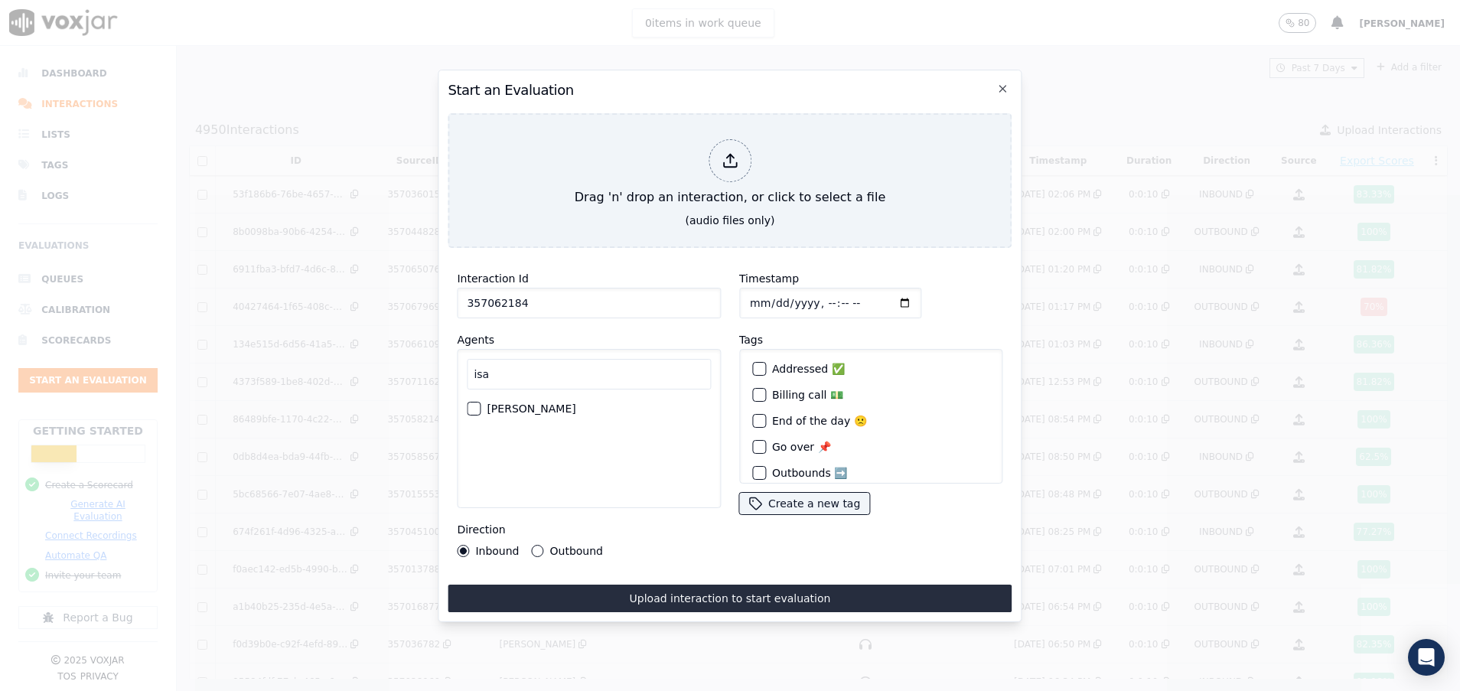
type input "isa"
click at [477, 403] on div "button" at bounding box center [473, 408] width 11 height 11
click at [526, 545] on div "Inbound Outbound" at bounding box center [530, 551] width 146 height 12
click at [532, 545] on button "Outbound" at bounding box center [538, 551] width 12 height 12
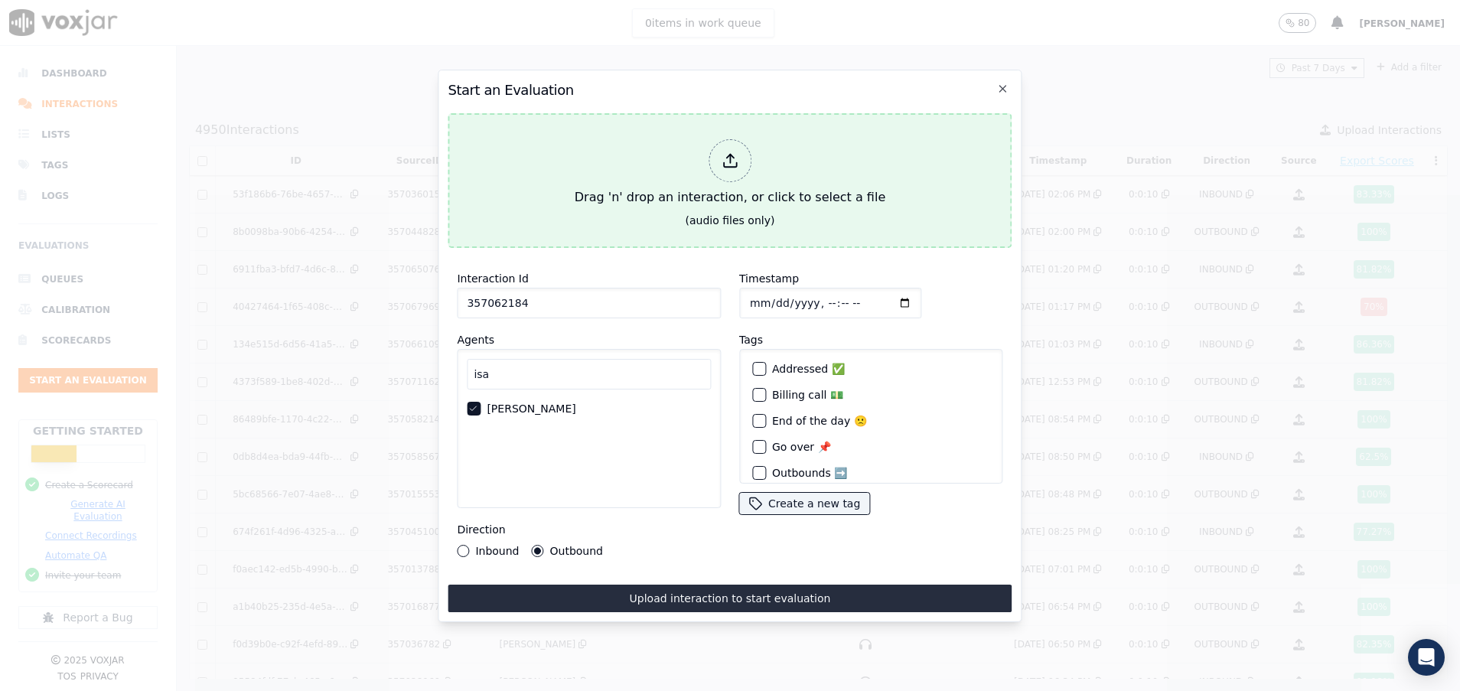
click at [592, 148] on div "Drag 'n' drop an interaction, or click to select a file" at bounding box center [730, 173] width 323 height 80
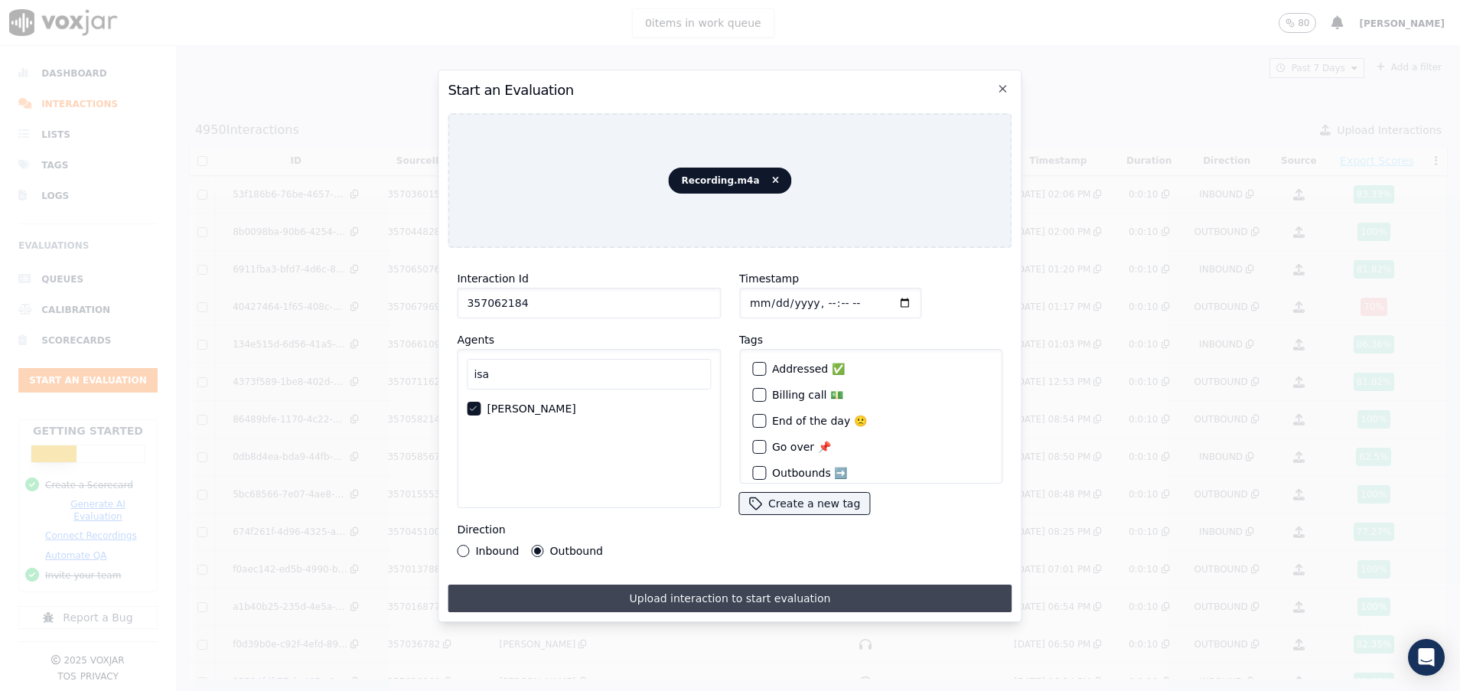
click at [675, 588] on button "Upload interaction to start evaluation" at bounding box center [730, 599] width 564 height 28
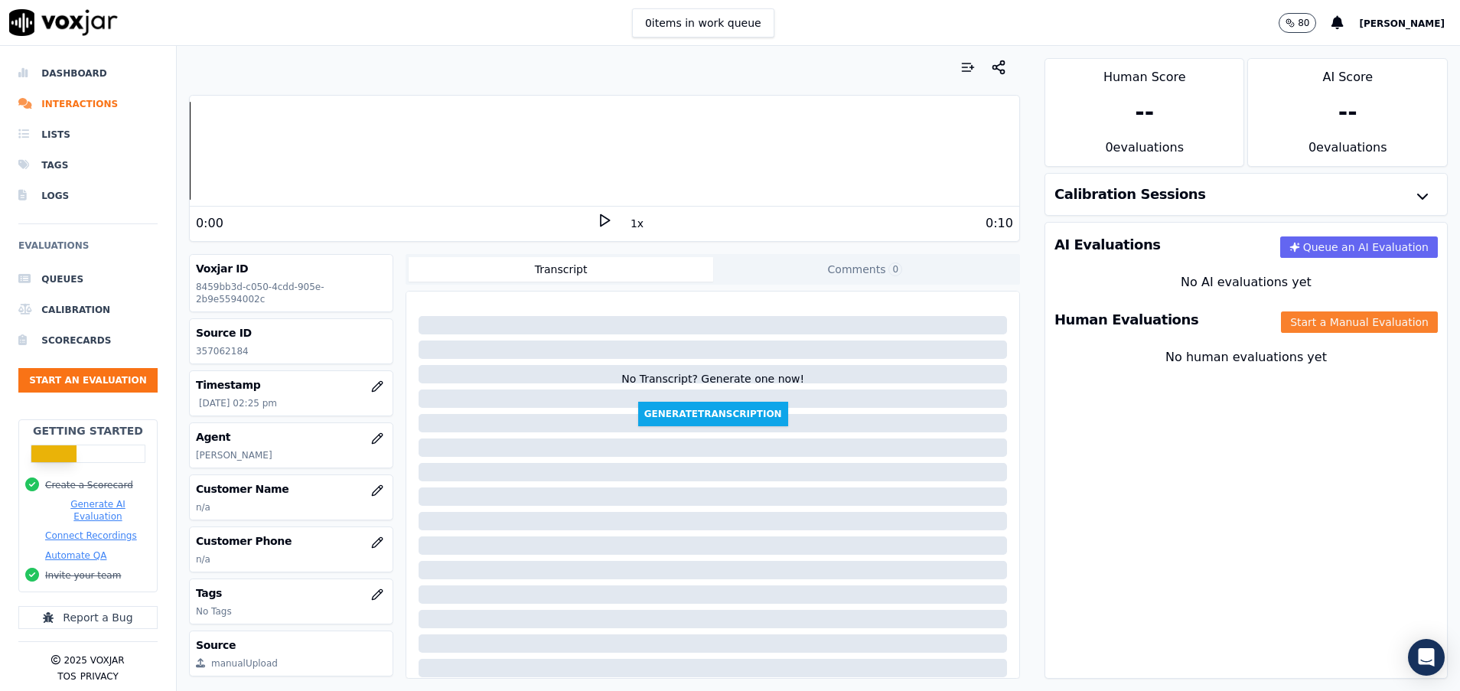
click at [1321, 324] on button "Start a Manual Evaluation" at bounding box center [1359, 321] width 157 height 21
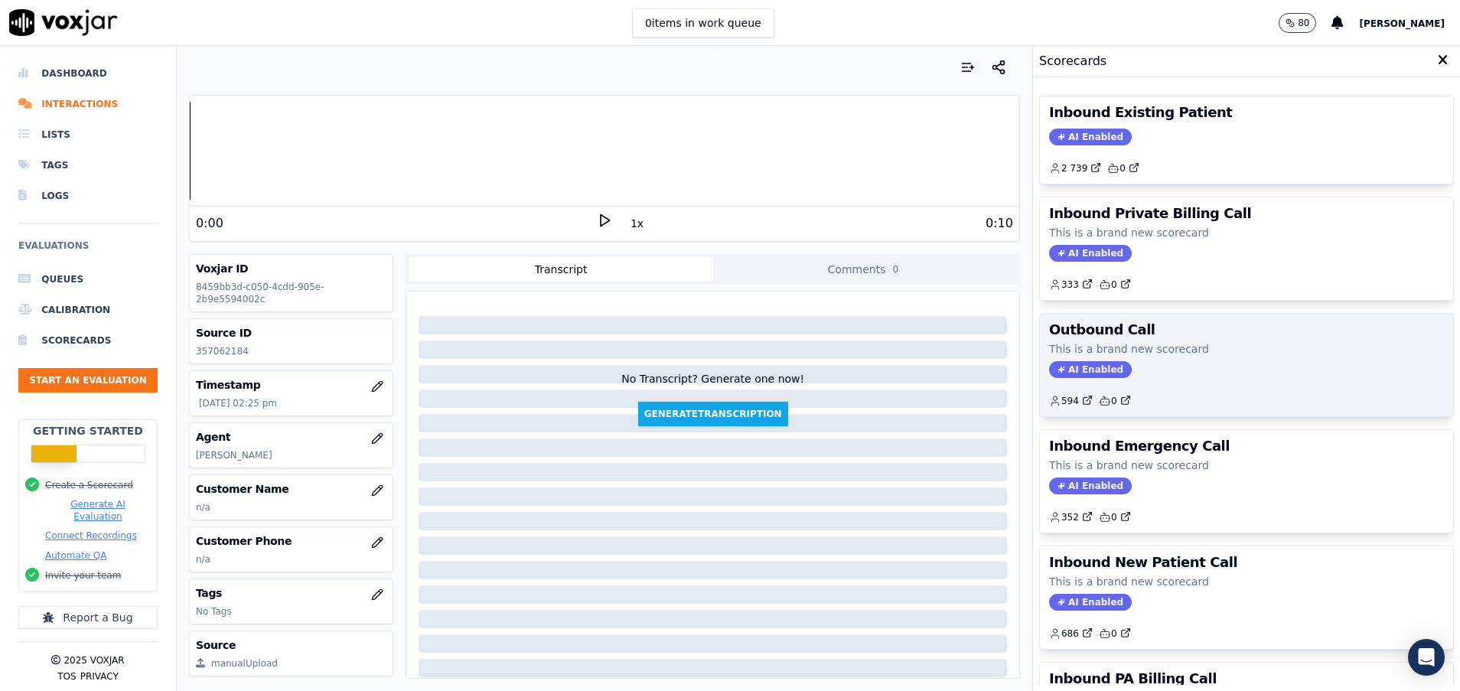
click at [1181, 371] on div "AI Enabled" at bounding box center [1246, 369] width 395 height 17
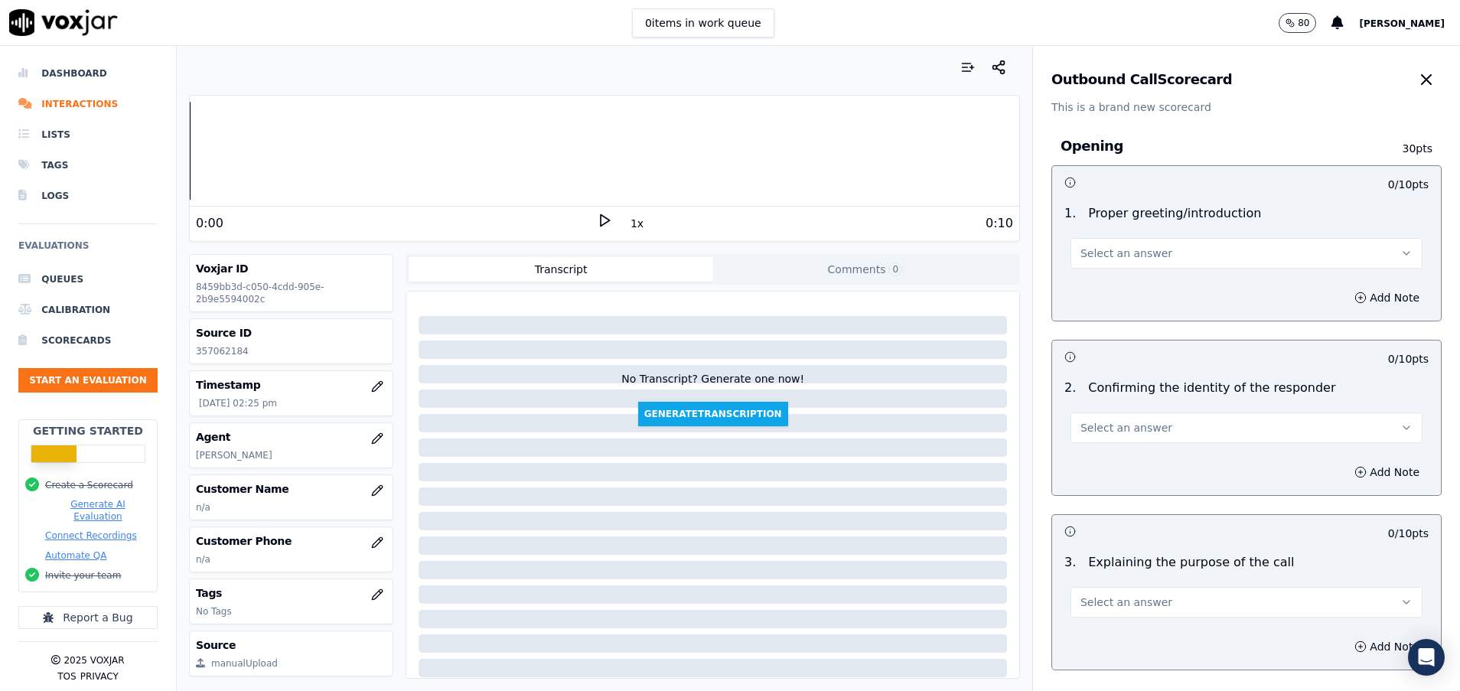
click at [1174, 248] on button "Select an answer" at bounding box center [1247, 253] width 352 height 31
click at [1135, 315] on div "No" at bounding box center [1208, 312] width 315 height 24
click at [1356, 292] on circle "button" at bounding box center [1361, 297] width 10 height 10
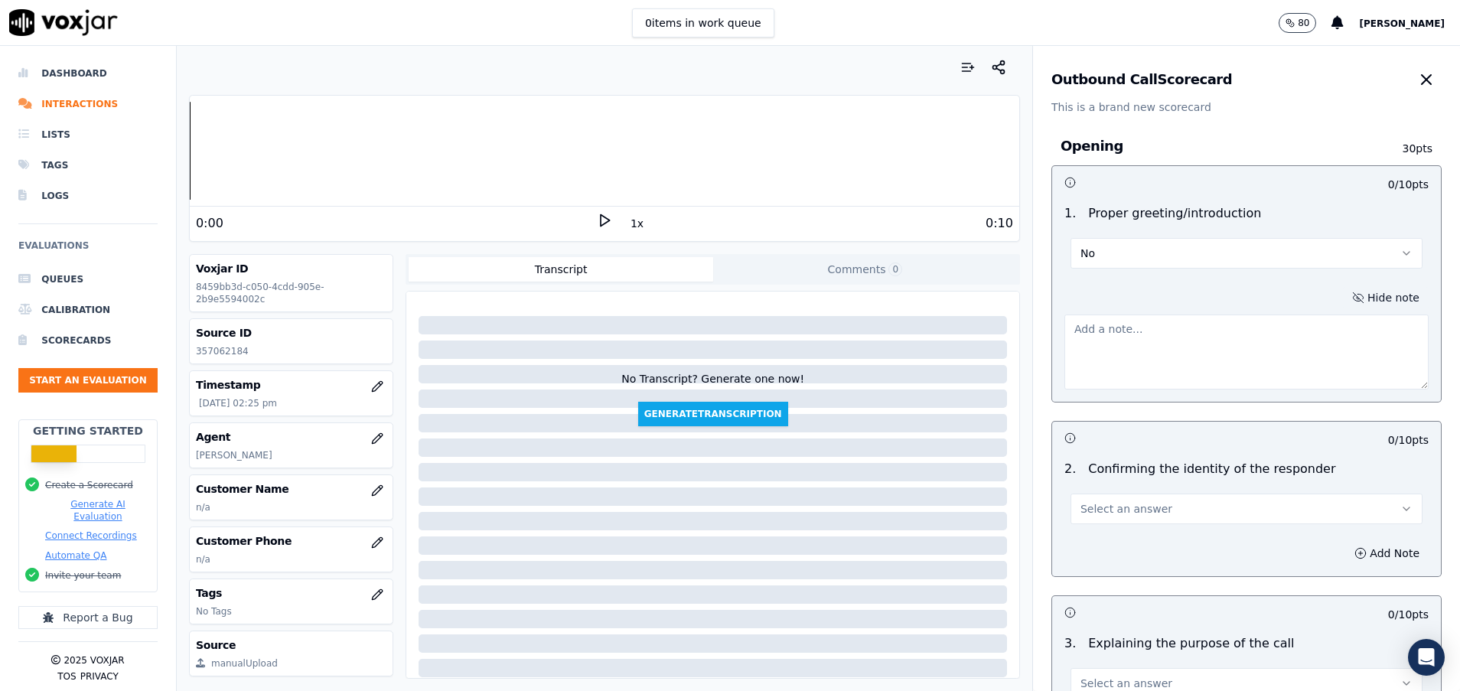
click at [1096, 343] on textarea at bounding box center [1246, 352] width 364 height 75
type textarea "c"
type textarea "de que oficina?"
click at [1149, 511] on button "Select an answer" at bounding box center [1247, 509] width 352 height 31
click at [1107, 585] on div "N/A" at bounding box center [1208, 592] width 315 height 24
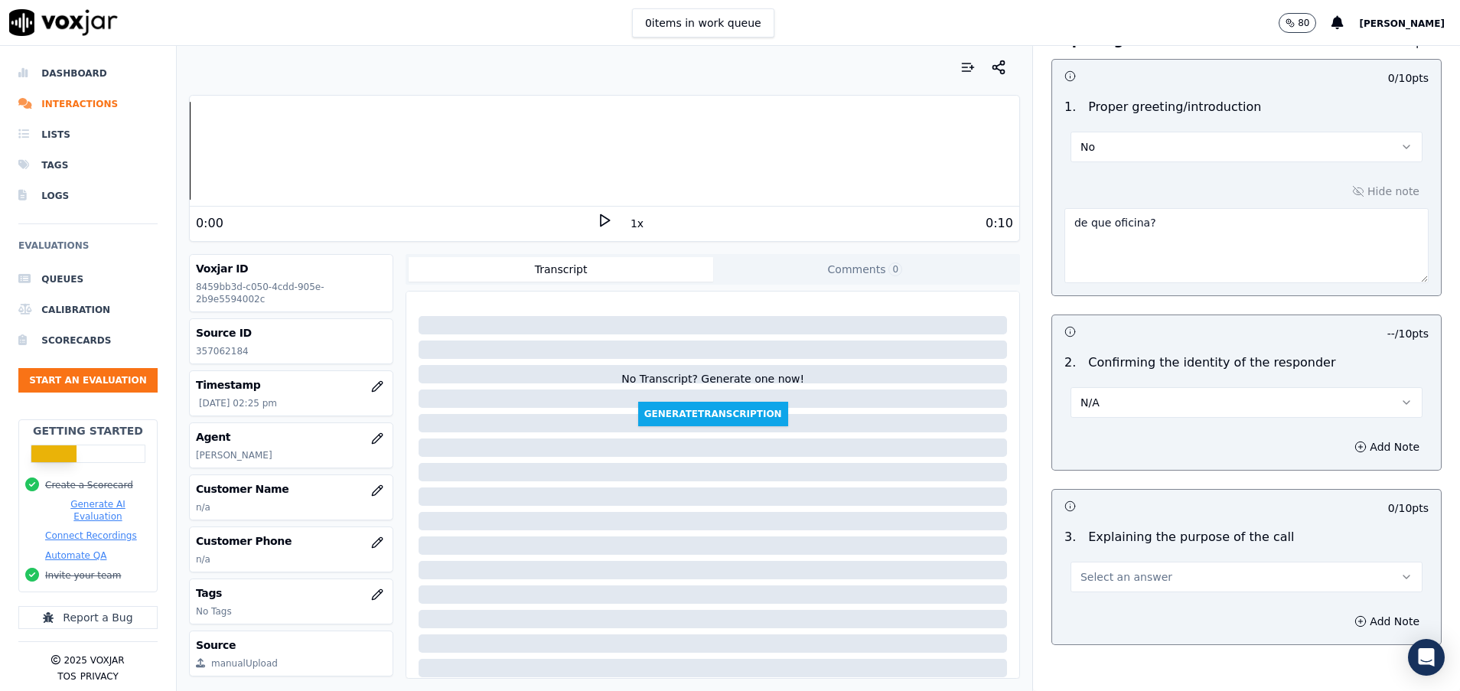
scroll to position [230, 0]
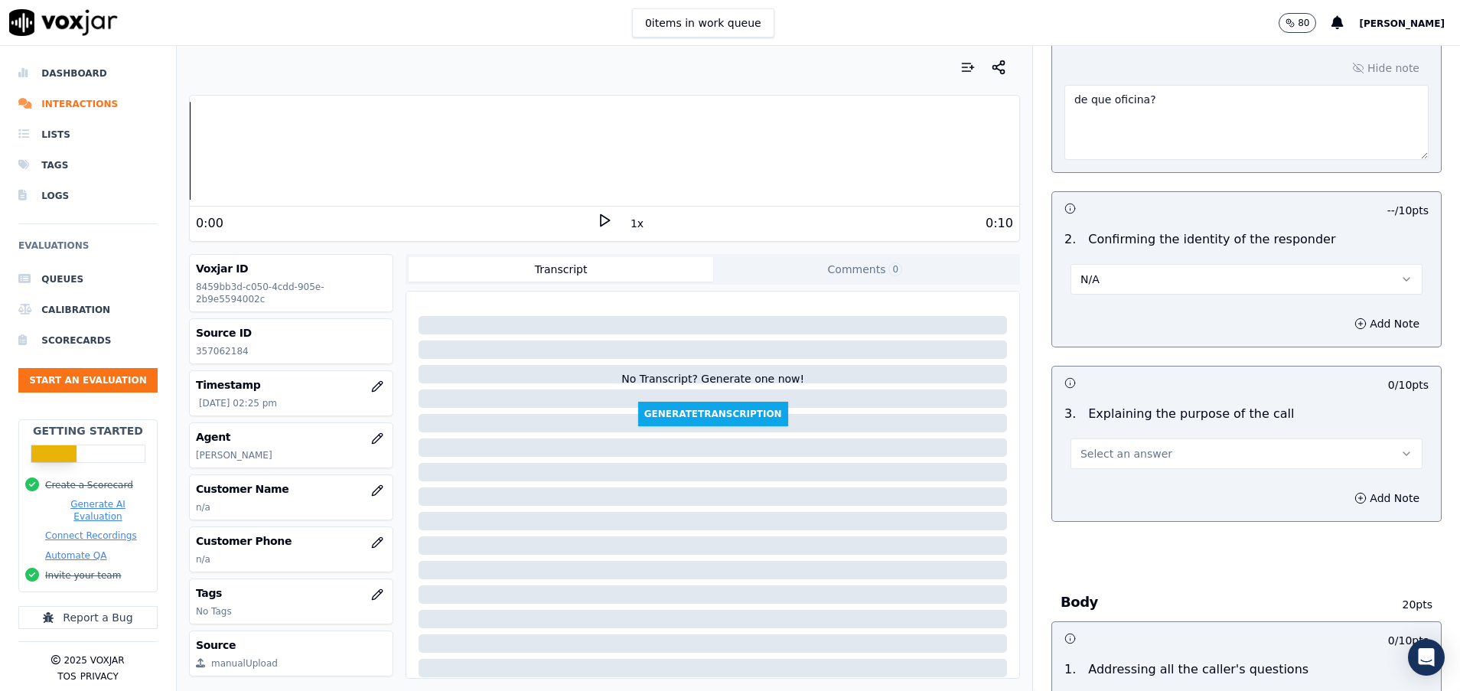
click at [1116, 438] on div "Select an answer" at bounding box center [1247, 452] width 352 height 34
click at [1116, 458] on span "Select an answer" at bounding box center [1126, 453] width 92 height 15
click at [1113, 491] on div "Yes" at bounding box center [1208, 488] width 315 height 24
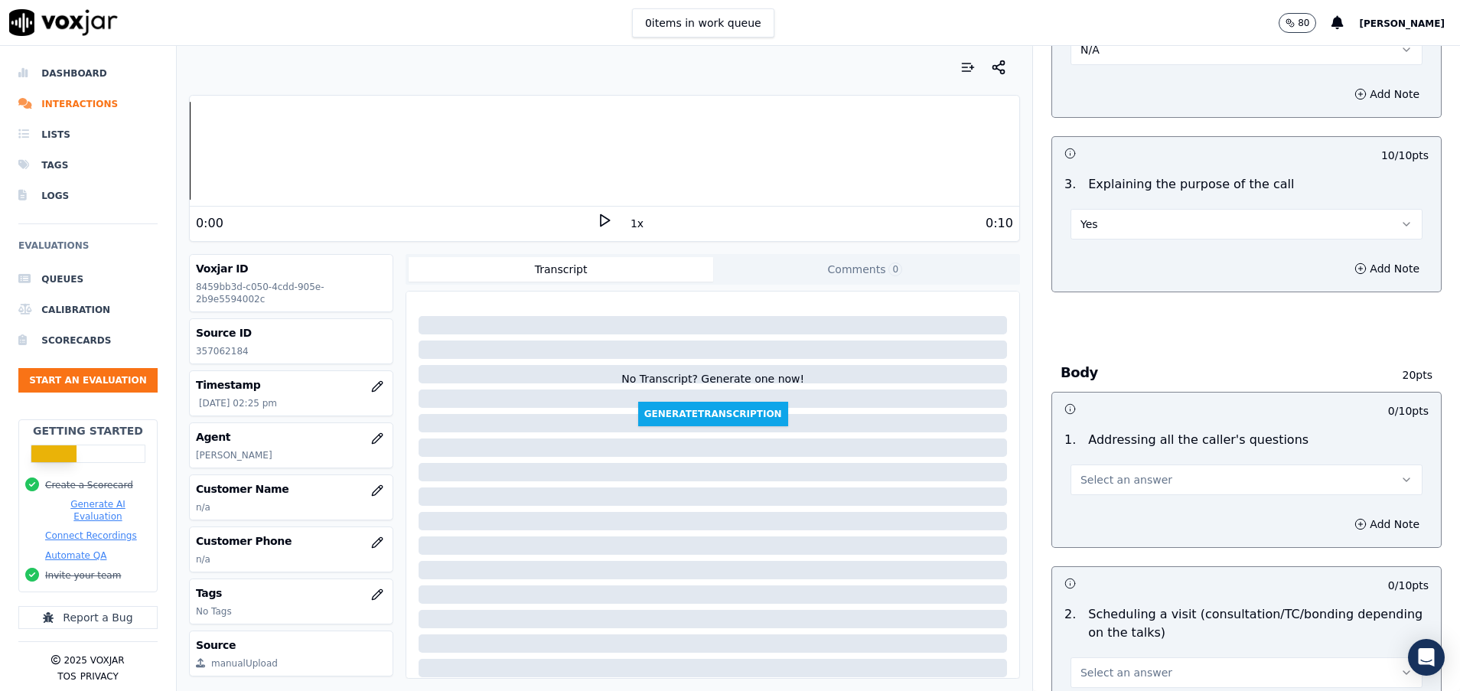
click at [1115, 471] on button "Select an answer" at bounding box center [1247, 479] width 352 height 31
click at [1116, 560] on div "N/A" at bounding box center [1208, 563] width 315 height 24
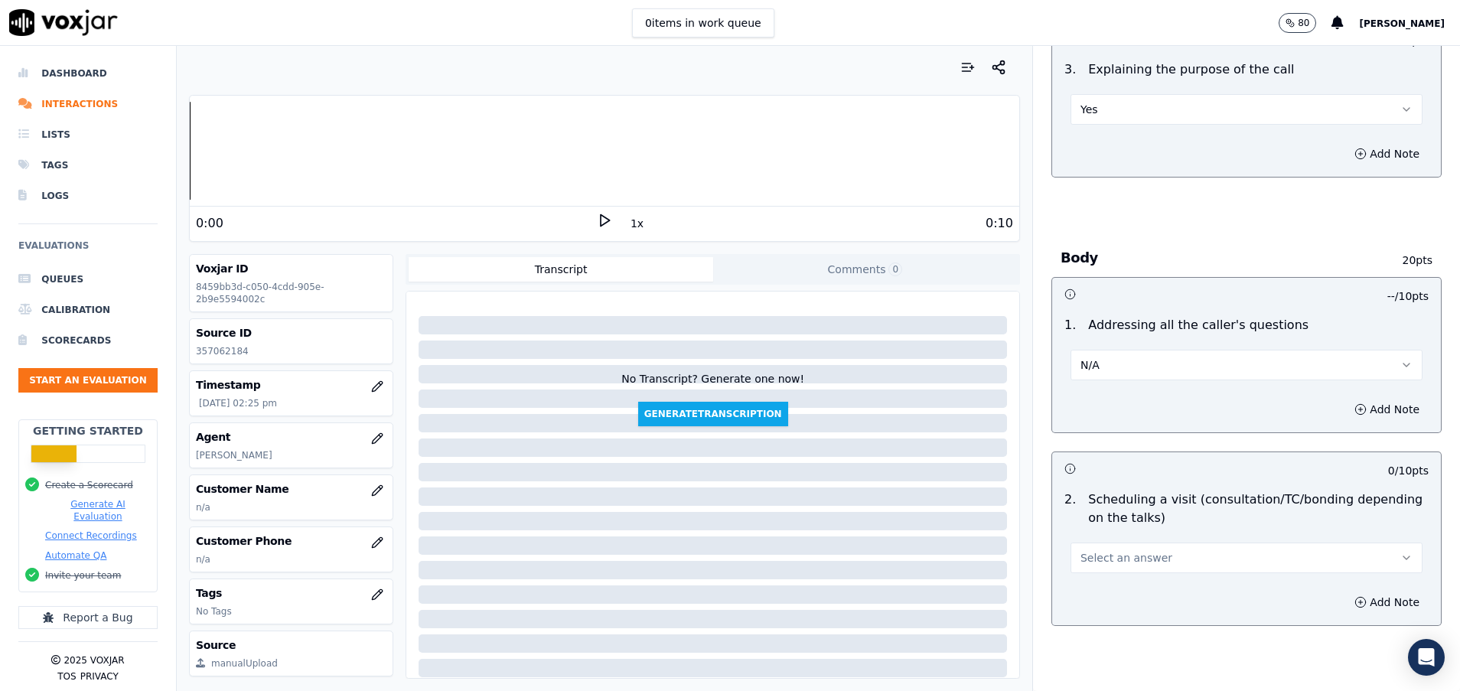
click at [1120, 557] on span "Select an answer" at bounding box center [1126, 557] width 92 height 15
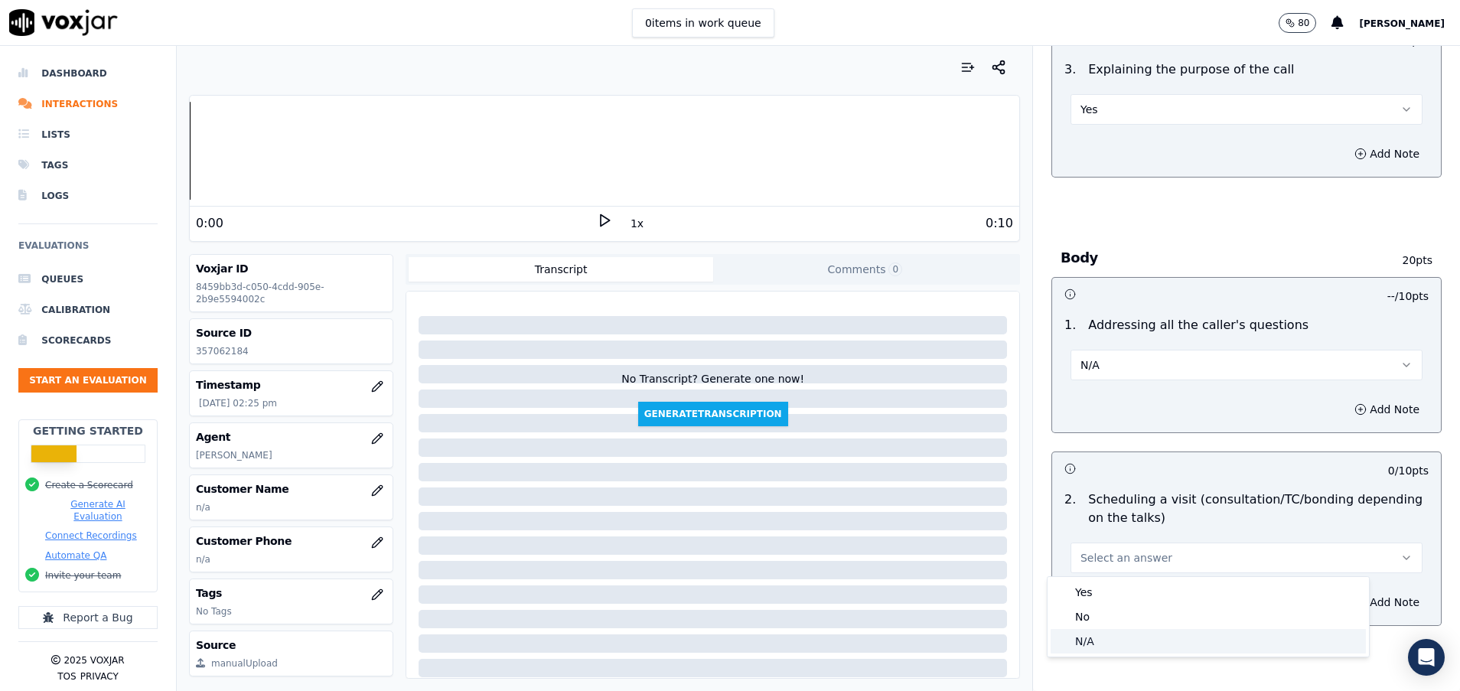
click at [1112, 649] on div "N/A" at bounding box center [1208, 641] width 315 height 24
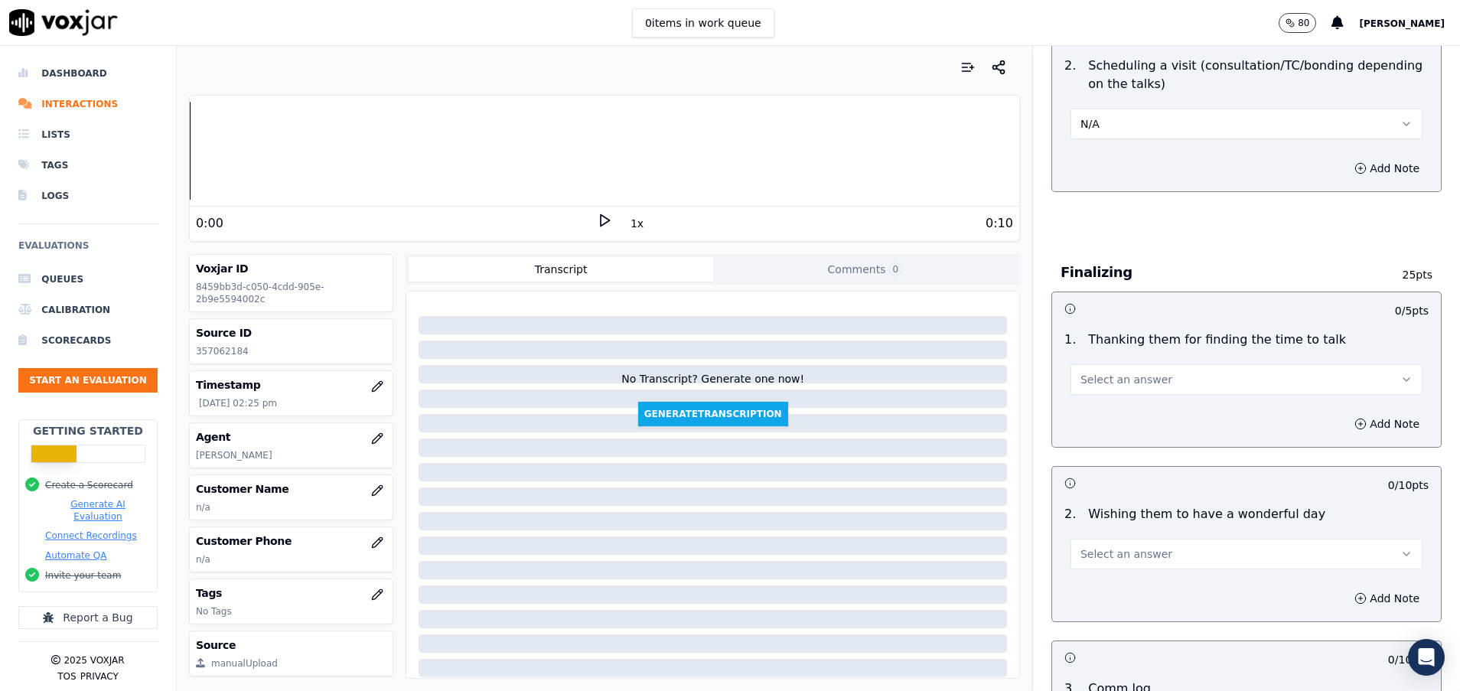
scroll to position [1033, 0]
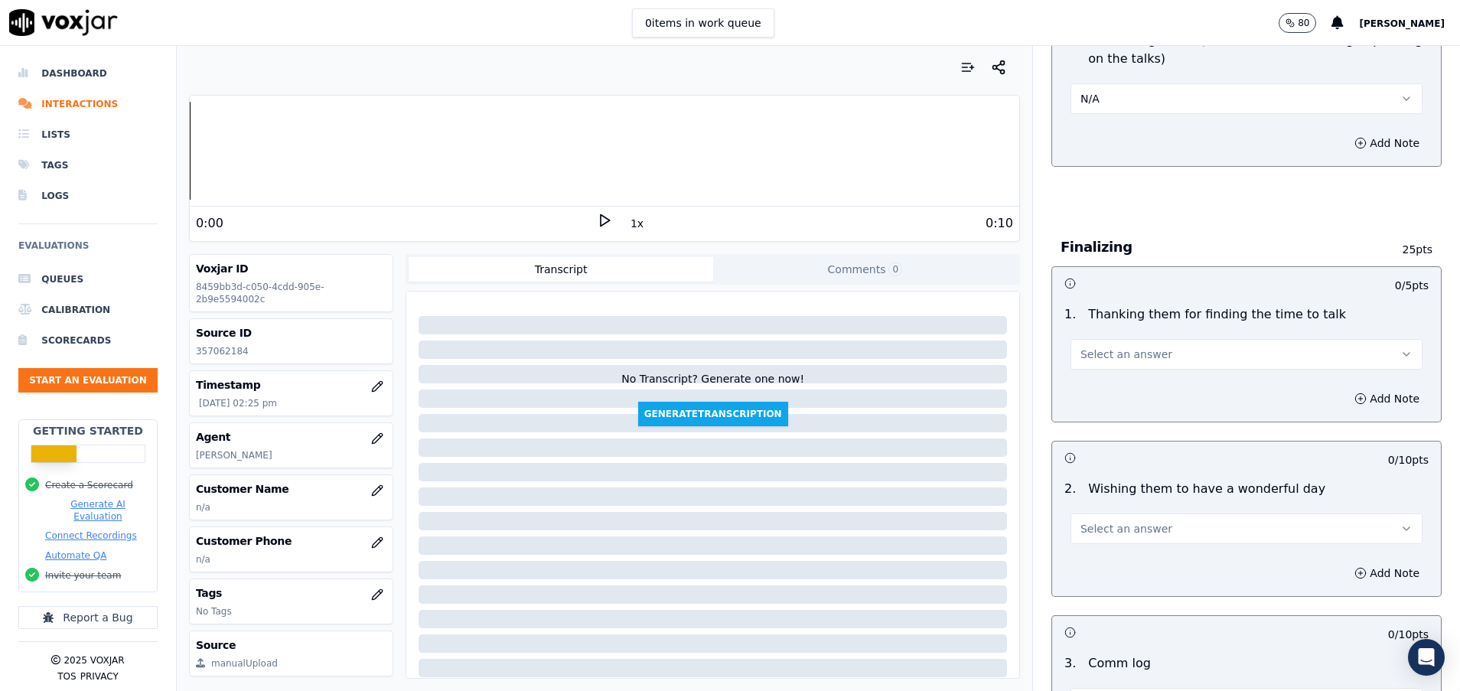
drag, startPoint x: 1117, startPoint y: 344, endPoint x: 1116, endPoint y: 354, distance: 10.0
click at [1116, 344] on button "Select an answer" at bounding box center [1247, 354] width 352 height 31
click at [1111, 390] on div "Yes" at bounding box center [1208, 388] width 315 height 24
click at [1119, 531] on span "Select an answer" at bounding box center [1126, 528] width 92 height 15
click at [1116, 571] on div "Yes" at bounding box center [1208, 563] width 315 height 24
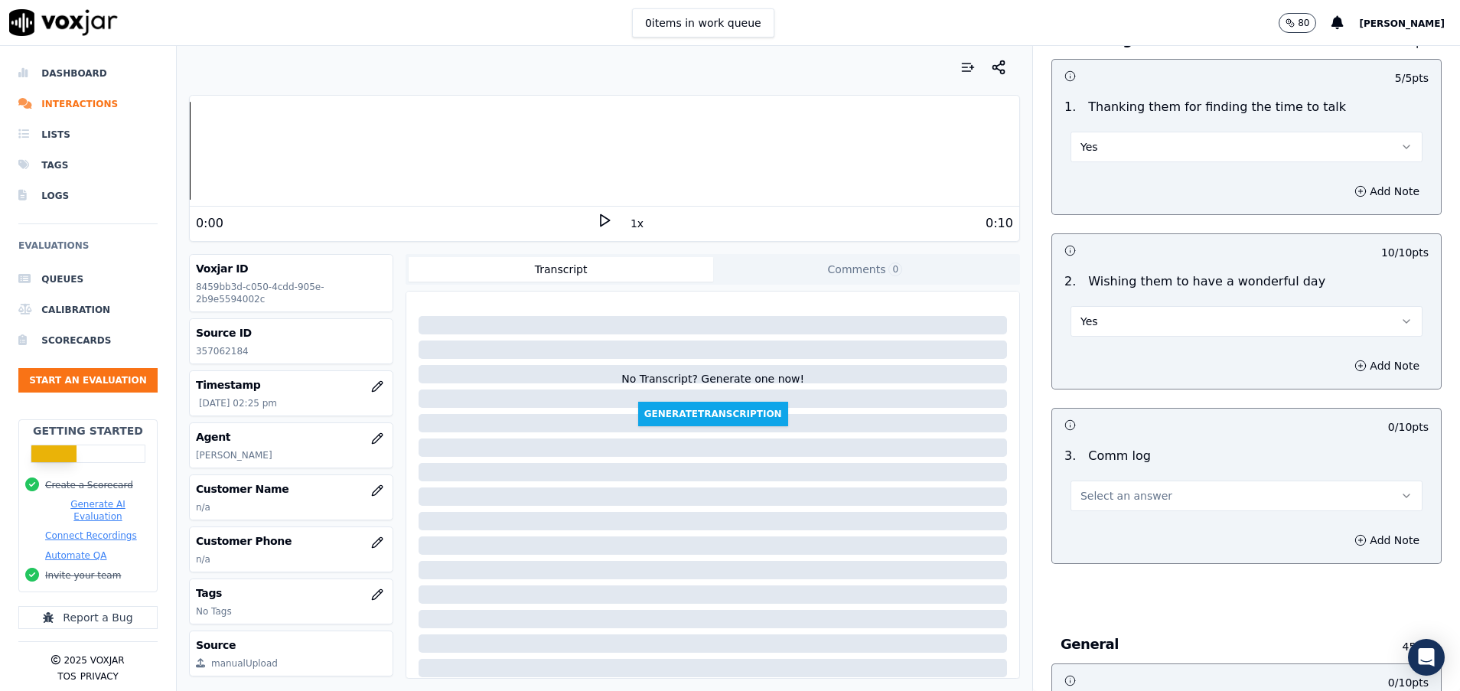
scroll to position [1263, 0]
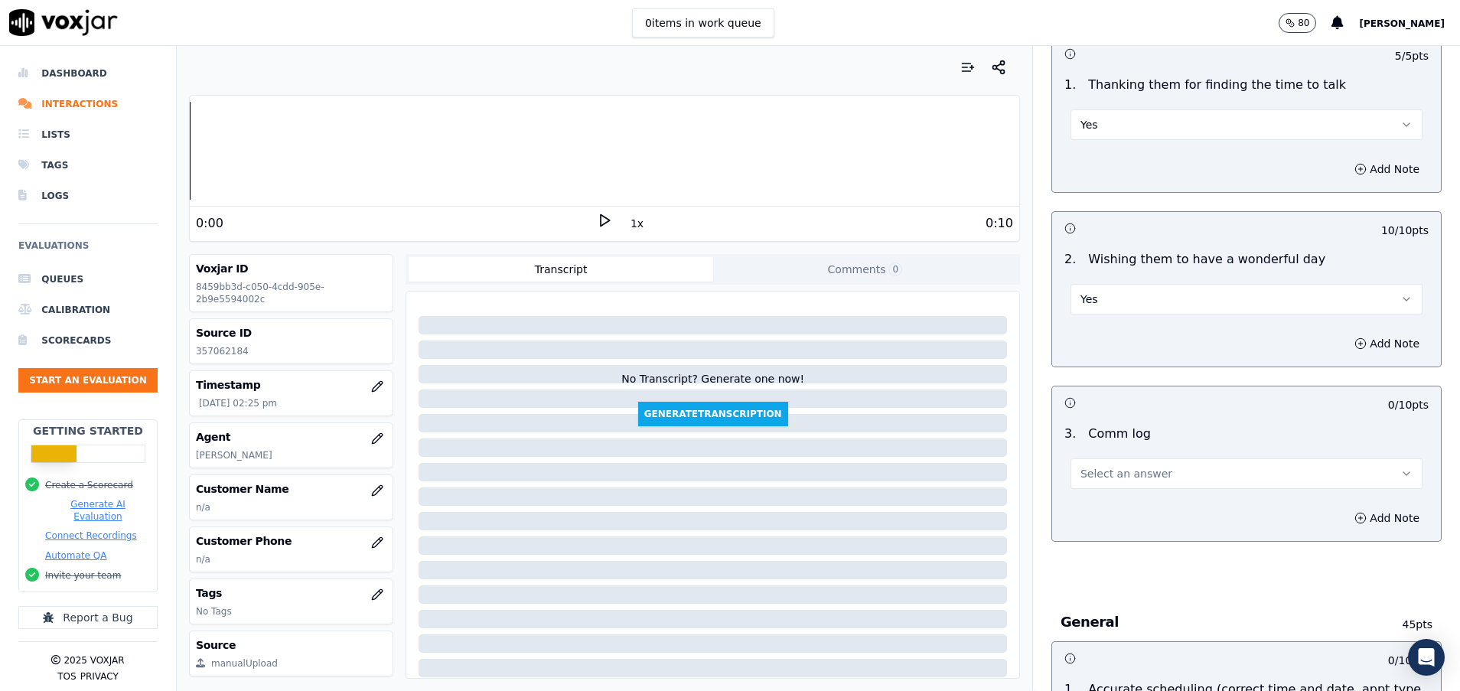
click at [1107, 471] on span "Select an answer" at bounding box center [1126, 473] width 92 height 15
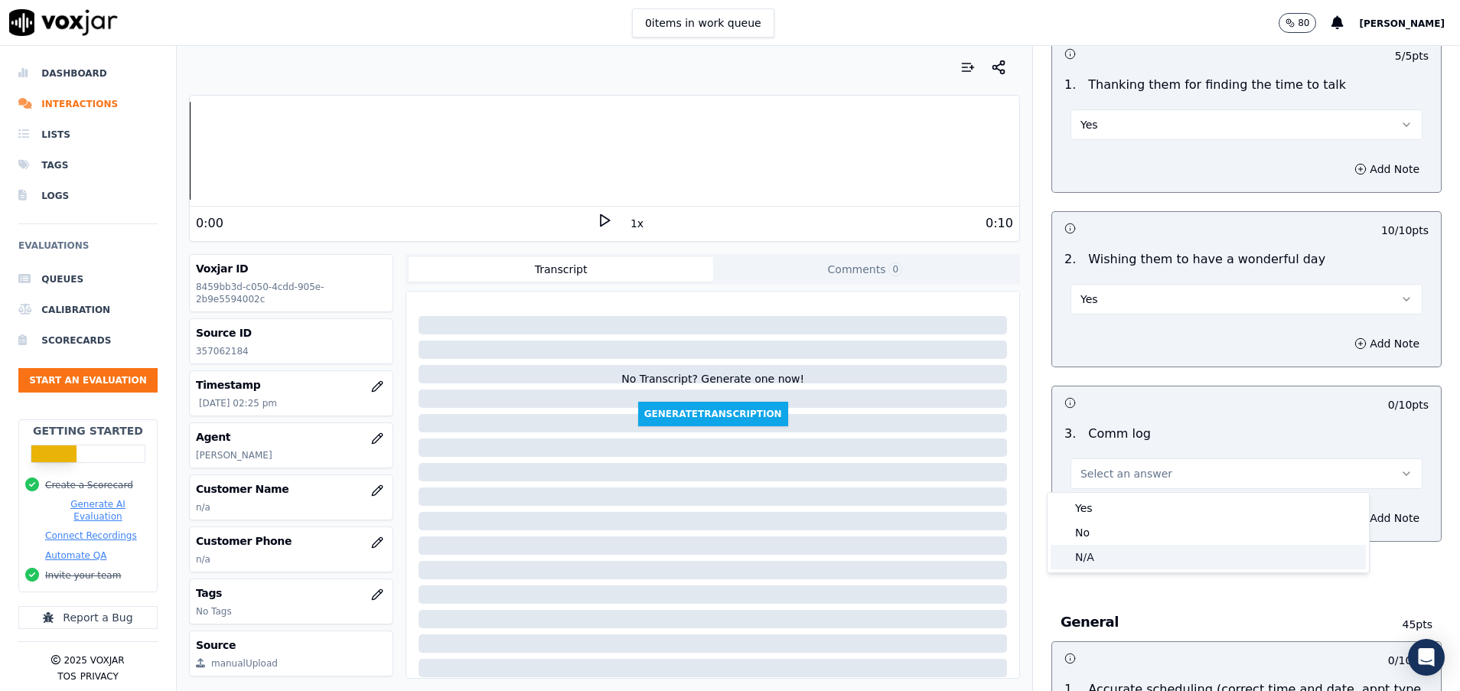
click at [1103, 552] on div "N/A" at bounding box center [1208, 557] width 315 height 24
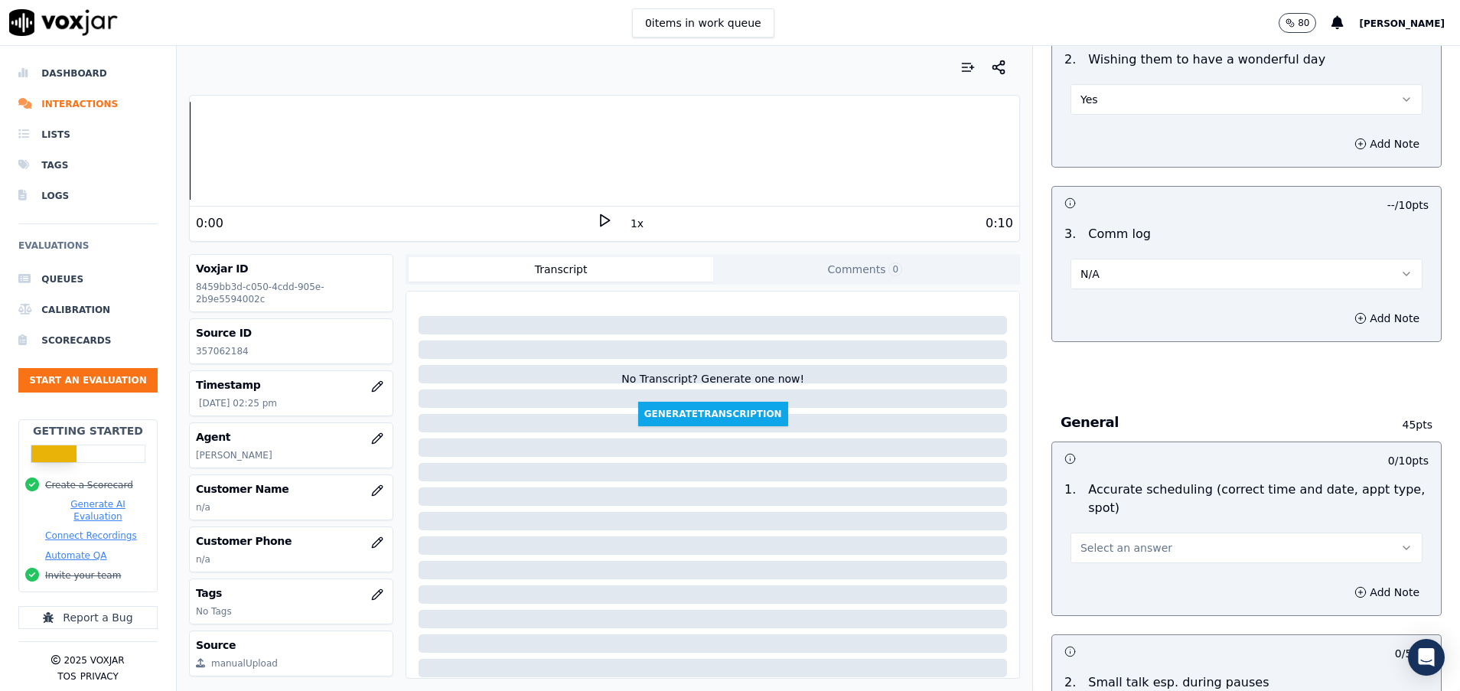
scroll to position [1492, 0]
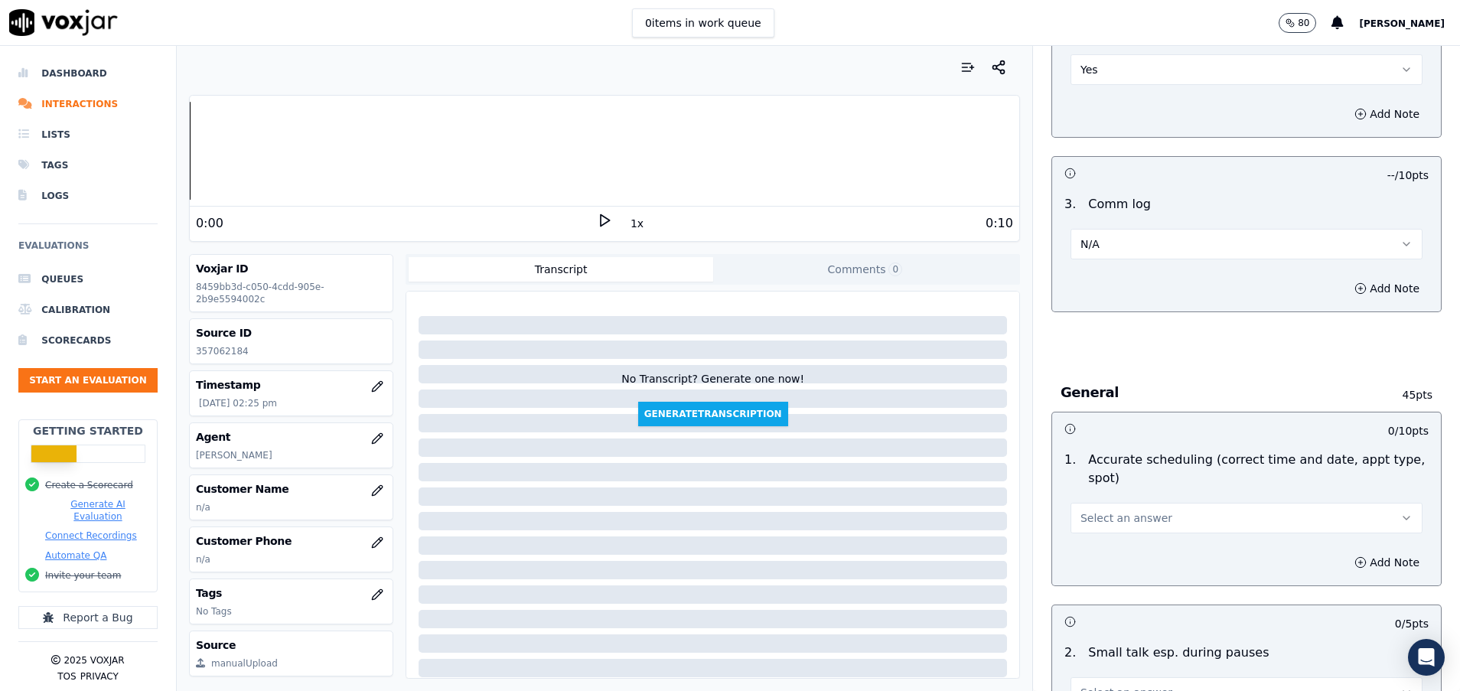
click at [1102, 521] on span "Select an answer" at bounding box center [1126, 517] width 92 height 15
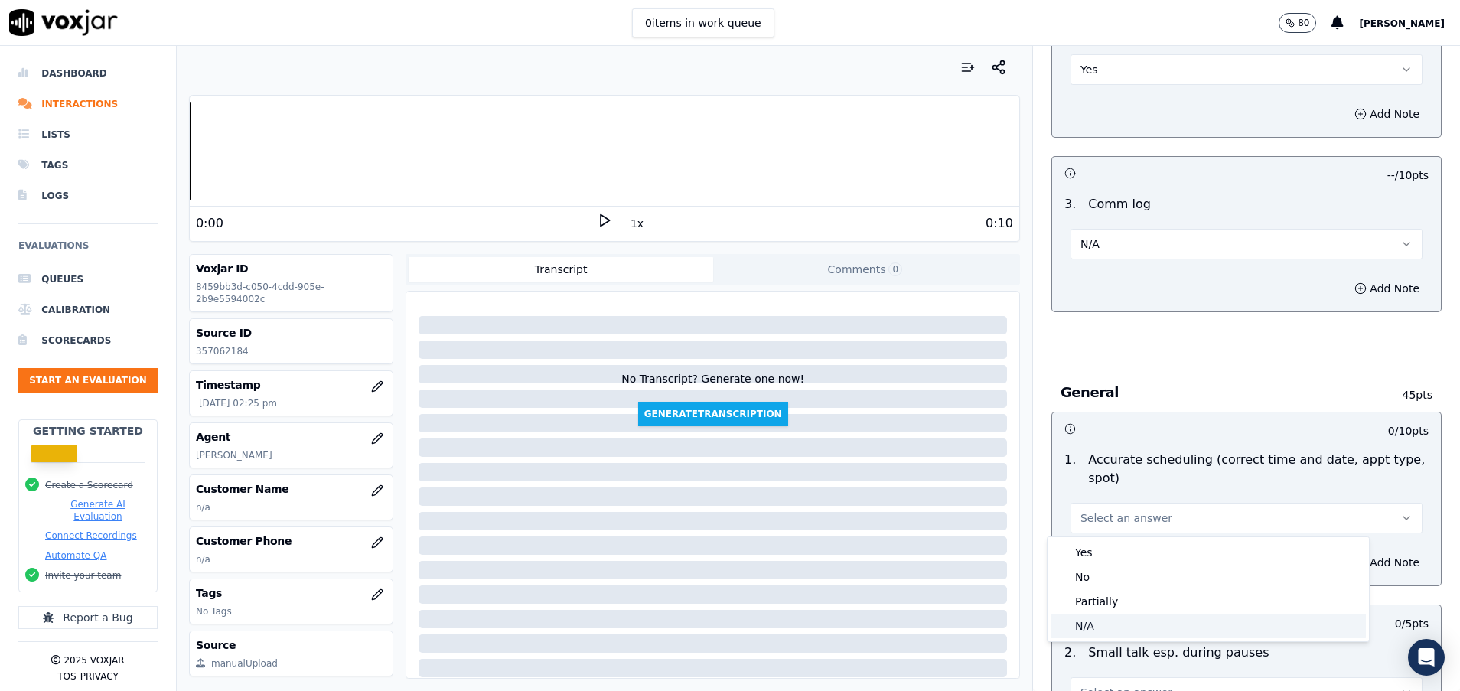
click at [1117, 626] on div "N/A" at bounding box center [1208, 626] width 315 height 24
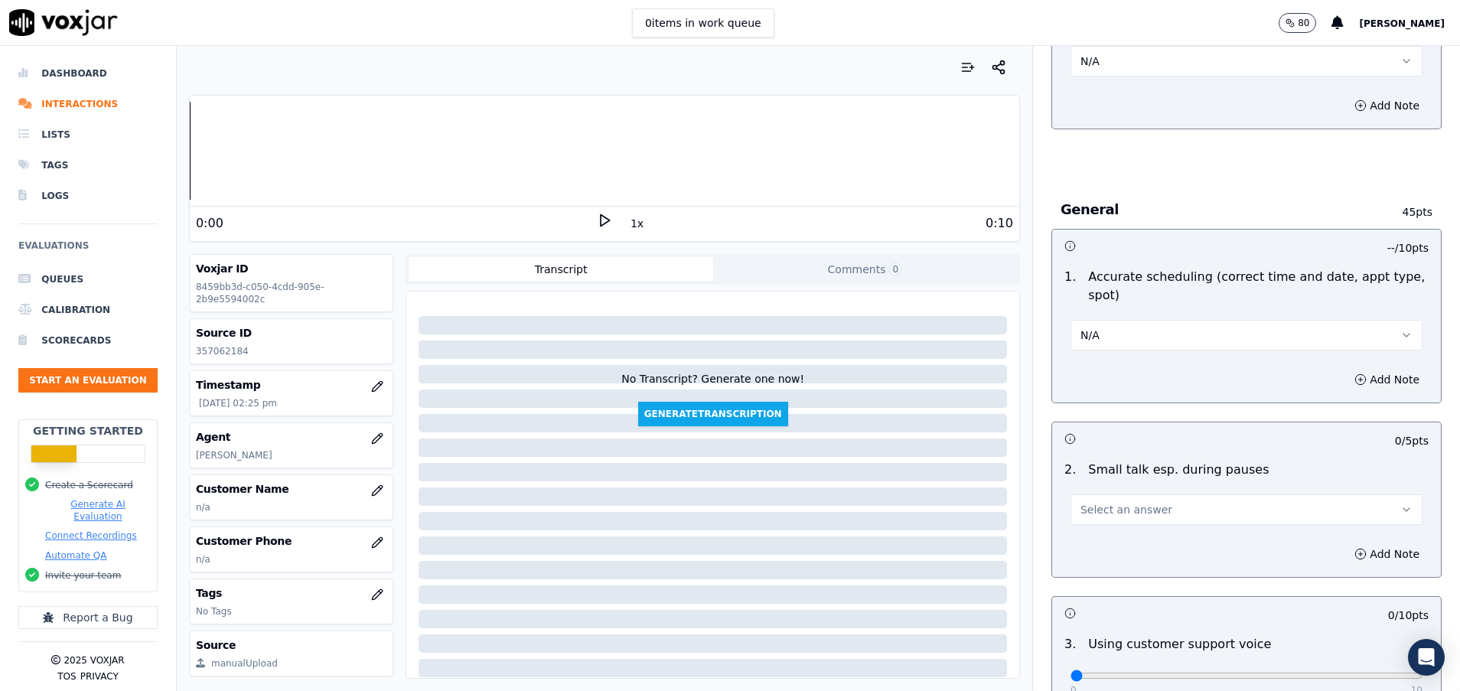
scroll to position [1722, 0]
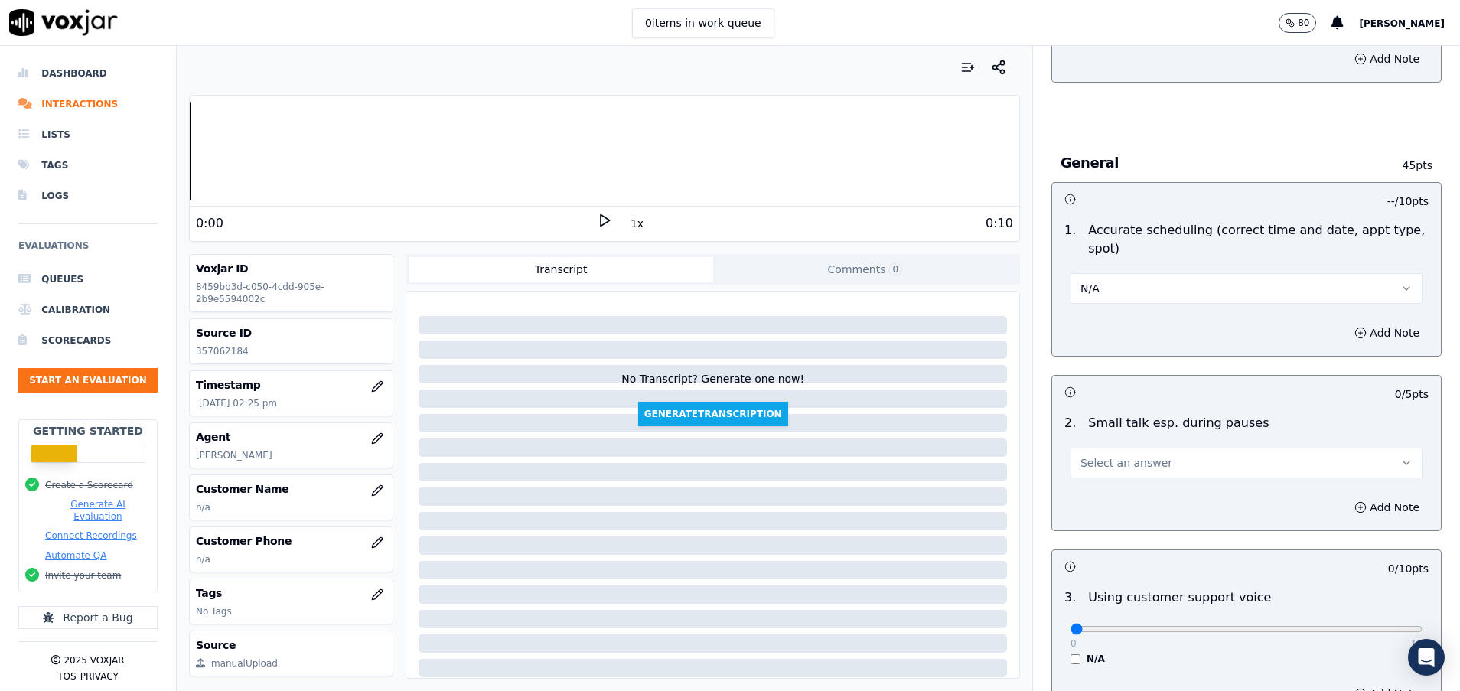
click at [1107, 459] on span "Select an answer" at bounding box center [1126, 462] width 92 height 15
click at [1110, 536] on div "N/A" at bounding box center [1208, 546] width 315 height 24
drag, startPoint x: 1058, startPoint y: 632, endPoint x: 1464, endPoint y: 637, distance: 406.4
type input "10"
click at [1423, 632] on input "range" at bounding box center [1247, 629] width 352 height 6
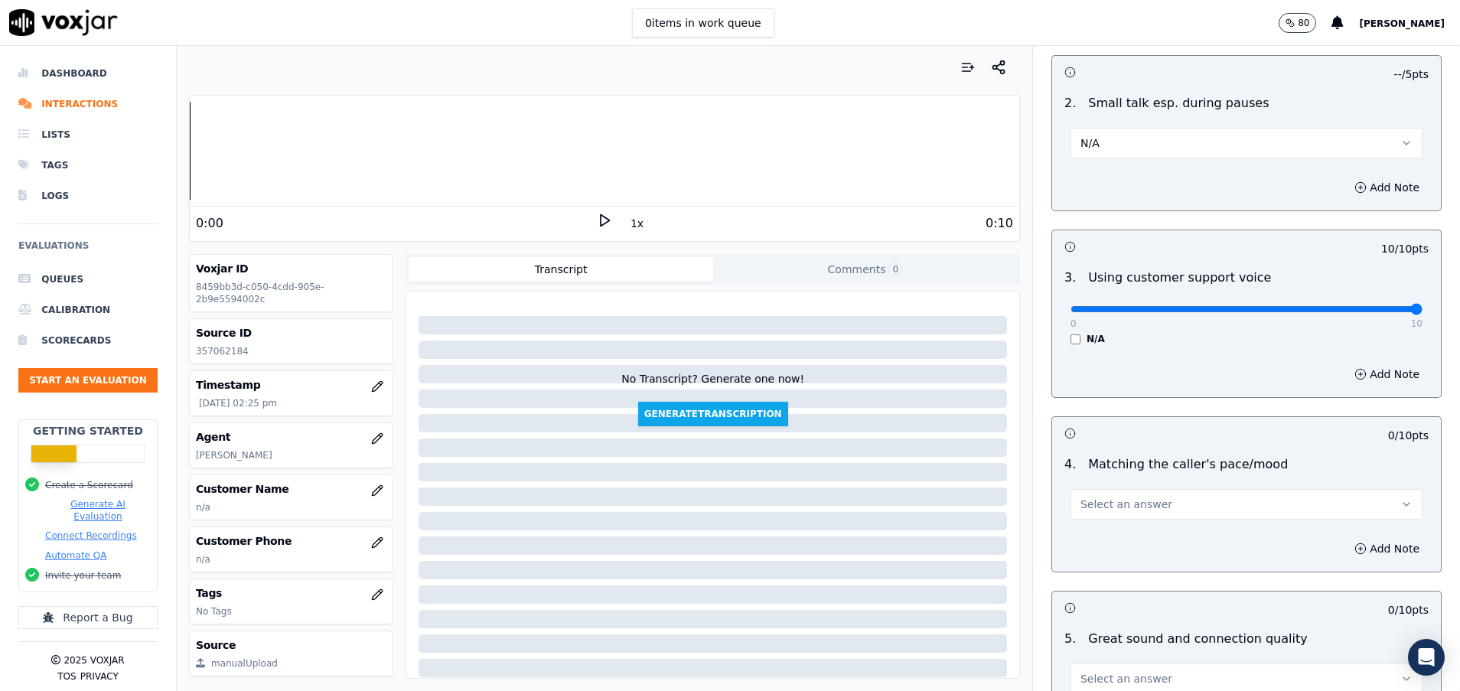
scroll to position [2066, 0]
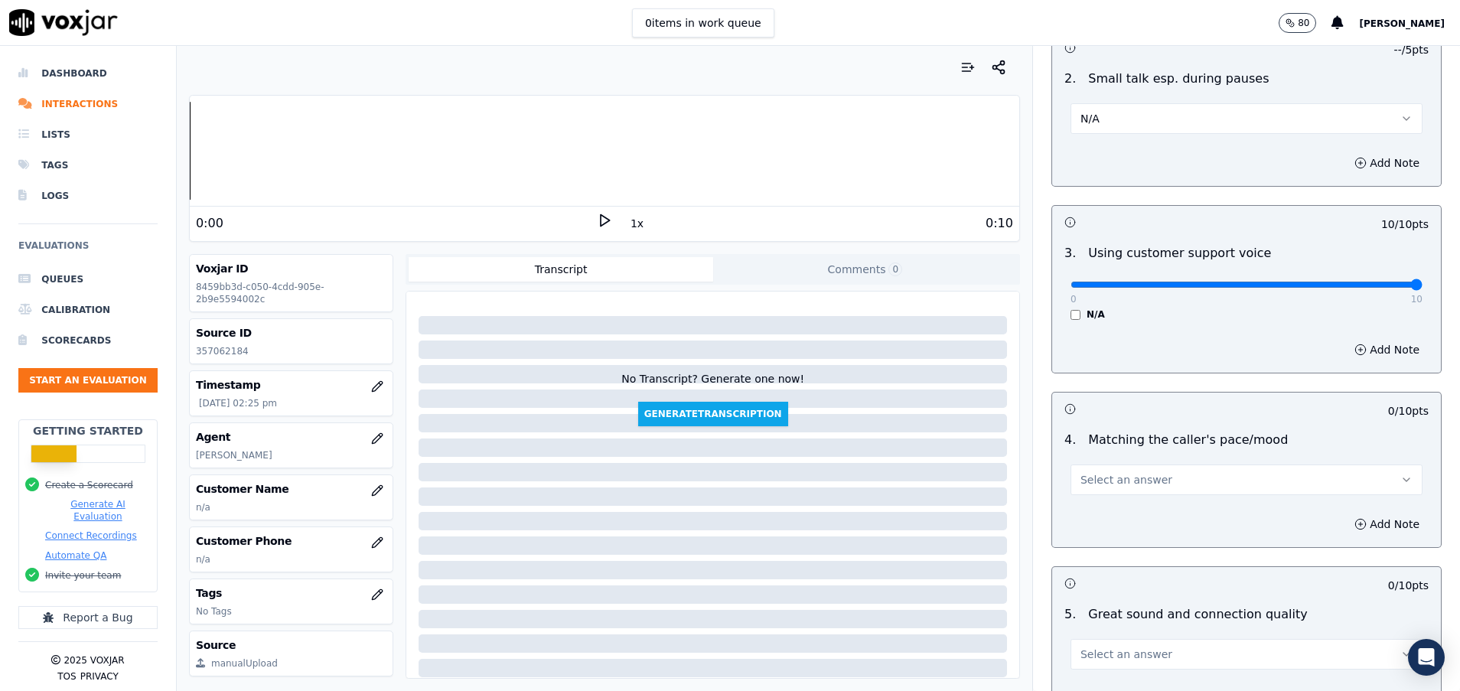
click at [1178, 472] on button "Select an answer" at bounding box center [1247, 479] width 352 height 31
click at [1158, 556] on div "N/A" at bounding box center [1208, 563] width 315 height 24
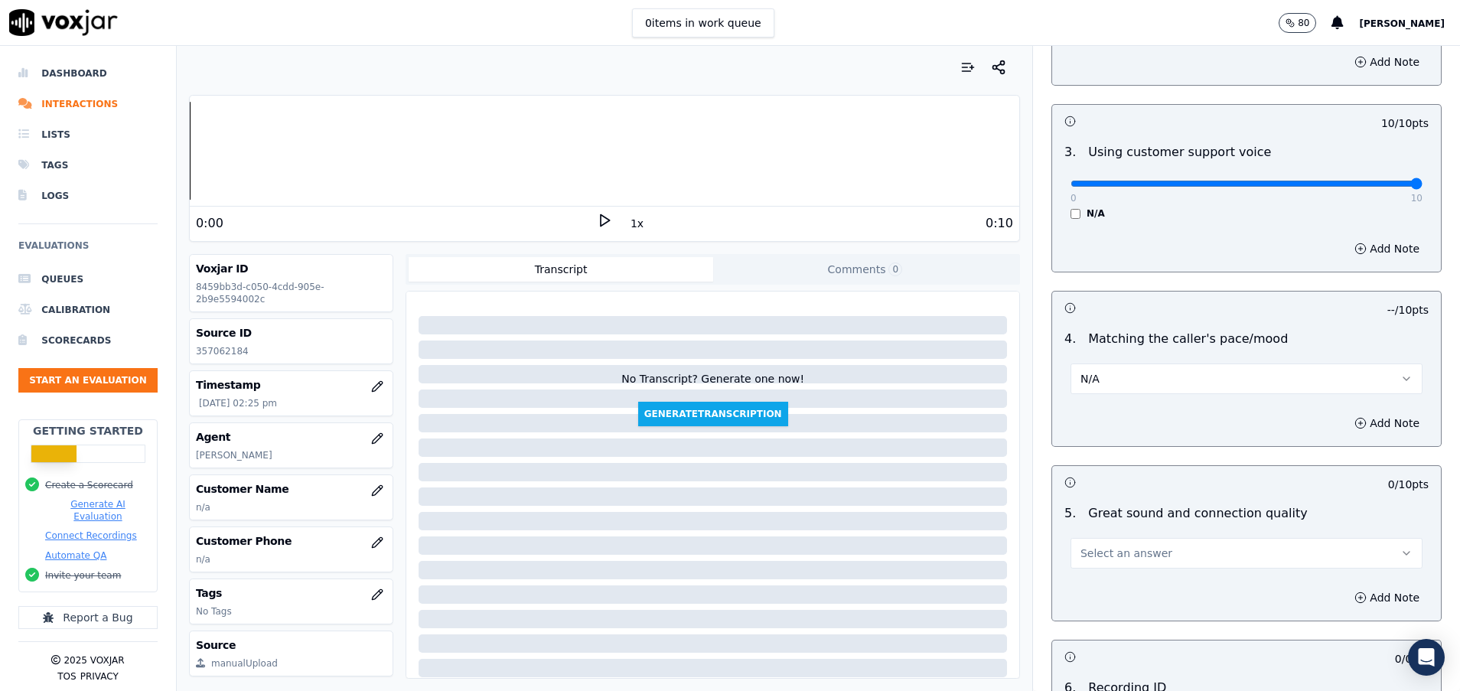
scroll to position [2296, 0]
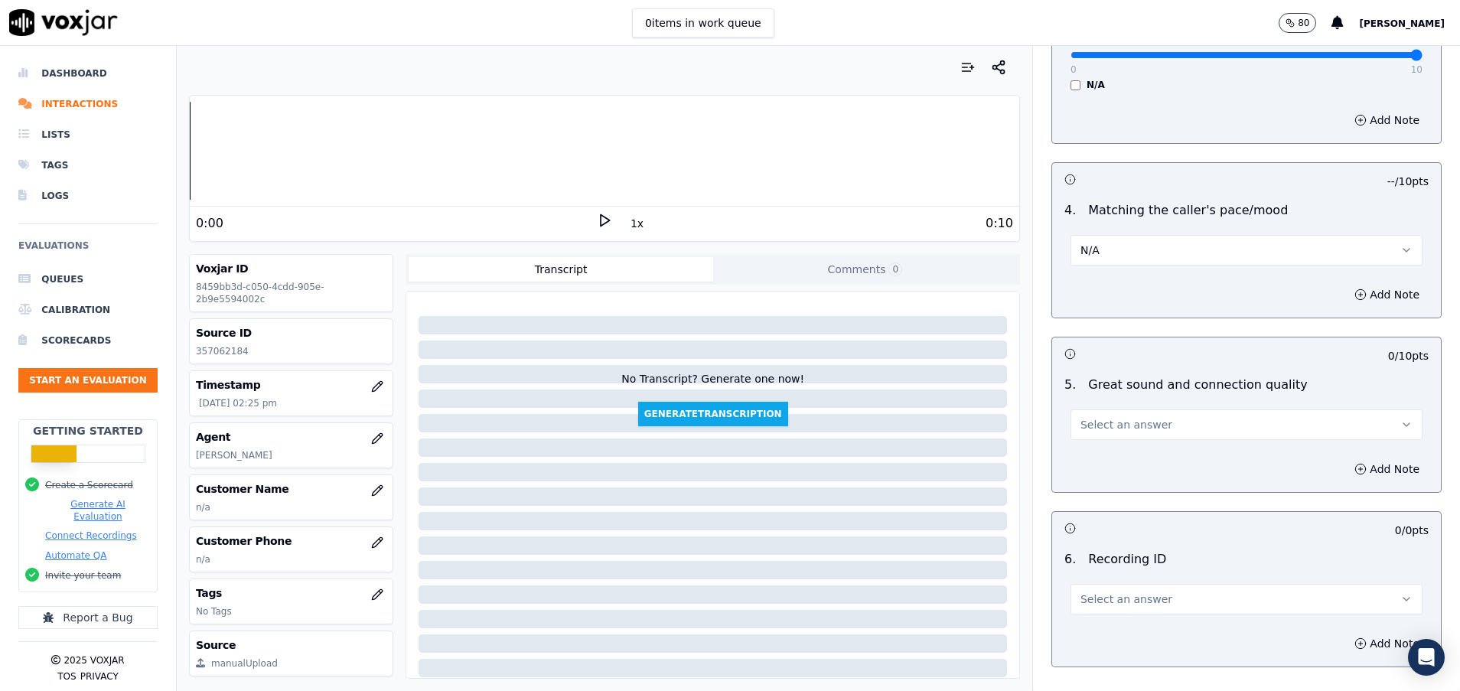
click at [1152, 431] on button "Select an answer" at bounding box center [1247, 424] width 352 height 31
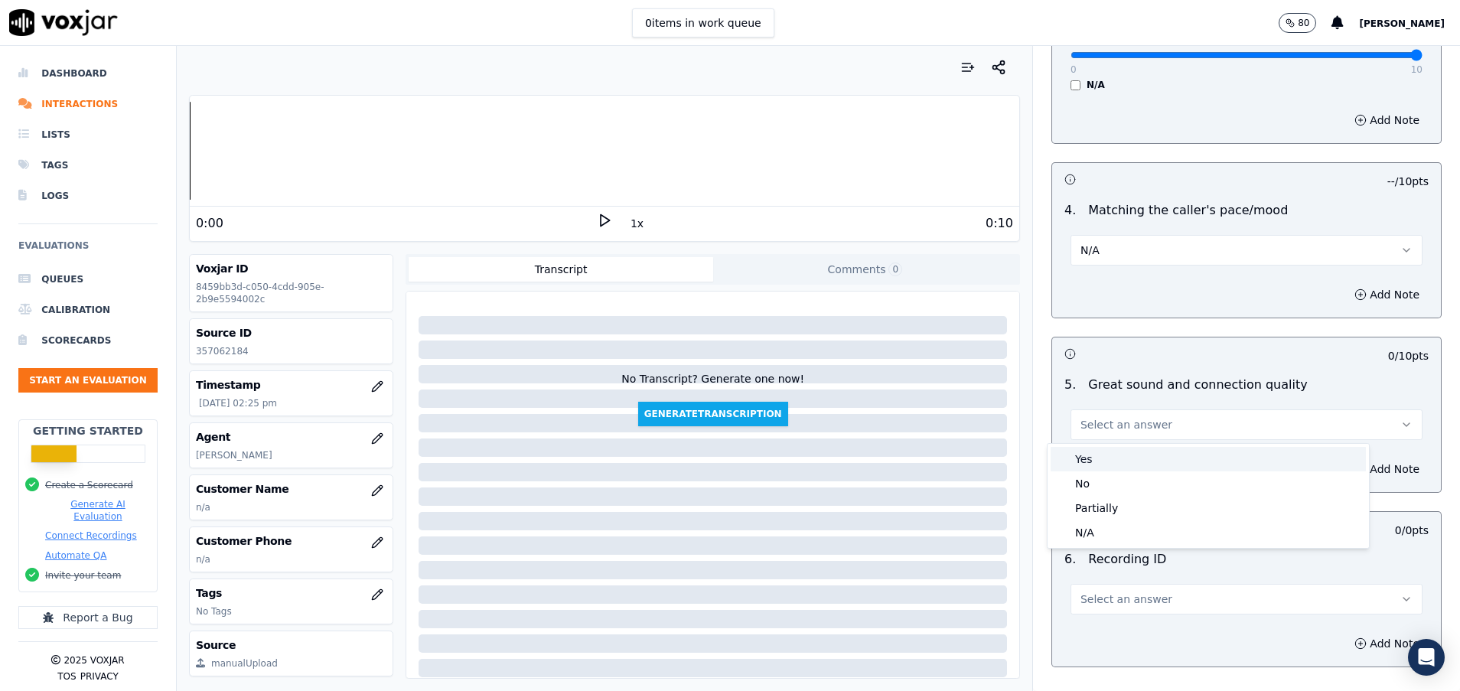
click at [1150, 465] on div "Yes" at bounding box center [1208, 459] width 315 height 24
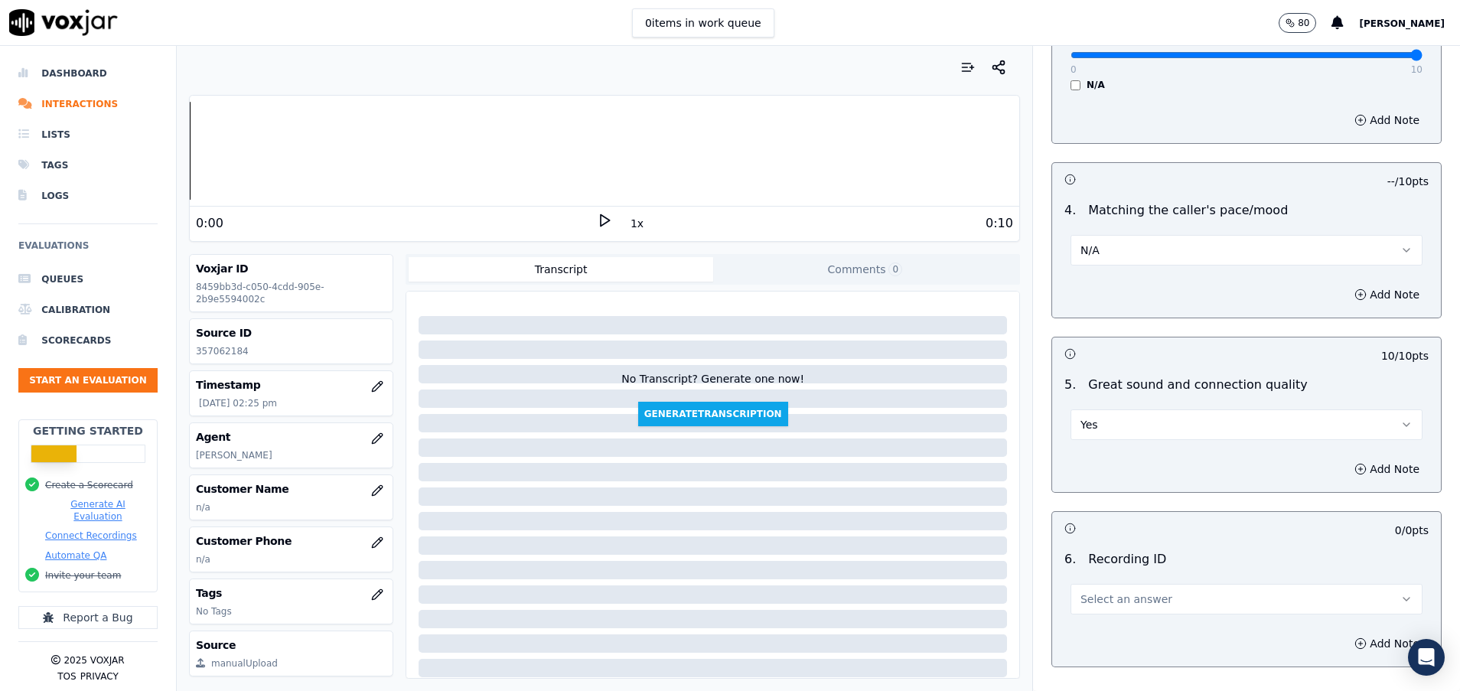
scroll to position [2417, 0]
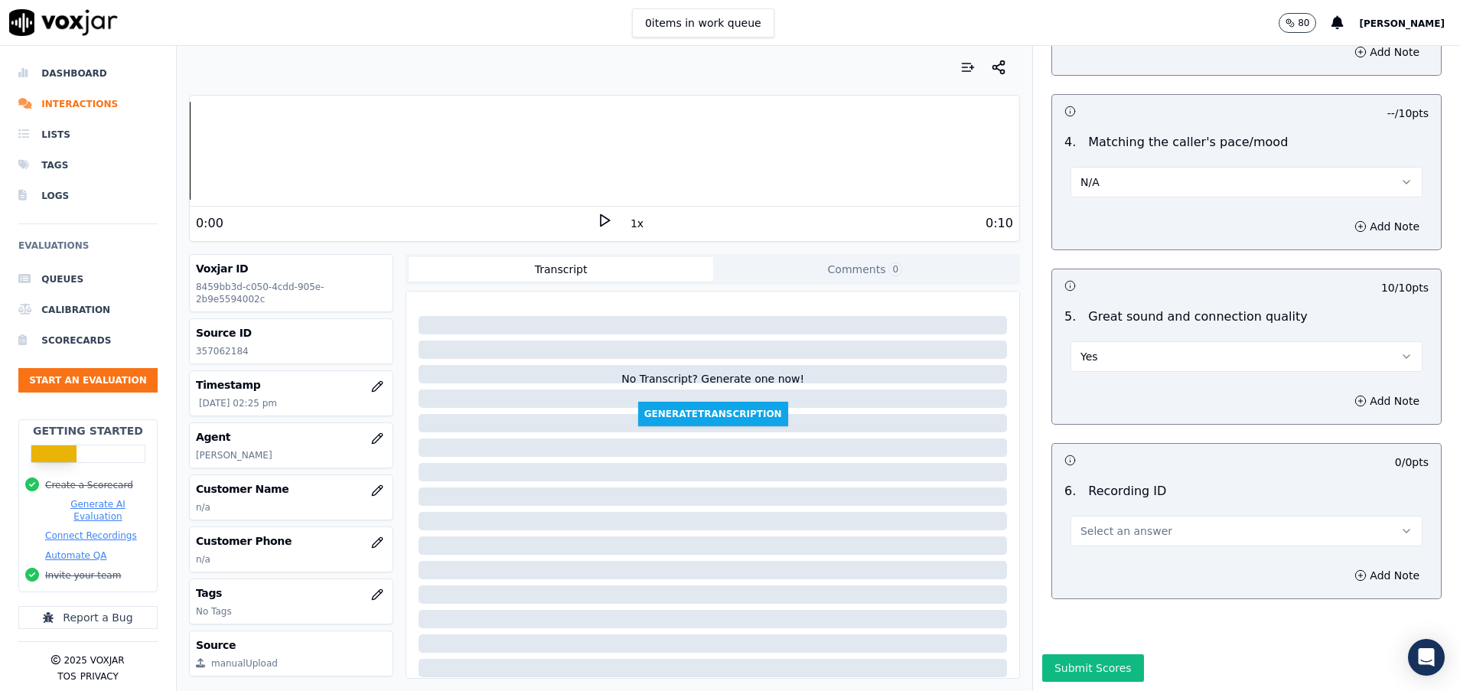
click at [1149, 516] on button "Select an answer" at bounding box center [1247, 531] width 352 height 31
click at [1134, 523] on div "N/A" at bounding box center [1208, 522] width 315 height 24
click at [1061, 654] on button "Submit Scores" at bounding box center [1093, 668] width 102 height 28
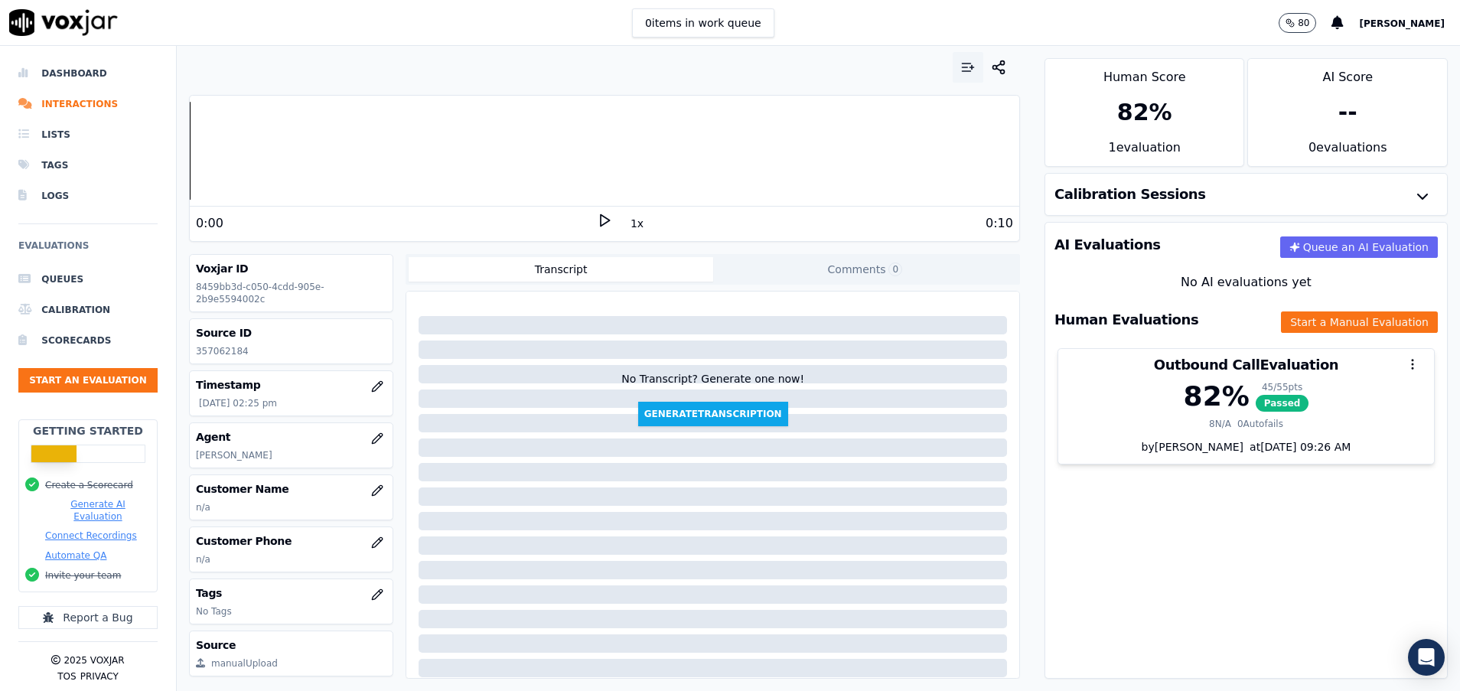
click at [953, 58] on button "button" at bounding box center [968, 67] width 31 height 31
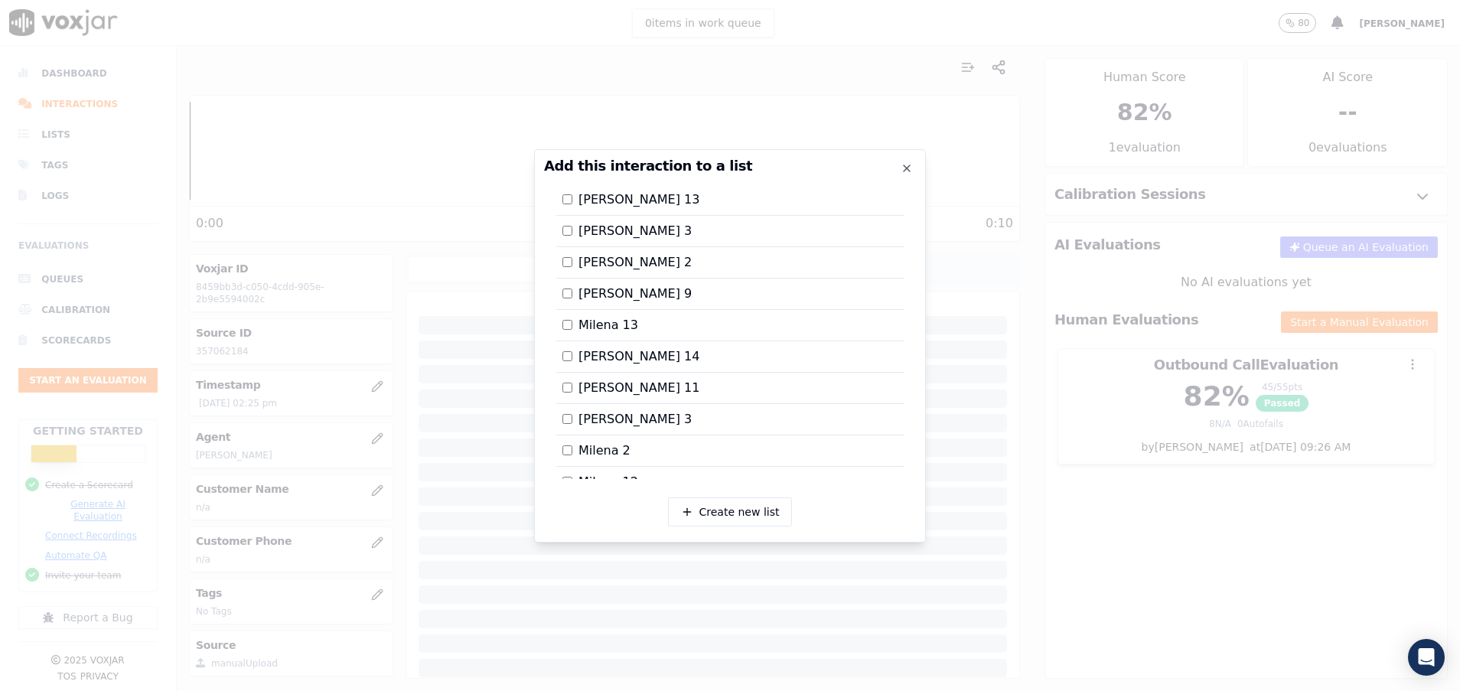
scroll to position [1893, 0]
click at [1032, 500] on div at bounding box center [730, 345] width 1460 height 691
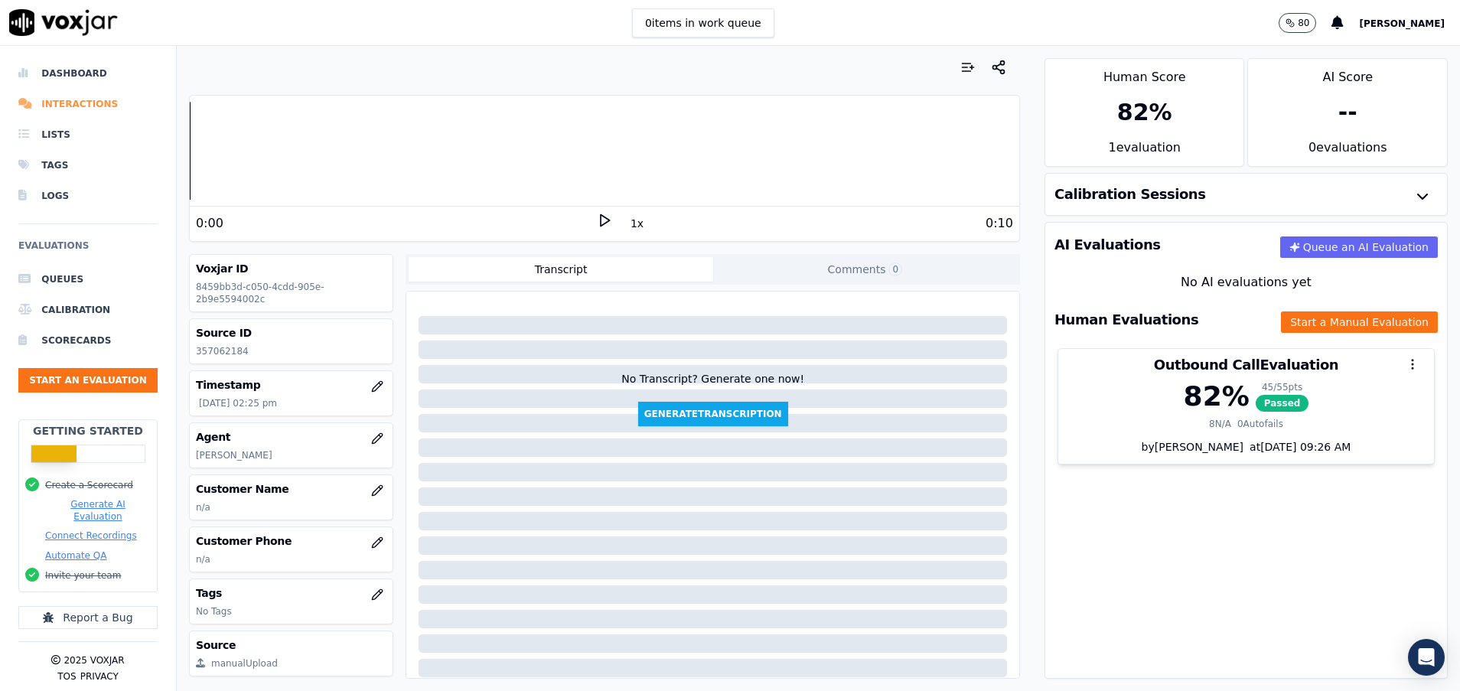
click at [83, 98] on li "Interactions" at bounding box center [87, 104] width 139 height 31
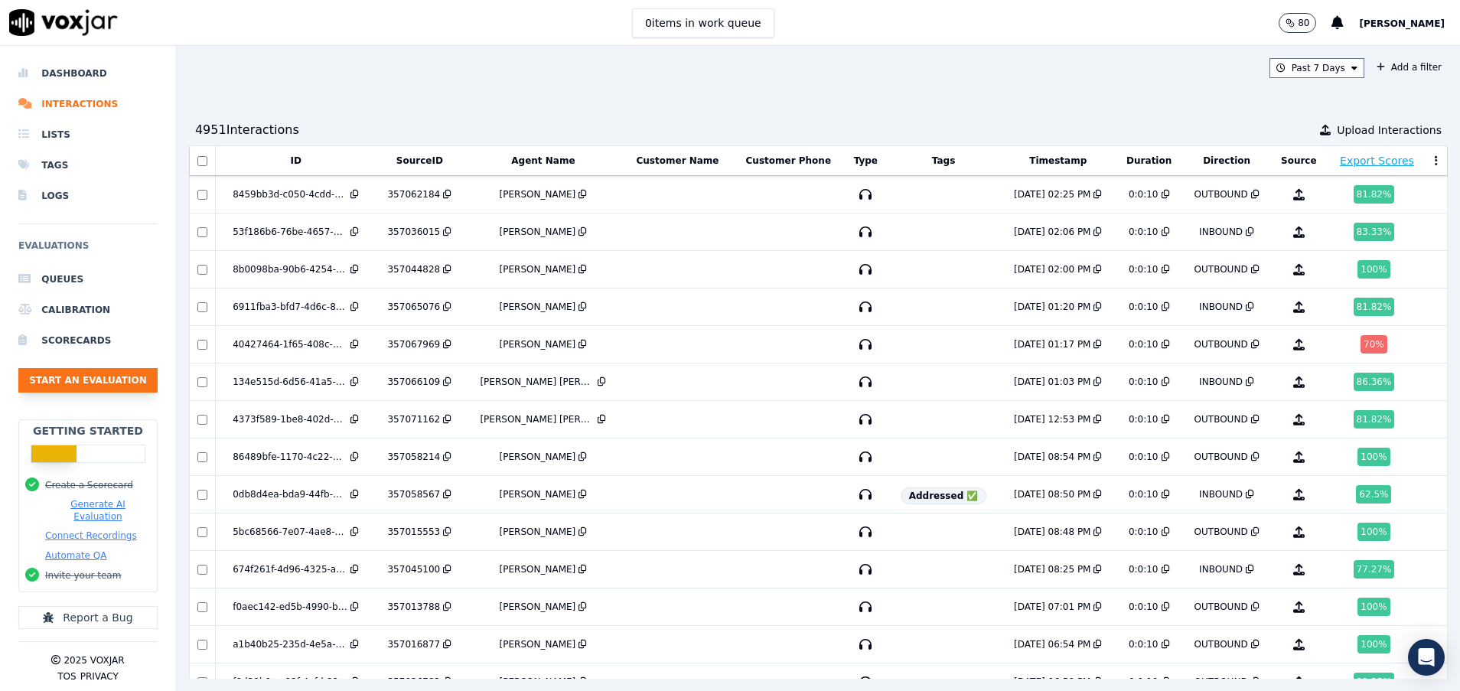
click at [125, 371] on button "Start an Evaluation" at bounding box center [87, 380] width 139 height 24
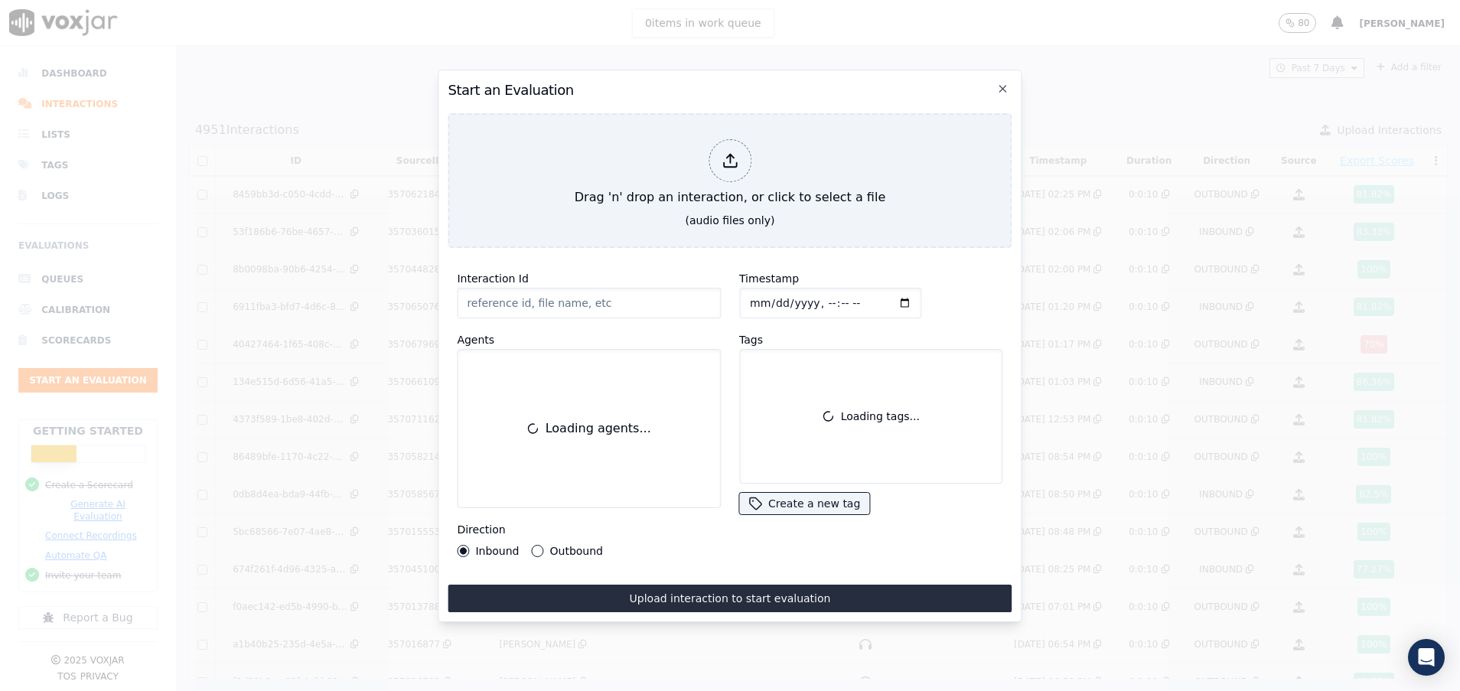
paste input "357064596"
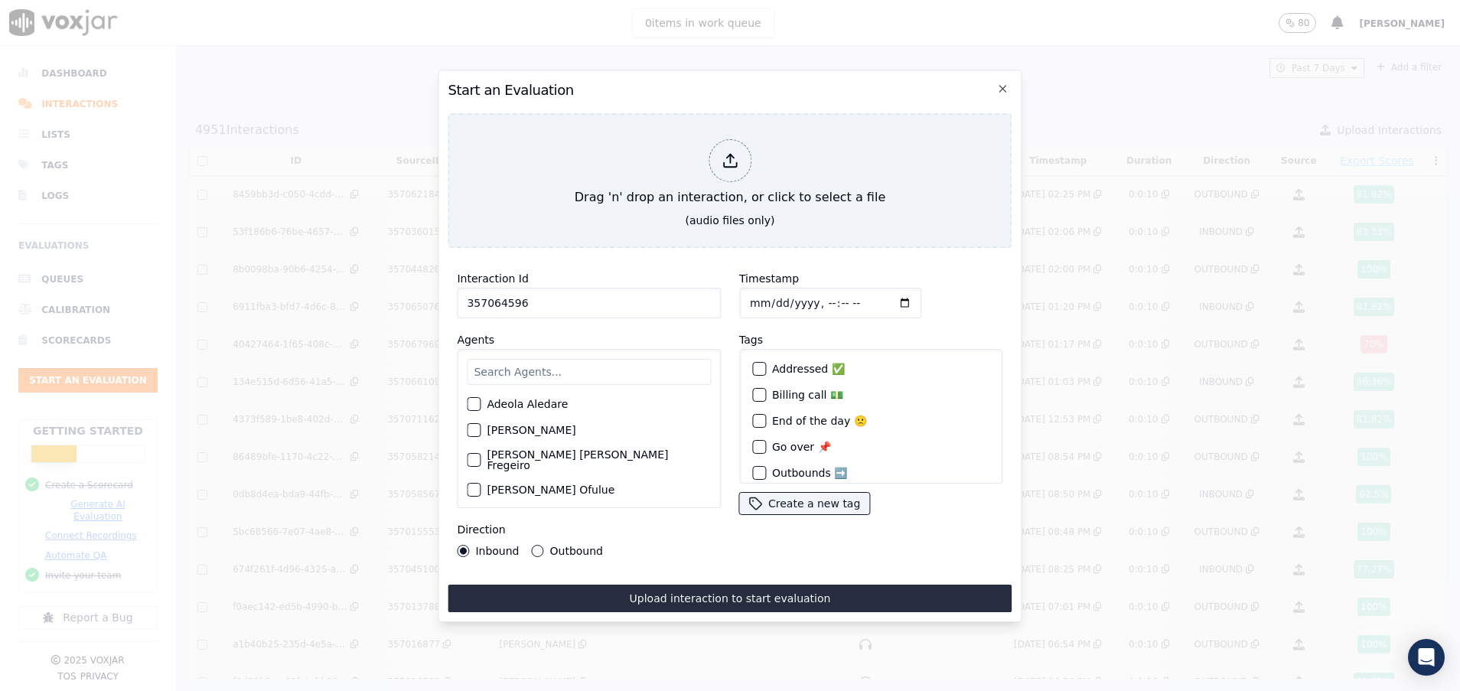
type input "357064596"
click at [509, 367] on input "text" at bounding box center [589, 372] width 244 height 26
type input "isa"
click at [474, 403] on div "button" at bounding box center [473, 408] width 11 height 11
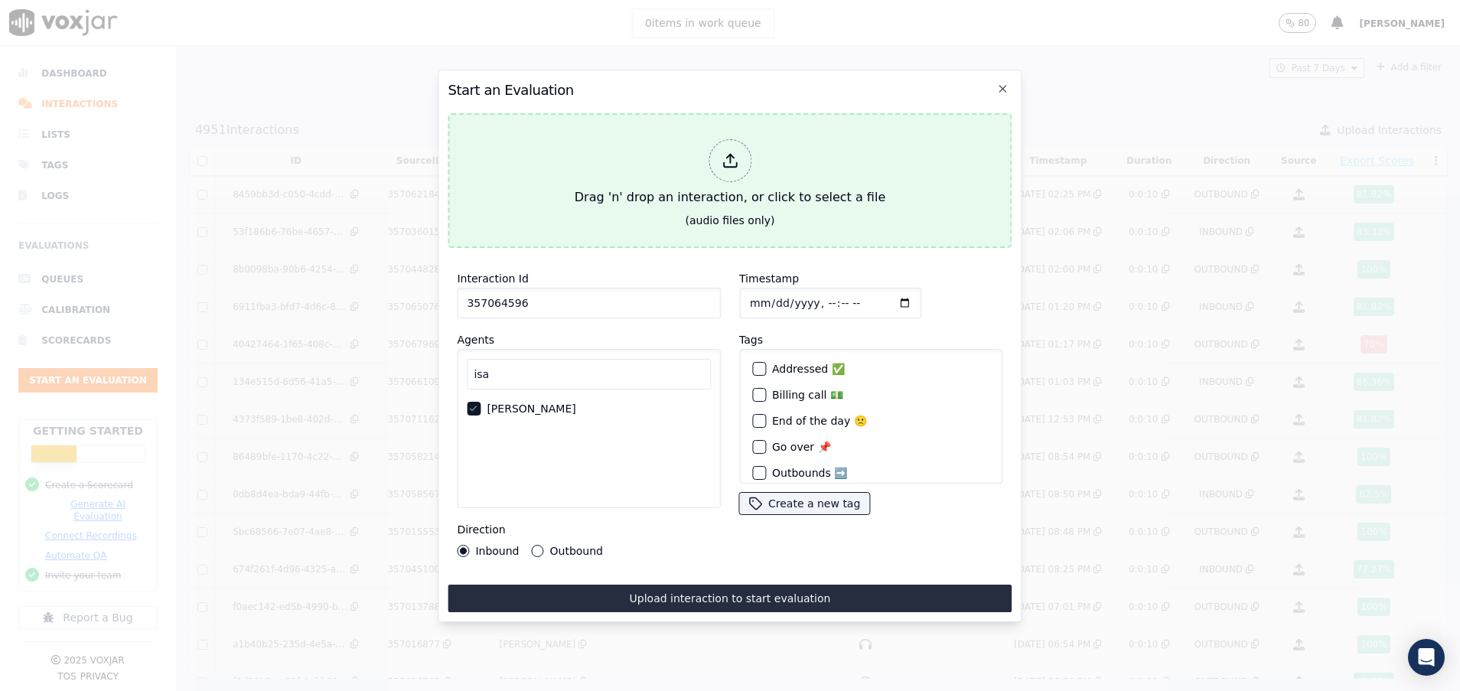
click at [672, 209] on button "Drag 'n' drop an interaction, or click to select a file (audio files only)" at bounding box center [730, 180] width 564 height 135
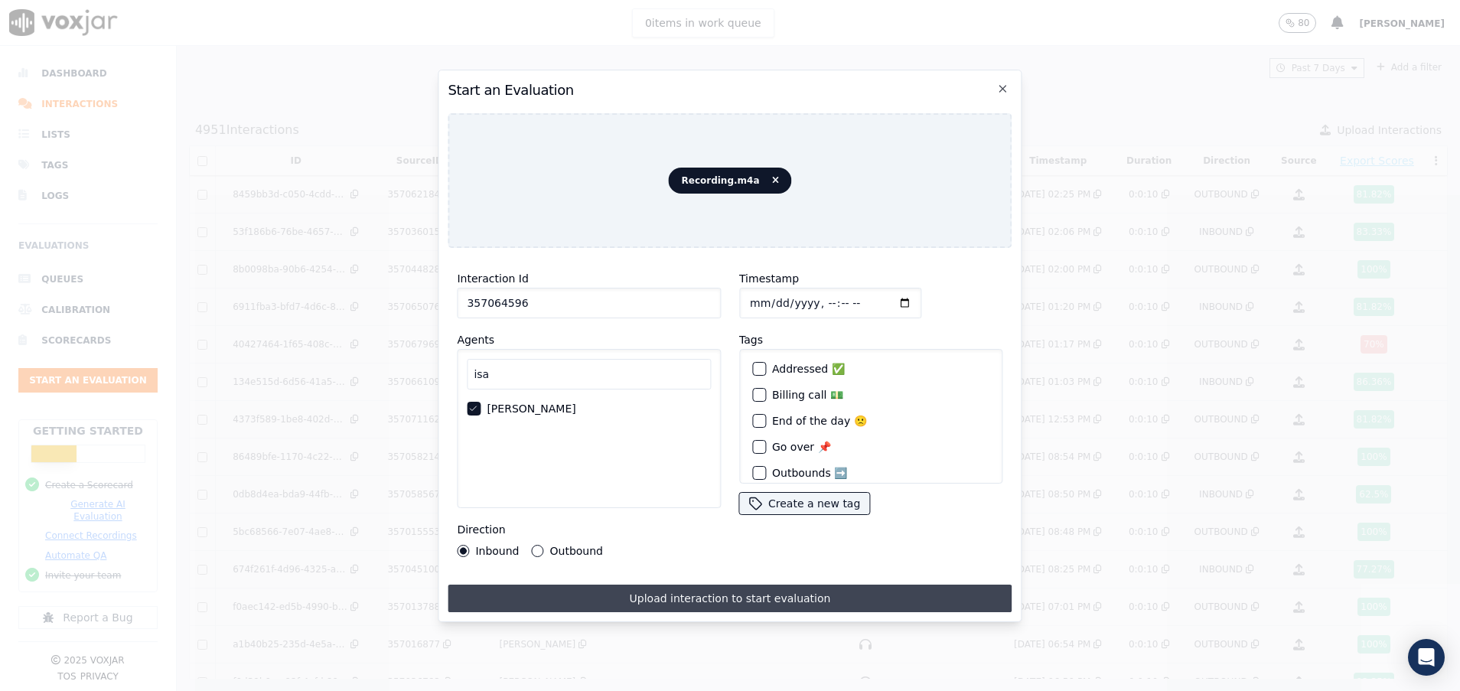
click at [678, 595] on button "Upload interaction to start evaluation" at bounding box center [730, 599] width 564 height 28
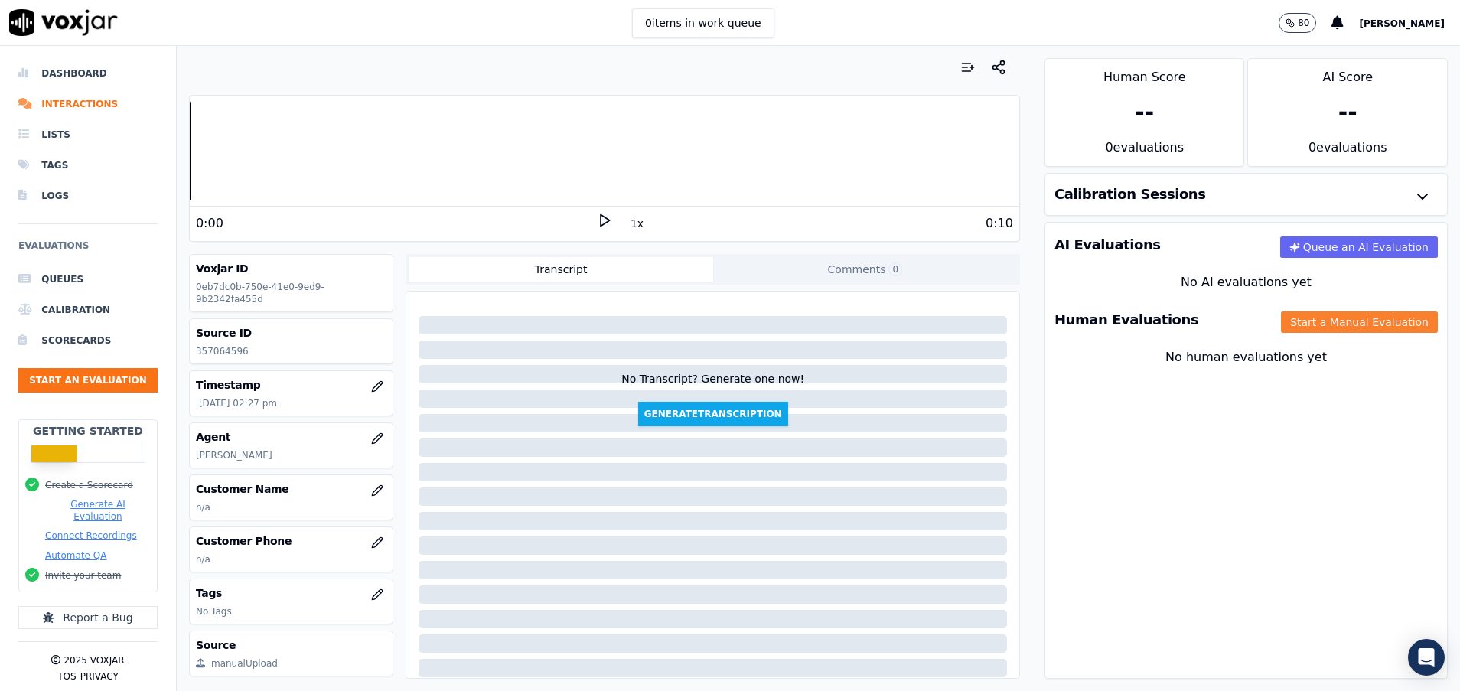
click at [1281, 328] on button "Start a Manual Evaluation" at bounding box center [1359, 321] width 157 height 21
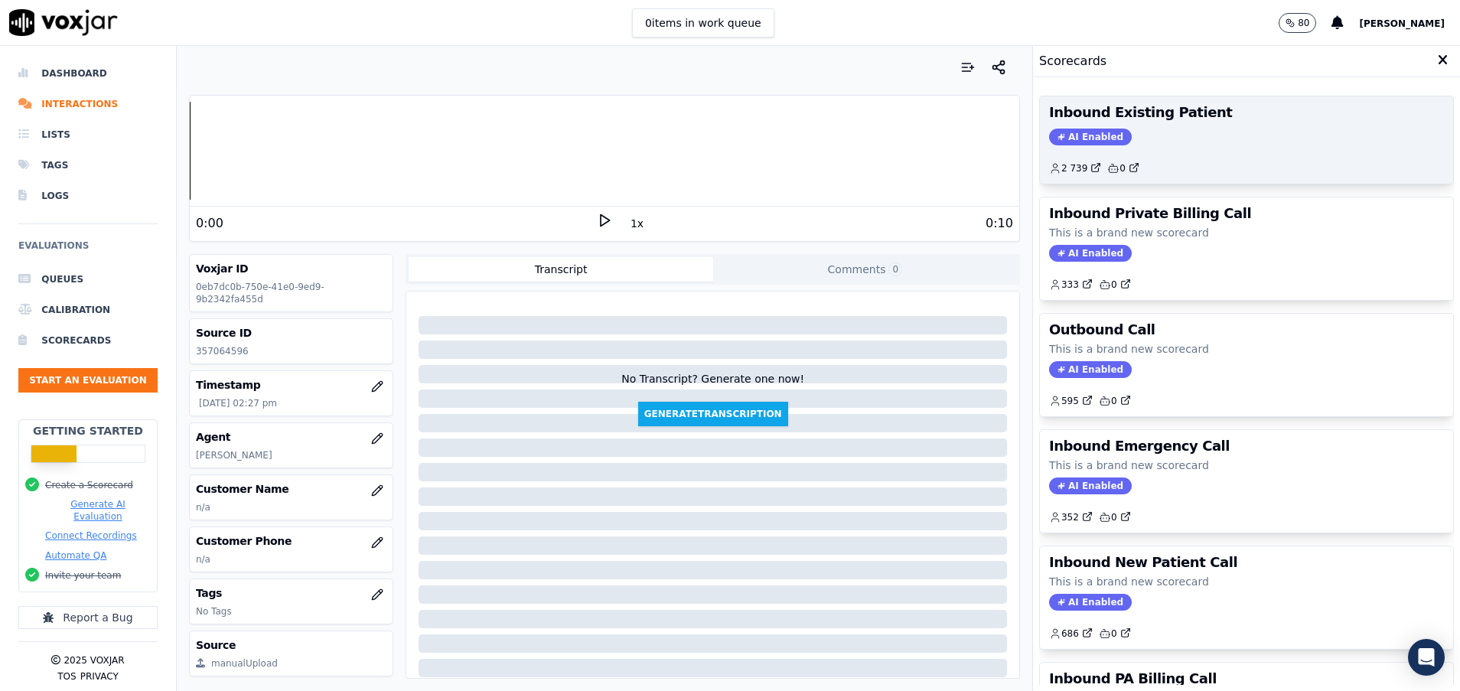
click at [1106, 135] on div "AI Enabled" at bounding box center [1246, 137] width 395 height 17
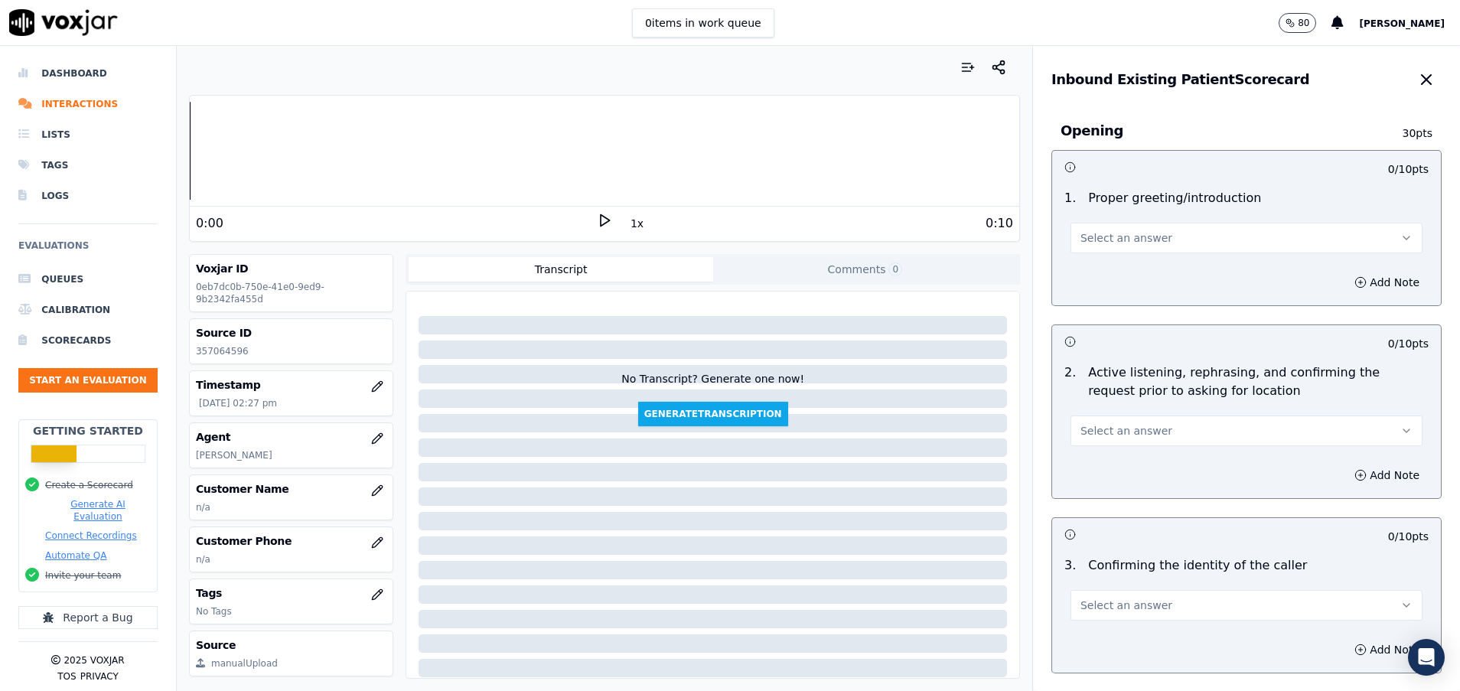
click at [1133, 244] on span "Select an answer" at bounding box center [1126, 237] width 92 height 15
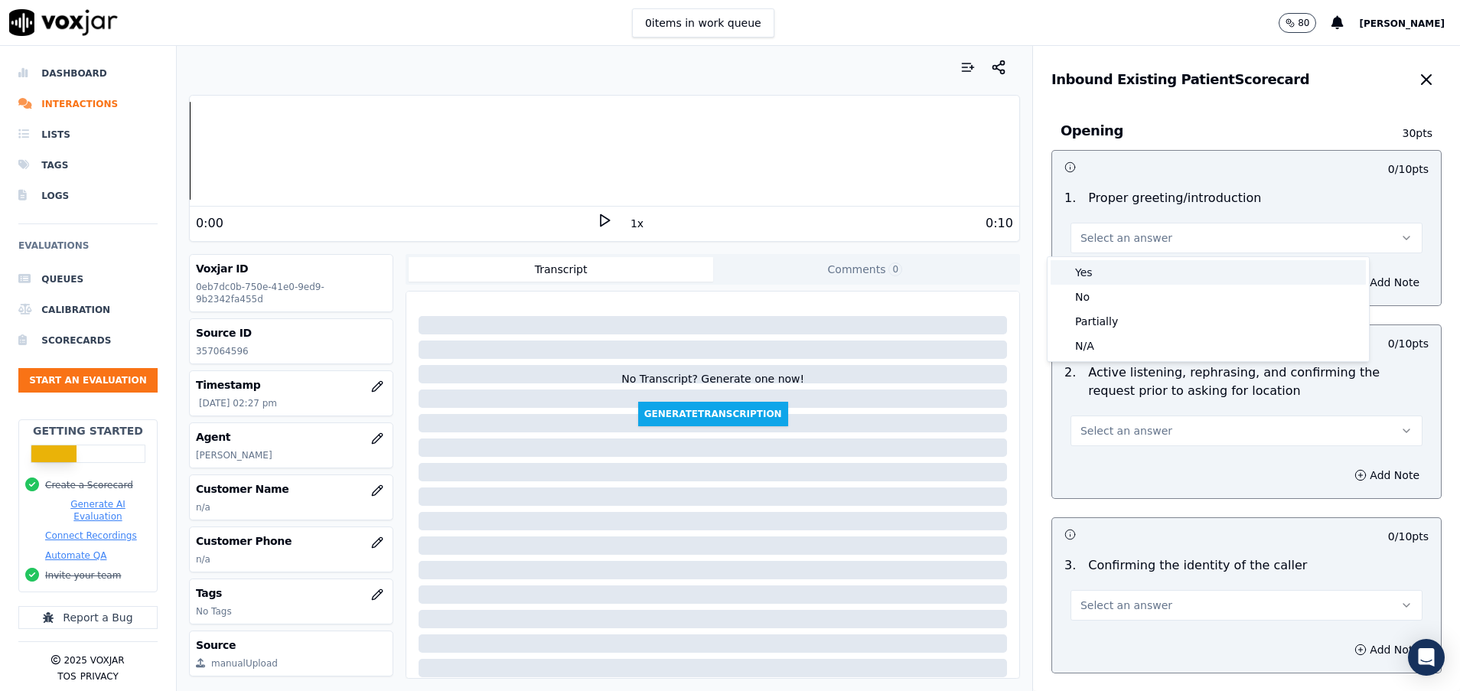
click at [1129, 266] on div "Yes" at bounding box center [1208, 272] width 315 height 24
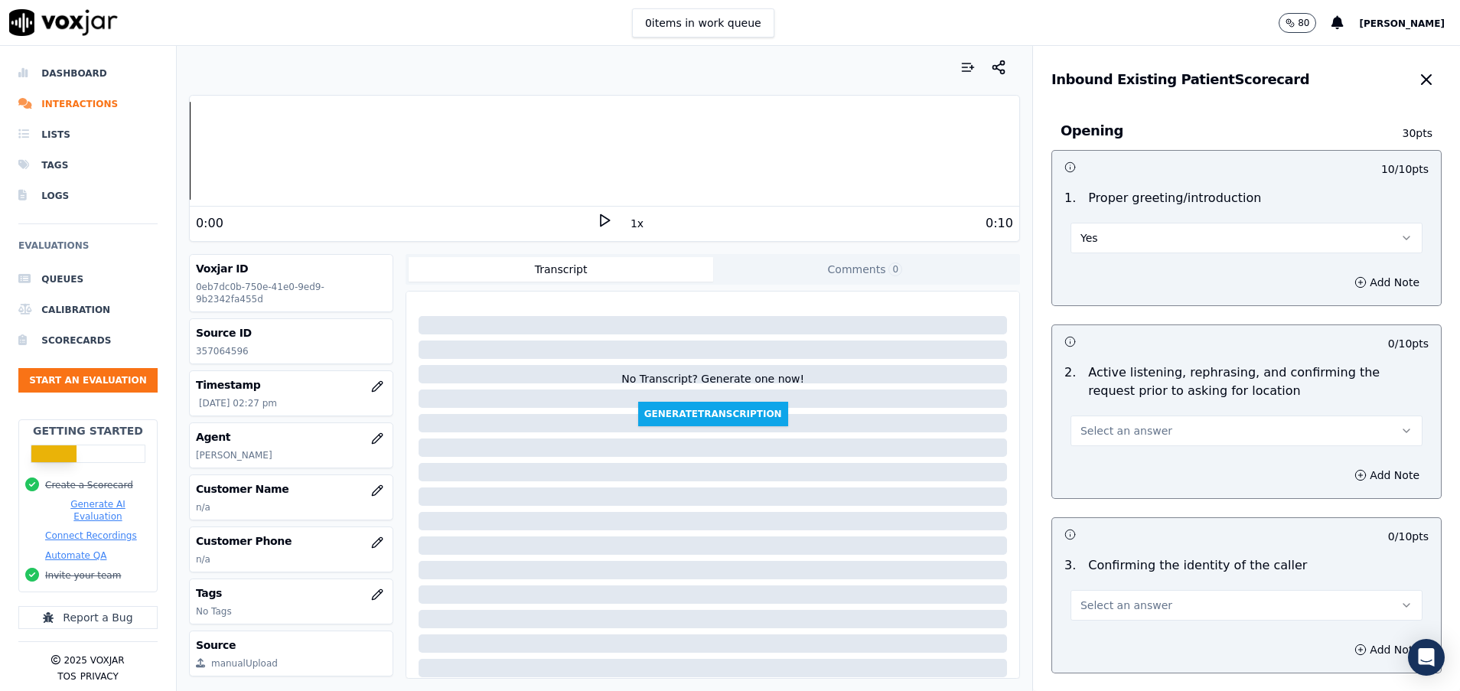
click at [1129, 428] on span "Select an answer" at bounding box center [1126, 430] width 92 height 15
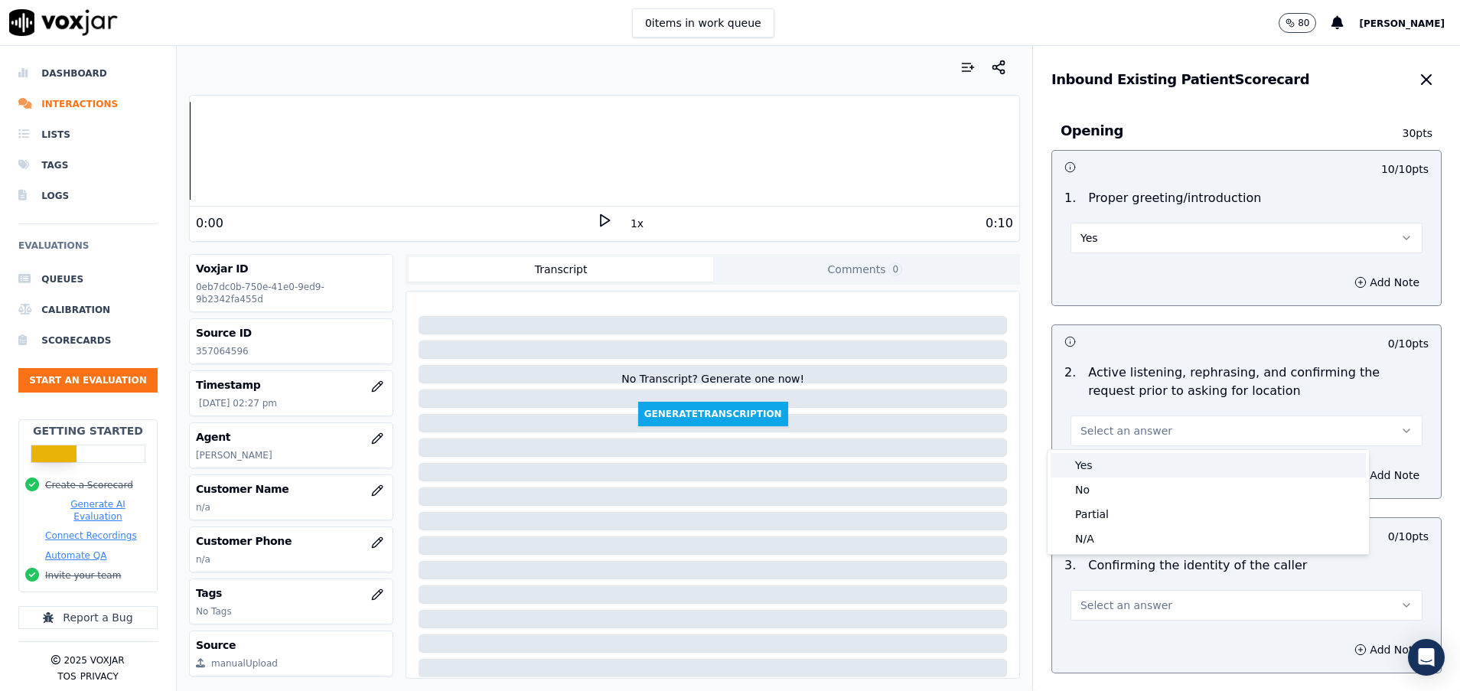
click at [1109, 468] on div "Yes" at bounding box center [1208, 465] width 315 height 24
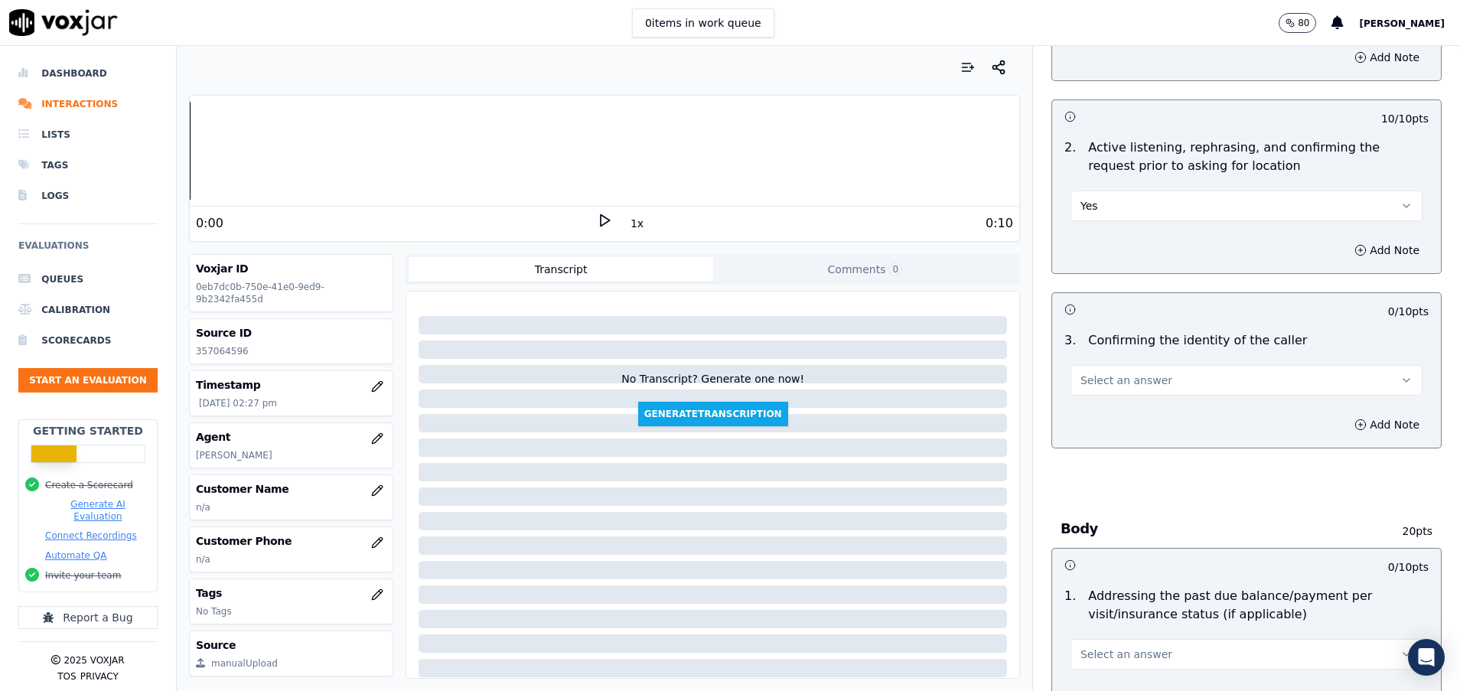
scroll to position [230, 0]
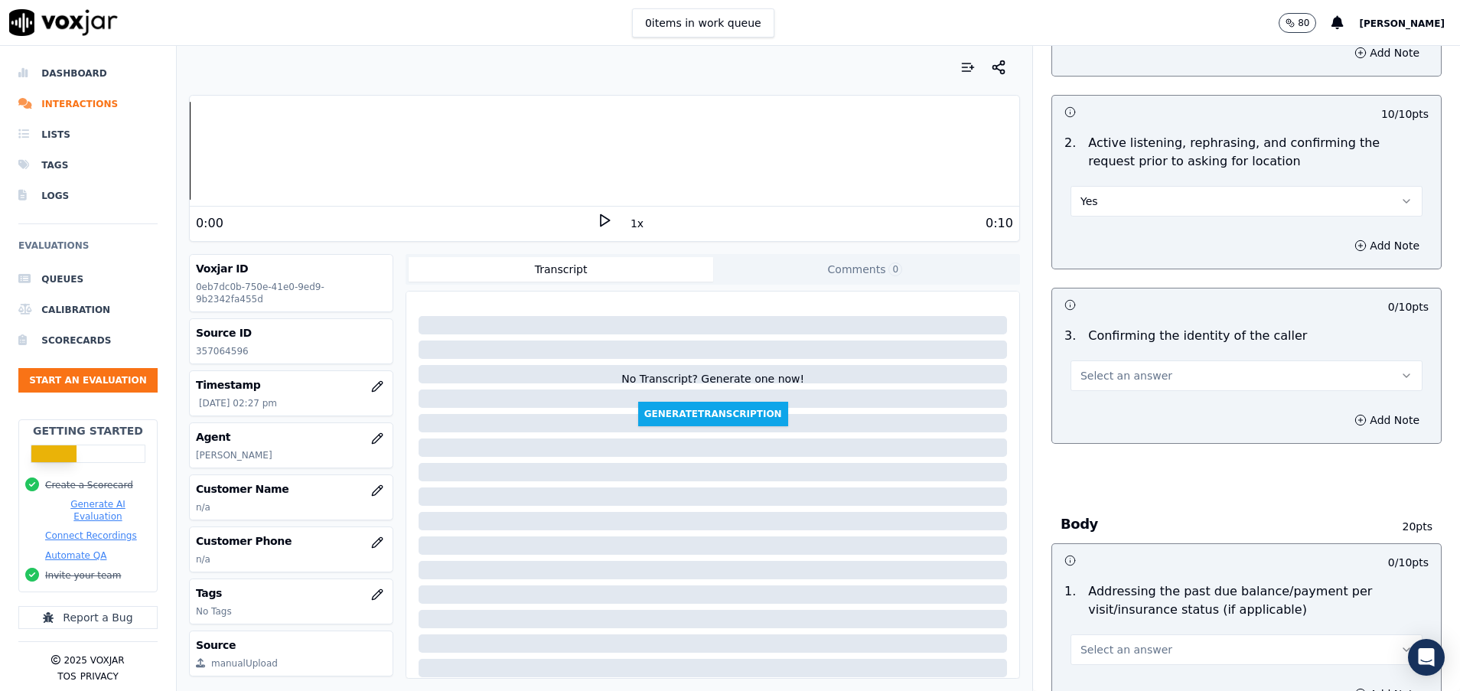
click at [1118, 373] on span "Select an answer" at bounding box center [1126, 375] width 92 height 15
click at [1115, 406] on div "Yes" at bounding box center [1208, 410] width 315 height 24
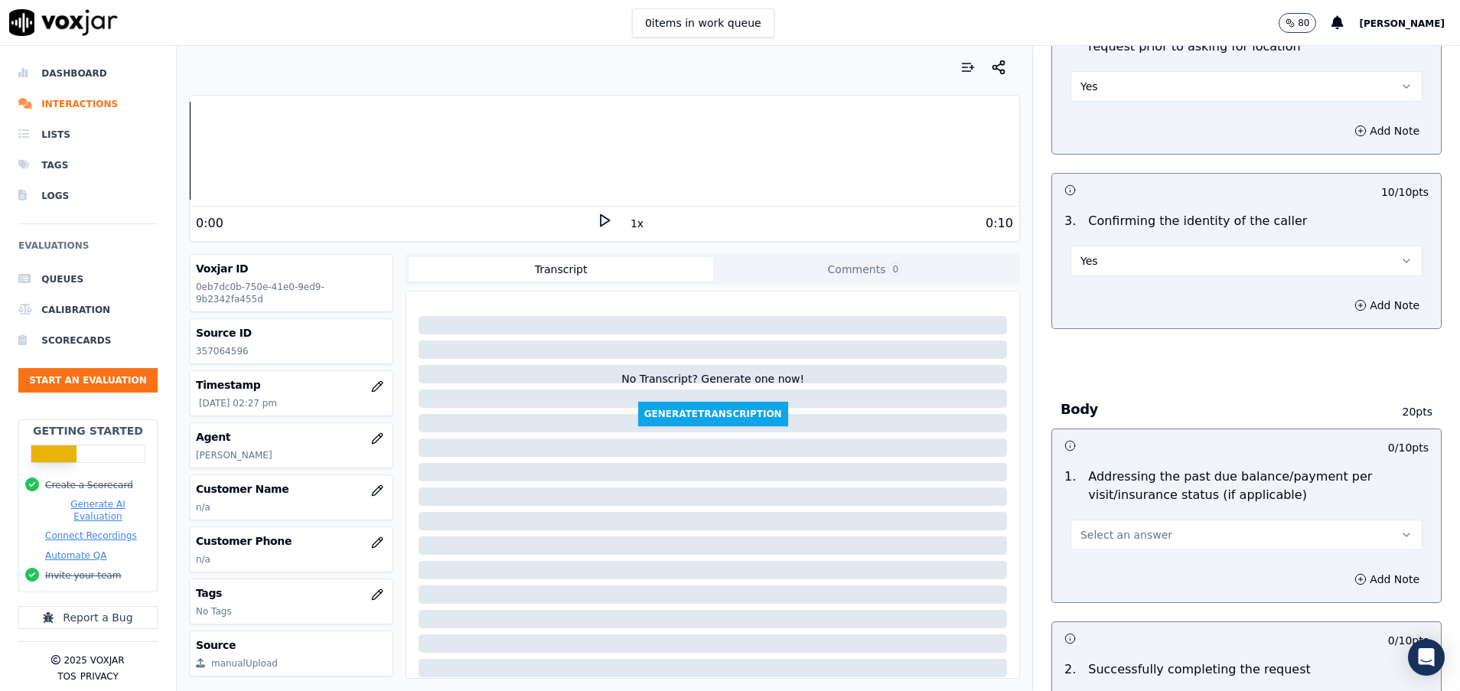
scroll to position [574, 0]
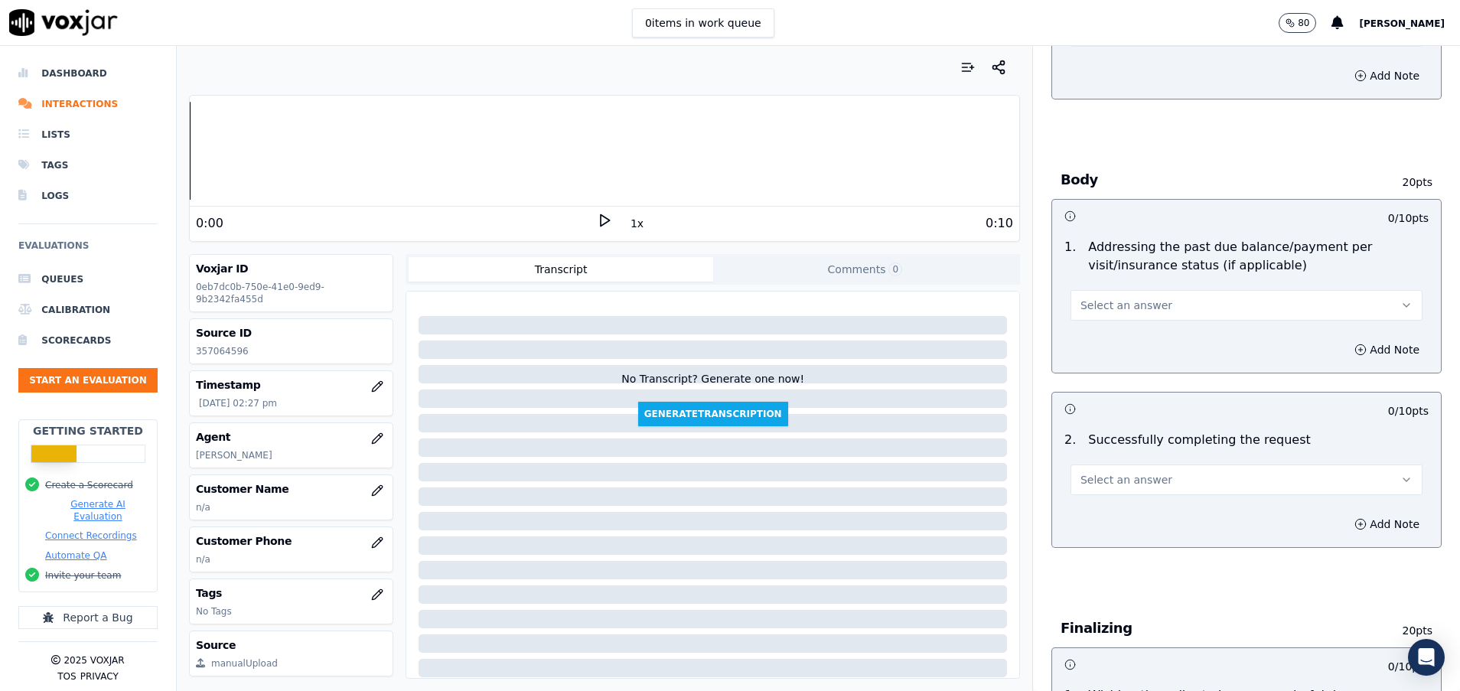
click at [1120, 312] on span "Select an answer" at bounding box center [1126, 305] width 92 height 15
click at [1127, 399] on div "N/A" at bounding box center [1208, 388] width 315 height 24
click at [1129, 477] on span "Select an answer" at bounding box center [1126, 479] width 92 height 15
click at [1123, 520] on div "Yes" at bounding box center [1208, 514] width 315 height 24
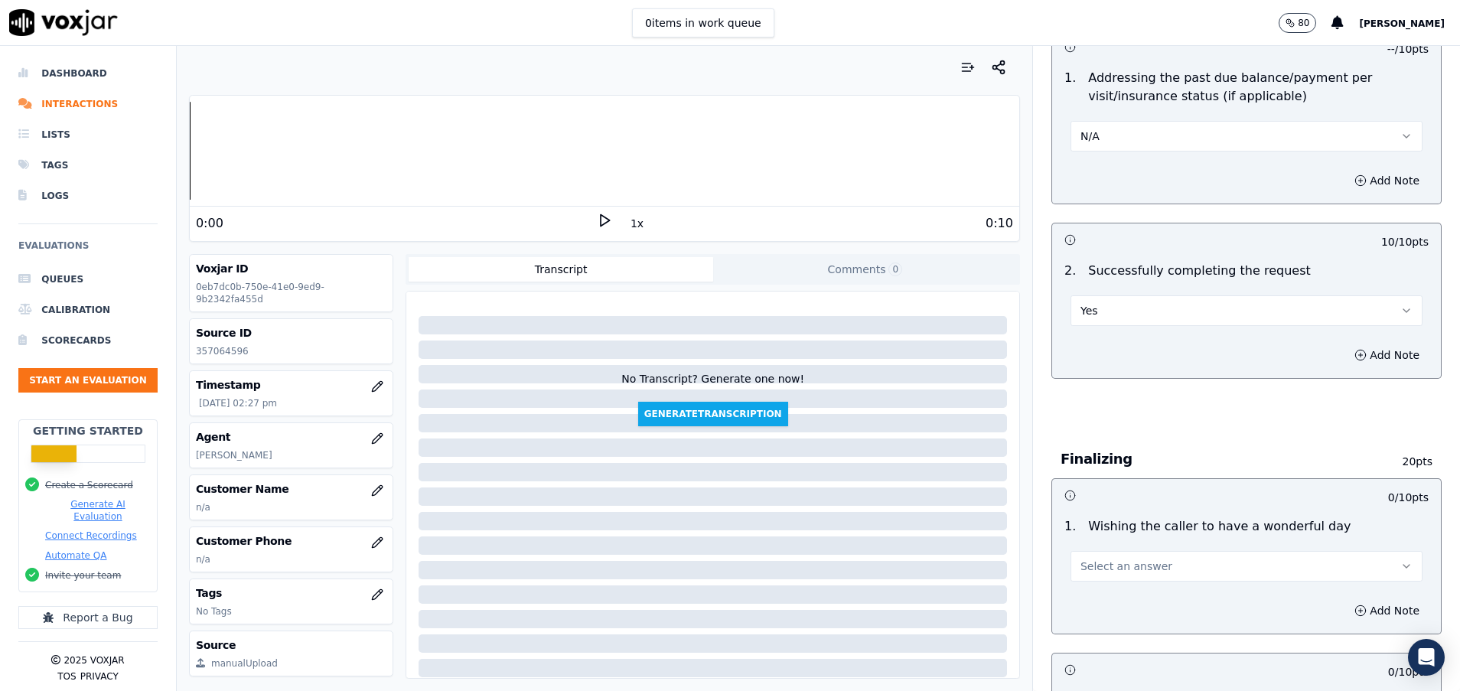
scroll to position [803, 0]
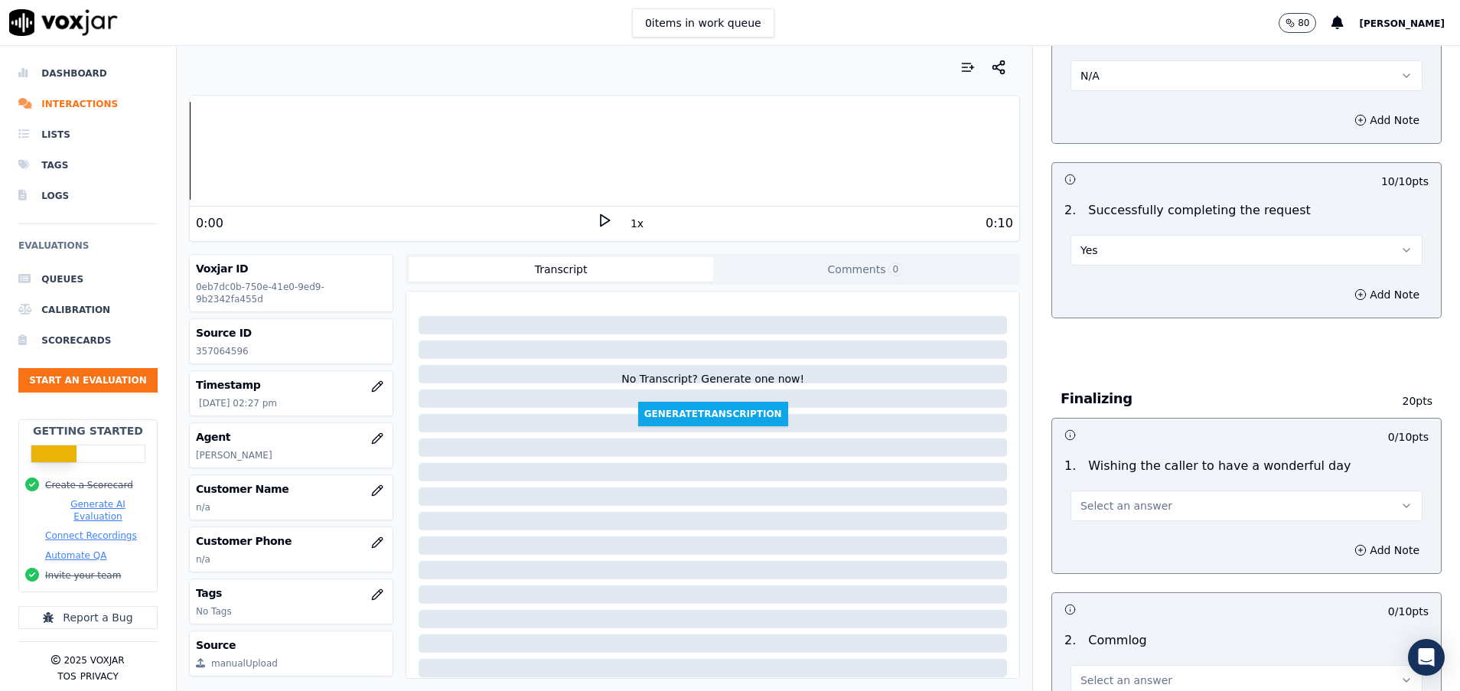
click at [1120, 516] on button "Select an answer" at bounding box center [1247, 506] width 352 height 31
click at [1109, 538] on div "Yes" at bounding box center [1208, 540] width 315 height 24
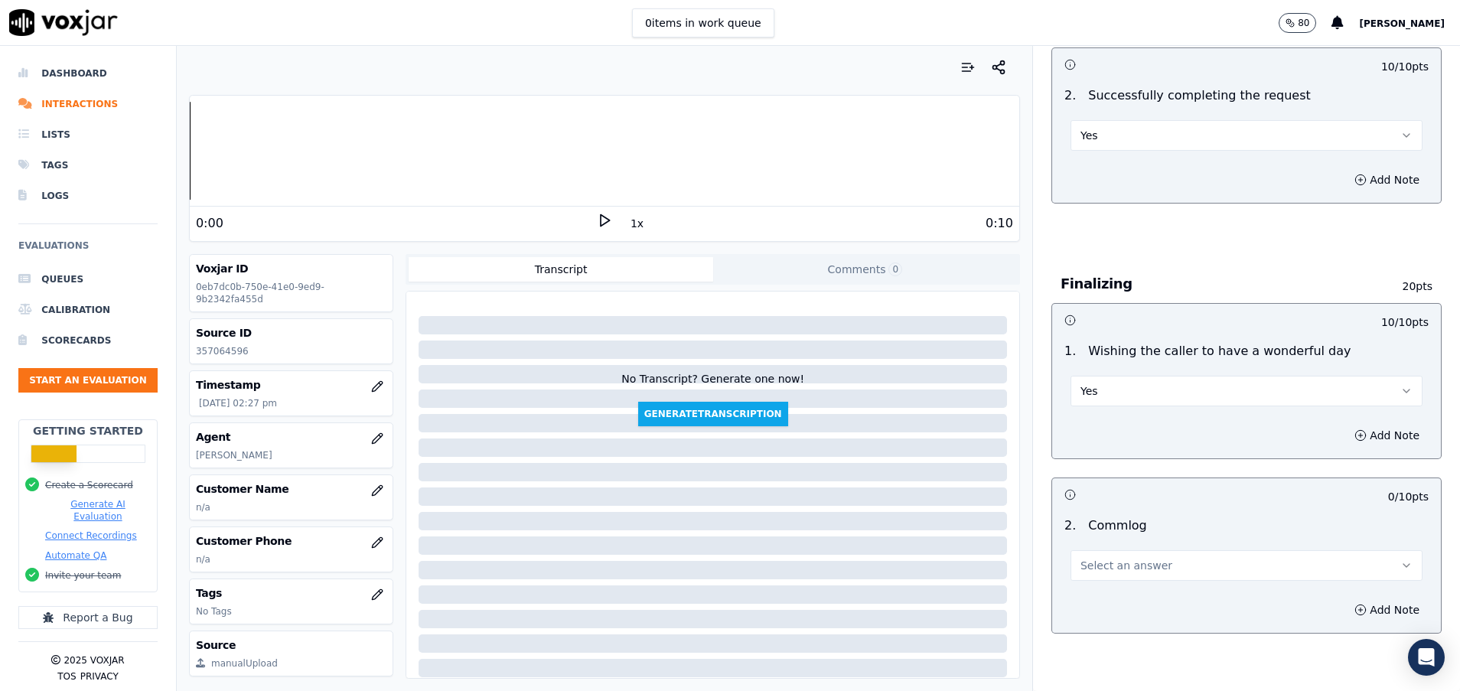
click at [1108, 575] on button "Select an answer" at bounding box center [1247, 565] width 352 height 31
click at [1104, 595] on div "Yes" at bounding box center [1208, 600] width 315 height 24
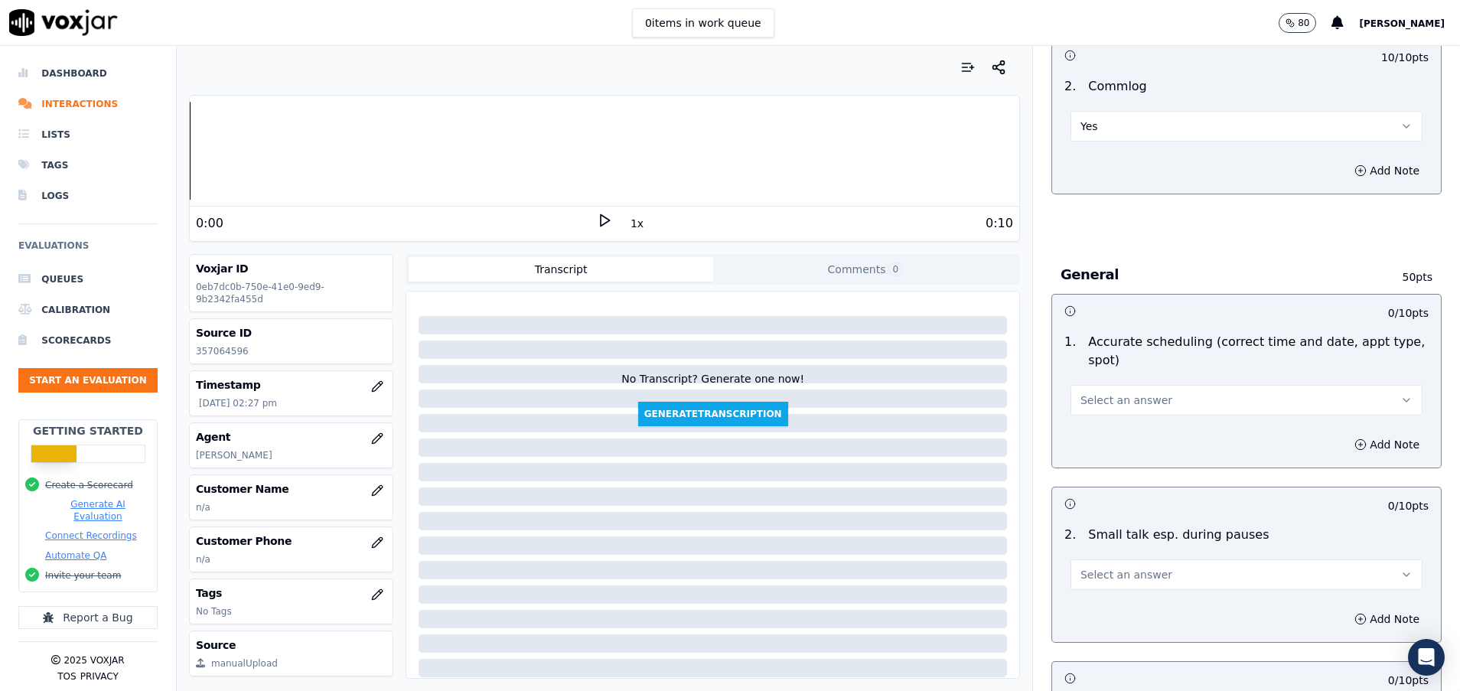
scroll to position [1377, 0]
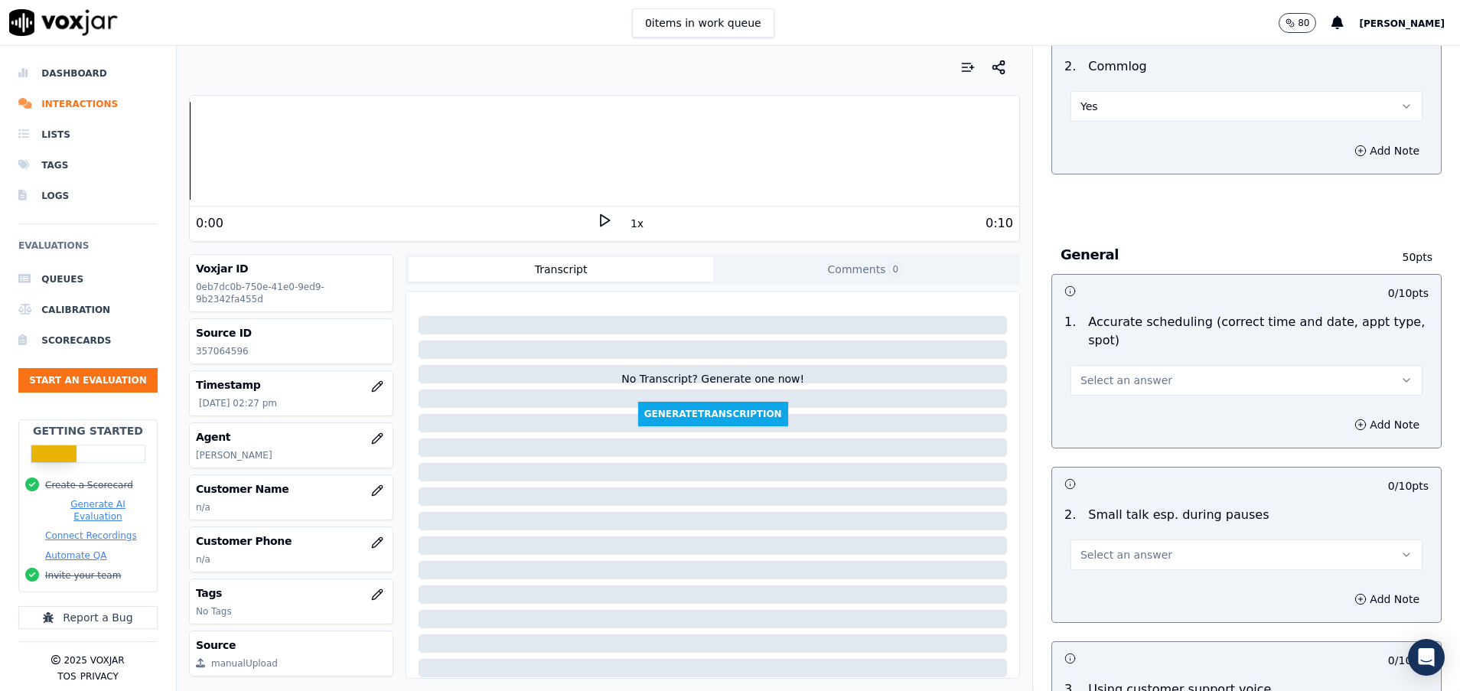
click at [1191, 379] on button "Select an answer" at bounding box center [1247, 380] width 352 height 31
click at [1092, 409] on div "Yes" at bounding box center [1208, 415] width 315 height 24
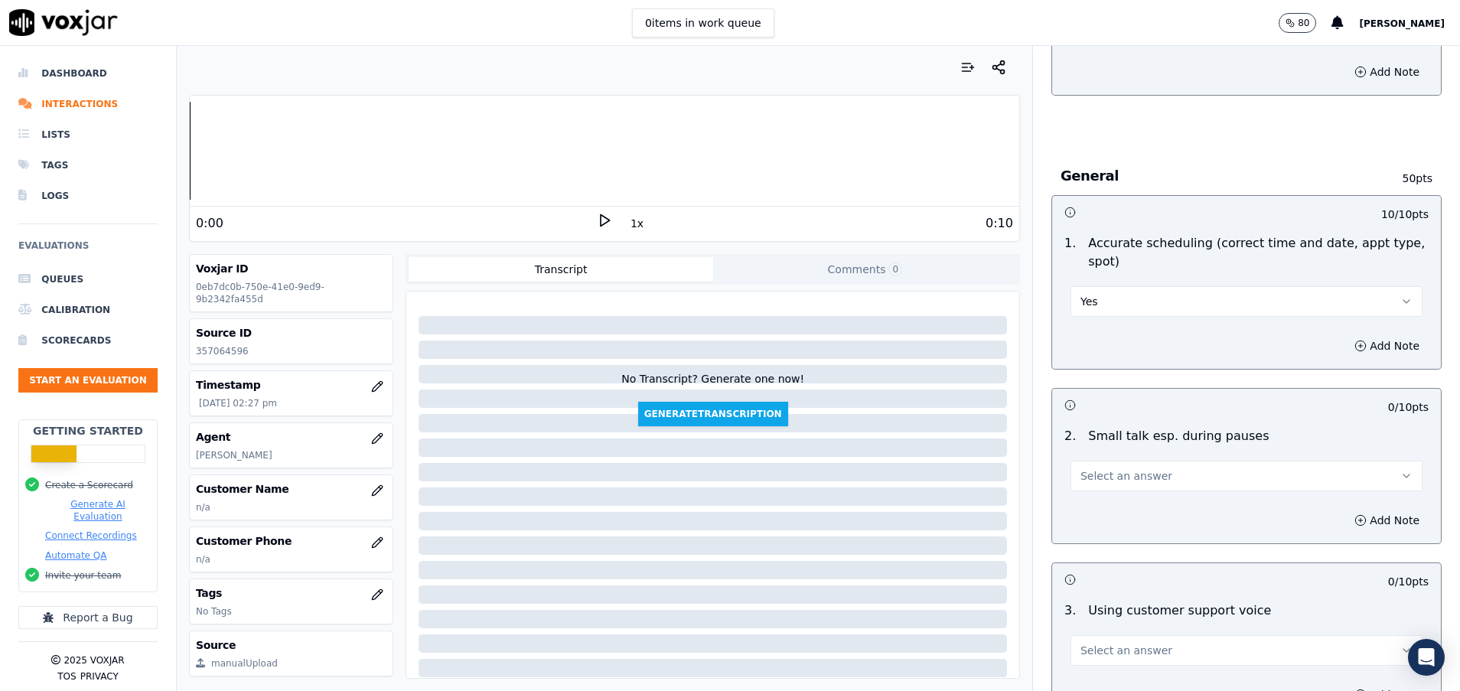
scroll to position [1492, 0]
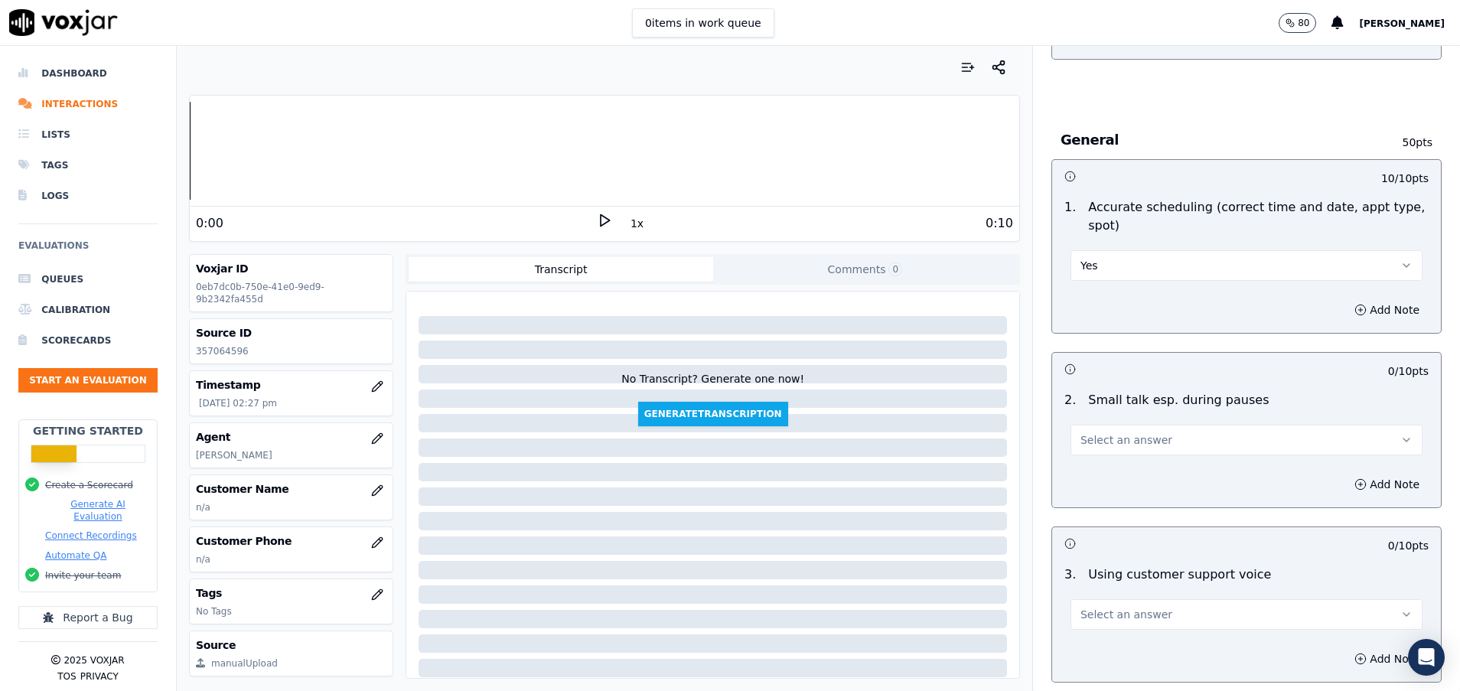
click at [1138, 432] on button "Select an answer" at bounding box center [1247, 440] width 352 height 31
click at [1134, 471] on div "Yes" at bounding box center [1208, 474] width 315 height 24
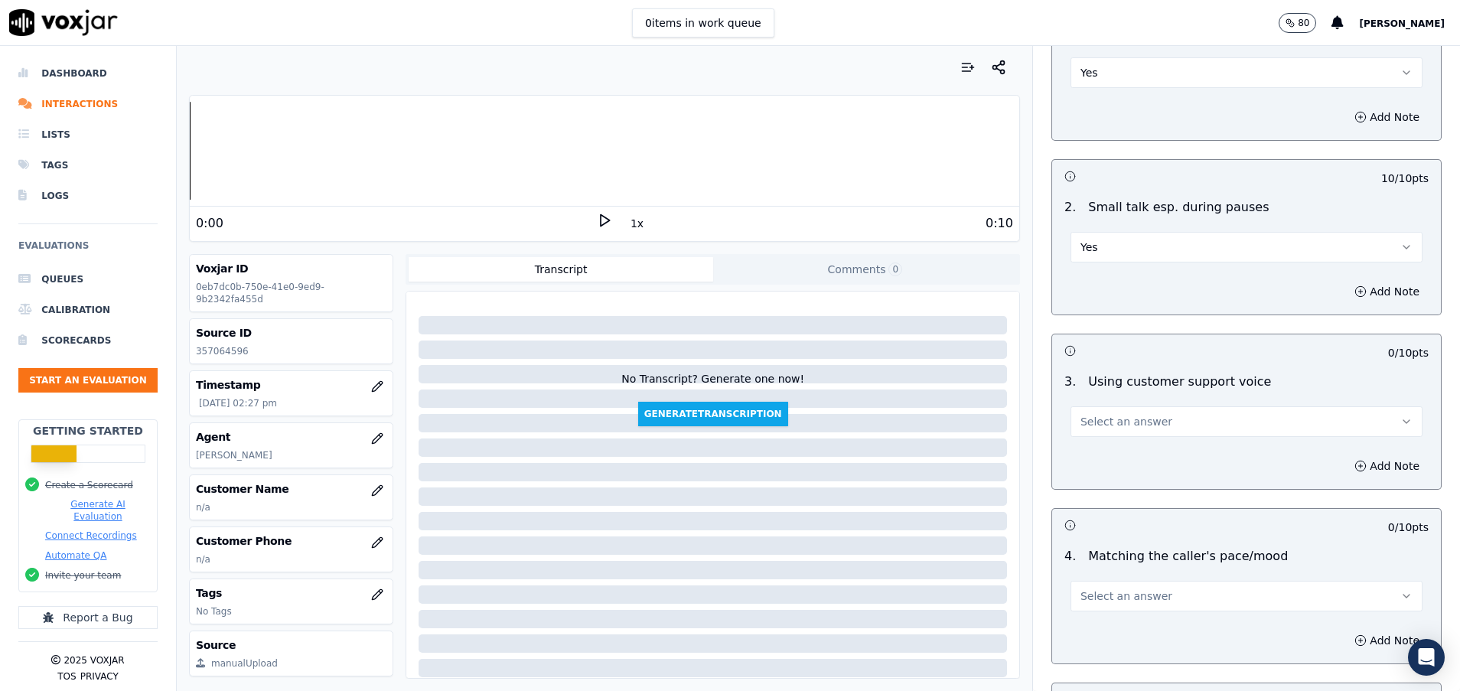
scroll to position [1722, 0]
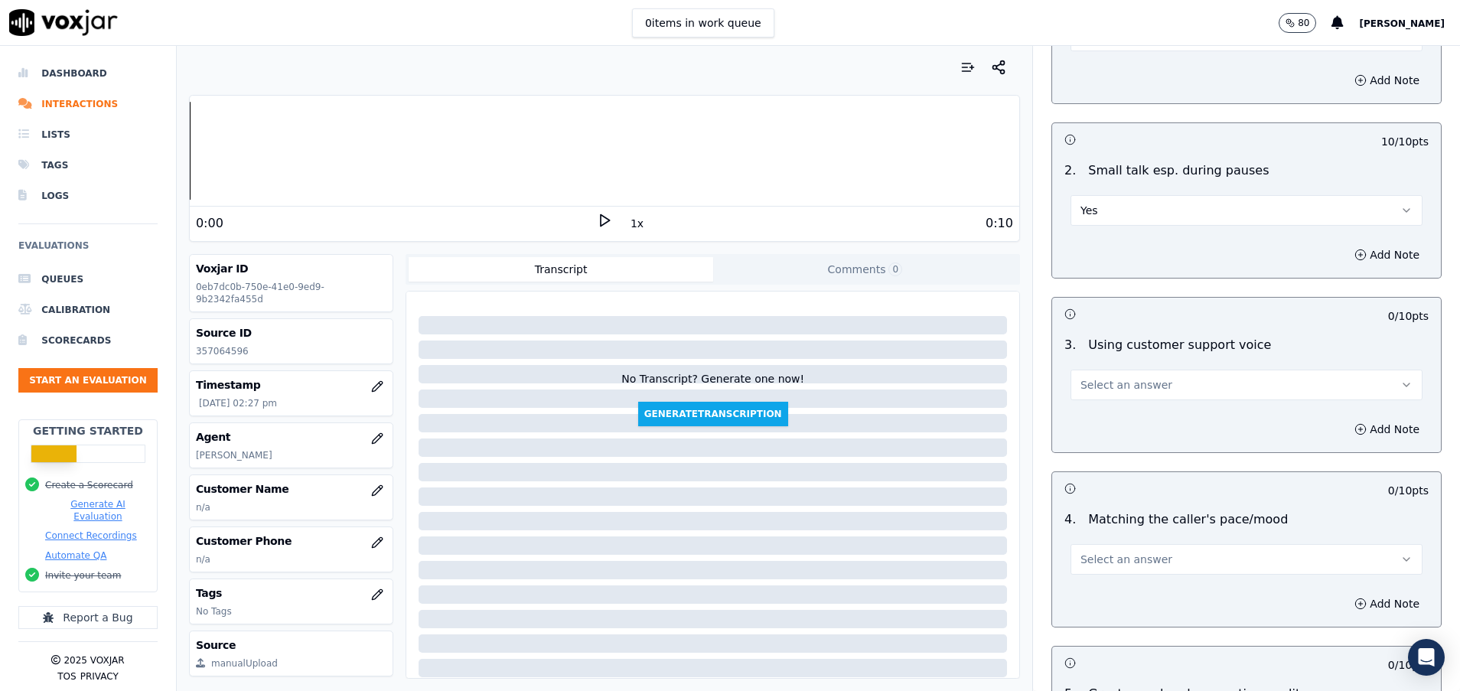
click at [1186, 382] on button "Select an answer" at bounding box center [1247, 385] width 352 height 31
click at [1167, 417] on div "Yes" at bounding box center [1208, 419] width 315 height 24
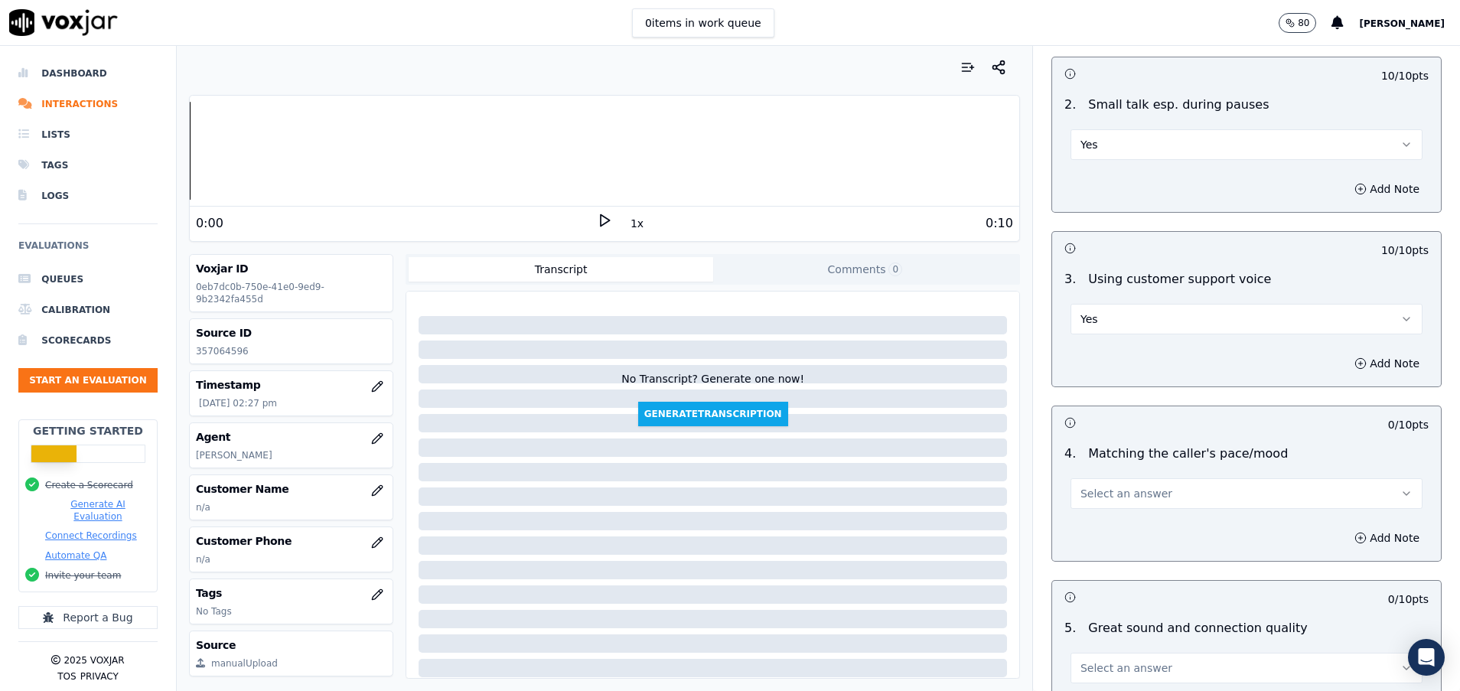
scroll to position [1837, 0]
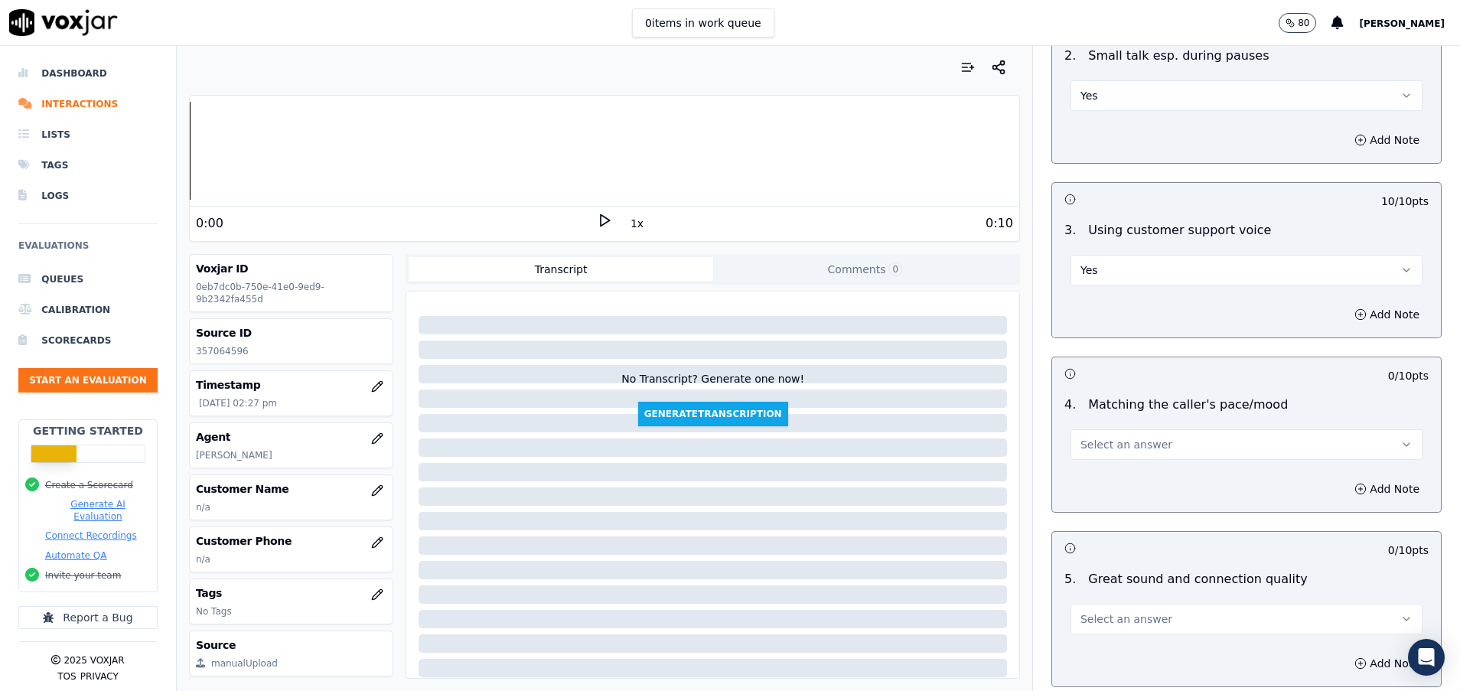
click at [1188, 439] on button "Select an answer" at bounding box center [1247, 444] width 352 height 31
click at [1170, 472] on div "Yes" at bounding box center [1208, 479] width 315 height 24
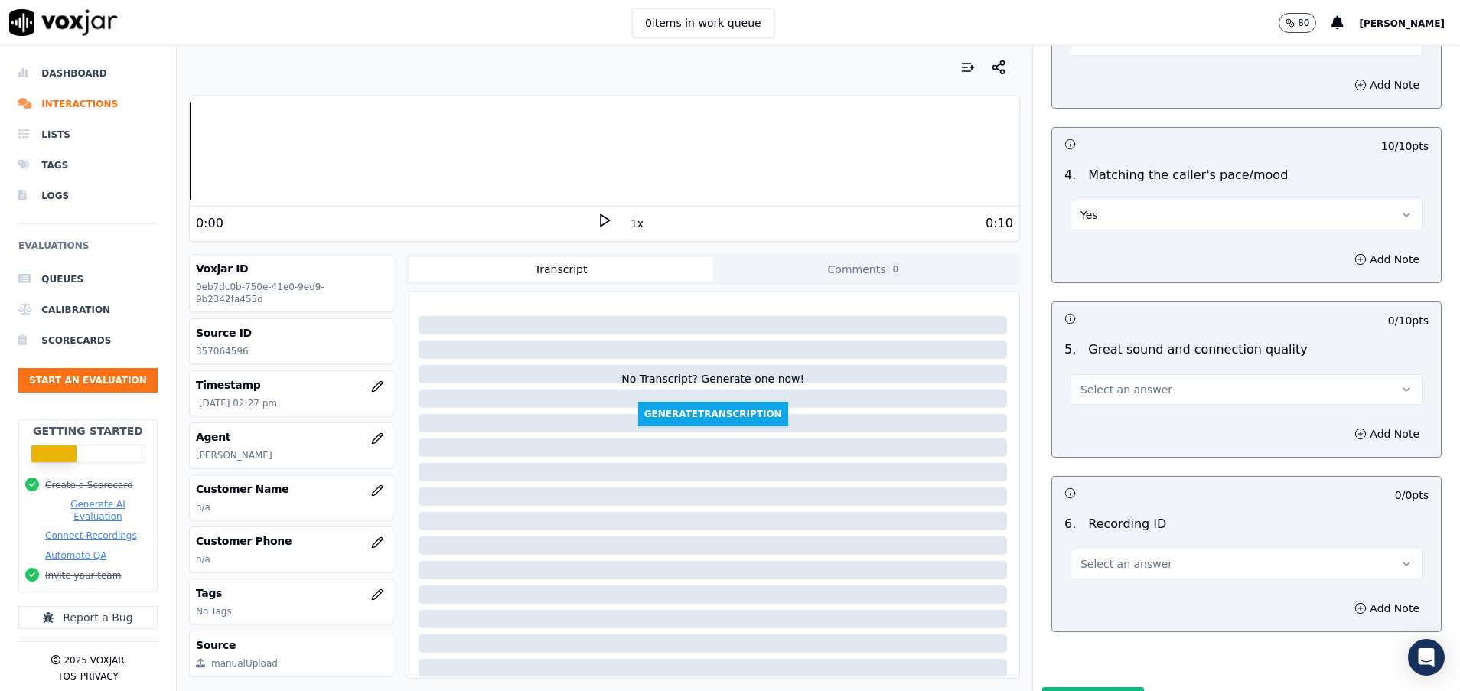
click at [1134, 396] on span "Select an answer" at bounding box center [1126, 389] width 92 height 15
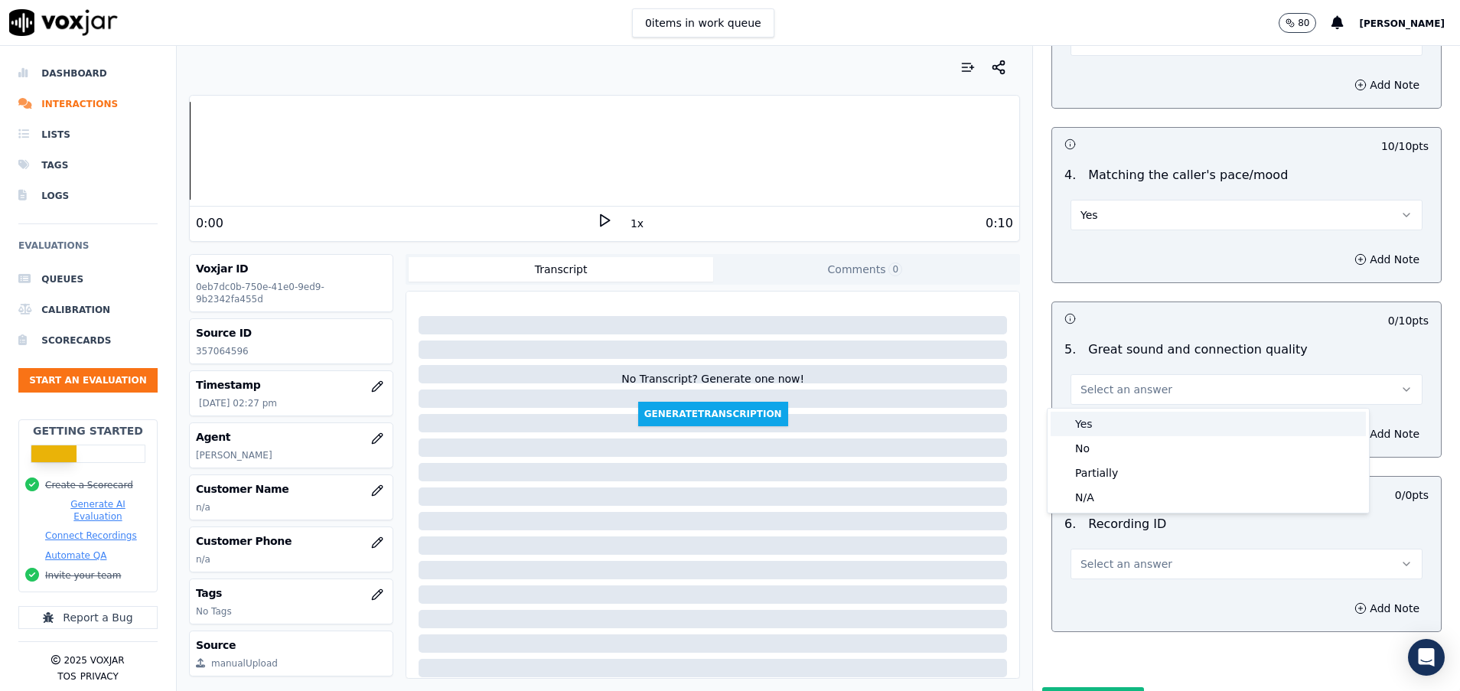
click at [1136, 413] on div "Yes" at bounding box center [1208, 424] width 315 height 24
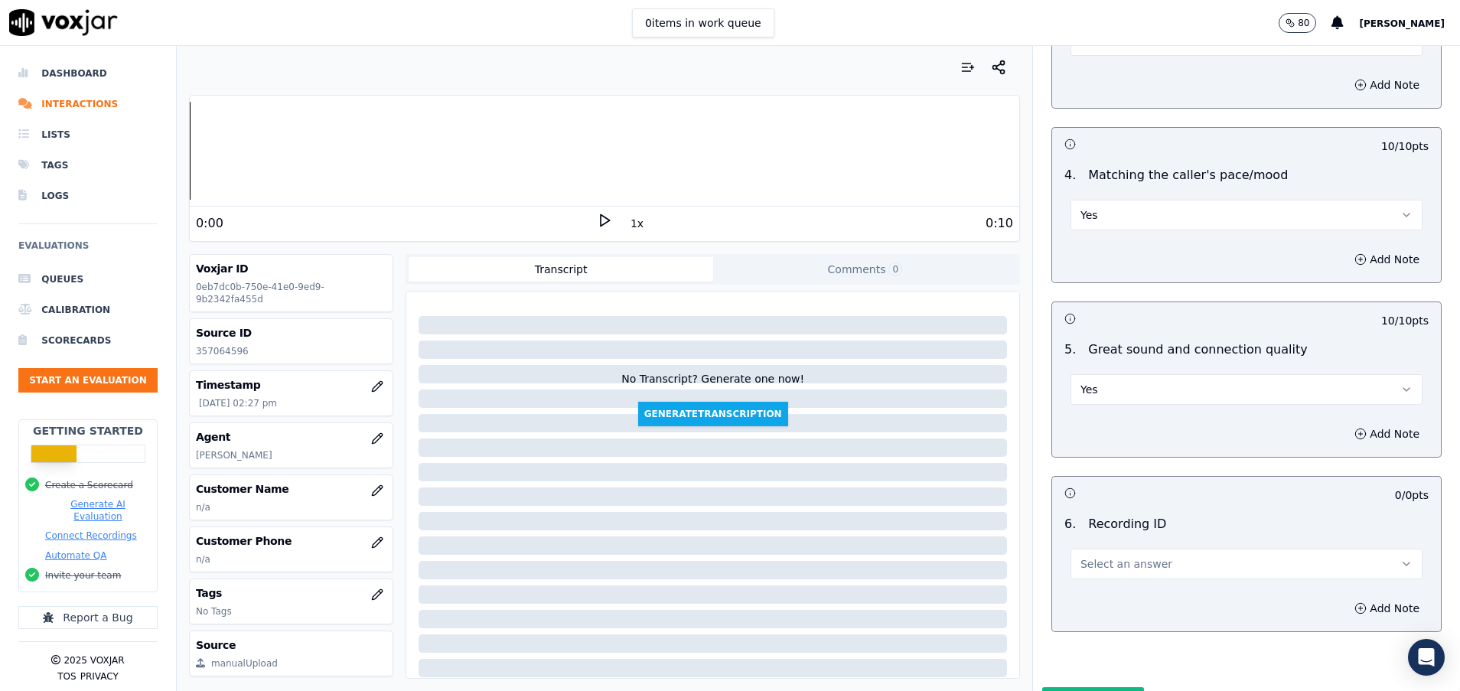
scroll to position [2152, 0]
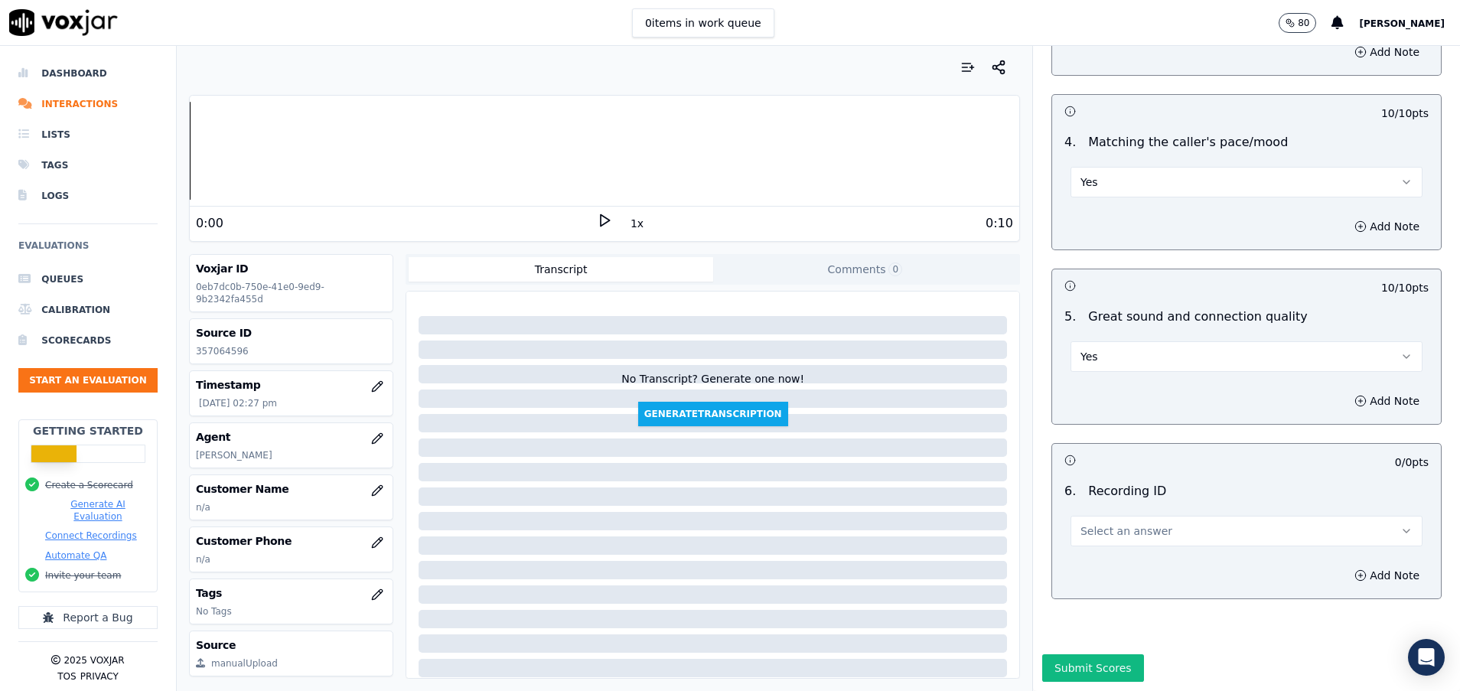
click at [1116, 523] on span "Select an answer" at bounding box center [1126, 530] width 92 height 15
click at [1103, 512] on div "N/A" at bounding box center [1208, 522] width 315 height 24
click at [1070, 654] on button "Submit Scores" at bounding box center [1093, 668] width 102 height 28
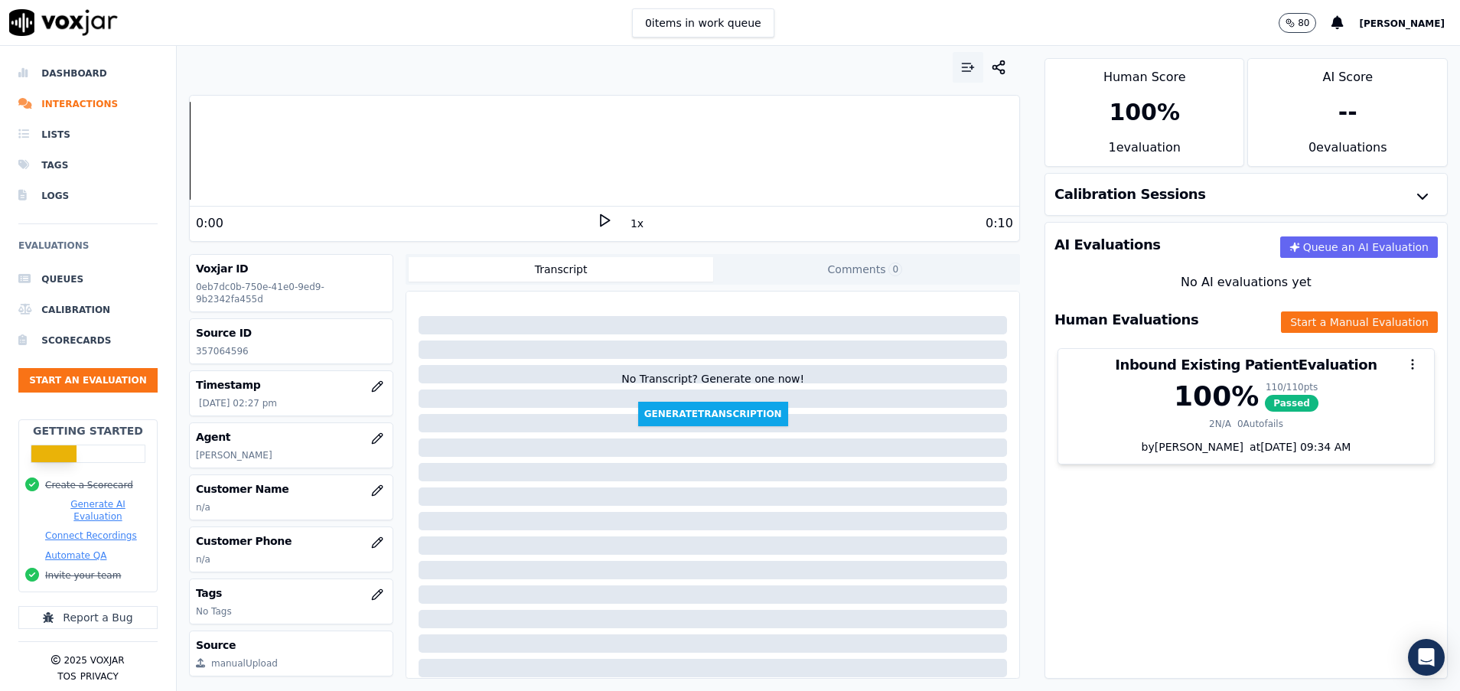
click at [960, 68] on icon "button" at bounding box center [967, 67] width 15 height 15
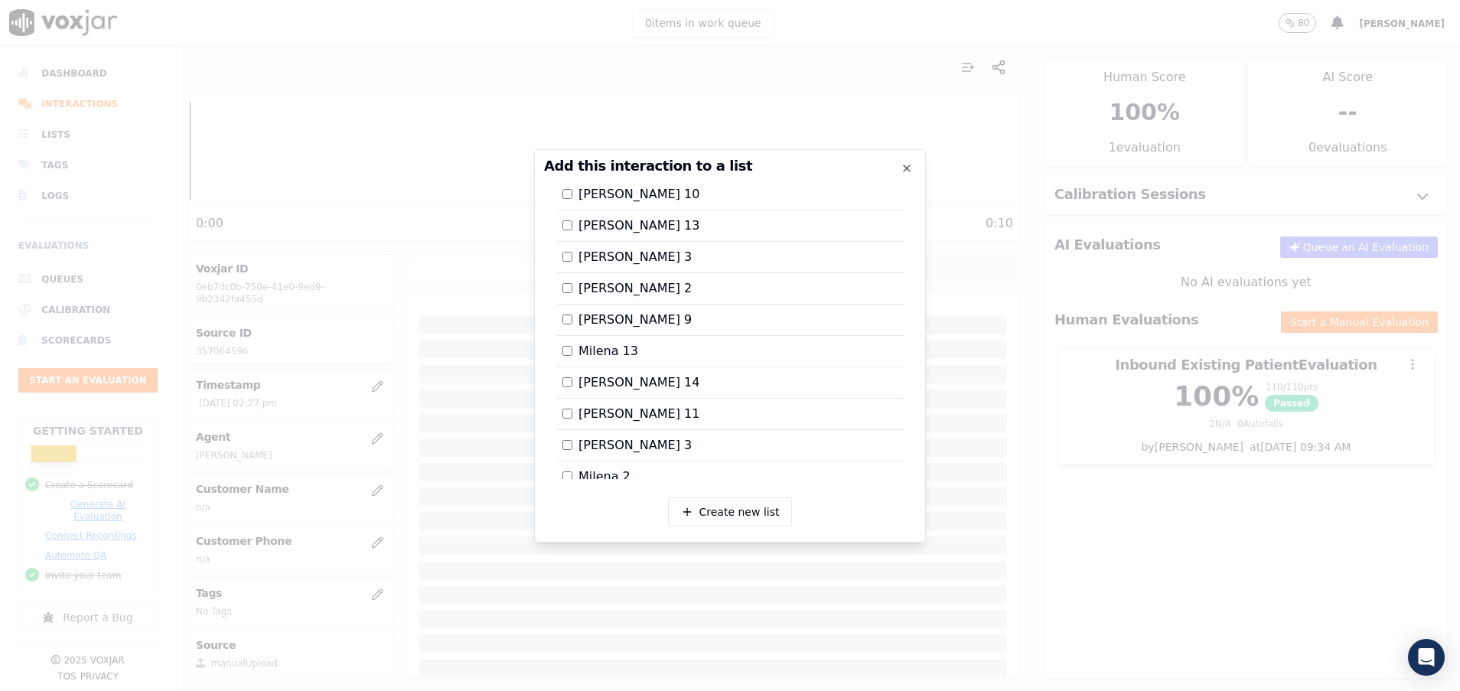
scroll to position [1860, 0]
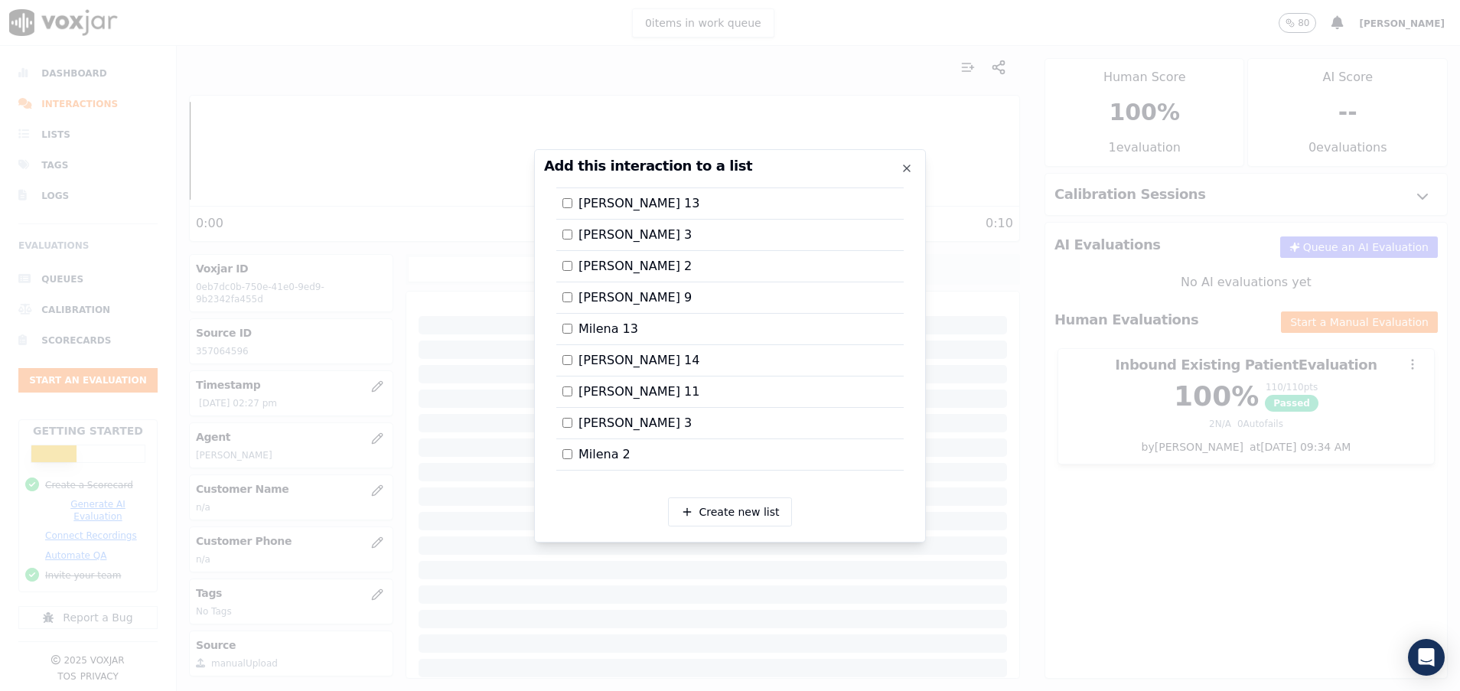
click at [1041, 494] on div at bounding box center [730, 345] width 1460 height 691
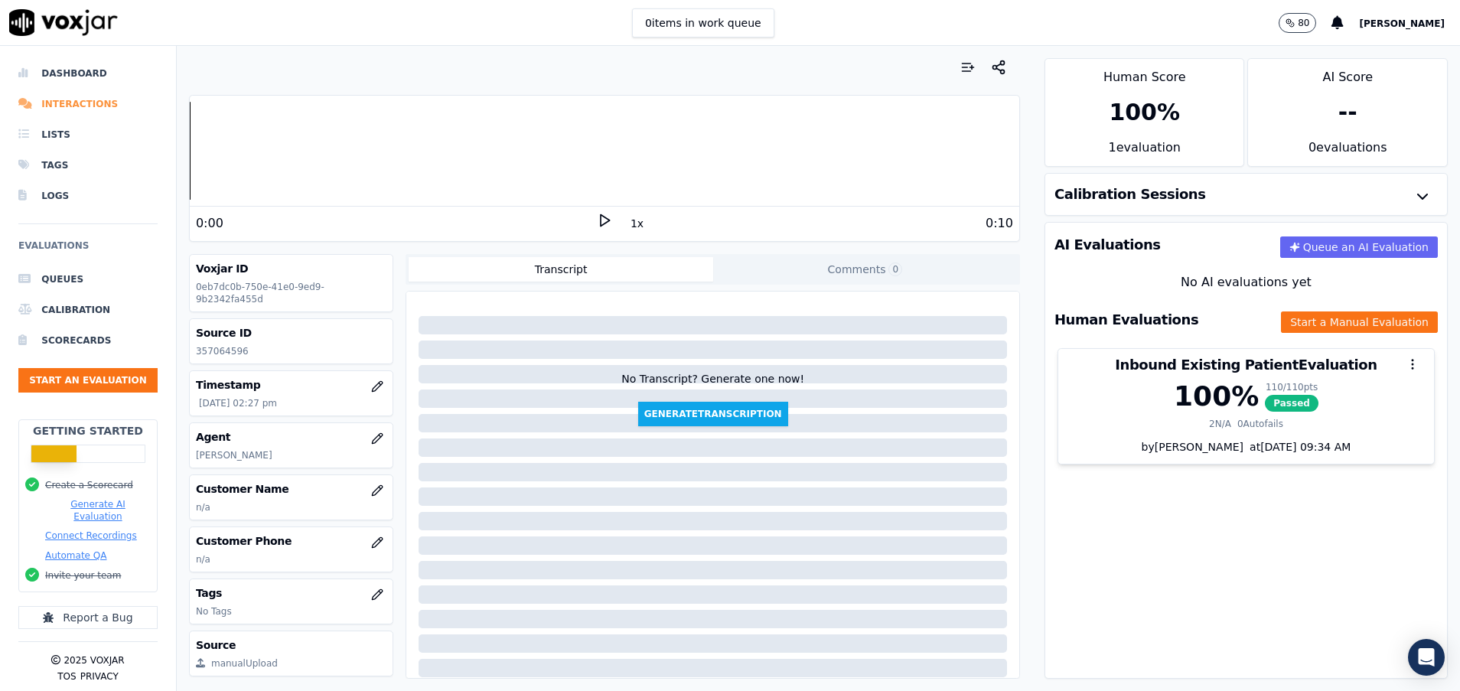
click at [86, 99] on li "Interactions" at bounding box center [87, 104] width 139 height 31
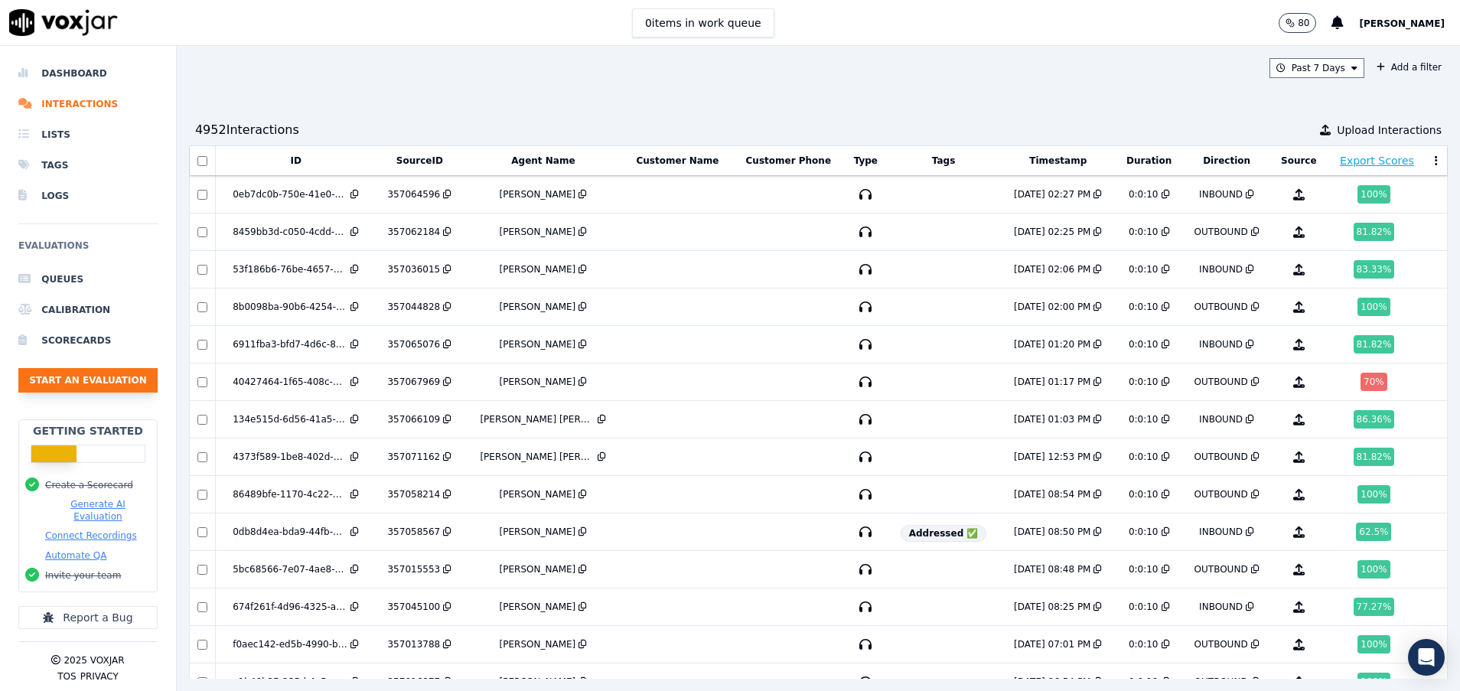
click at [62, 377] on button "Start an Evaluation" at bounding box center [87, 380] width 139 height 24
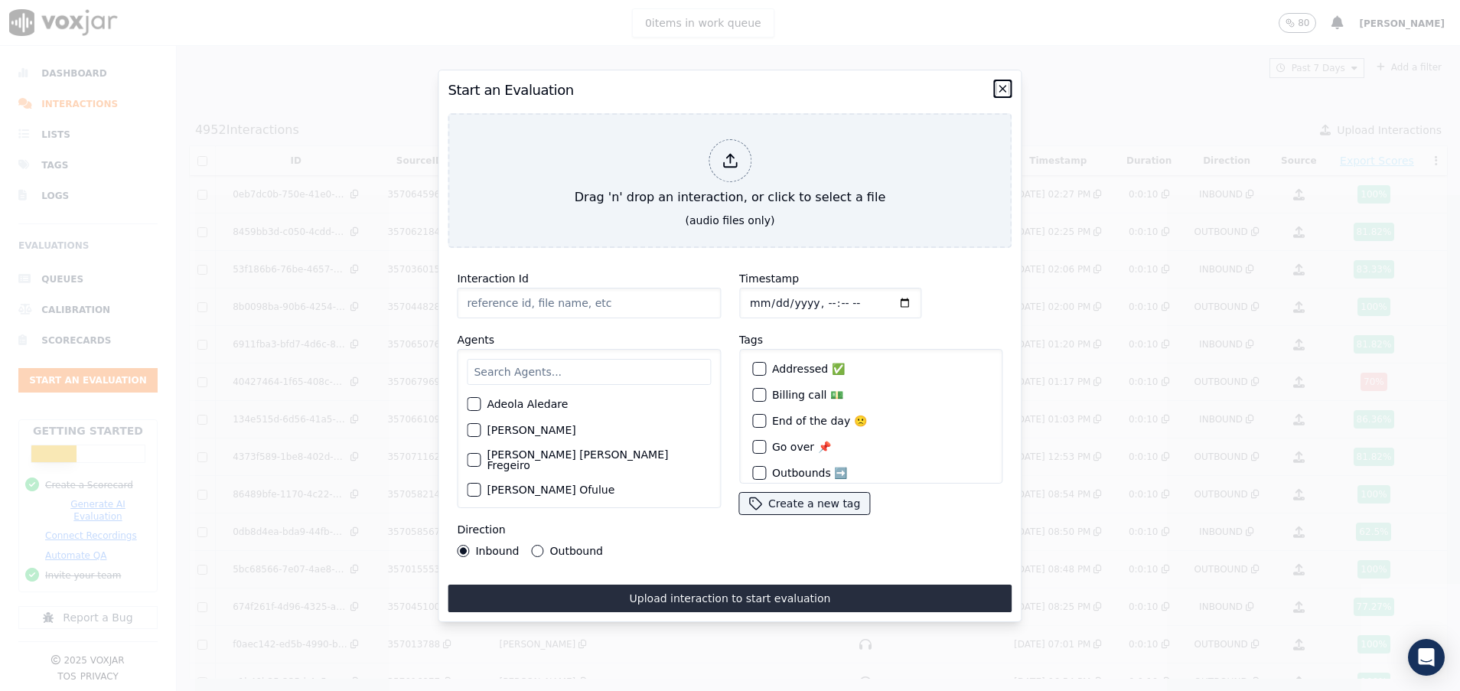
click at [1003, 86] on icon "button" at bounding box center [1003, 89] width 6 height 6
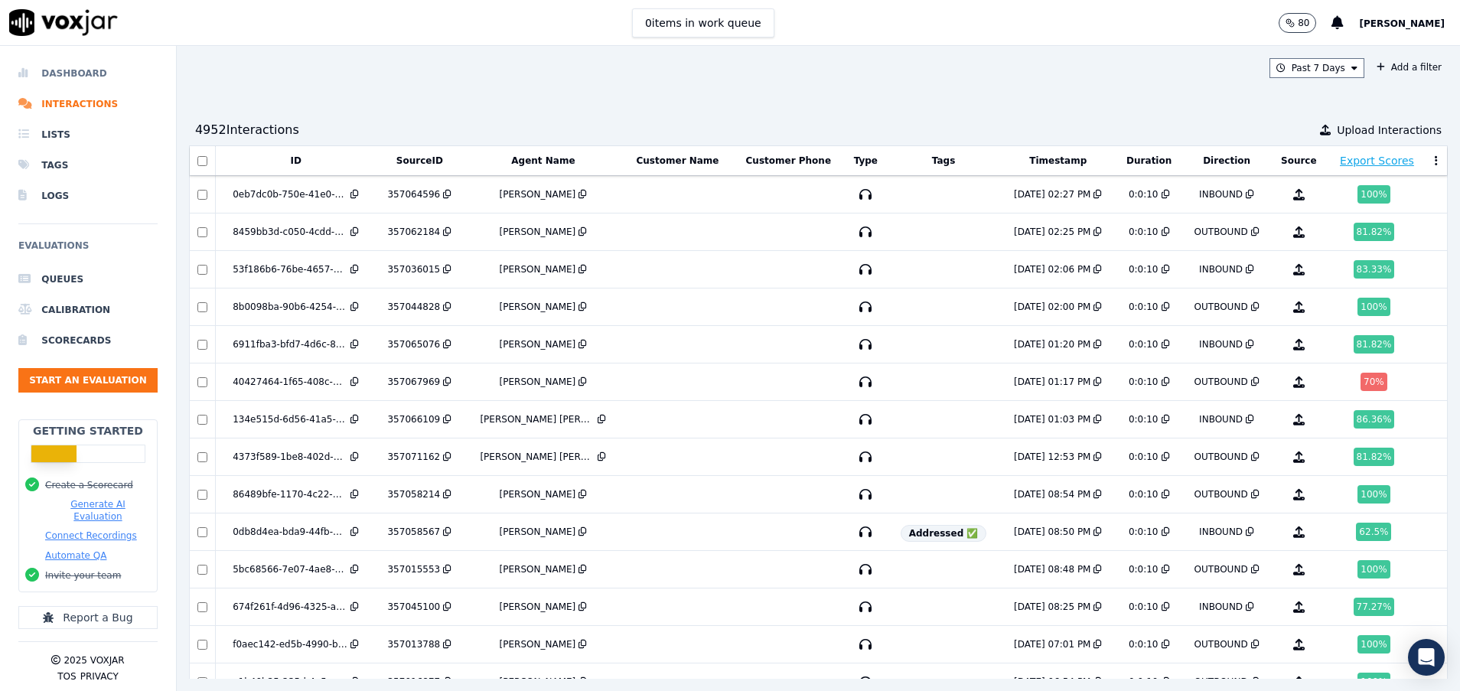
click at [50, 70] on li "Dashboard" at bounding box center [87, 73] width 139 height 31
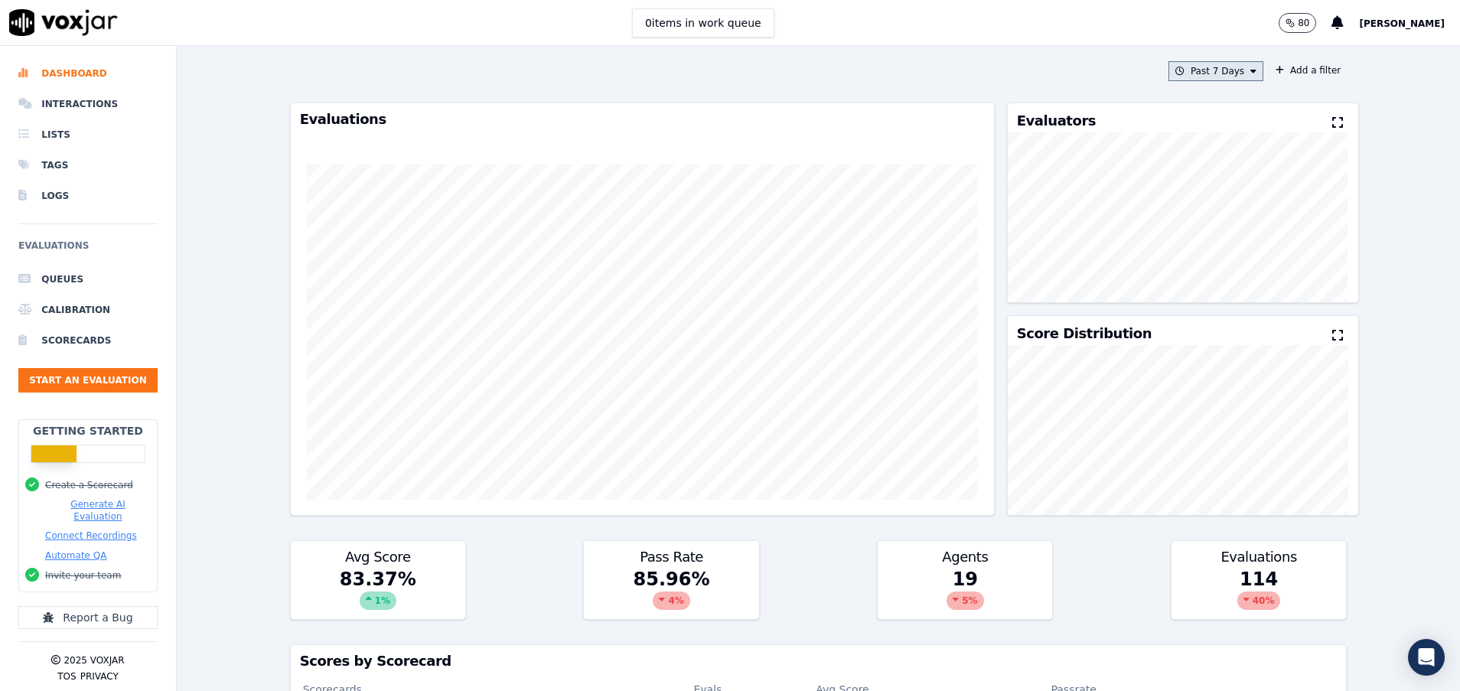
click at [1250, 68] on icon at bounding box center [1253, 71] width 6 height 9
click at [1193, 118] on div "[DATE]" at bounding box center [1208, 118] width 31 height 12
click at [1226, 259] on button "Add" at bounding box center [1241, 247] width 30 height 24
click at [1215, 63] on button "[DATE]" at bounding box center [1227, 71] width 73 height 20
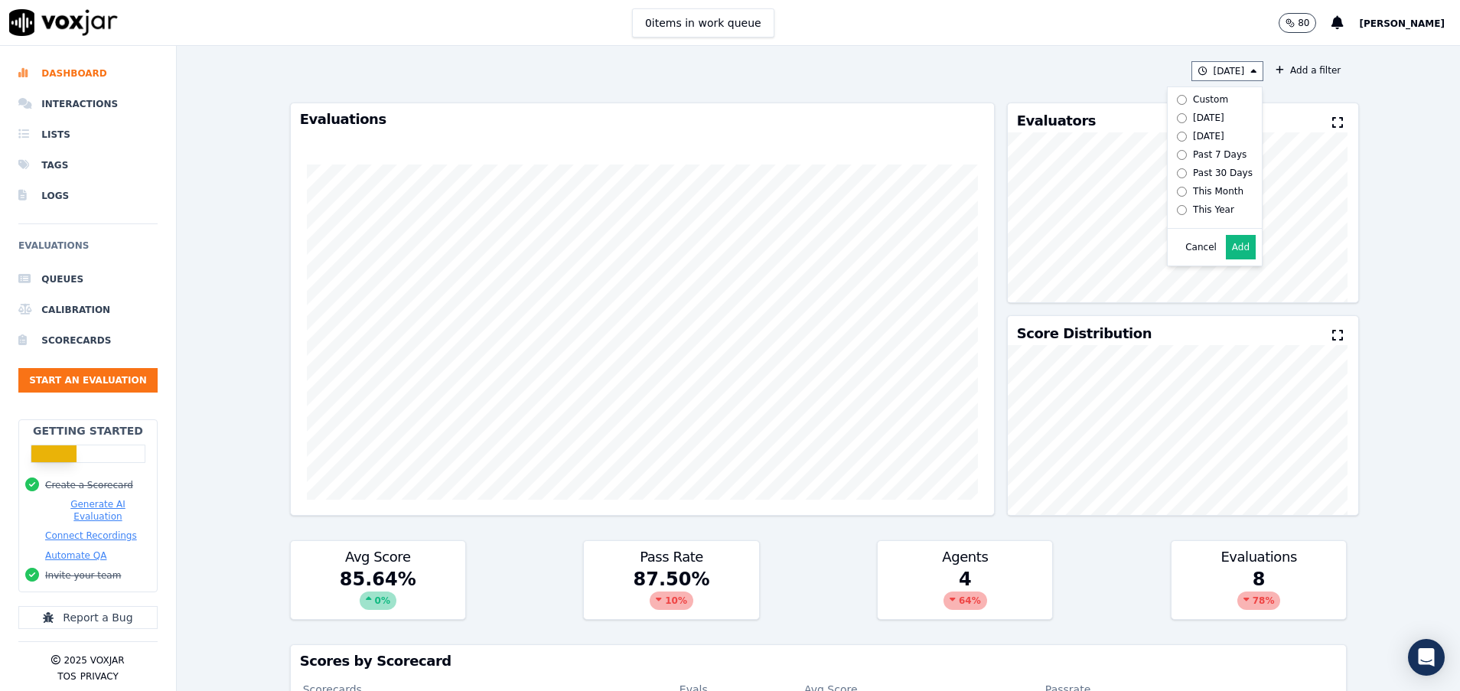
click at [1009, 55] on div "[DATE] Custom [DATE] [DATE] Past 7 Days Past 30 Days This Month This Year Cance…" at bounding box center [819, 368] width 1070 height 645
